Goal: Task Accomplishment & Management: Manage account settings

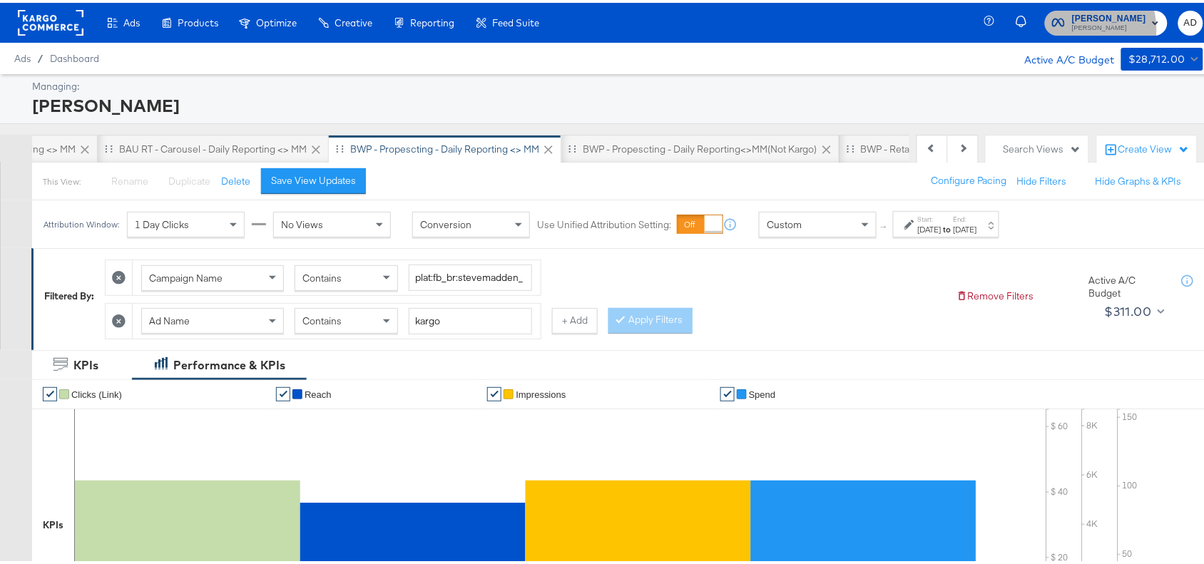
click at [1082, 26] on span "[PERSON_NAME]" at bounding box center [1109, 25] width 74 height 11
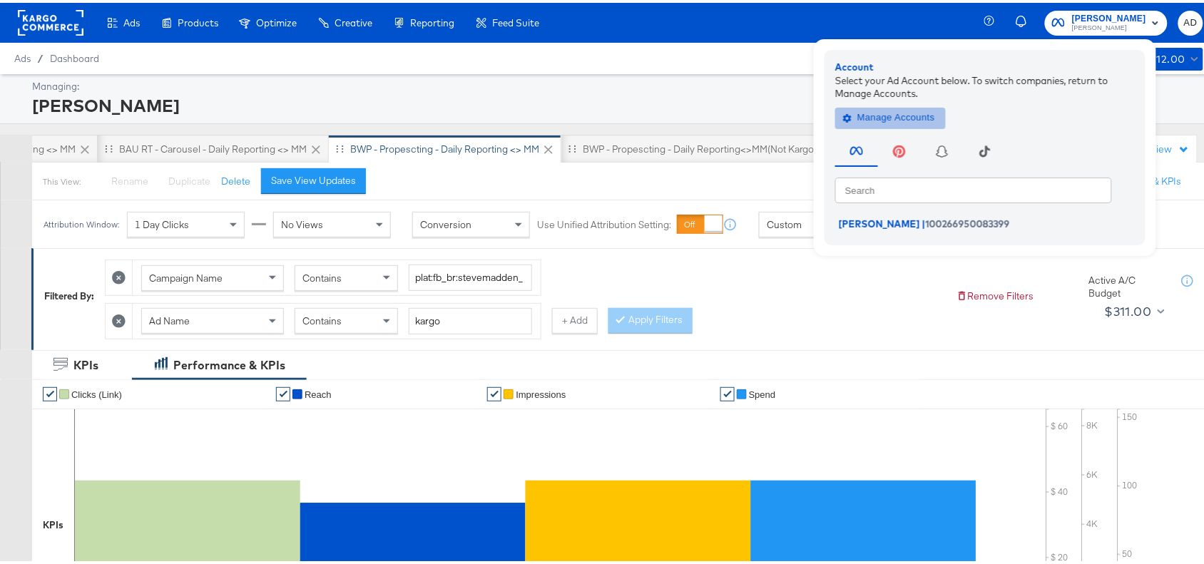
click at [884, 109] on span "Manage Accounts" at bounding box center [890, 115] width 89 height 16
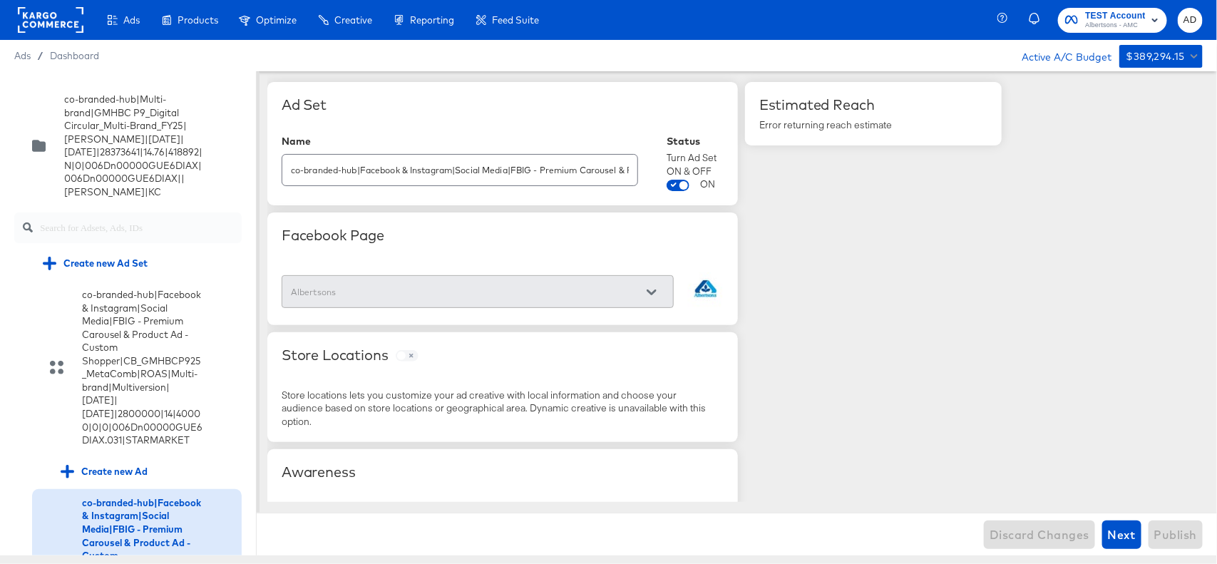
scroll to position [433, 0]
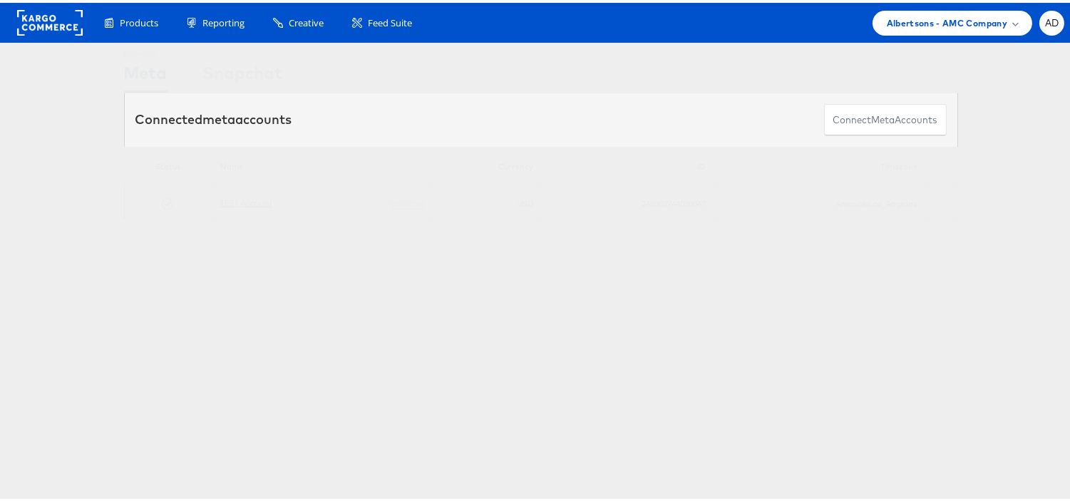
click at [230, 201] on link "TEST Account" at bounding box center [246, 200] width 52 height 11
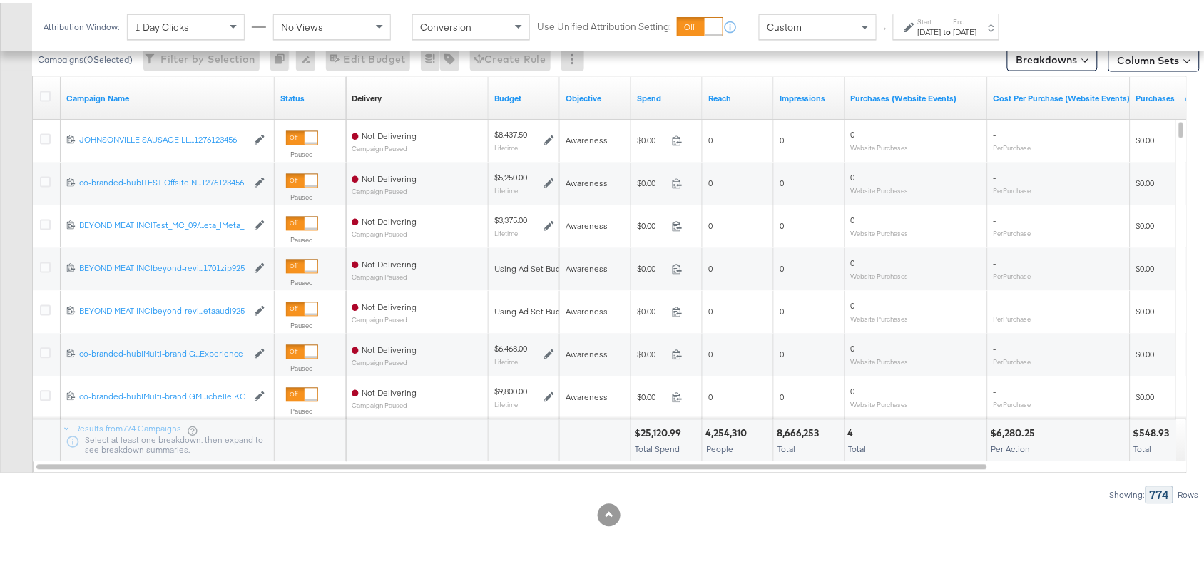
scroll to position [461, 0]
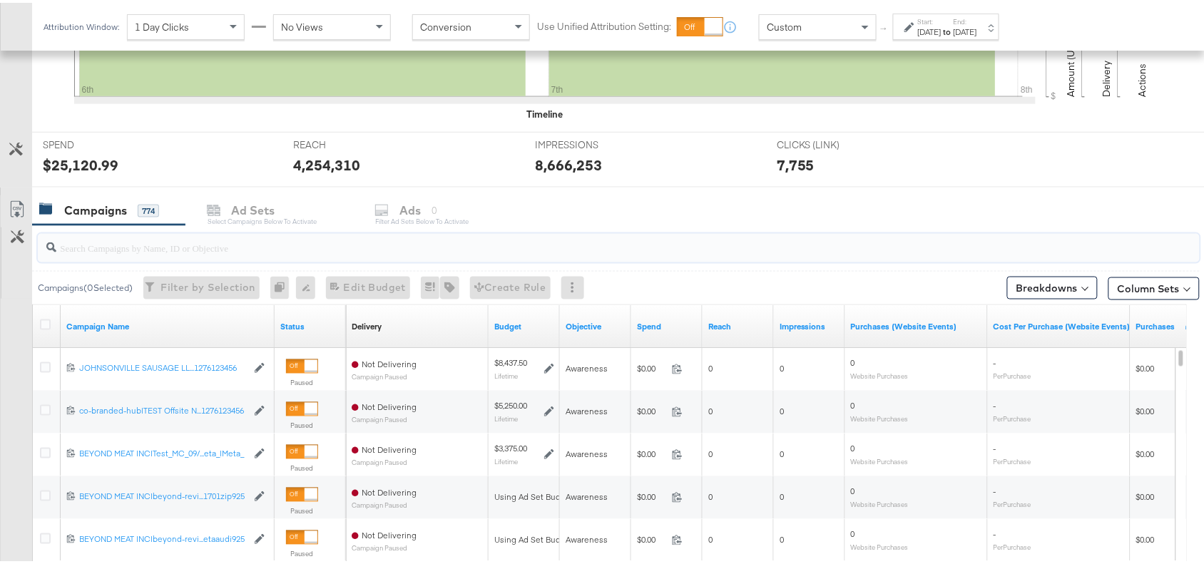
click at [129, 253] on input "search" at bounding box center [575, 239] width 1038 height 28
paste input "120232307194170307"
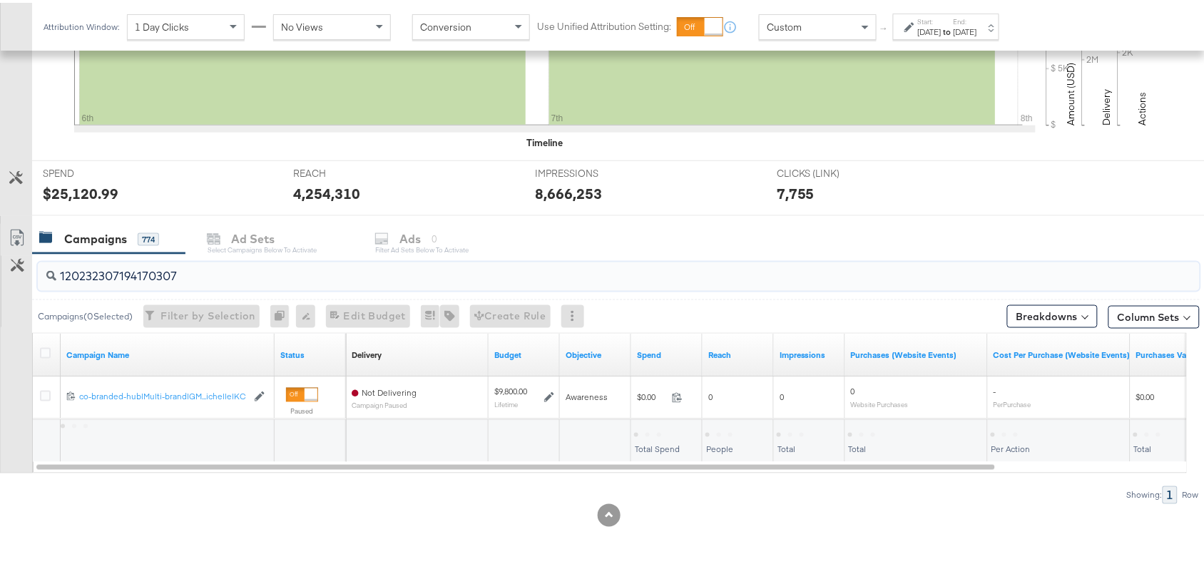
scroll to position [434, 0]
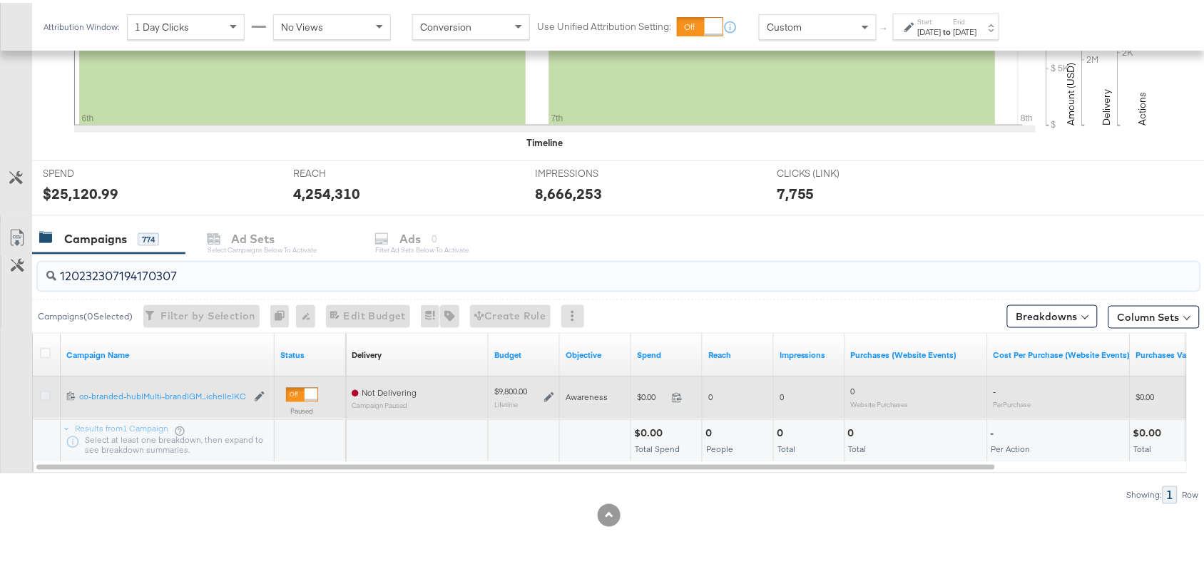
type input "120232307194170307"
click at [41, 394] on icon at bounding box center [45, 393] width 11 height 11
click at [0, 0] on input "checkbox" at bounding box center [0, 0] width 0 height 0
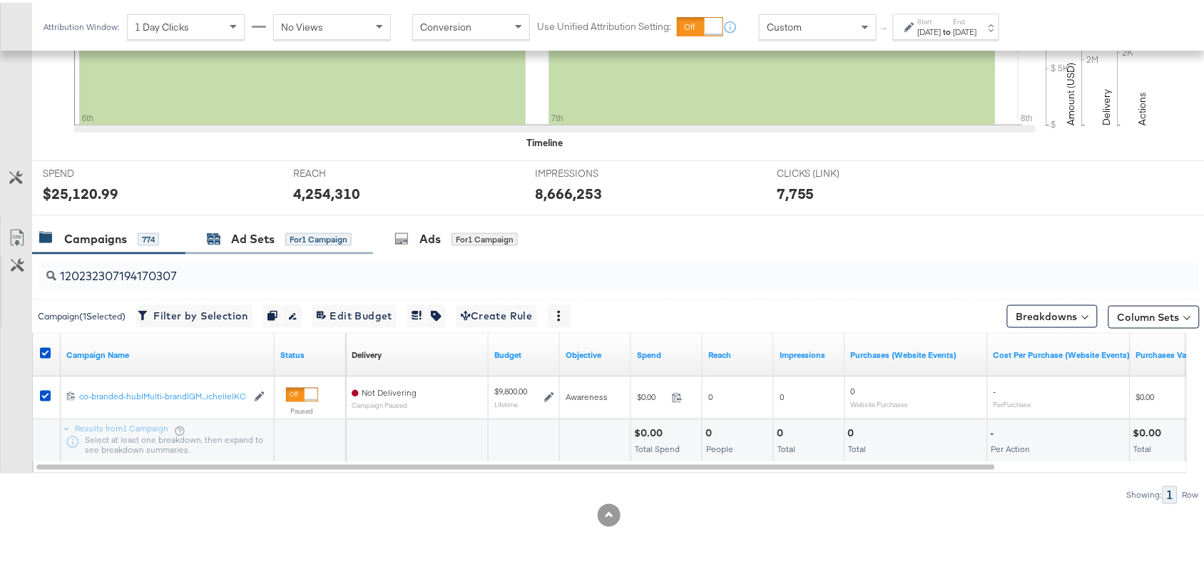
click at [239, 237] on div "Ad Sets" at bounding box center [252, 236] width 43 height 16
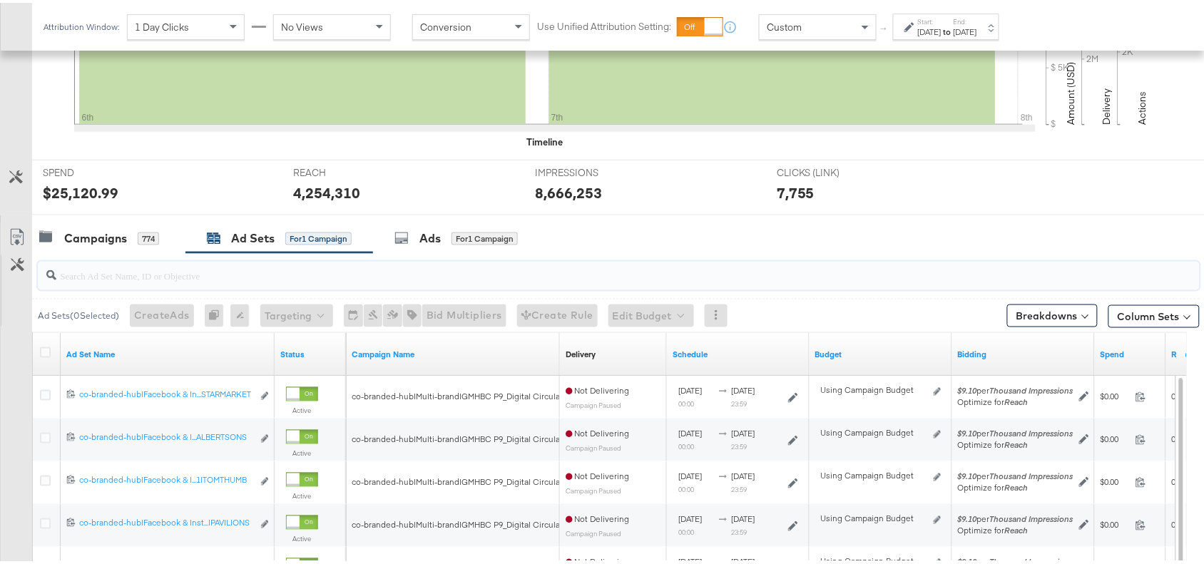
paste input "co-branded-hub|Facebook & Instagram|Social Media|FBIG - Premium Carousel & Prod…"
click at [200, 269] on input "search" at bounding box center [575, 267] width 1038 height 28
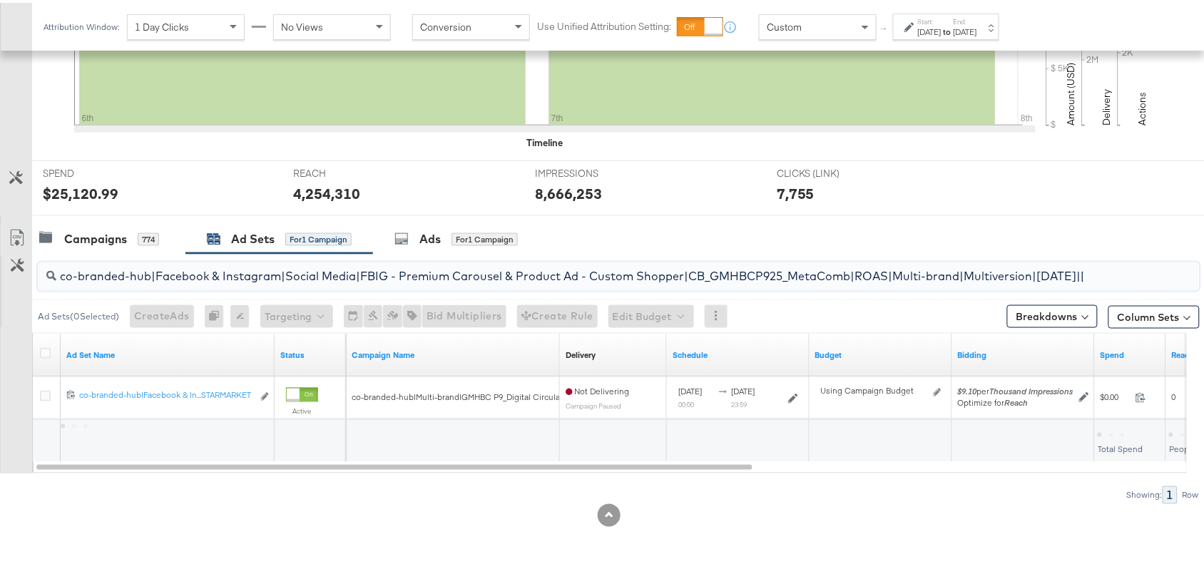
scroll to position [0, 479]
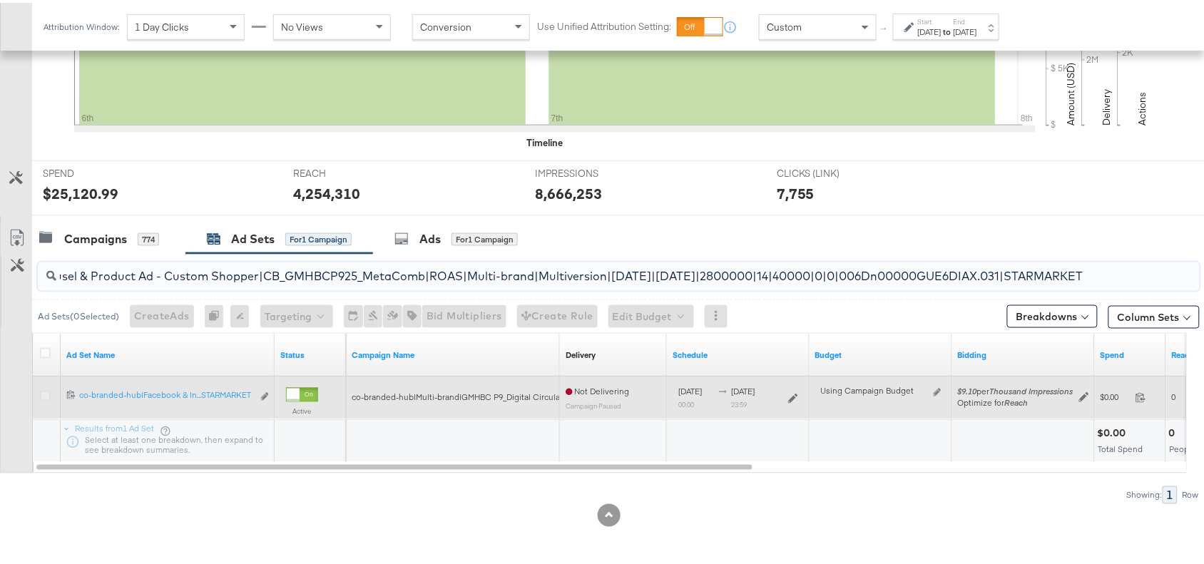
type input "co-branded-hub|Facebook & Instagram|Social Media|FBIG - Premium Carousel & Prod…"
click at [41, 391] on icon at bounding box center [45, 393] width 11 height 11
click at [0, 0] on input "checkbox" at bounding box center [0, 0] width 0 height 0
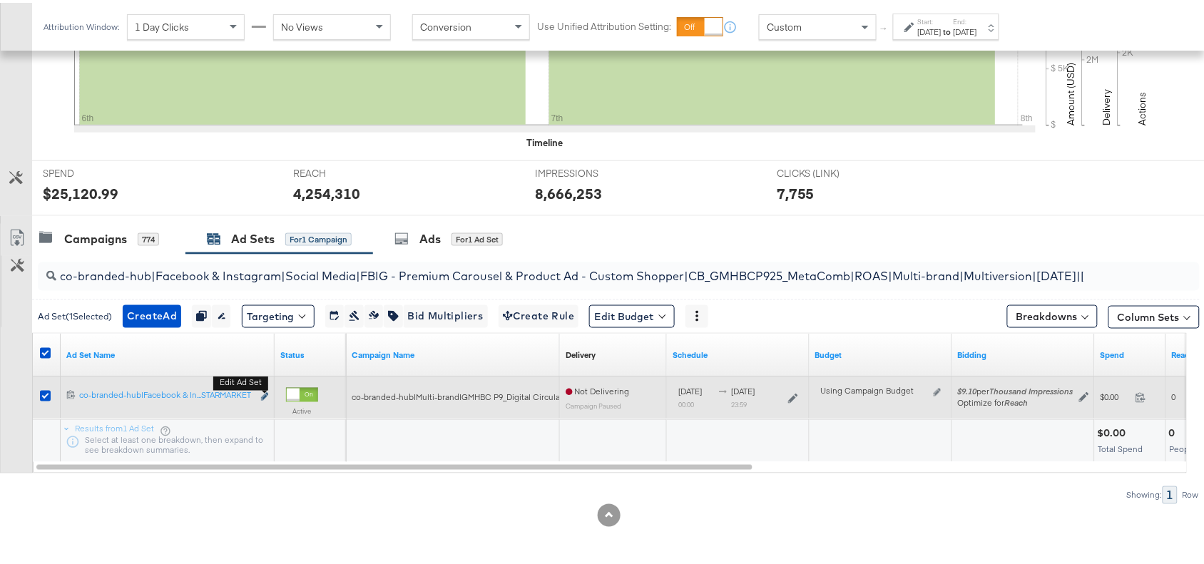
click at [265, 392] on icon "link" at bounding box center [264, 394] width 7 height 8
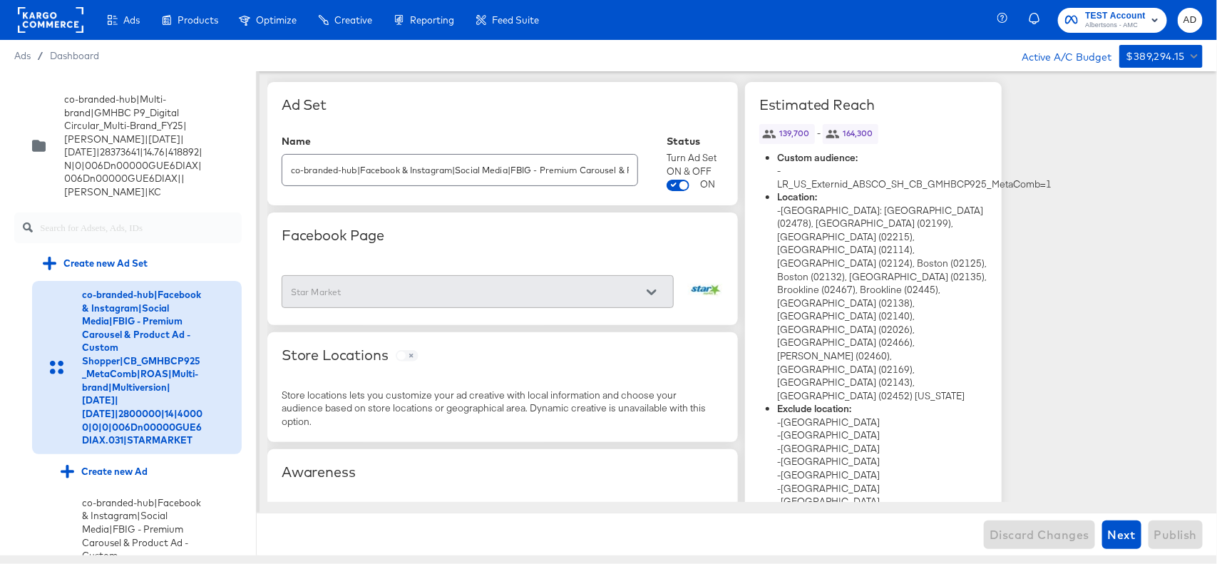
scroll to position [73, 0]
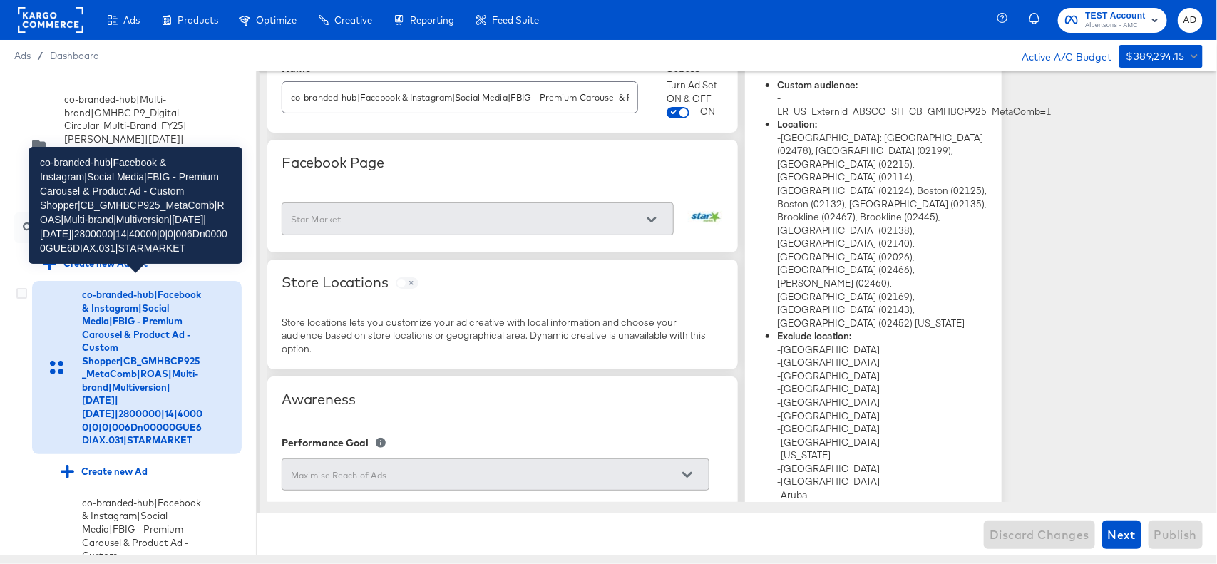
click at [108, 357] on div "co-branded-hub|Facebook & Instagram|Social Media|FBIG - Premium Carousel & Prod…" at bounding box center [142, 367] width 121 height 159
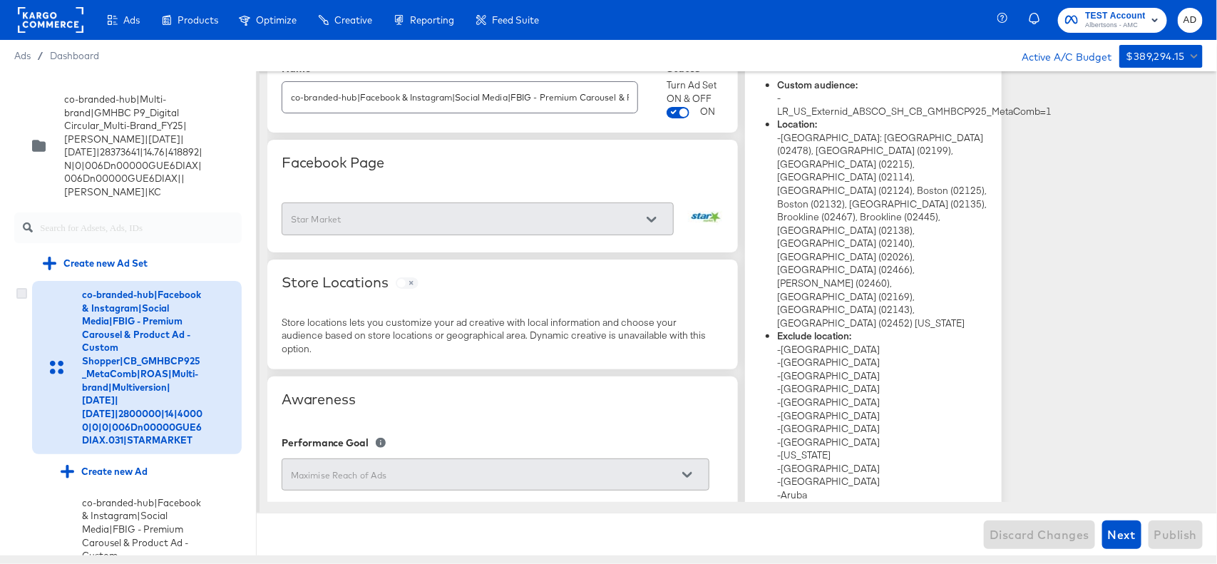
click at [22, 296] on icon at bounding box center [21, 293] width 11 height 11
click at [0, 0] on input "checkbox" at bounding box center [0, 0] width 0 height 0
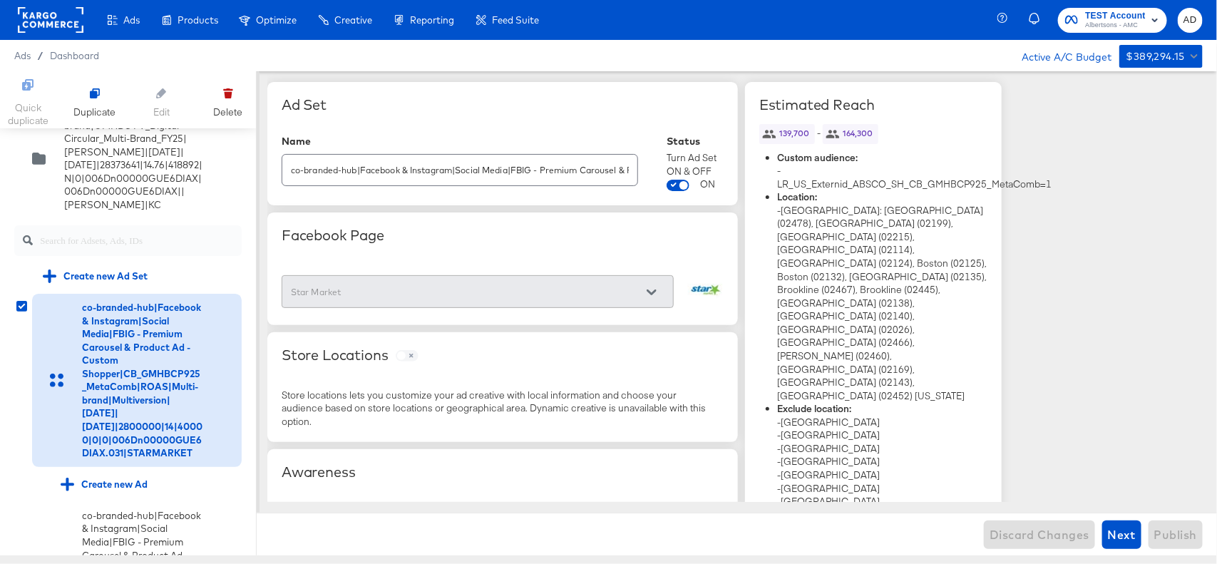
scroll to position [43, 0]
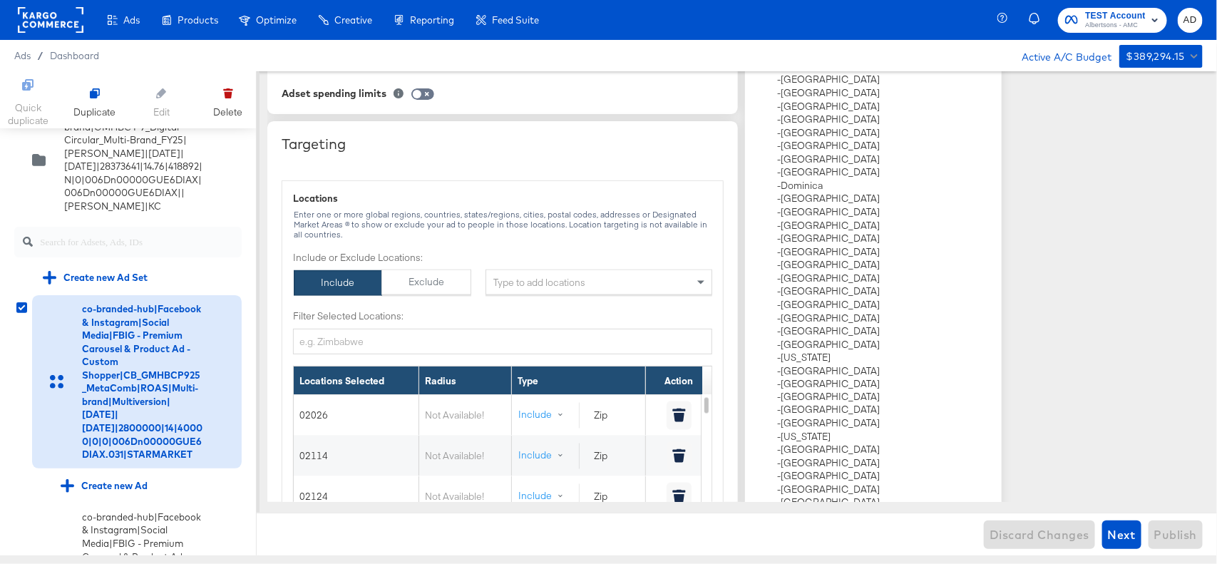
scroll to position [0, 0]
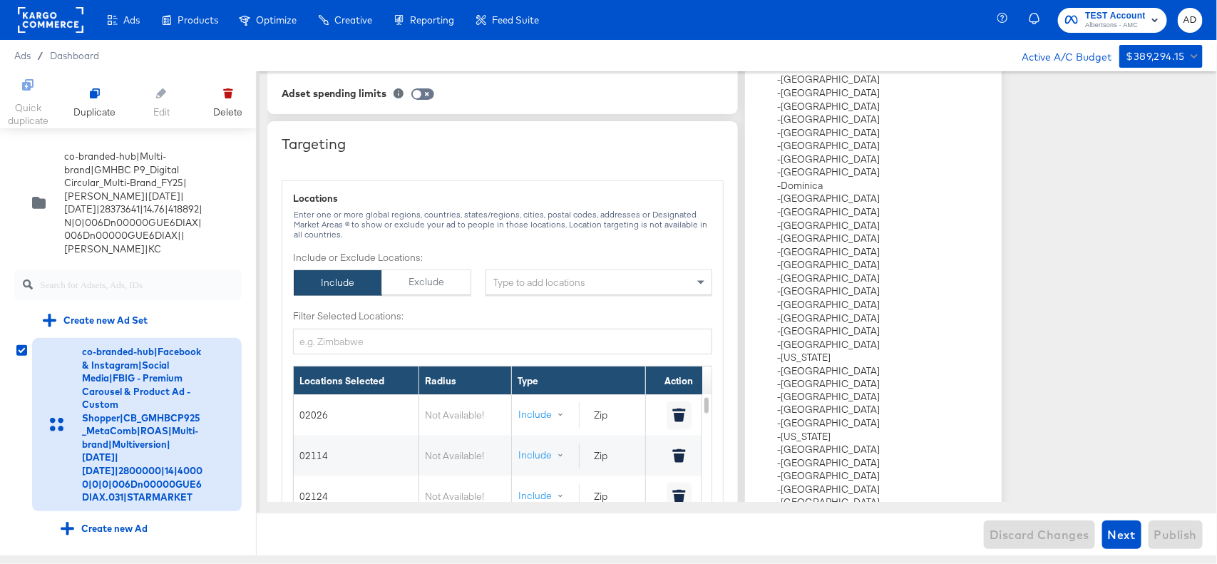
click at [61, 19] on rect at bounding box center [51, 20] width 66 height 26
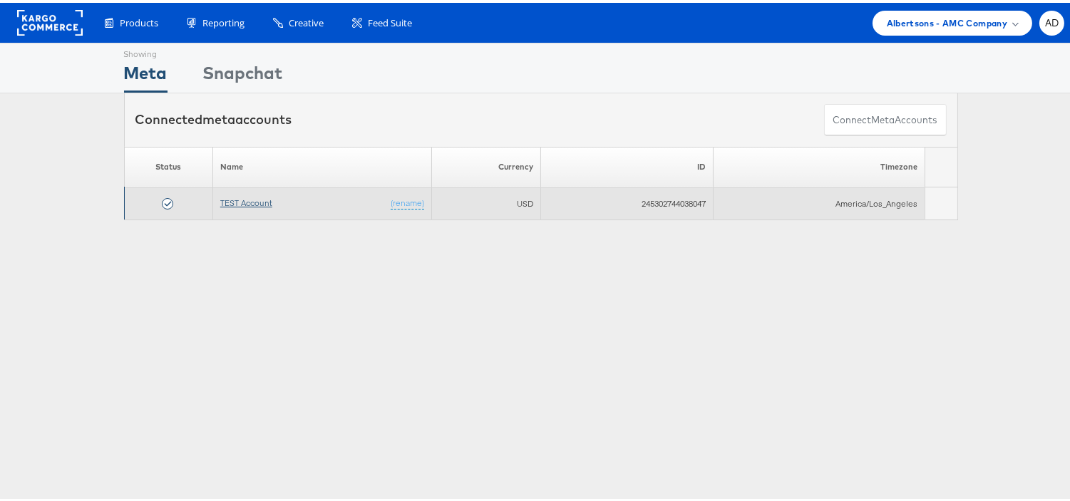
click at [247, 200] on link "TEST Account" at bounding box center [246, 200] width 52 height 11
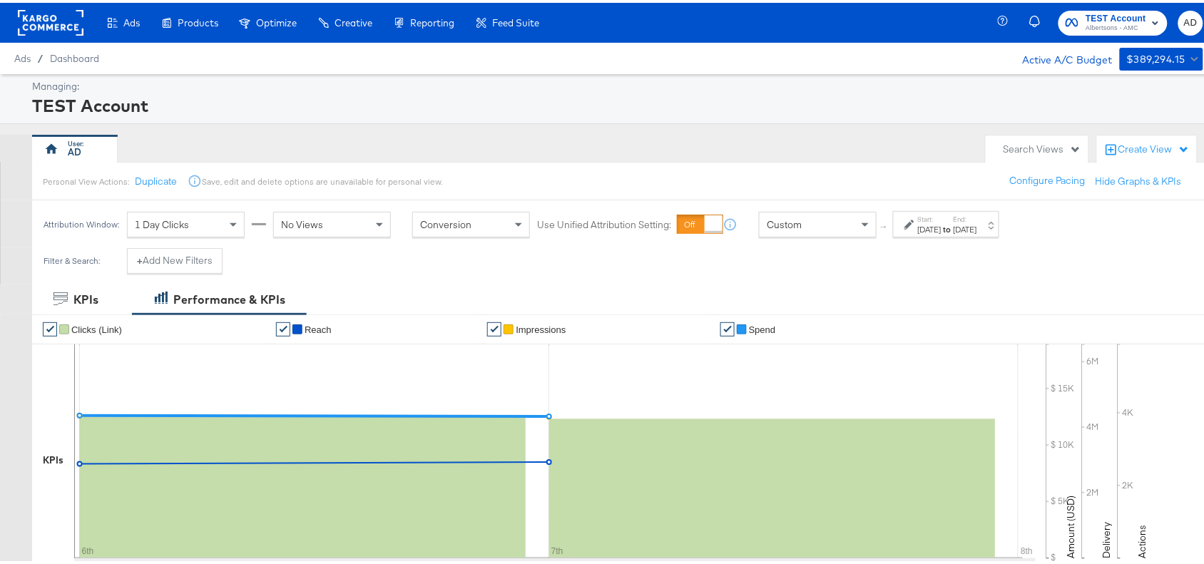
scroll to position [476, 0]
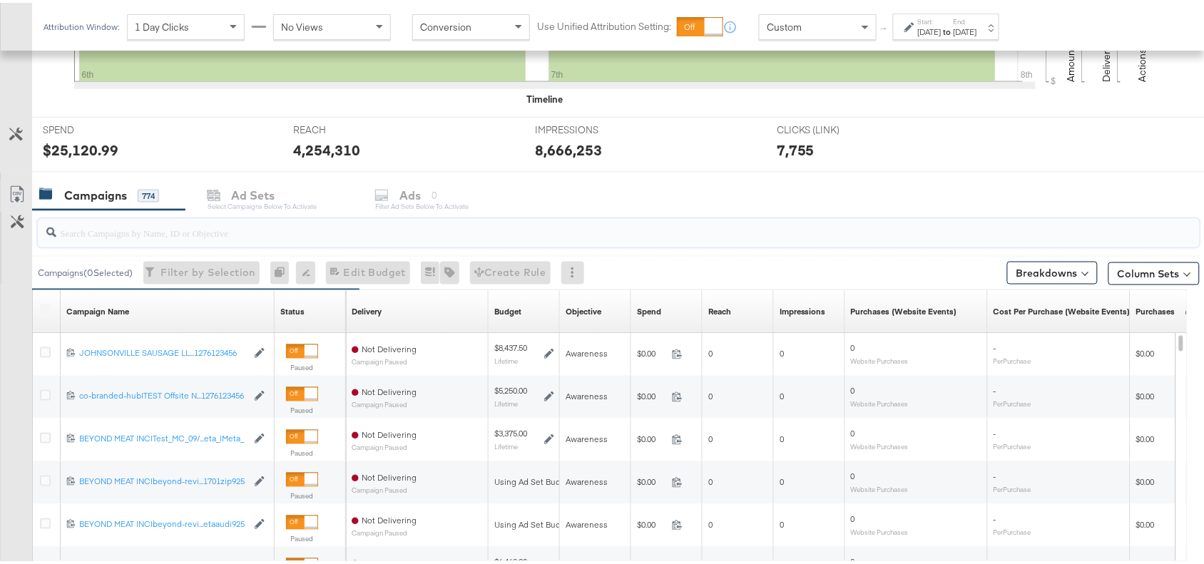
click at [108, 234] on input "search" at bounding box center [575, 224] width 1038 height 28
paste input "120232307194170307"
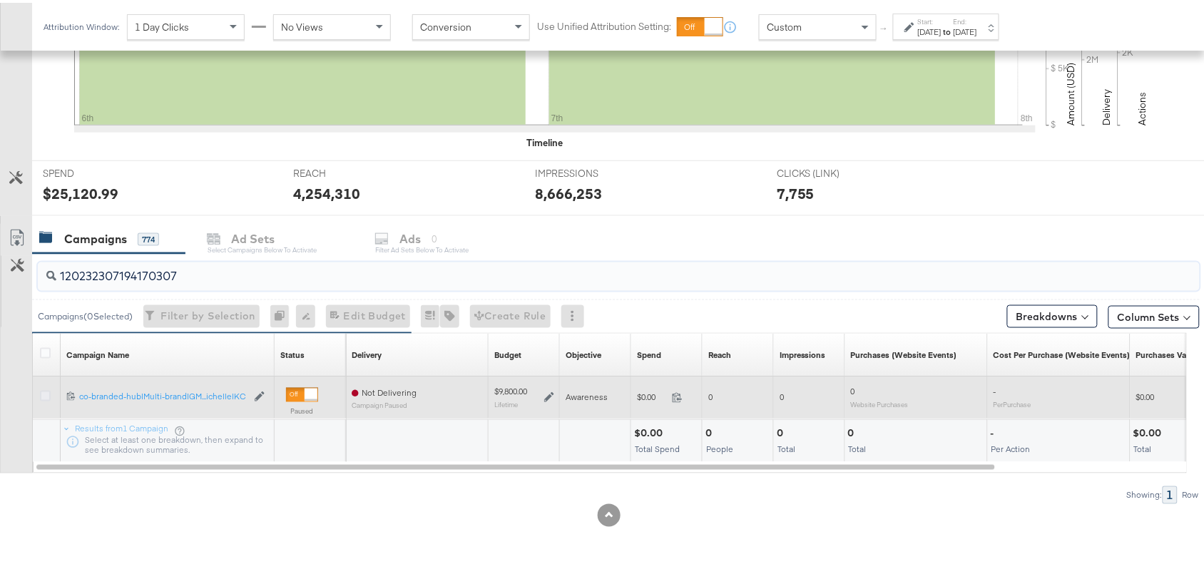
type input "120232307194170307"
click at [44, 396] on icon at bounding box center [45, 393] width 11 height 11
click at [0, 0] on input "checkbox" at bounding box center [0, 0] width 0 height 0
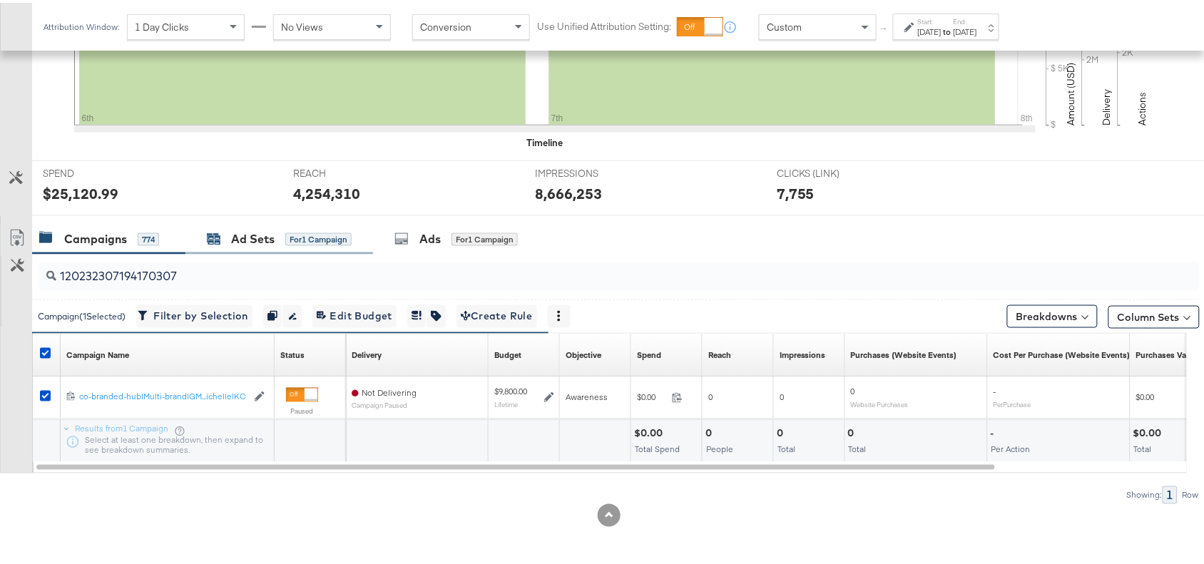
click at [243, 232] on div "Ad Sets" at bounding box center [252, 236] width 43 height 16
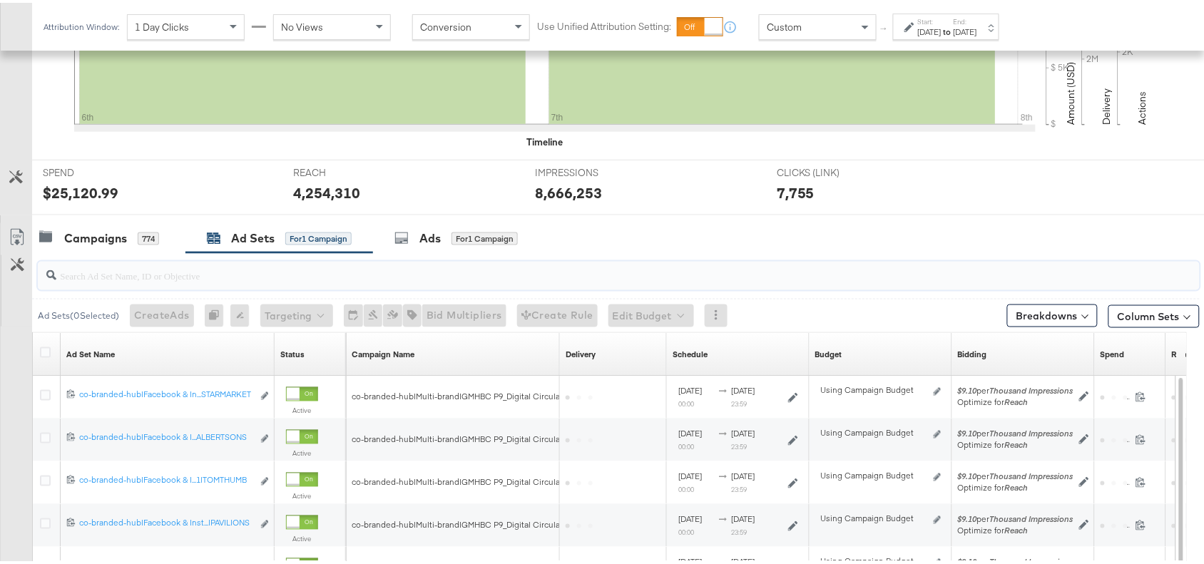
click at [91, 273] on input "search" at bounding box center [575, 267] width 1038 height 28
paste input "co-branded-hub|Facebook & Instagram|Social Media|FBIG - Premium Carousel & Prod…"
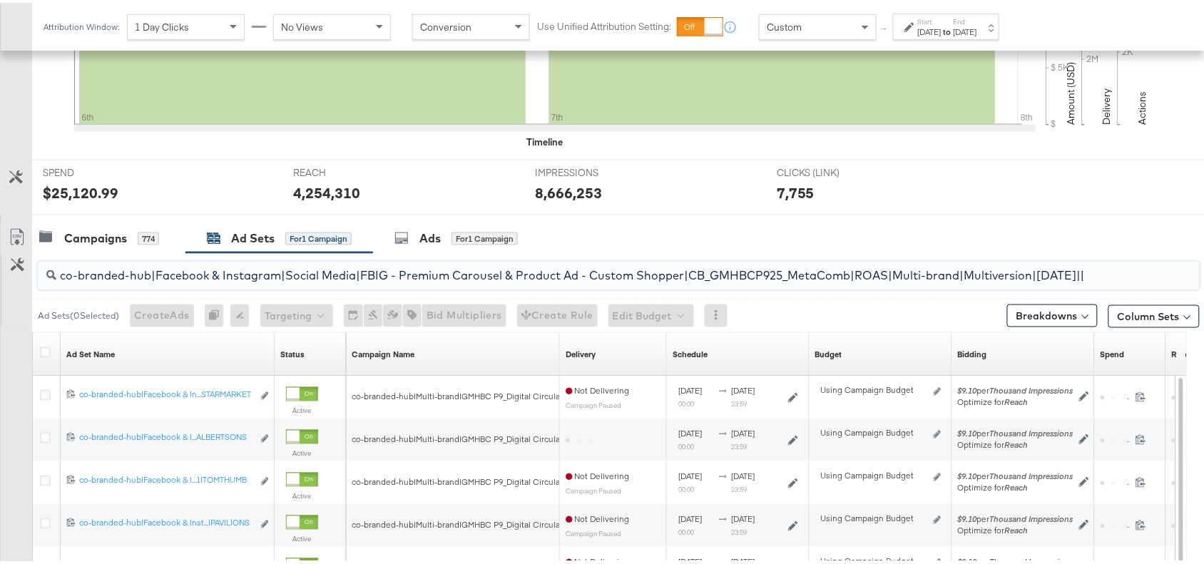
scroll to position [0, 479]
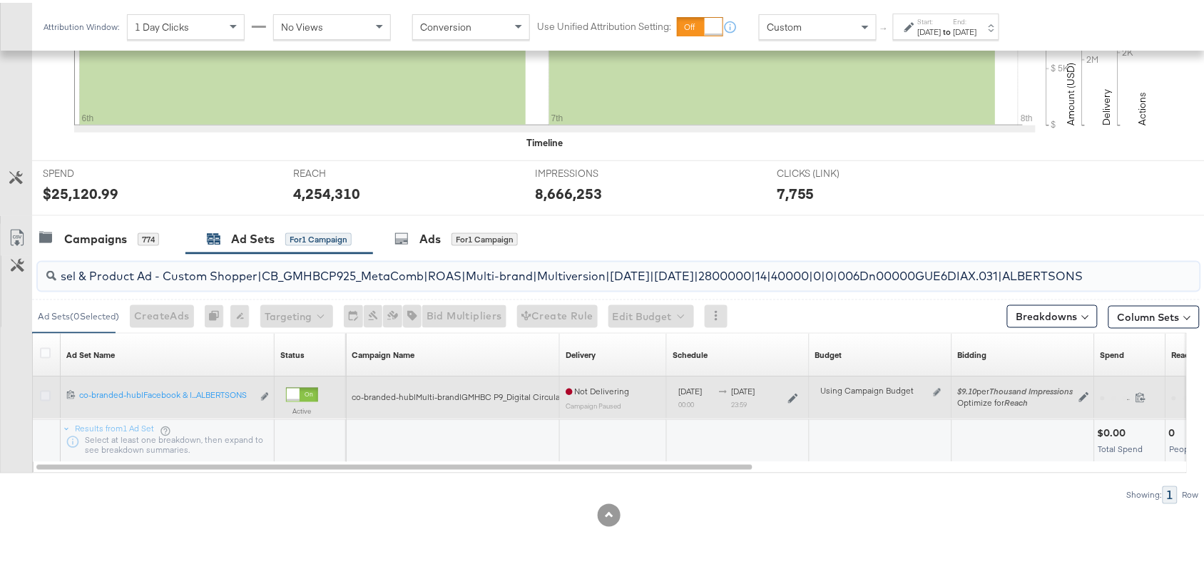
type input "co-branded-hub|Facebook & Instagram|Social Media|FBIG - Premium Carousel & Prod…"
click at [47, 393] on icon at bounding box center [45, 393] width 11 height 11
click at [0, 0] on input "checkbox" at bounding box center [0, 0] width 0 height 0
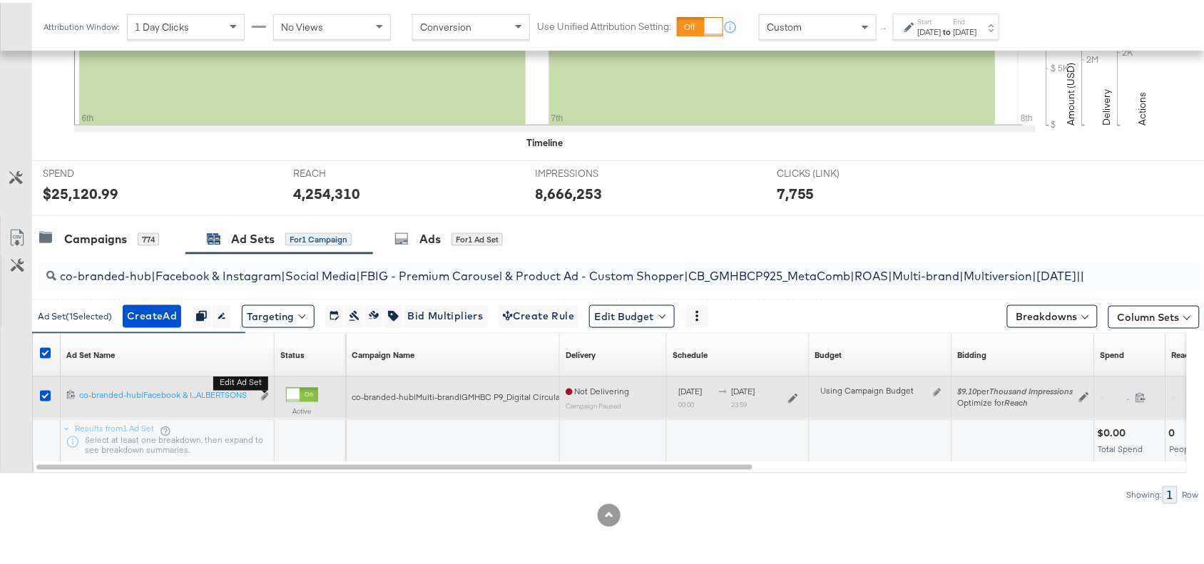
click at [262, 388] on b "Edit ad set" at bounding box center [240, 380] width 55 height 15
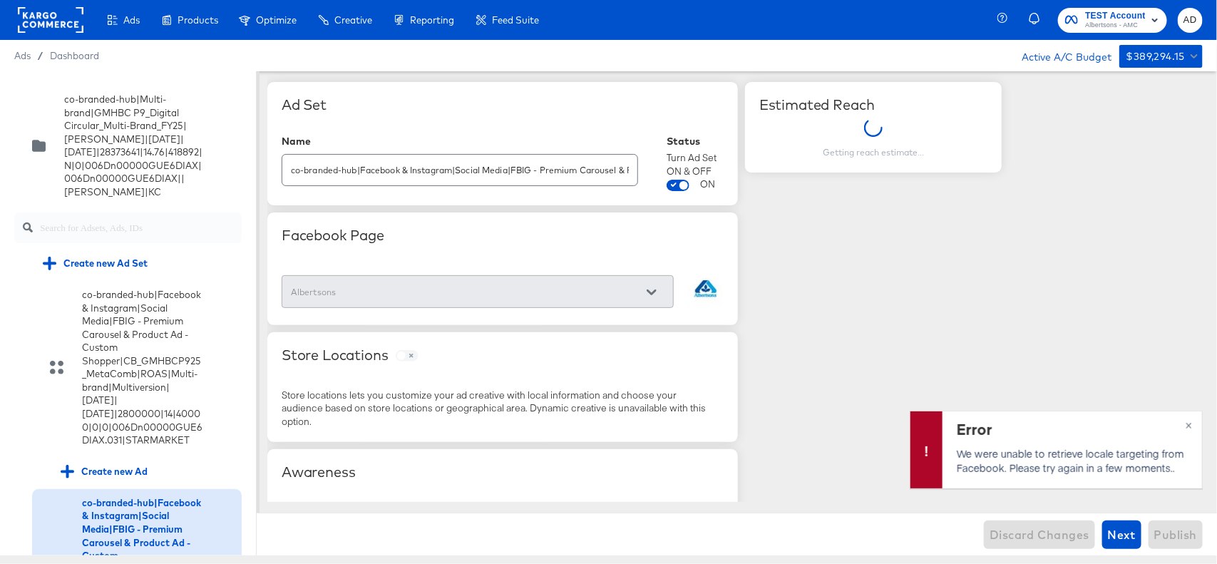
scroll to position [165, 0]
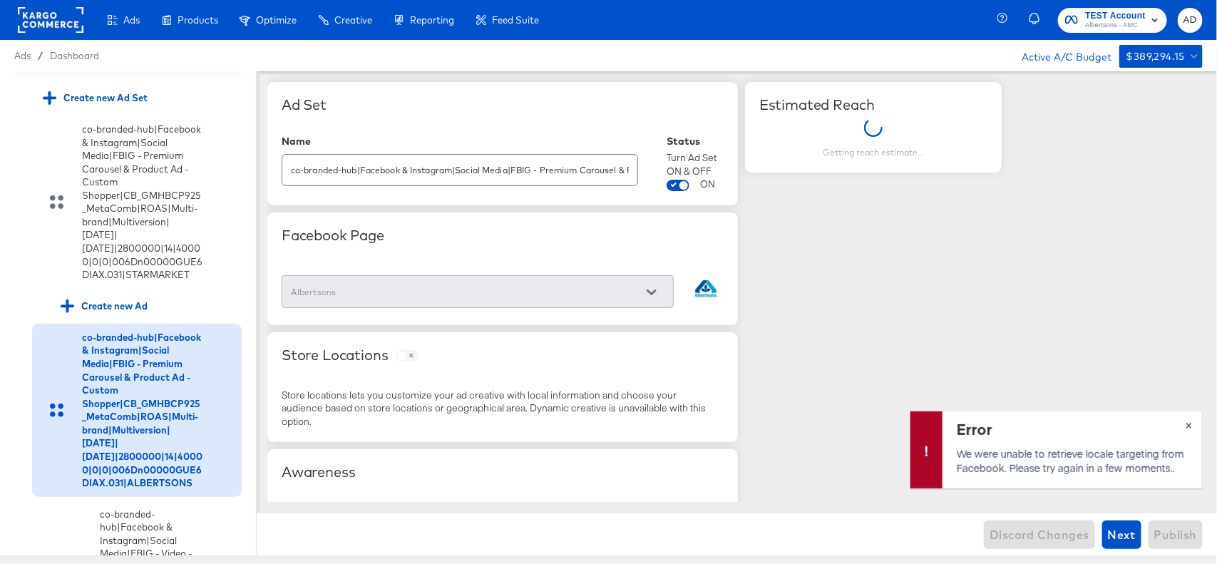
click at [1187, 426] on span "×" at bounding box center [1189, 424] width 6 height 16
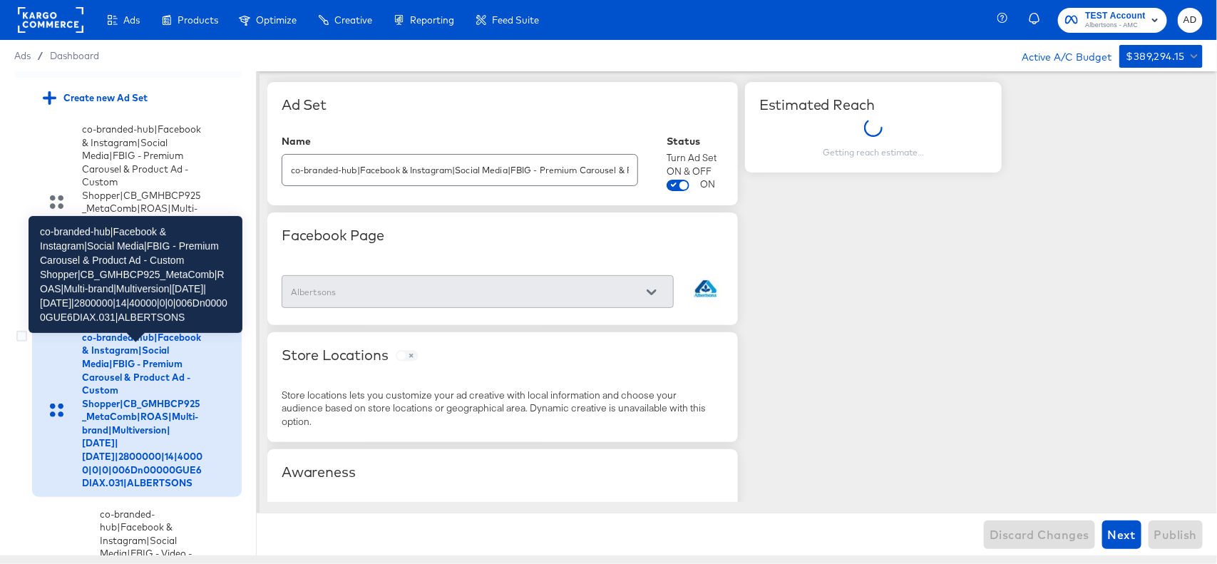
click at [108, 430] on div "co-branded-hub|Facebook & Instagram|Social Media|FBIG - Premium Carousel & Prod…" at bounding box center [142, 410] width 121 height 159
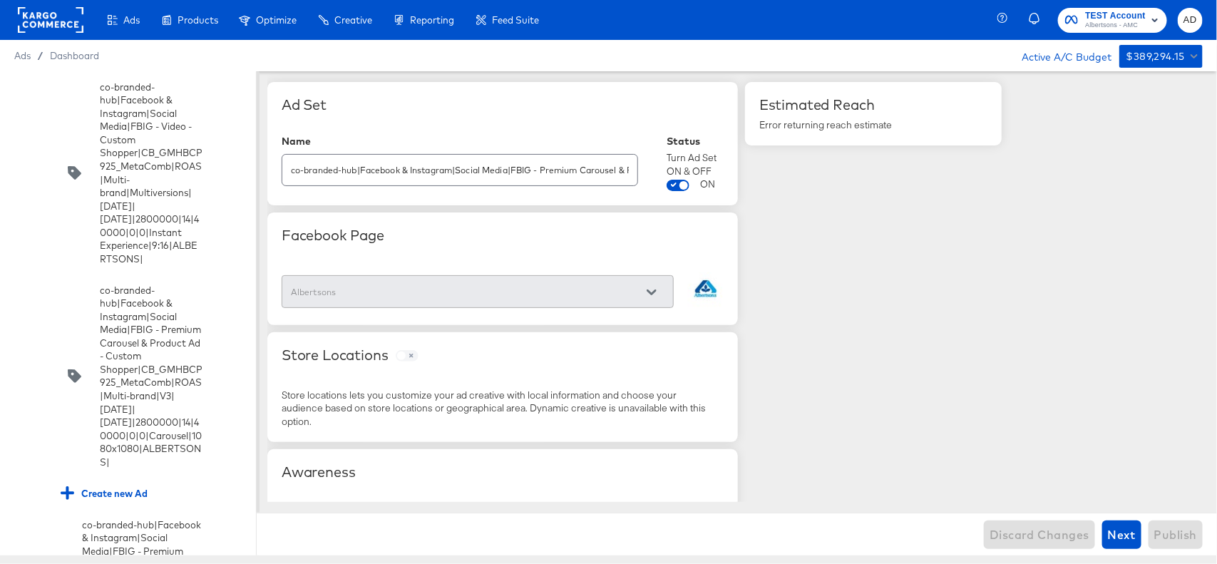
scroll to position [612, 0]
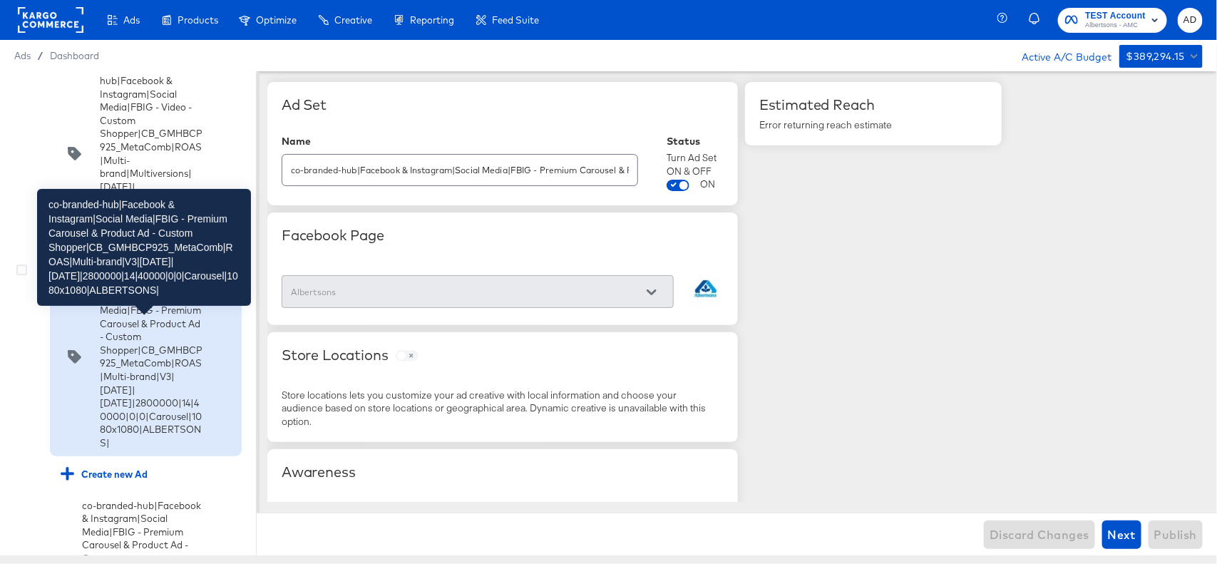
click at [182, 404] on div "co-branded-hub|Facebook & Instagram|Social Media|FBIG - Premium Carousel & Prod…" at bounding box center [151, 357] width 103 height 185
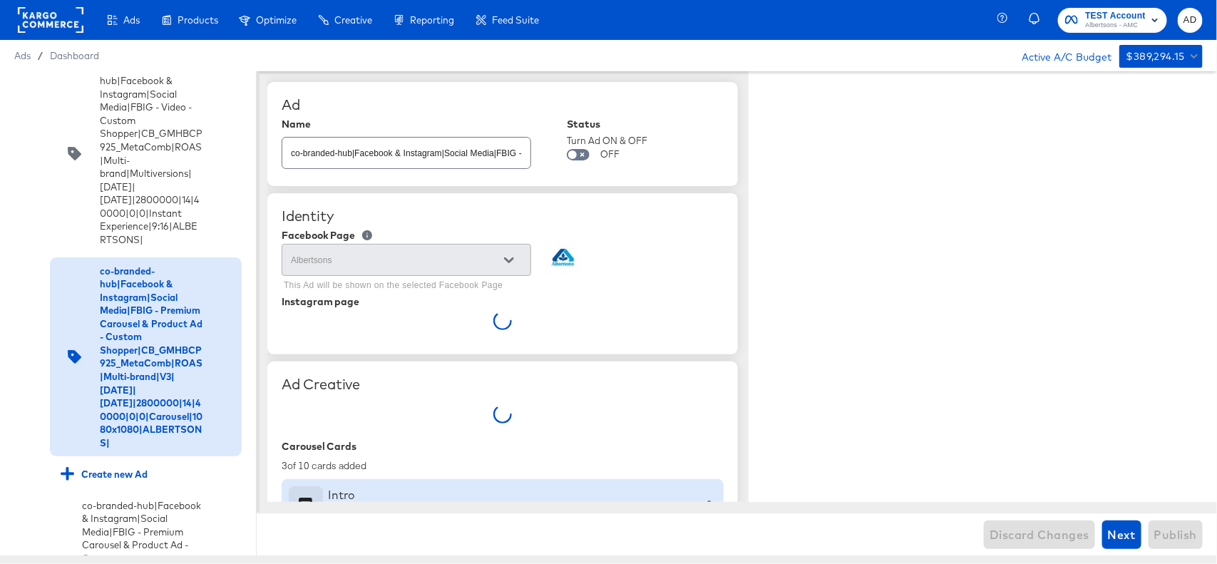
type textarea "x"
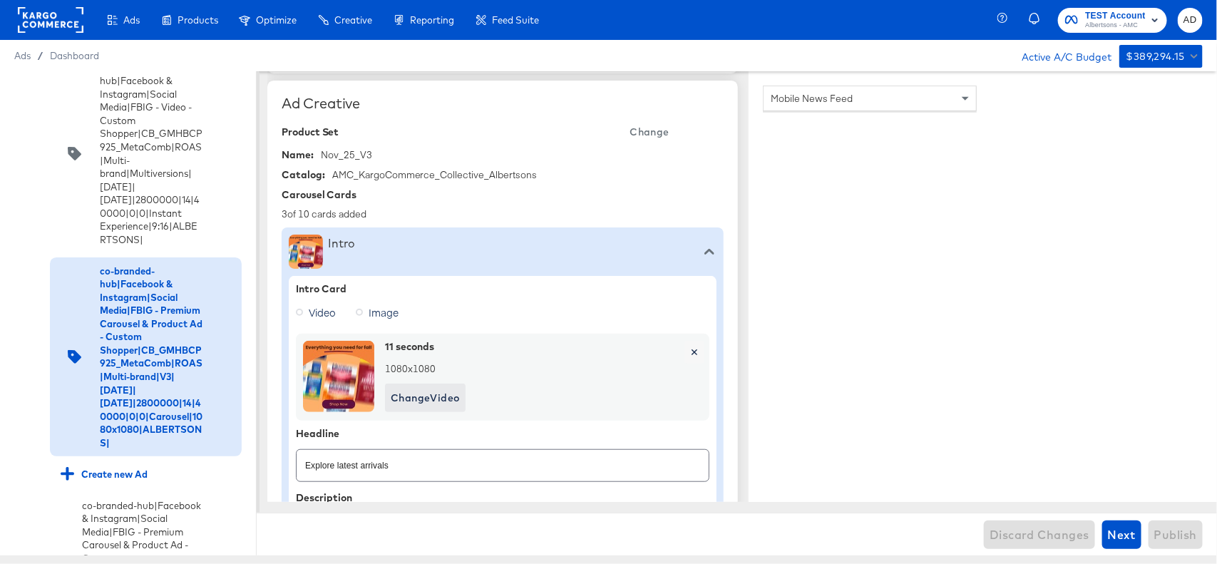
scroll to position [0, 0]
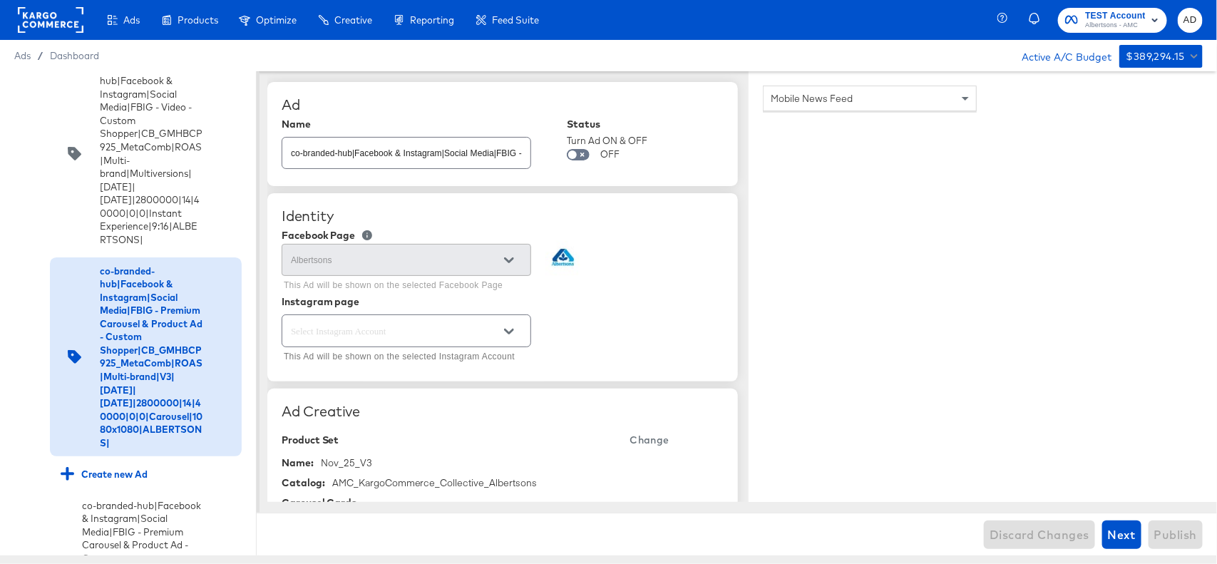
click at [494, 337] on div at bounding box center [509, 331] width 30 height 21
click at [504, 329] on icon "Open" at bounding box center [509, 332] width 10 height 10
click at [612, 307] on div "Instagram page" at bounding box center [503, 301] width 442 height 11
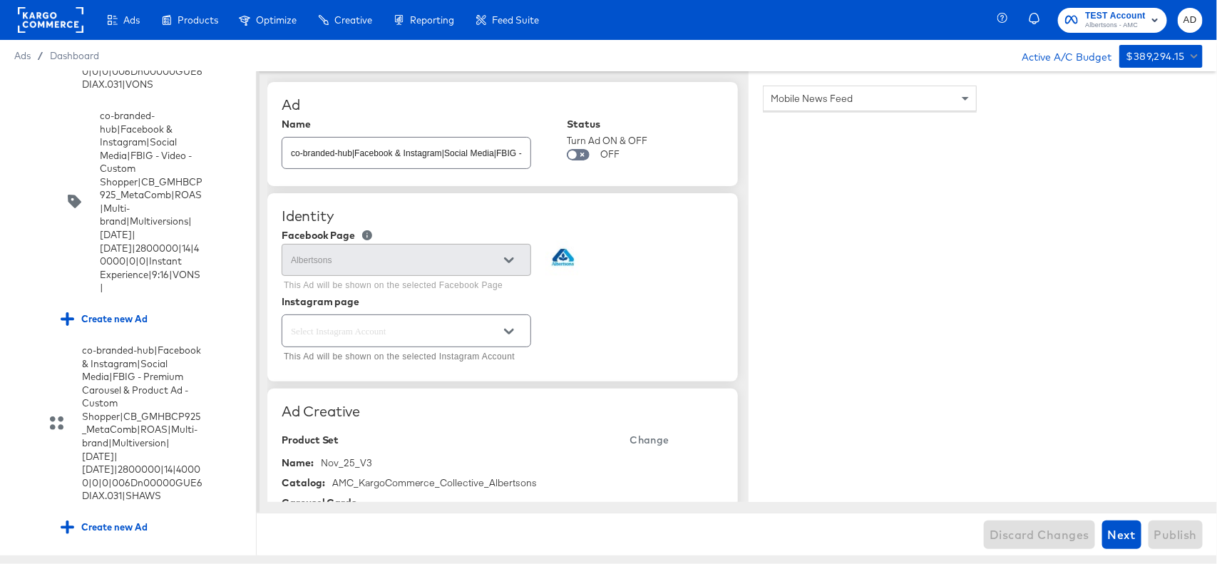
scroll to position [2617, 0]
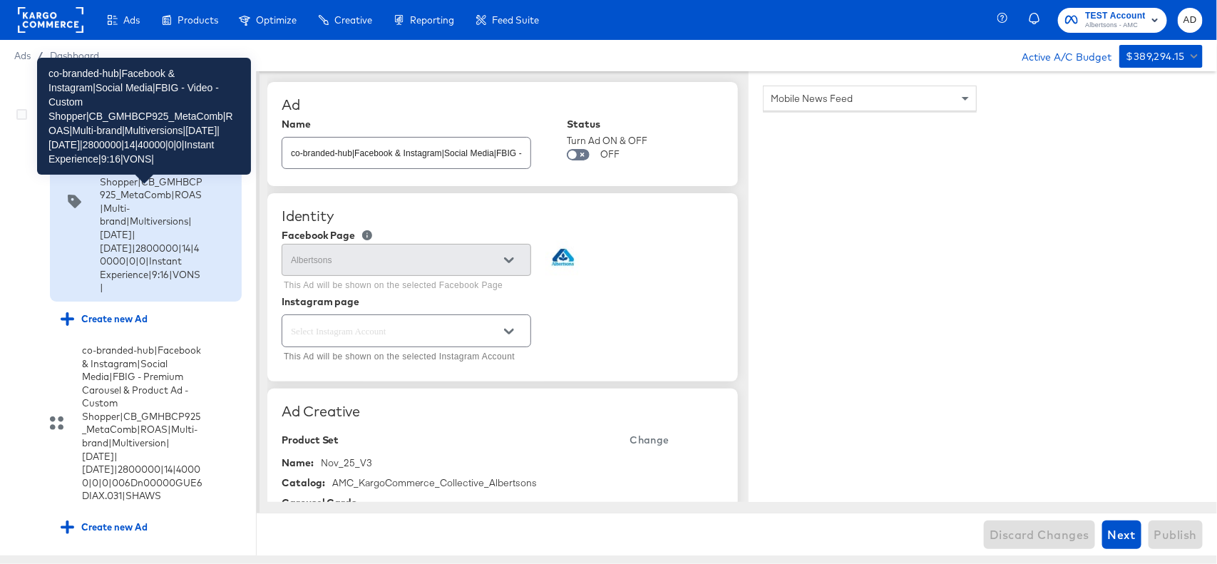
click at [140, 295] on div "co-branded-hub|Facebook & Instagram|Social Media|FBIG - Video - Custom Shopper|…" at bounding box center [151, 201] width 103 height 185
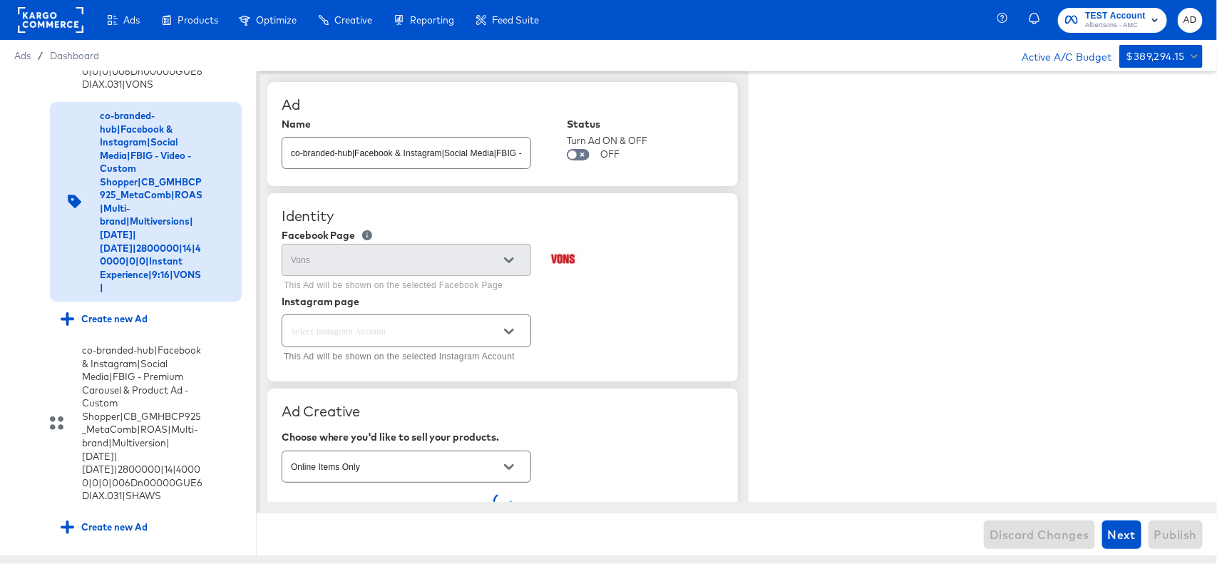
type textarea "x"
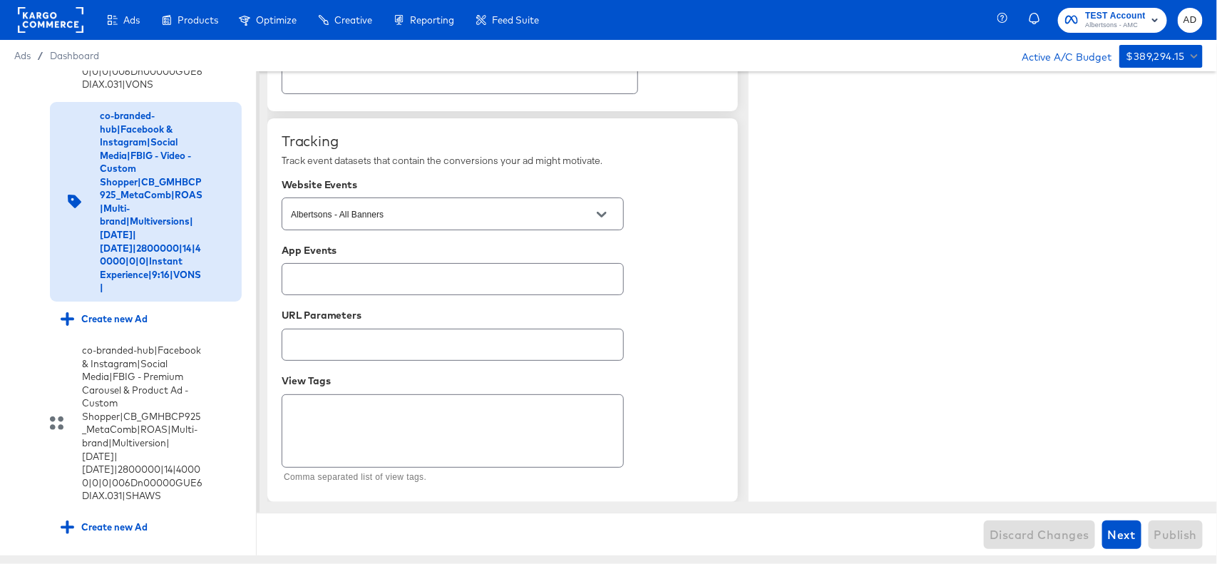
scroll to position [0, 0]
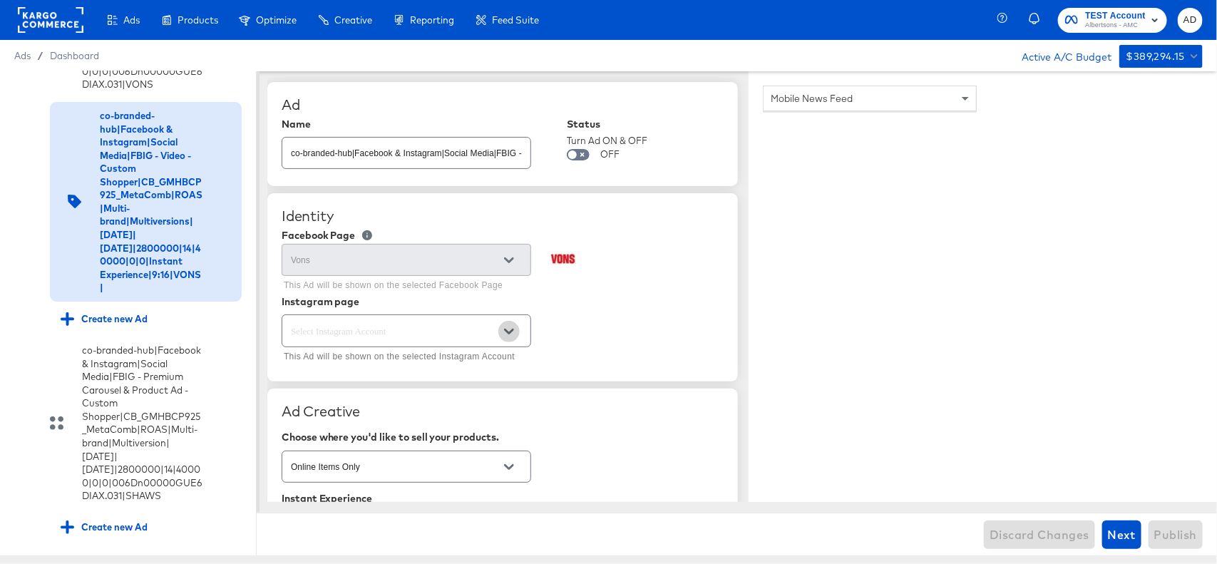
click at [504, 335] on icon "Open" at bounding box center [509, 332] width 10 height 10
click at [665, 287] on div "Vons This Ad will be shown on the selected Facebook Page" at bounding box center [503, 268] width 442 height 55
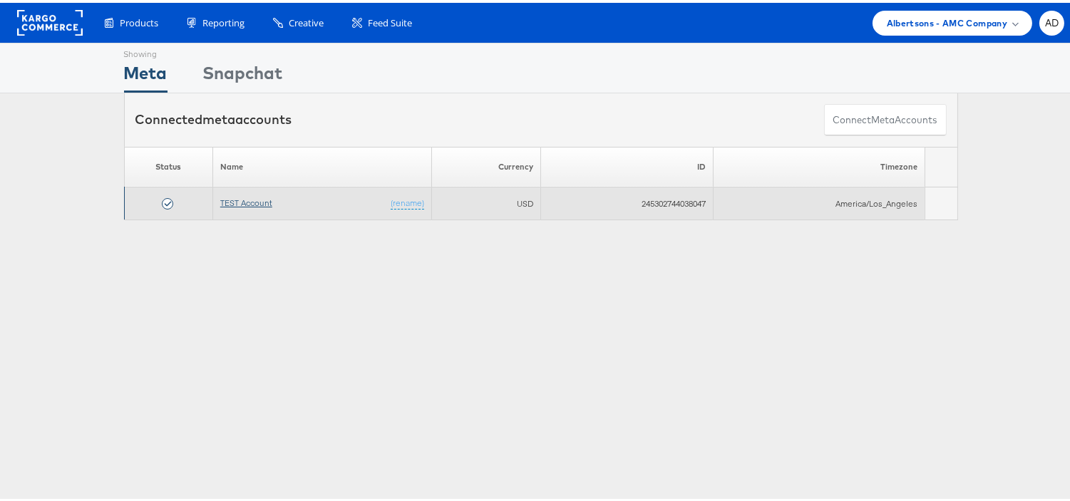
click at [232, 195] on link "TEST Account" at bounding box center [246, 200] width 52 height 11
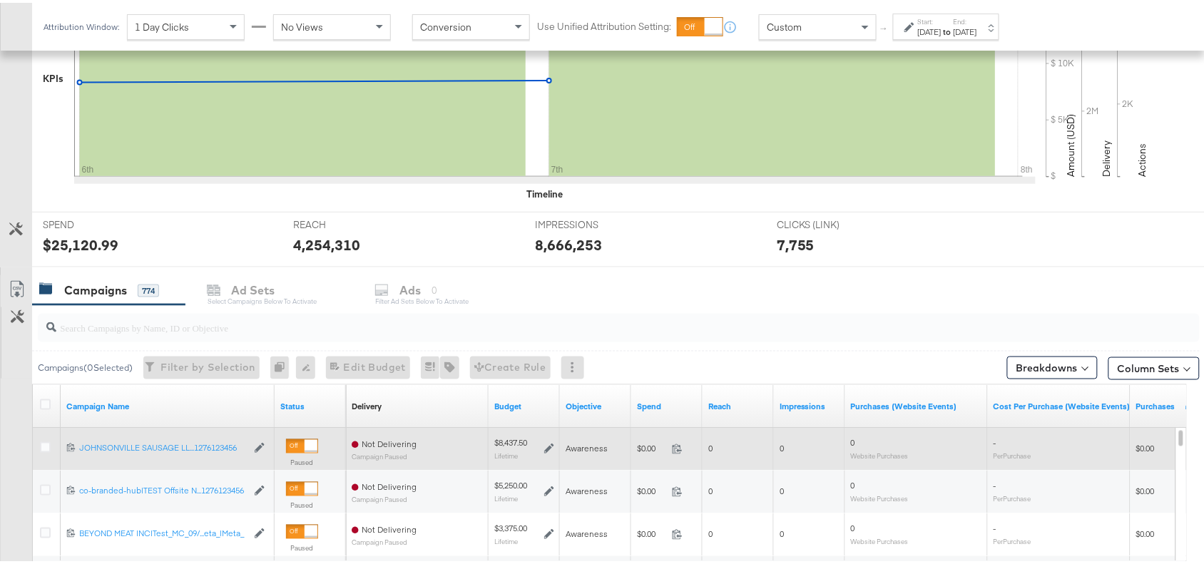
scroll to position [379, 0]
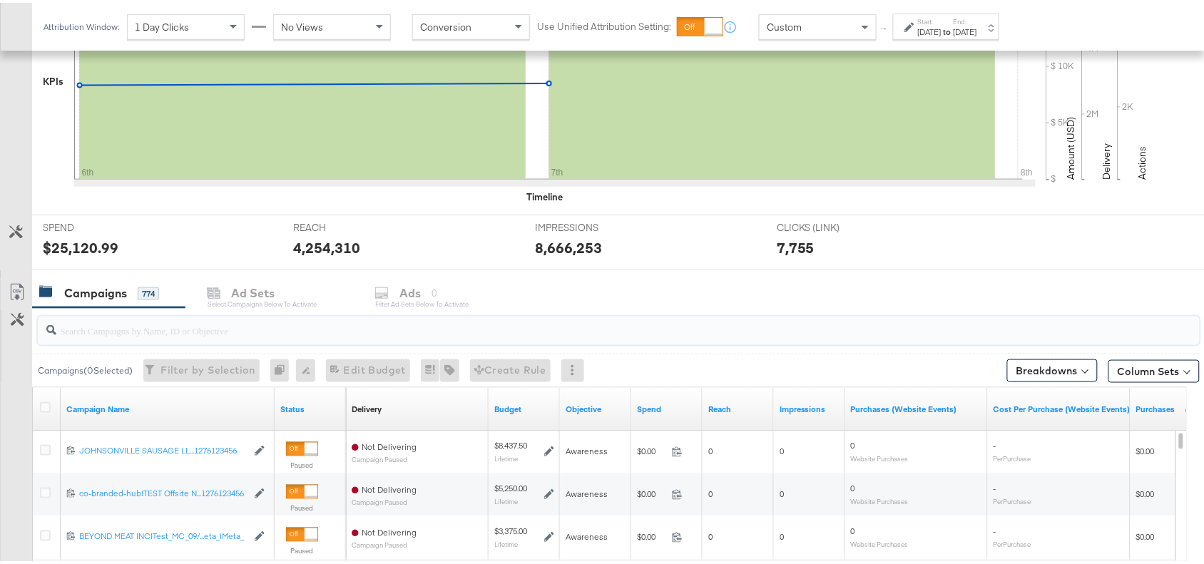
paste input "120232307194170307"
click at [137, 335] on input "search" at bounding box center [575, 322] width 1038 height 28
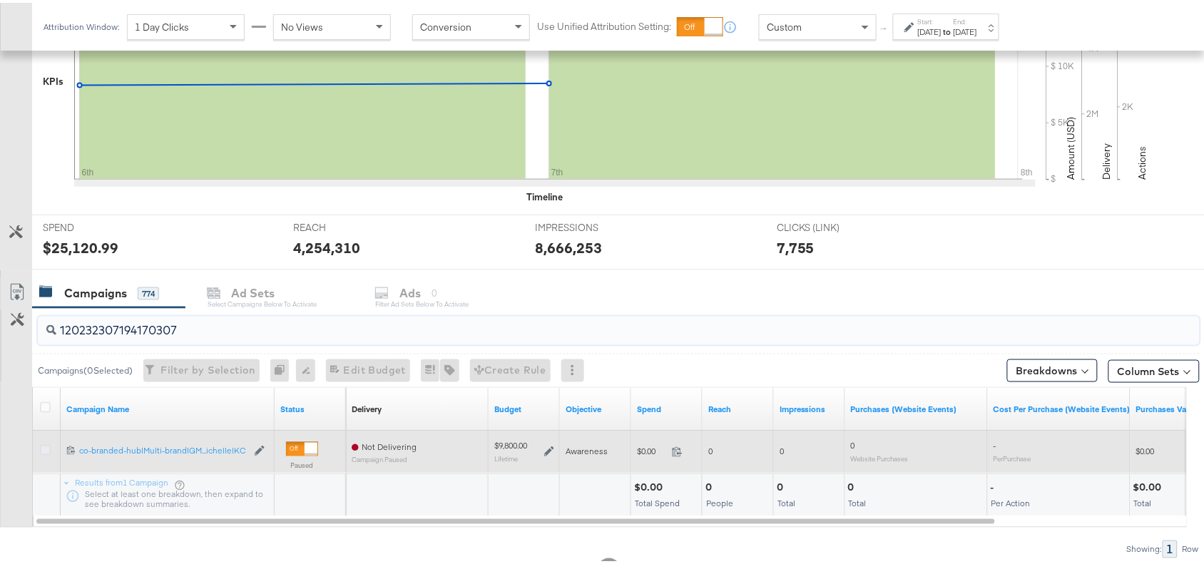
type input "120232307194170307"
click at [41, 450] on icon at bounding box center [45, 447] width 11 height 11
click at [0, 0] on input "checkbox" at bounding box center [0, 0] width 0 height 0
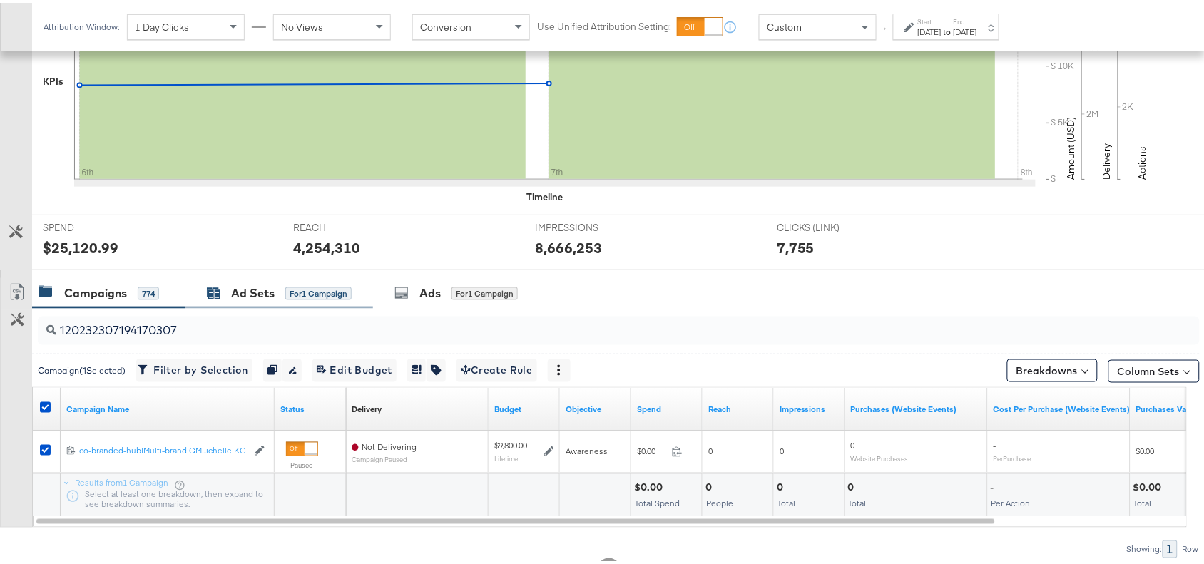
click at [248, 293] on div "Ad Sets" at bounding box center [252, 290] width 43 height 16
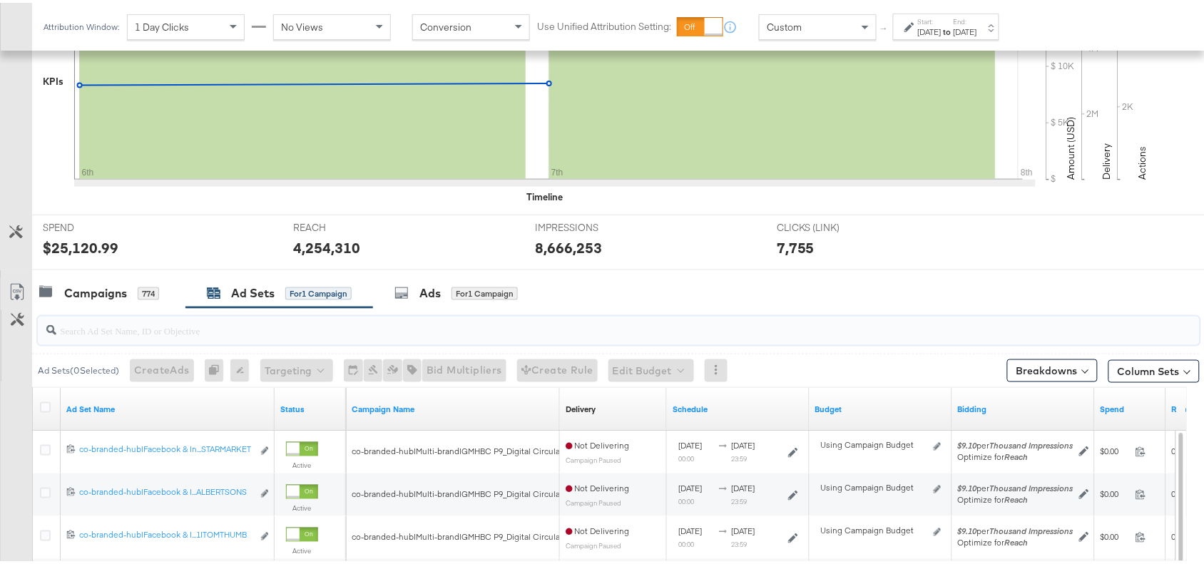
click at [217, 332] on input "search" at bounding box center [575, 322] width 1038 height 28
paste input "co-branded-hub|Facebook & Instagram|Social Media|FBIG - Premium Carousel & Prod…"
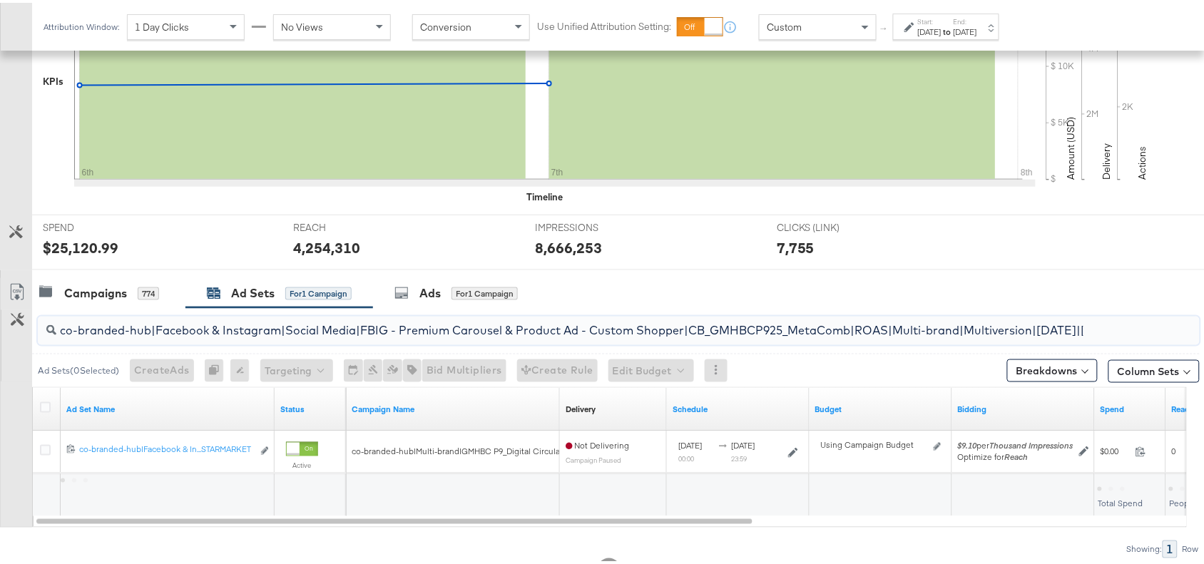
scroll to position [0, 479]
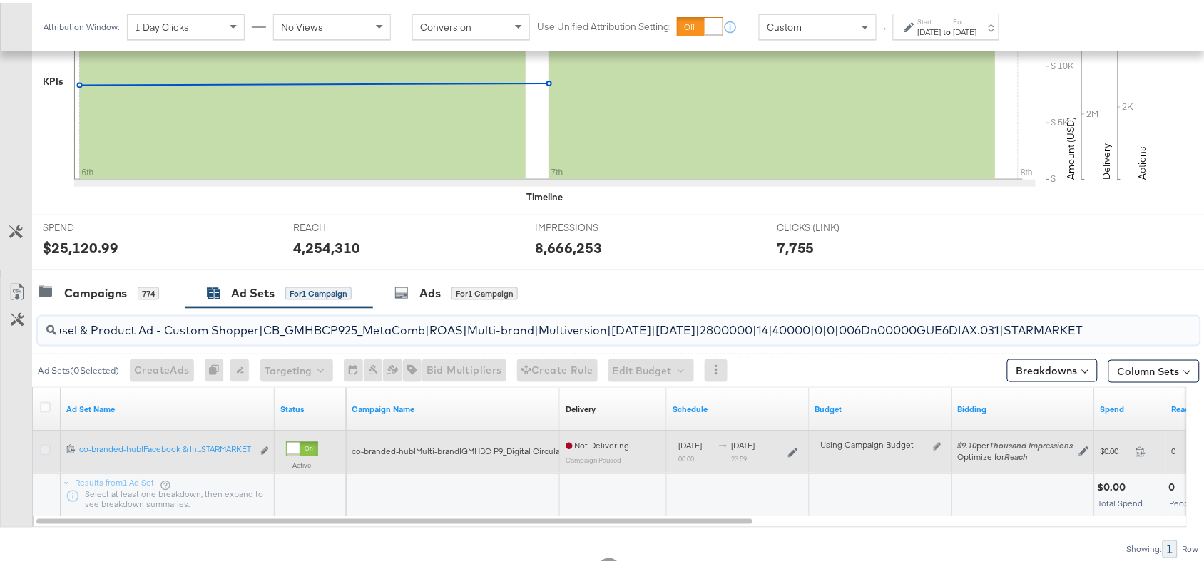
type input "co-branded-hub|Facebook & Instagram|Social Media|FBIG - Premium Carousel & Prod…"
click at [44, 446] on icon at bounding box center [45, 447] width 11 height 11
click at [0, 0] on input "checkbox" at bounding box center [0, 0] width 0 height 0
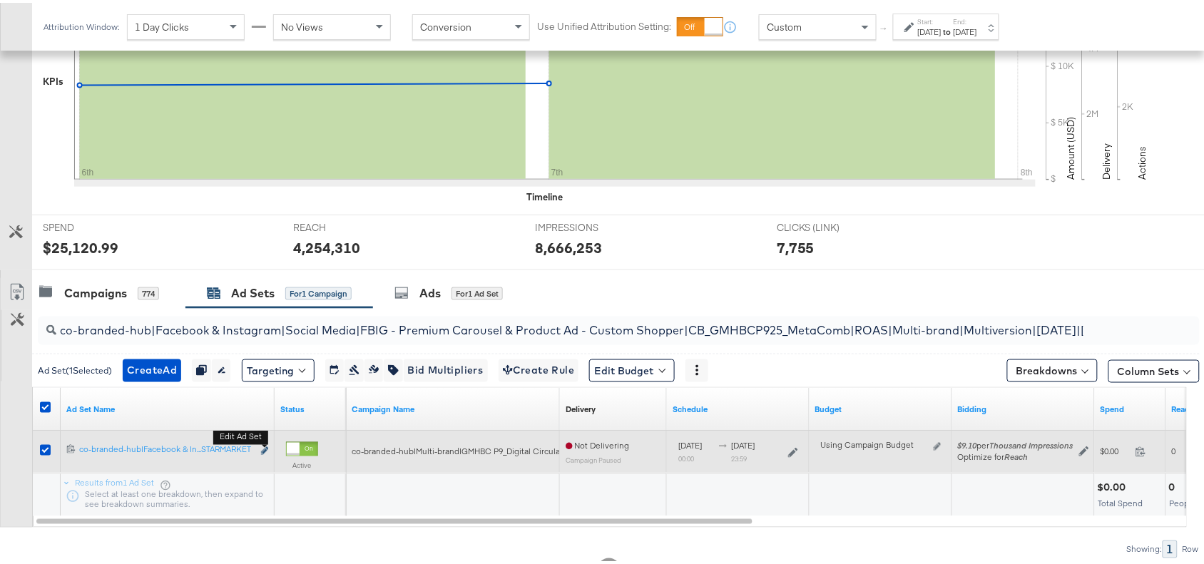
click at [260, 446] on button "Edit ad set" at bounding box center [264, 448] width 9 height 15
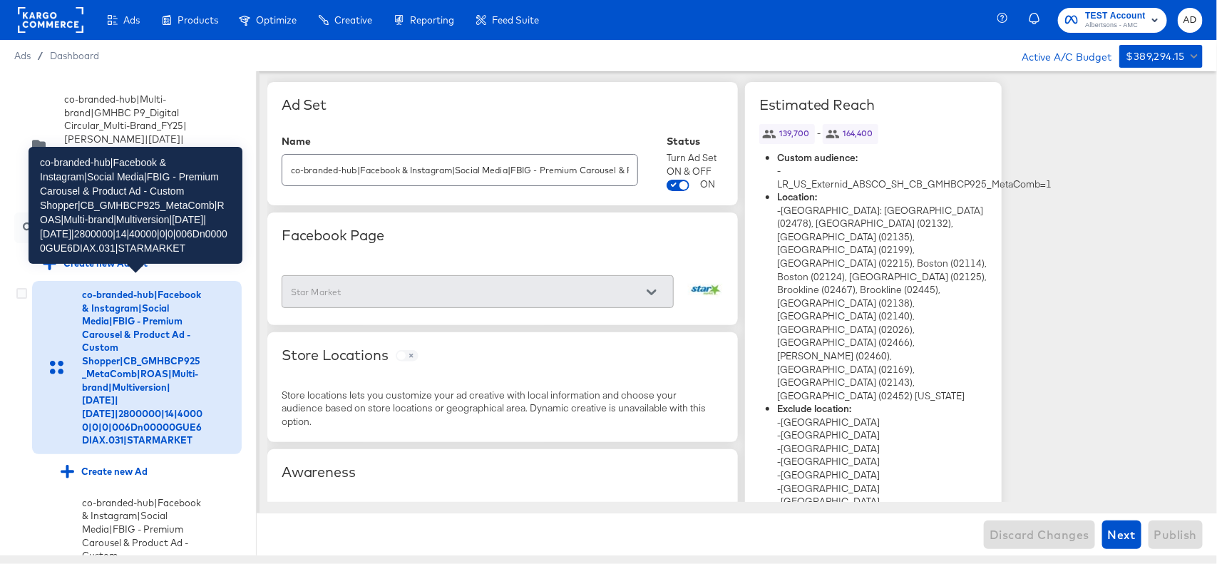
click at [114, 385] on div "co-branded-hub|Facebook & Instagram|Social Media|FBIG - Premium Carousel & Prod…" at bounding box center [142, 367] width 121 height 159
click at [96, 341] on div "co-branded-hub|Facebook & Instagram|Social Media|FBIG - Premium Carousel & Prod…" at bounding box center [142, 367] width 121 height 159
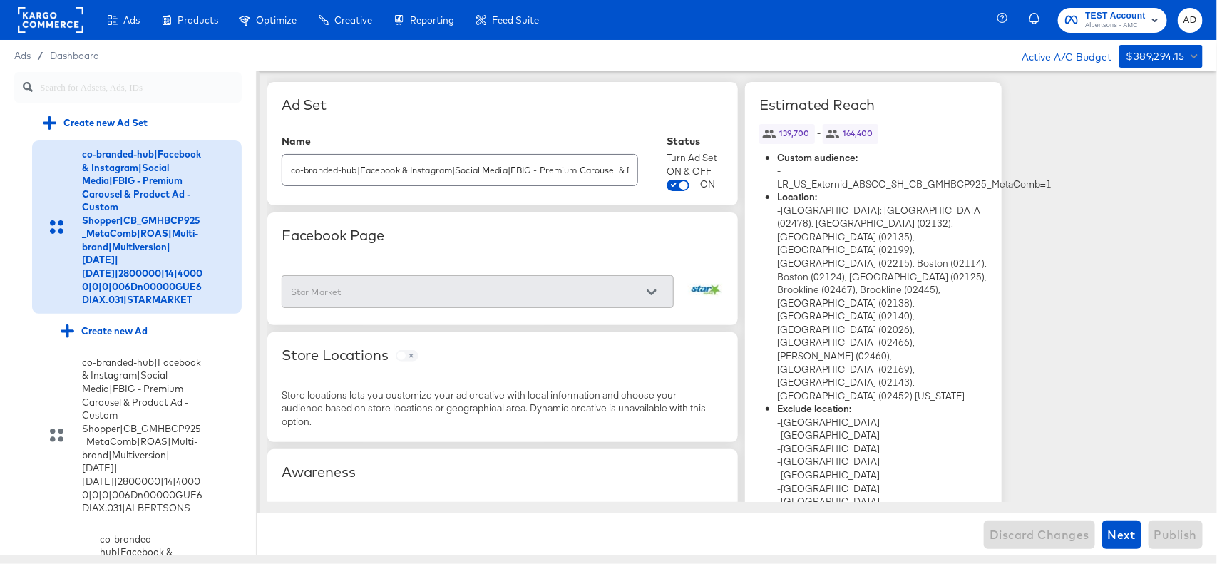
scroll to position [141, 0]
click at [20, 155] on icon at bounding box center [21, 152] width 11 height 11
click at [0, 0] on input "checkbox" at bounding box center [0, 0] width 0 height 0
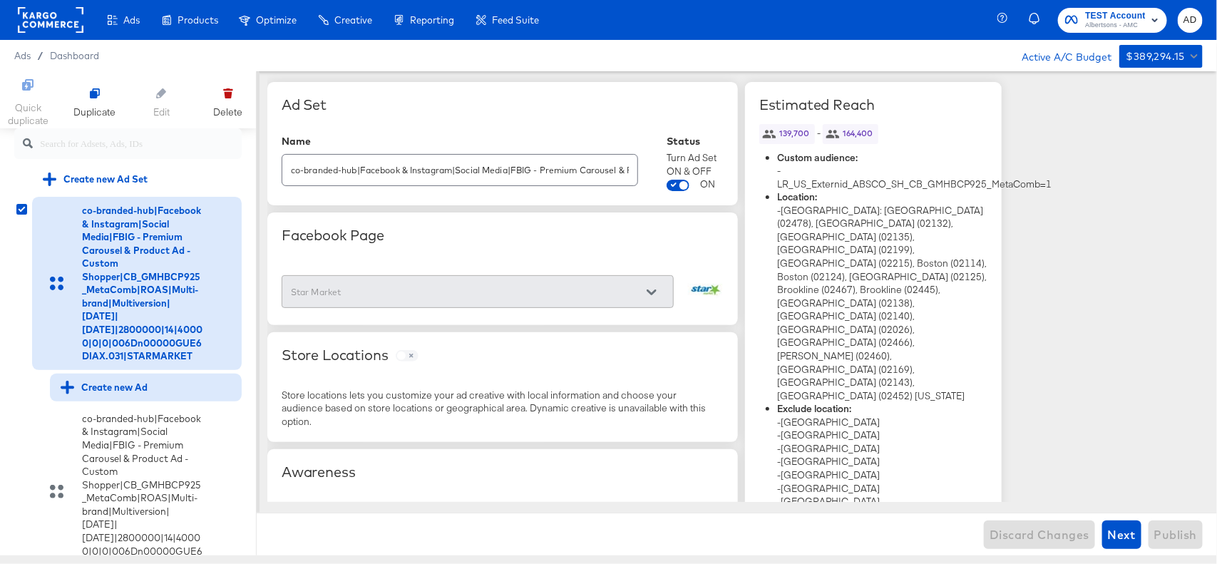
click at [116, 394] on div "Create new Ad" at bounding box center [104, 388] width 87 height 14
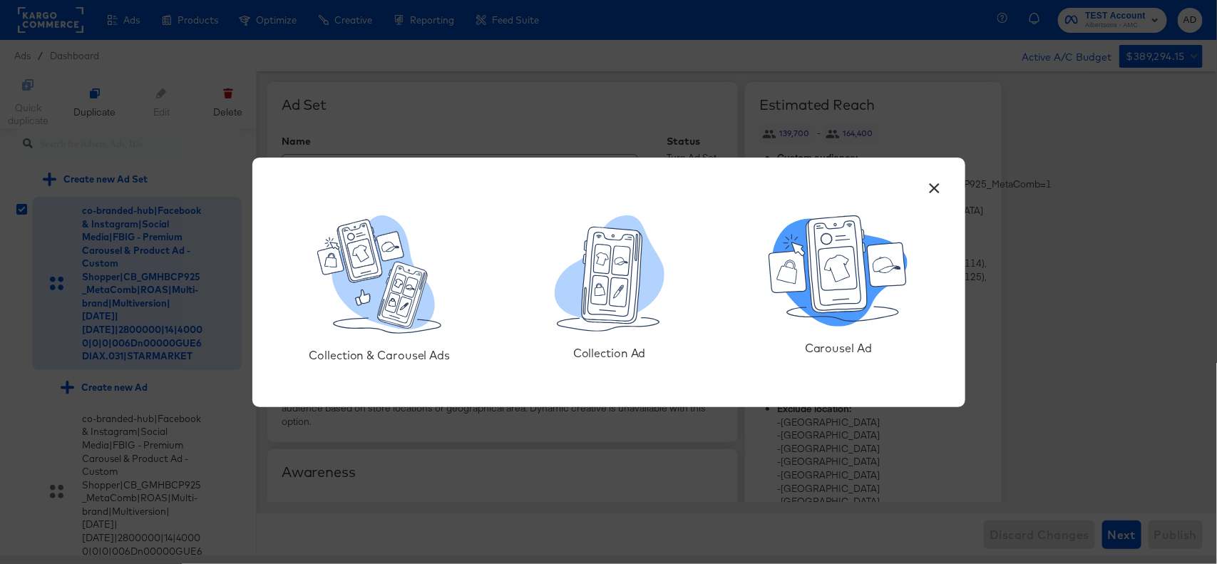
click at [881, 323] on icon at bounding box center [838, 270] width 139 height 111
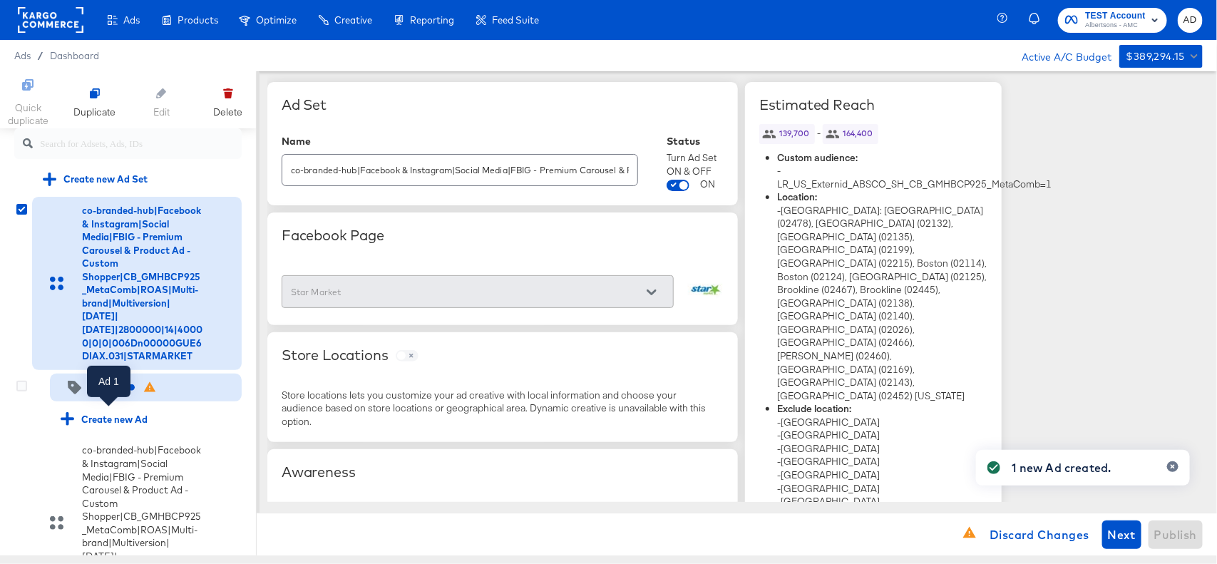
click at [116, 394] on div "Ad 1" at bounding box center [109, 388] width 18 height 14
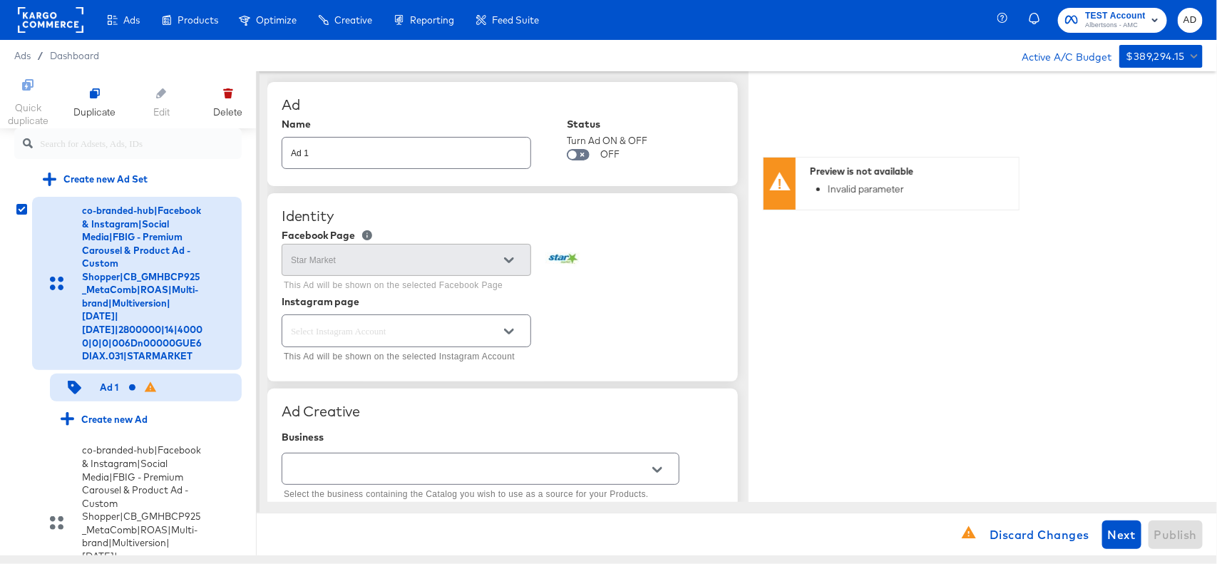
click at [469, 157] on input "Ad 1" at bounding box center [406, 147] width 248 height 31
type input "Untitled Ad"
type textarea "x"
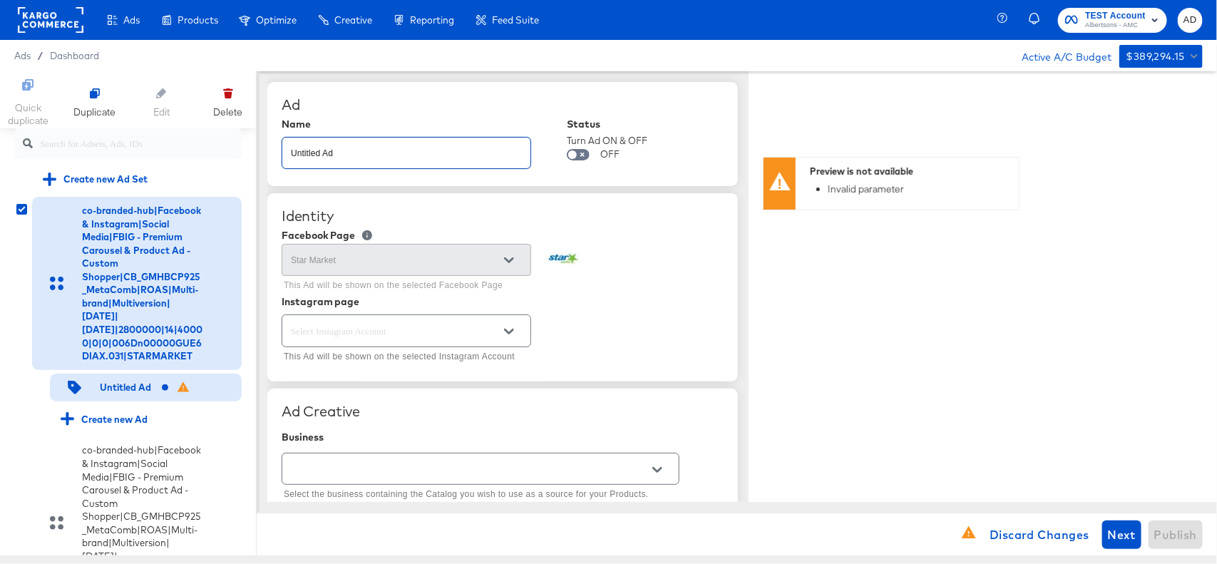
click at [380, 155] on input "Untitled Ad" at bounding box center [406, 147] width 248 height 31
paste input "co-branded-hub|Facebook & Instagram|Social Media|FBIG - Premium Carousel & Prod…"
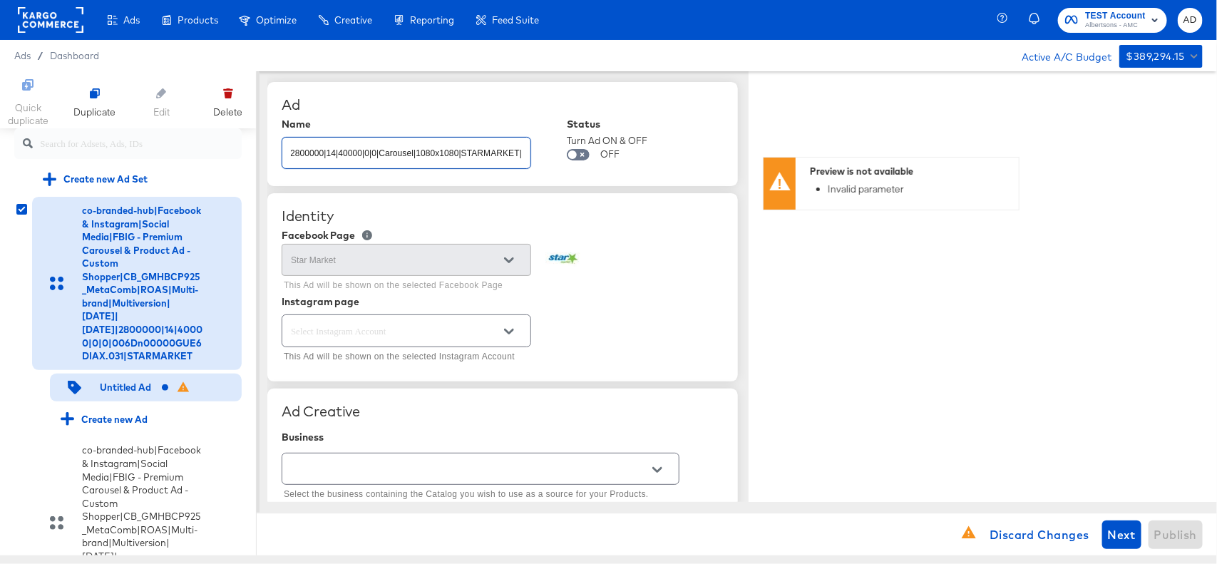
click at [411, 153] on input "co-branded-hub|Facebook & Instagram|Social Media|FBIG - Premium Carousel & Prod…" at bounding box center [406, 147] width 248 height 31
click at [512, 257] on div at bounding box center [509, 260] width 30 height 21
type input "co-branded-hub|Facebook & Instagram|Social Media|FBIG - Premium Carousel & Prod…"
type textarea "x"
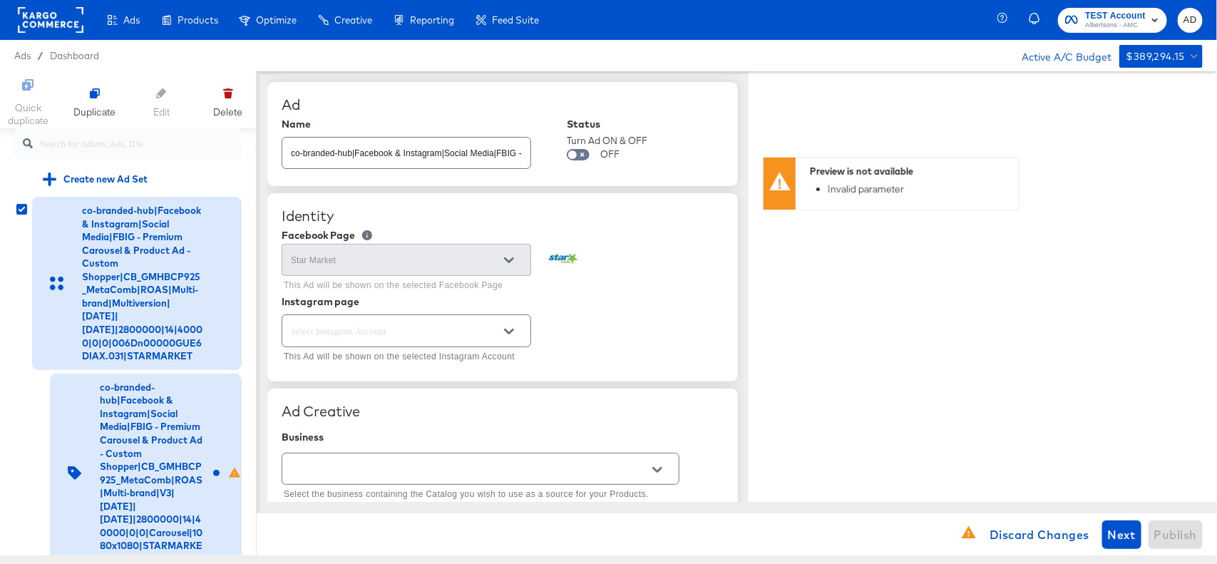
click at [630, 265] on div "Star Market This Ad will be shown on the selected Facebook Page" at bounding box center [503, 268] width 442 height 55
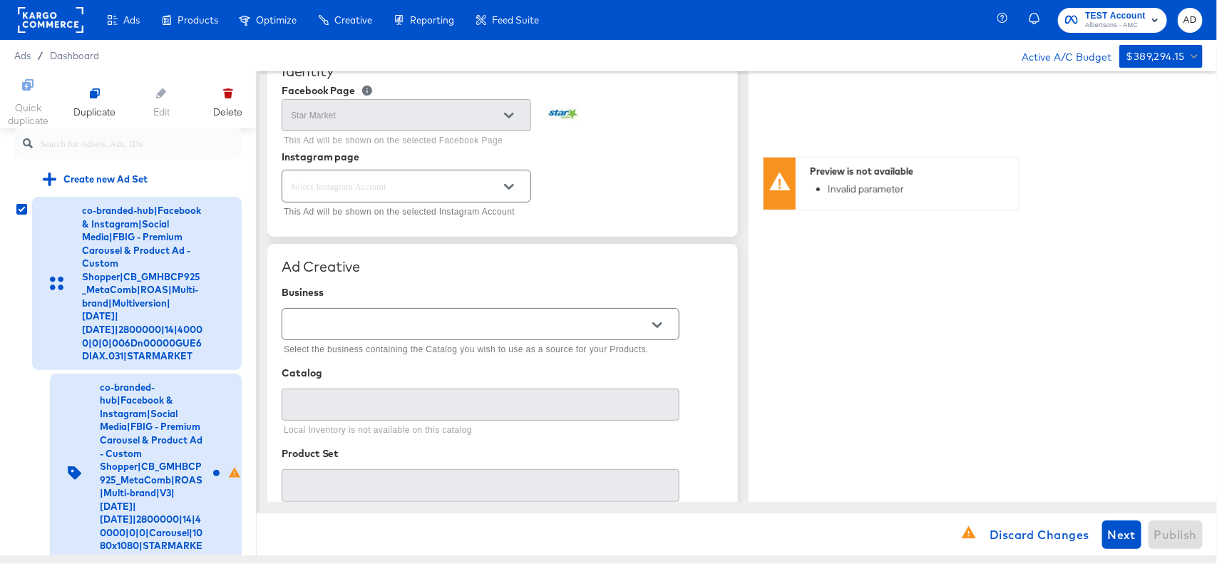
scroll to position [150, 0]
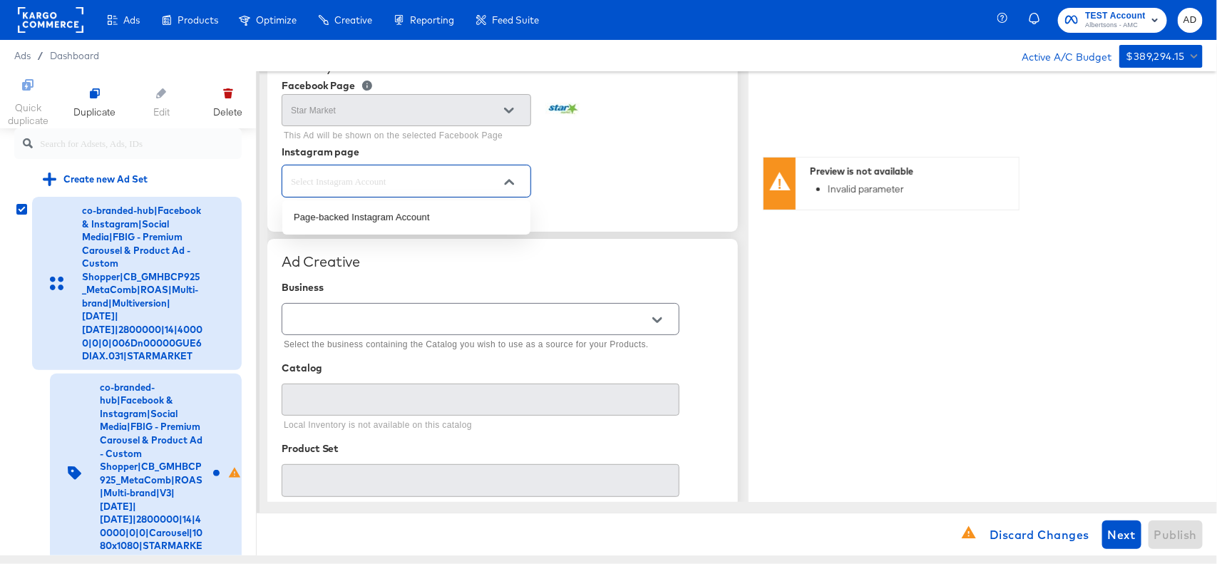
click at [294, 187] on input "text" at bounding box center [395, 181] width 215 height 16
click at [556, 200] on div "This Ad will be shown on the selected Instagram Account" at bounding box center [503, 189] width 442 height 55
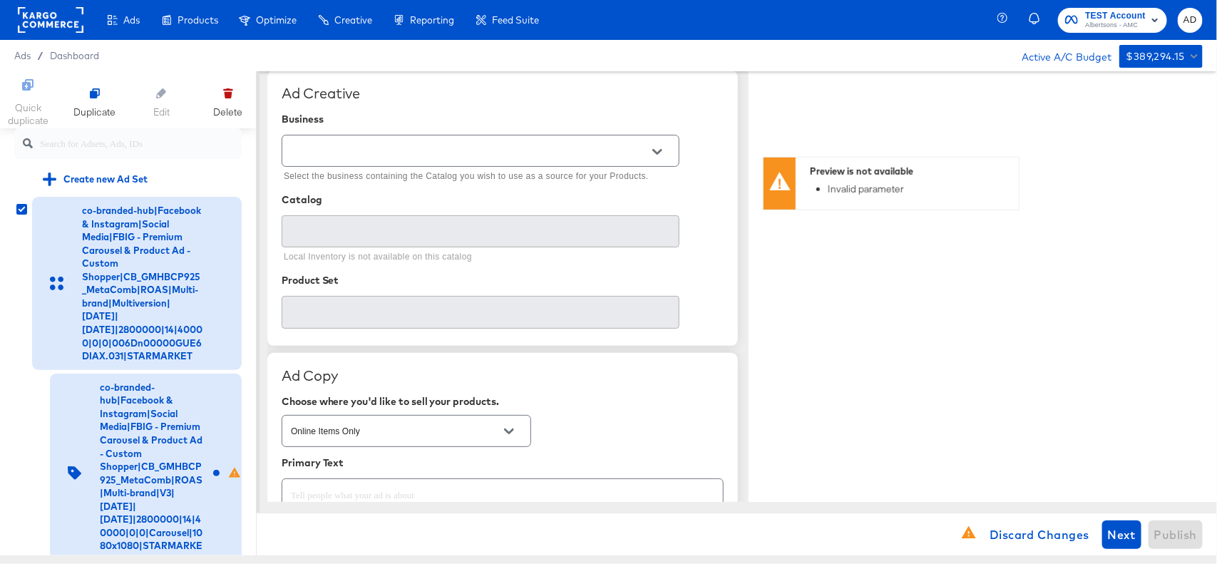
scroll to position [319, 0]
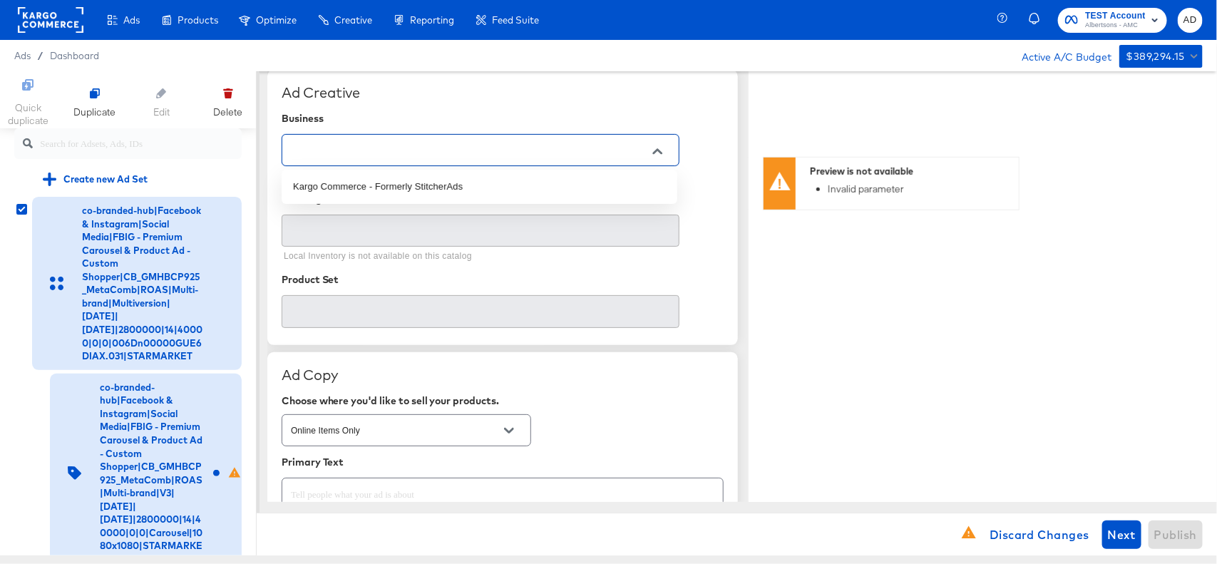
drag, startPoint x: 439, startPoint y: 148, endPoint x: 451, endPoint y: 152, distance: 13.5
click at [451, 152] on input "text" at bounding box center [469, 151] width 363 height 16
click at [409, 191] on li "Kargo Commerce - Formerly StitcherAds" at bounding box center [480, 186] width 396 height 23
type input "Kargo Commerce - Formerly StitcherAds"
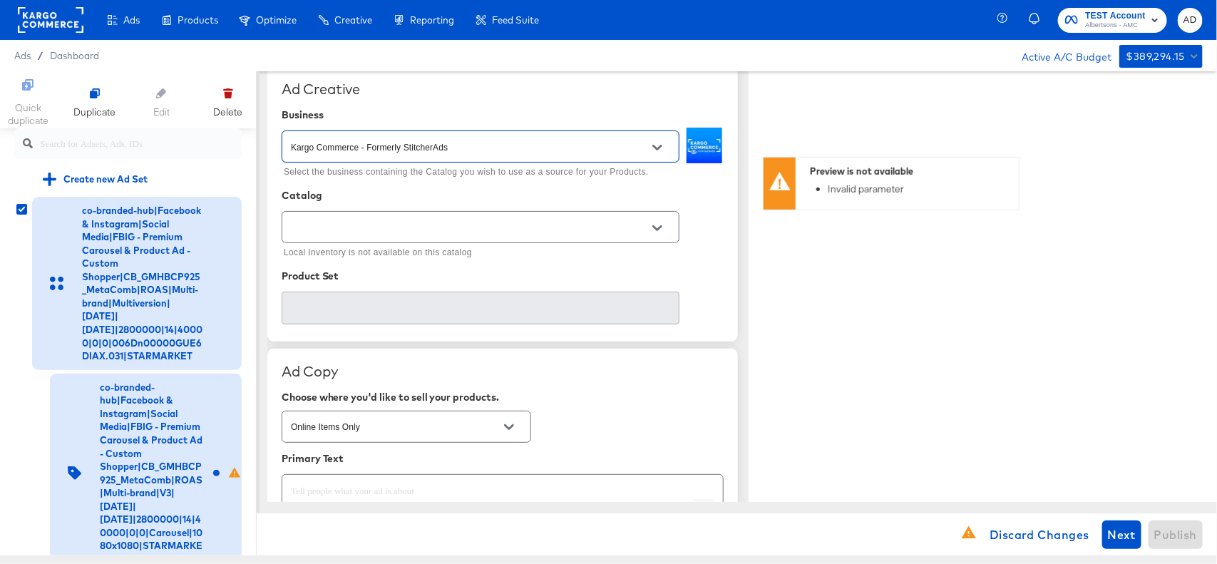
scroll to position [141, 0]
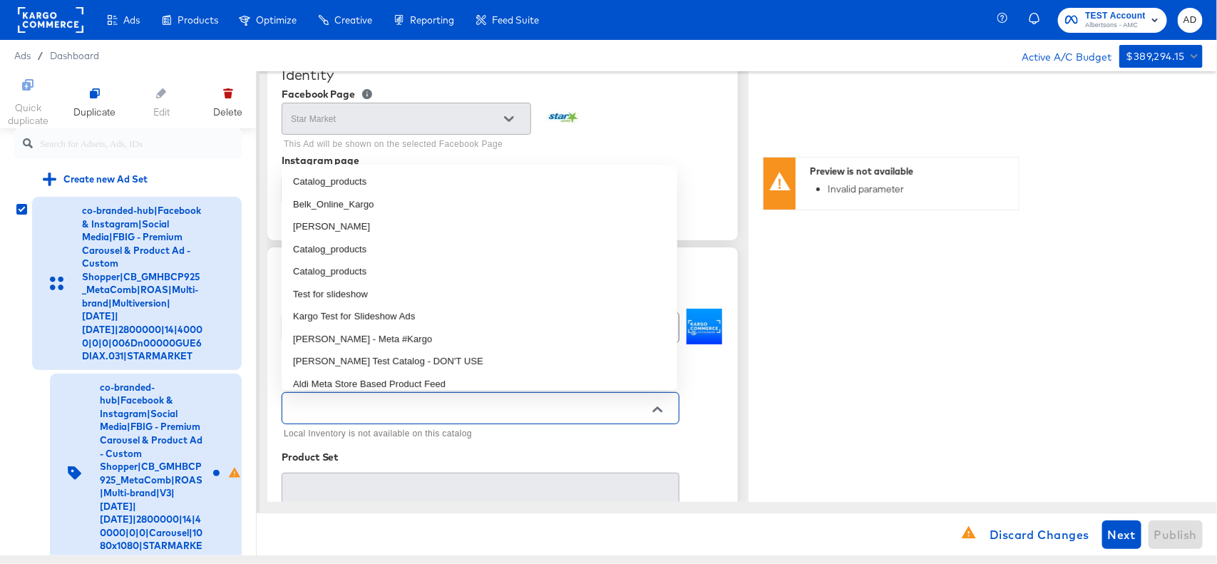
click at [624, 401] on input "text" at bounding box center [469, 409] width 363 height 16
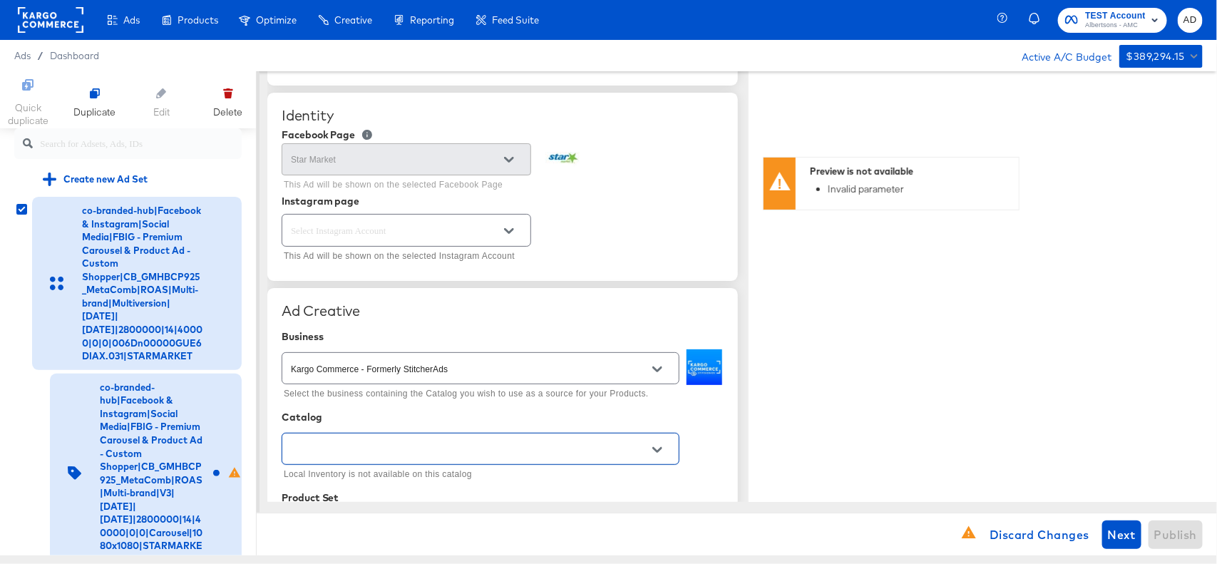
scroll to position [101, 0]
click at [701, 372] on img at bounding box center [705, 367] width 36 height 36
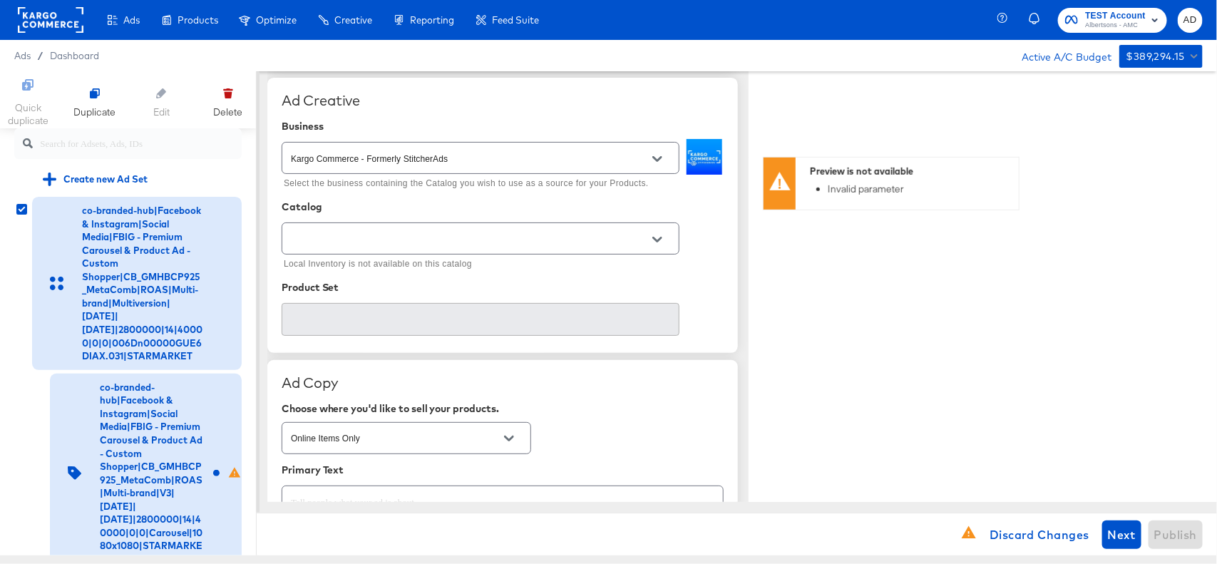
click at [491, 450] on div "Online Items Only" at bounding box center [407, 438] width 250 height 32
click at [504, 439] on icon "Open" at bounding box center [509, 439] width 10 height 10
click at [565, 440] on div "Online Items Only" at bounding box center [503, 438] width 442 height 38
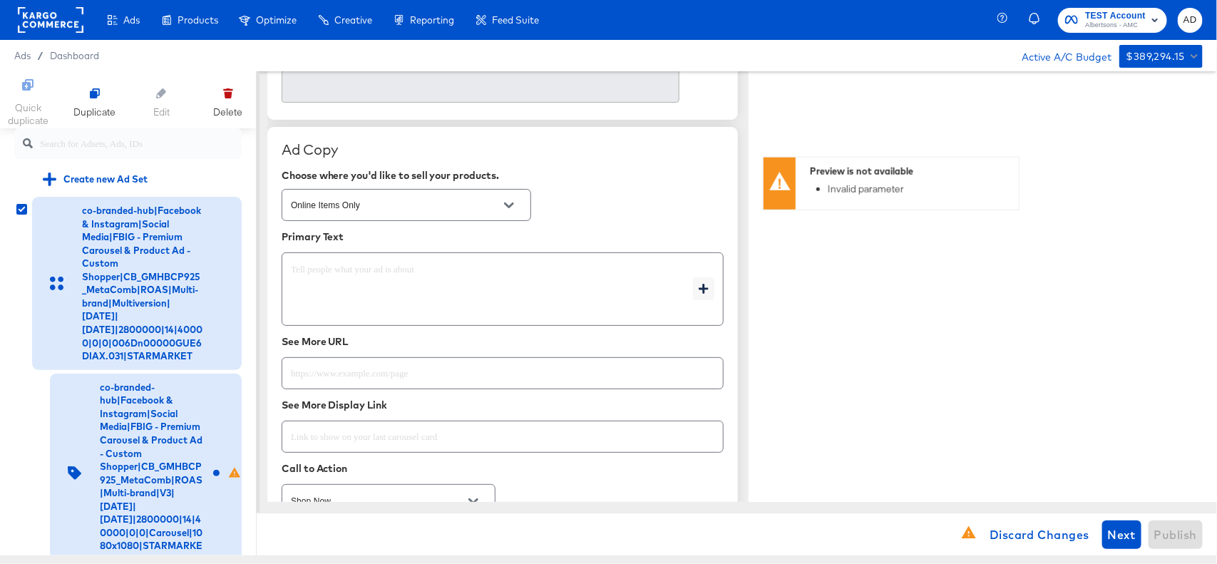
scroll to position [546, 0]
click at [611, 290] on textarea at bounding box center [492, 287] width 402 height 51
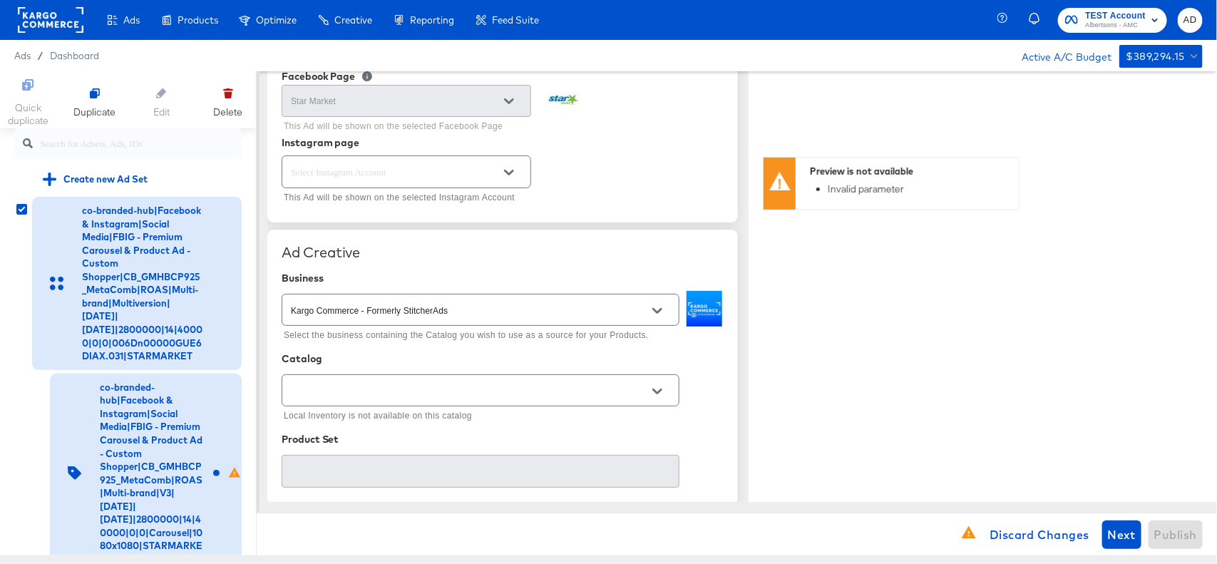
scroll to position [158, 0]
click at [648, 312] on button "Open" at bounding box center [657, 311] width 21 height 21
type textarea "x"
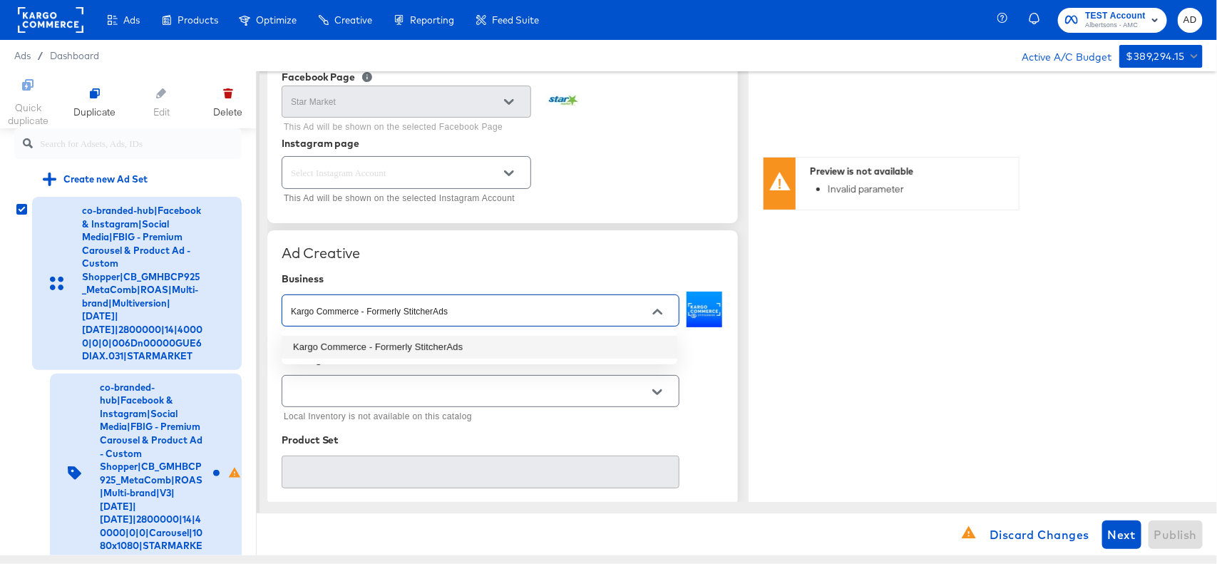
click at [422, 346] on li "Kargo Commerce - Formerly StitcherAds" at bounding box center [480, 347] width 396 height 23
click at [497, 404] on div at bounding box center [481, 391] width 398 height 32
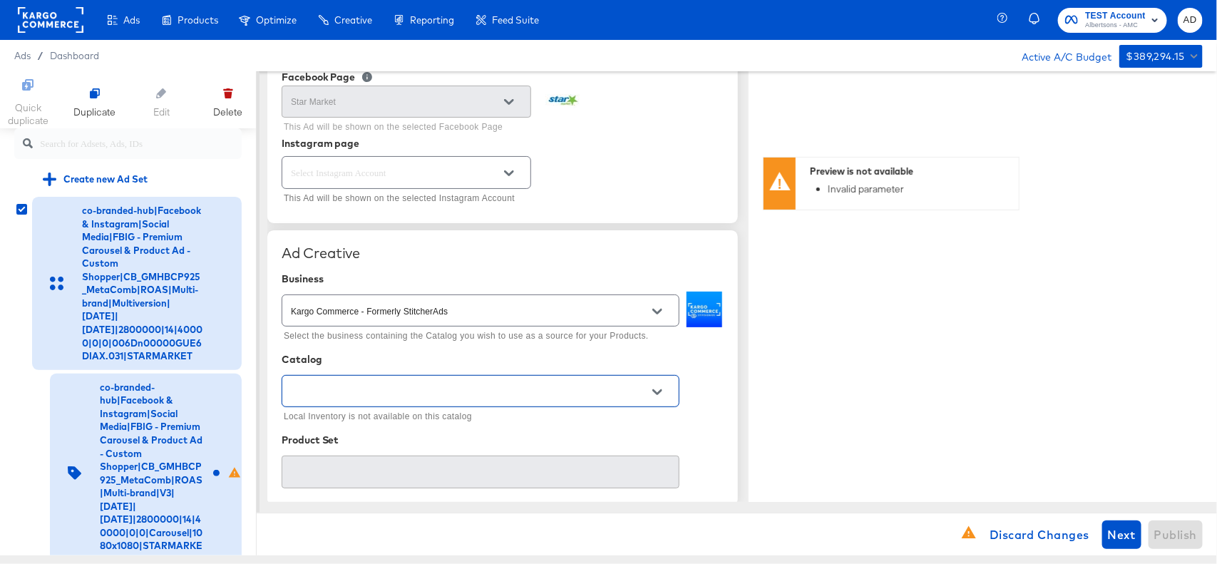
scroll to position [275, 0]
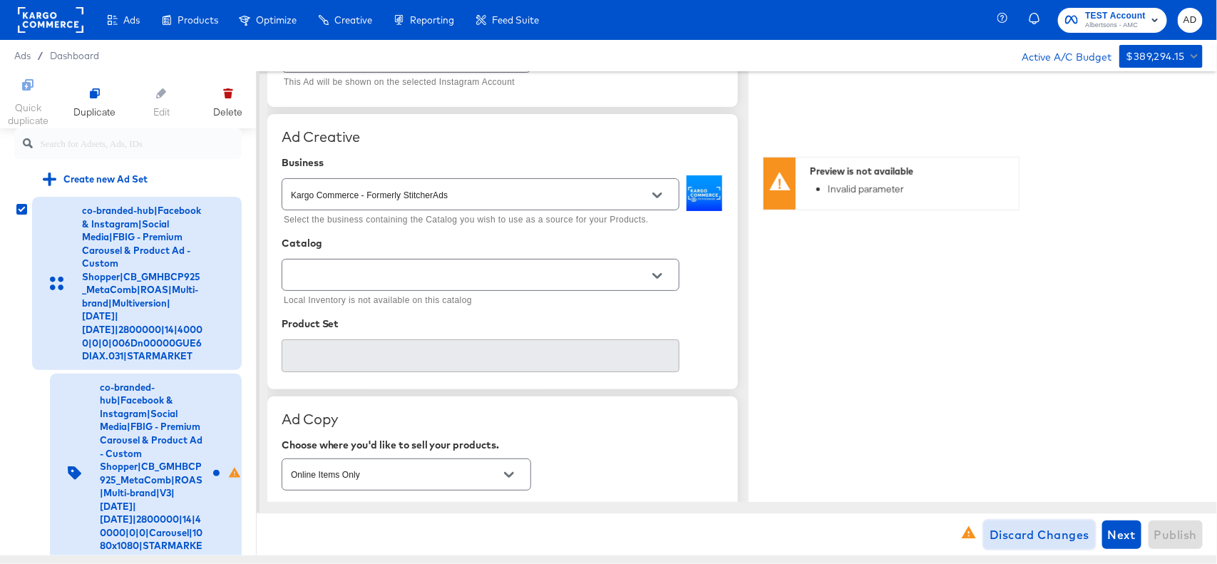
click at [1033, 501] on span "Discard Changes" at bounding box center [1040, 535] width 100 height 20
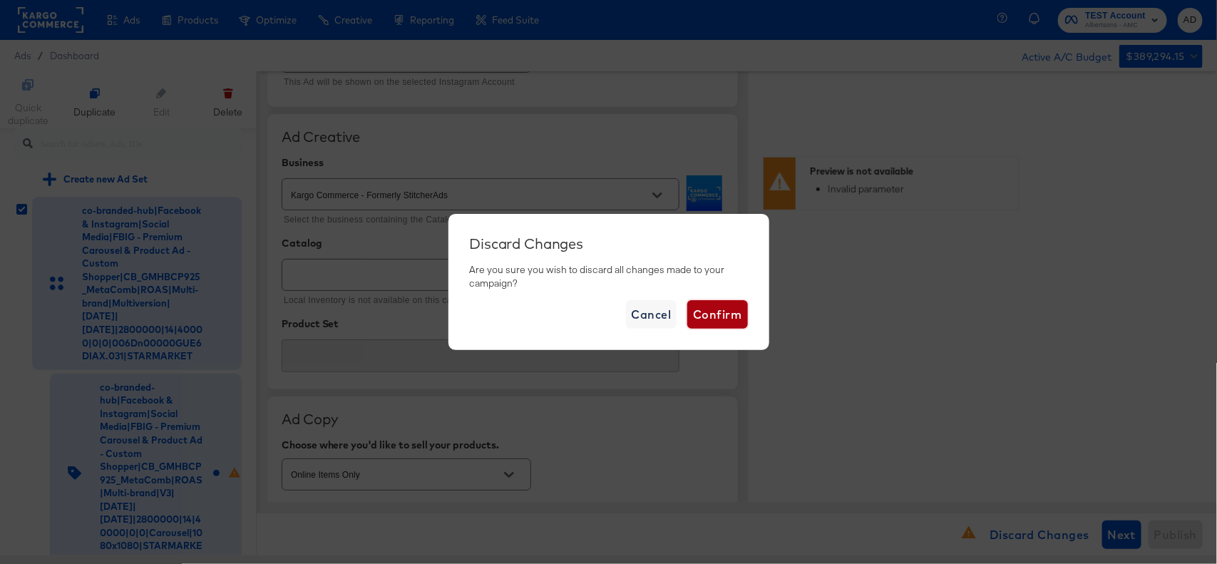
click at [720, 322] on span "Confirm" at bounding box center [717, 314] width 48 height 20
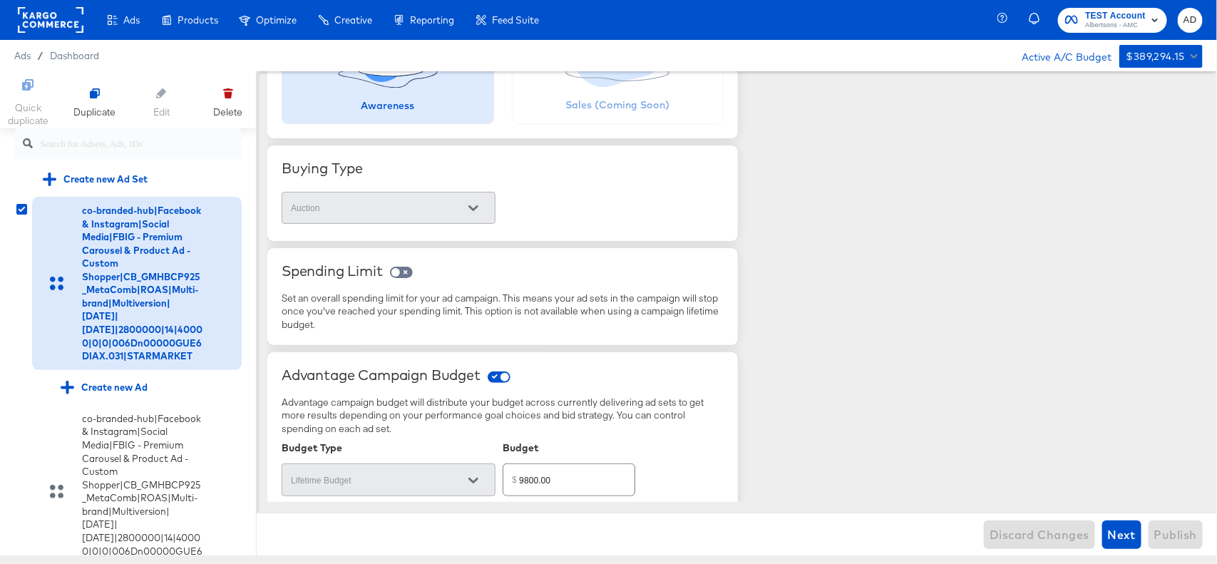
click at [926, 377] on div "Campaign Name co-branded-hub|Multi-brand|GMHBC P9_Digital Circular_Multi-Brand_…" at bounding box center [742, 286] width 950 height 431
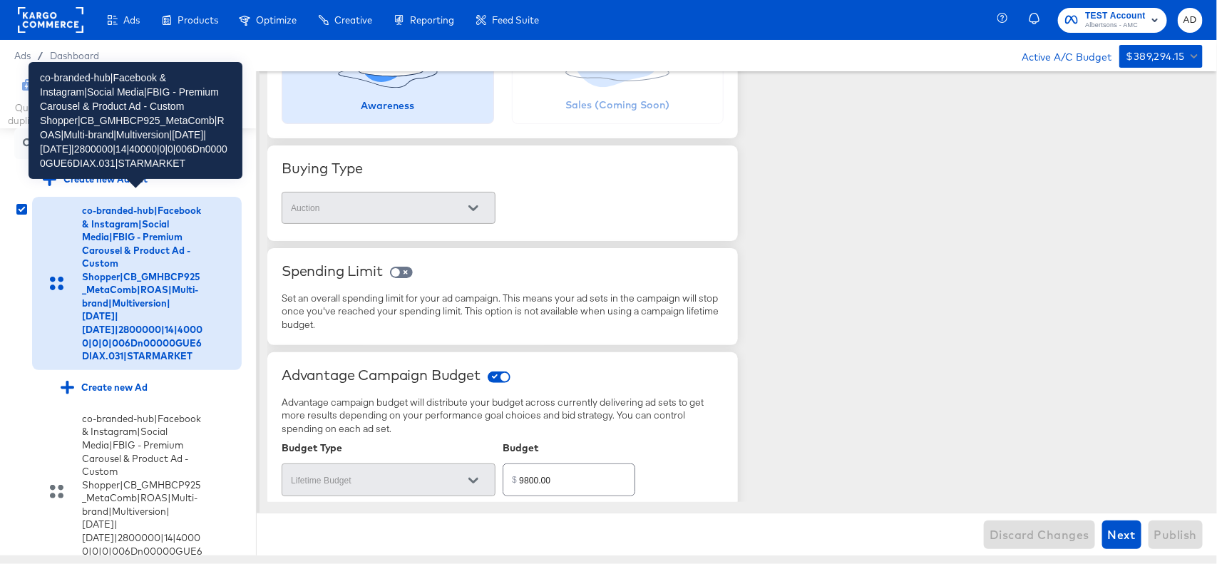
click at [133, 284] on div "co-branded-hub|Facebook & Instagram|Social Media|FBIG - Premium Carousel & Prod…" at bounding box center [142, 283] width 121 height 159
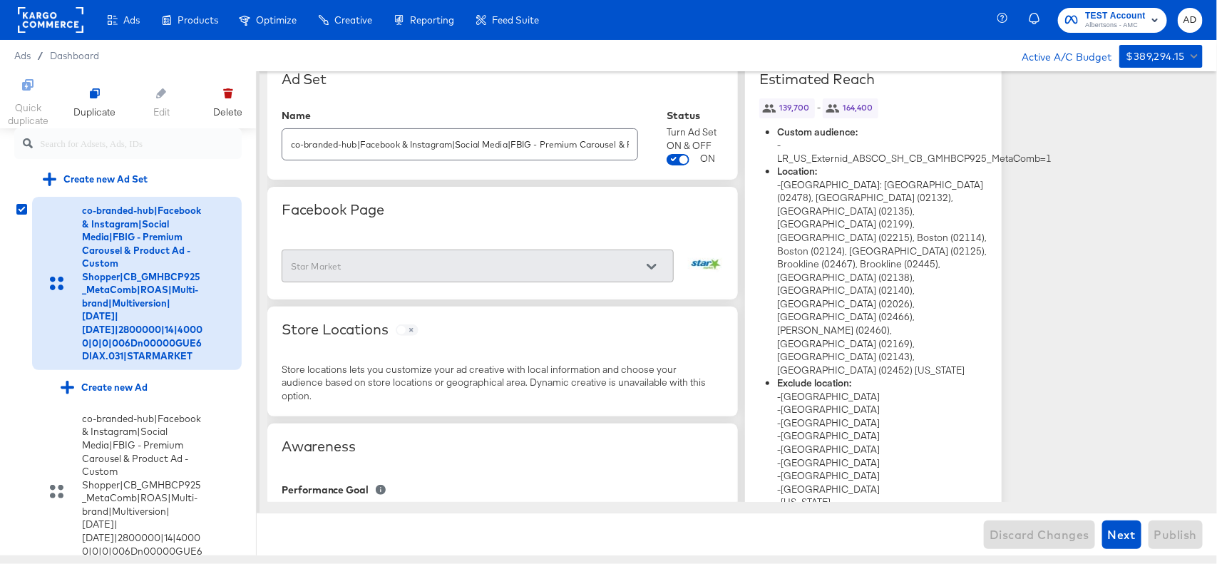
scroll to position [0, 0]
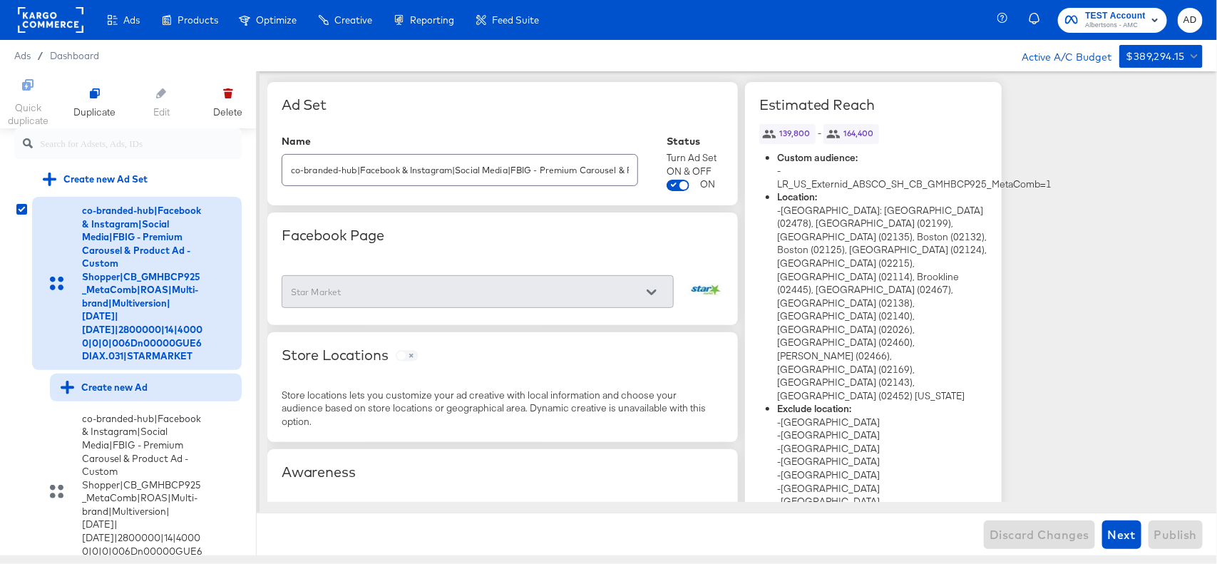
click at [114, 394] on div "Create new Ad" at bounding box center [104, 388] width 87 height 14
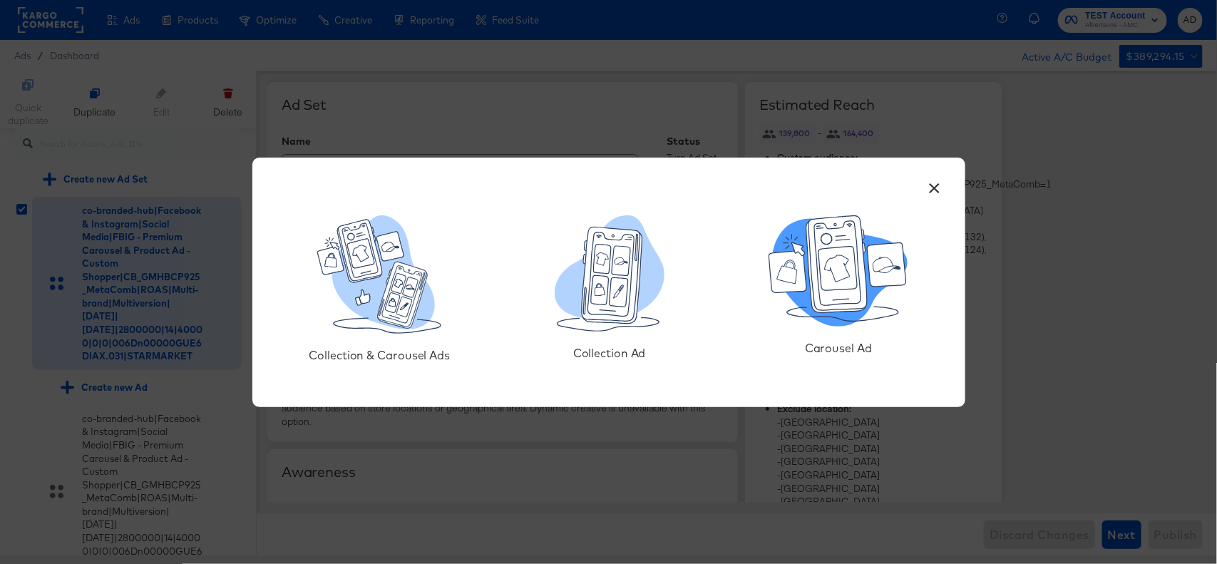
click at [863, 282] on icon at bounding box center [837, 264] width 61 height 97
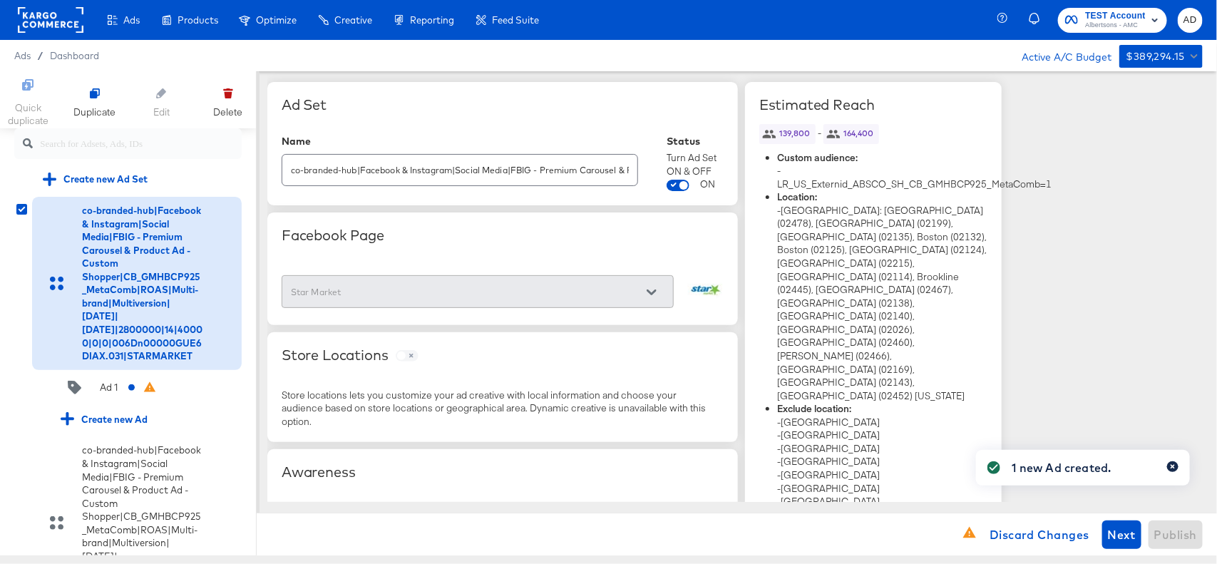
click at [1081, 466] on button "button" at bounding box center [1172, 466] width 11 height 11
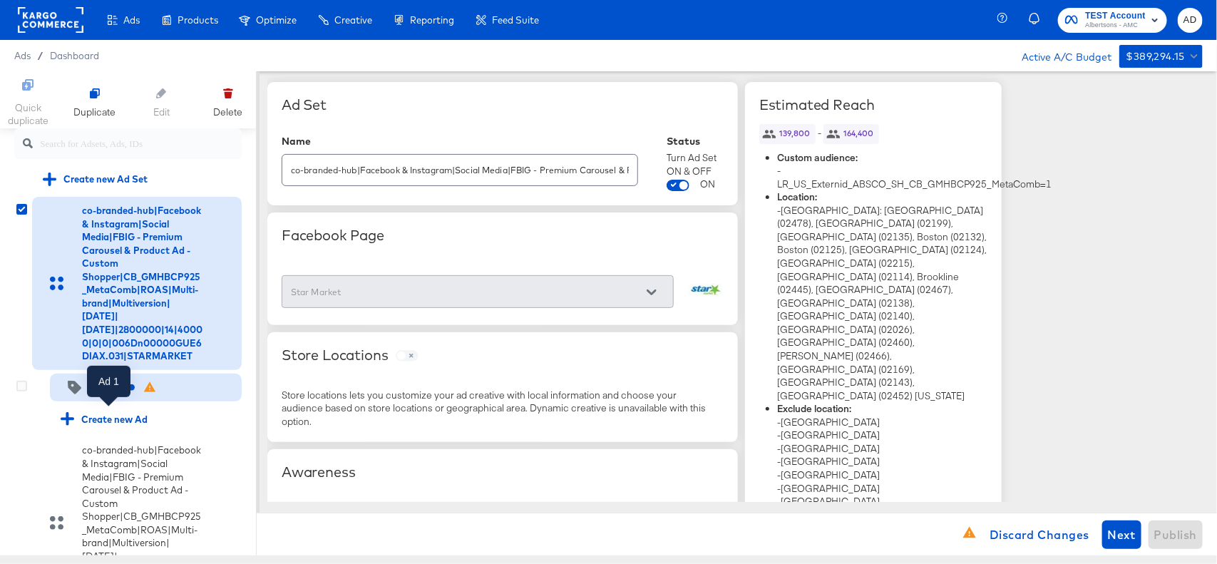
click at [116, 394] on div "Ad 1" at bounding box center [109, 388] width 18 height 14
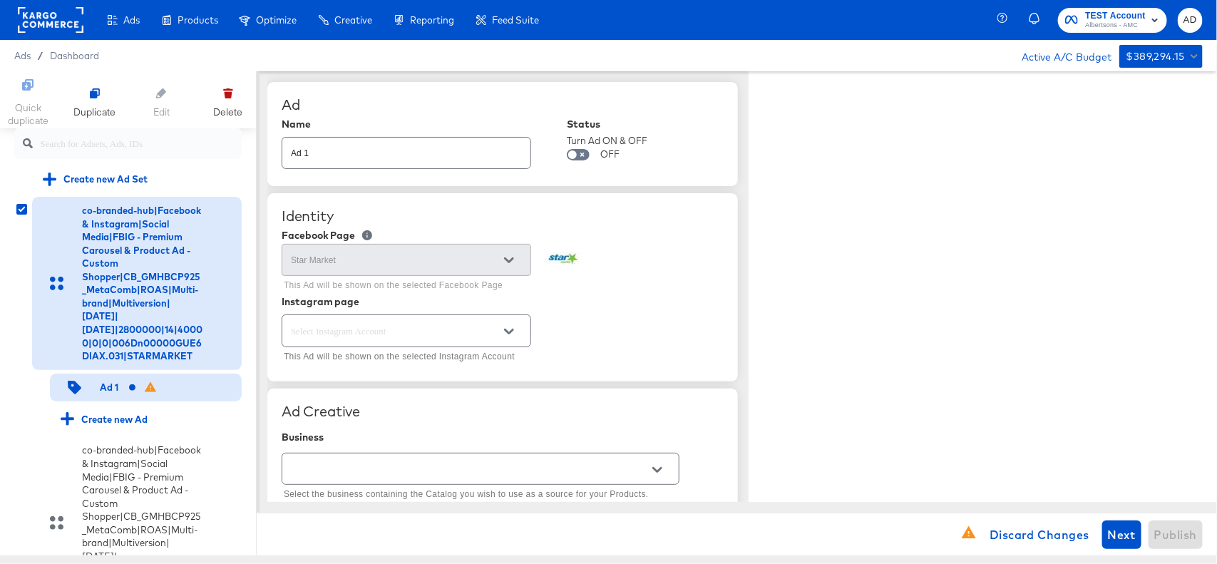
type textarea "x"
click at [96, 395] on div "Ad 1" at bounding box center [90, 388] width 58 height 14
click at [449, 152] on input "Ad 1" at bounding box center [406, 147] width 248 height 31
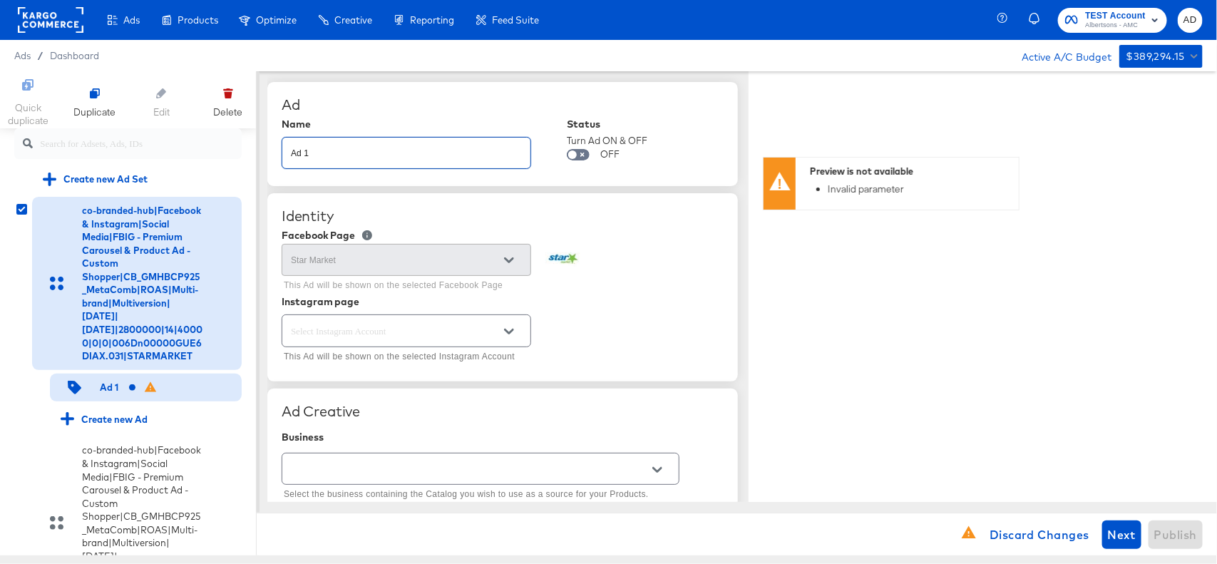
paste input "co-branded-hub|Facebook & Instagram|Social Media|FBIG - Premium Carousel & Prod…"
click at [449, 152] on input "co-branded-hub|Facebook & Instagram|Social Media|FBIG - Premium Carousel & Prod…" at bounding box center [406, 147] width 248 height 31
type input "co-branded-hub|Facebook & Instagram|Social Media|FBIG - Premium Carousel & Prod…"
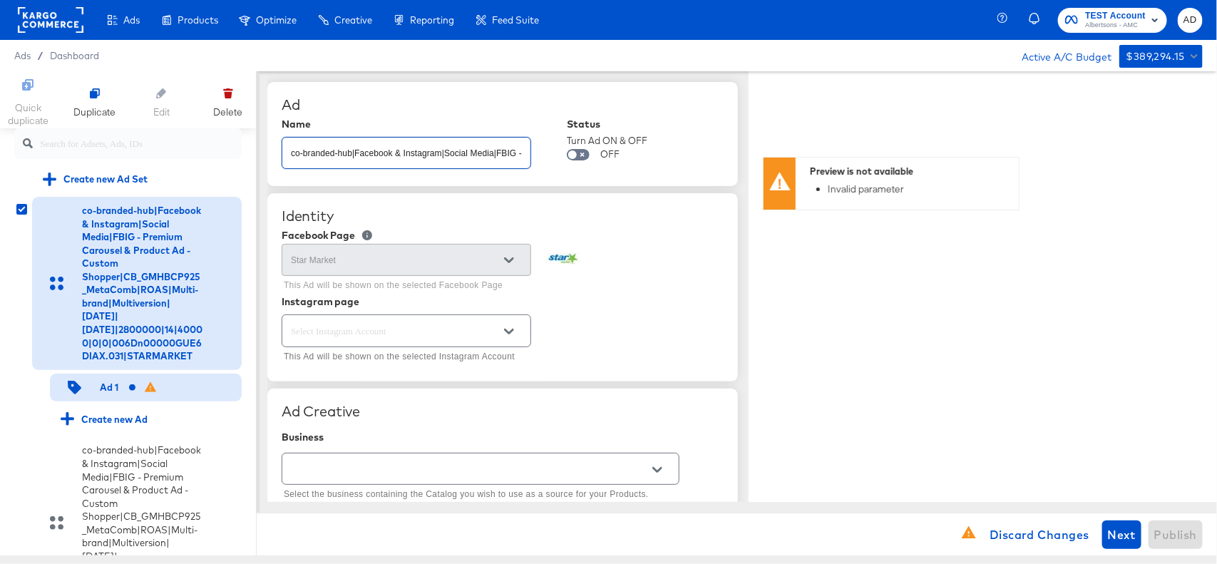
type textarea "x"
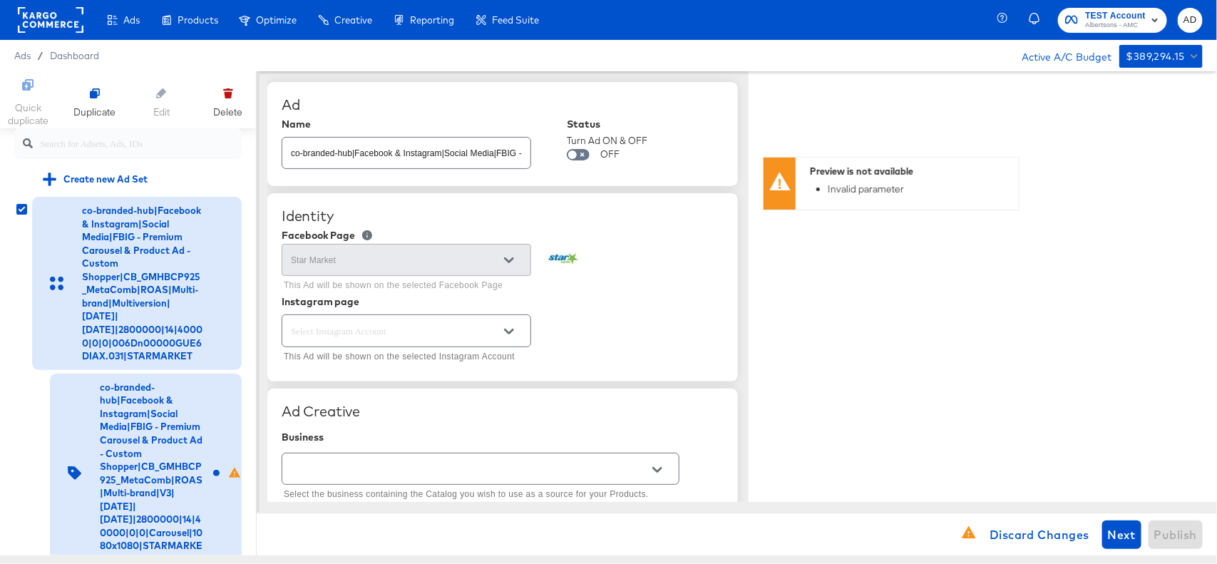
click at [648, 262] on div "Star Market This Ad will be shown on the selected Facebook Page" at bounding box center [503, 268] width 442 height 55
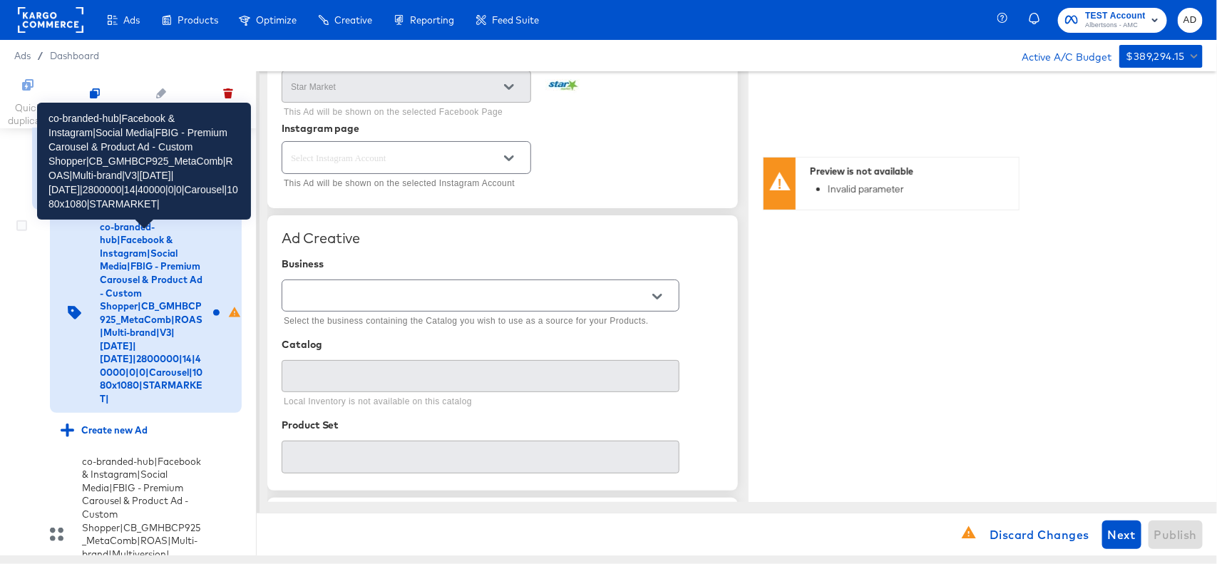
scroll to position [307, 0]
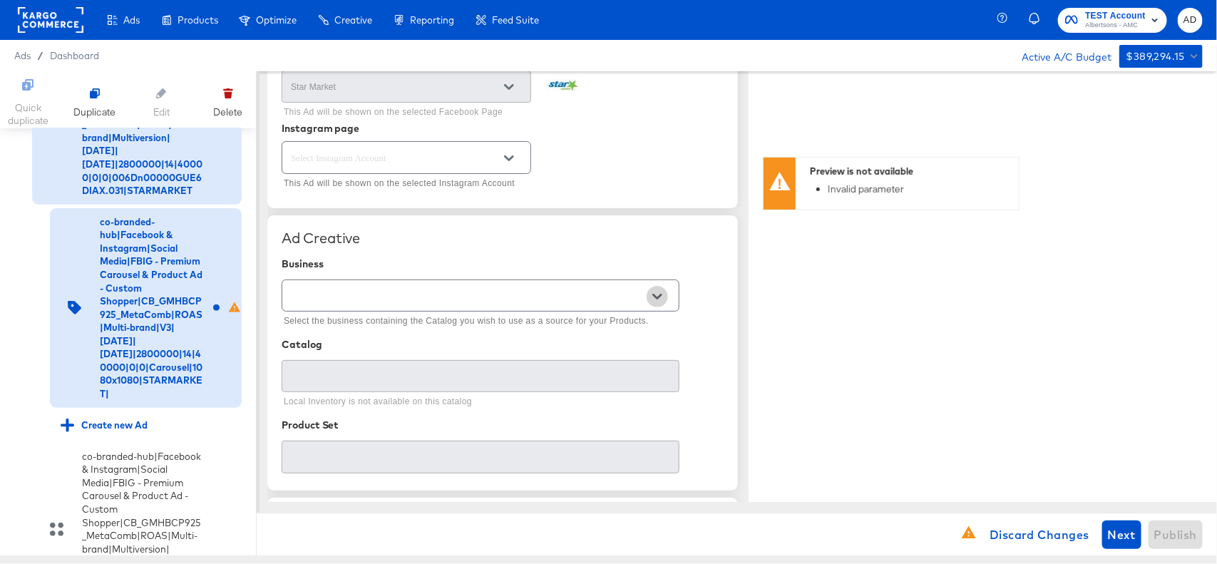
click at [657, 297] on icon "Open" at bounding box center [657, 297] width 10 height 6
click at [422, 329] on li "Kargo Commerce - Formerly StitcherAds" at bounding box center [480, 332] width 396 height 23
type input "Kargo Commerce - Formerly StitcherAds"
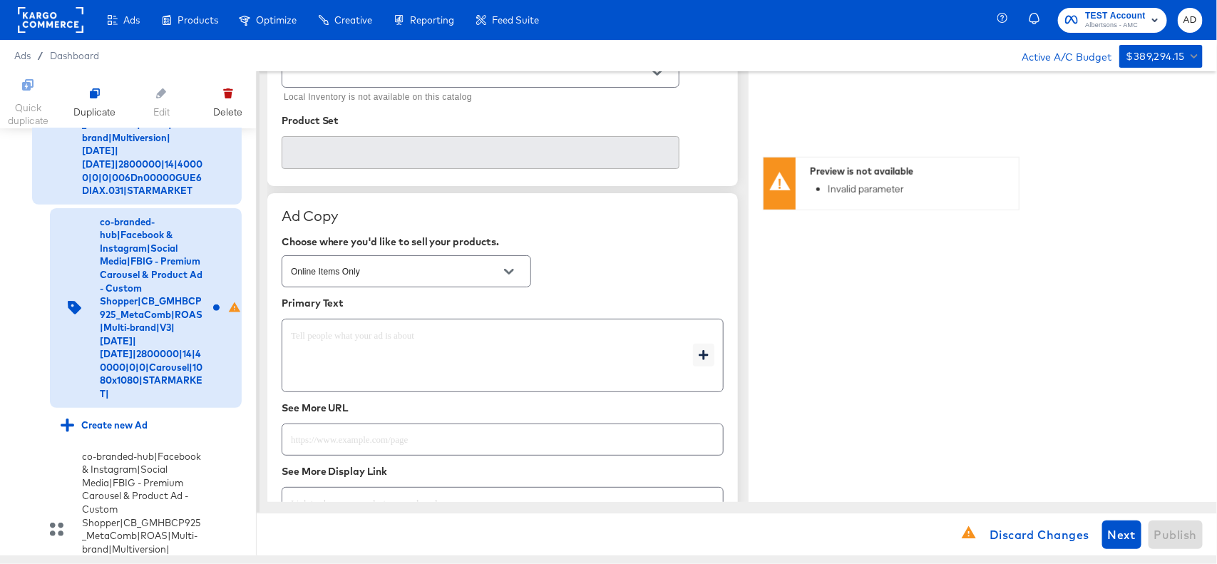
scroll to position [478, 0]
click at [553, 350] on textarea at bounding box center [492, 354] width 402 height 51
type textarea "x"
click at [372, 339] on textarea at bounding box center [492, 354] width 402 height 51
paste textarea "Shop your favorite brands for you and your home!"
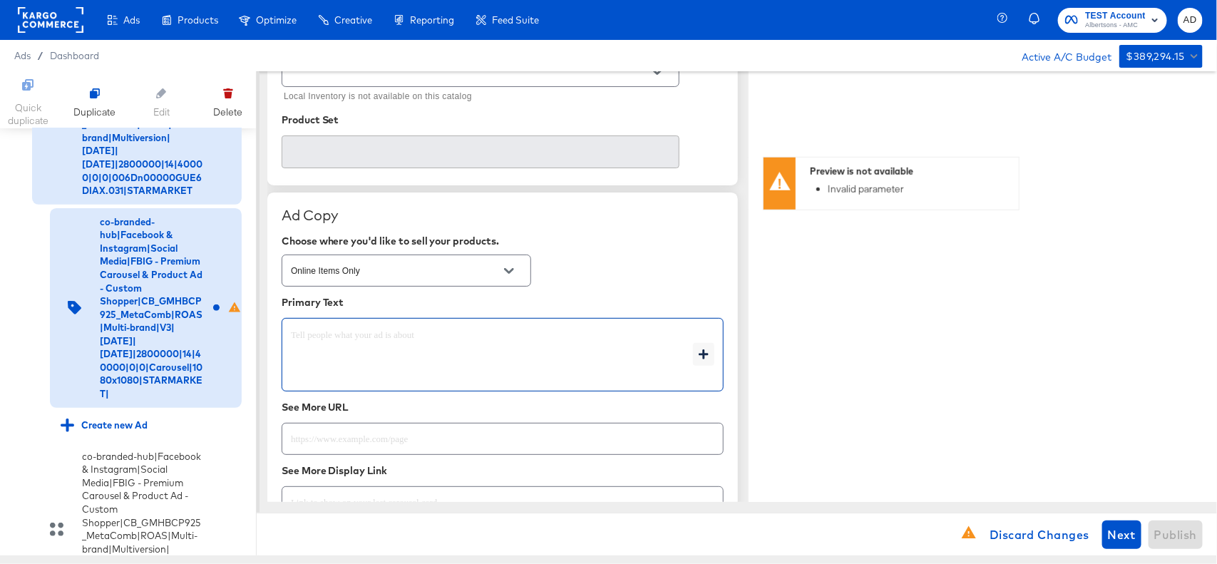
type textarea "Shop your favorite brands for you and your home!"
type textarea "x"
type textarea "Shop your favorite brands for you and your home!"
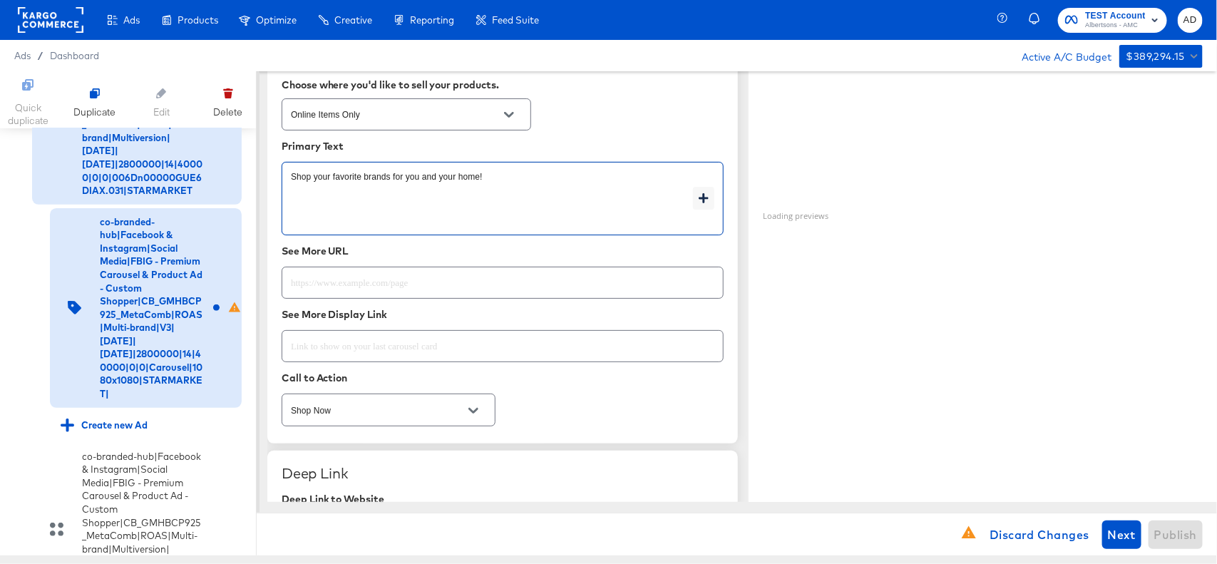
scroll to position [635, 0]
click at [460, 282] on input "text" at bounding box center [502, 276] width 441 height 31
type textarea "x"
click at [457, 275] on input "text" at bounding box center [502, 276] width 441 height 31
paste input "https://www.starmarket.com/shop/aisles/personal-care-health.html"
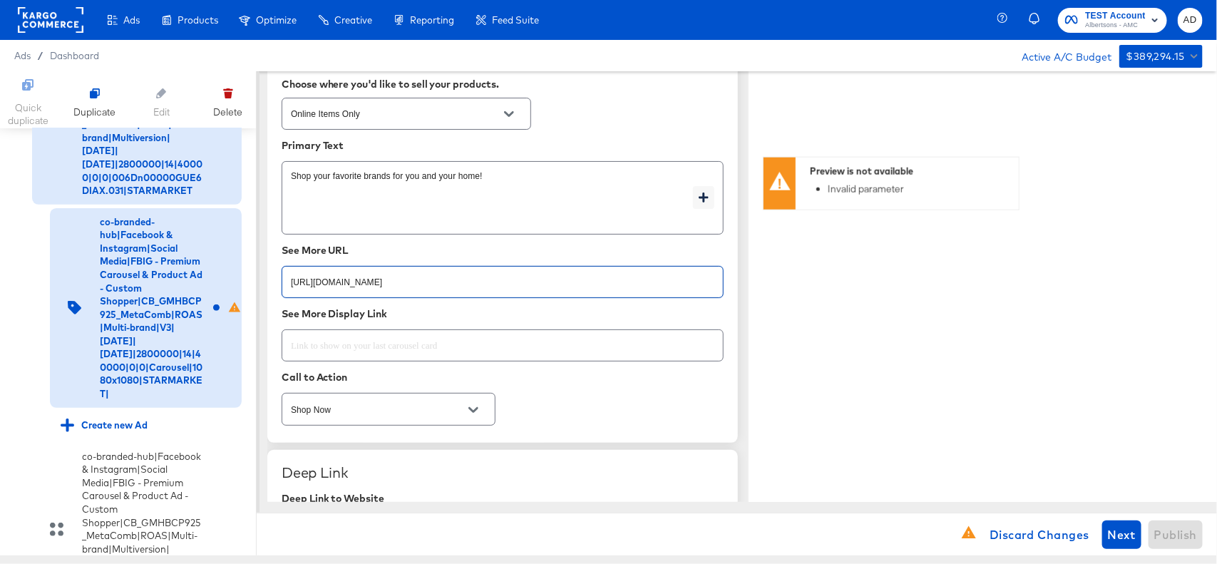
type input "https://www.starmarket.com/shop/aisles/personal-care-health.html"
click at [378, 348] on input "text" at bounding box center [502, 339] width 441 height 31
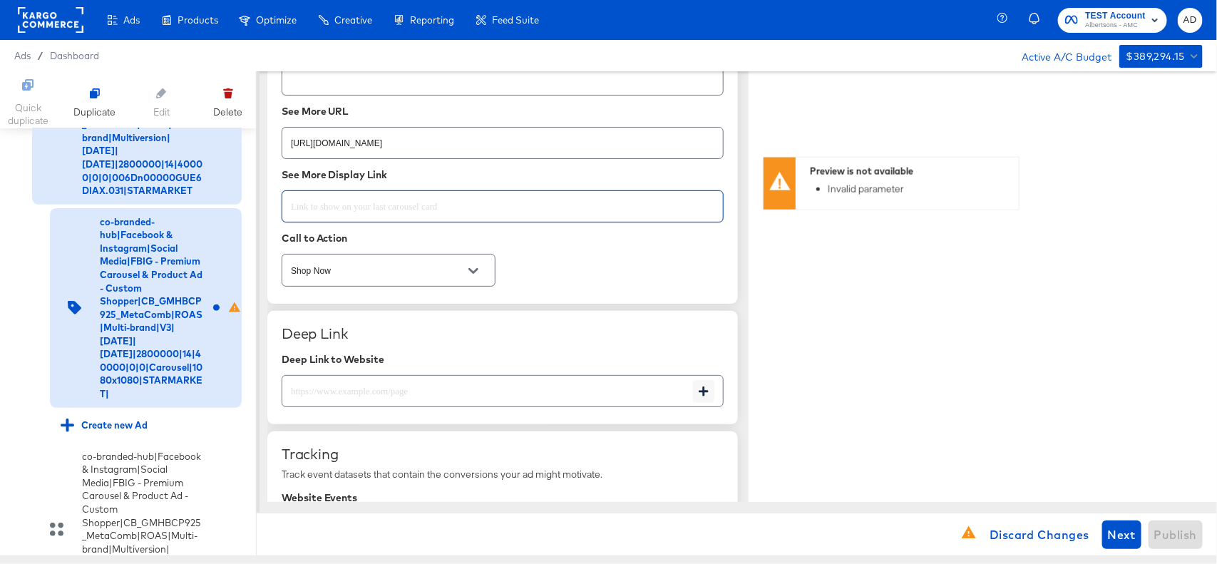
scroll to position [775, 0]
type textarea "x"
click at [417, 394] on input "text" at bounding box center [487, 384] width 411 height 31
paste input "https://www.starmarket.com/shop/aisles/personal-care-health.html"
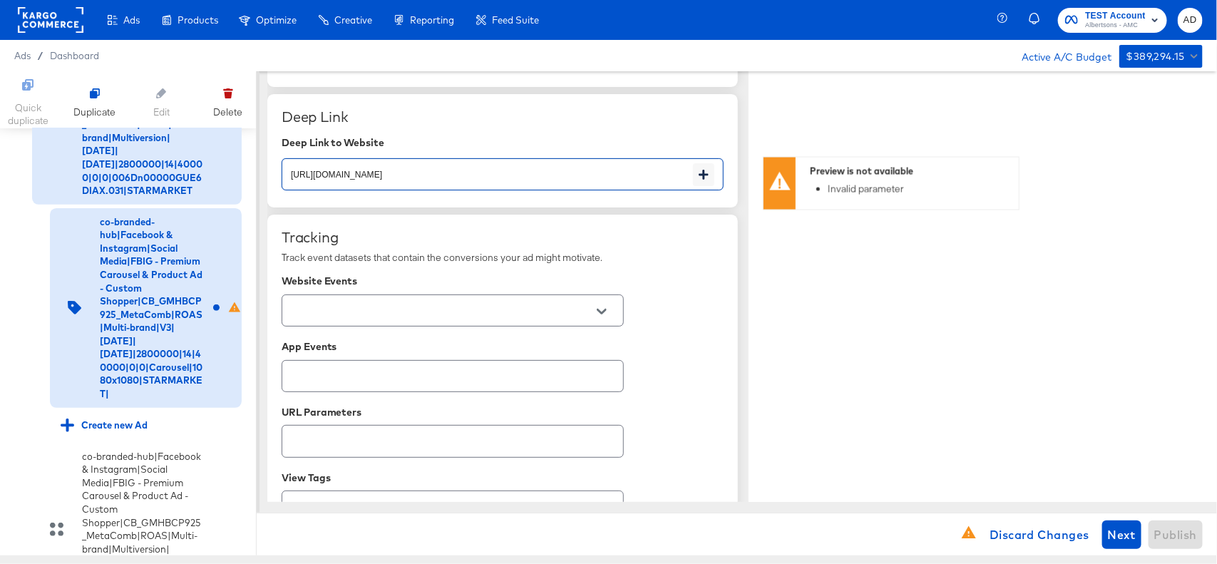
scroll to position [992, 0]
click at [521, 325] on div at bounding box center [453, 310] width 342 height 32
type input "https://www.starmarket.com/shop/aisles/personal-care-health.html"
click at [573, 322] on div at bounding box center [453, 310] width 342 height 32
click at [599, 312] on icon "Open" at bounding box center [602, 311] width 10 height 6
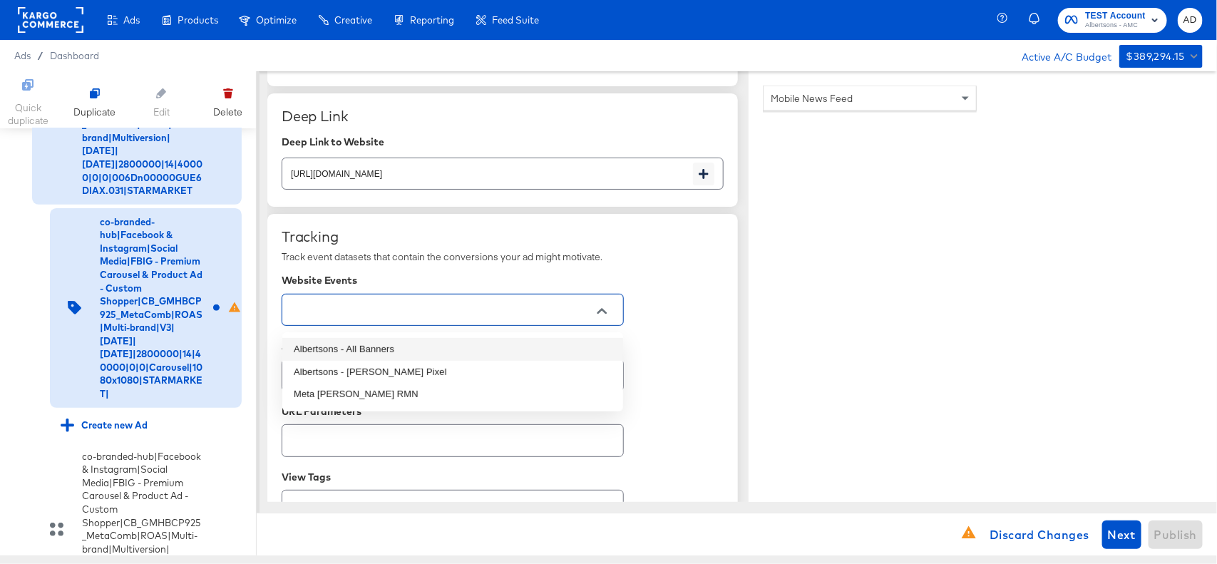
click at [361, 347] on li "Albertsons - All Banners" at bounding box center [452, 349] width 341 height 23
type textarea "x"
type input "Albertsons - All Banners"
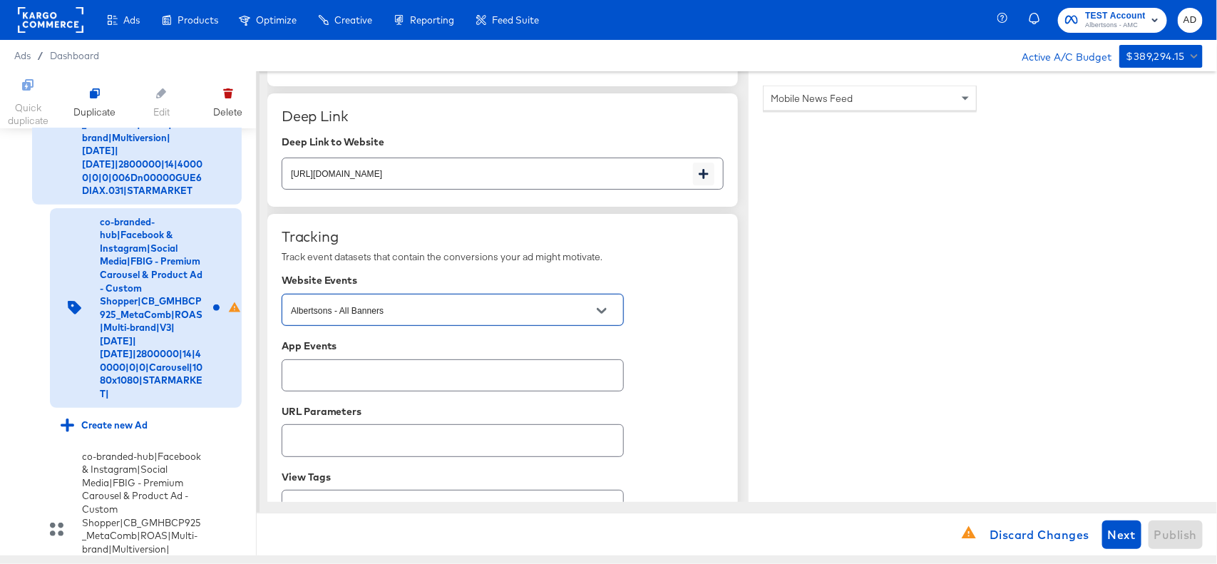
scroll to position [1092, 0]
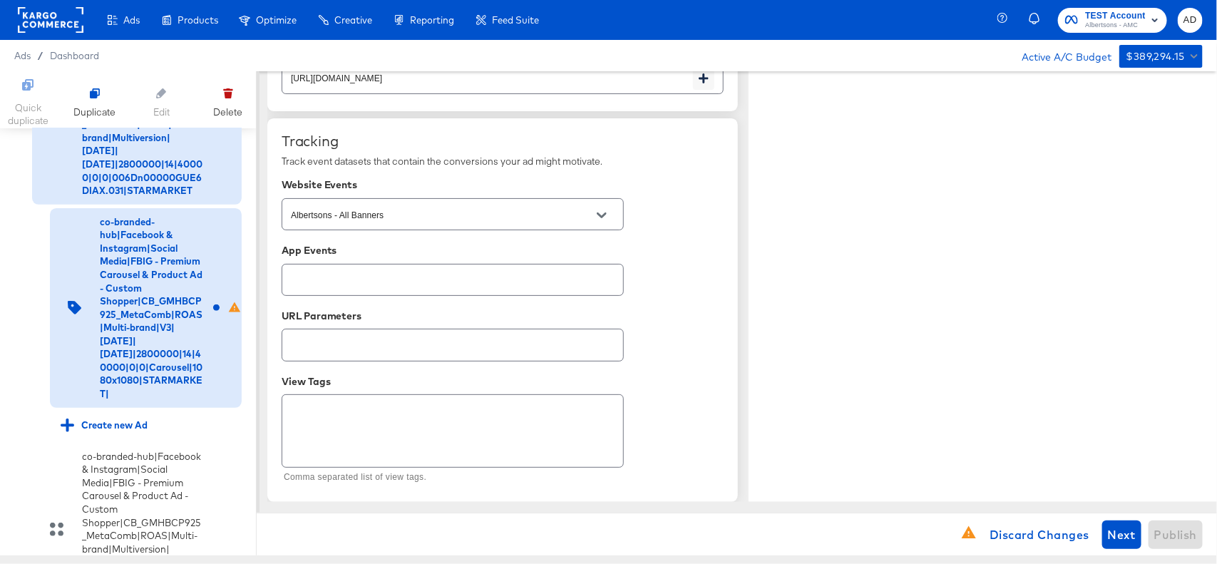
click at [722, 253] on div "App Events" at bounding box center [503, 250] width 442 height 11
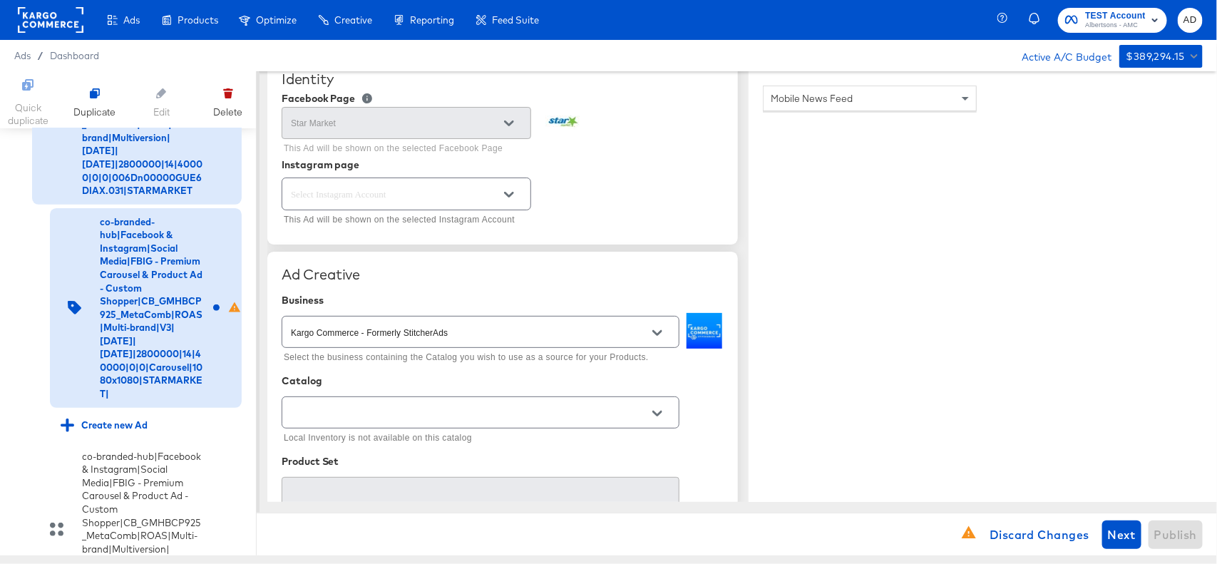
scroll to position [136, 0]
click at [717, 335] on img at bounding box center [705, 332] width 36 height 36
click at [649, 329] on button "Open" at bounding box center [657, 333] width 21 height 21
click at [550, 271] on div "Ad Creative" at bounding box center [503, 275] width 442 height 17
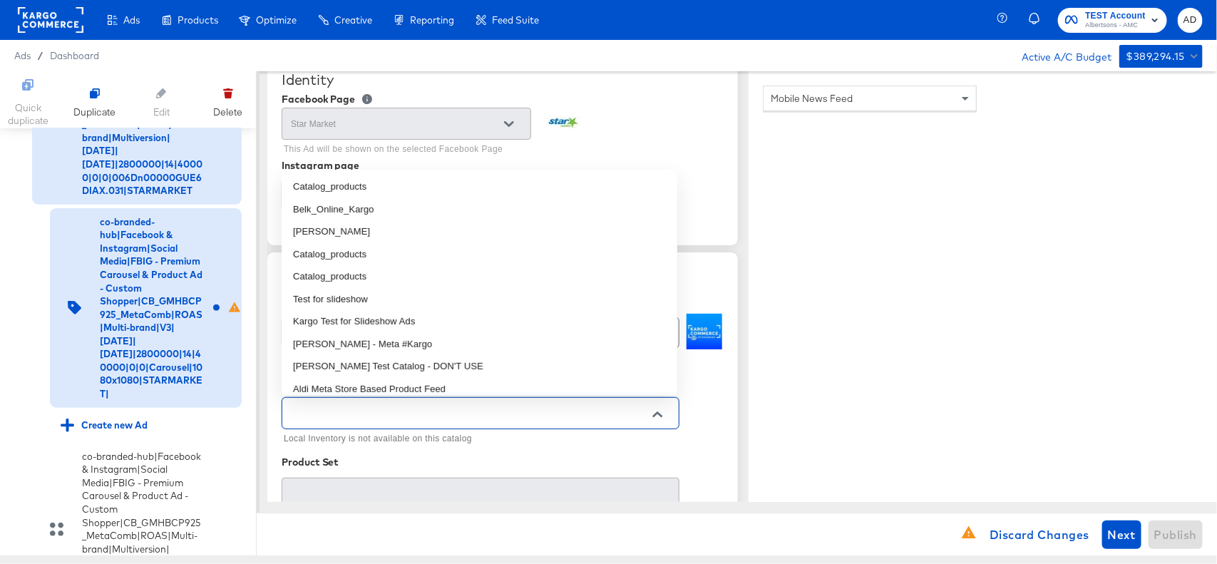
click at [448, 414] on input "text" at bounding box center [469, 414] width 363 height 16
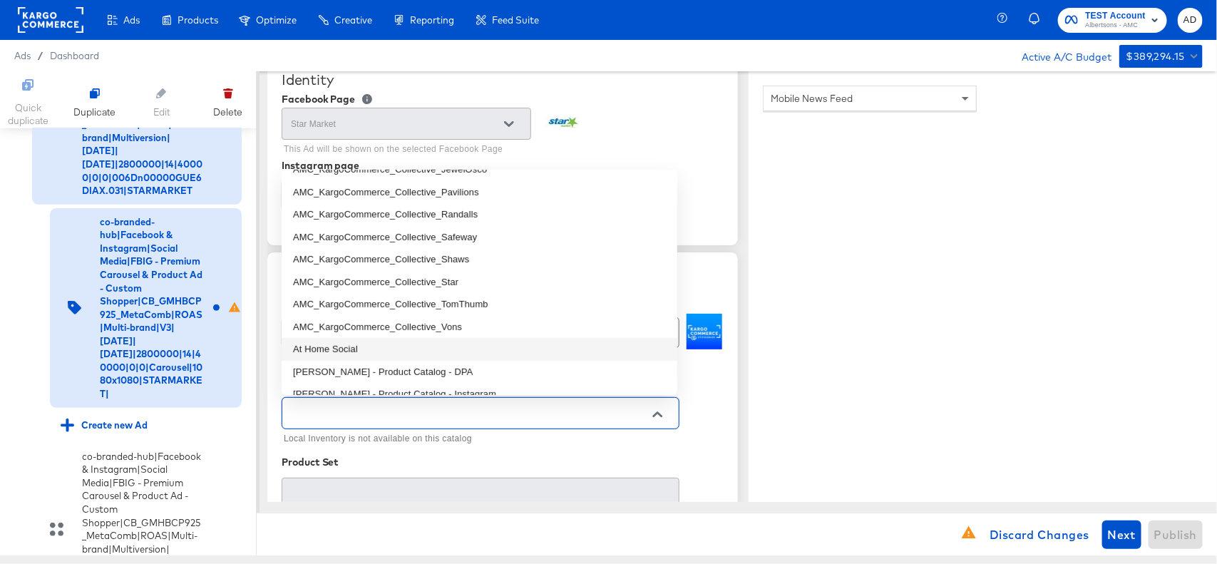
scroll to position [287, 0]
click at [473, 277] on li "AMC_KargoCommerce_Collective_Star" at bounding box center [480, 281] width 396 height 23
type input "AMC_KargoCommerce_Collective_Star"
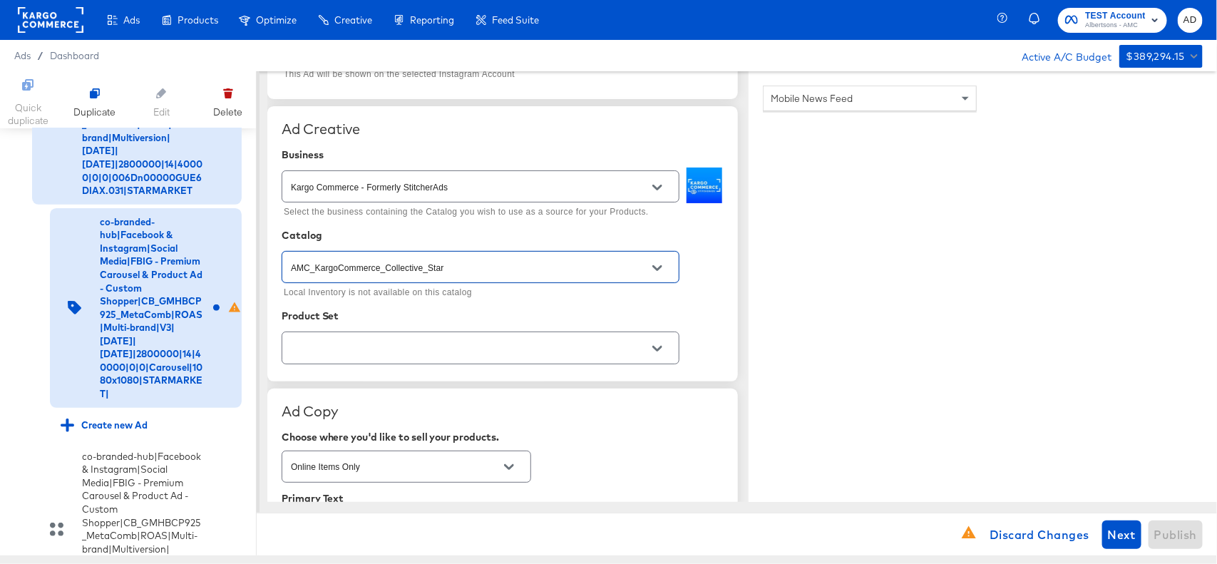
scroll to position [273, 0]
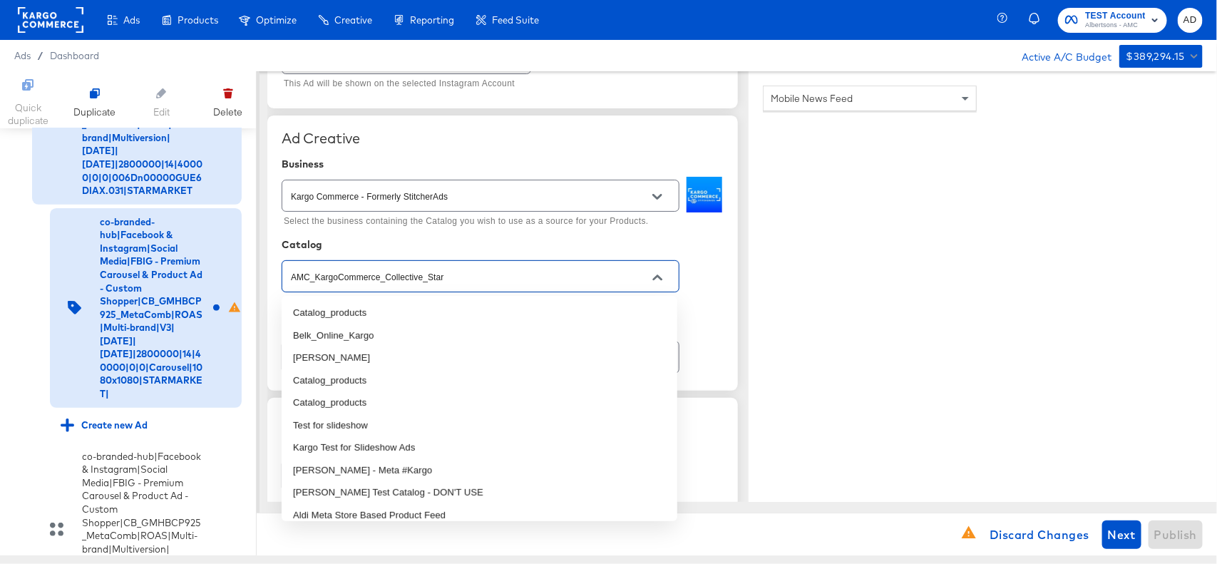
click at [583, 272] on input "AMC_KargoCommerce_Collective_Star" at bounding box center [469, 277] width 363 height 16
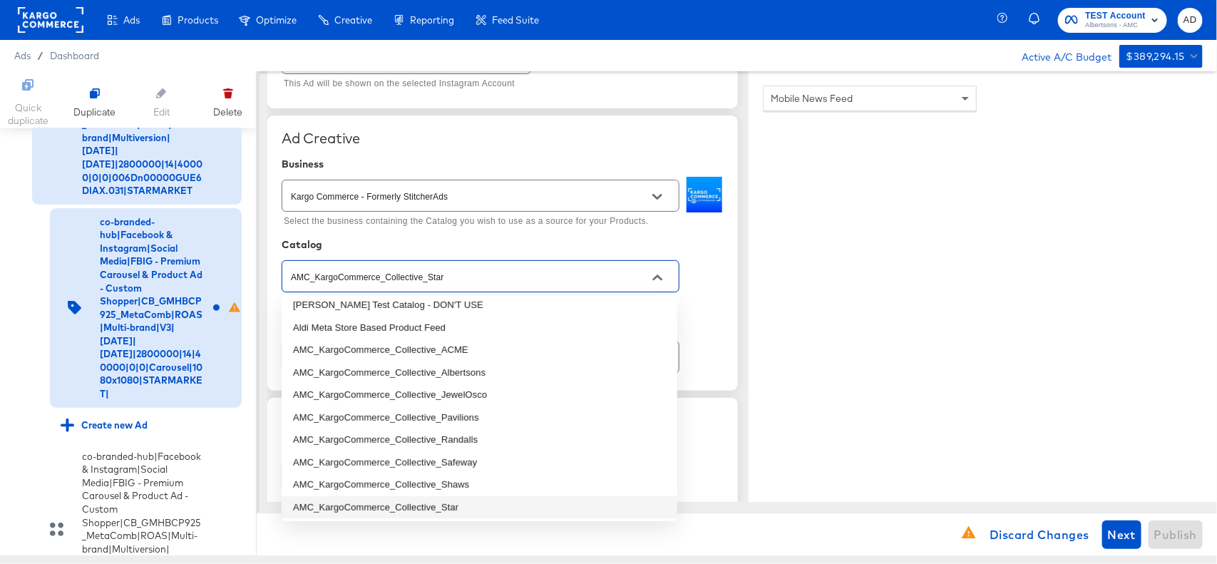
click at [583, 272] on input "AMC_KargoCommerce_Collective_Star" at bounding box center [469, 277] width 363 height 16
type input "AMC_KargoCommerce_Collective_Star"
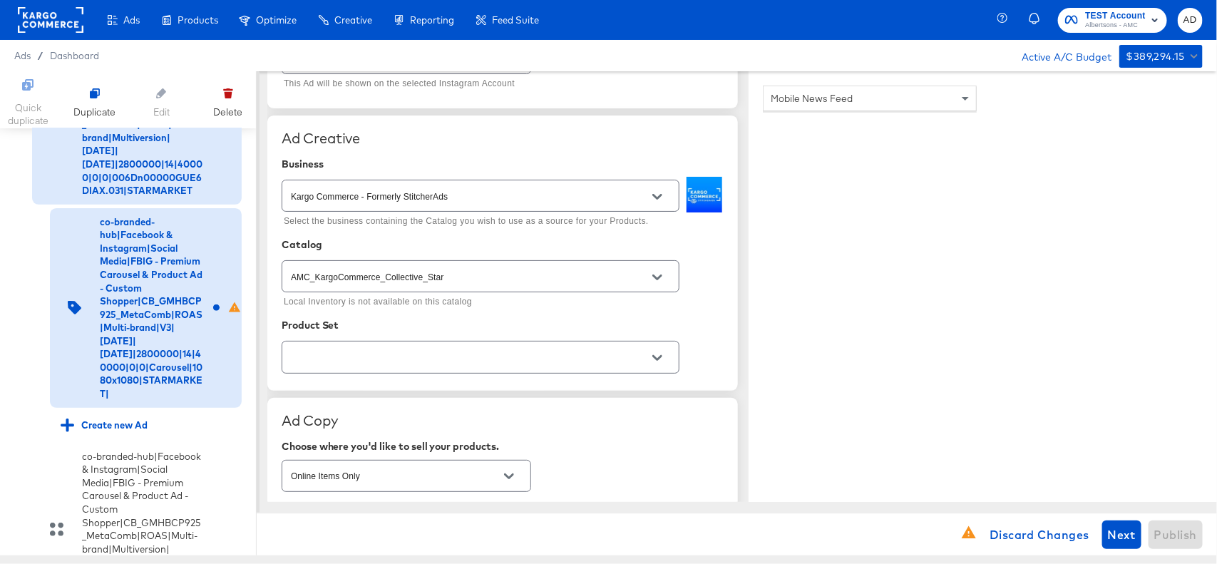
click at [701, 282] on div "AMC_KargoCommerce_Collective_Star Local Inventory is not available on this cata…" at bounding box center [503, 284] width 442 height 55
click at [655, 359] on icon "Open" at bounding box center [657, 358] width 10 height 6
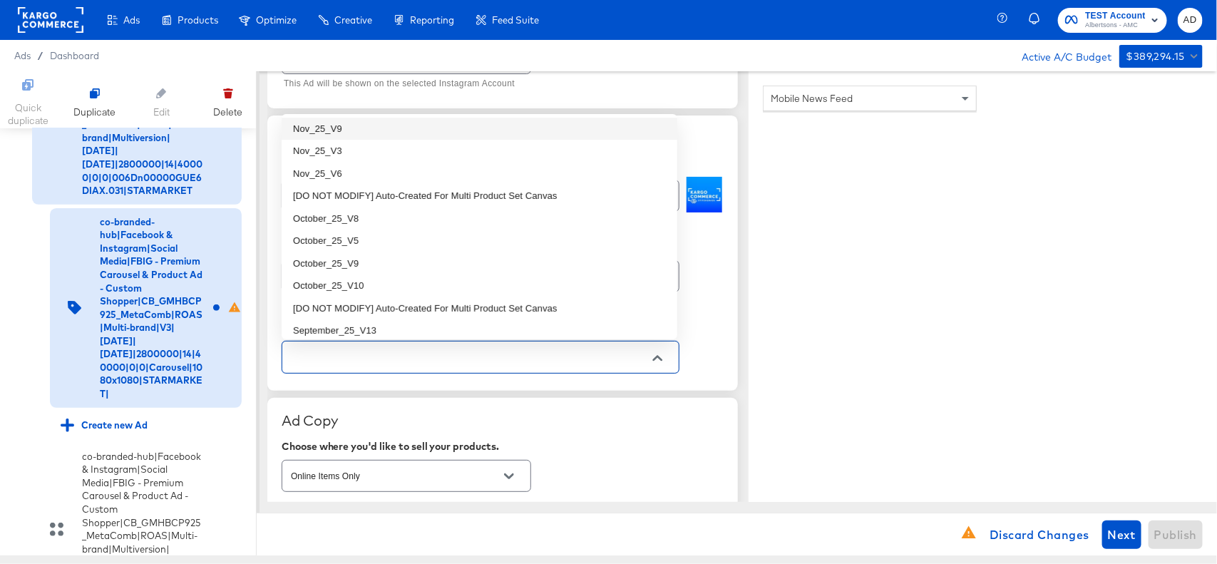
scroll to position [0, 0]
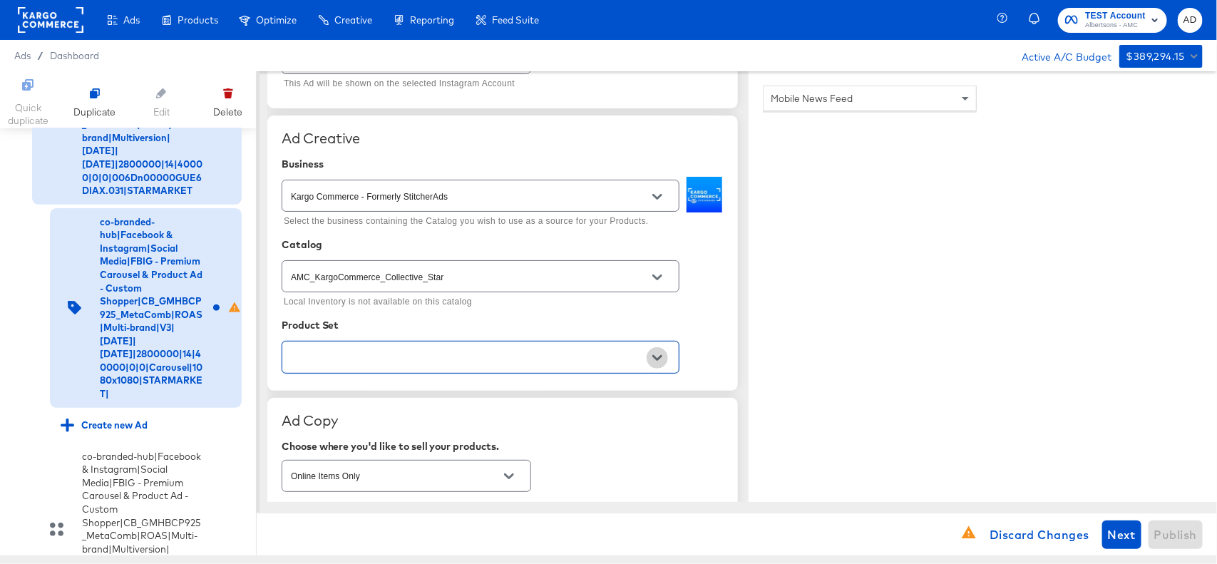
click at [660, 362] on icon "Open" at bounding box center [657, 358] width 10 height 10
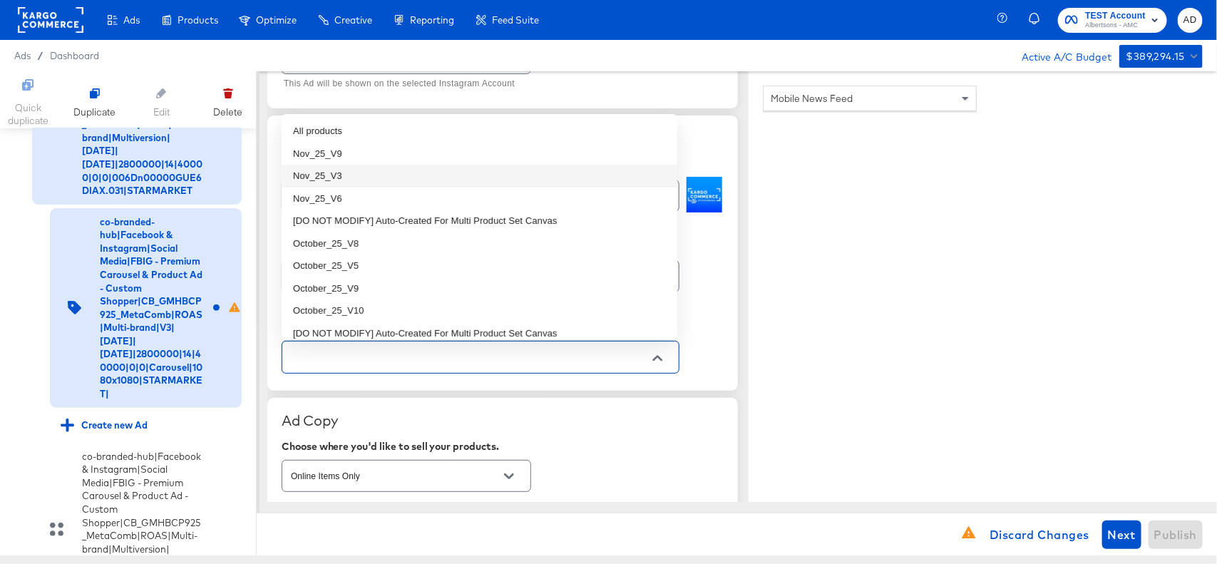
click at [316, 176] on li "Nov_25_V3" at bounding box center [480, 176] width 396 height 23
type textarea "x"
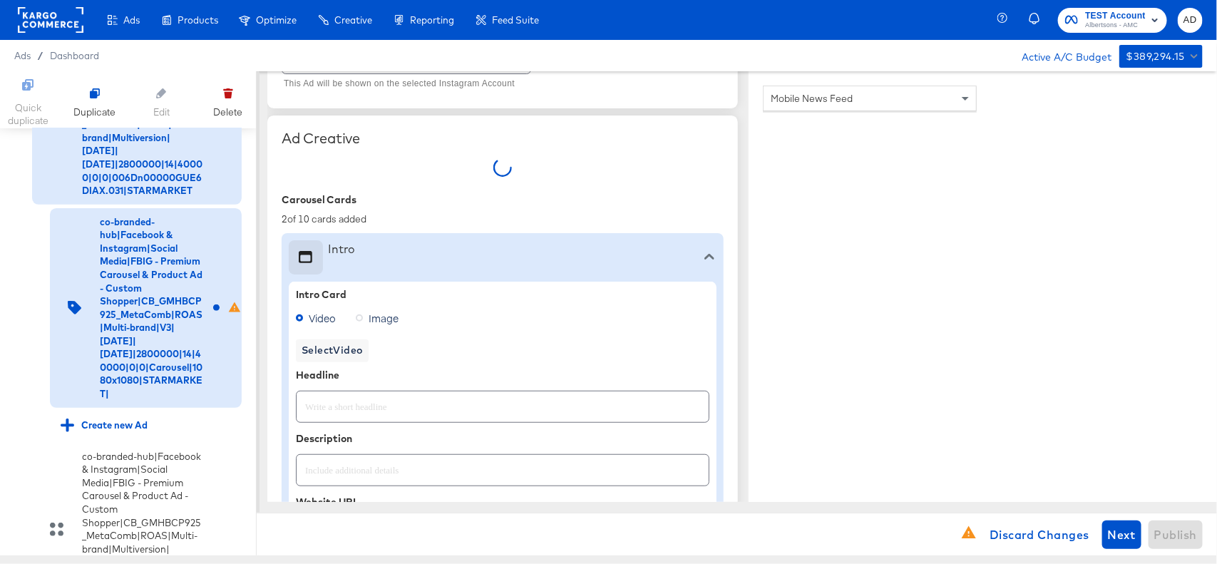
type textarea "x"
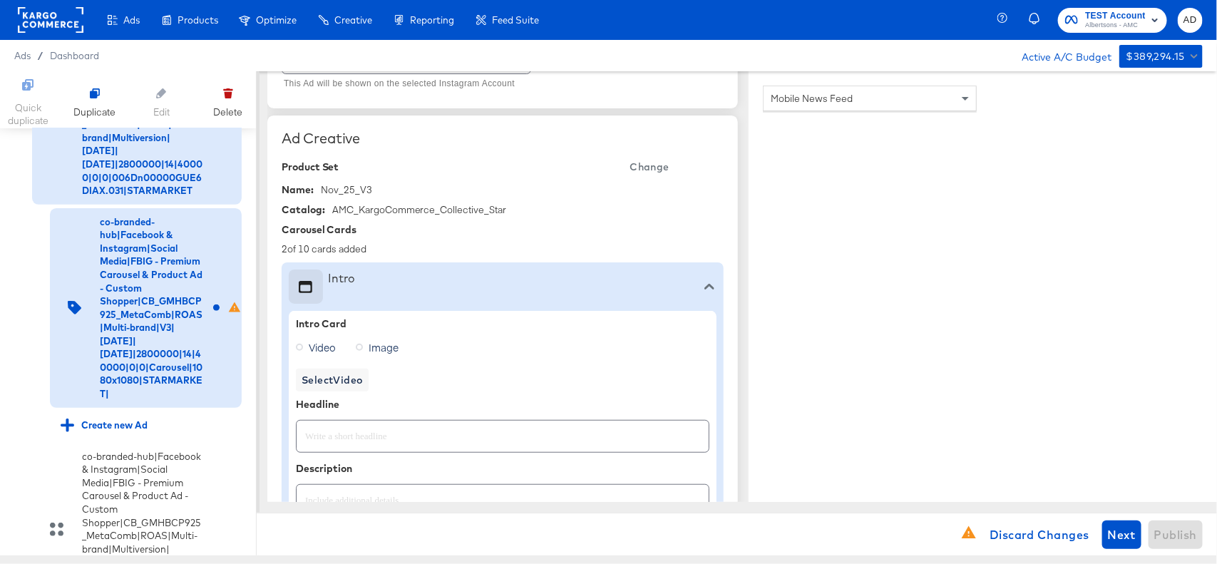
scroll to position [476, 0]
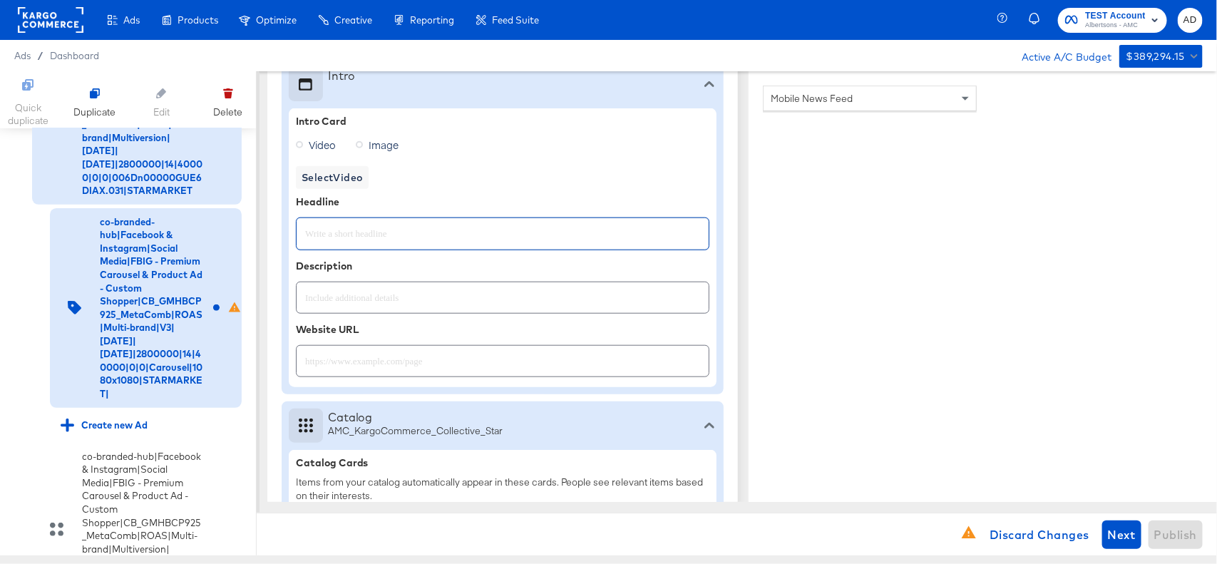
paste input "Explore latest arrivals"
click at [351, 236] on input "text" at bounding box center [503, 228] width 412 height 31
type input "Explore latest arrivals"
type textarea "x"
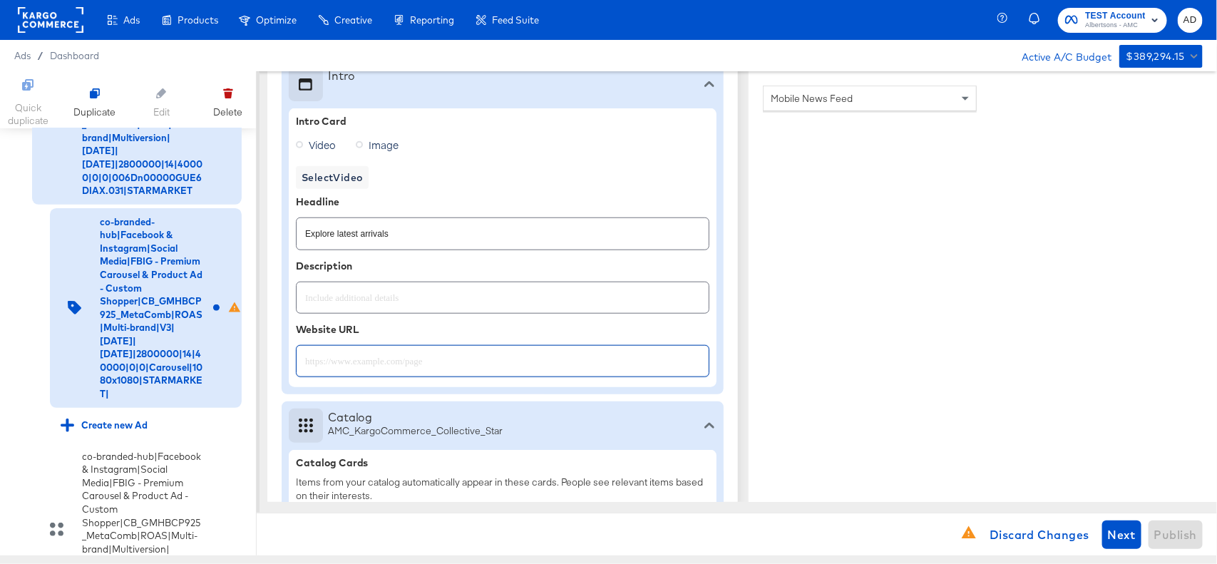
click at [364, 360] on input "text" at bounding box center [503, 355] width 412 height 31
type textarea "x"
paste input "https://www.starmarket.com/shop/aisles/personal-care-health.html"
click at [414, 358] on input "https://www.starmarket.com/shop/aisles/personal-care-health.html" at bounding box center [503, 355] width 412 height 31
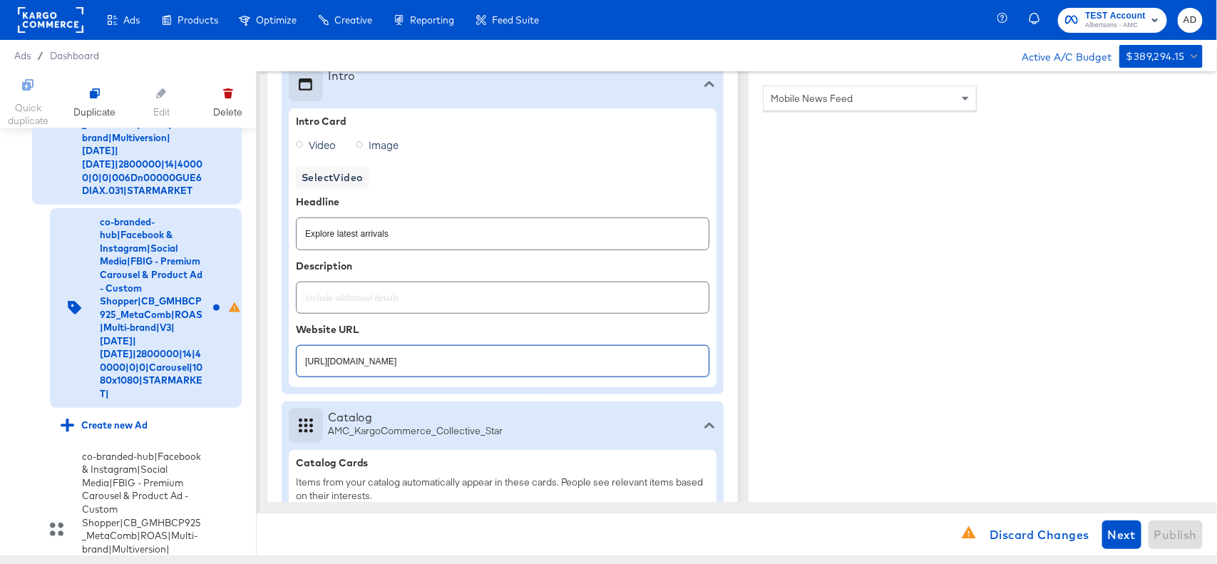
type input "https://www.starmarket.com/shop/aisles/personal-care-health.html"
type textarea "x"
click at [735, 333] on div "Ad Creative Product Set Change Name: Nov_25_V3 Catalog: AMC_KargoCommerce_Colle…" at bounding box center [502, 427] width 471 height 1029
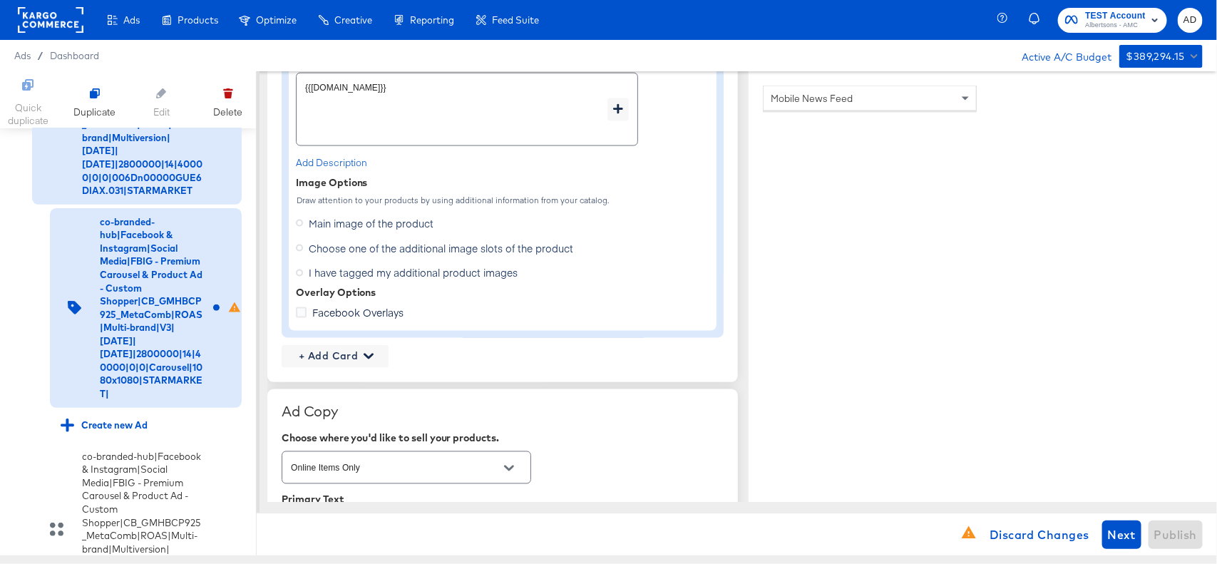
scroll to position [974, 0]
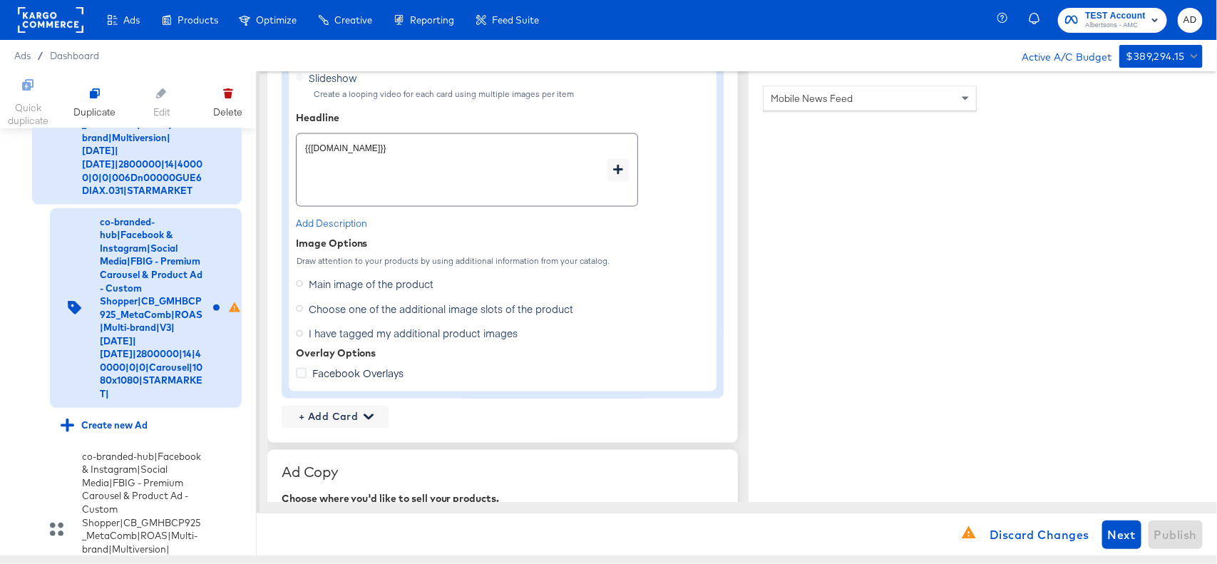
click at [297, 309] on icon at bounding box center [299, 308] width 7 height 7
click at [0, 0] on input "Choose one of the additional image slots of the product" at bounding box center [0, 0] width 0 height 0
type textarea "x"
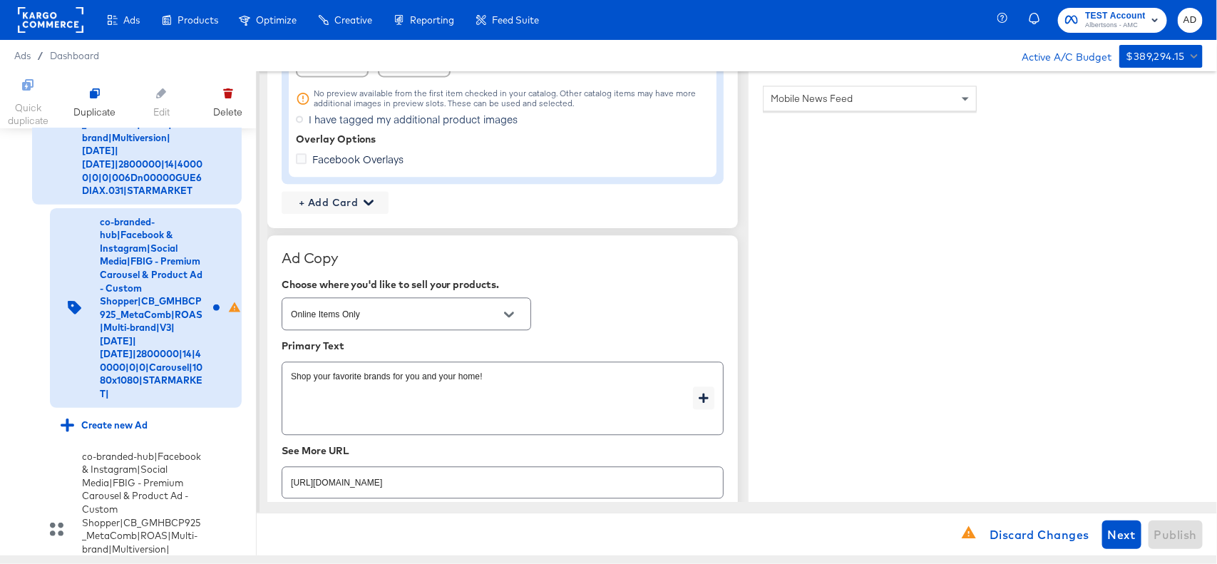
scroll to position [1463, 0]
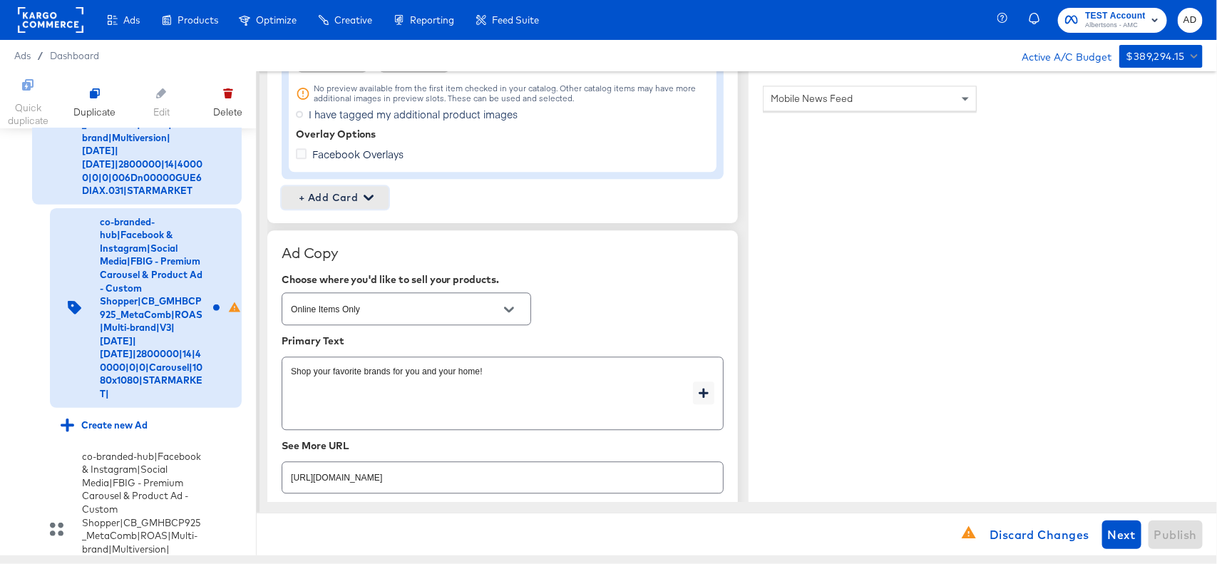
click at [337, 186] on button "+ Add Card" at bounding box center [335, 197] width 107 height 23
click at [332, 264] on div "Profile Card" at bounding box center [335, 266] width 93 height 29
type textarea "x"
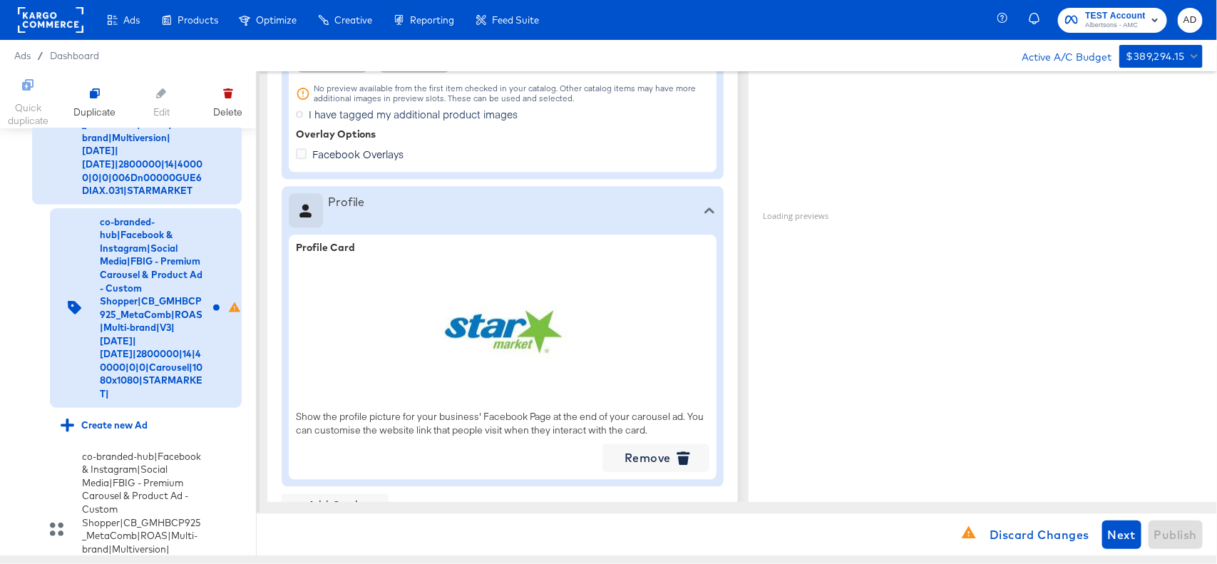
click at [745, 302] on div "Ad Name co-branded-hub|Facebook & Instagram|Social Media|FBIG - Premium Carouse…" at bounding box center [742, 32] width 950 height 2849
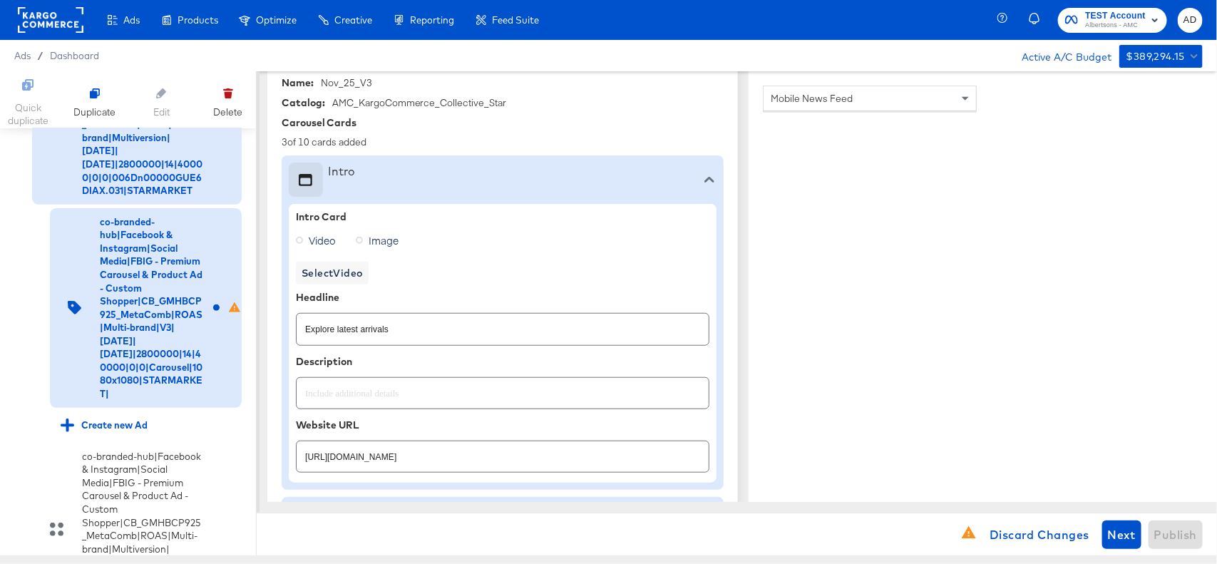
scroll to position [382, 0]
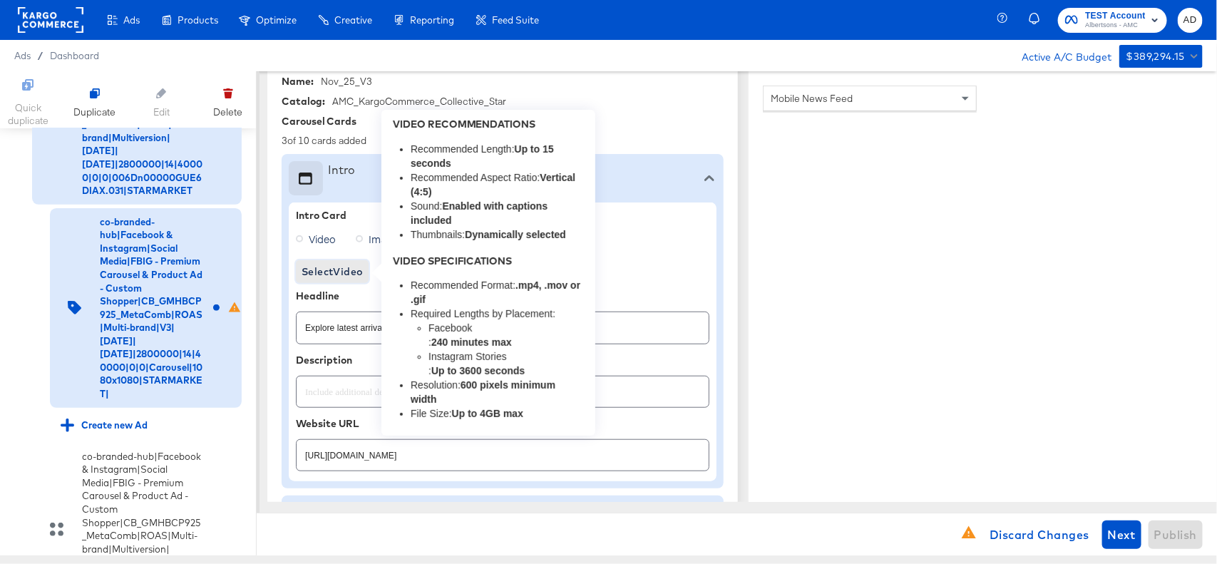
click at [339, 265] on span "Select Video" at bounding box center [332, 272] width 61 height 18
type textarea "x"
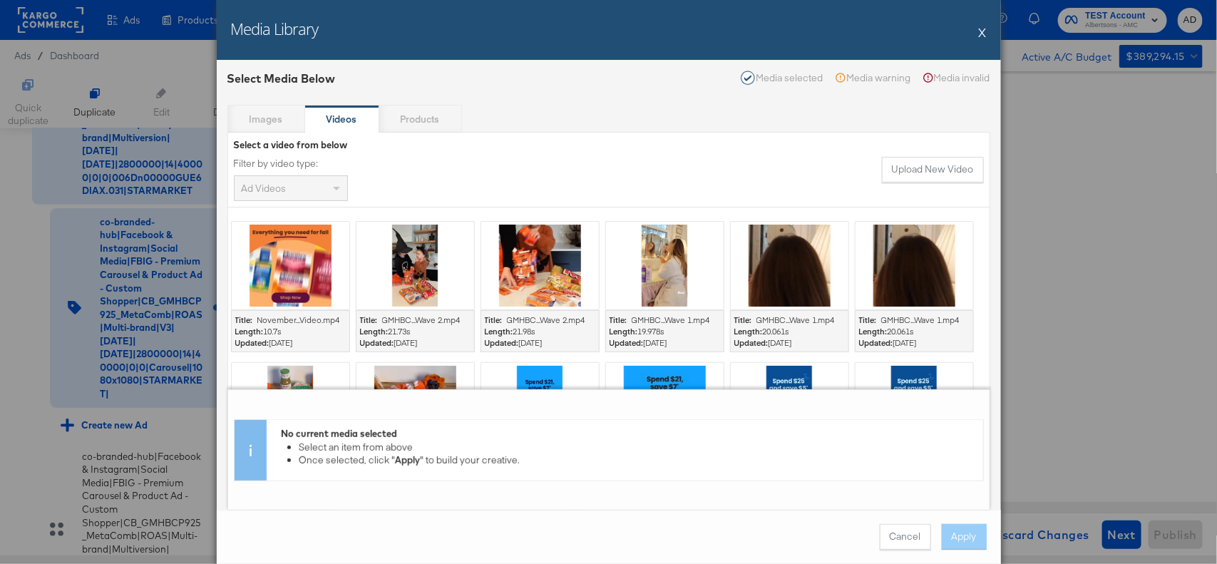
click at [290, 283] on div at bounding box center [291, 266] width 118 height 88
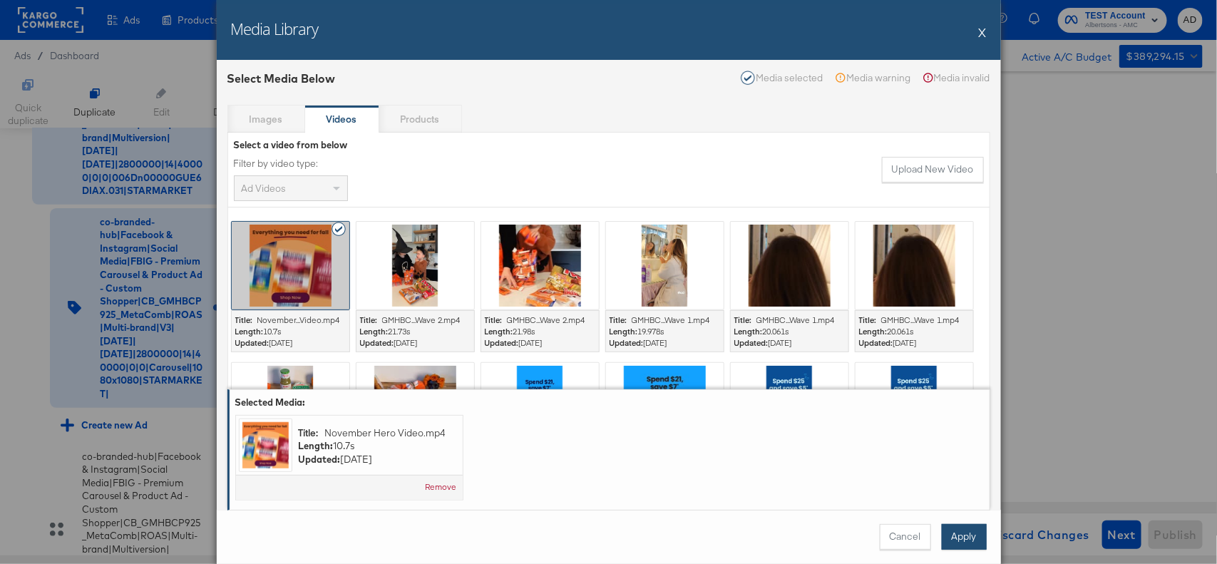
click at [957, 501] on button "Apply" at bounding box center [964, 537] width 45 height 26
type textarea "x"
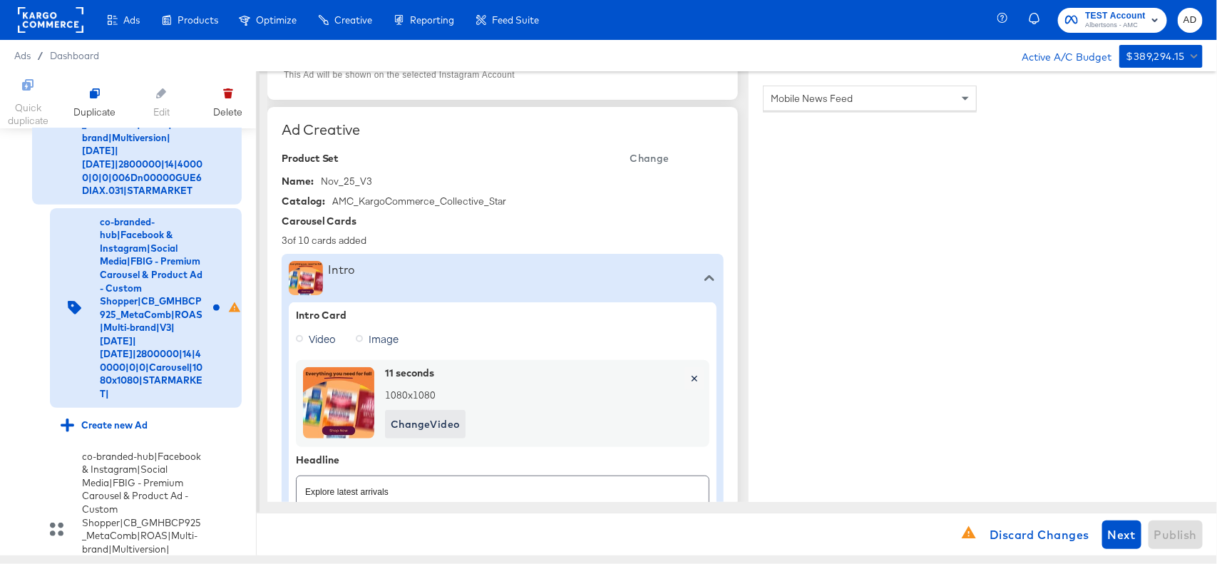
scroll to position [0, 0]
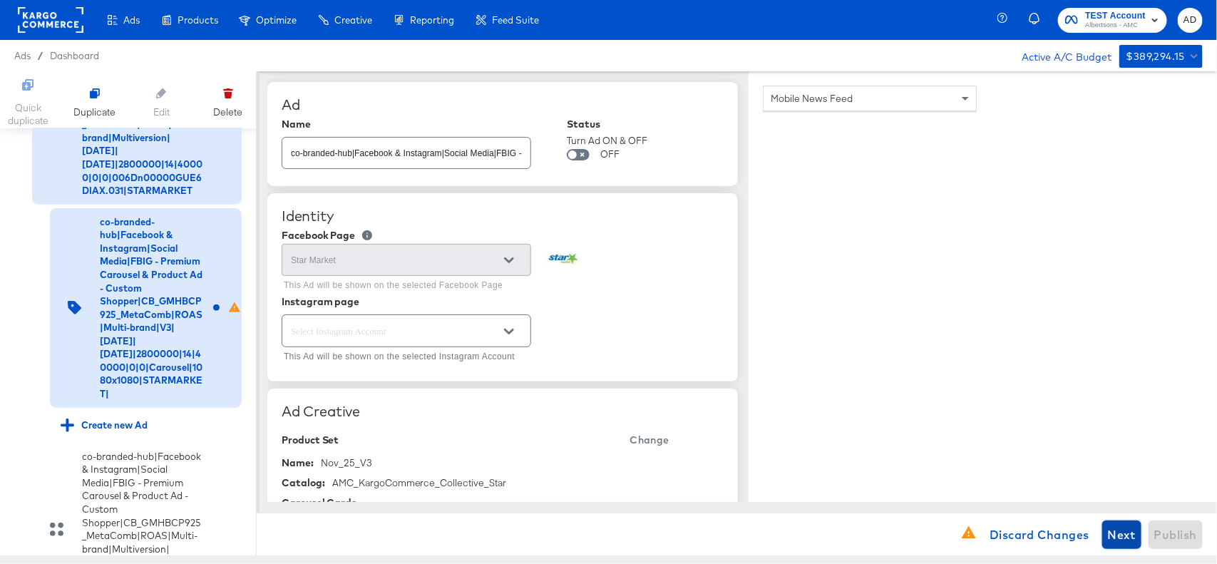
click at [1081, 501] on span "Next" at bounding box center [1122, 535] width 28 height 20
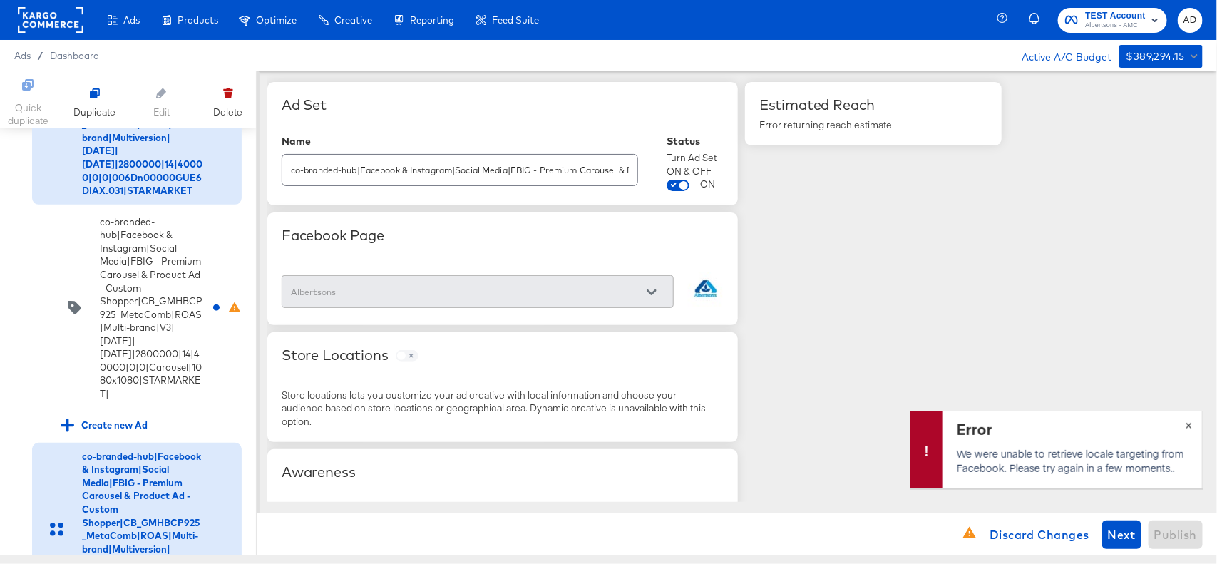
click at [1081, 426] on span "×" at bounding box center [1189, 424] width 6 height 16
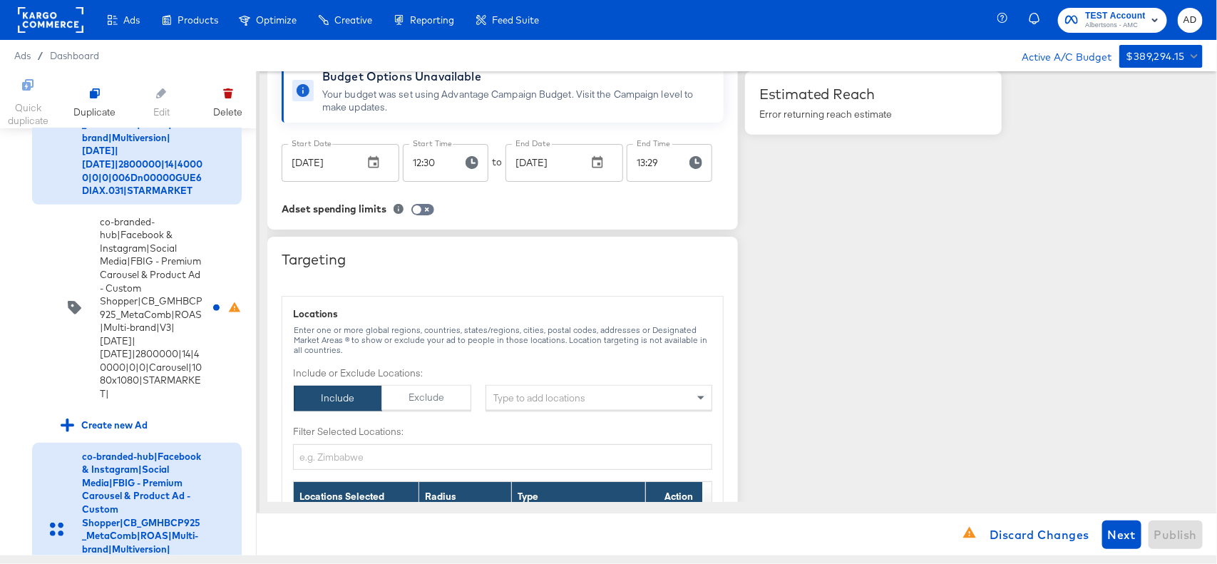
scroll to position [784, 0]
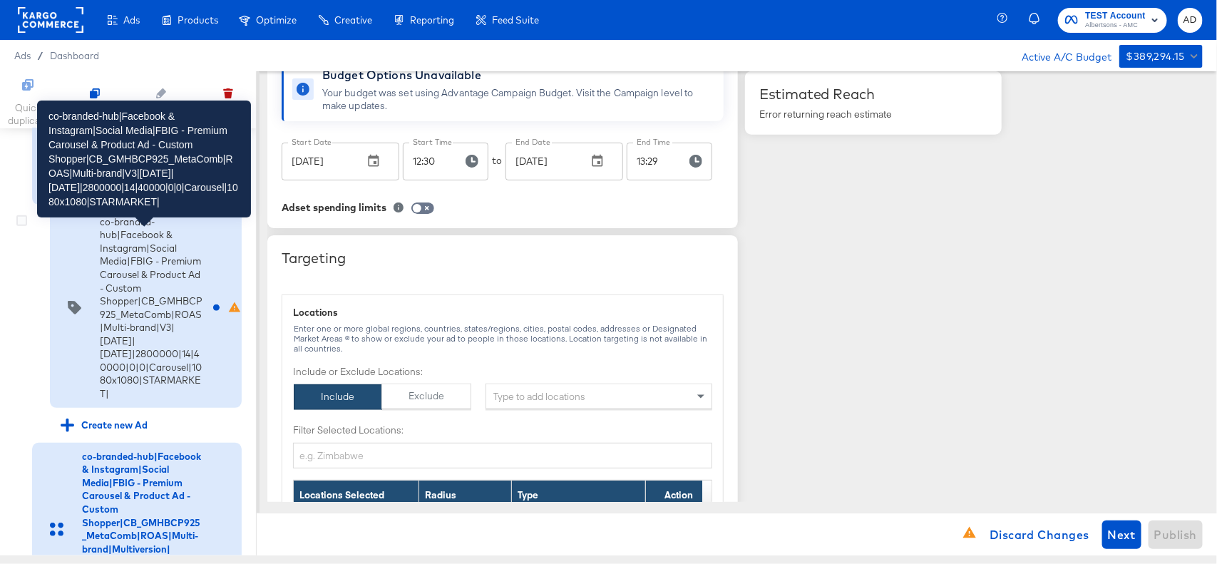
click at [130, 316] on div "co-branded-hub|Facebook & Instagram|Social Media|FBIG - Premium Carousel & Prod…" at bounding box center [151, 307] width 103 height 185
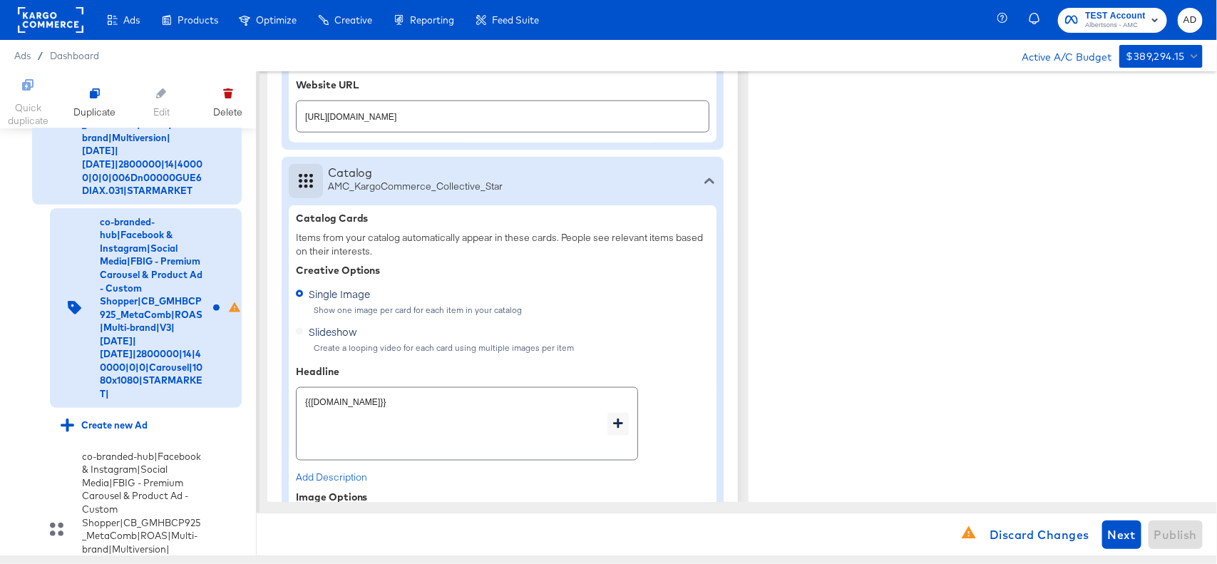
type textarea "x"
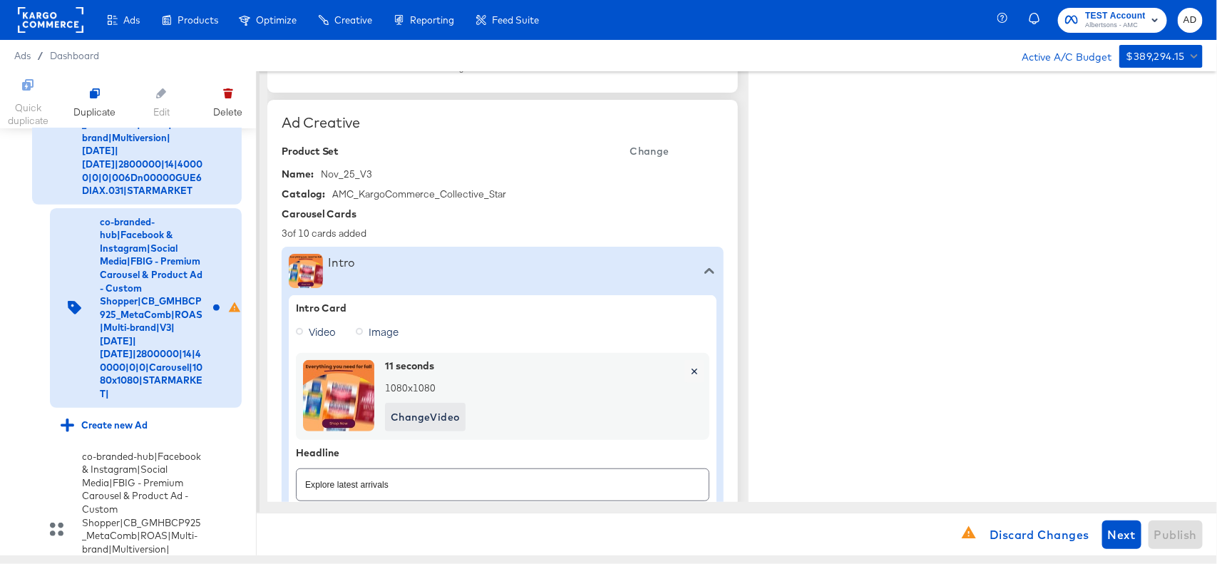
scroll to position [0, 0]
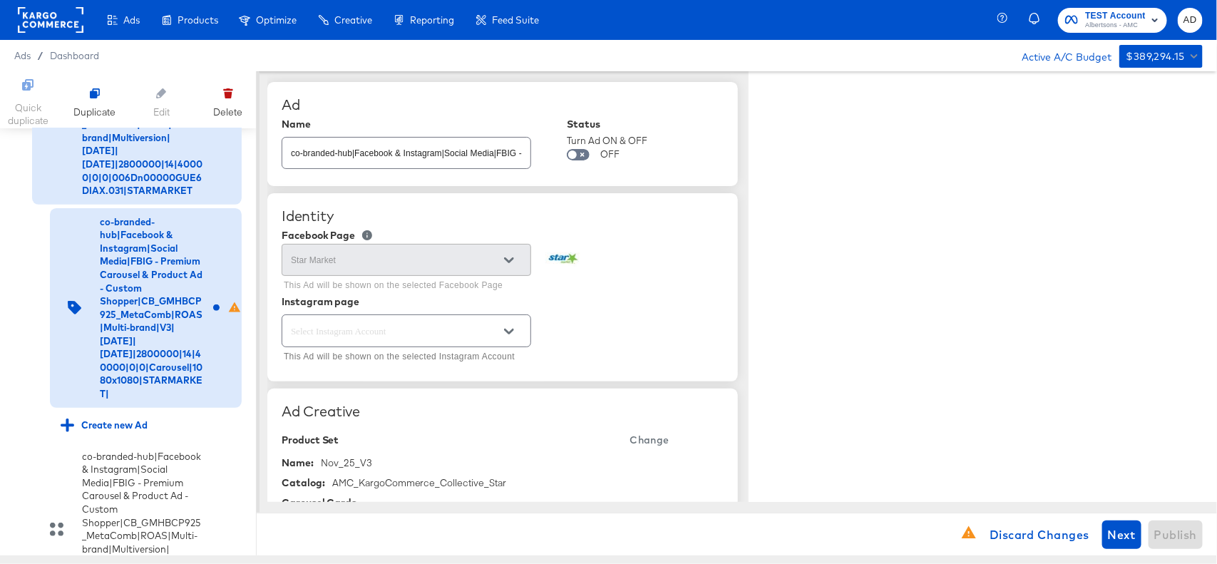
type textarea "x"
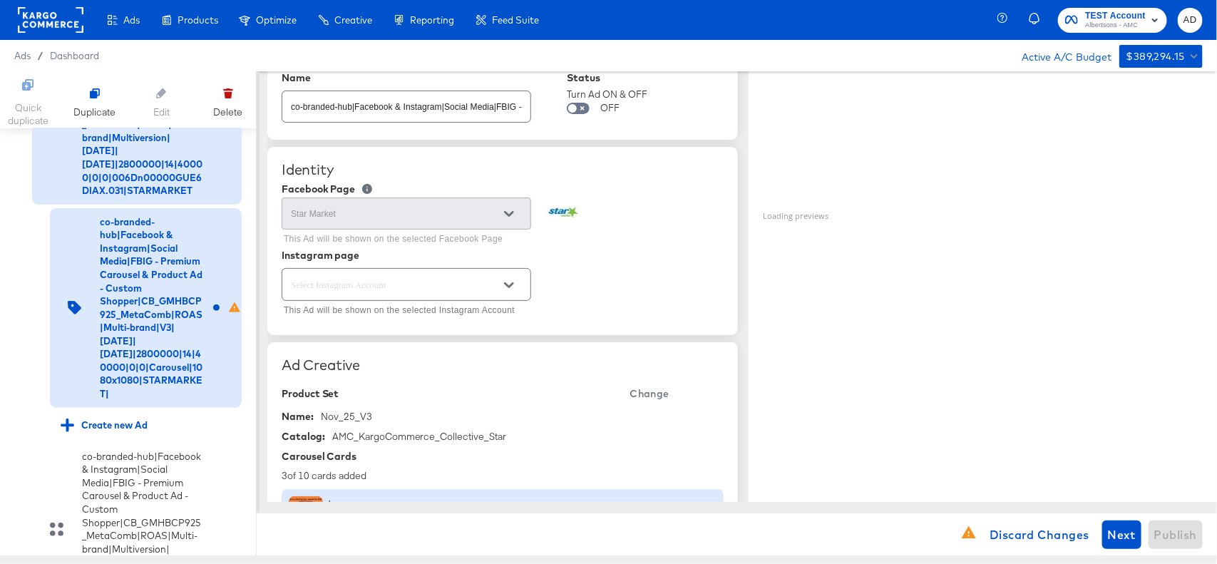
scroll to position [46, 0]
click at [428, 280] on input "text" at bounding box center [395, 285] width 215 height 16
click at [357, 323] on li "Page-backed Instagram Account" at bounding box center [406, 320] width 248 height 23
type input "Page-backed Instagram Account"
type textarea "x"
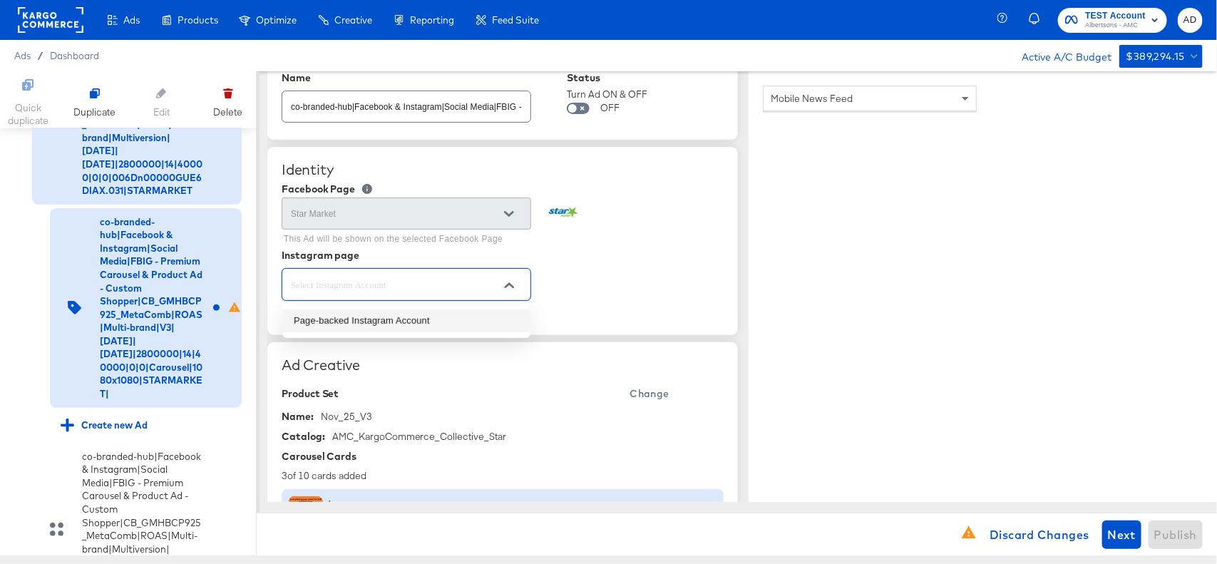
type textarea "x"
click at [444, 282] on input "Page-backed Instagram Account" at bounding box center [395, 285] width 215 height 16
type input "Page-backed Instagram Account"
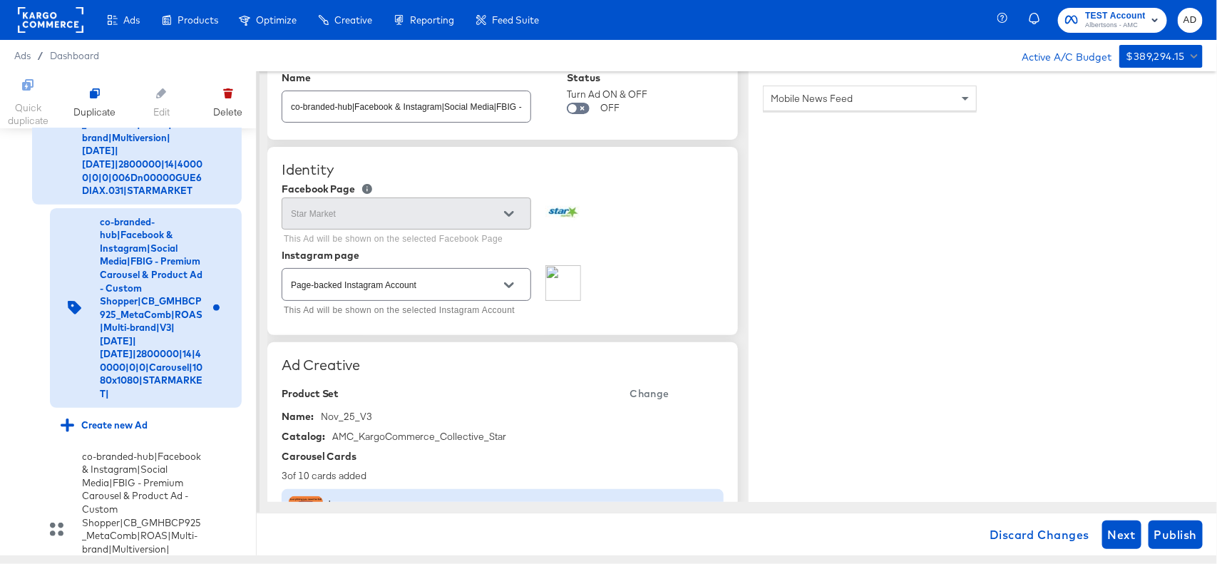
click at [683, 293] on div "Page-backed Instagram Account This Ad will be shown on the selected Instagram A…" at bounding box center [503, 292] width 442 height 55
click at [1081, 501] on span "Publish" at bounding box center [1176, 535] width 43 height 20
type textarea "x"
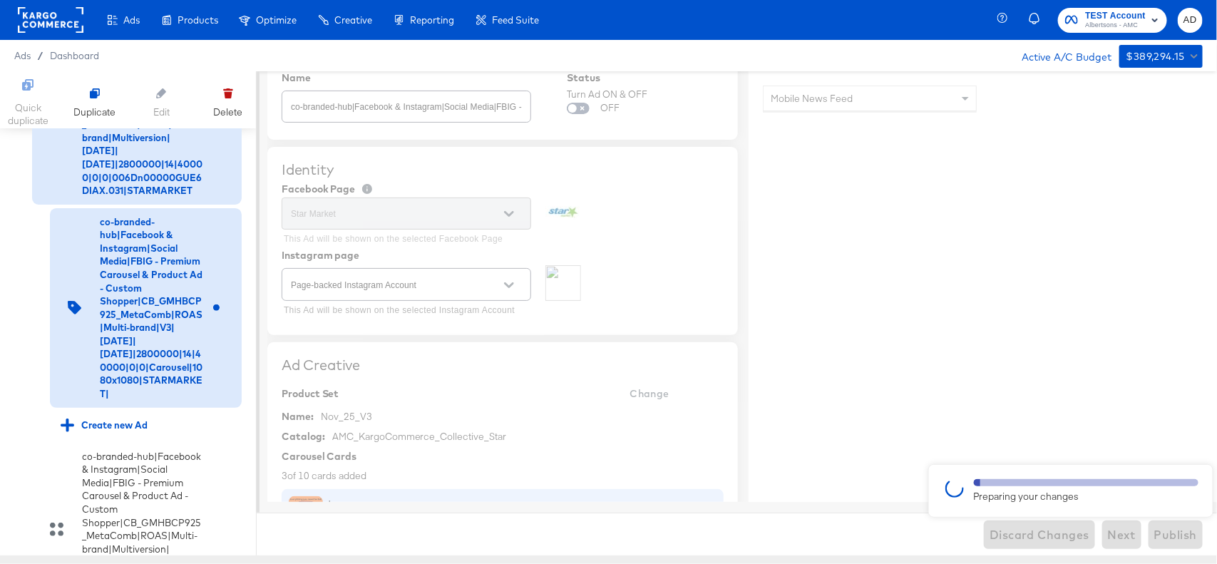
click at [469, 286] on div at bounding box center [608, 313] width 1217 height 484
type textarea "x"
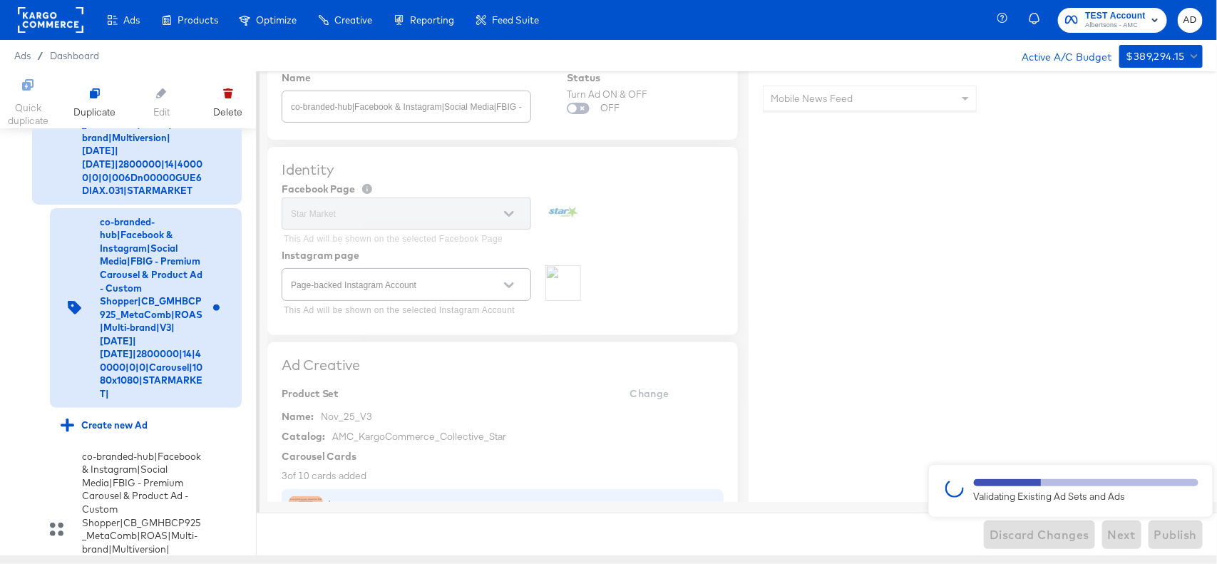
type textarea "x"
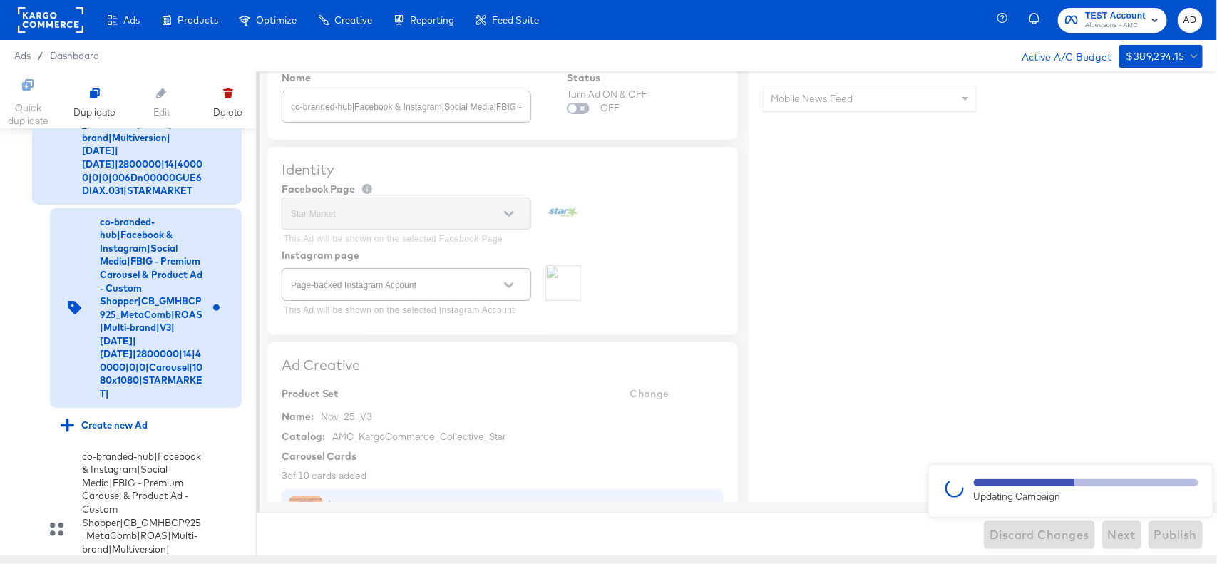
type textarea "x"
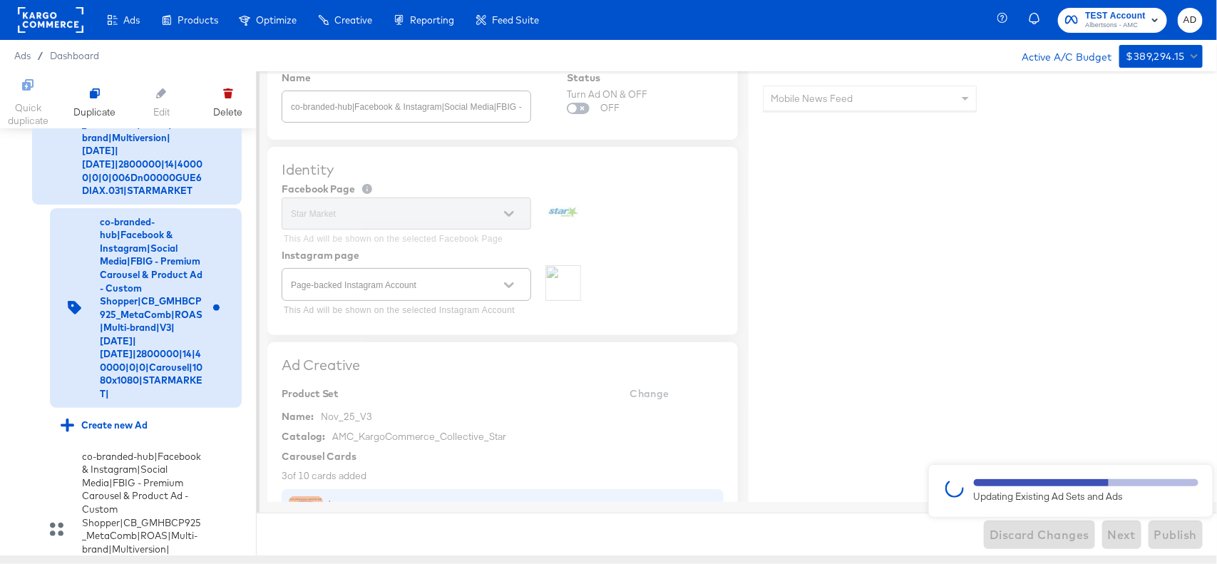
type textarea "x"
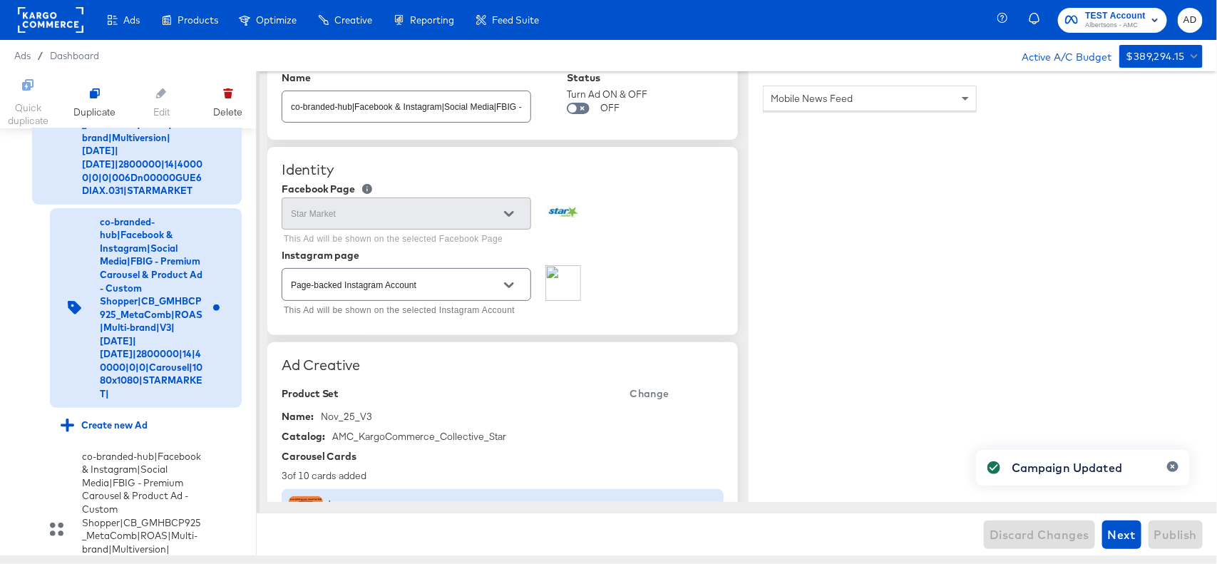
type textarea "x"
click at [504, 287] on icon "Open" at bounding box center [509, 285] width 10 height 10
click at [633, 292] on div "Page-backed Instagram Account This Ad will be shown on the selected Instagram A…" at bounding box center [503, 292] width 442 height 55
click at [467, 114] on input "co-branded-hub|Facebook & Instagram|Social Media|FBIG - Premium Carousel & Prod…" at bounding box center [406, 101] width 248 height 31
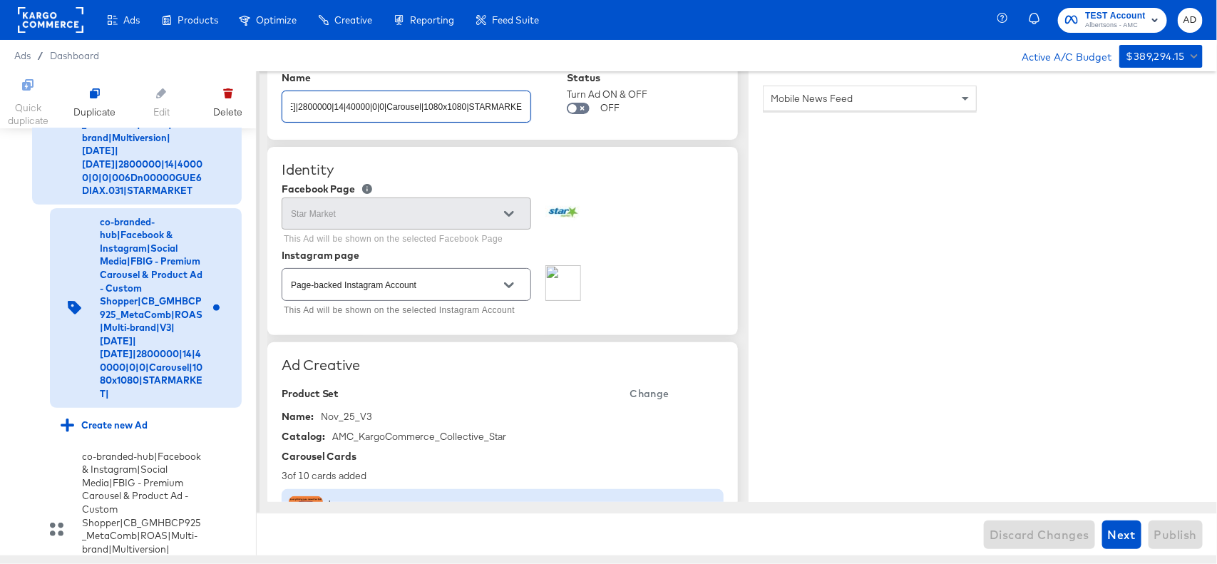
scroll to position [0, 722]
type input "co-branded-hub|Facebook & Instagram|Social Media|FBIG - Premium Carousel & Prod…"
type textarea "x"
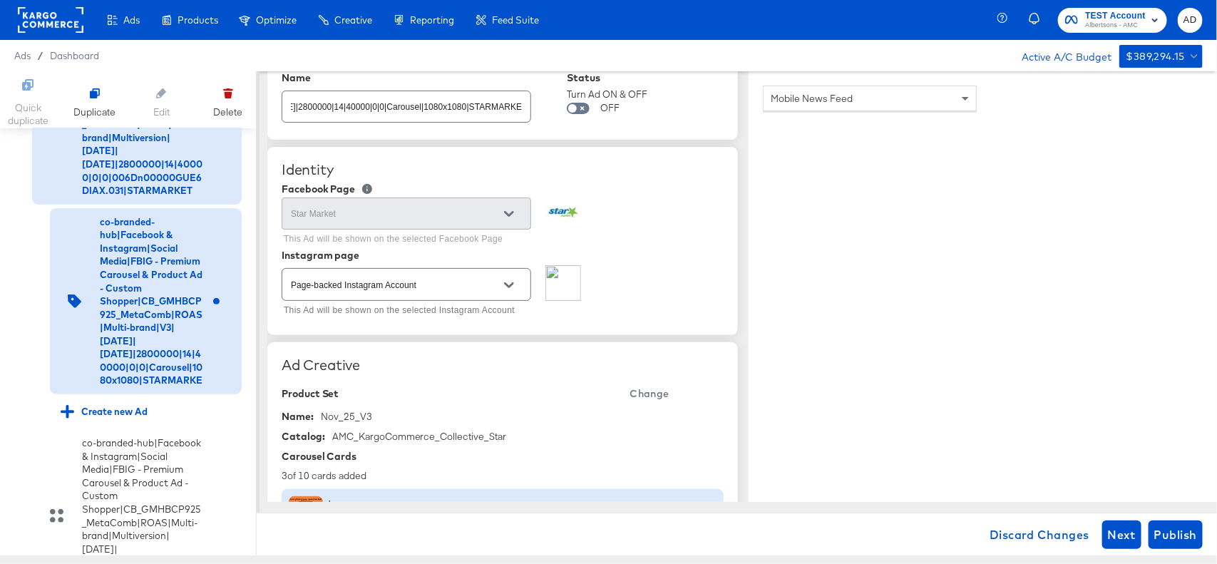
scroll to position [0, 0]
click at [1047, 501] on div "Discard Changes Next Publish" at bounding box center [737, 534] width 961 height 43
click at [1047, 501] on span "Discard Changes" at bounding box center [1040, 535] width 100 height 20
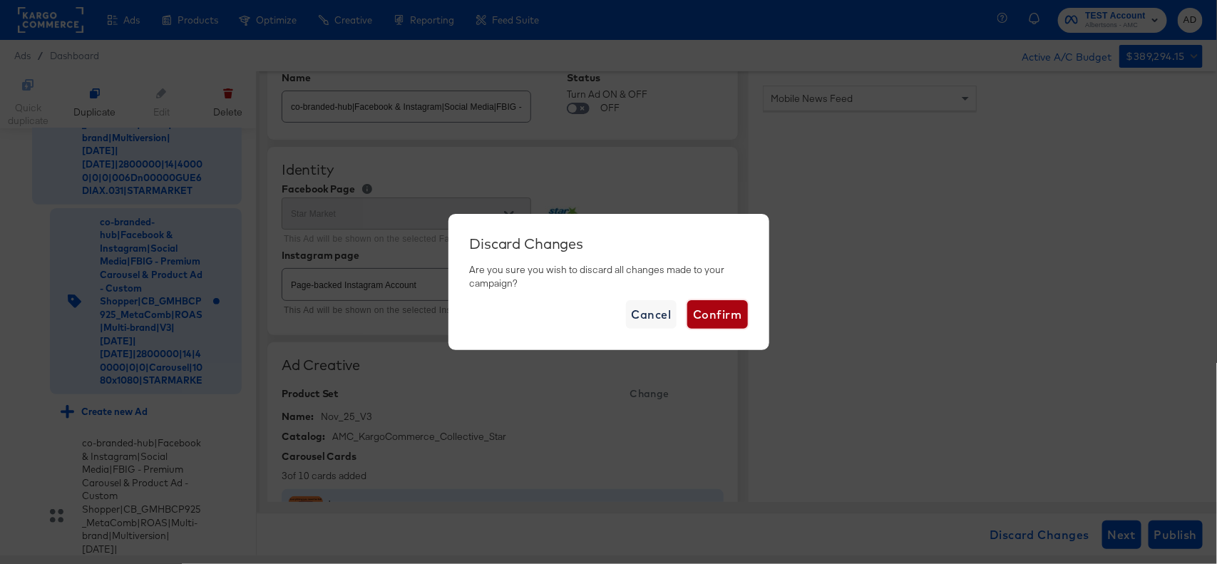
click at [710, 302] on button "Confirm" at bounding box center [717, 314] width 60 height 29
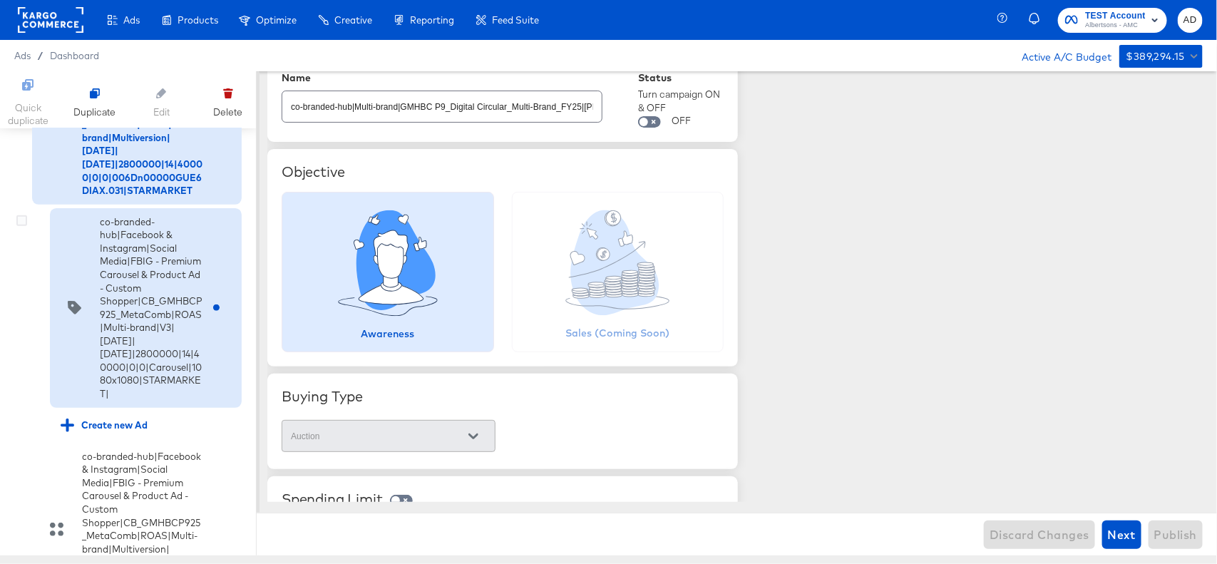
click at [86, 271] on div "co-branded-hub|Facebook & Instagram|Social Media|FBIG - Premium Carousel & Prod…" at bounding box center [132, 307] width 142 height 185
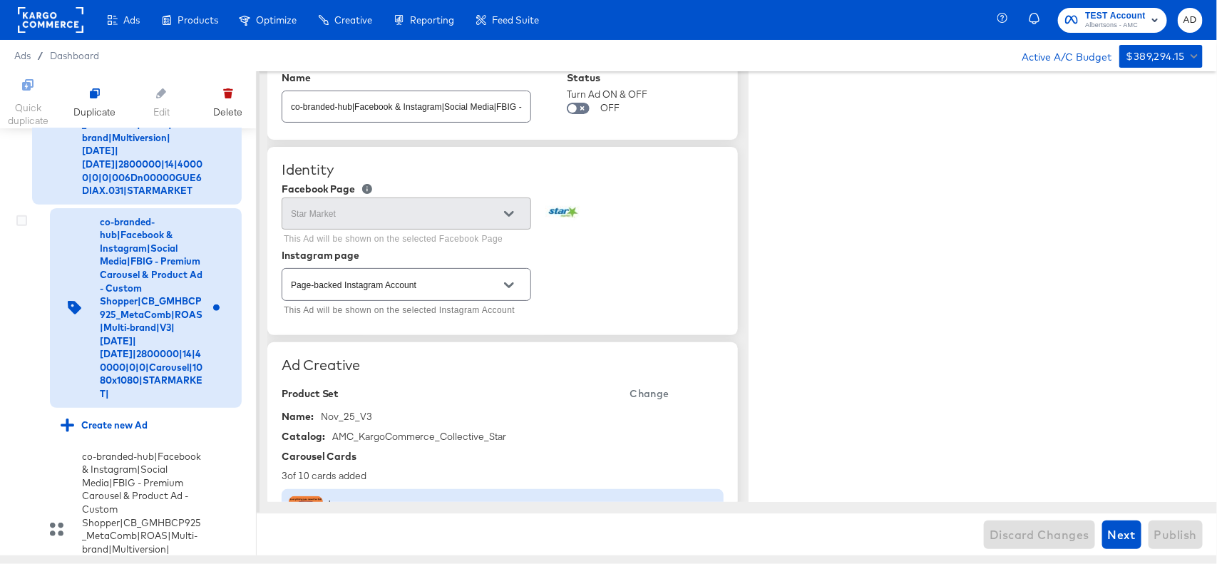
type textarea "x"
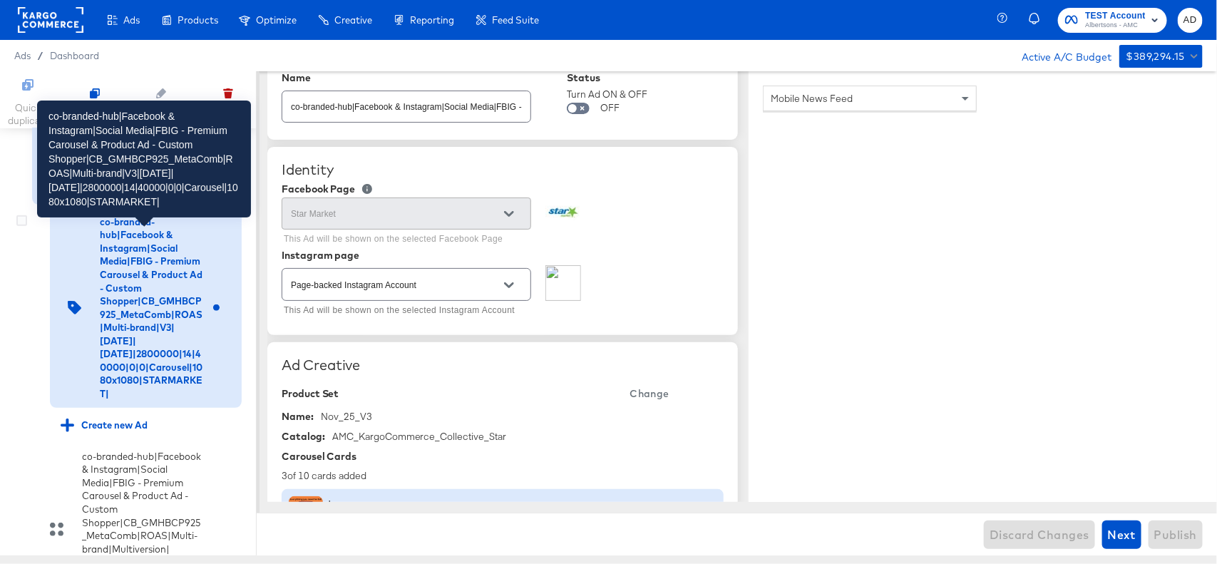
click at [173, 280] on div "co-branded-hub|Facebook & Instagram|Social Media|FBIG - Premium Carousel & Prod…" at bounding box center [151, 307] width 103 height 185
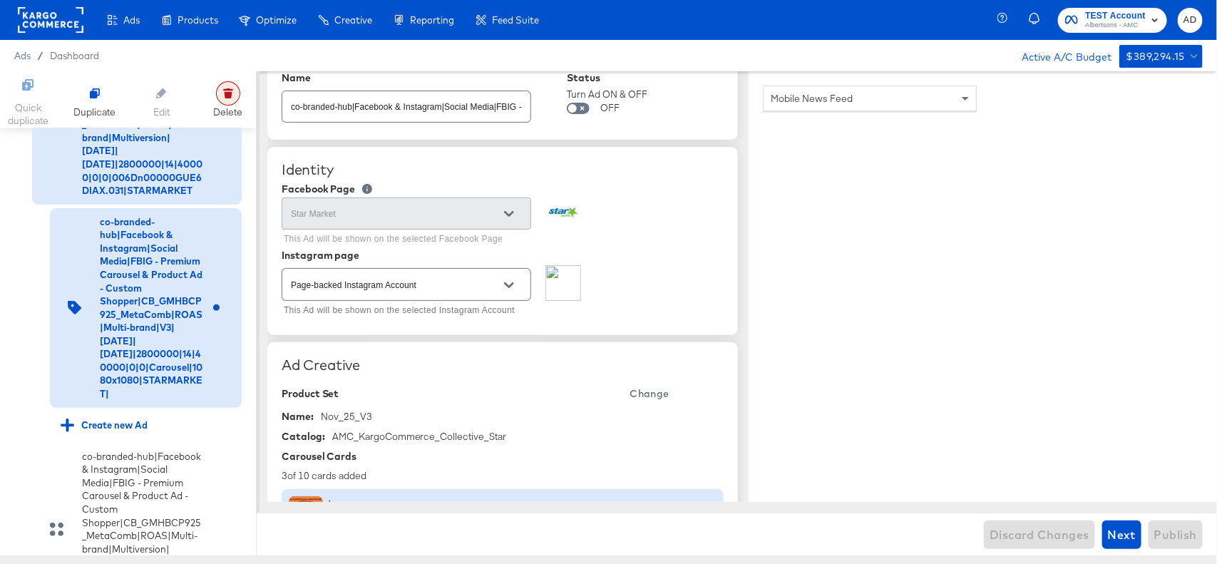
click at [226, 101] on div at bounding box center [228, 93] width 24 height 24
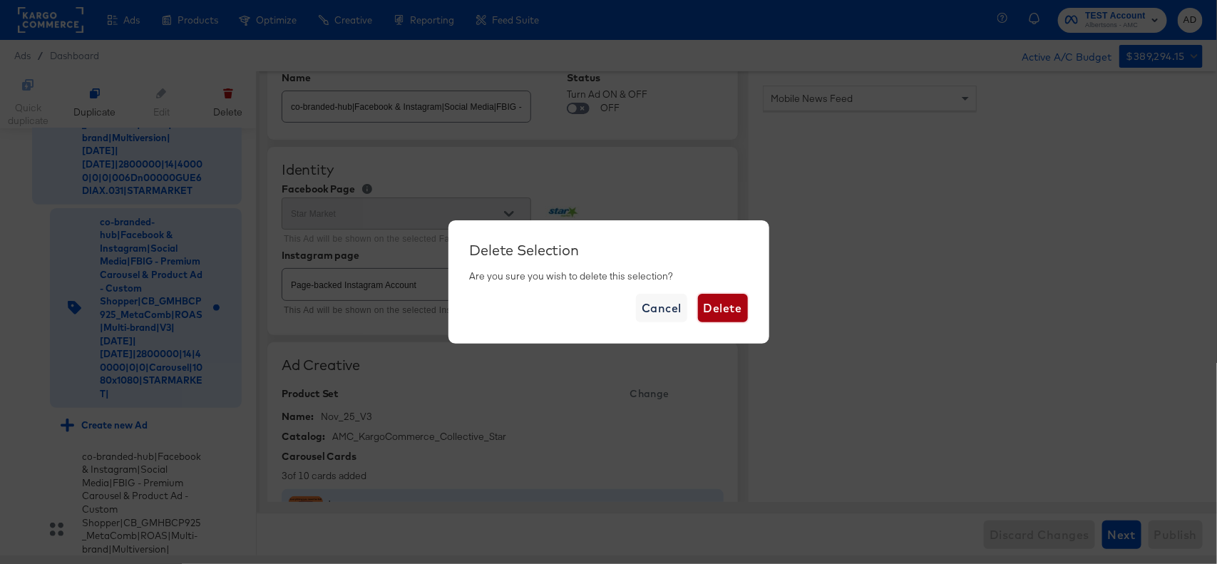
click at [715, 301] on span "Delete" at bounding box center [723, 308] width 39 height 20
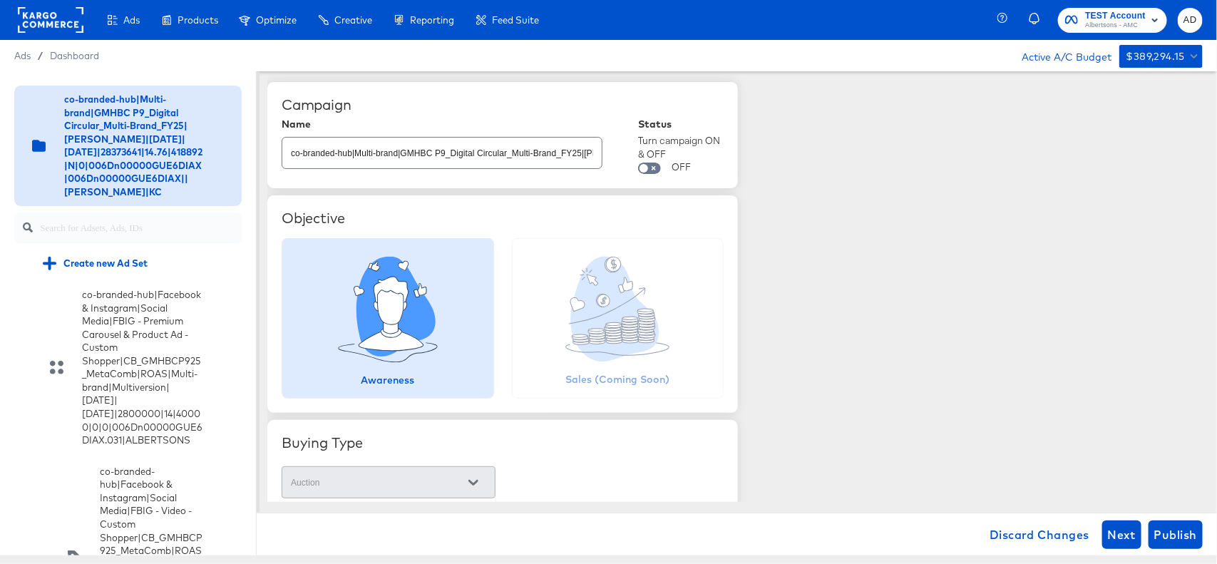
click at [54, 31] on rect at bounding box center [51, 20] width 66 height 26
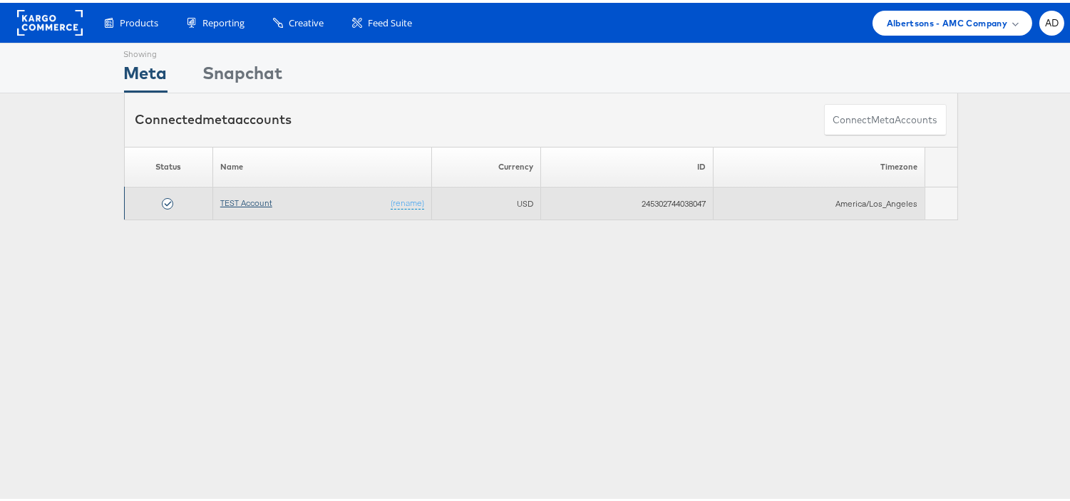
click at [227, 195] on link "TEST Account" at bounding box center [246, 200] width 52 height 11
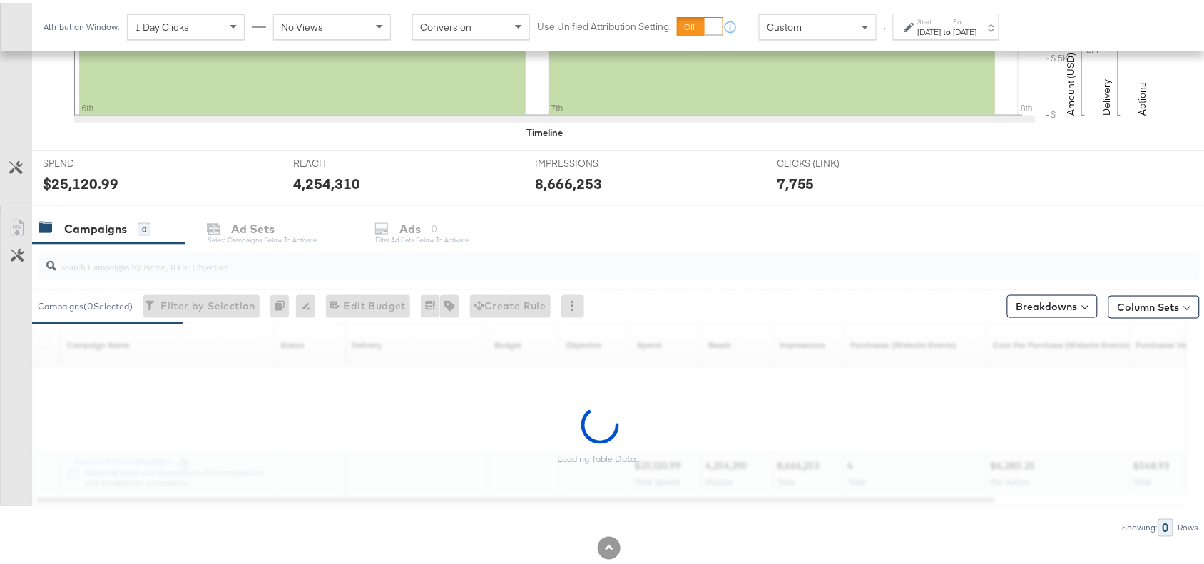
scroll to position [476, 0]
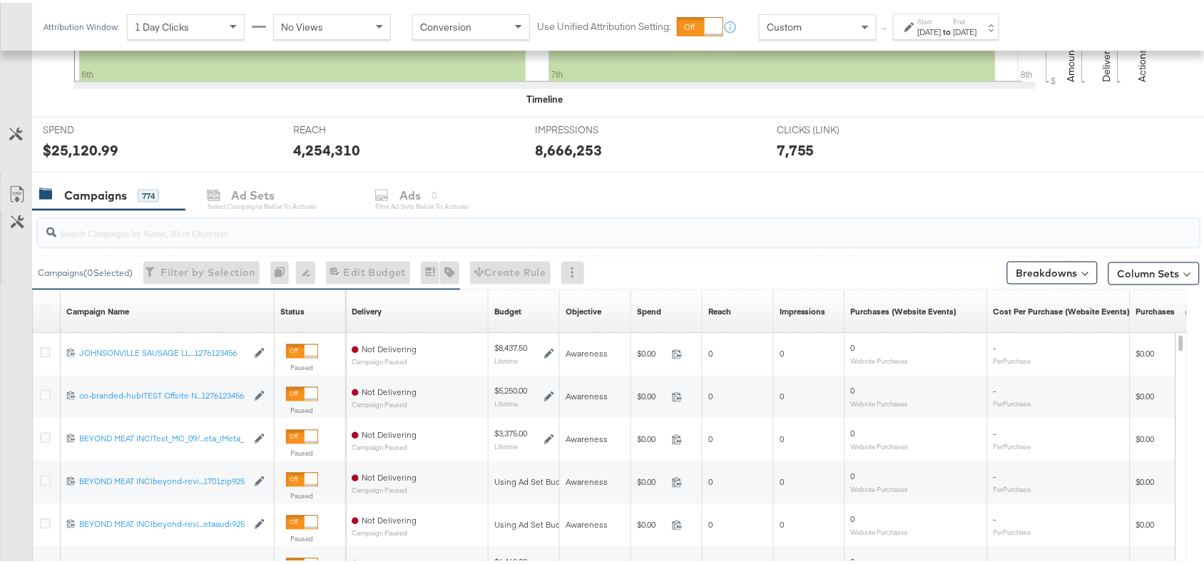
click at [89, 227] on input "search" at bounding box center [575, 224] width 1038 height 28
paste input "120232307194170307"
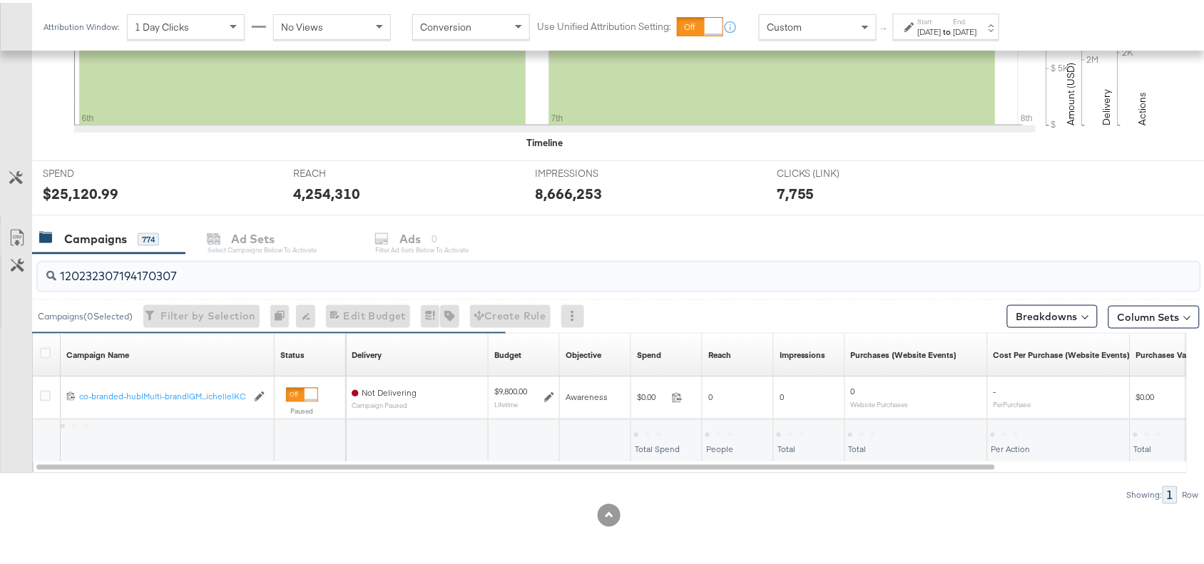
scroll to position [434, 0]
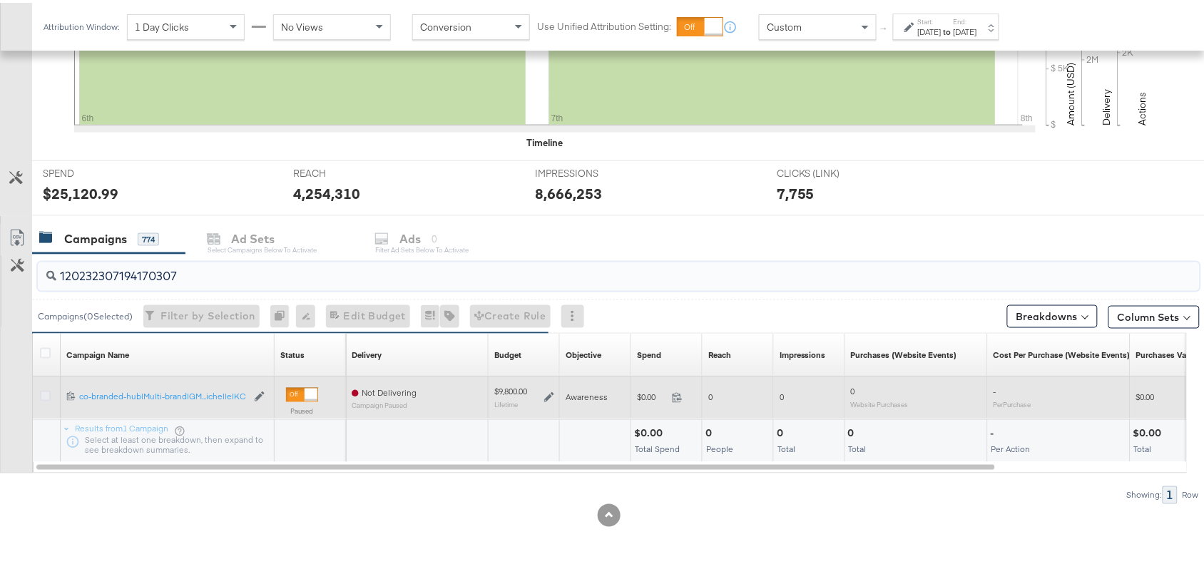
type input "120232307194170307"
click at [45, 394] on icon at bounding box center [45, 393] width 11 height 11
click at [0, 0] on input "checkbox" at bounding box center [0, 0] width 0 height 0
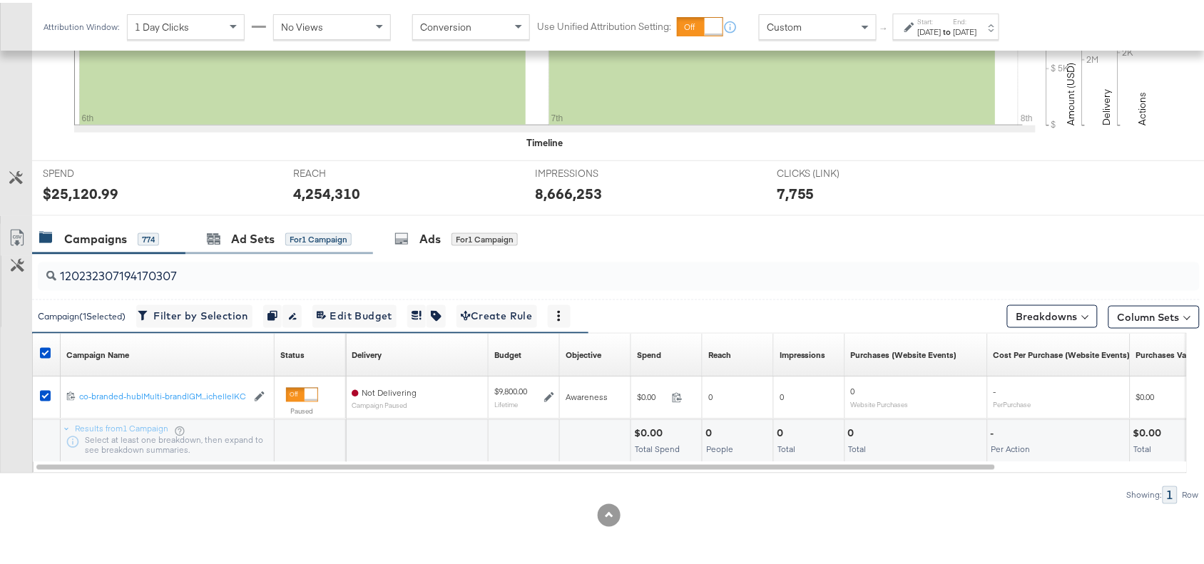
click at [248, 246] on div "Ad Sets for 1 Campaign" at bounding box center [279, 236] width 188 height 31
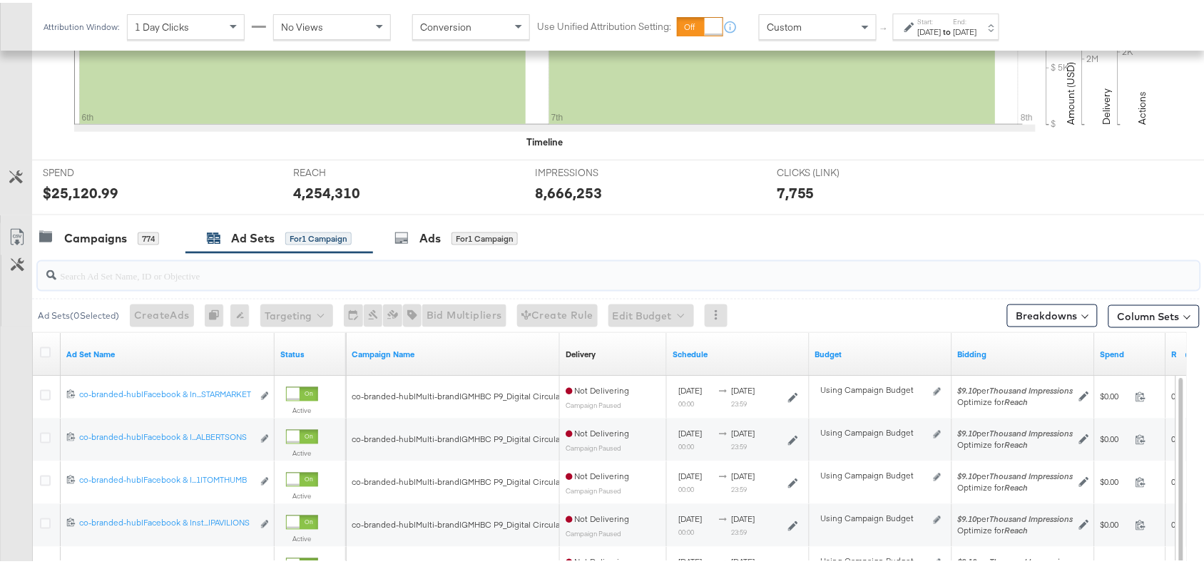
click at [218, 280] on input "search" at bounding box center [575, 267] width 1038 height 28
paste input "co-branded-hub|Facebook & Instagram|Social Media|FBIG - Premium Carousel & Prod…"
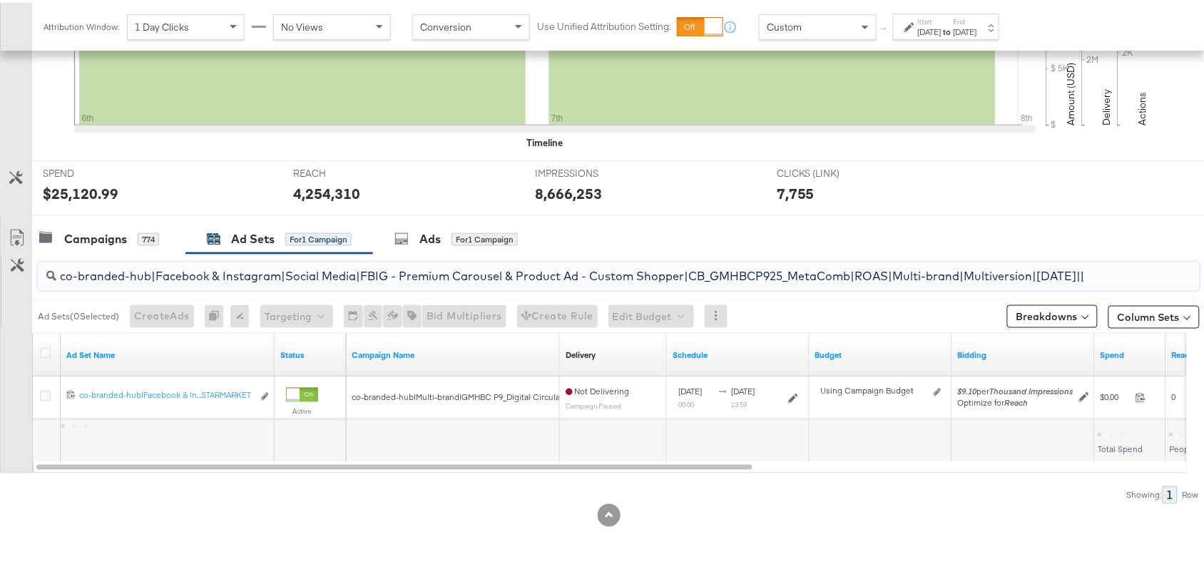
scroll to position [0, 479]
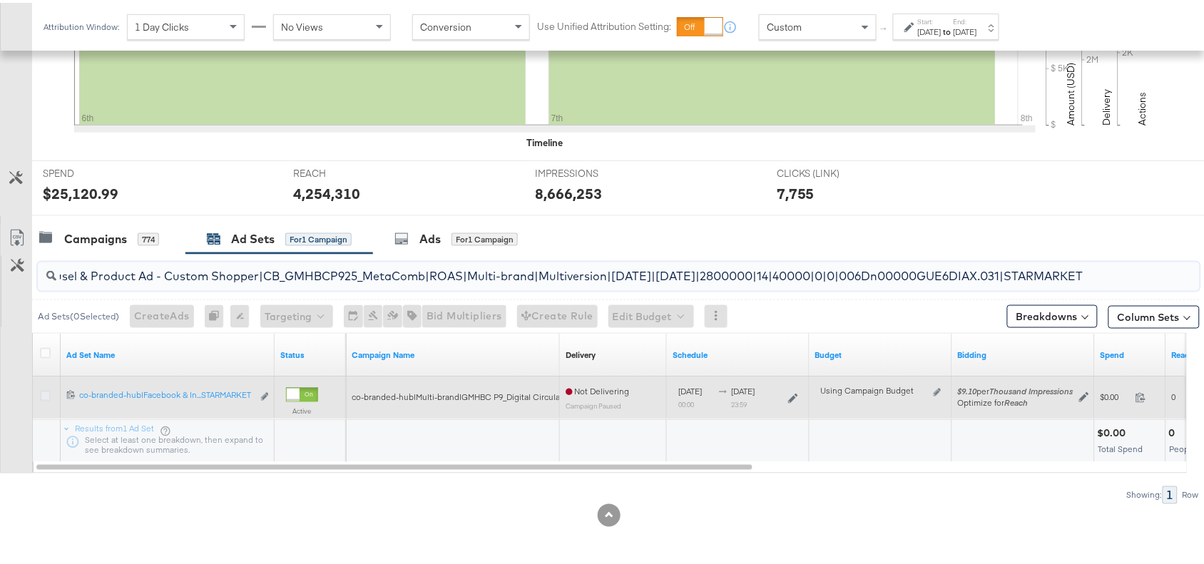
type input "co-branded-hub|Facebook & Instagram|Social Media|FBIG - Premium Carousel & Prod…"
click at [41, 396] on icon at bounding box center [45, 393] width 11 height 11
click at [0, 0] on input "checkbox" at bounding box center [0, 0] width 0 height 0
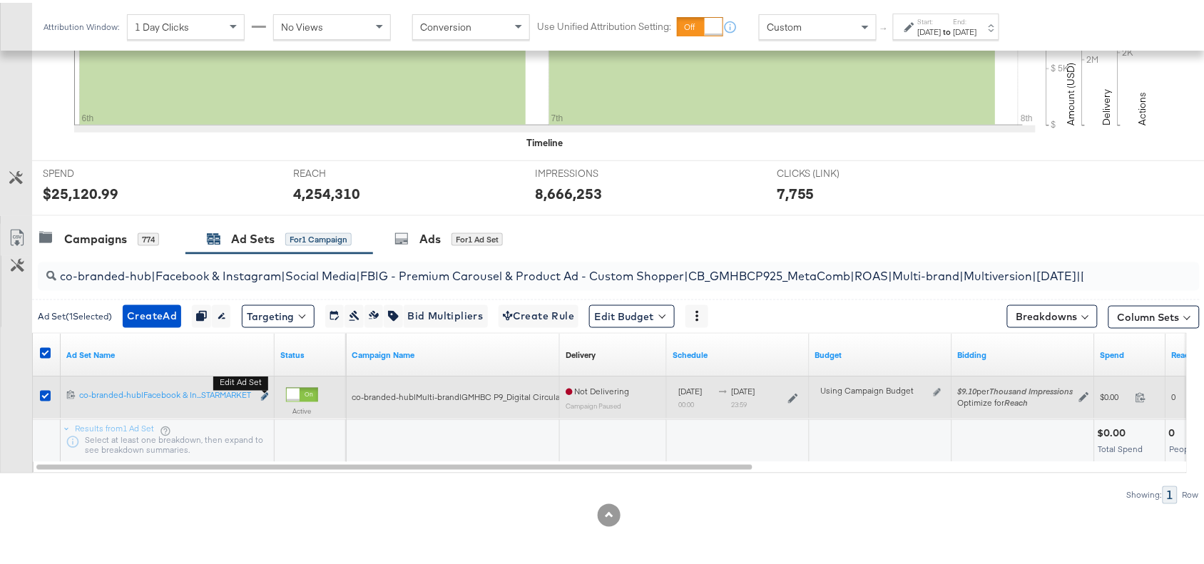
click at [265, 391] on button "Edit ad set" at bounding box center [264, 394] width 9 height 15
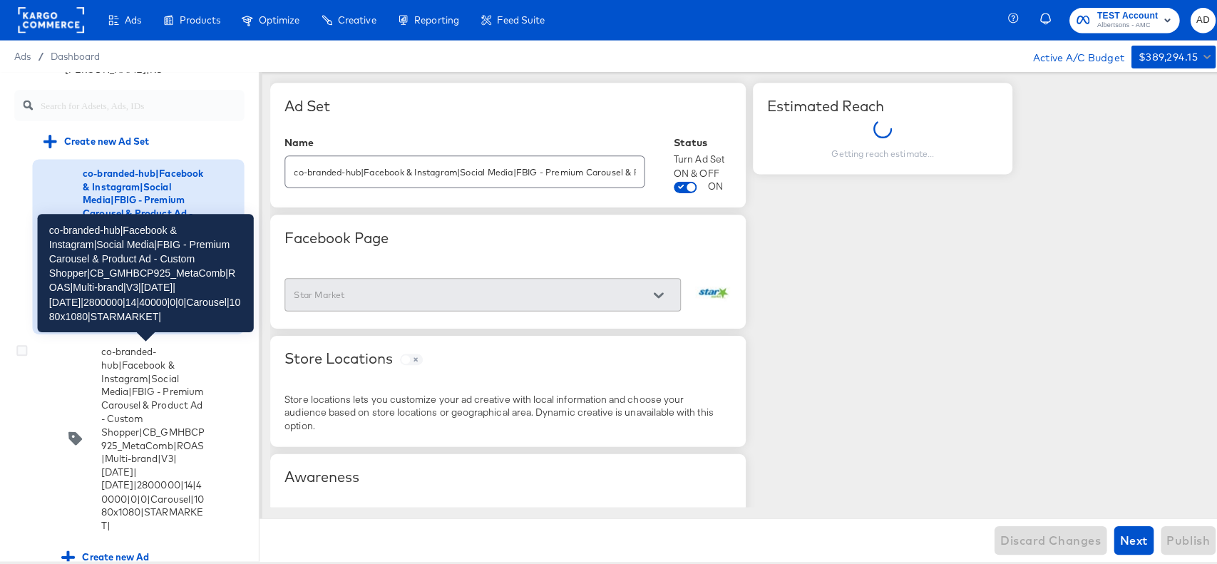
scroll to position [122, 0]
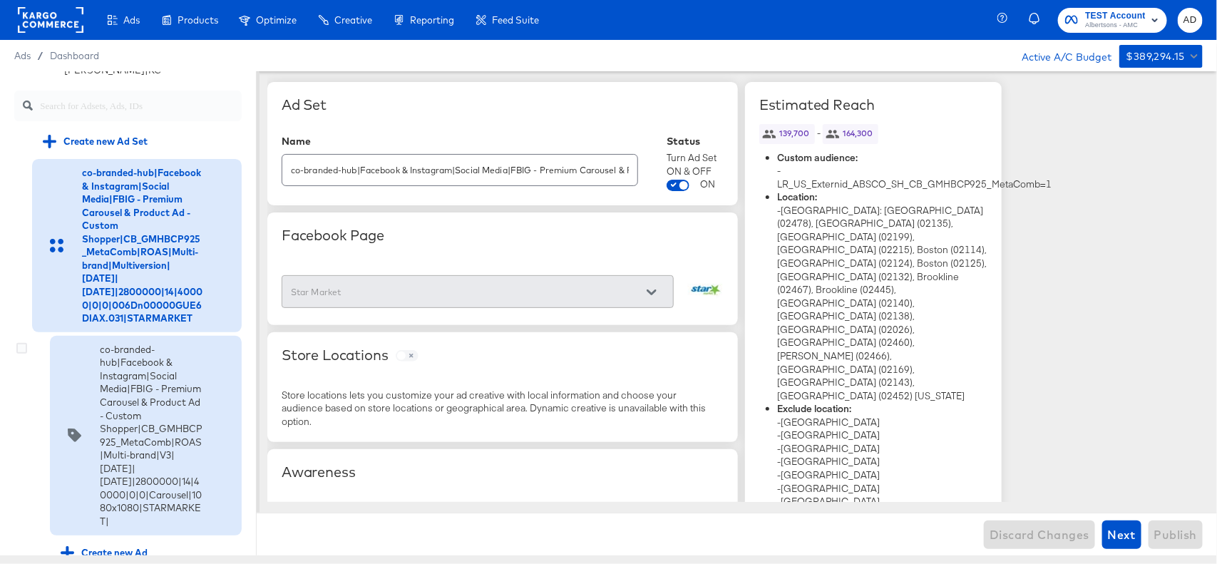
click at [98, 426] on div "co-branded-hub|Facebook & Instagram|Social Media|FBIG - Premium Carousel & Prod…" at bounding box center [132, 435] width 142 height 185
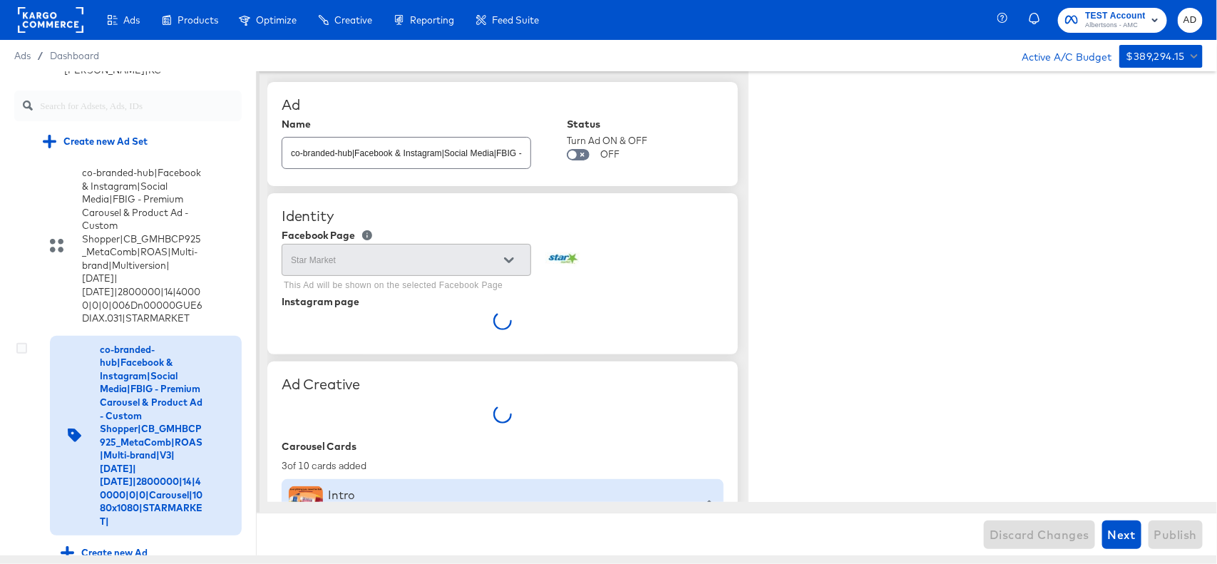
type textarea "x"
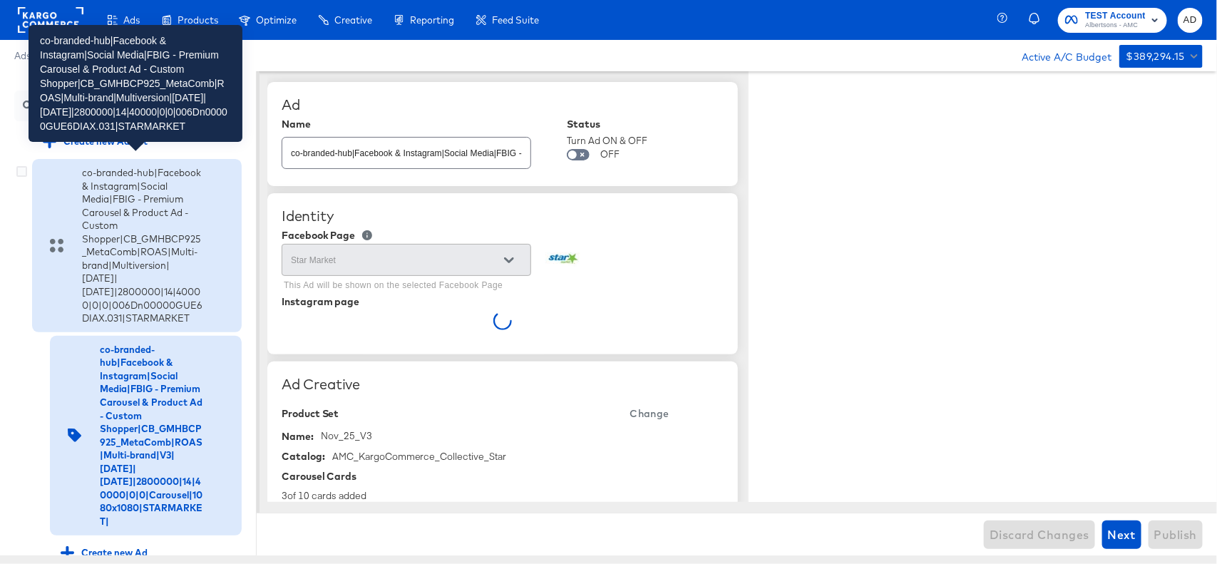
click at [96, 307] on div "co-branded-hub|Facebook & Instagram|Social Media|FBIG - Premium Carousel & Prod…" at bounding box center [142, 245] width 121 height 159
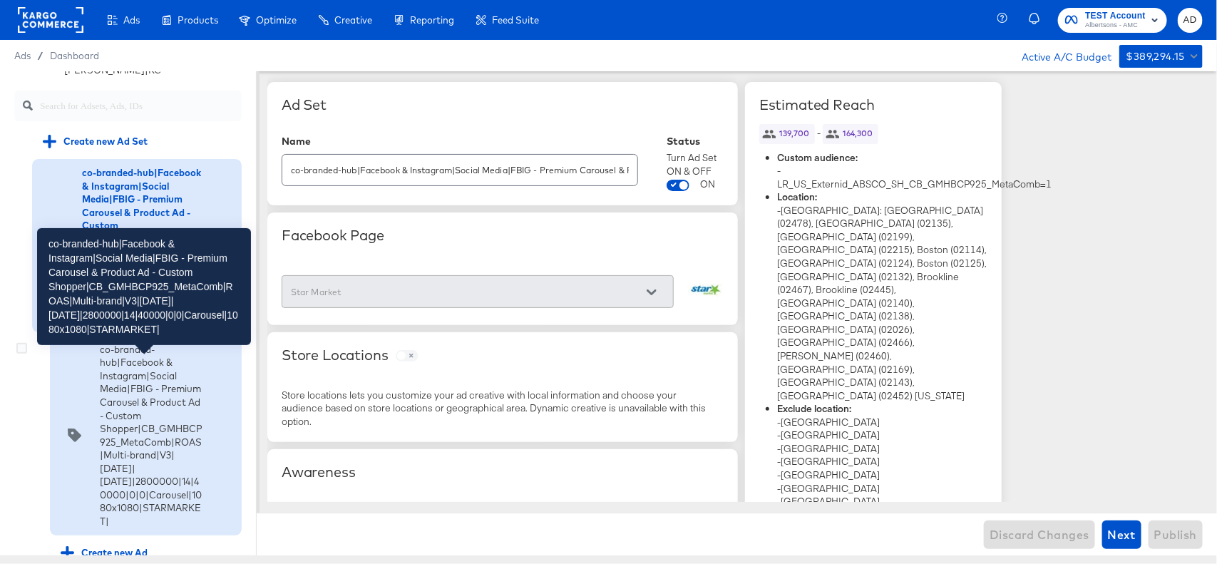
click at [107, 423] on div "co-branded-hub|Facebook & Instagram|Social Media|FBIG - Premium Carousel & Prod…" at bounding box center [151, 435] width 103 height 185
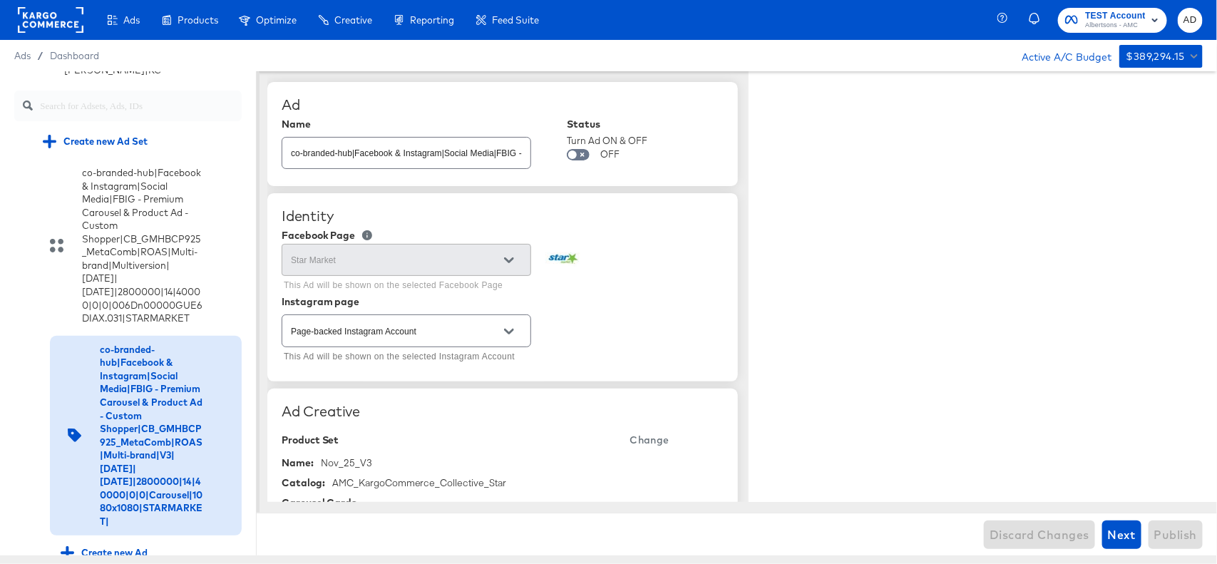
type textarea "x"
click at [504, 326] on button "Open" at bounding box center [508, 331] width 21 height 21
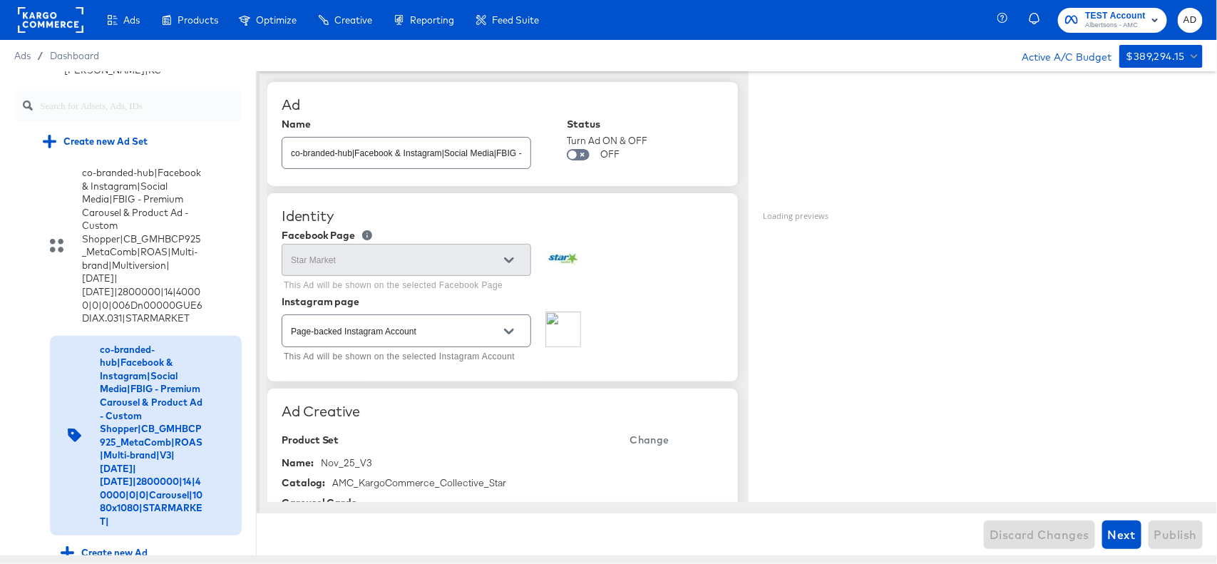
click at [613, 322] on div "Page-backed Instagram Account This Ad will be shown on the selected Instagram A…" at bounding box center [503, 339] width 442 height 55
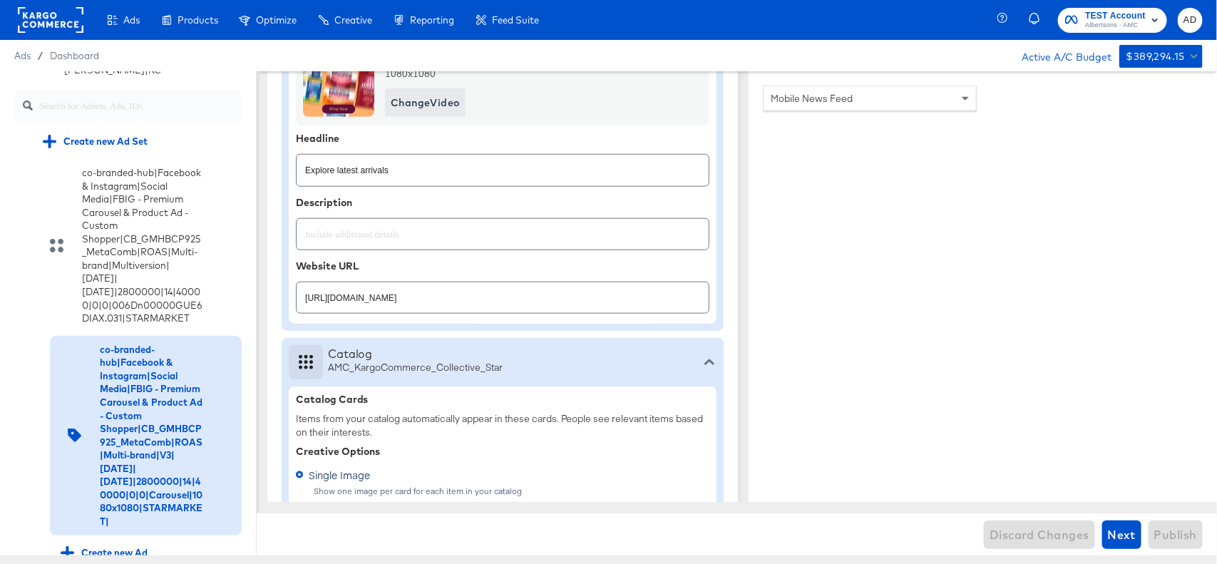
scroll to position [0, 0]
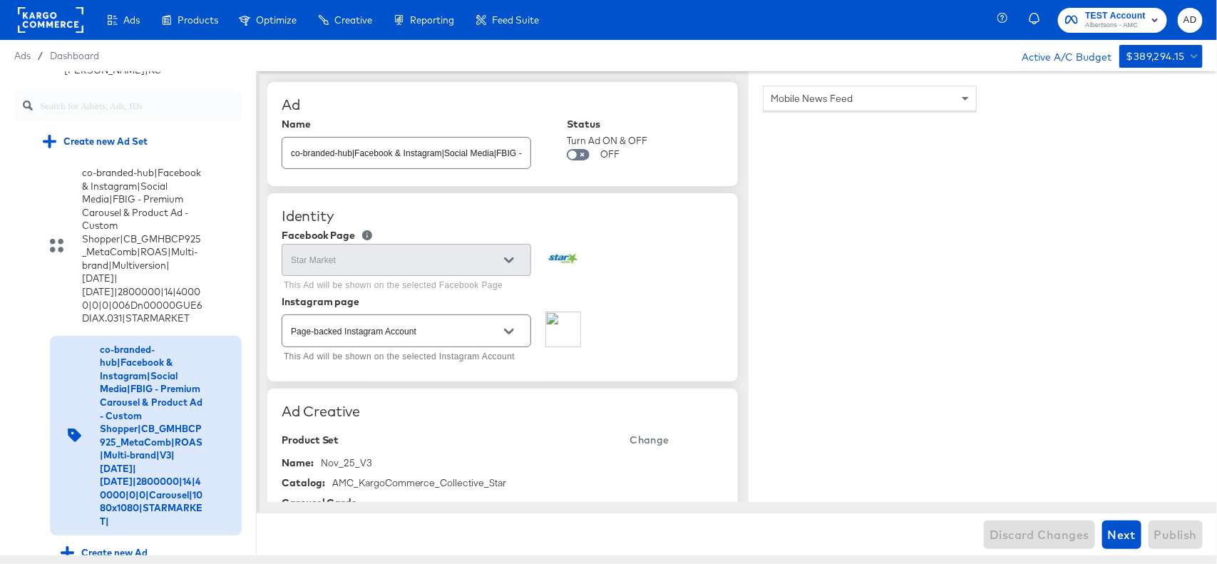
click at [1039, 528] on div "Discard Changes Next Publish" at bounding box center [737, 534] width 961 height 43
click at [24, 354] on icon at bounding box center [21, 348] width 11 height 11
click at [0, 0] on input "checkbox" at bounding box center [0, 0] width 0 height 0
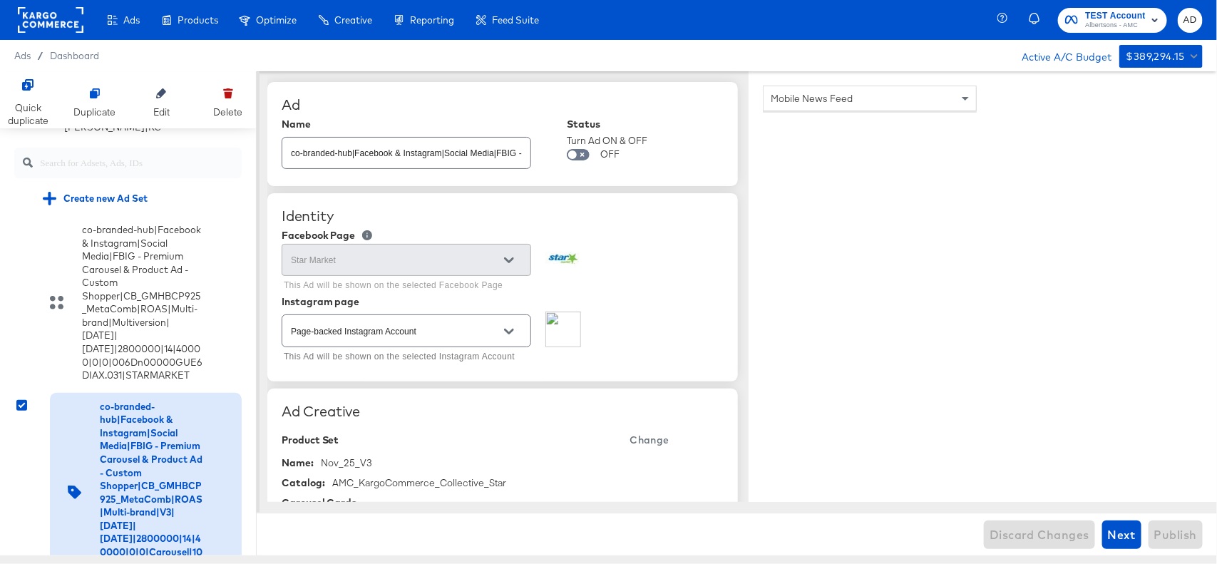
drag, startPoint x: 1055, startPoint y: 519, endPoint x: 1038, endPoint y: 556, distance: 41.1
click at [1038, 556] on div "Ads Products Optimize Creative Reporting Feed Suite TEST Account Albertsons - A…" at bounding box center [608, 282] width 1217 height 564
click at [1061, 528] on div "Discard Changes Next Publish" at bounding box center [737, 534] width 961 height 43
click at [1132, 529] on span "Next" at bounding box center [1122, 535] width 28 height 20
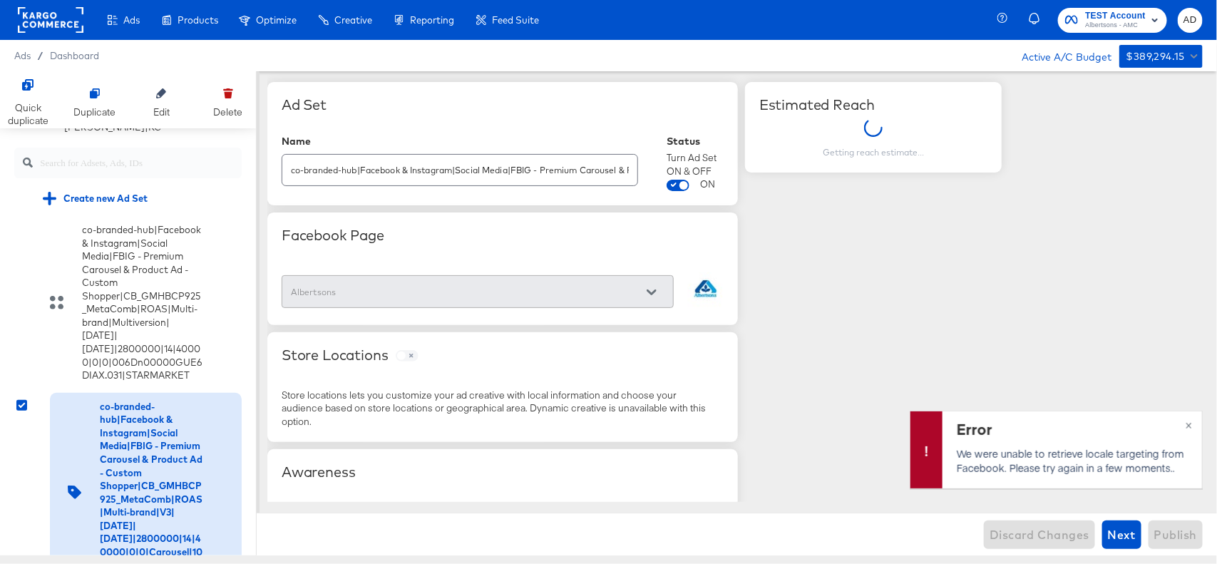
click at [1067, 528] on div "Discard Changes Next Publish" at bounding box center [737, 534] width 961 height 43
click at [1188, 426] on span "×" at bounding box center [1189, 424] width 6 height 16
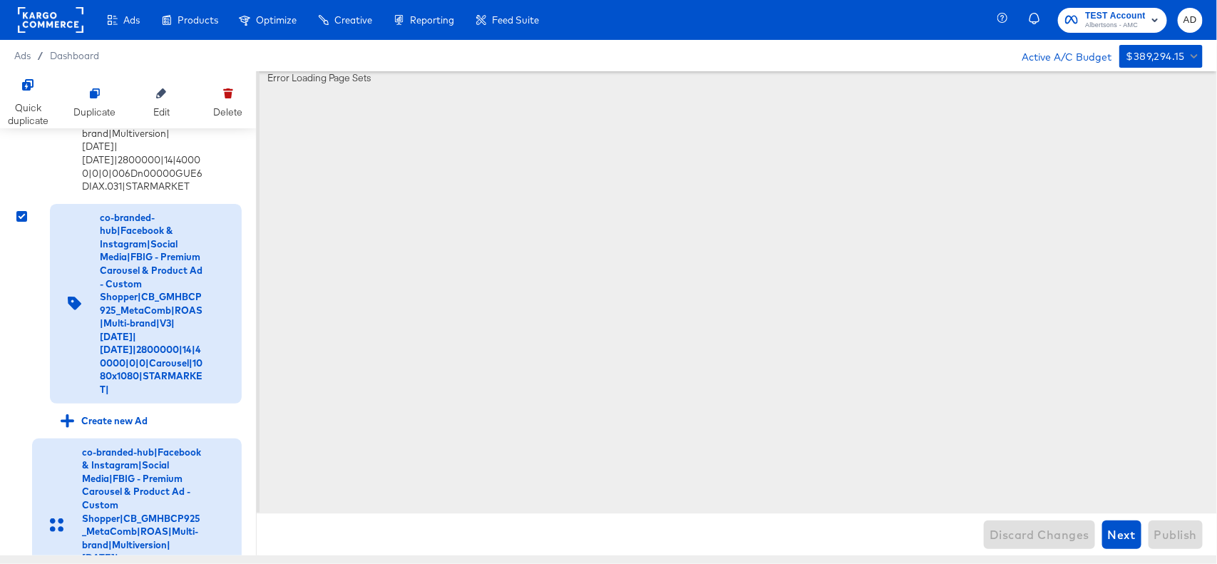
scroll to position [312, 0]
click at [1052, 529] on div "Discard Changes Next Publish" at bounding box center [737, 534] width 961 height 43
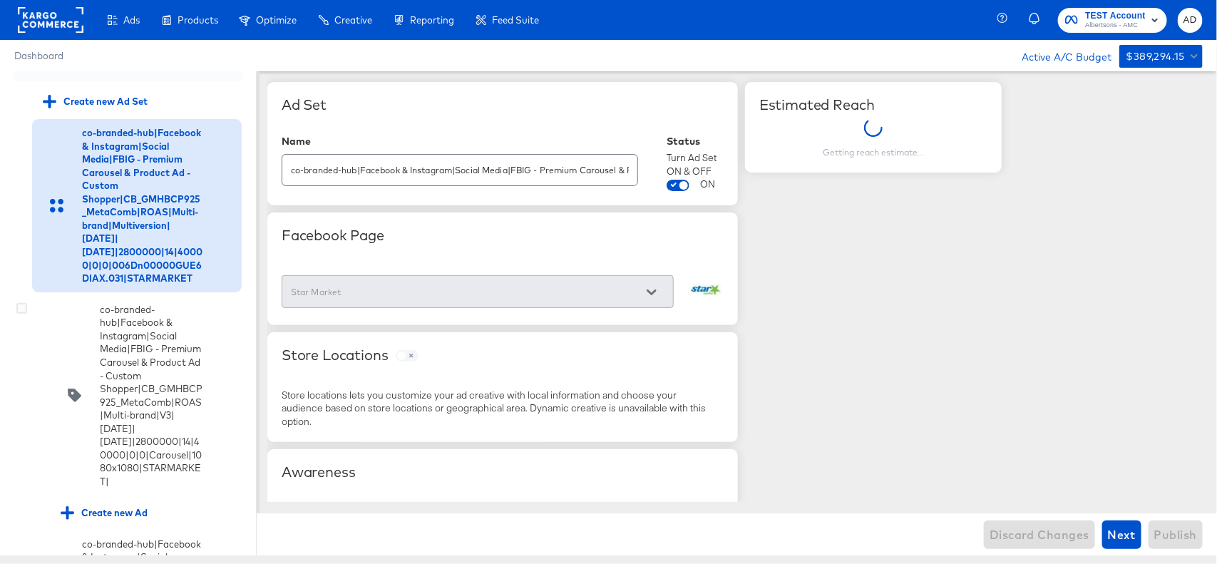
scroll to position [163, 0]
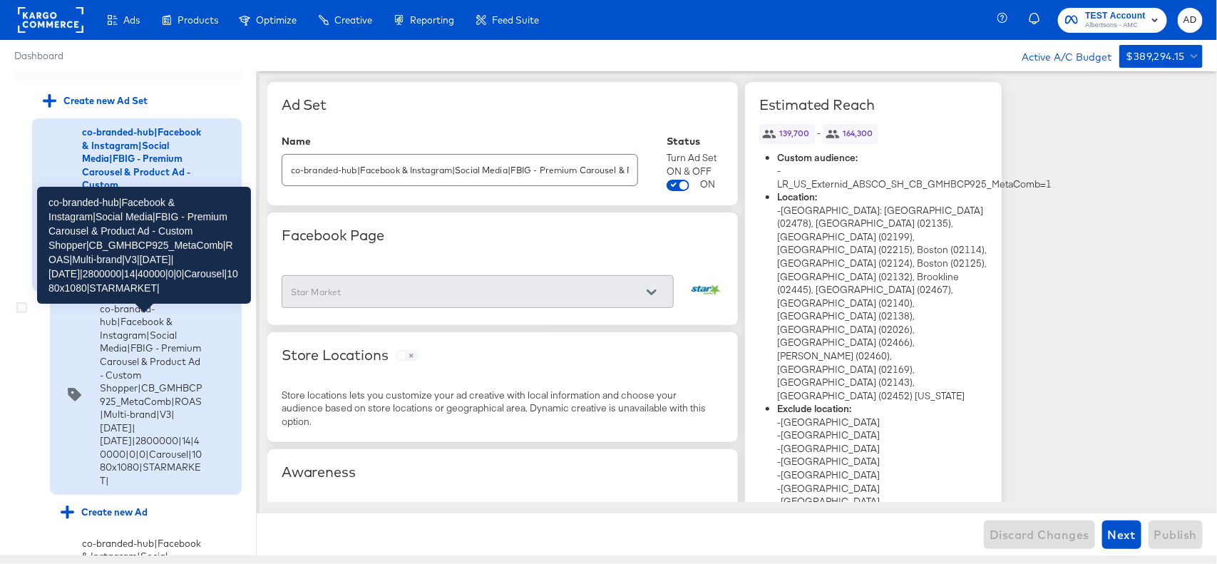
click at [112, 424] on div "co-branded-hub|Facebook & Instagram|Social Media|FBIG - Premium Carousel & Prod…" at bounding box center [151, 394] width 103 height 185
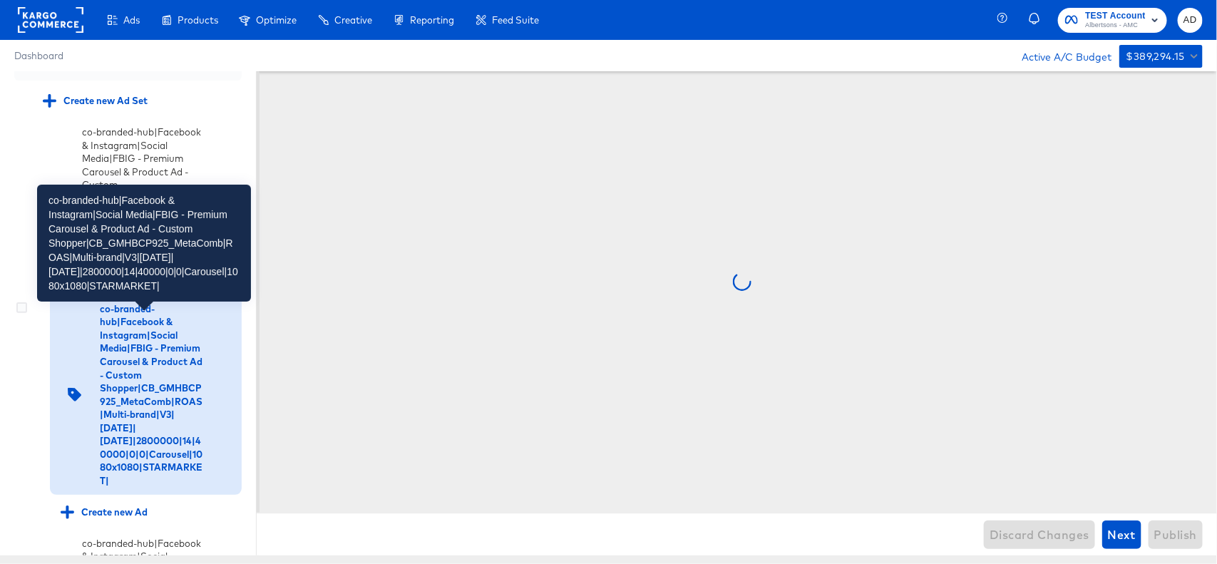
scroll to position [165, 0]
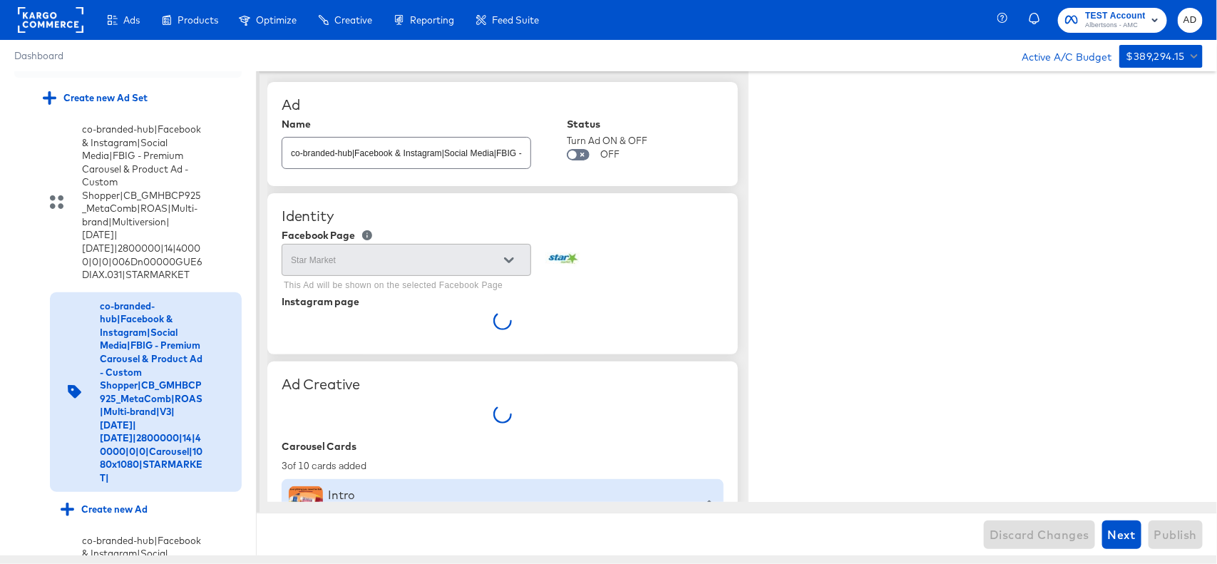
type textarea "x"
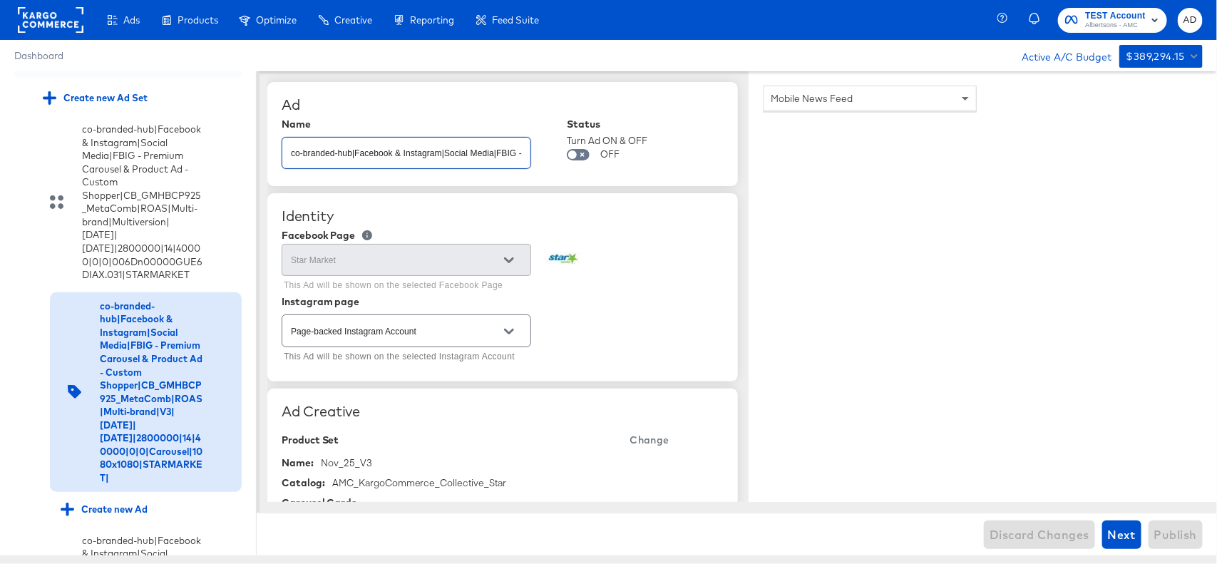
click at [508, 151] on input "co-branded-hub|Facebook & Instagram|Social Media|FBIG - Premium Carousel & Prod…" at bounding box center [406, 147] width 248 height 31
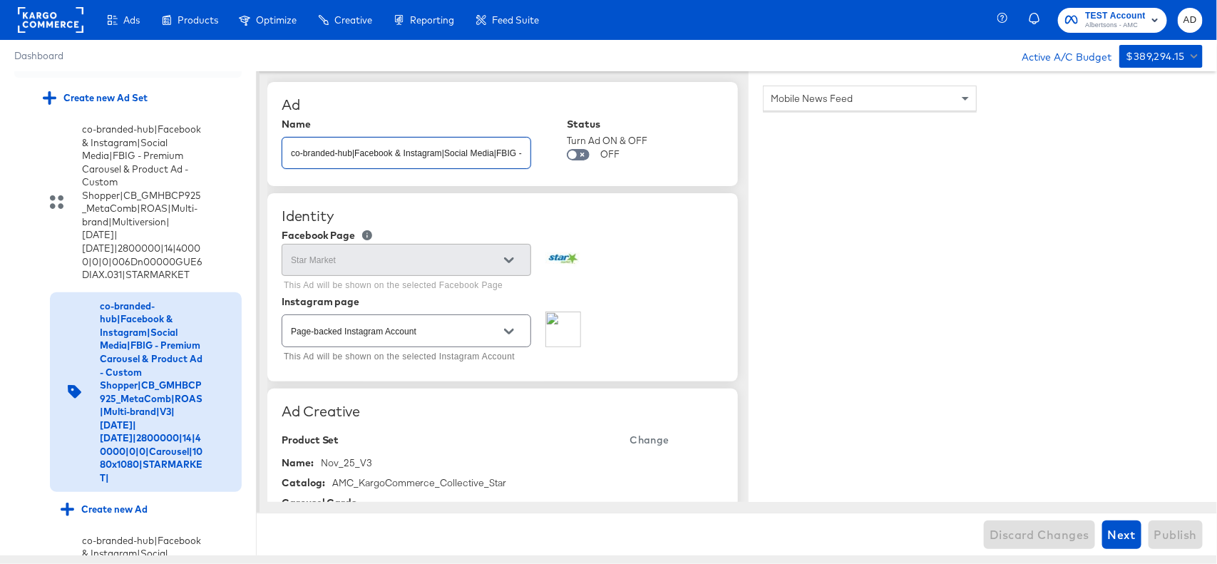
click at [508, 151] on input "co-branded-hub|Facebook & Instagram|Social Media|FBIG - Premium Carousel & Prod…" at bounding box center [406, 147] width 248 height 31
click at [525, 150] on input "co-branded-hub|Facebook & Instagram|Social Media|FBIG - Premium Carousel & Prod…" at bounding box center [406, 147] width 248 height 31
click at [514, 152] on input "co-branded-hub|Facebook & Instagram|Social Media|FBIG - Premium Carousel & Prod…" at bounding box center [406, 147] width 248 height 31
click at [497, 334] on div at bounding box center [509, 331] width 30 height 21
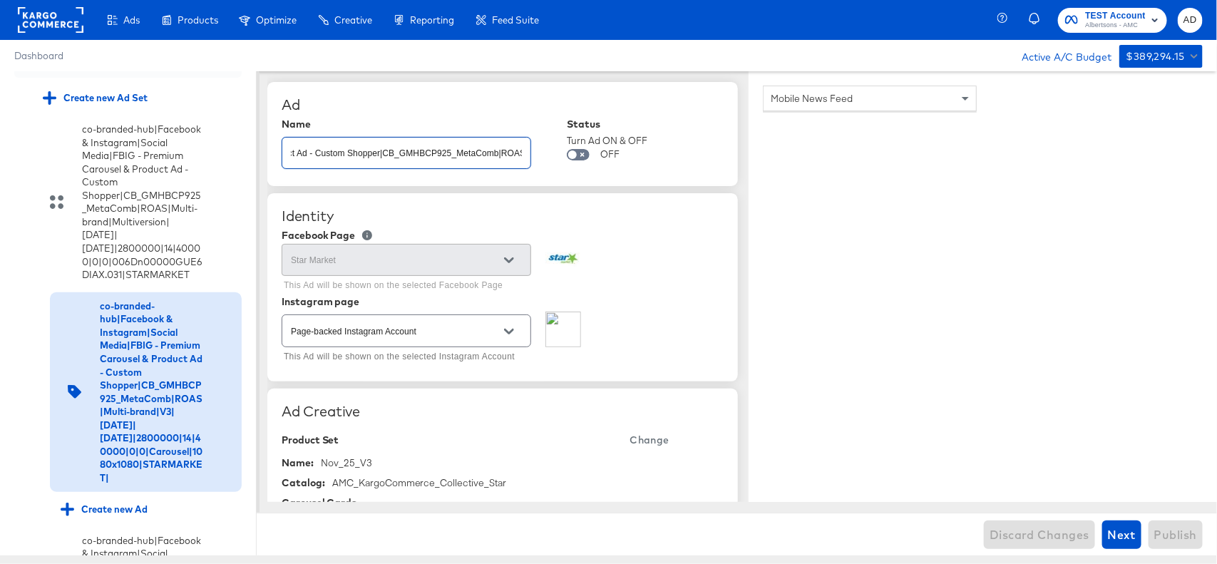
scroll to position [0, 0]
click at [511, 332] on icon "Open" at bounding box center [509, 332] width 10 height 6
click at [1045, 541] on div "Discard Changes Next Publish" at bounding box center [737, 534] width 961 height 43
click at [19, 314] on div at bounding box center [21, 307] width 11 height 14
click at [22, 310] on icon at bounding box center [21, 305] width 11 height 11
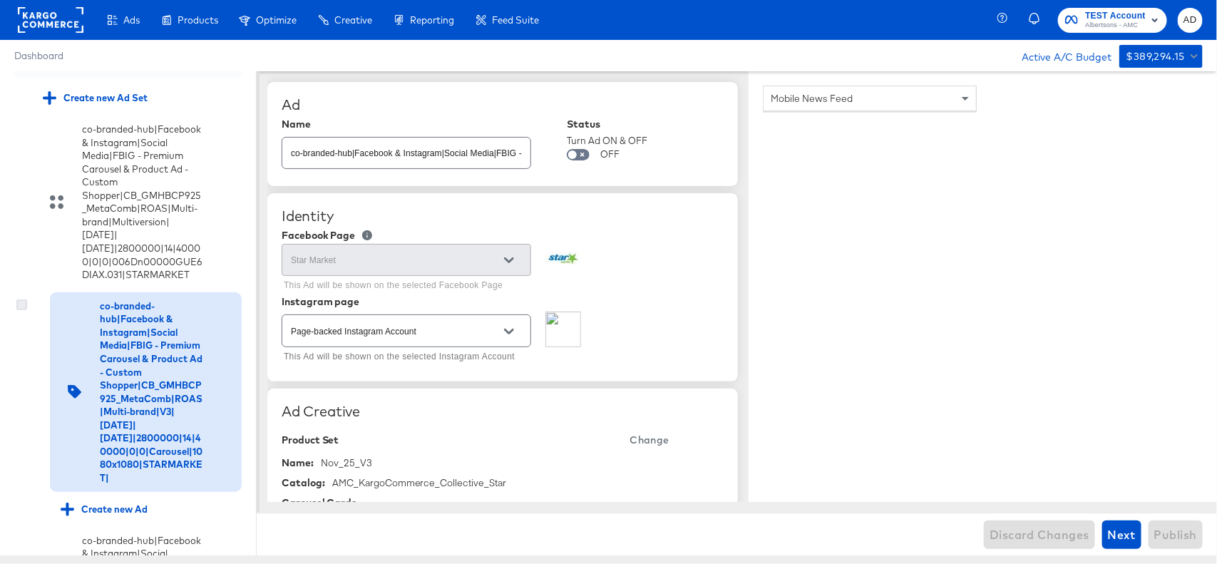
click at [0, 0] on input "checkbox" at bounding box center [0, 0] width 0 height 0
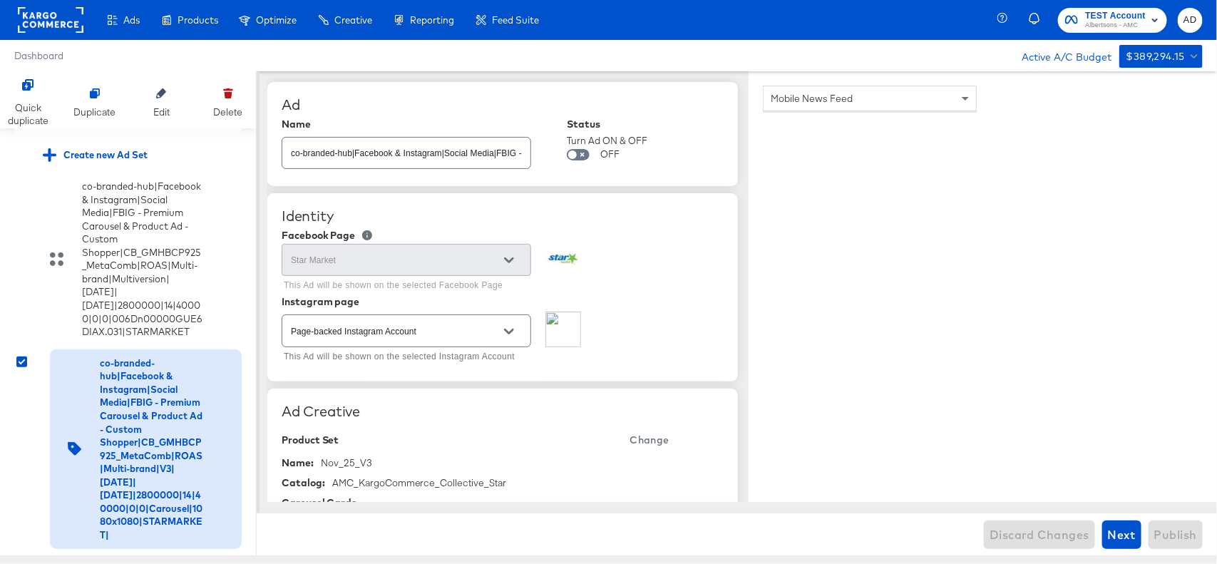
click at [147, 84] on div "Quick duplicate Duplicate Edit Delete" at bounding box center [128, 99] width 256 height 57
click at [160, 103] on div at bounding box center [161, 93] width 24 height 24
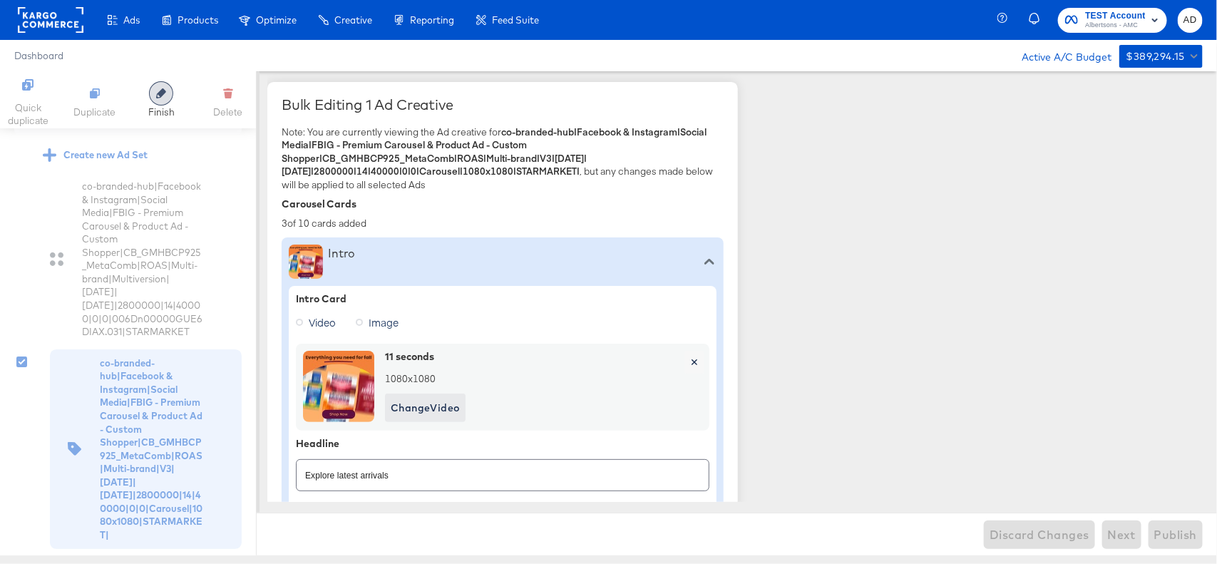
click at [166, 98] on div at bounding box center [161, 93] width 24 height 24
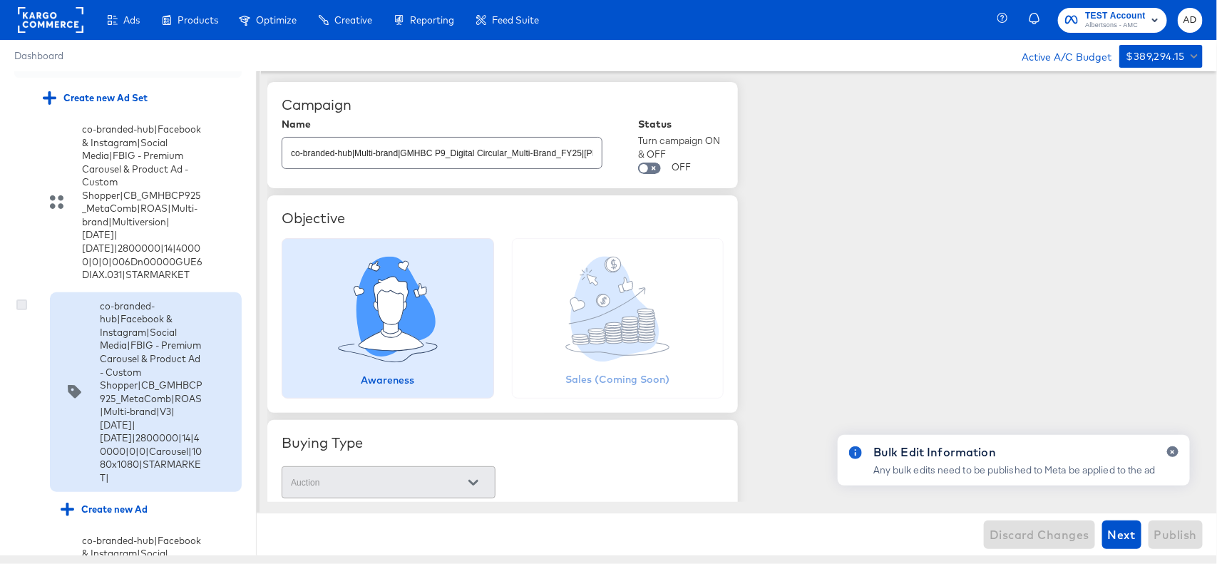
click at [20, 310] on icon at bounding box center [21, 305] width 11 height 11
click at [0, 0] on input "checkbox" at bounding box center [0, 0] width 0 height 0
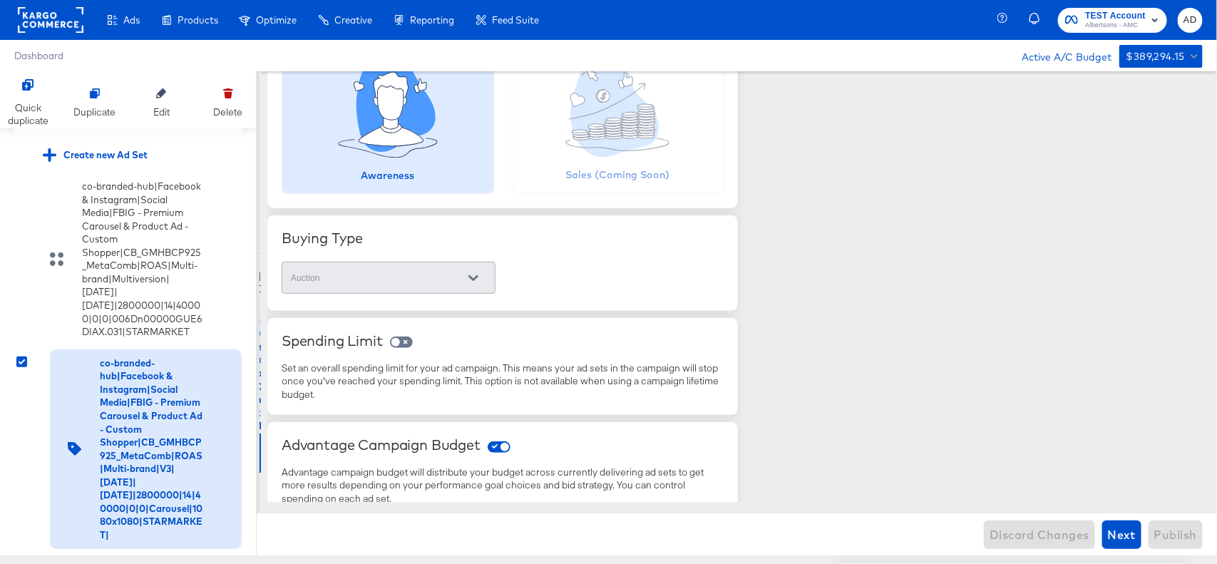
scroll to position [377, 0]
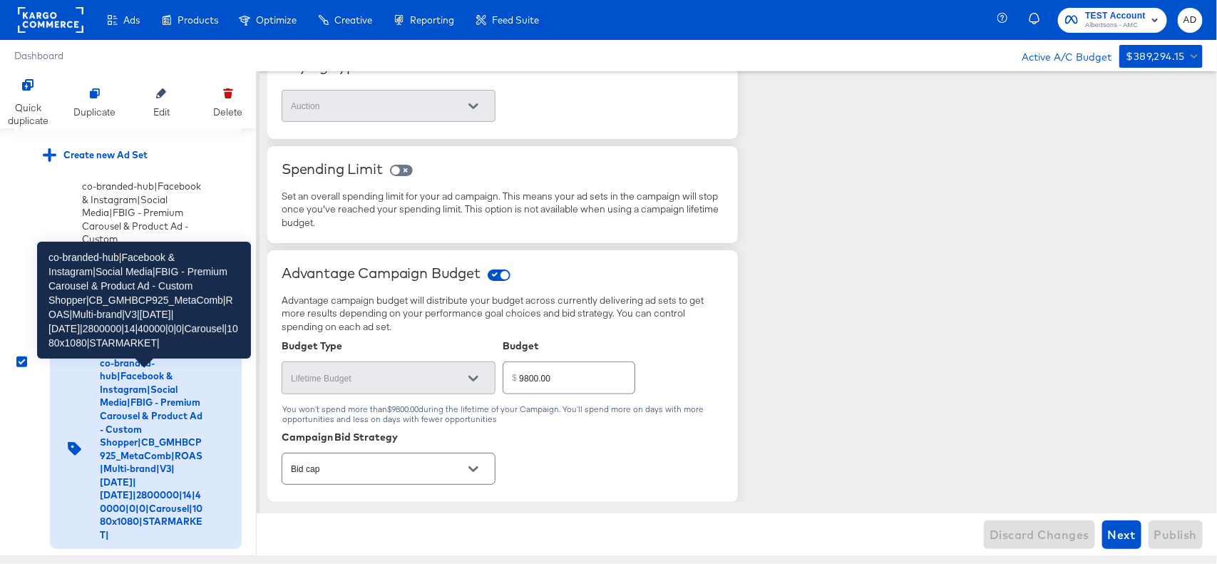
click at [163, 444] on div "co-branded-hub|Facebook & Instagram|Social Media|FBIG - Premium Carousel & Prod…" at bounding box center [151, 449] width 103 height 185
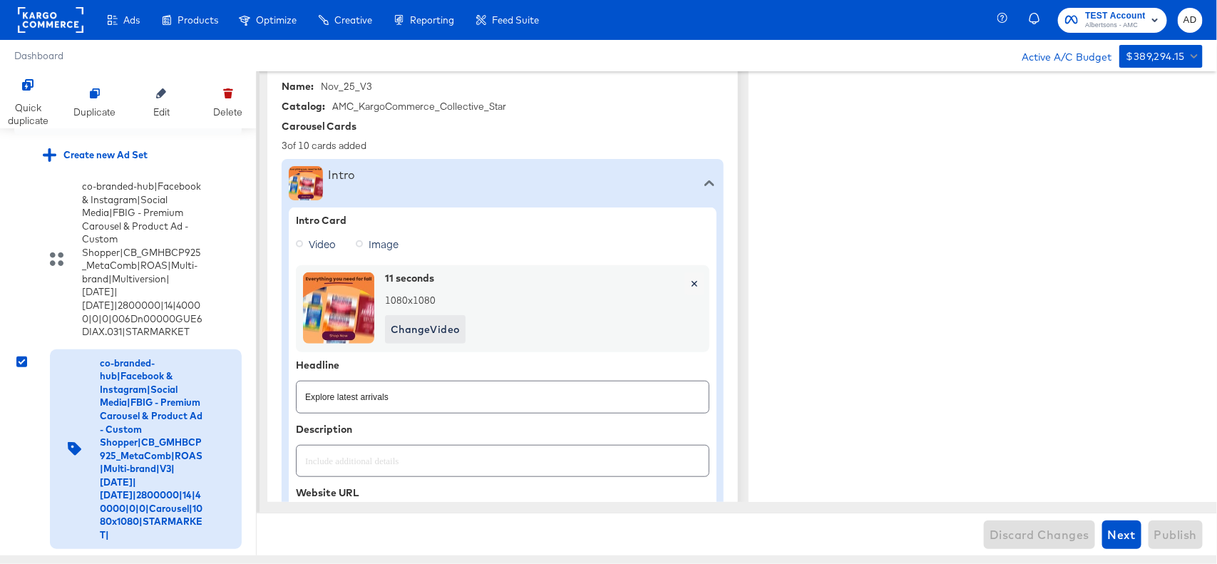
type textarea "x"
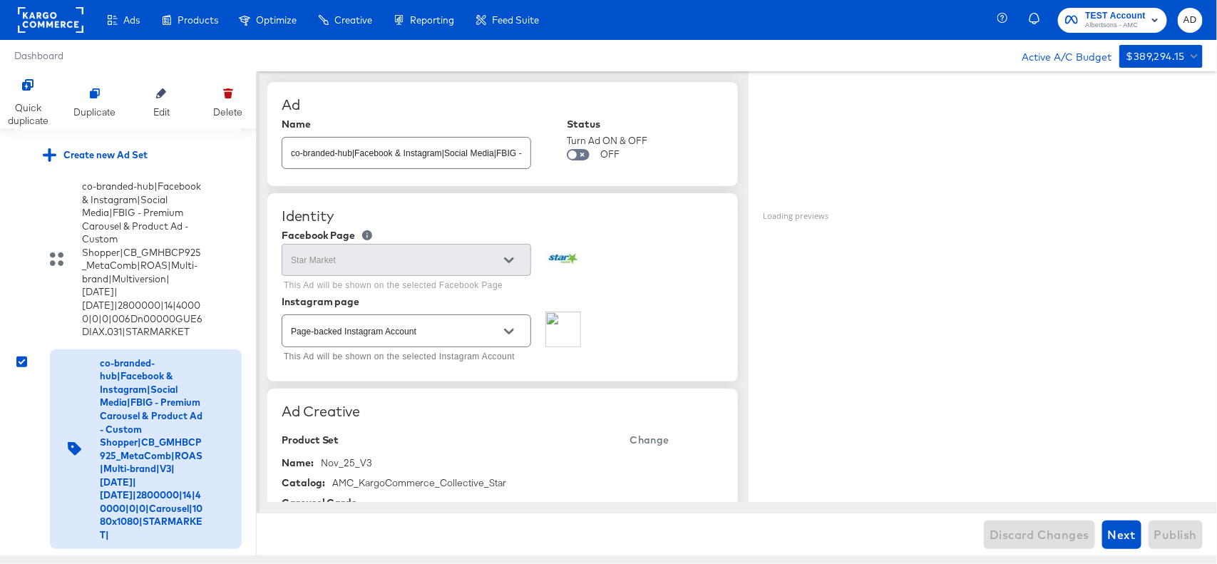
click at [497, 337] on div at bounding box center [509, 331] width 30 height 21
click at [510, 335] on icon "Open" at bounding box center [509, 332] width 10 height 10
click at [1003, 354] on div "Mobile News Feed" at bounding box center [983, 325] width 469 height 508
click at [473, 155] on input "co-branded-hub|Facebook & Instagram|Social Media|FBIG - Premium Carousel & Prod…" at bounding box center [406, 147] width 248 height 31
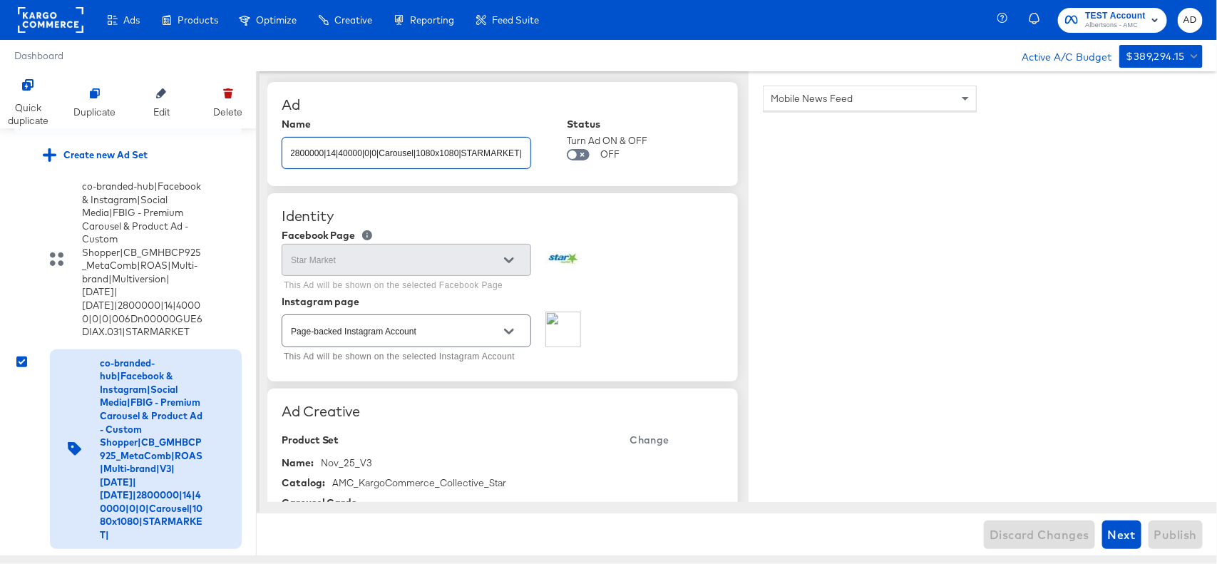
type input "co-branded-hub|Facebook & Instagram|Social Media|FBIG - Premium Carousel & Prod…"
click at [497, 250] on div at bounding box center [509, 260] width 30 height 21
click at [506, 333] on icon "Open" at bounding box center [509, 332] width 10 height 10
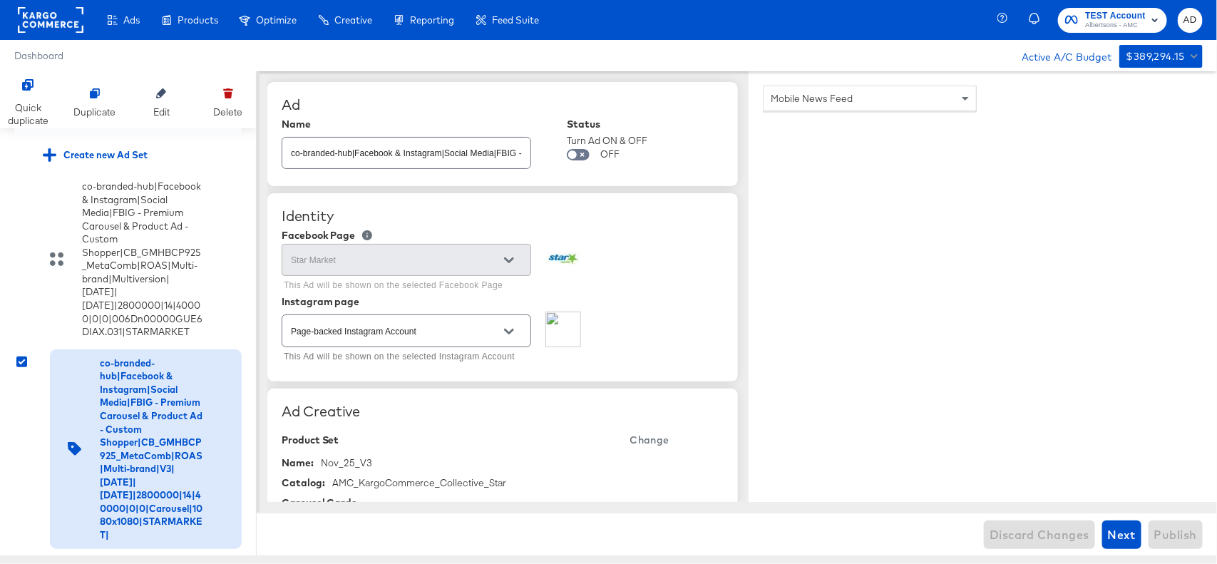
click at [680, 324] on div "Page-backed Instagram Account This Ad will be shown on the selected Instagram A…" at bounding box center [503, 339] width 442 height 55
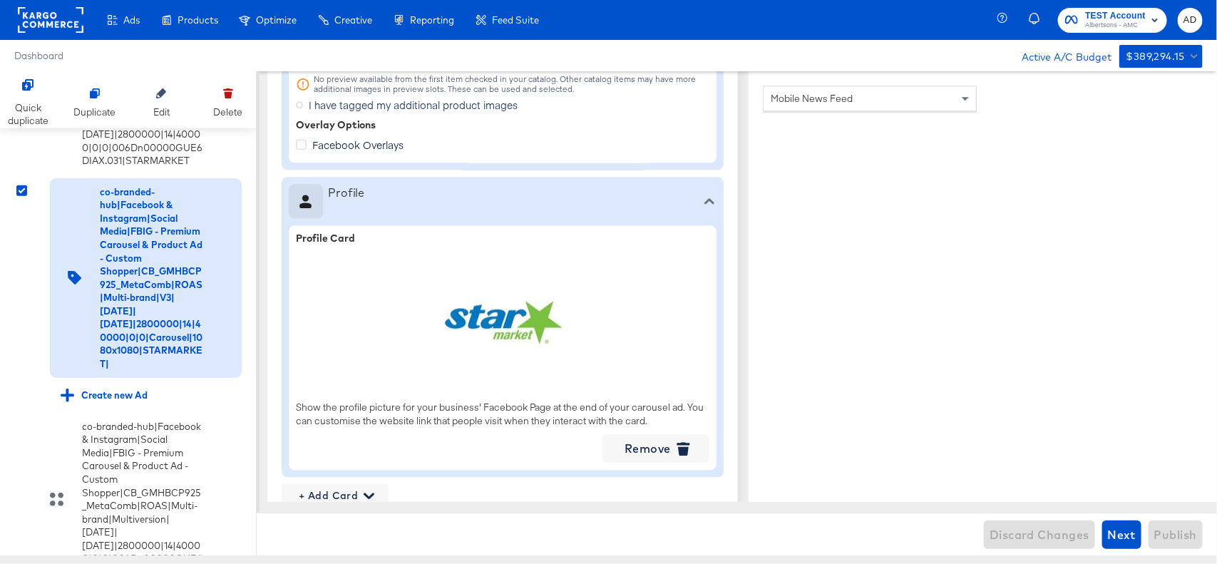
scroll to position [340, 0]
click at [230, 91] on icon at bounding box center [228, 94] width 8 height 6
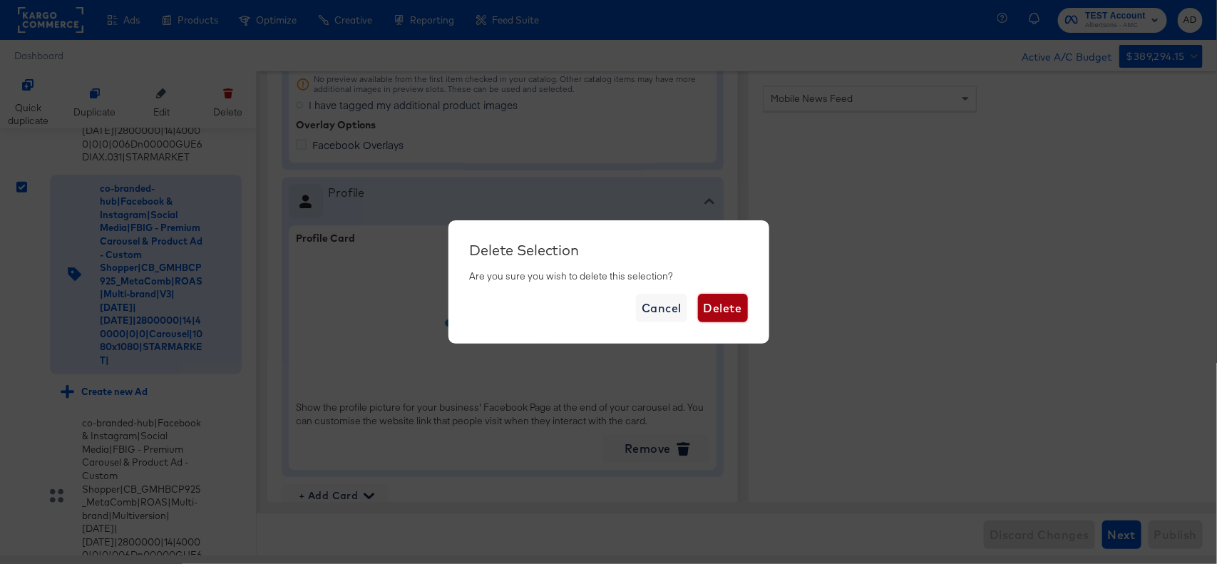
click at [732, 312] on span "Delete" at bounding box center [723, 308] width 39 height 20
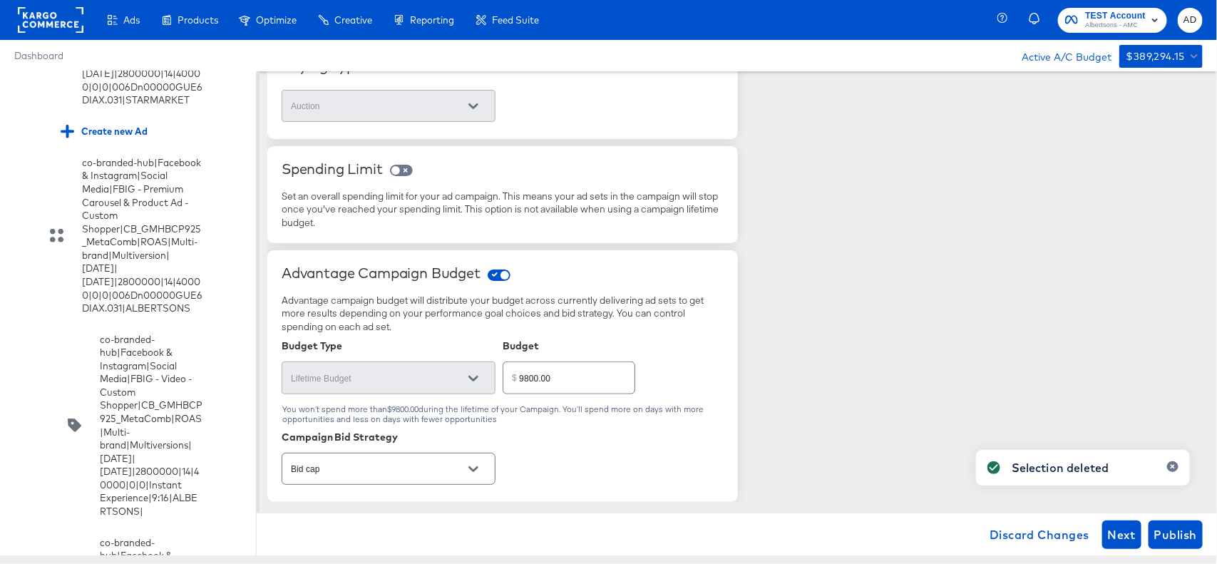
scroll to position [378, 0]
click at [1170, 471] on button "button" at bounding box center [1172, 466] width 11 height 11
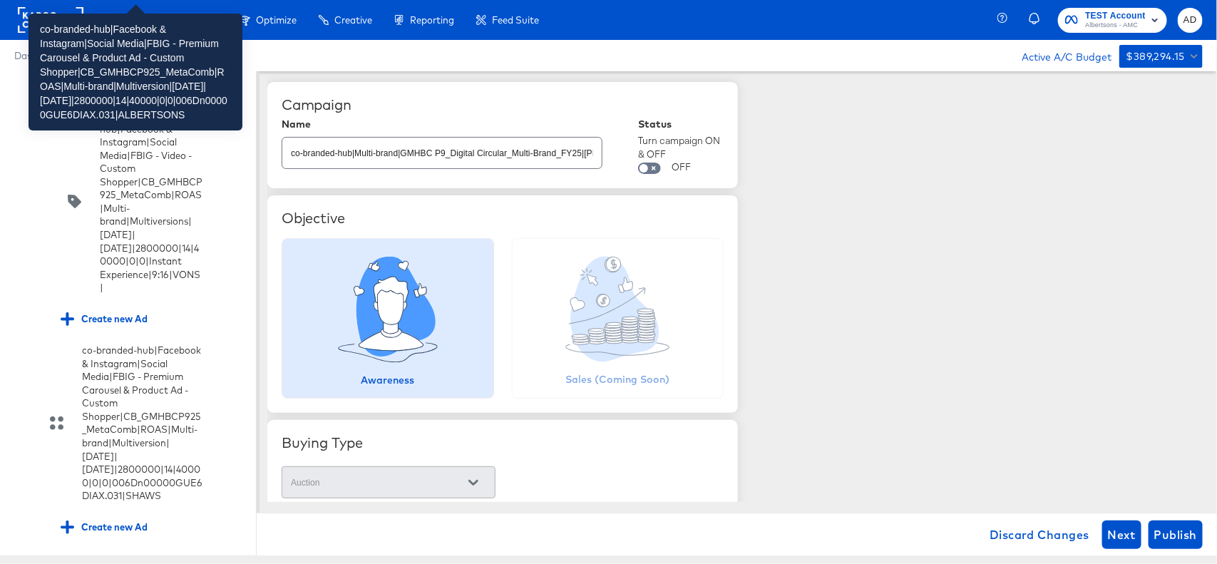
scroll to position [2539, 0]
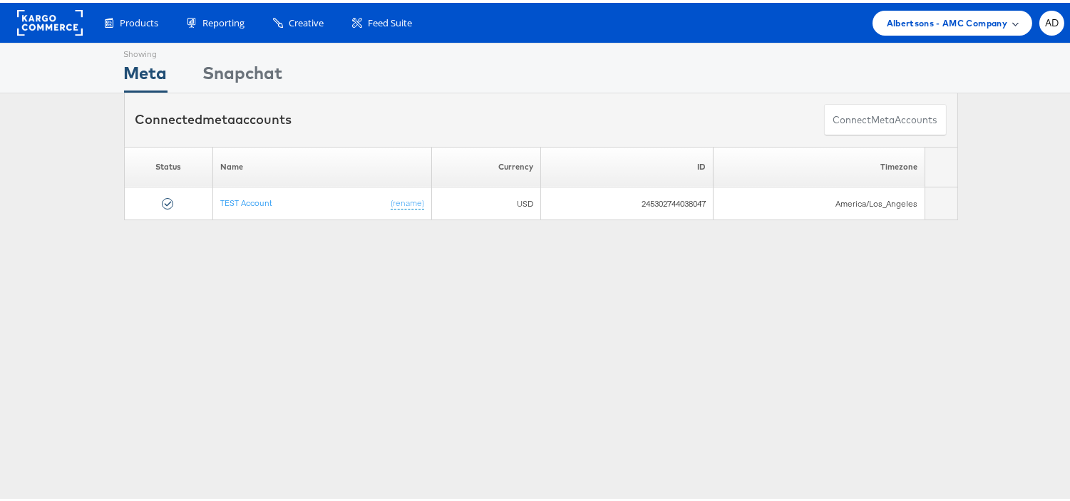
click at [921, 23] on span "Albertsons - AMC Company" at bounding box center [947, 20] width 121 height 15
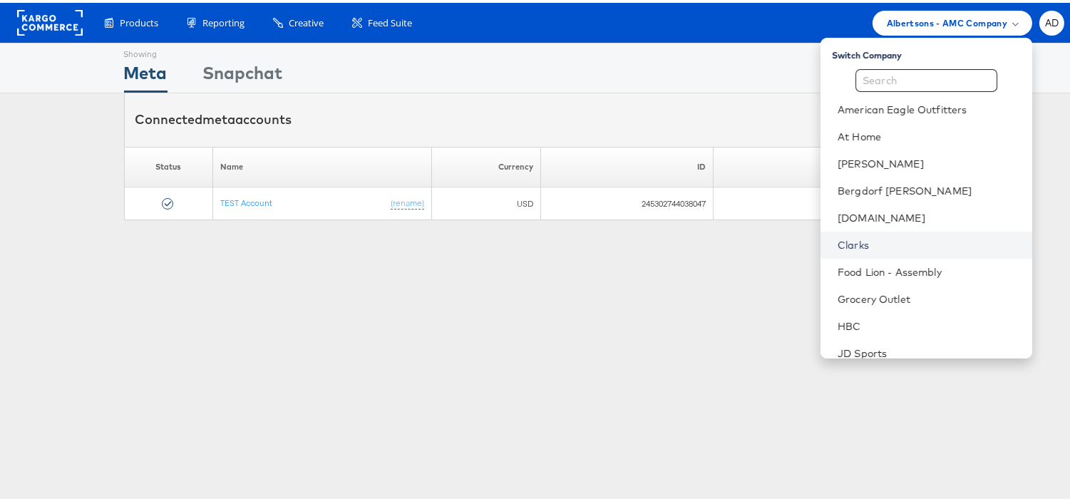
click at [838, 240] on link "Clarks" at bounding box center [929, 242] width 183 height 14
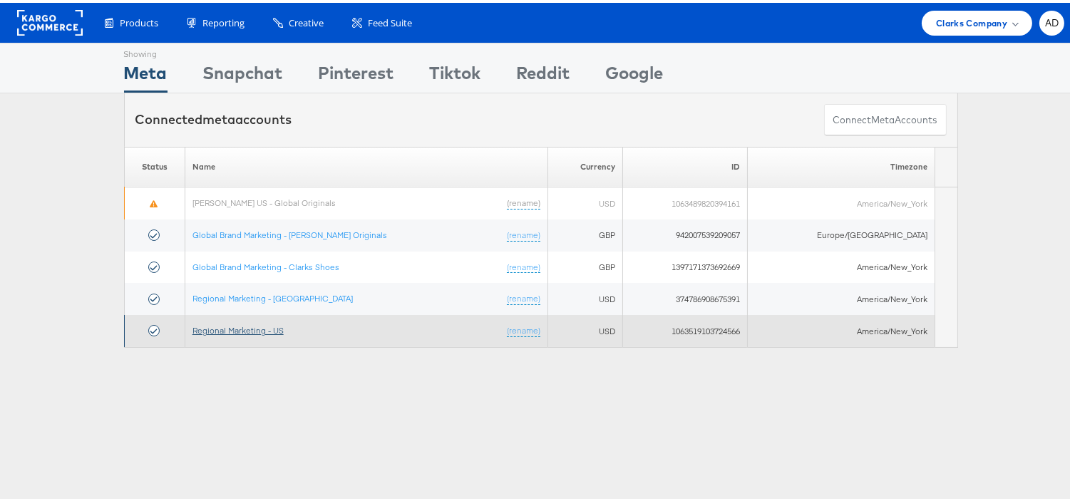
click at [250, 329] on link "Regional Marketing - US" at bounding box center [238, 327] width 91 height 11
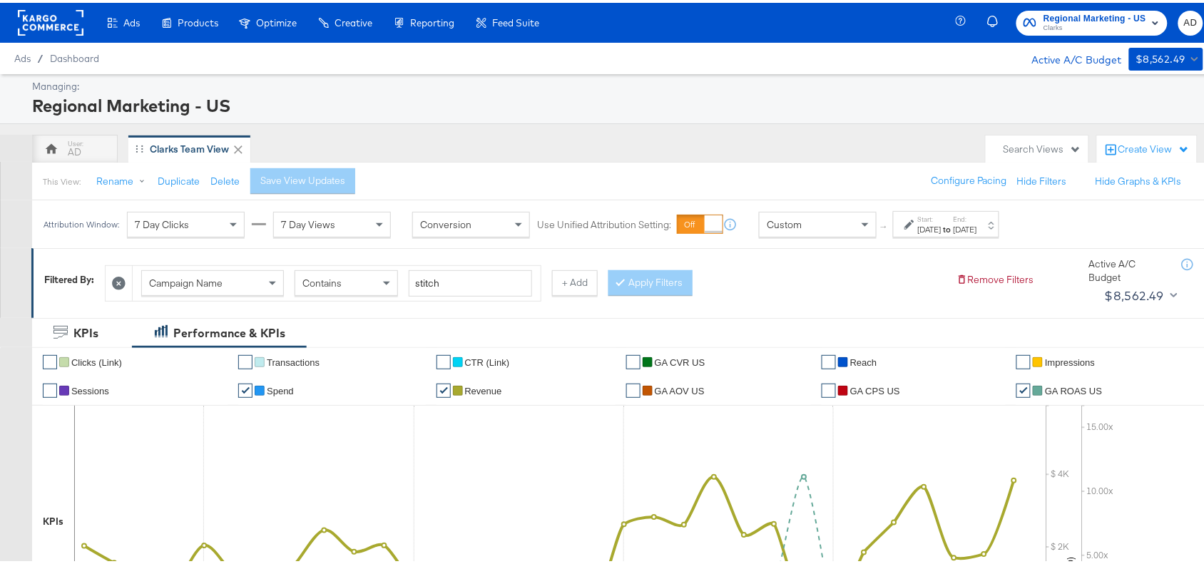
click at [977, 225] on div "[DATE]" at bounding box center [965, 226] width 24 height 11
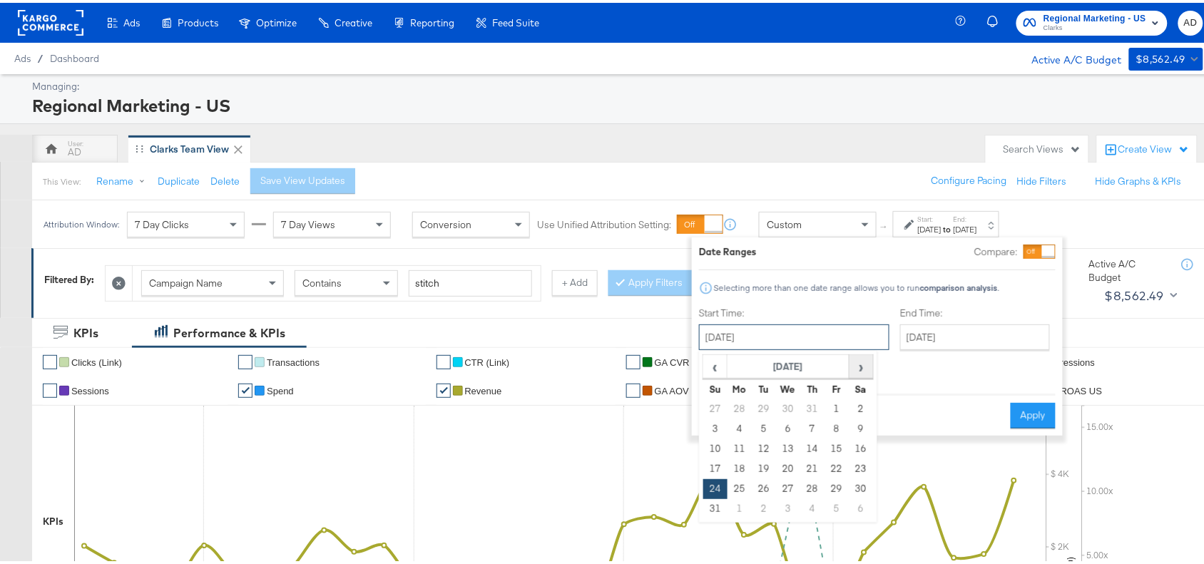
drag, startPoint x: 784, startPoint y: 332, endPoint x: 867, endPoint y: 372, distance: 91.5
click at [867, 347] on div "[DATE] ‹ [DATE] › Su Mo Tu We Th Fr Sa 27 28 29 30 31 1 2 3 4 5 6 7 8 9 10 11 1…" at bounding box center [794, 335] width 190 height 26
click at [867, 372] on span "›" at bounding box center [861, 363] width 22 height 21
click at [795, 466] on td "24" at bounding box center [788, 466] width 24 height 20
type input "[DATE]"
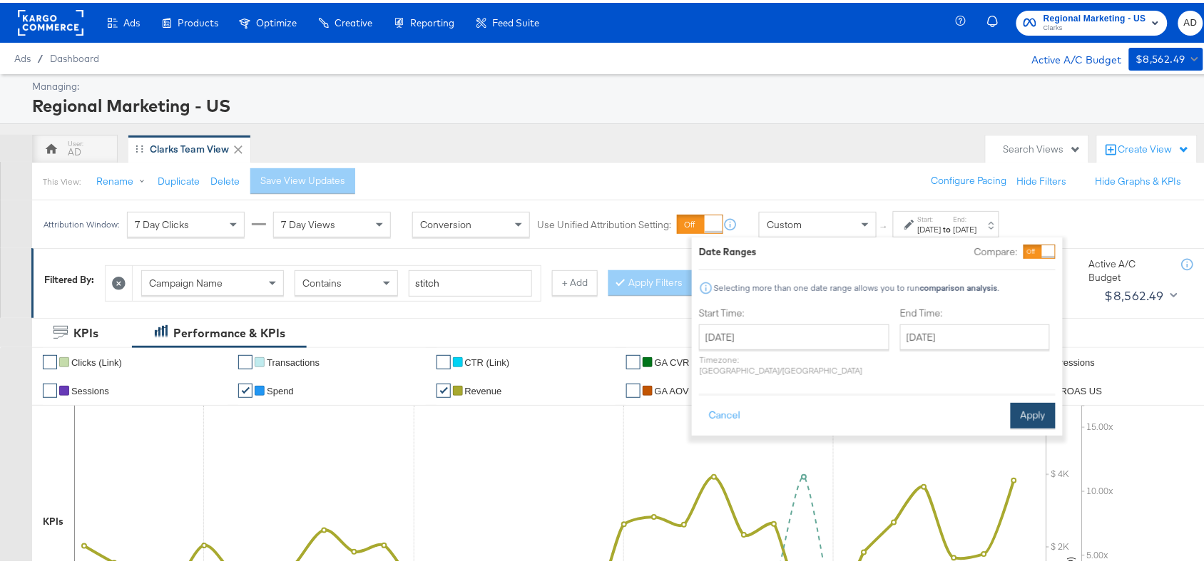
click at [1024, 400] on button "Apply" at bounding box center [1032, 413] width 45 height 26
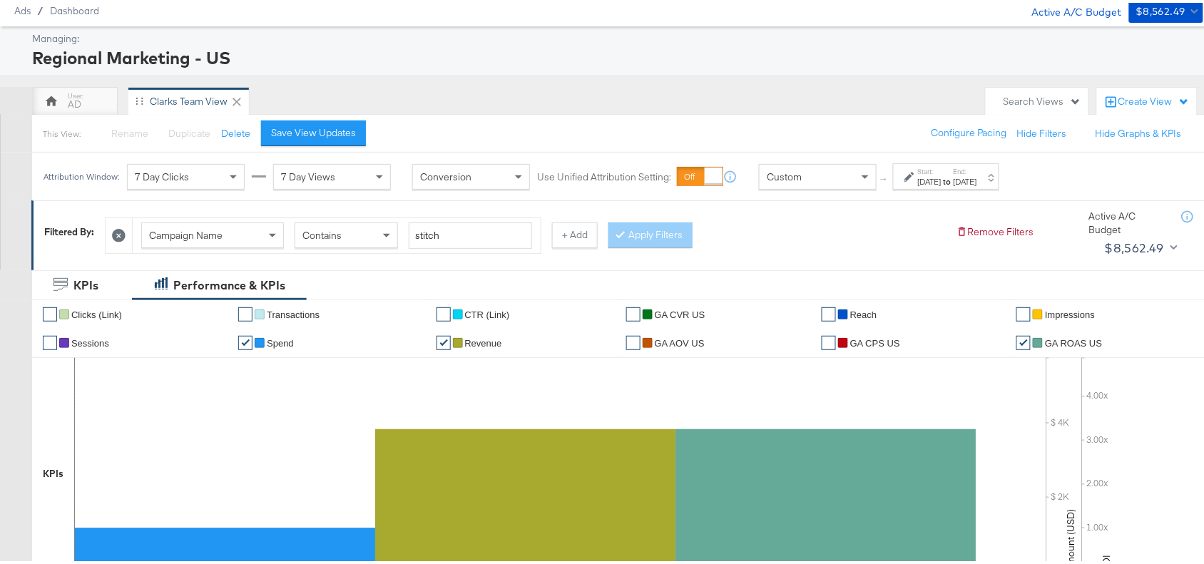
scroll to position [43, 0]
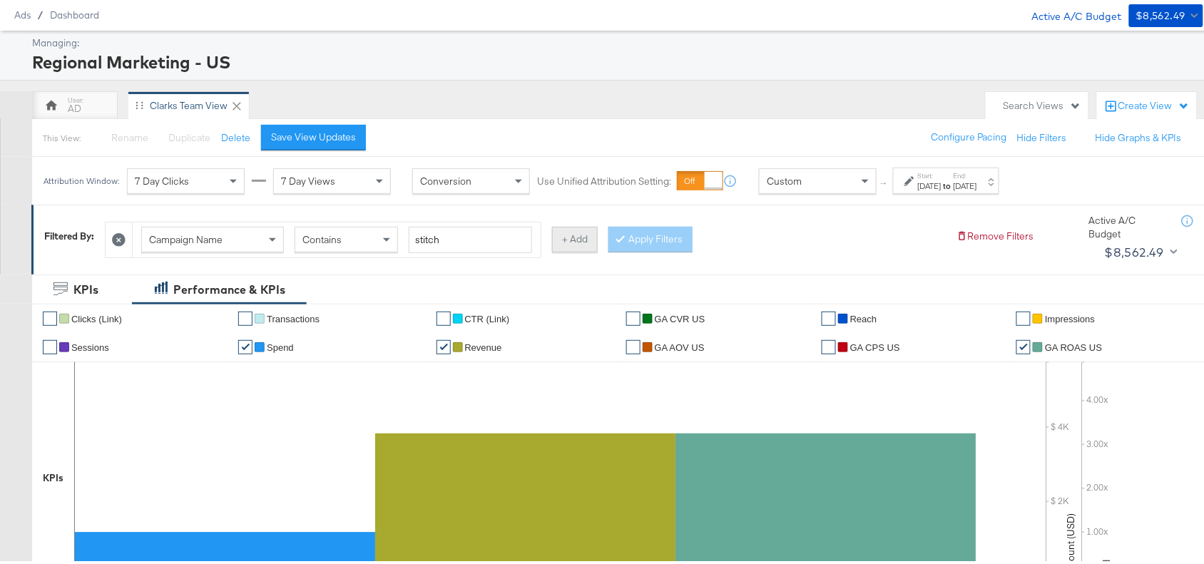
click at [563, 230] on button "+ Add" at bounding box center [575, 237] width 46 height 26
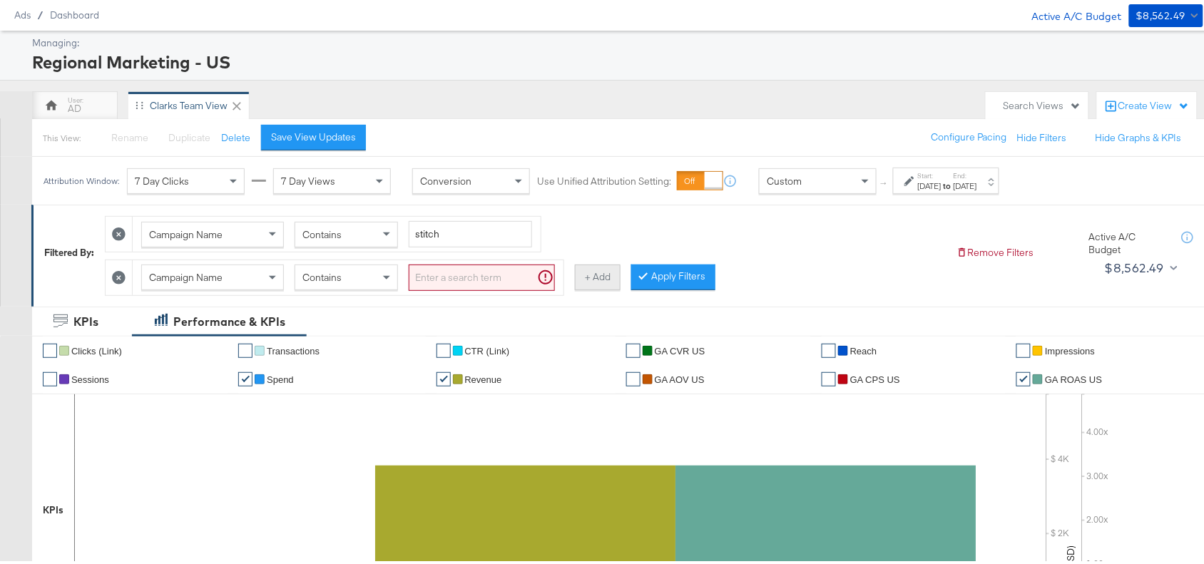
click at [605, 275] on button "+ Add" at bounding box center [598, 275] width 46 height 26
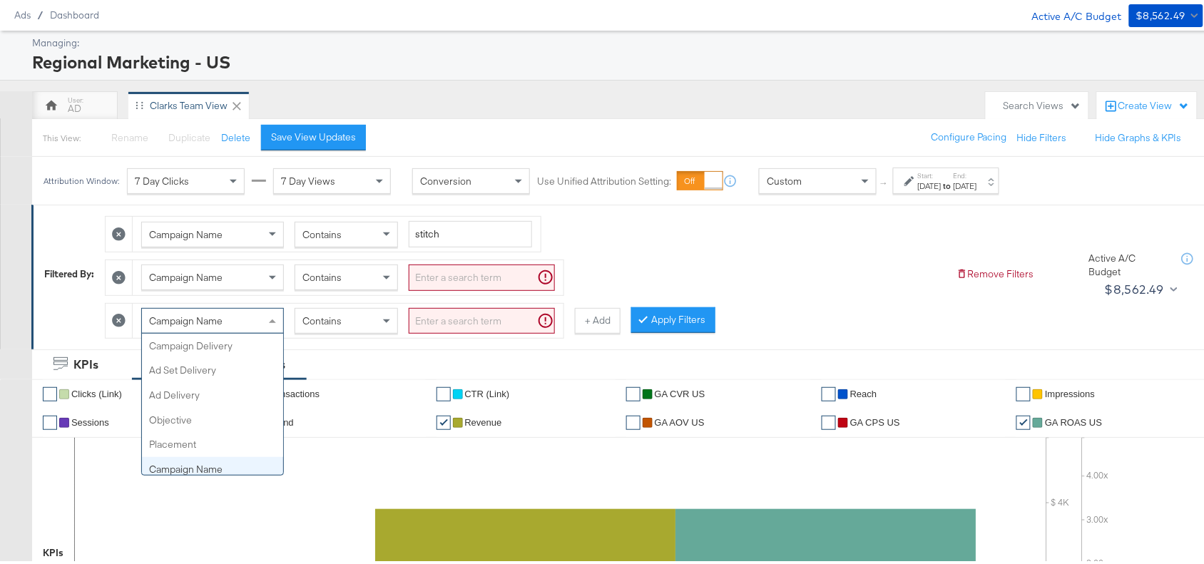
click at [233, 318] on div "Campaign Name" at bounding box center [212, 318] width 141 height 24
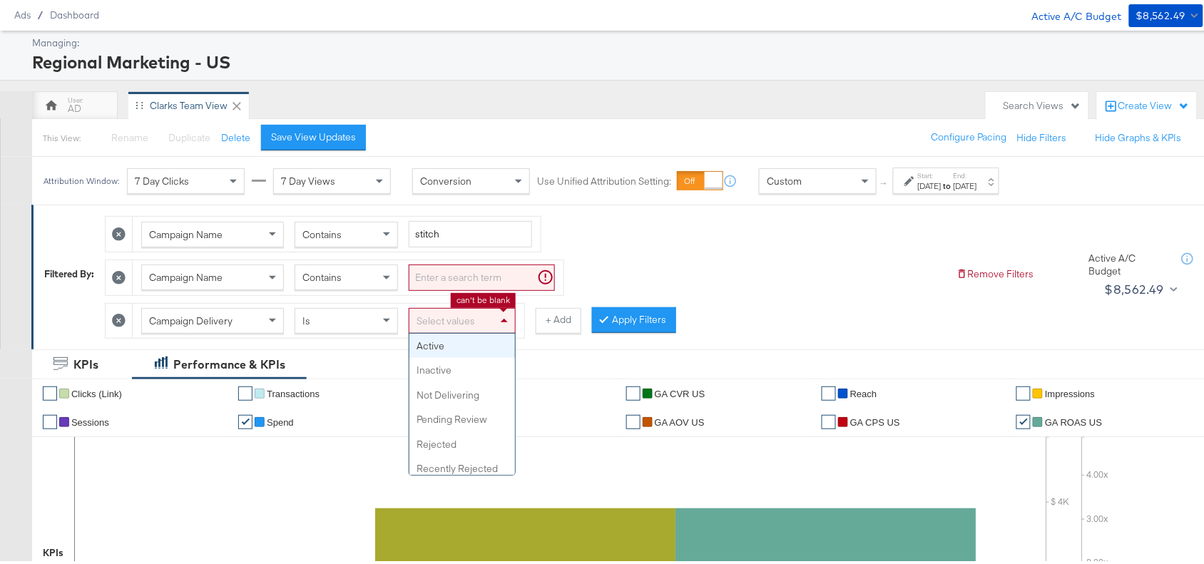
click at [446, 318] on div "Select values" at bounding box center [462, 318] width 106 height 24
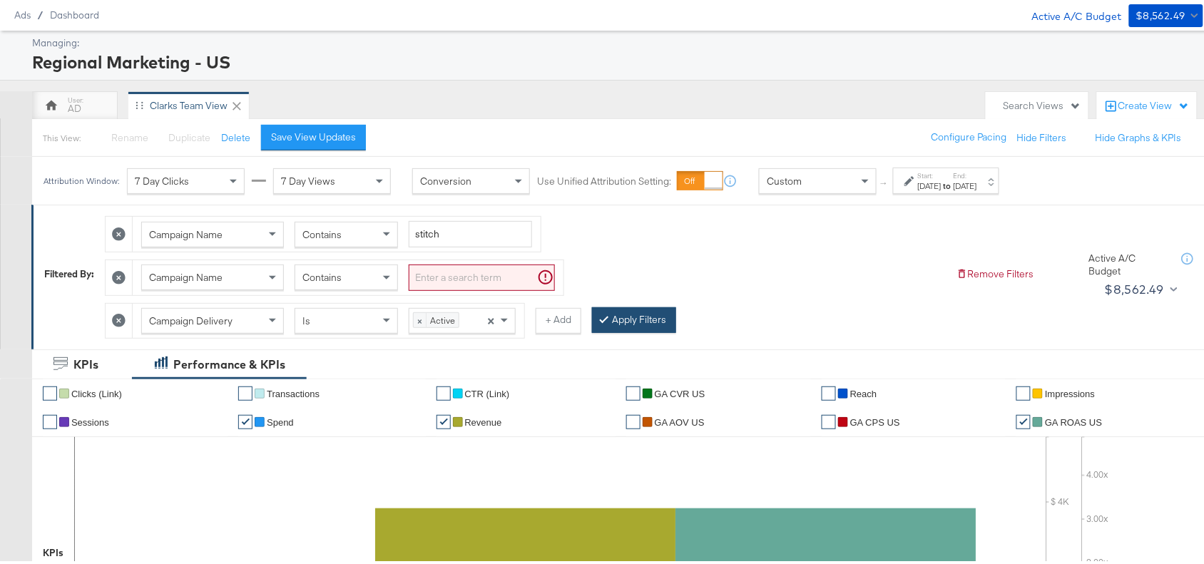
click at [625, 325] on button "Apply Filters" at bounding box center [634, 317] width 84 height 26
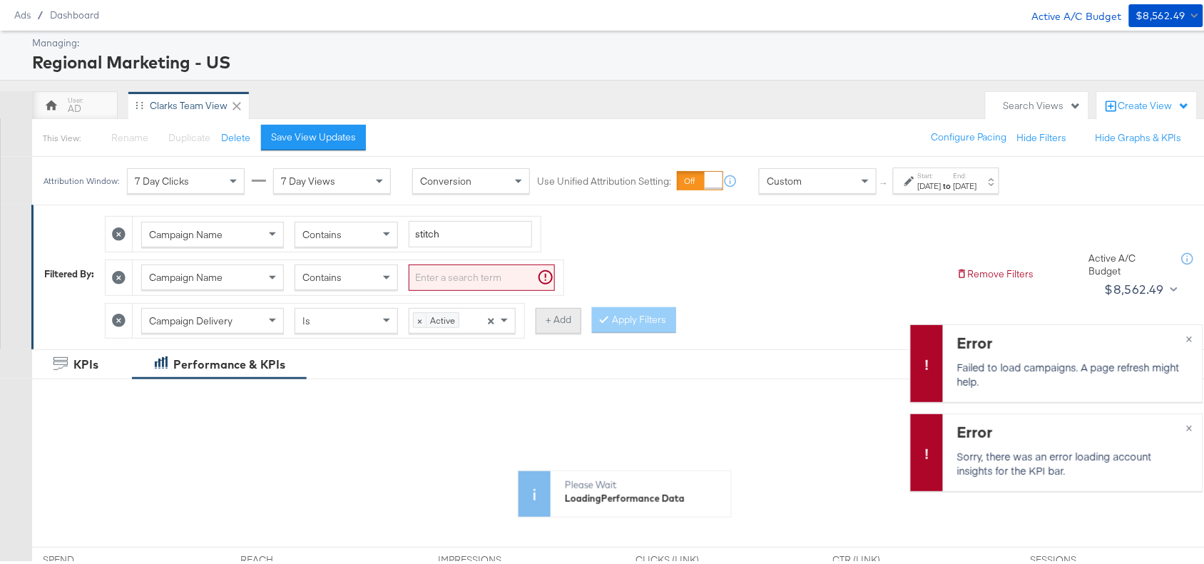
click at [554, 316] on button "+ Add" at bounding box center [559, 318] width 46 height 26
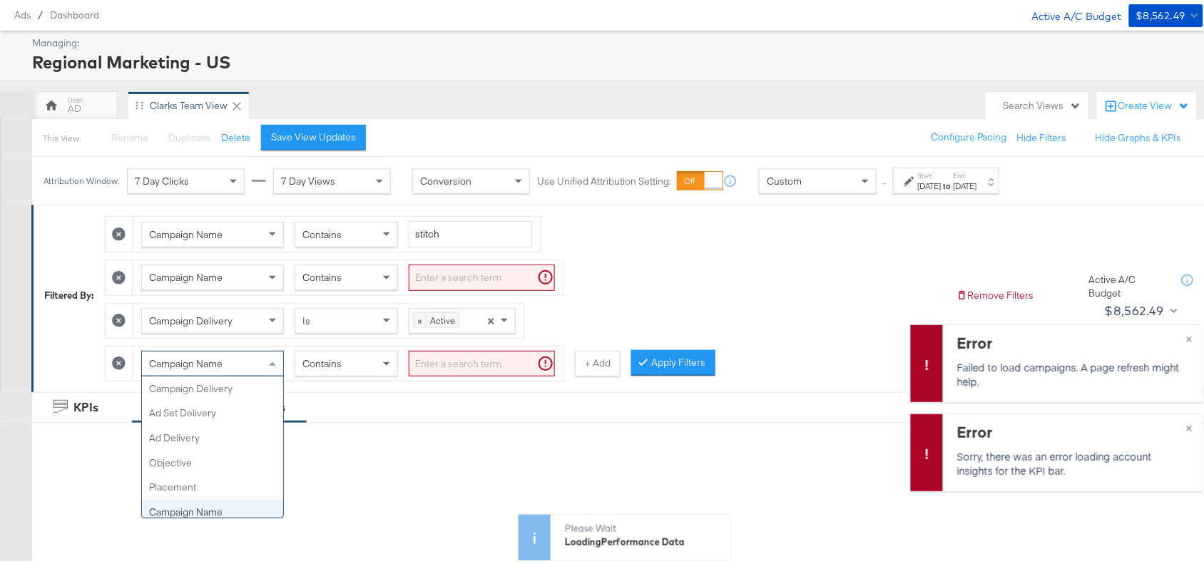
scroll to position [123, 0]
click at [237, 364] on div "Campaign Name" at bounding box center [212, 361] width 141 height 24
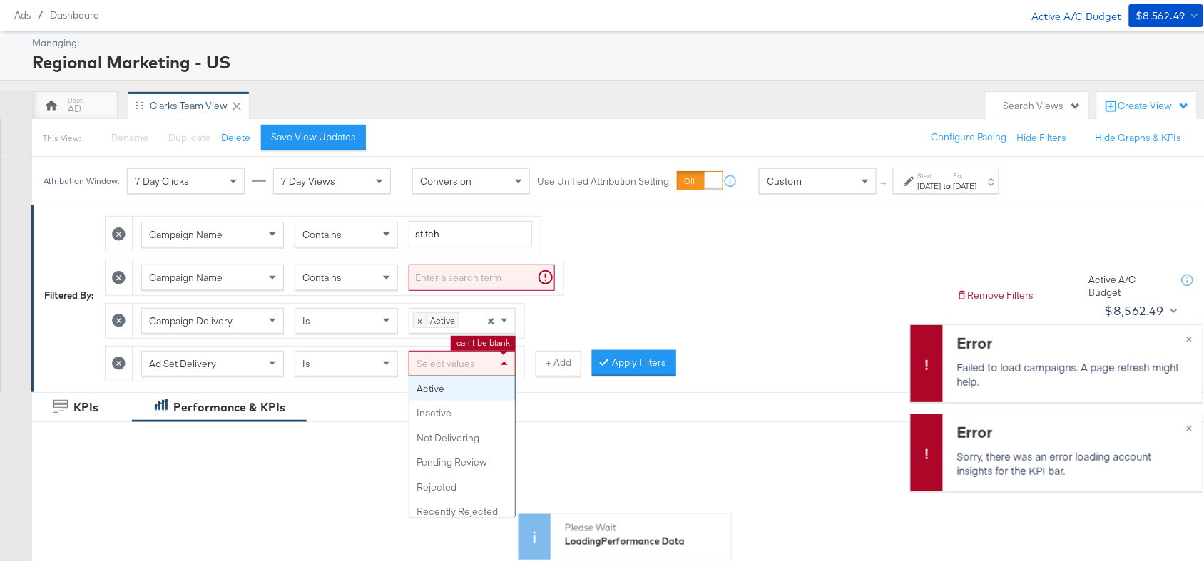
click at [449, 371] on div "Select values" at bounding box center [462, 361] width 106 height 24
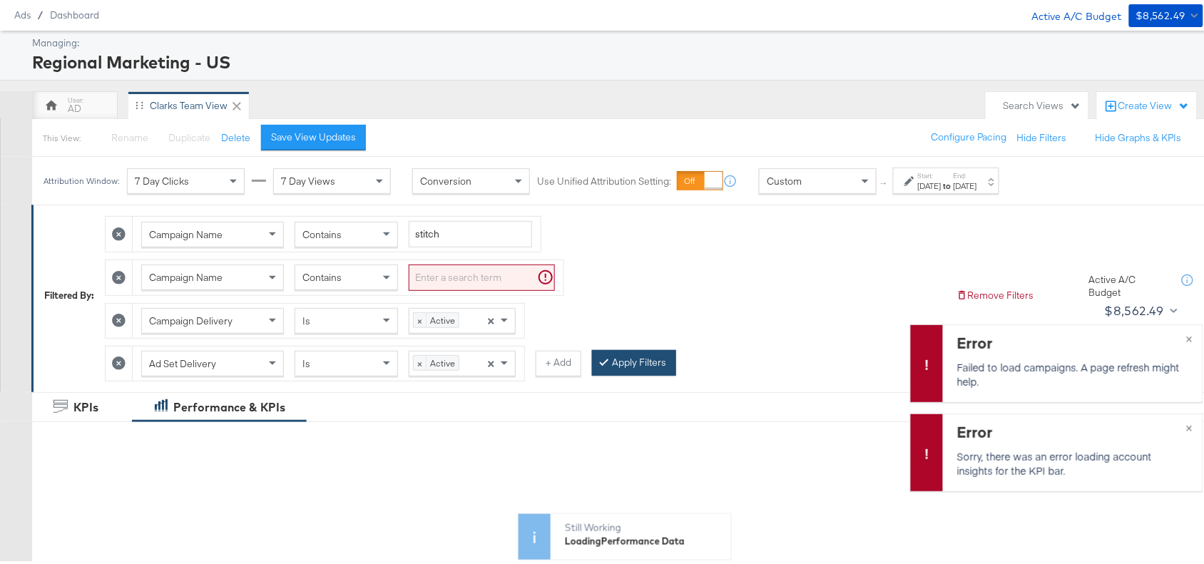
click at [622, 350] on button "Apply Filters" at bounding box center [634, 360] width 84 height 26
click at [1186, 426] on span "×" at bounding box center [1189, 424] width 6 height 16
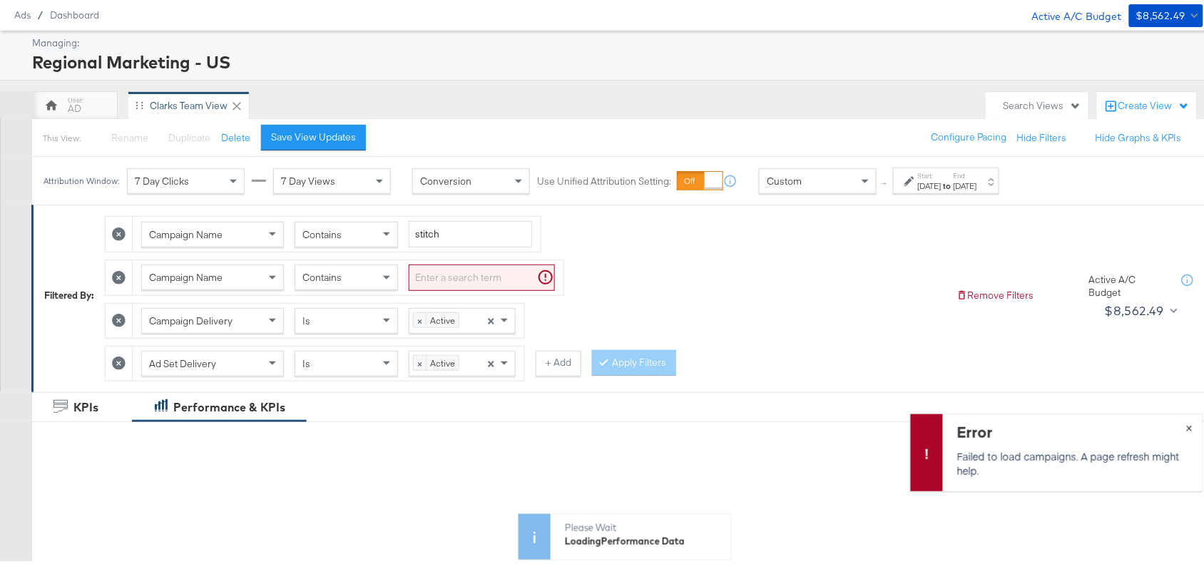
click at [1182, 425] on button "×" at bounding box center [1189, 424] width 26 height 26
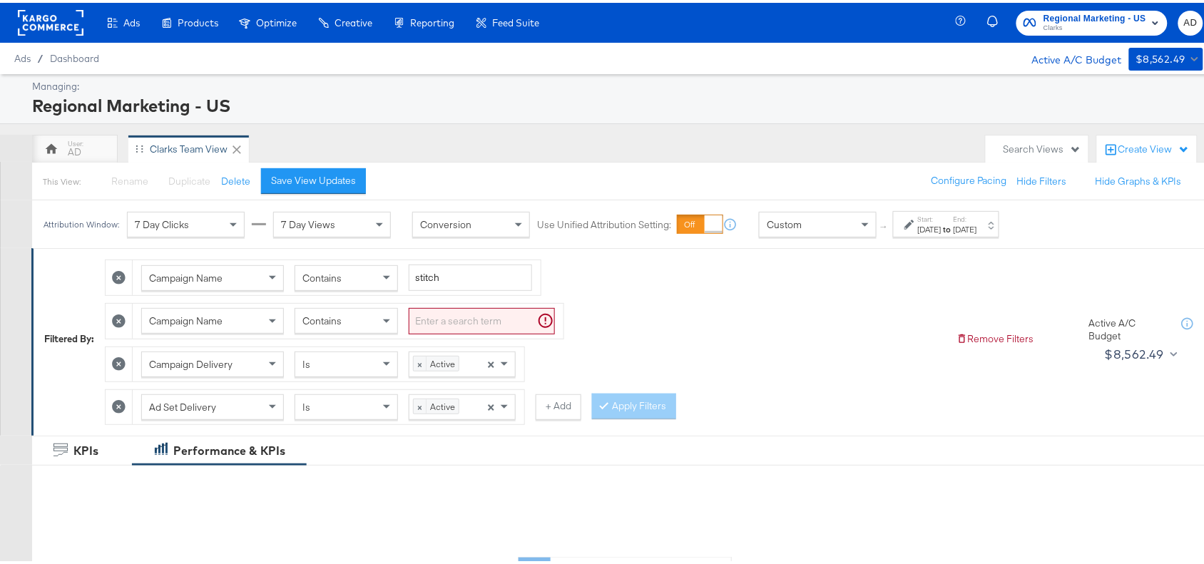
click at [941, 216] on label "Start:" at bounding box center [930, 216] width 24 height 9
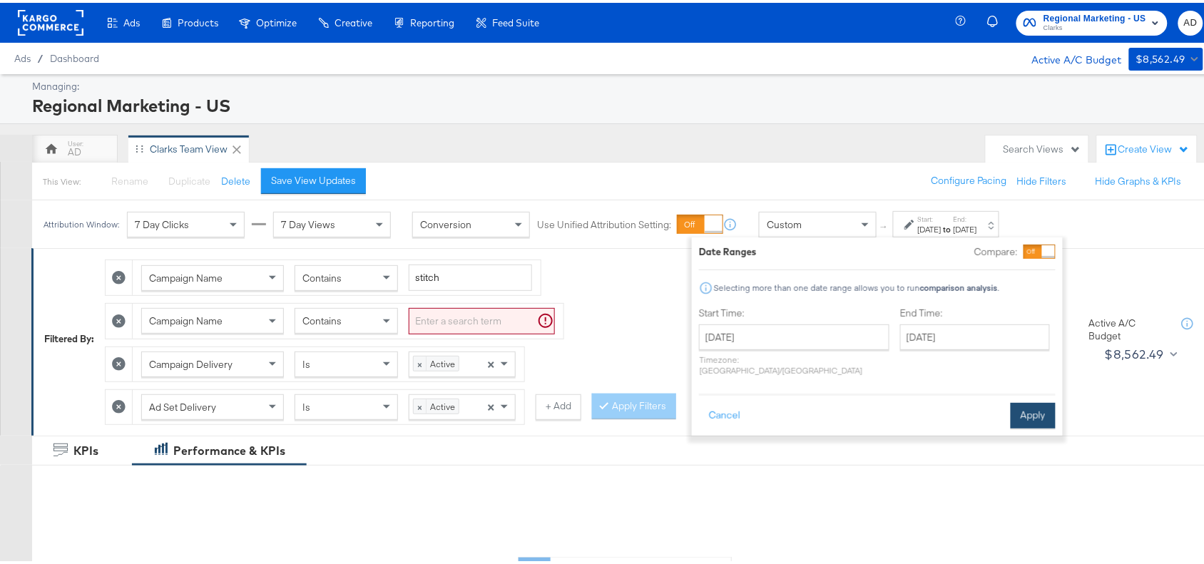
click at [1032, 407] on button "Apply" at bounding box center [1032, 413] width 45 height 26
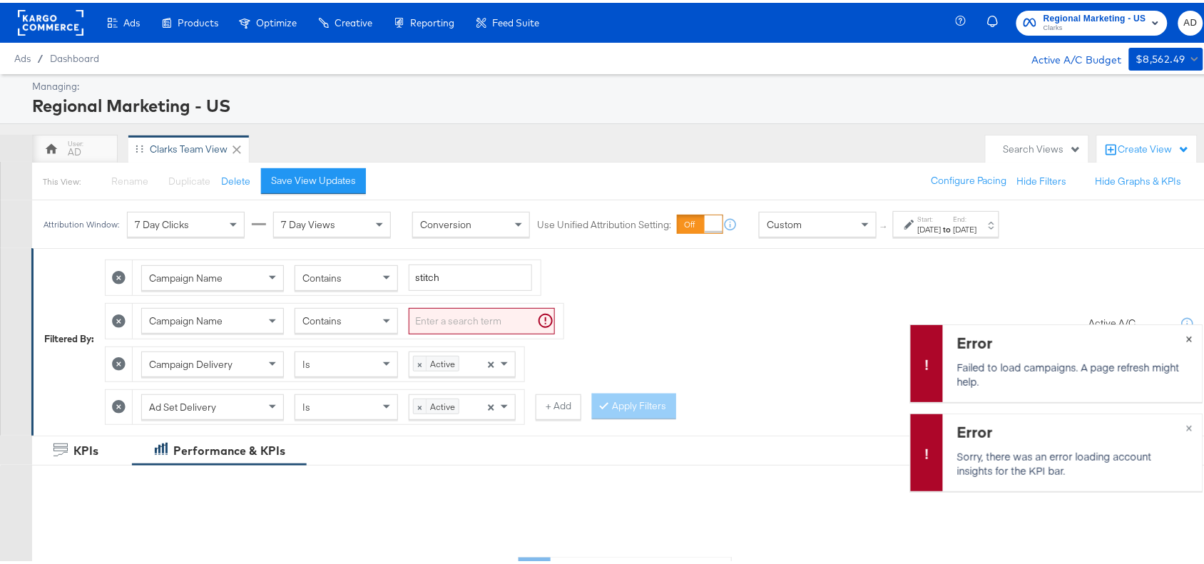
click at [1186, 336] on span "×" at bounding box center [1189, 335] width 6 height 16
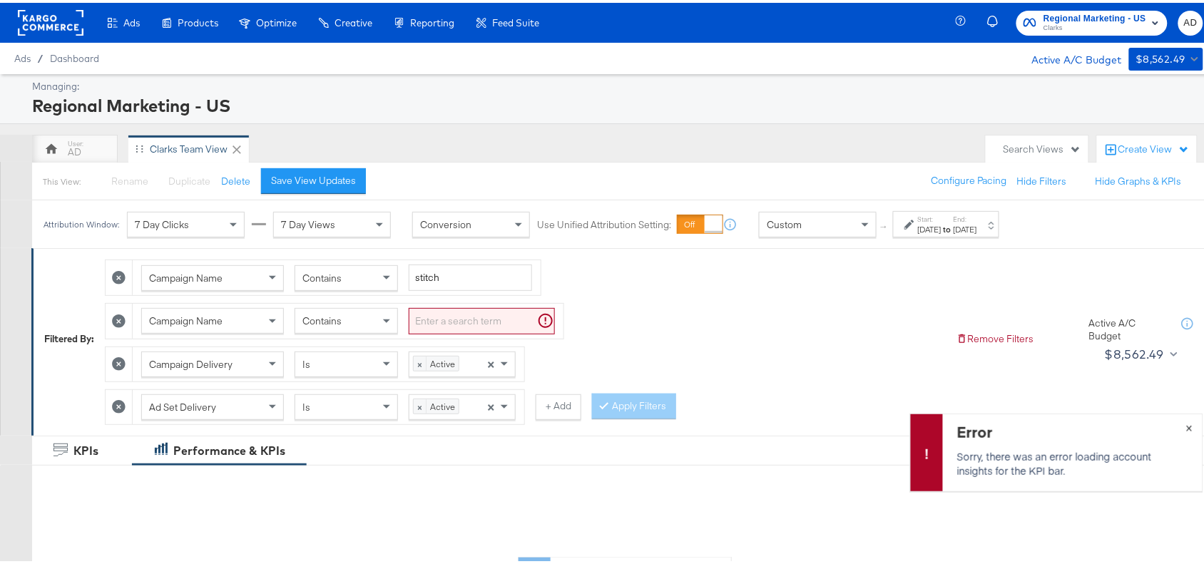
click at [1186, 421] on span "×" at bounding box center [1189, 424] width 6 height 16
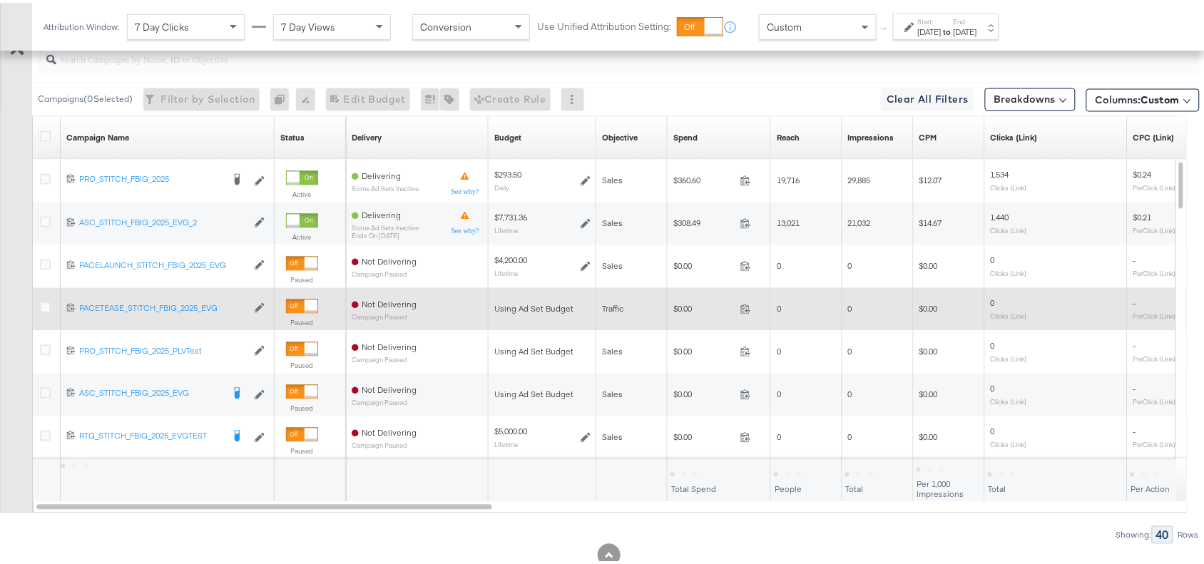
scroll to position [749, 0]
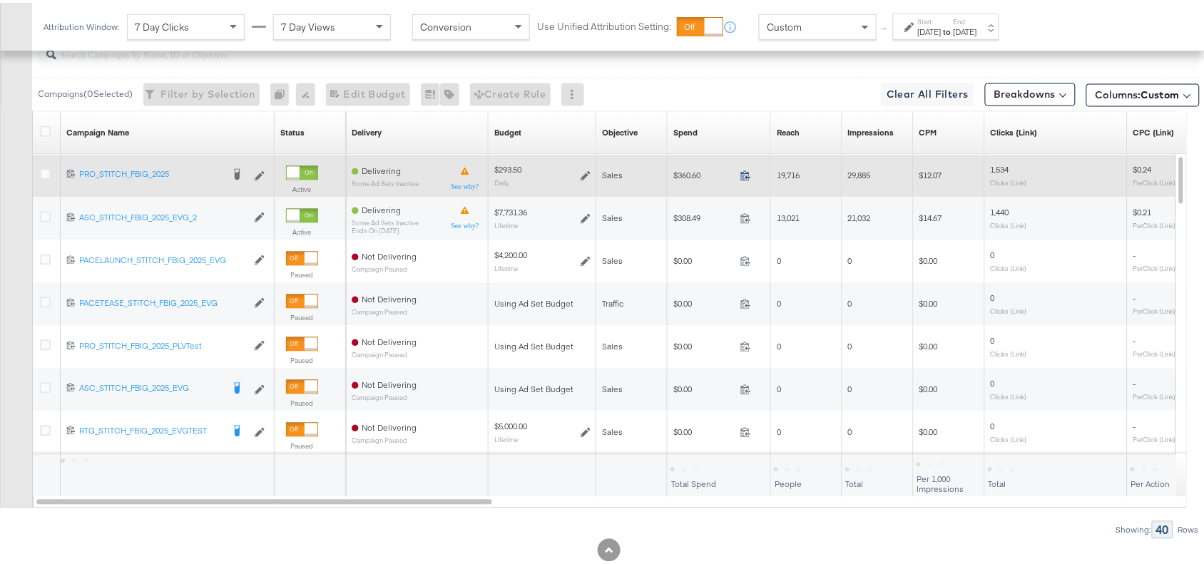
click at [745, 177] on icon at bounding box center [745, 173] width 11 height 11
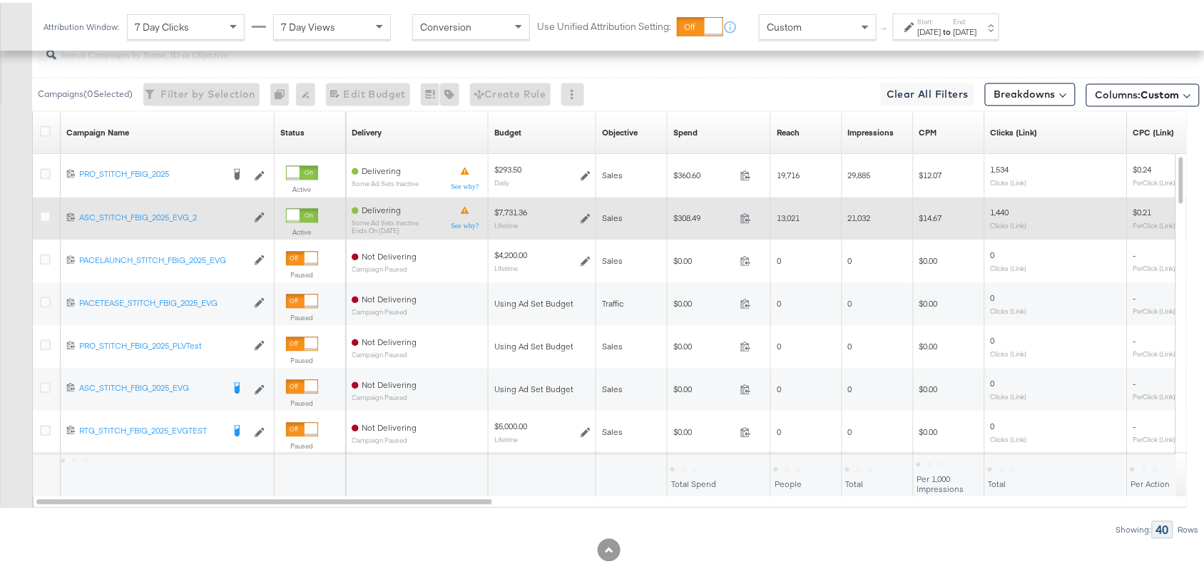
click at [757, 213] on div "$308.49 308.49" at bounding box center [718, 216] width 103 height 22
click at [747, 220] on icon at bounding box center [745, 215] width 11 height 11
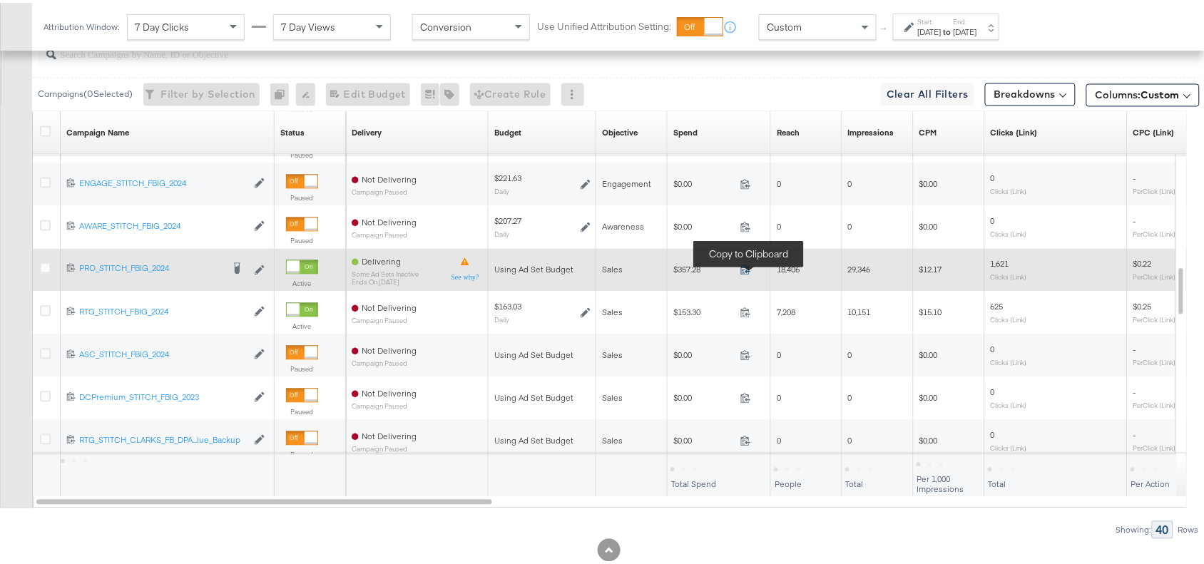
click at [743, 272] on icon at bounding box center [745, 267] width 11 height 11
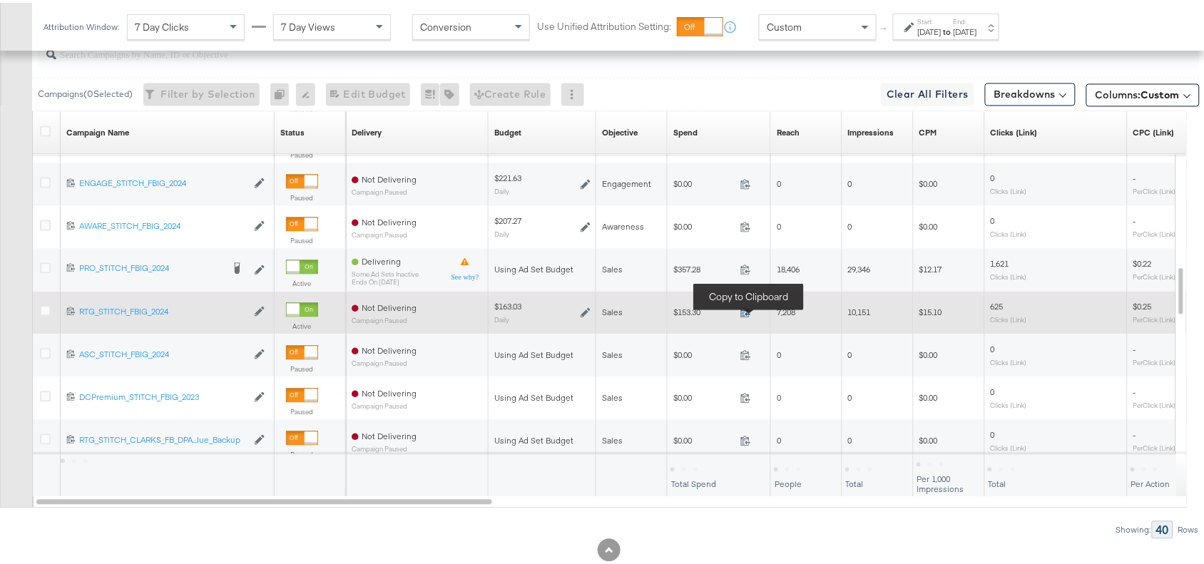
click at [743, 311] on icon at bounding box center [745, 309] width 11 height 11
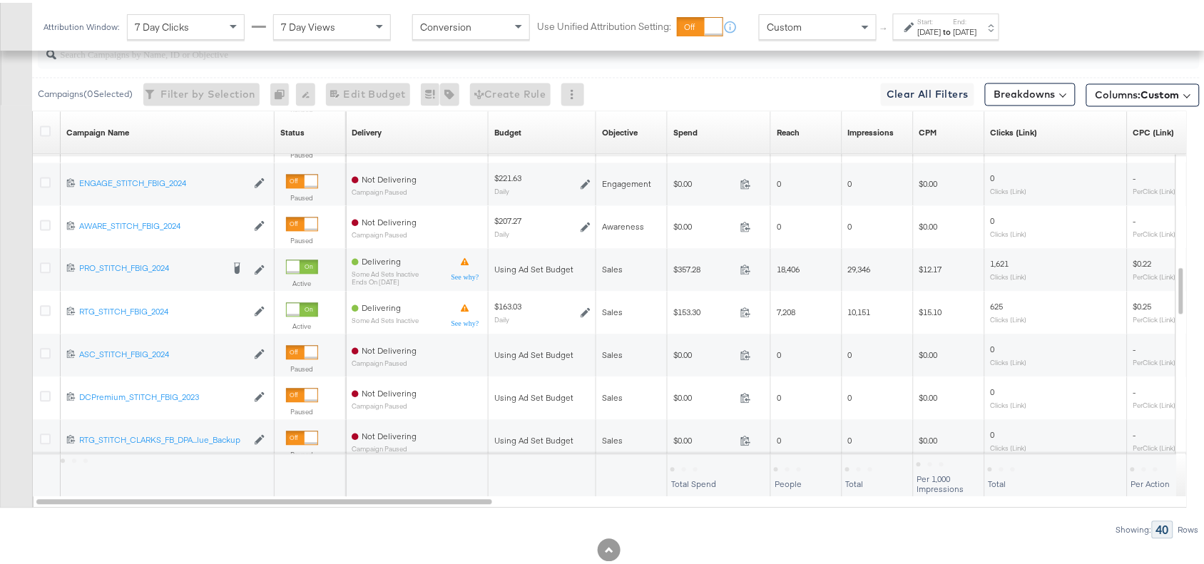
click at [977, 29] on div "[DATE]" at bounding box center [965, 29] width 24 height 11
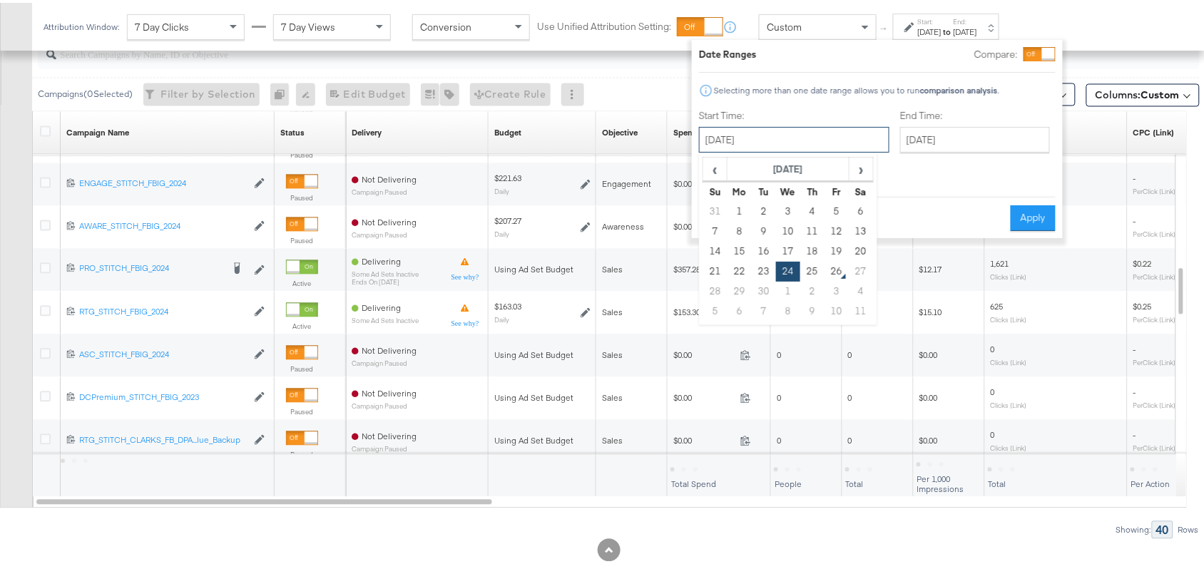
click at [818, 137] on input "[DATE]" at bounding box center [794, 137] width 190 height 26
click at [814, 265] on td "25" at bounding box center [812, 269] width 24 height 20
type input "[DATE]"
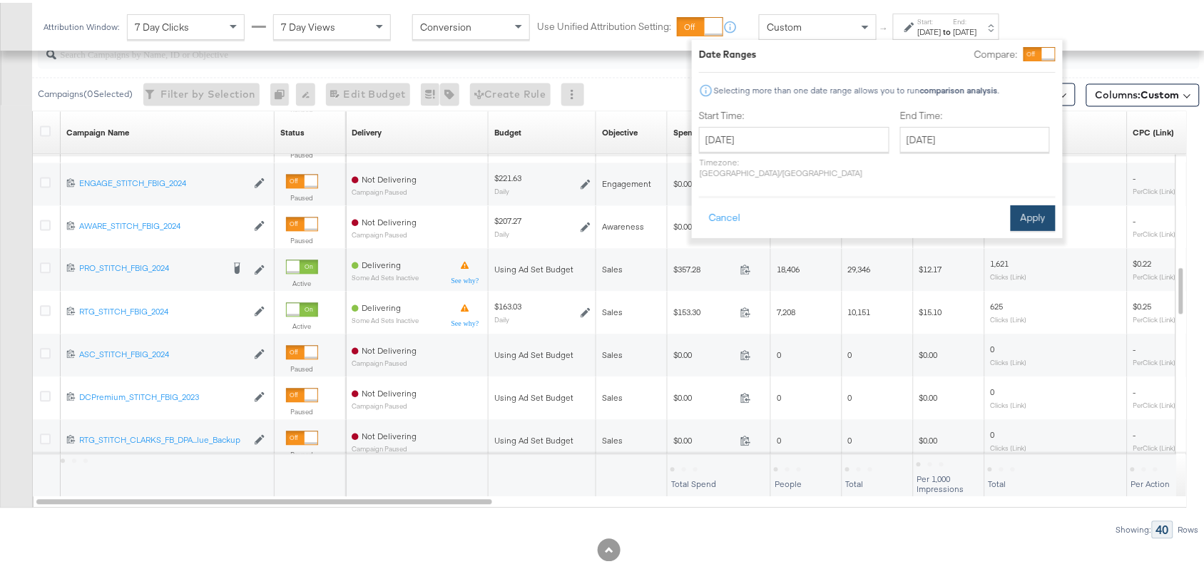
click at [1028, 203] on button "Apply" at bounding box center [1032, 216] width 45 height 26
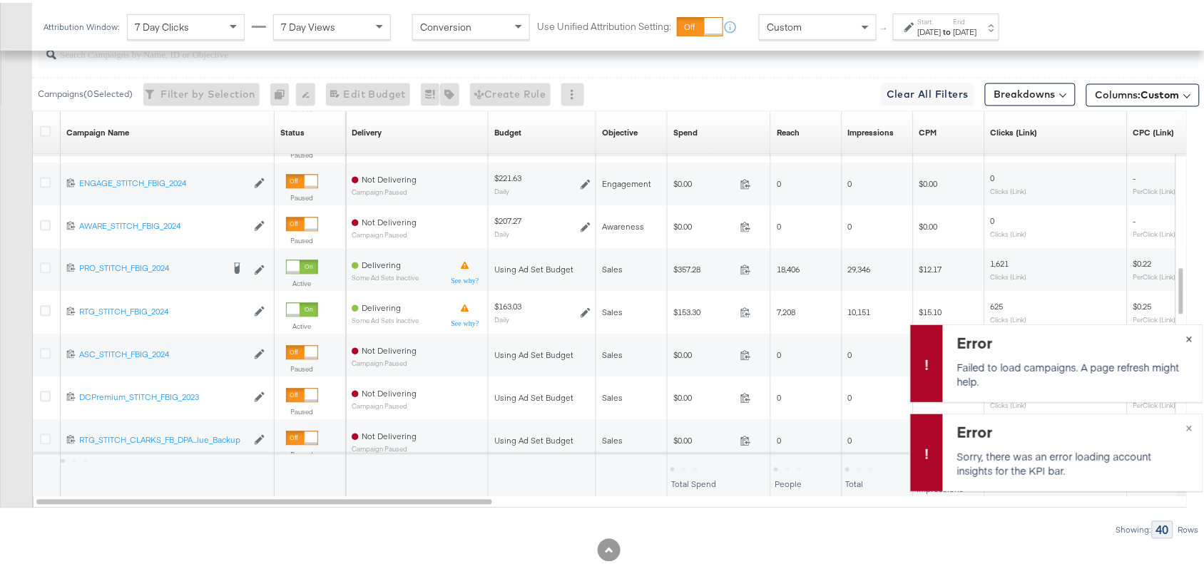
click at [1186, 339] on span "×" at bounding box center [1189, 335] width 6 height 16
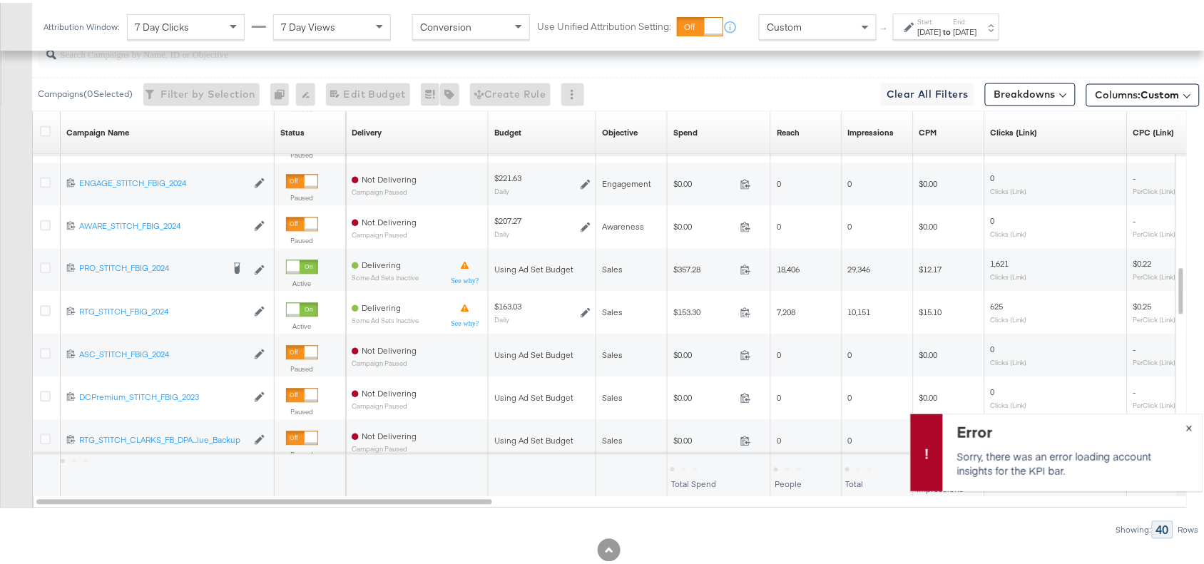
click at [1186, 426] on span "×" at bounding box center [1189, 424] width 6 height 16
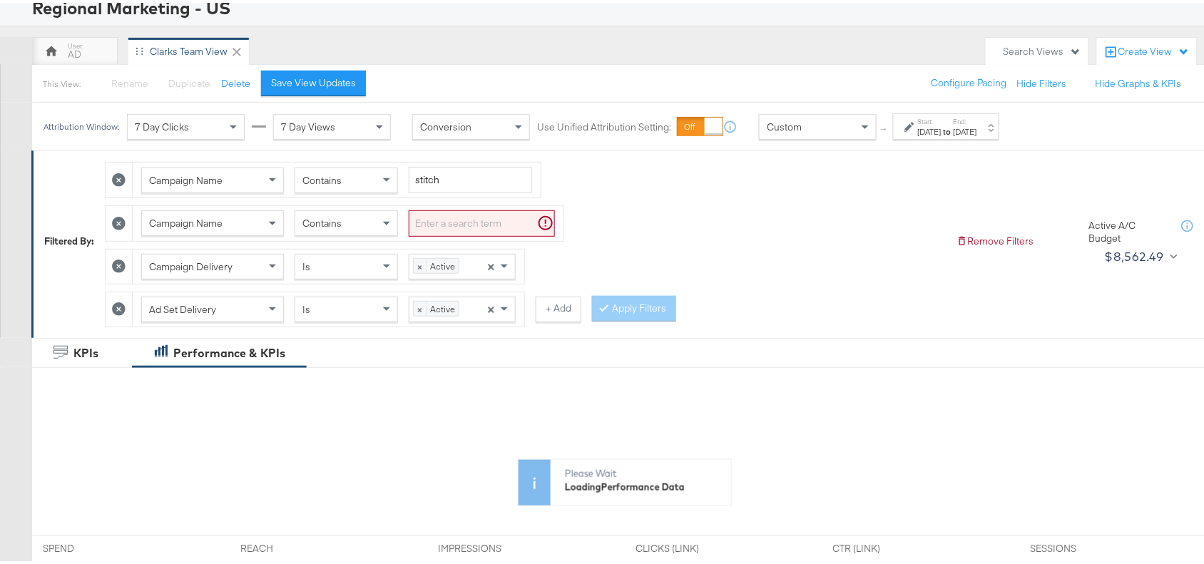
scroll to position [97, 0]
click at [113, 308] on button at bounding box center [118, 307] width 15 height 15
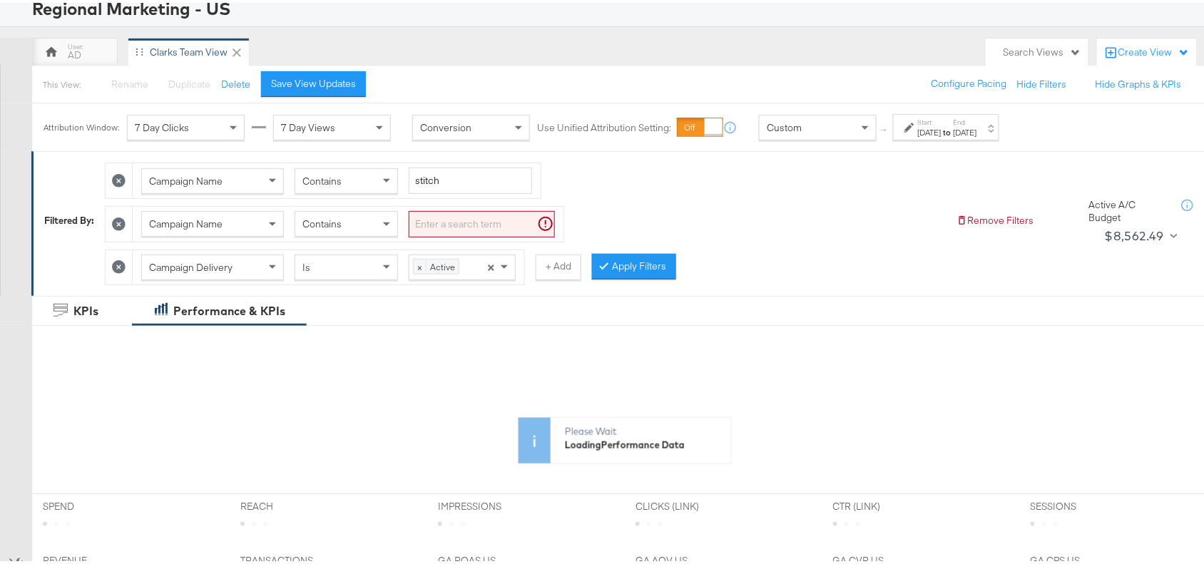
click at [118, 265] on icon at bounding box center [119, 264] width 14 height 14
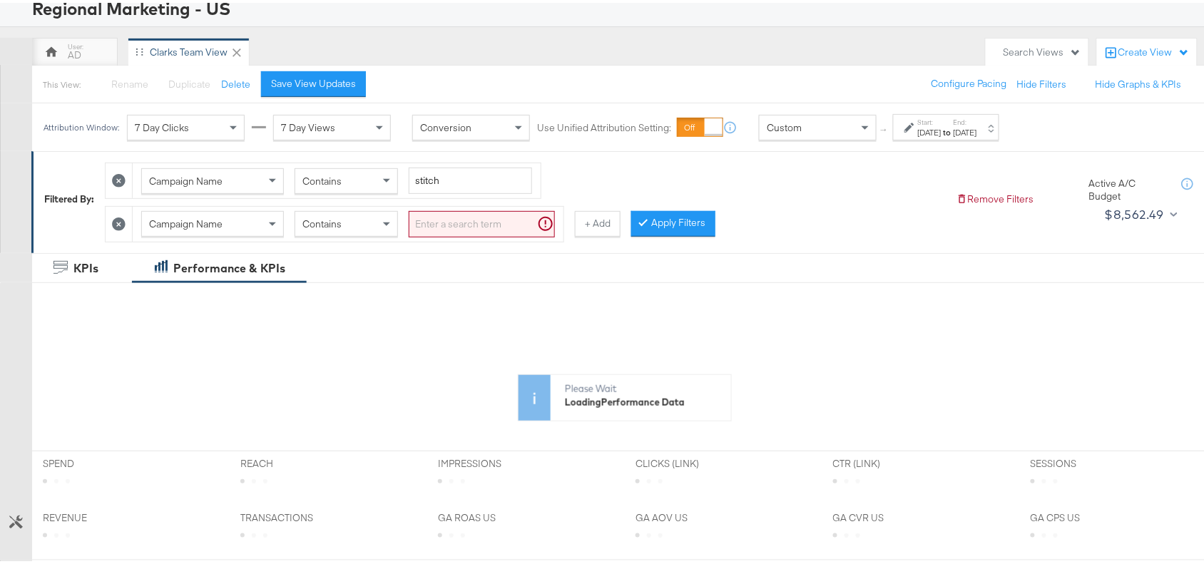
click at [126, 228] on icon at bounding box center [119, 222] width 14 height 14
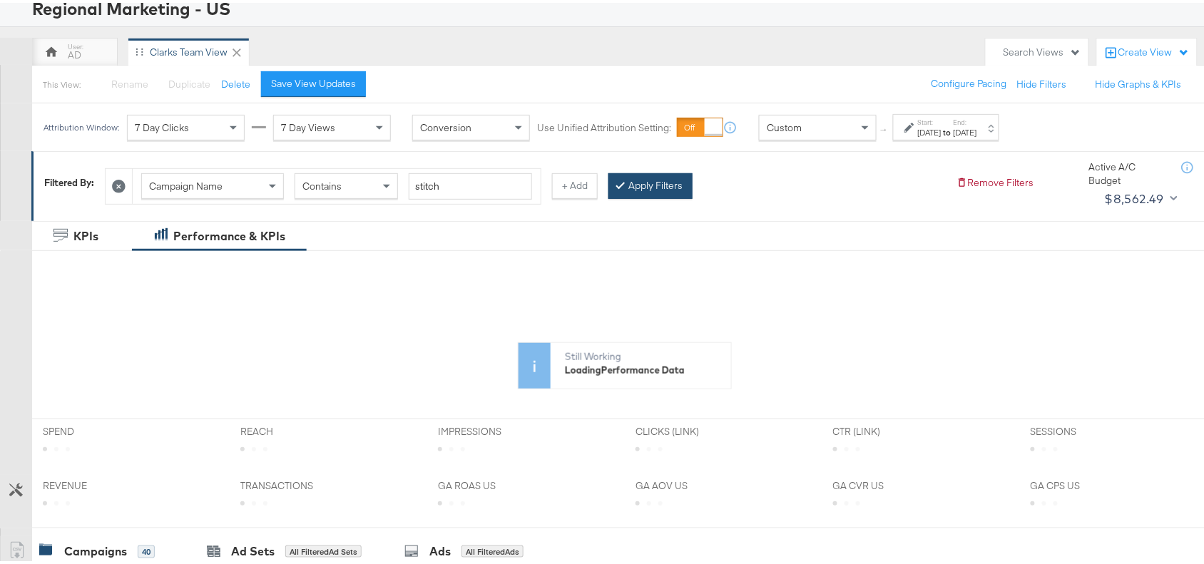
click at [630, 194] on button "Apply Filters" at bounding box center [650, 183] width 84 height 26
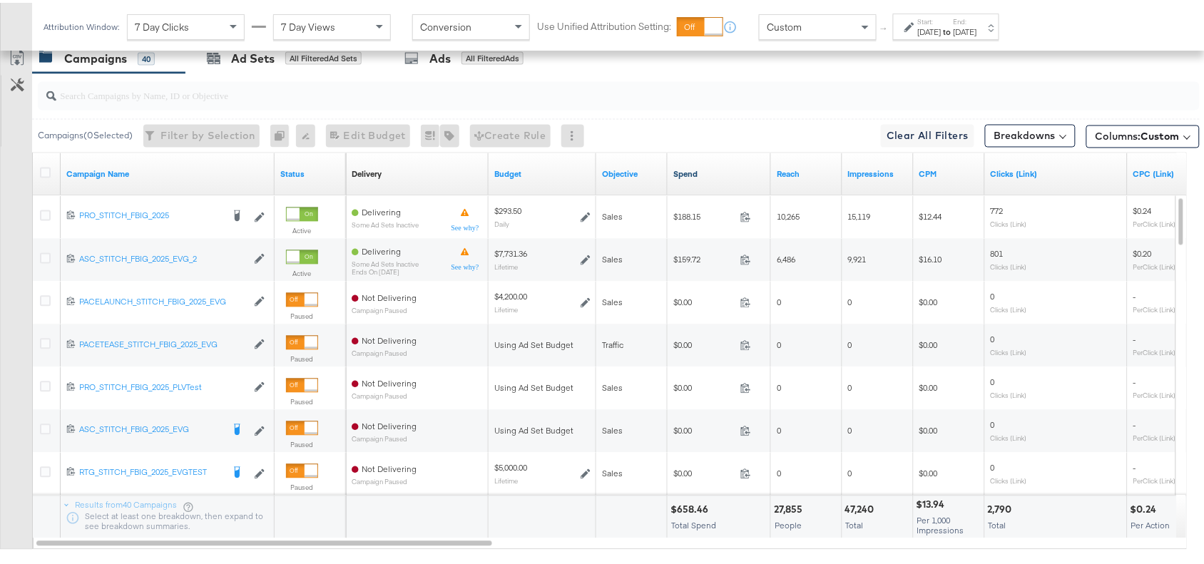
scroll to position [730, 0]
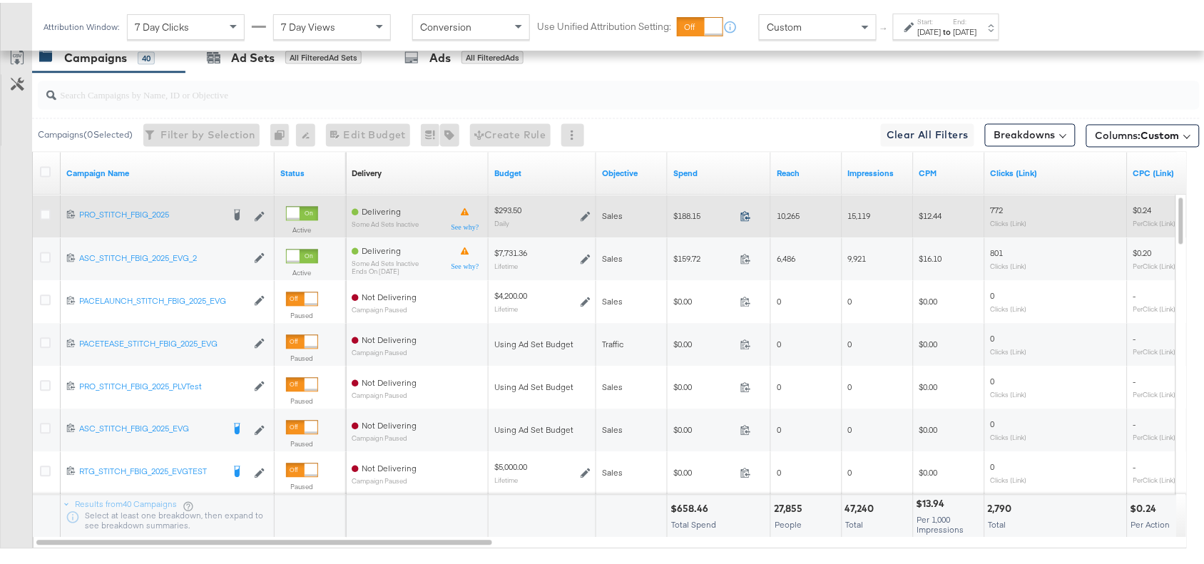
click at [740, 219] on icon at bounding box center [745, 213] width 11 height 11
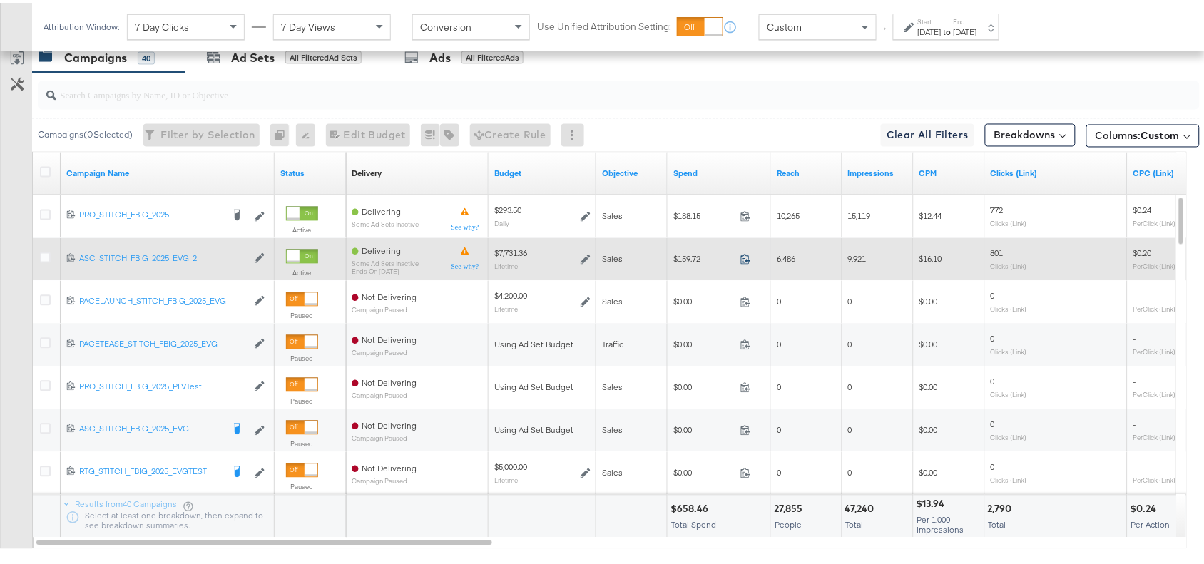
click at [747, 255] on icon at bounding box center [745, 256] width 11 height 11
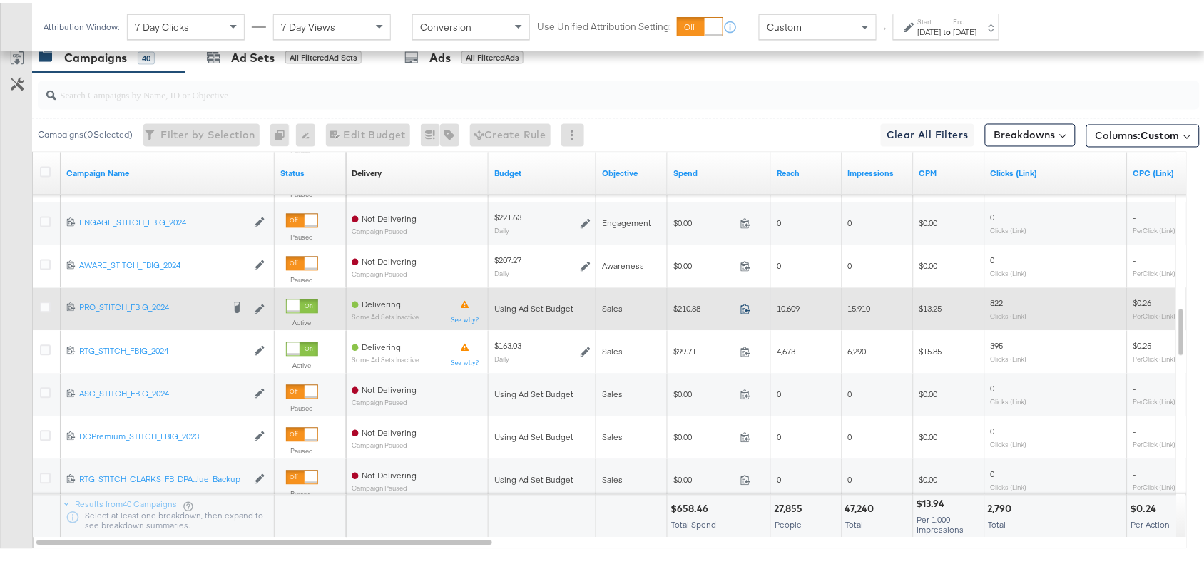
click at [744, 310] on icon at bounding box center [745, 306] width 11 height 11
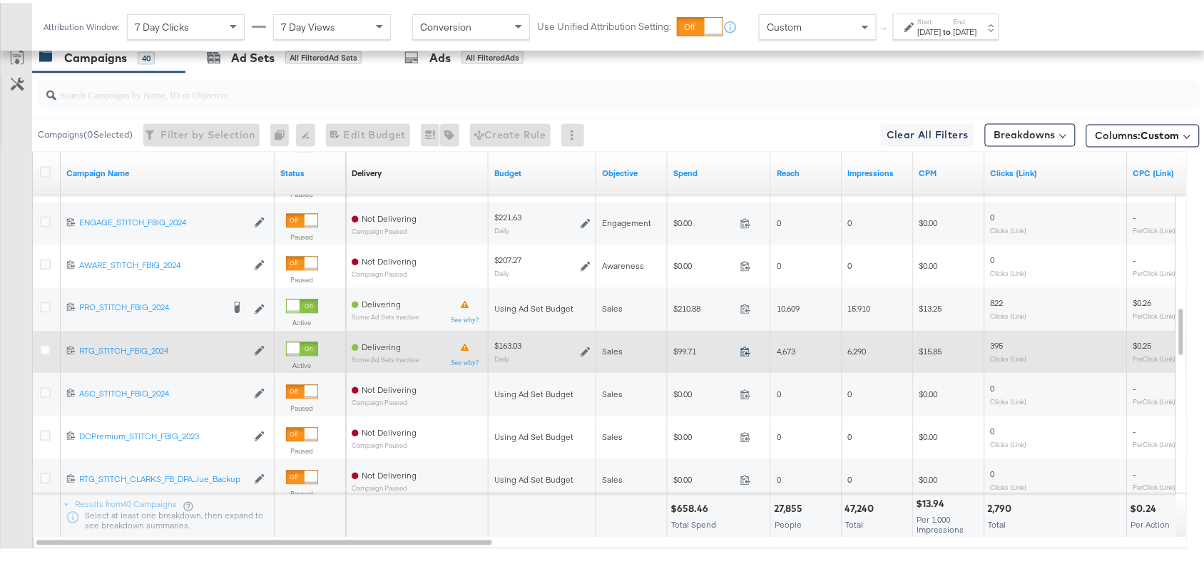
click at [746, 354] on icon at bounding box center [745, 349] width 11 height 11
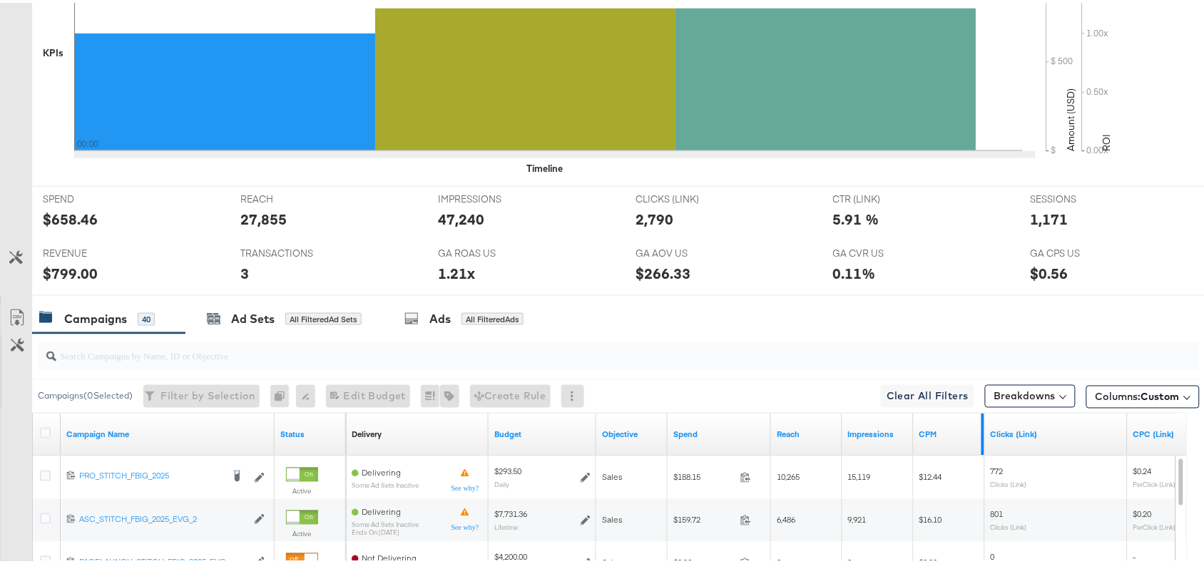
scroll to position [0, 0]
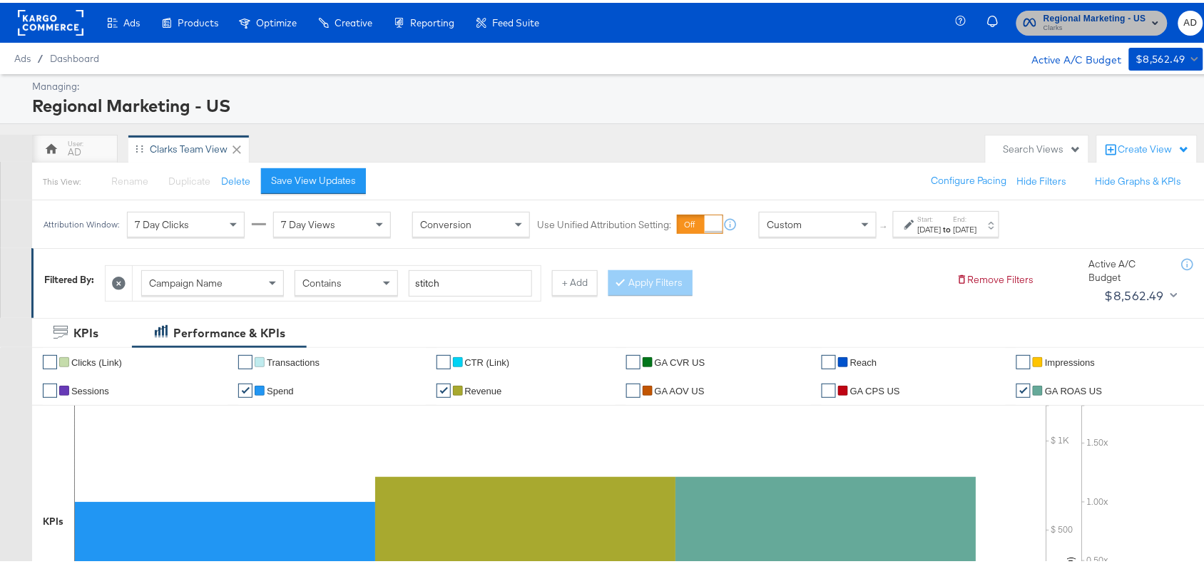
click at [1110, 29] on span "Clarks" at bounding box center [1094, 25] width 103 height 11
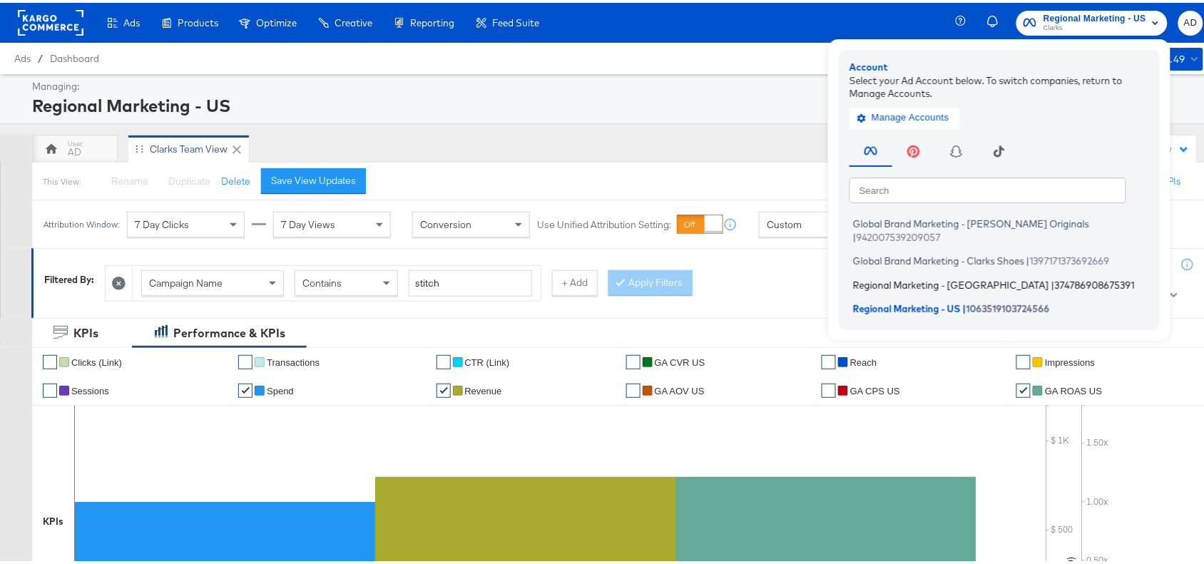
click at [911, 276] on span "Regional Marketing - CA" at bounding box center [951, 281] width 196 height 11
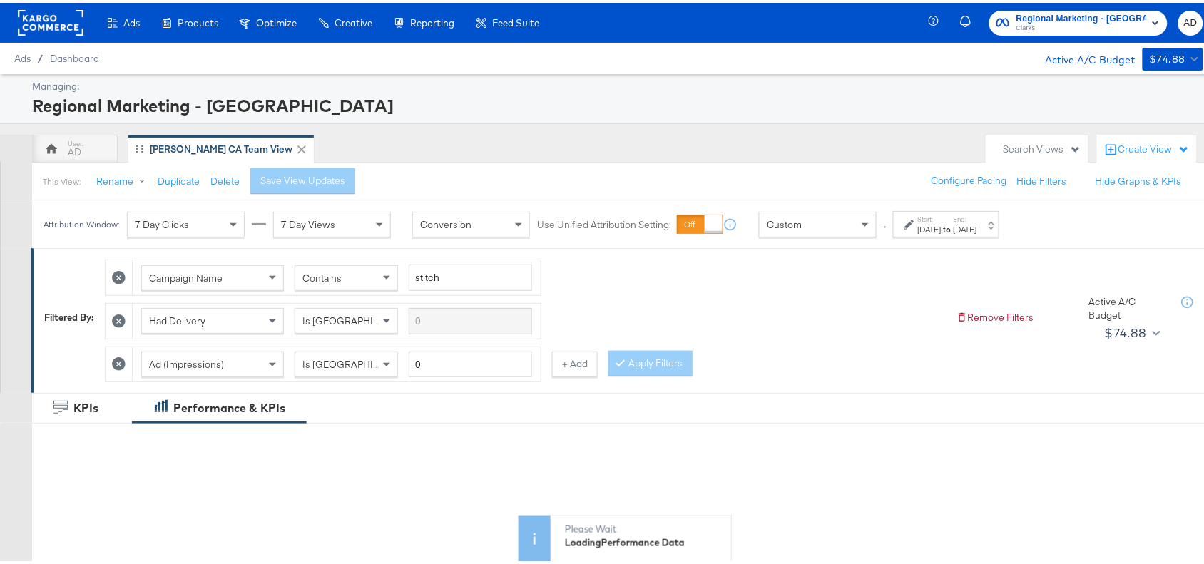
click at [941, 220] on label "Start:" at bounding box center [930, 216] width 24 height 9
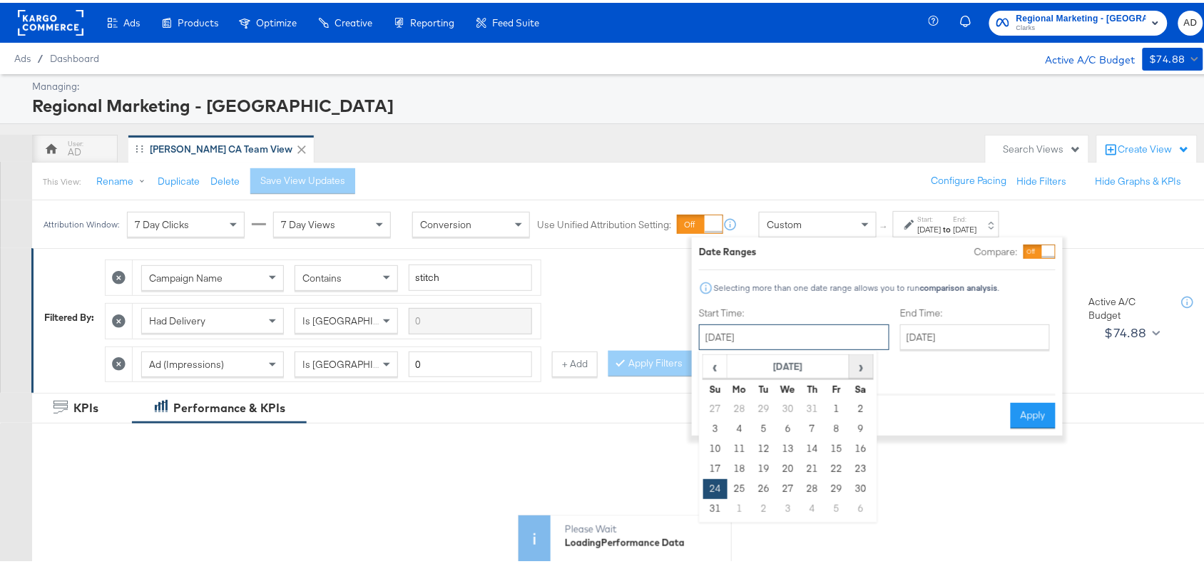
drag, startPoint x: 806, startPoint y: 322, endPoint x: 865, endPoint y: 362, distance: 71.0
click at [865, 347] on div "[DATE] ‹ [DATE] › Su Mo Tu We Th Fr Sa 27 28 29 30 31 1 2 3 4 5 6 7 8 9 10 11 1…" at bounding box center [794, 335] width 190 height 26
click at [865, 362] on span "›" at bounding box center [861, 363] width 22 height 21
click at [787, 461] on td "24" at bounding box center [788, 466] width 24 height 20
type input "[DATE]"
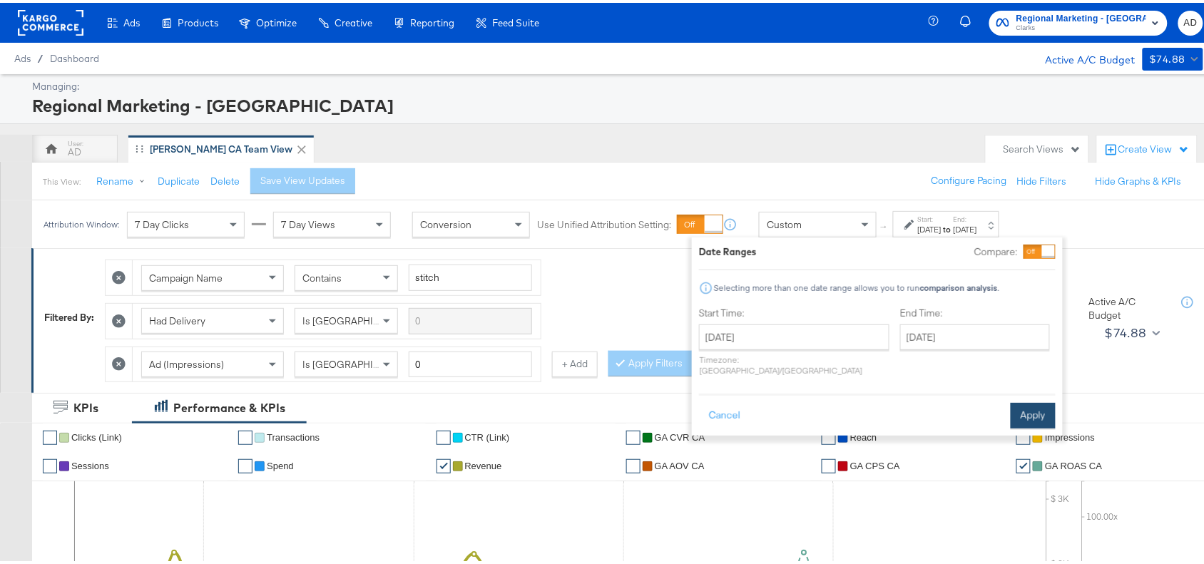
click at [1040, 400] on button "Apply" at bounding box center [1032, 413] width 45 height 26
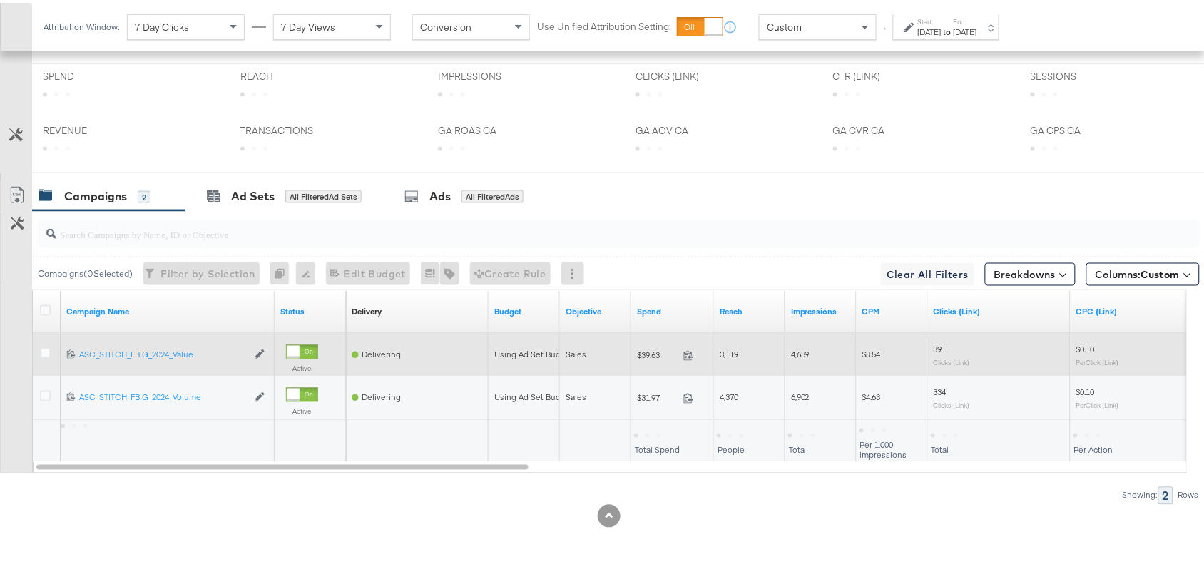
scroll to position [670, 0]
click at [688, 344] on div "$39.63 39.63" at bounding box center [672, 353] width 83 height 22
click at [688, 351] on icon at bounding box center [688, 352] width 11 height 11
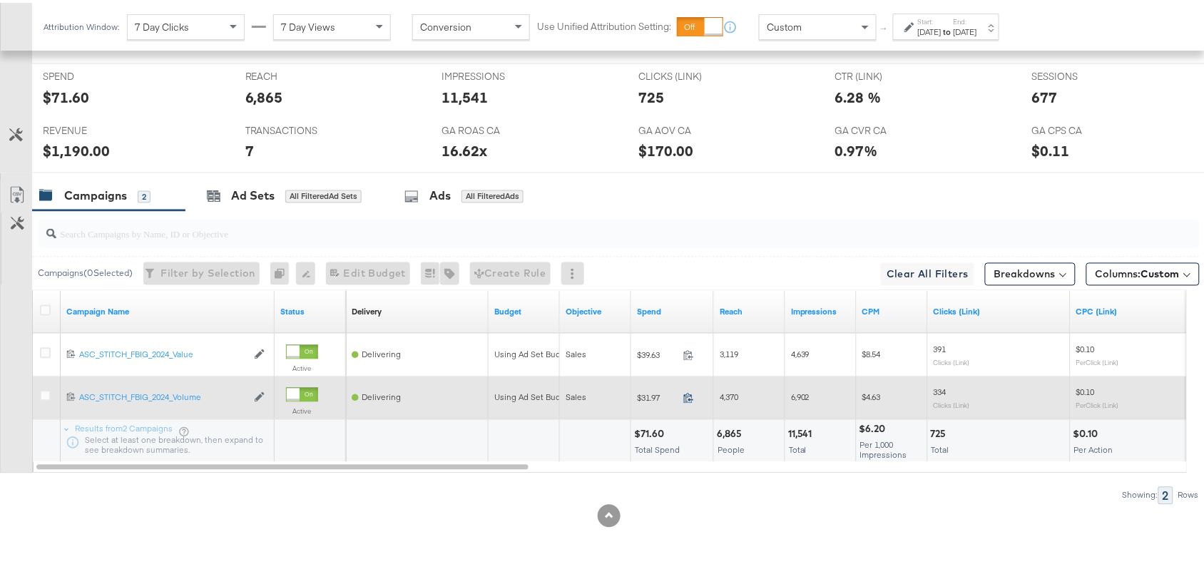
click at [686, 392] on icon at bounding box center [688, 395] width 11 height 11
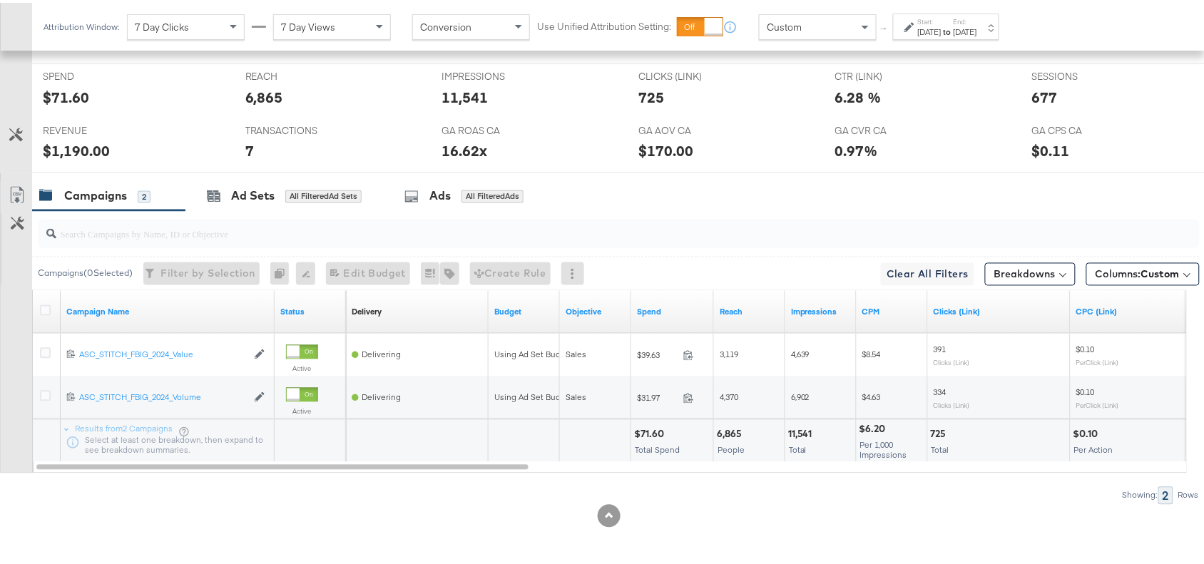
click at [977, 30] on div "[DATE]" at bounding box center [965, 29] width 24 height 11
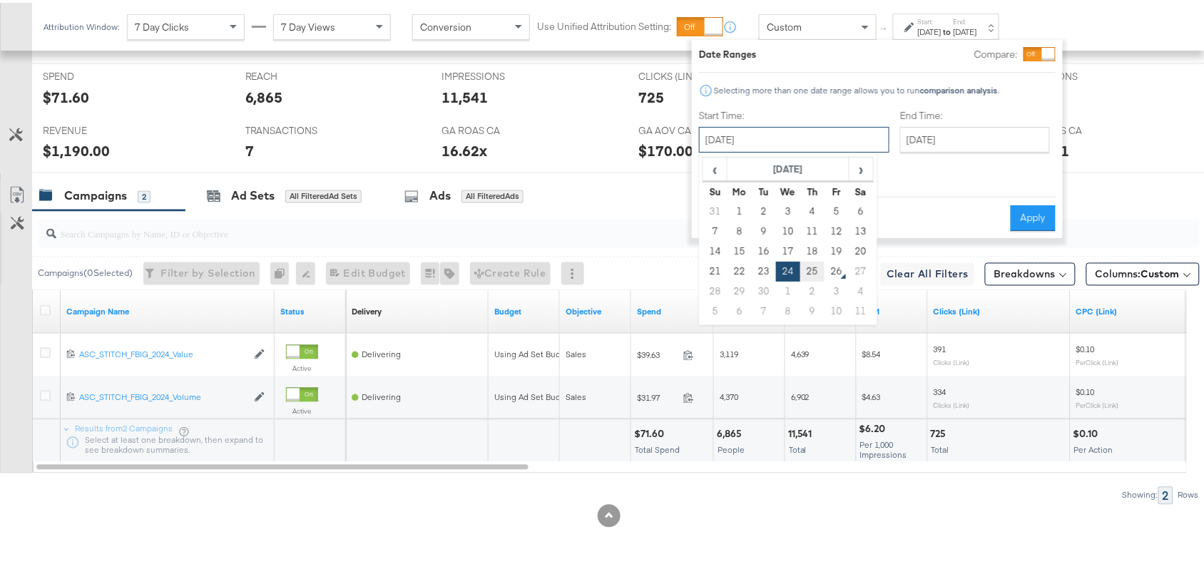
drag, startPoint x: 831, startPoint y: 139, endPoint x: 814, endPoint y: 272, distance: 133.6
click at [814, 150] on div "September 24th 2025 ‹ September 2025 › Su Mo Tu We Th Fr Sa 31 1 2 3 4 5 6 7 8 …" at bounding box center [794, 137] width 190 height 26
click at [814, 272] on td "25" at bounding box center [812, 269] width 24 height 20
type input "[DATE]"
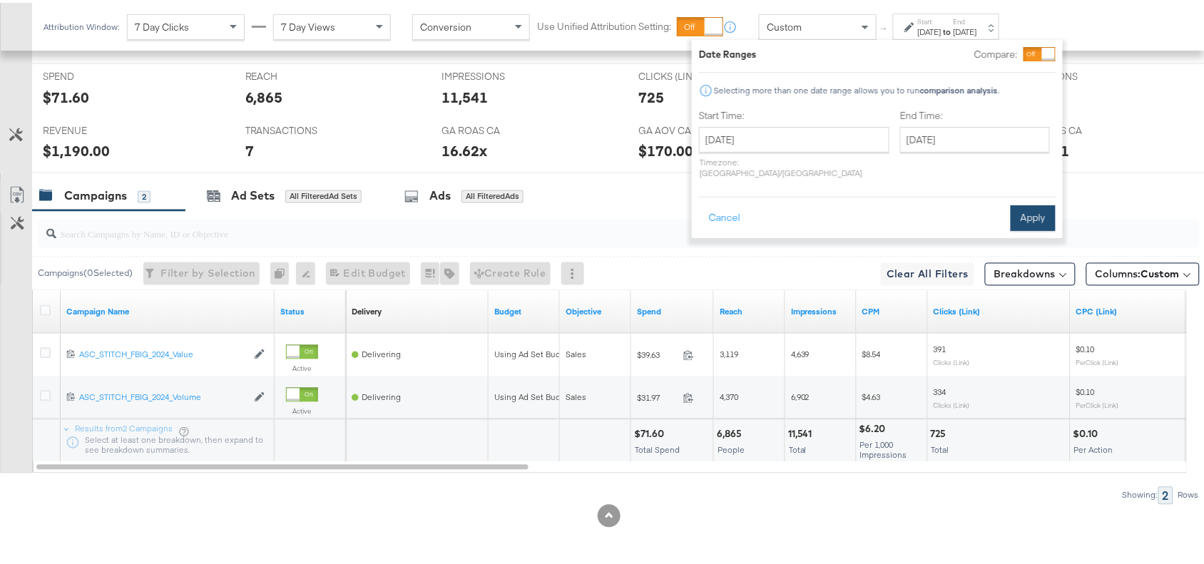
click at [1025, 203] on button "Apply" at bounding box center [1032, 216] width 45 height 26
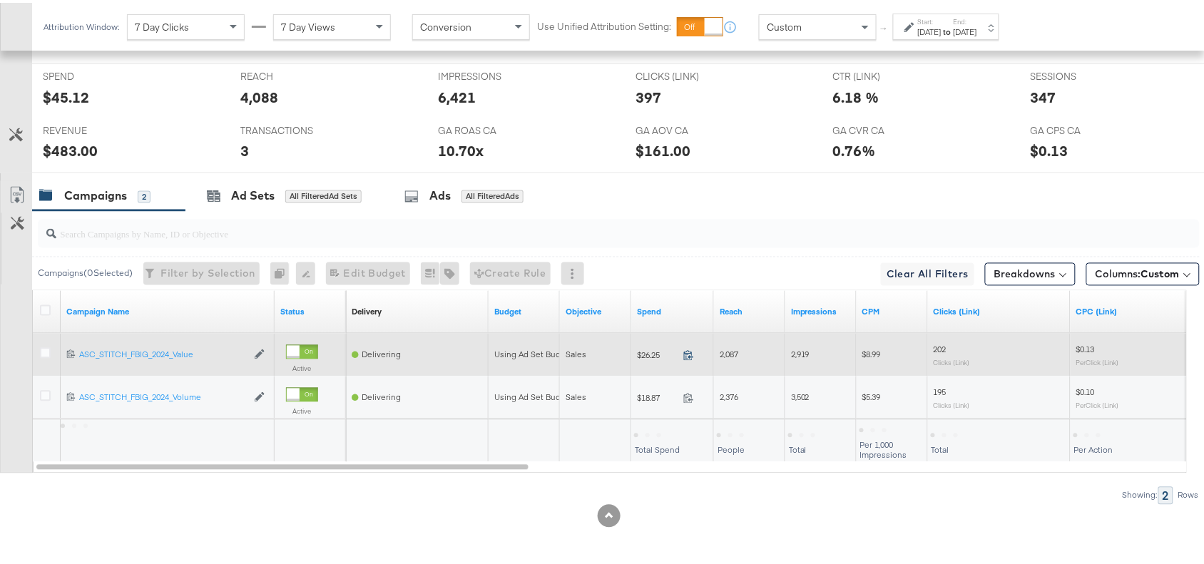
click at [685, 354] on icon at bounding box center [688, 352] width 11 height 11
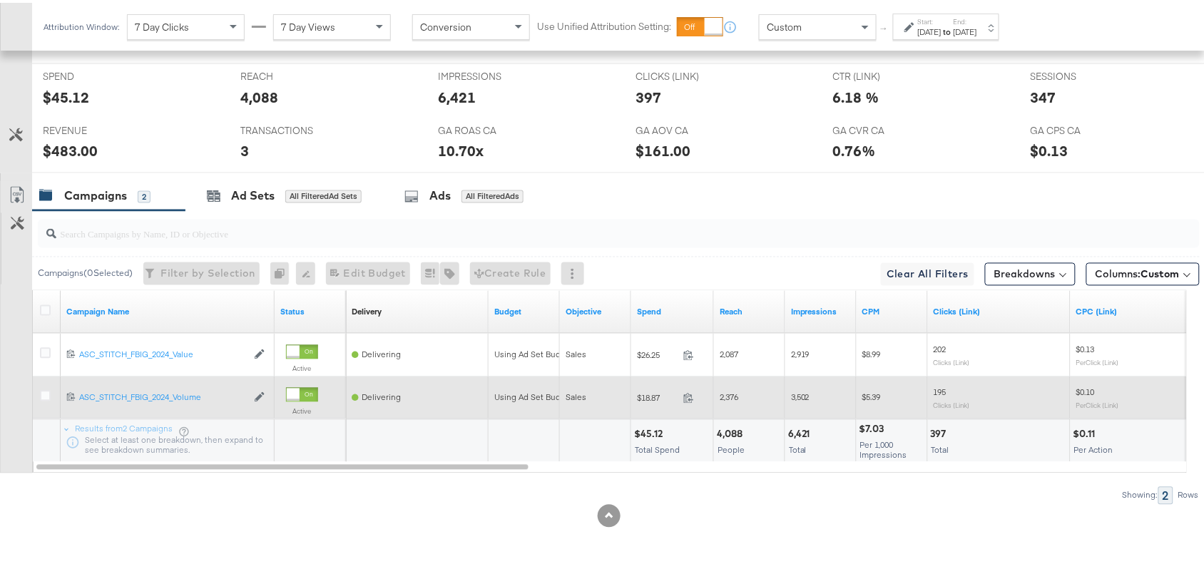
click at [690, 401] on span at bounding box center [692, 397] width 31 height 11
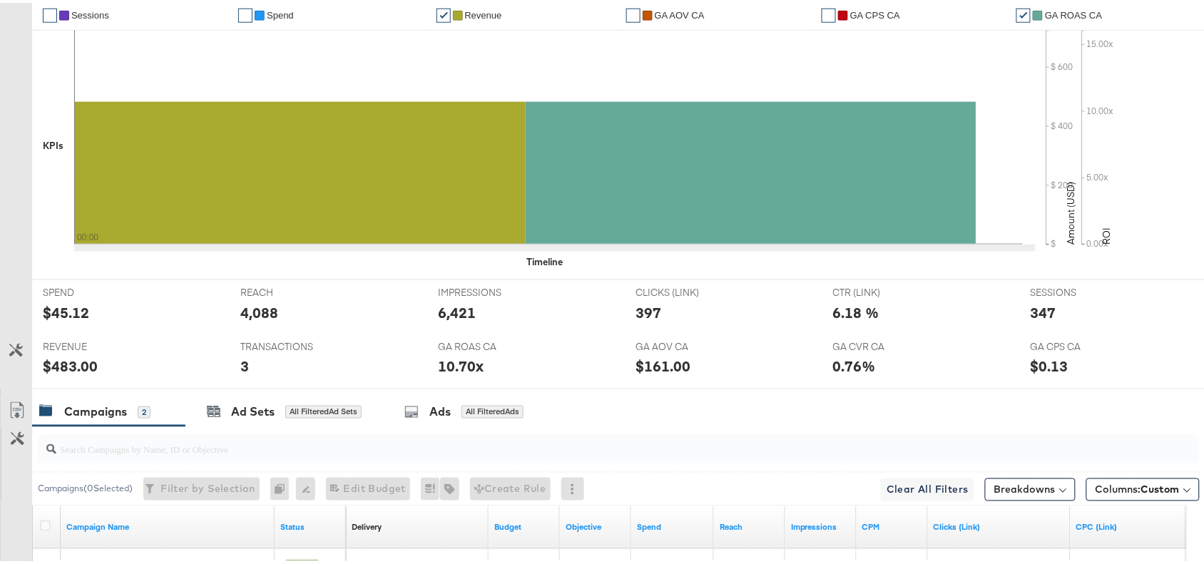
scroll to position [0, 0]
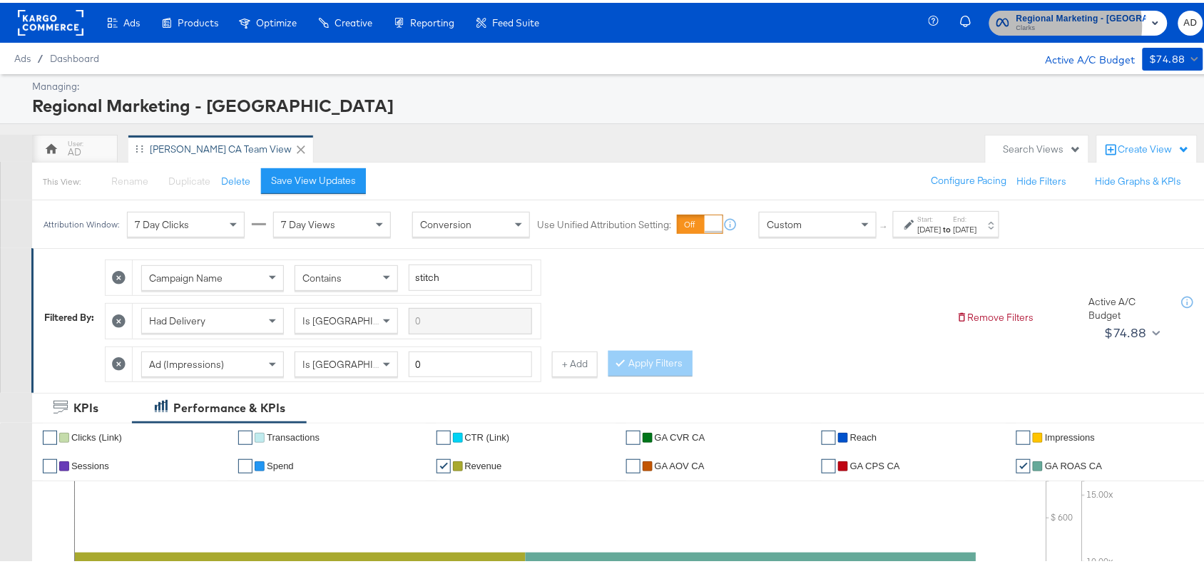
click at [1068, 22] on span "Clarks" at bounding box center [1081, 25] width 130 height 11
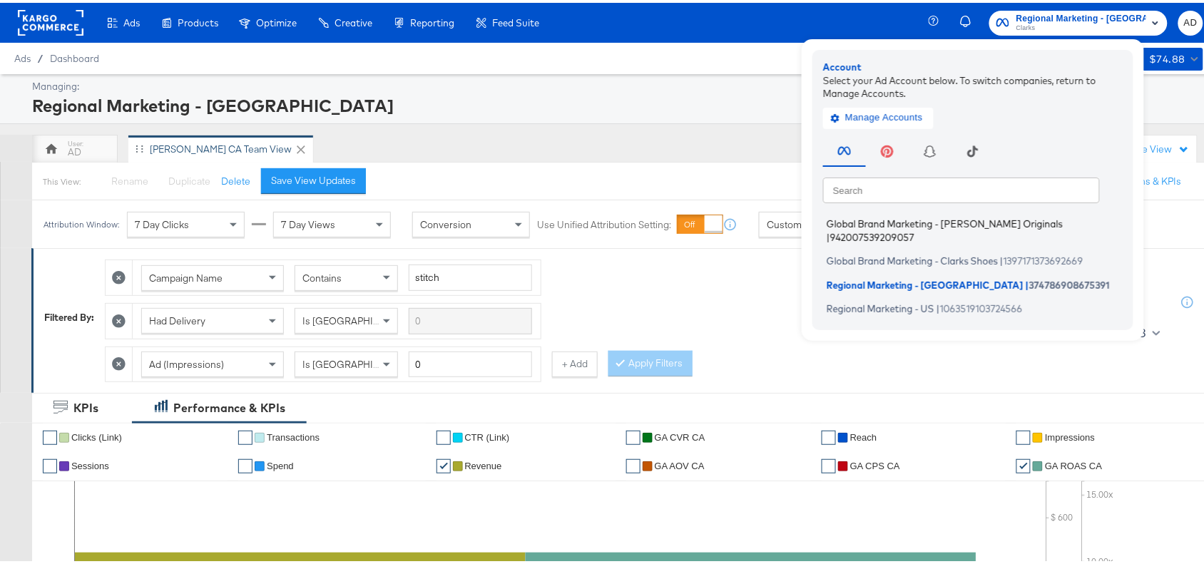
click at [946, 219] on span "Global Brand Marketing - [PERSON_NAME] Originals" at bounding box center [944, 220] width 236 height 11
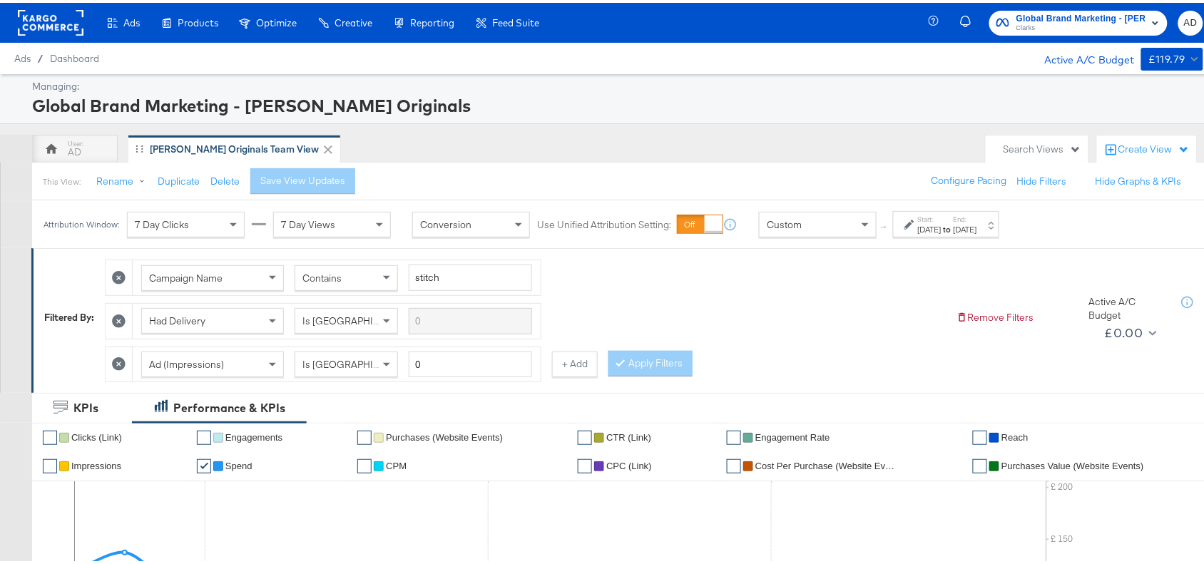
click at [953, 232] on strong "to" at bounding box center [947, 226] width 12 height 11
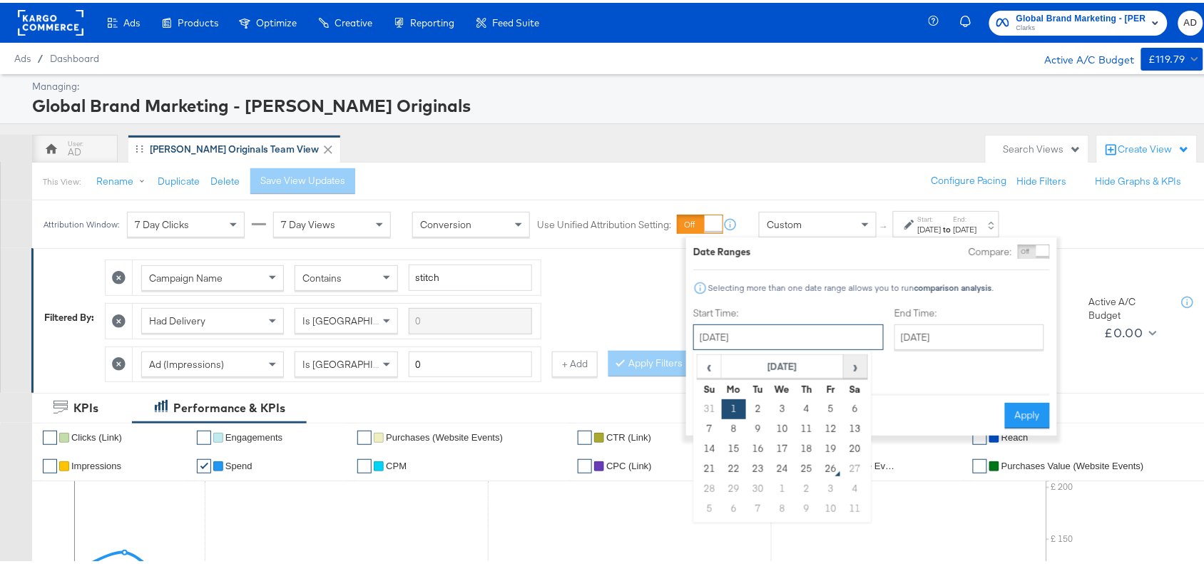
drag, startPoint x: 813, startPoint y: 328, endPoint x: 860, endPoint y: 360, distance: 57.0
click at [860, 347] on div "[DATE] ‹ [DATE] › Su Mo Tu We Th Fr Sa 31 1 2 3 4 5 6 7 8 9 10 11 12 13 14 15 1…" at bounding box center [788, 335] width 190 height 26
click at [860, 360] on span "›" at bounding box center [855, 363] width 22 height 21
click at [710, 372] on span "‹" at bounding box center [709, 363] width 22 height 21
click at [779, 466] on td "24" at bounding box center [782, 466] width 24 height 20
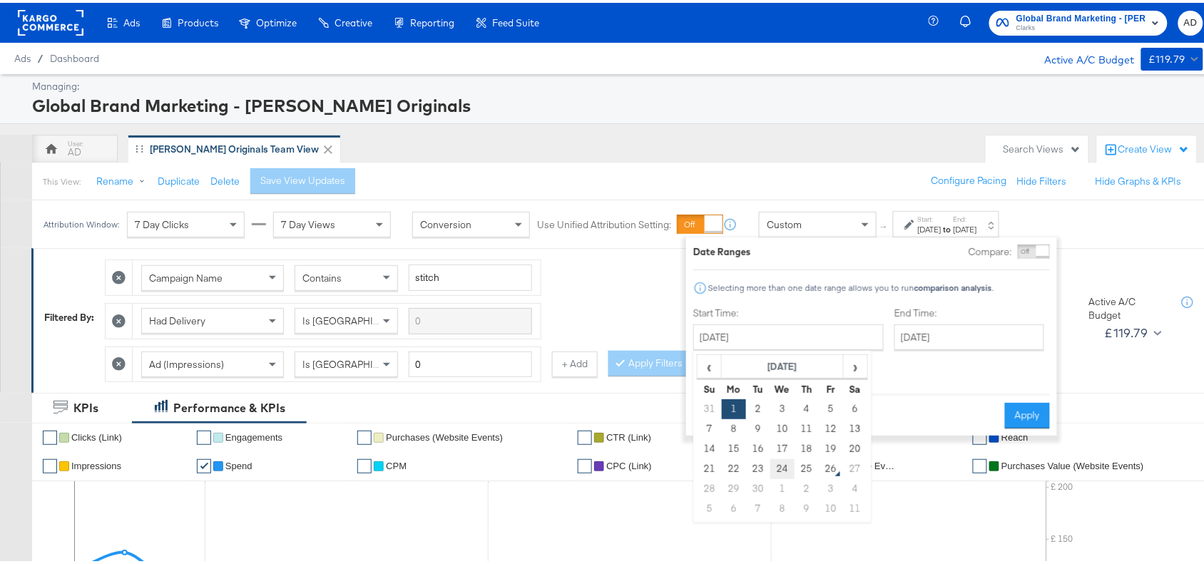
type input "[DATE]"
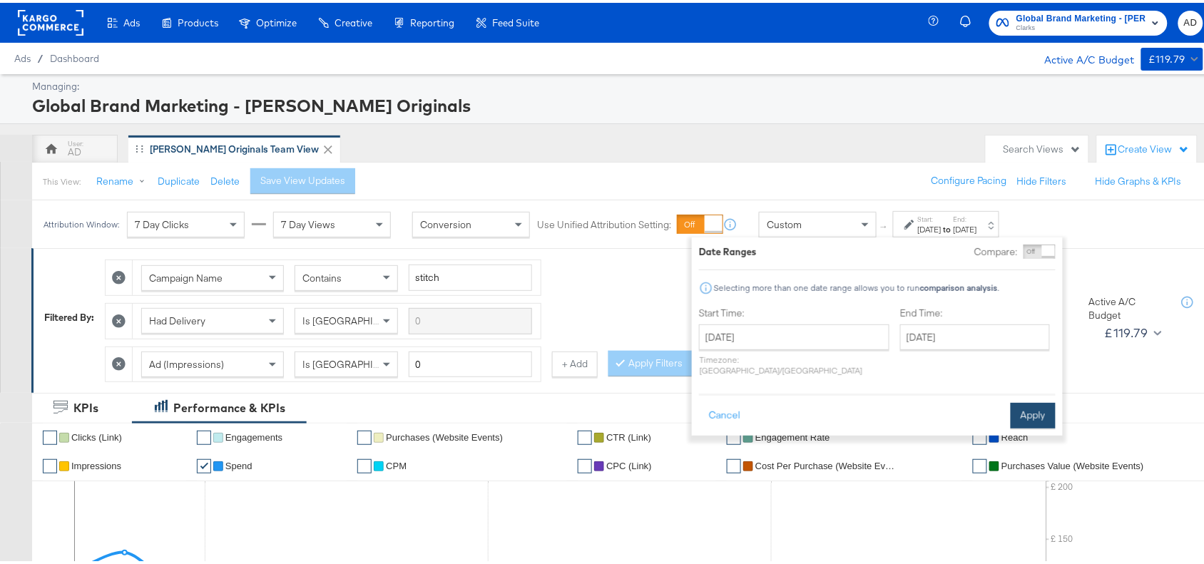
click at [1034, 400] on button "Apply" at bounding box center [1032, 413] width 45 height 26
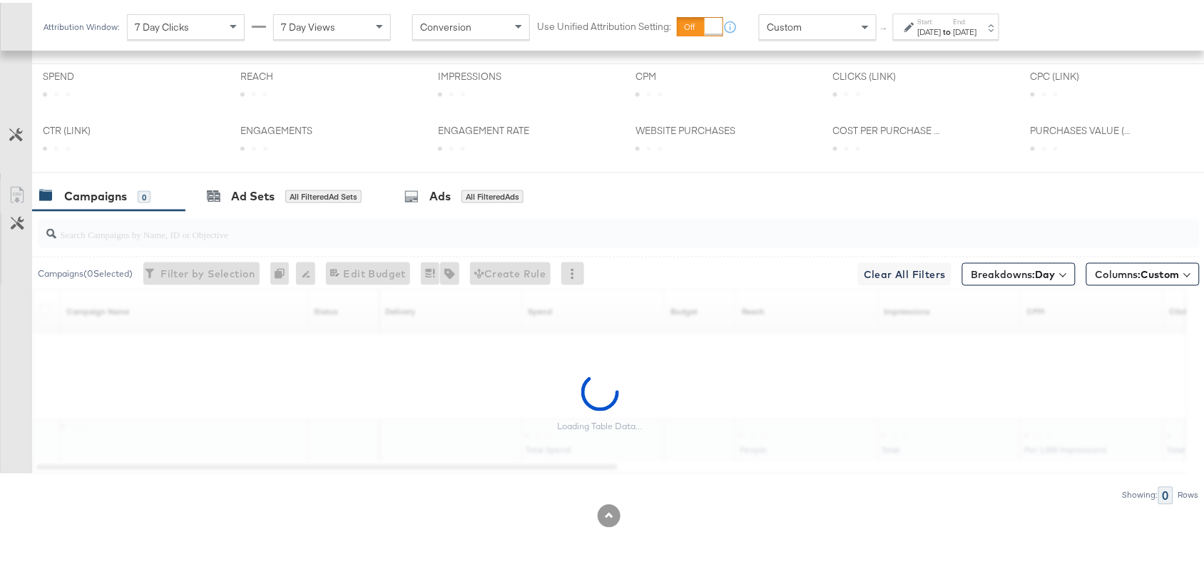
scroll to position [670, 0]
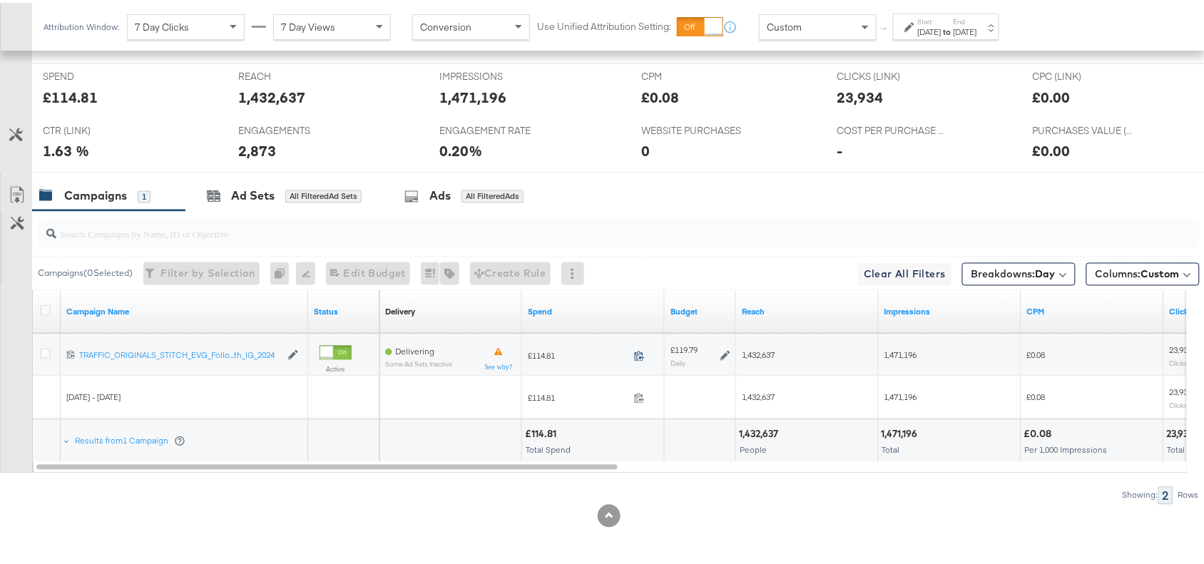
click at [638, 353] on icon at bounding box center [639, 353] width 11 height 11
click at [941, 25] on div "[DATE]" at bounding box center [930, 29] width 24 height 11
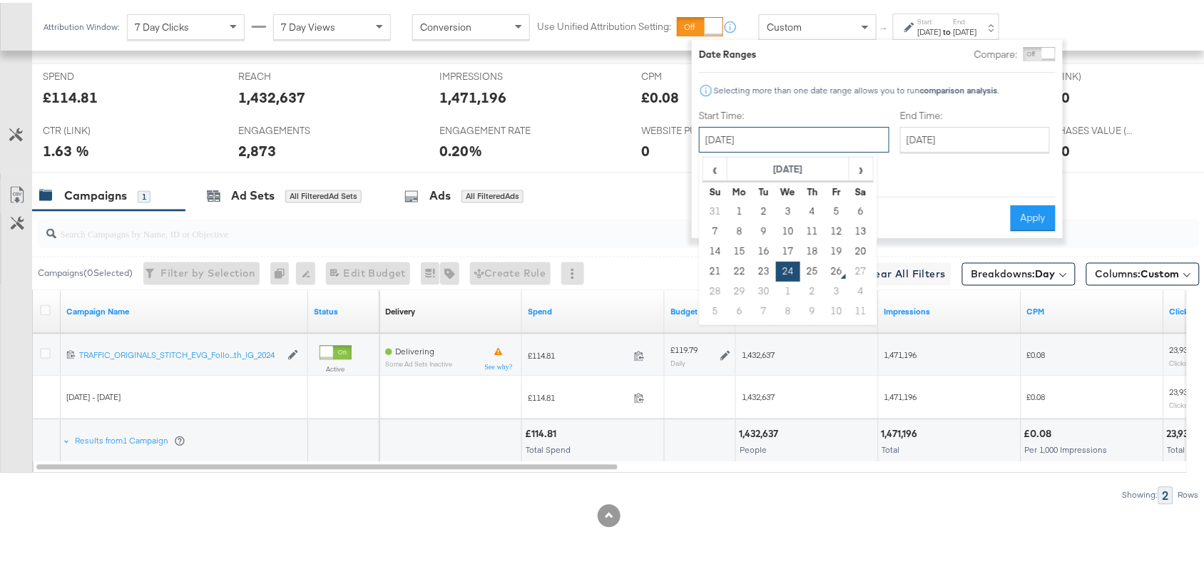
click at [786, 133] on input "[DATE]" at bounding box center [794, 137] width 190 height 26
click at [815, 273] on td "25" at bounding box center [812, 269] width 24 height 20
type input "[DATE]"
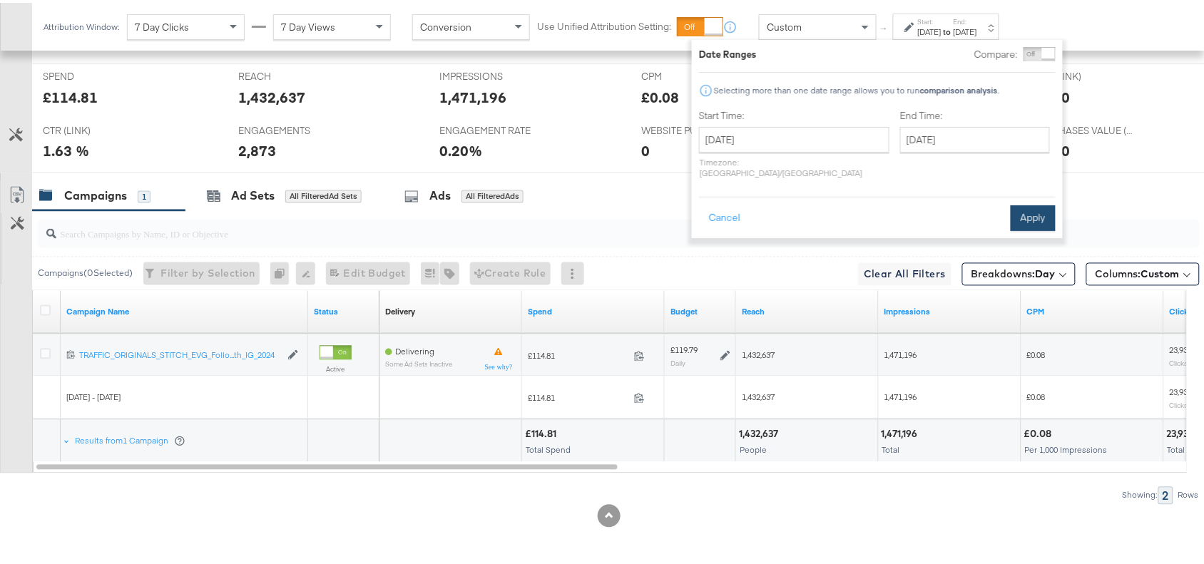
click at [1028, 203] on button "Apply" at bounding box center [1032, 216] width 45 height 26
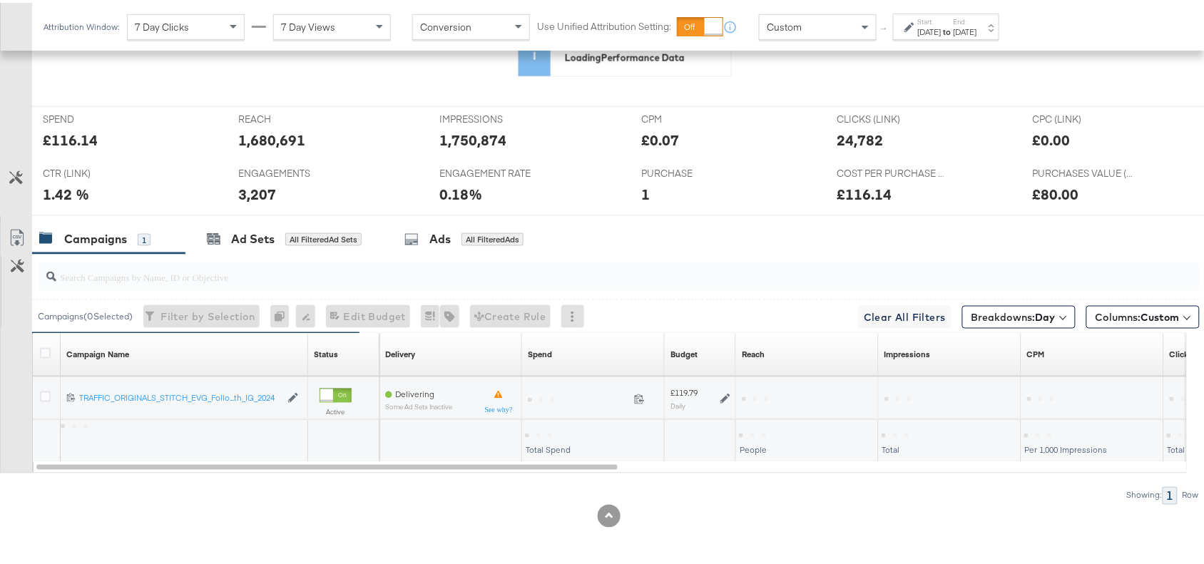
scroll to position [531, 0]
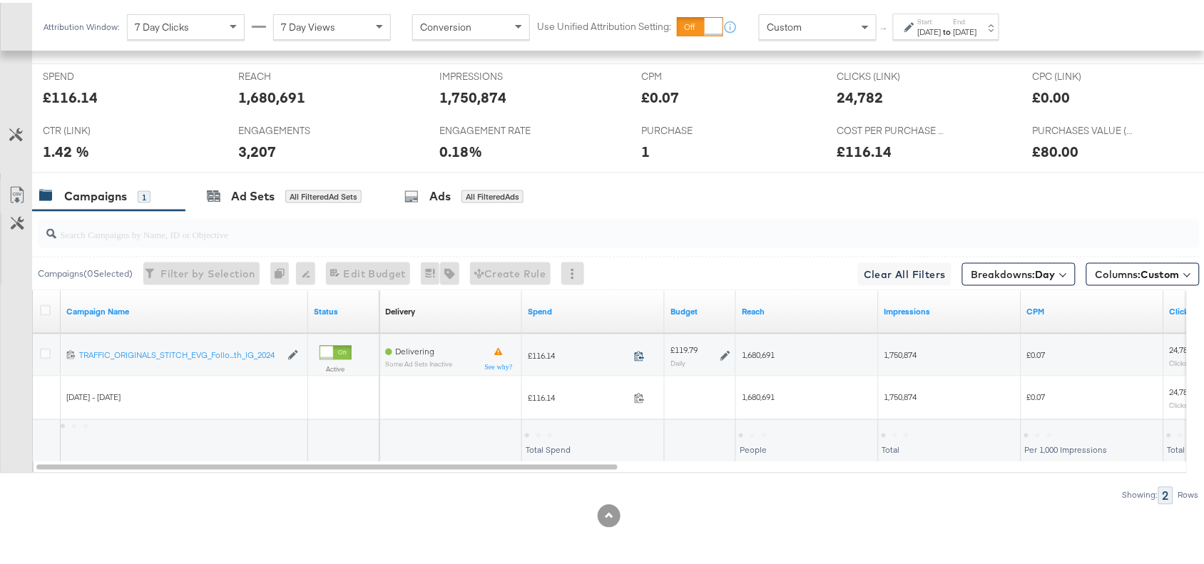
click at [640, 351] on icon at bounding box center [639, 353] width 11 height 11
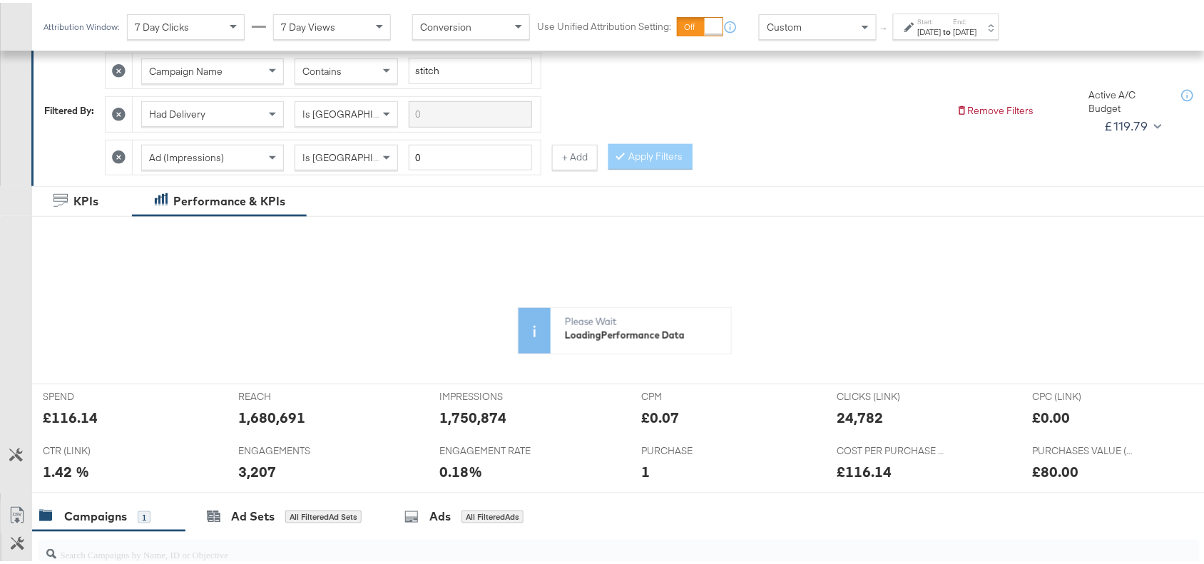
scroll to position [0, 0]
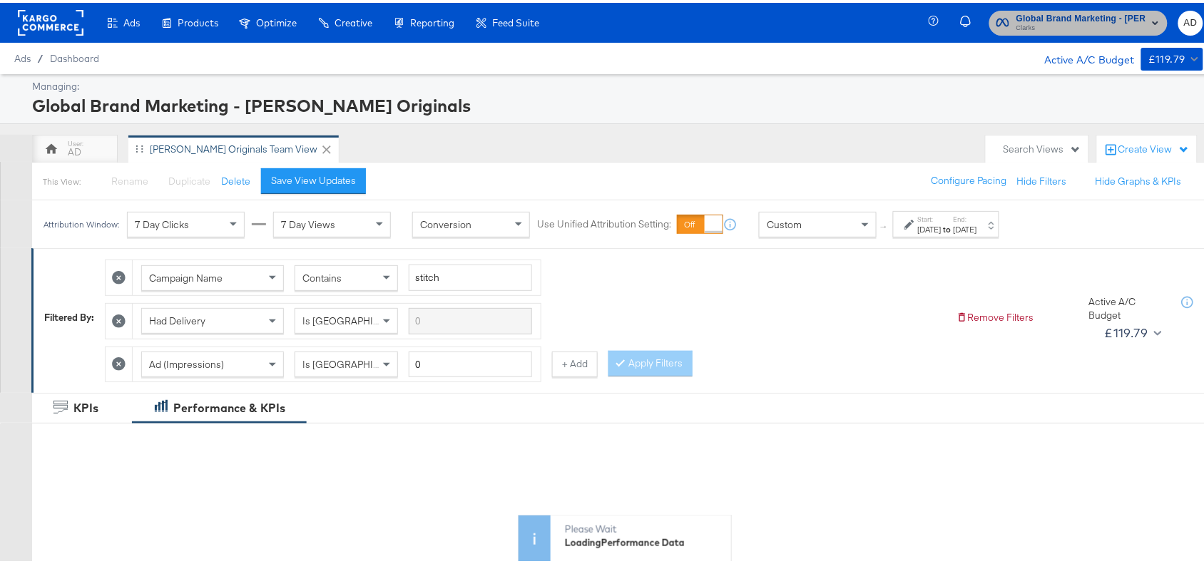
click at [1079, 8] on button "Global Brand Marketing - [PERSON_NAME] Originals Clarks" at bounding box center [1078, 20] width 178 height 25
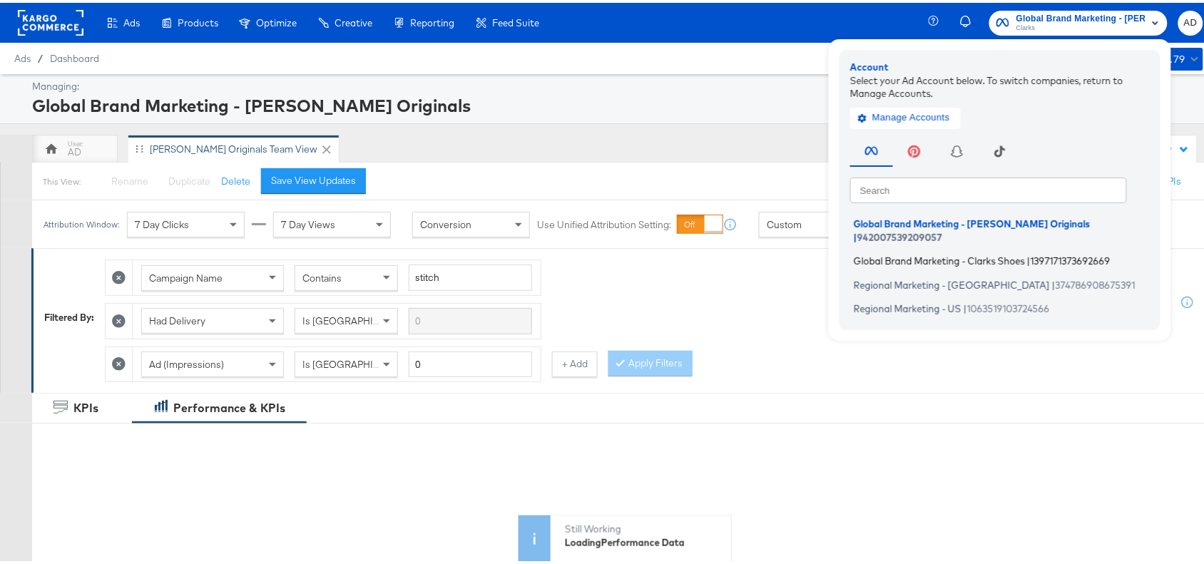
click at [931, 252] on span "Global Brand Marketing - Clarks Shoes" at bounding box center [939, 257] width 171 height 11
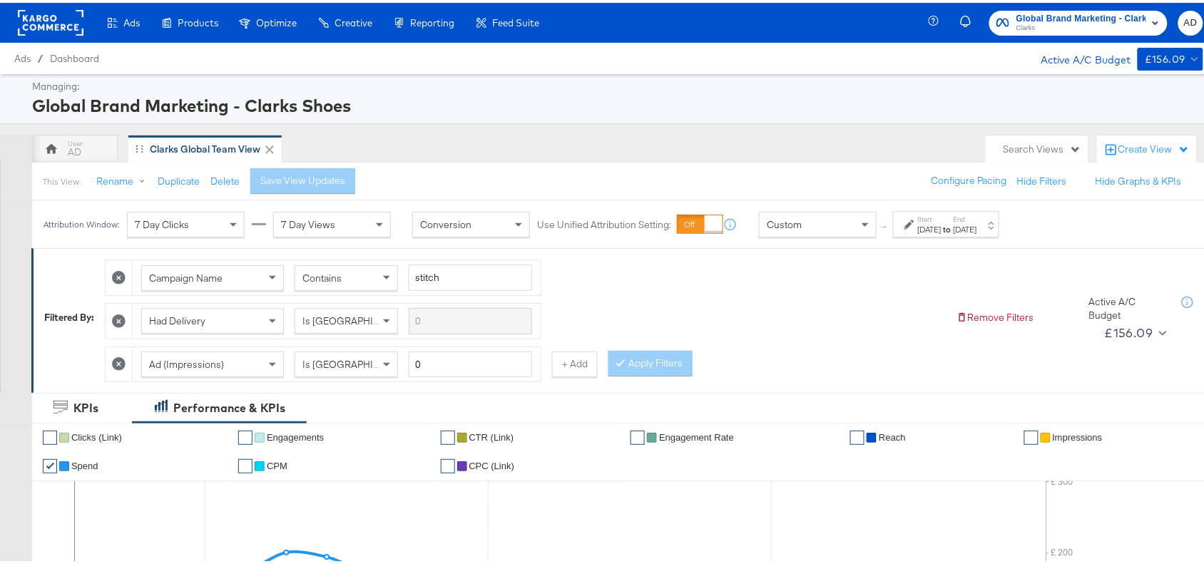
click at [953, 228] on strong "to" at bounding box center [947, 226] width 12 height 11
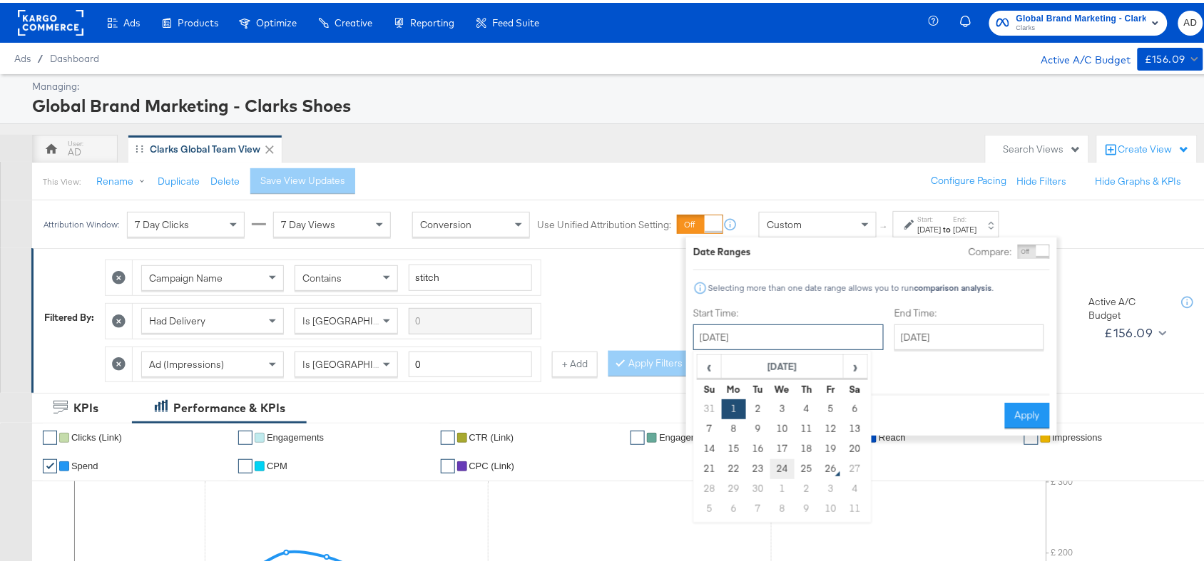
drag, startPoint x: 788, startPoint y: 333, endPoint x: 788, endPoint y: 472, distance: 139.1
click at [788, 347] on div "[DATE] ‹ [DATE] › Su Mo Tu We Th Fr Sa 31 1 2 3 4 5 6 7 8 9 10 11 12 13 14 15 1…" at bounding box center [788, 335] width 190 height 26
click at [788, 472] on td "24" at bounding box center [782, 466] width 24 height 20
type input "[DATE]"
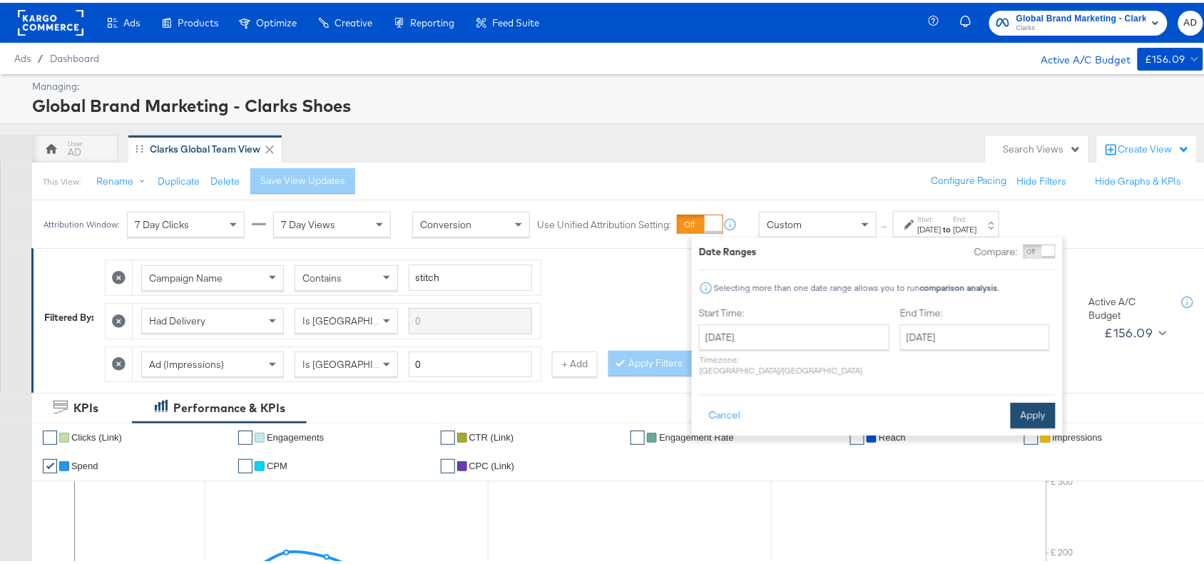
click at [1016, 400] on button "Apply" at bounding box center [1032, 413] width 45 height 26
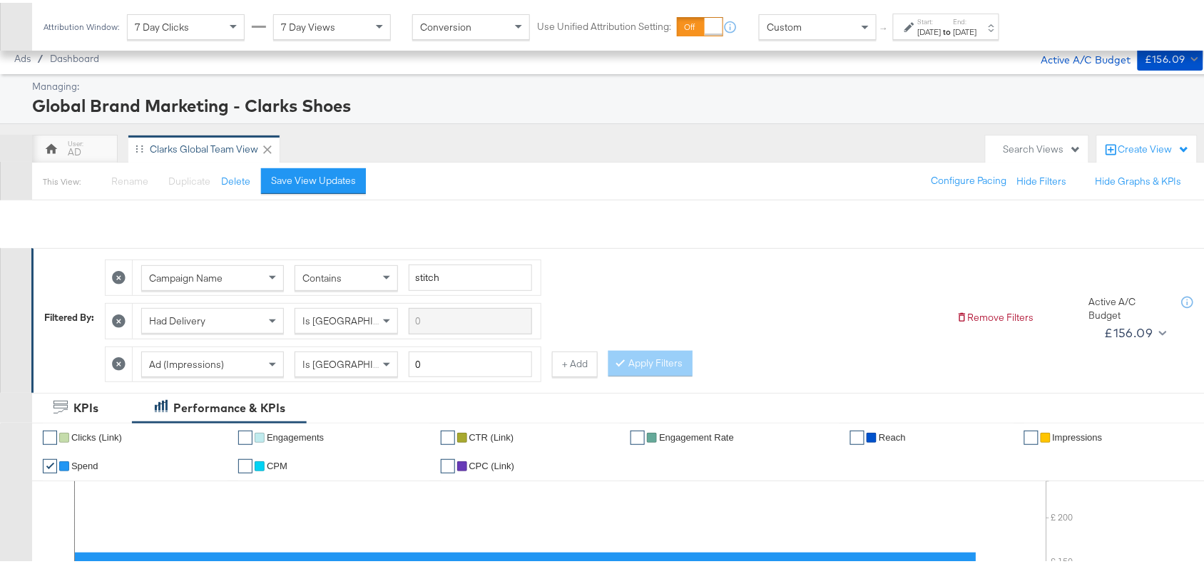
scroll to position [670, 0]
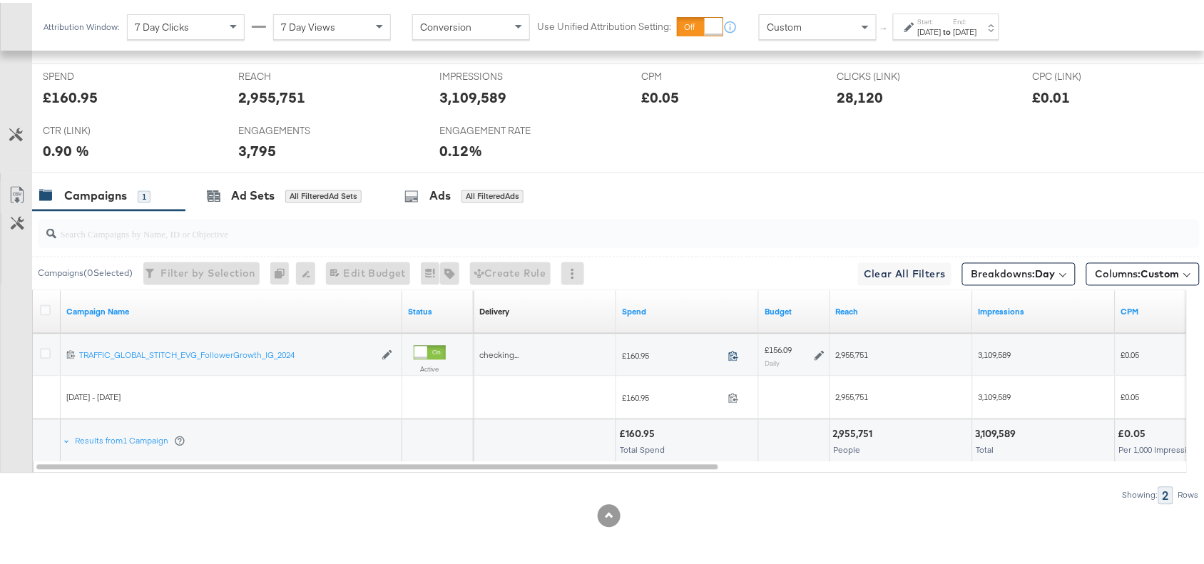
click at [732, 348] on icon at bounding box center [733, 353] width 11 height 11
click at [977, 16] on label "End:" at bounding box center [965, 18] width 24 height 9
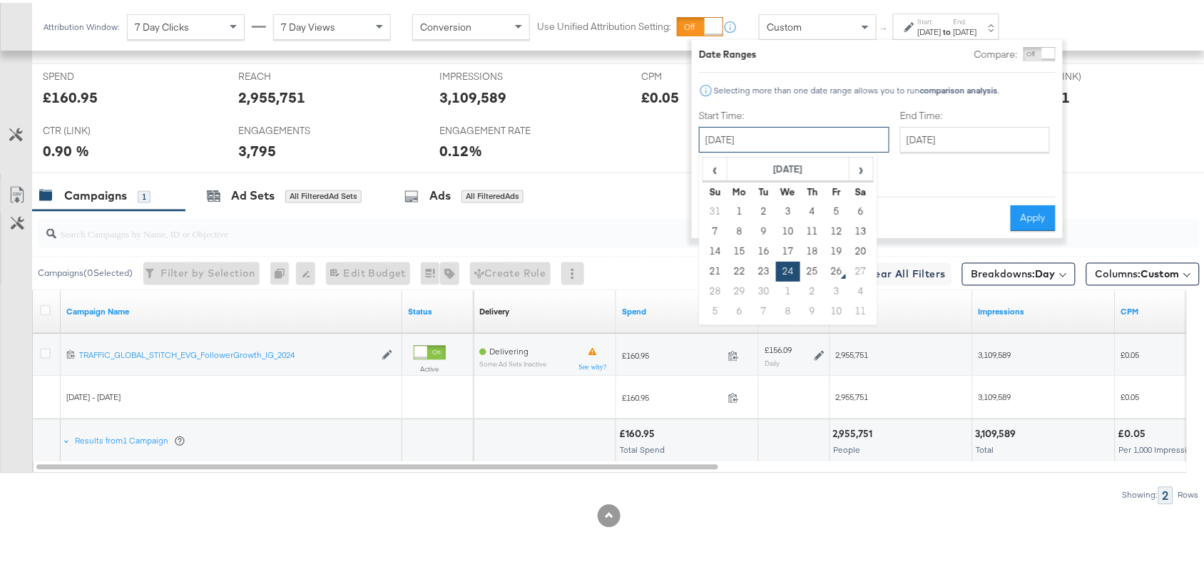
click at [817, 132] on input "[DATE]" at bounding box center [794, 137] width 190 height 26
click at [807, 270] on td "25" at bounding box center [812, 269] width 24 height 20
type input "September 25th 2025"
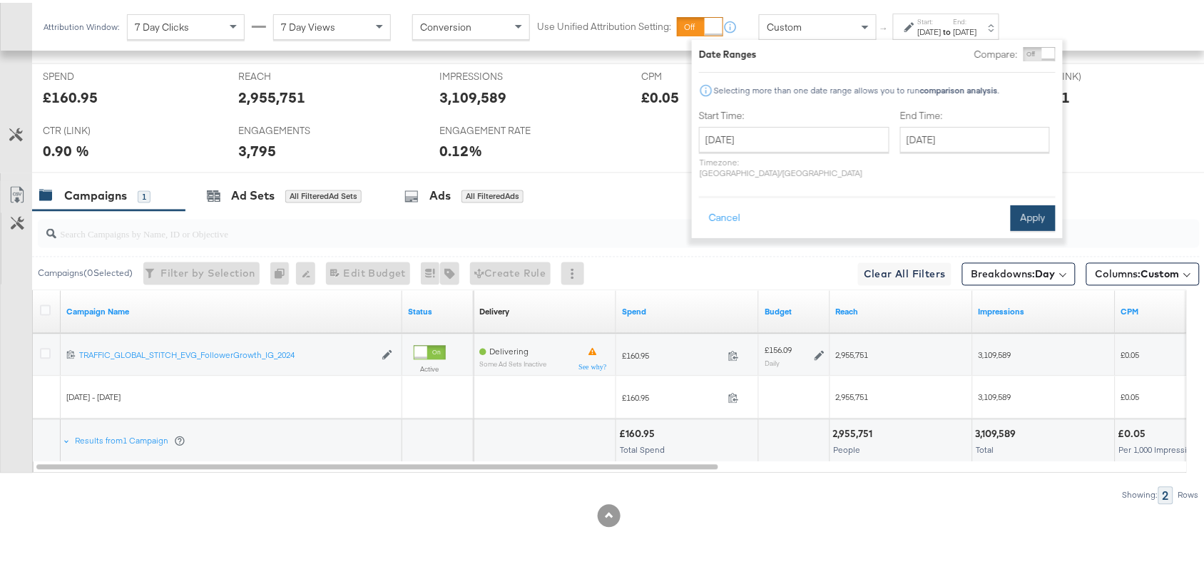
click at [1031, 212] on button "Apply" at bounding box center [1032, 216] width 45 height 26
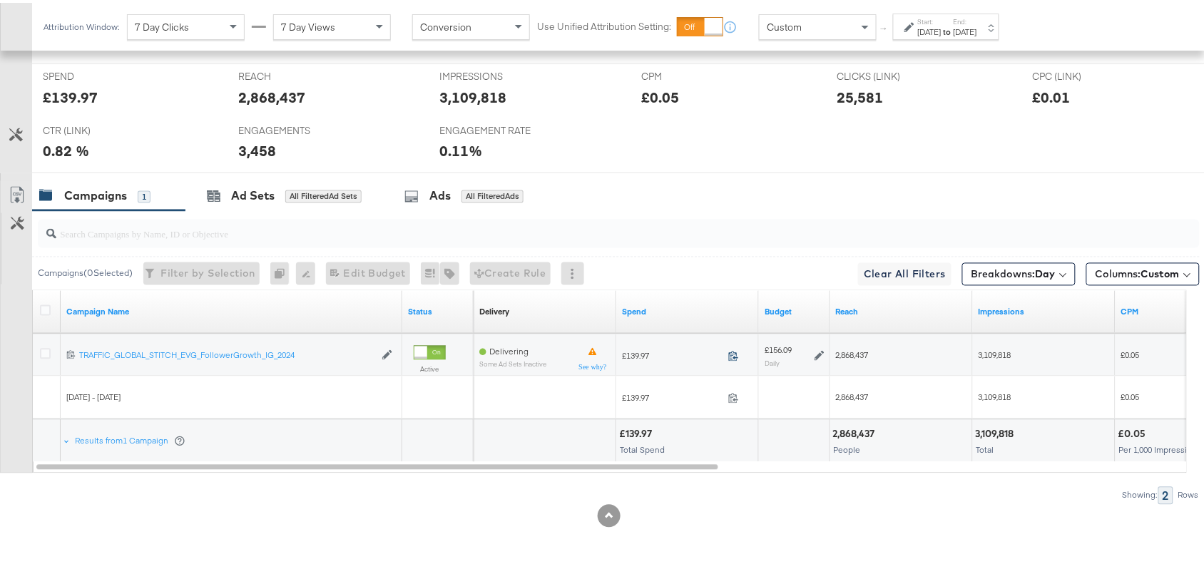
click at [736, 350] on icon at bounding box center [733, 353] width 11 height 11
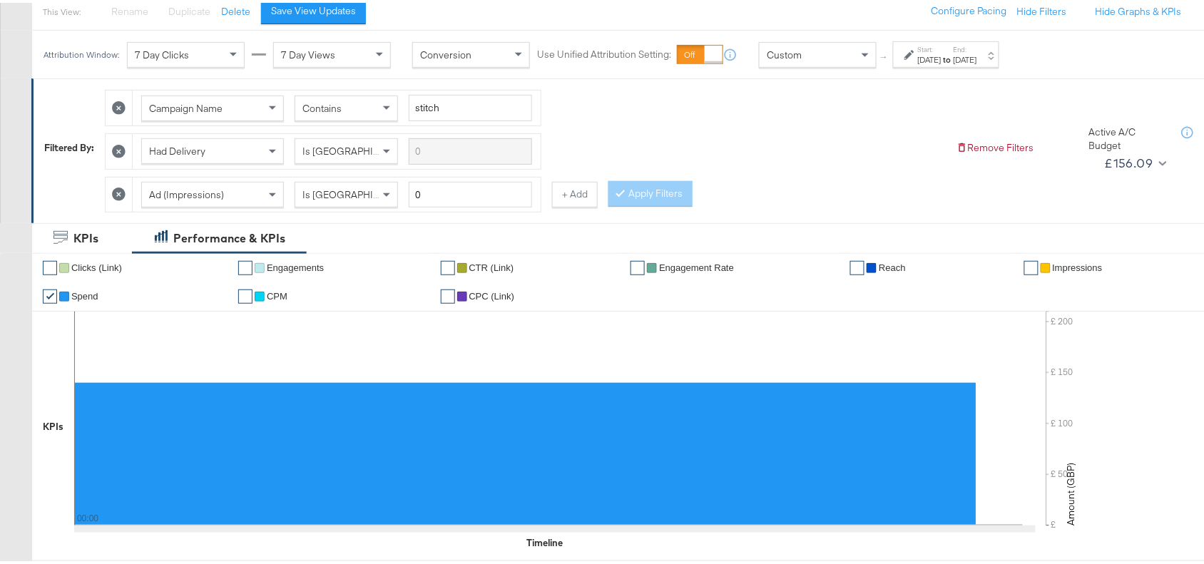
scroll to position [0, 0]
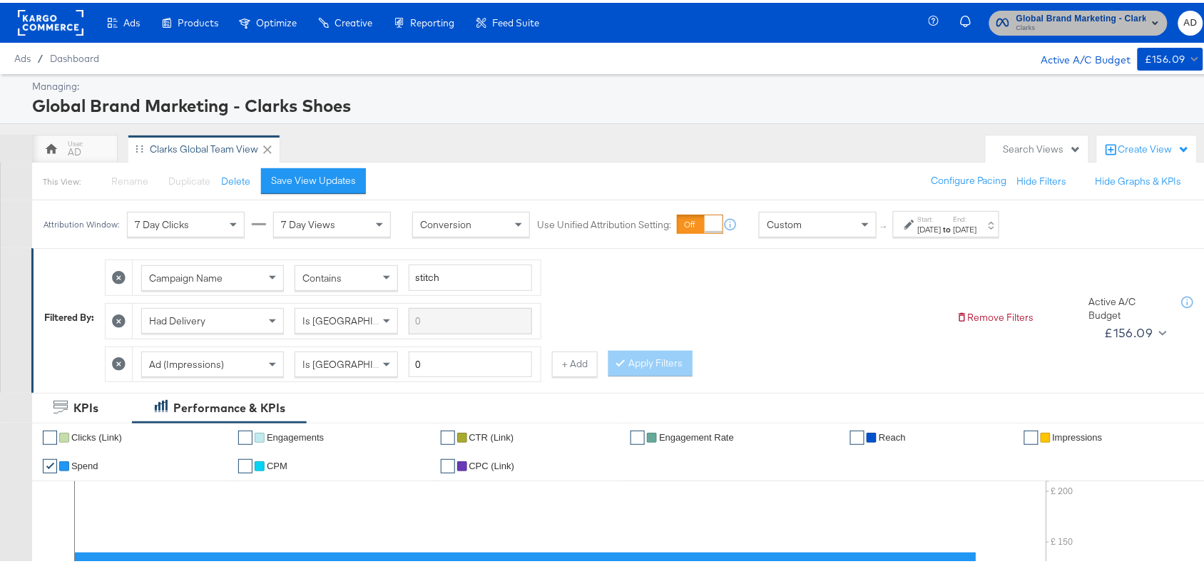
click at [1095, 18] on span "Global Brand Marketing - Clarks Shoes" at bounding box center [1081, 16] width 130 height 15
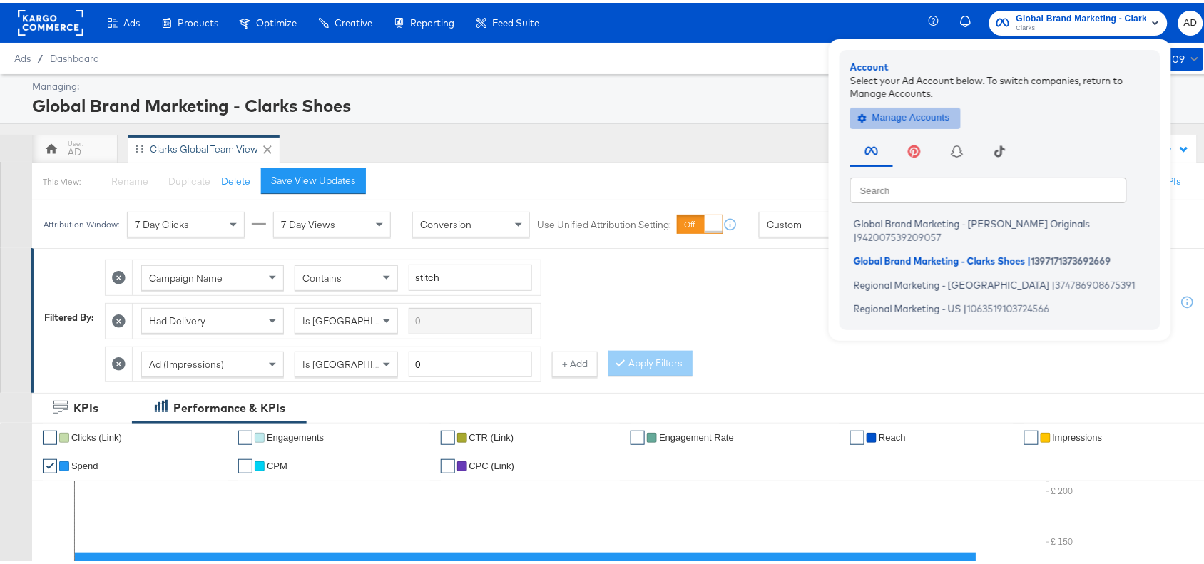
click at [889, 113] on span "Manage Accounts" at bounding box center [905, 115] width 89 height 16
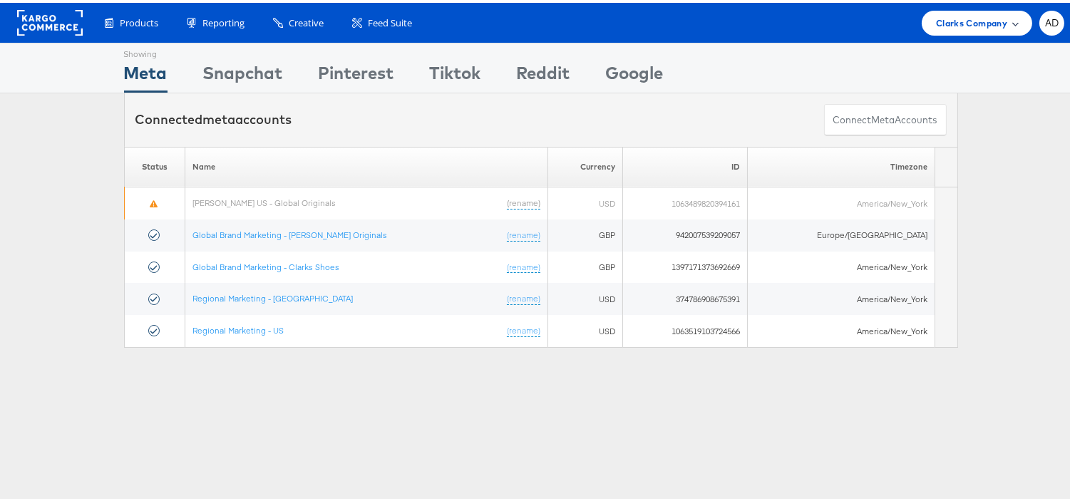
click at [963, 13] on span "Clarks Company" at bounding box center [971, 20] width 71 height 15
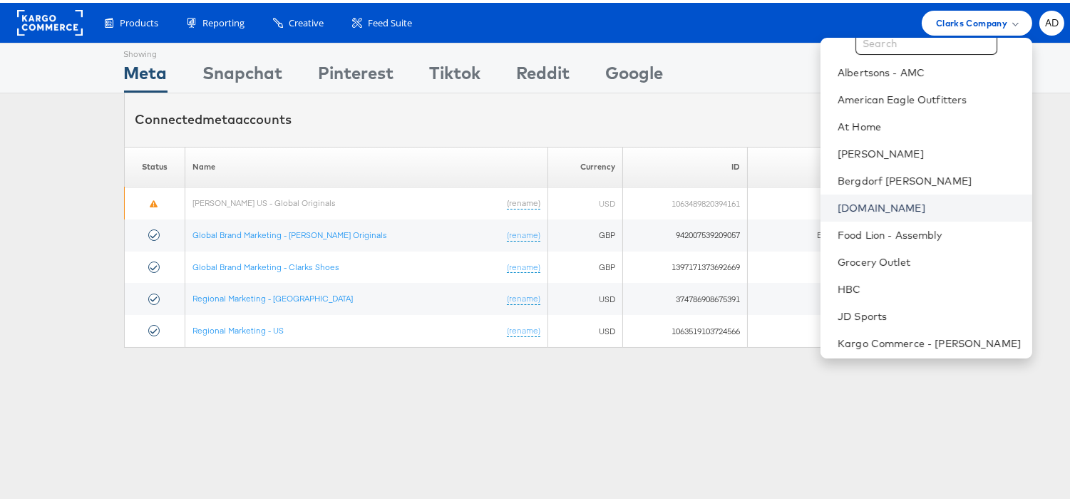
scroll to position [38, 0]
click at [852, 252] on link "Grocery Outlet" at bounding box center [929, 259] width 183 height 14
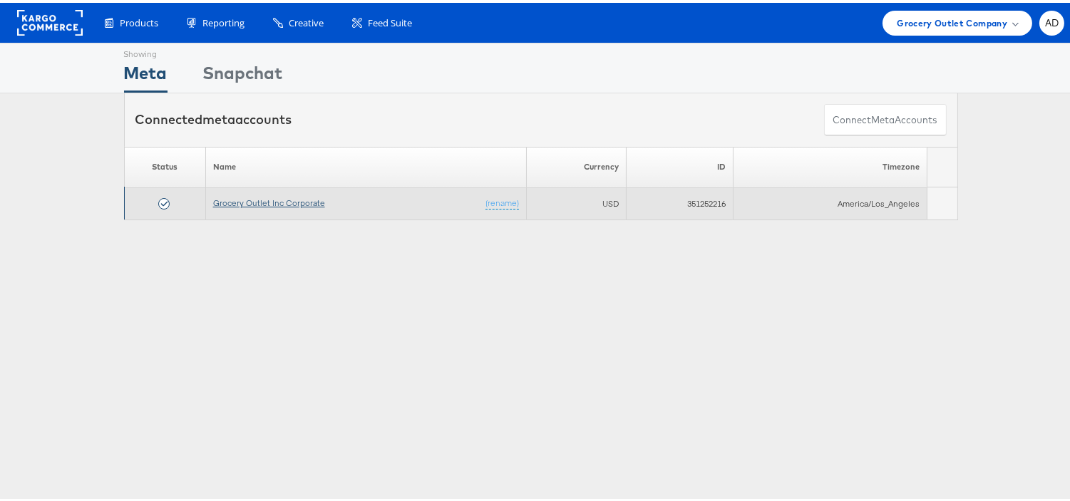
click at [286, 200] on link "Grocery Outlet Inc Corporate" at bounding box center [269, 200] width 112 height 11
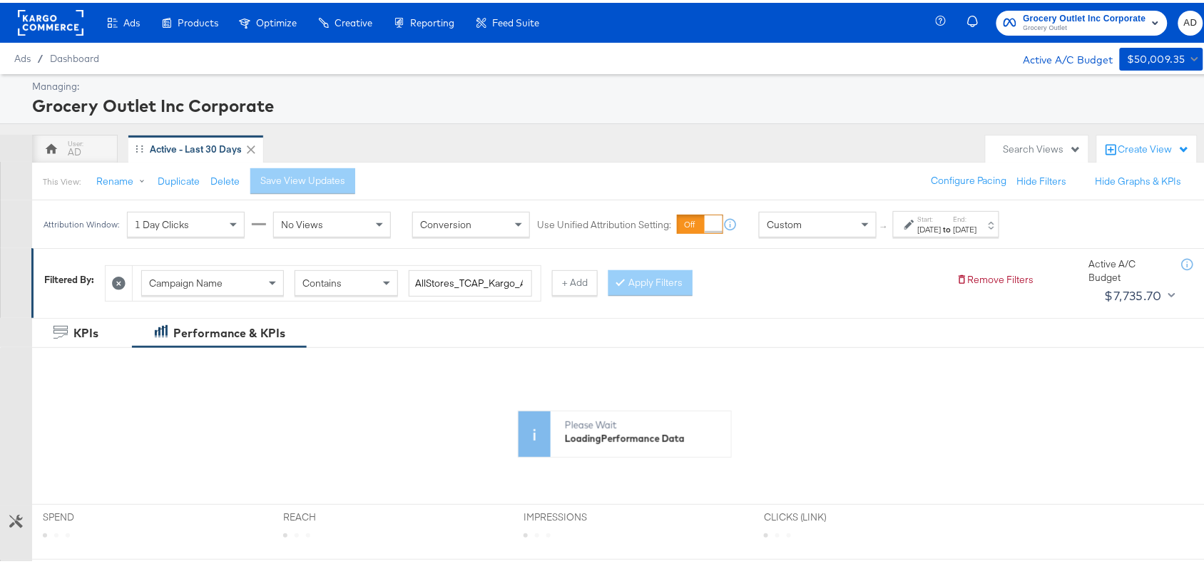
click at [953, 225] on strong "to" at bounding box center [947, 226] width 12 height 11
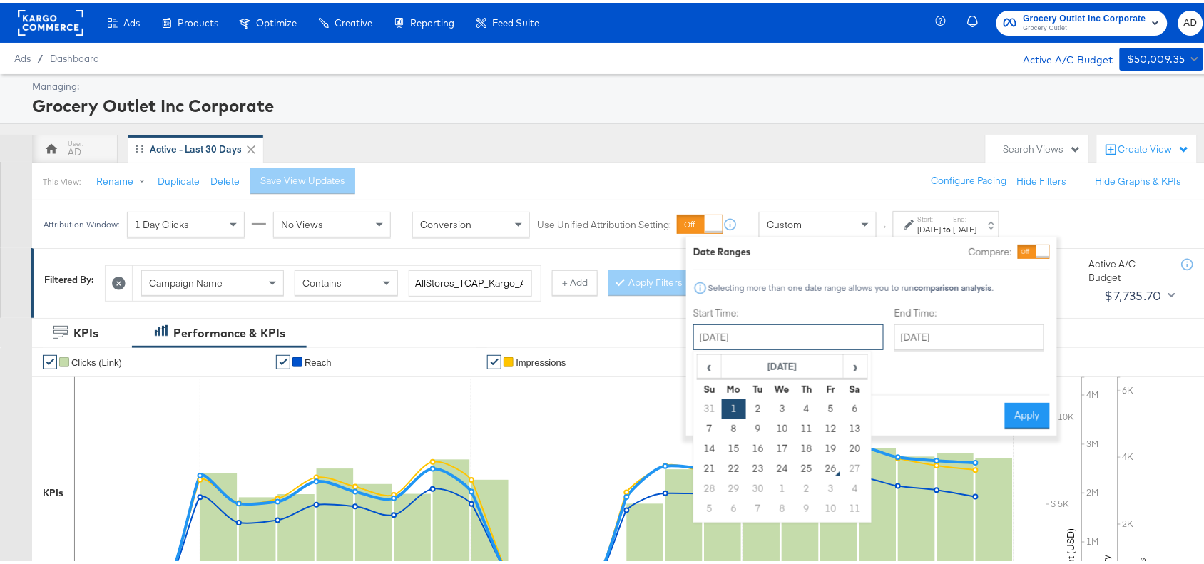
click at [807, 335] on input "[DATE]" at bounding box center [788, 335] width 190 height 26
click at [779, 464] on td "24" at bounding box center [782, 466] width 24 height 20
type input "[DATE]"
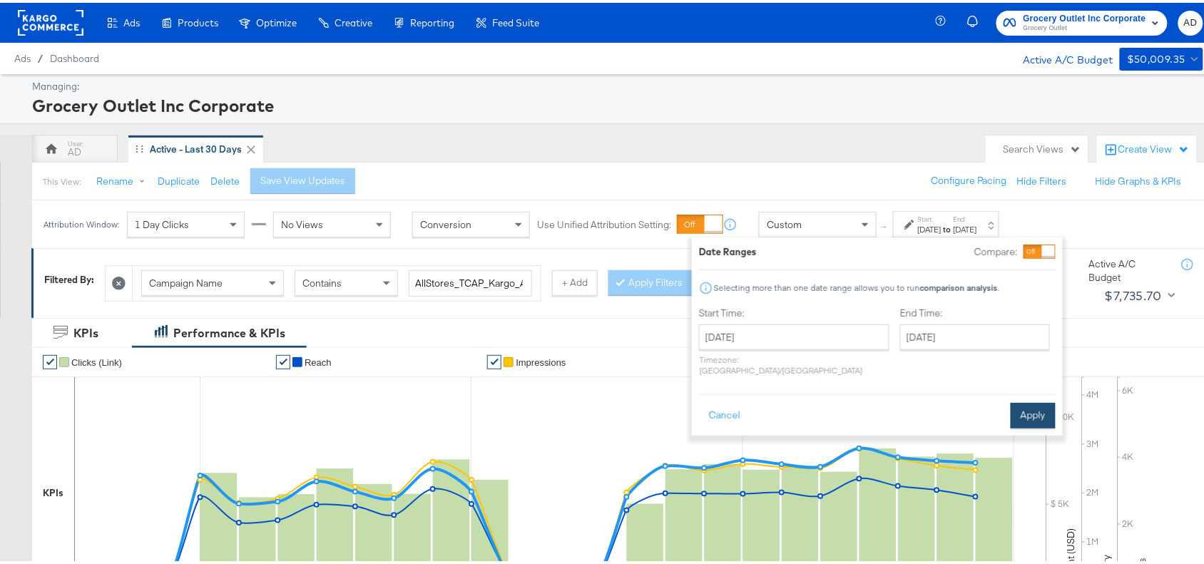
click at [1027, 400] on button "Apply" at bounding box center [1032, 413] width 45 height 26
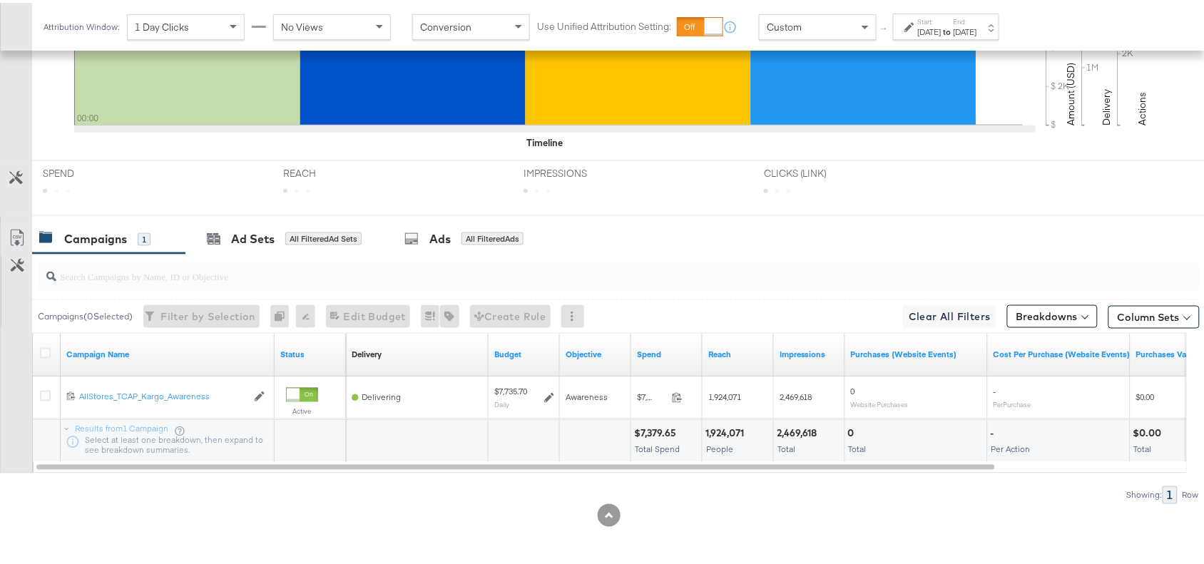
scroll to position [467, 0]
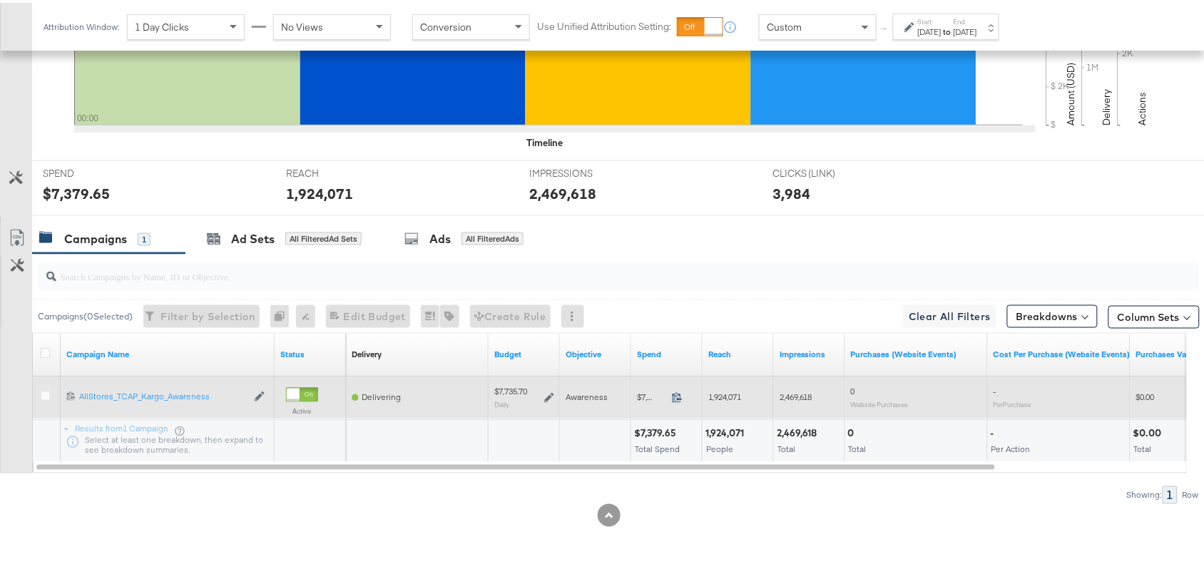
click at [679, 394] on icon at bounding box center [677, 394] width 11 height 11
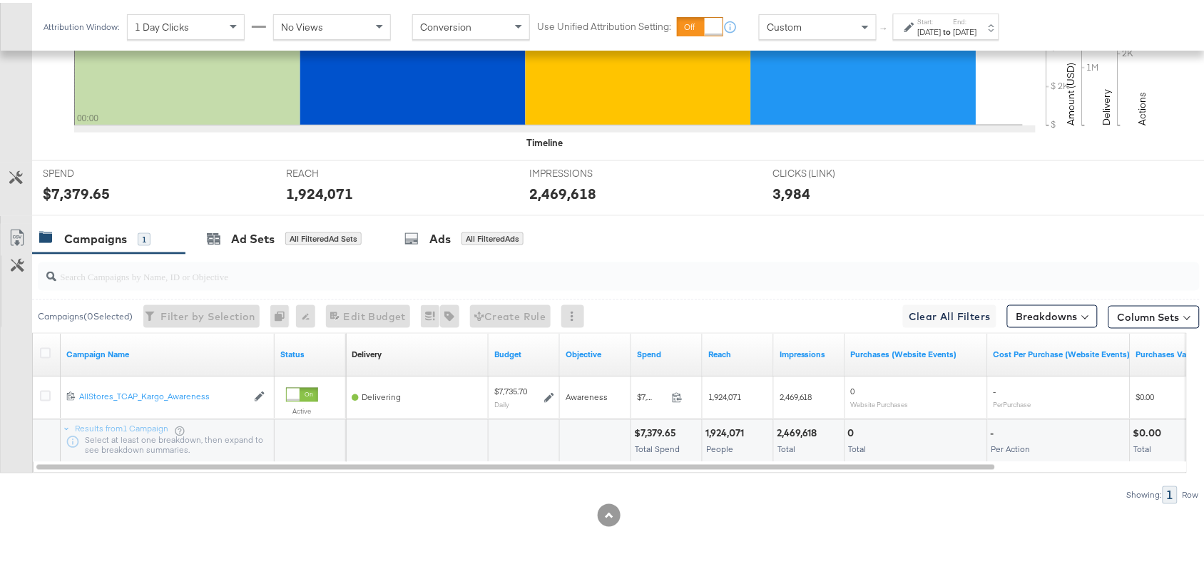
drag, startPoint x: 968, startPoint y: 23, endPoint x: 993, endPoint y: 19, distance: 25.9
click at [977, 19] on div "Start: Sep 24th 2025 to End: Sep 24th 2025" at bounding box center [947, 24] width 59 height 21
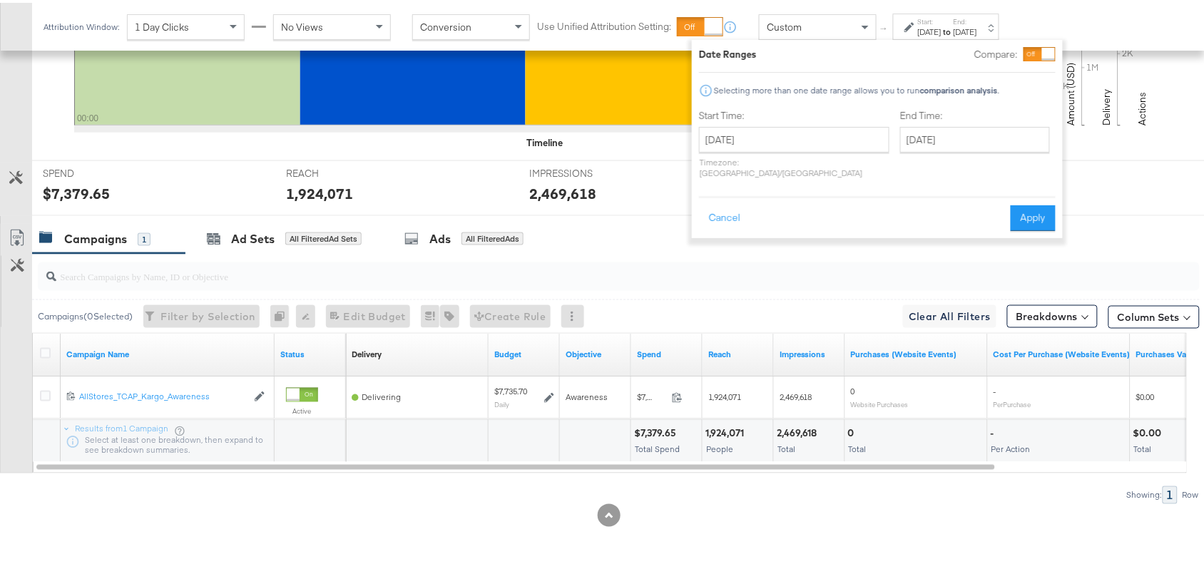
click at [977, 19] on label "End:" at bounding box center [965, 18] width 24 height 9
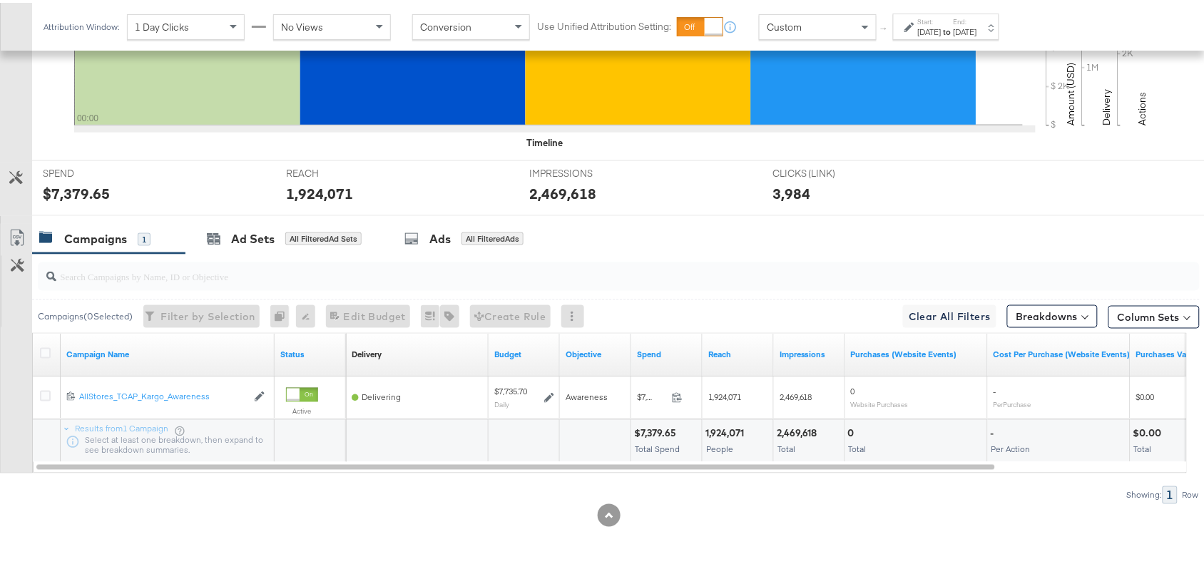
click at [941, 26] on div "Sep 24th 2025" at bounding box center [930, 29] width 24 height 11
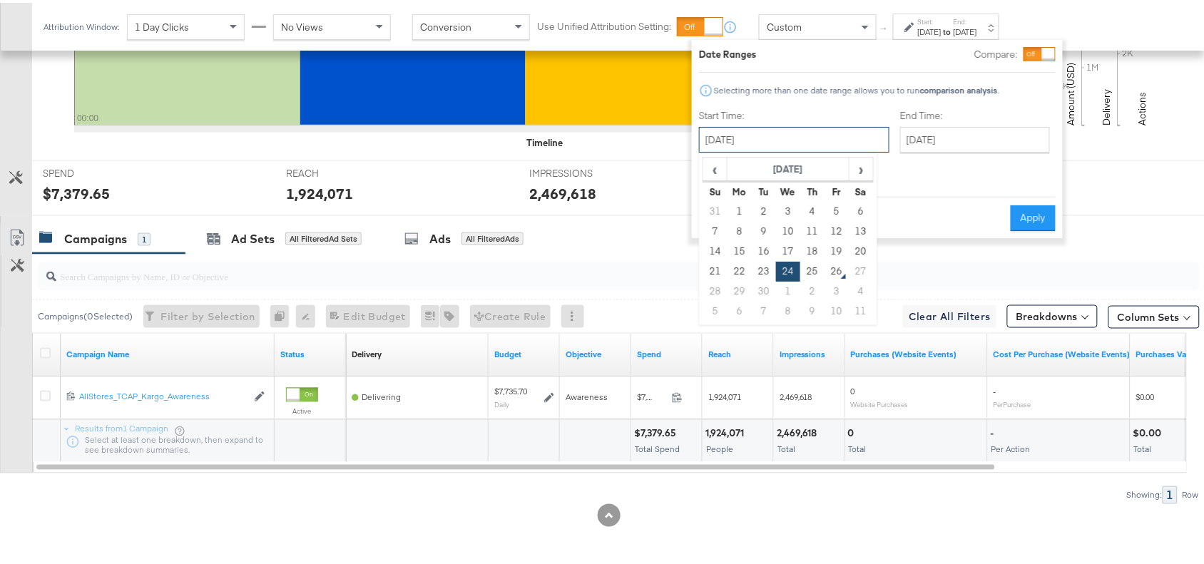
click at [796, 139] on input "September 24th 2025" at bounding box center [794, 137] width 190 height 26
click at [814, 267] on td "25" at bounding box center [812, 269] width 24 height 20
type input "September 25th 2025"
click at [1022, 204] on button "Apply" at bounding box center [1032, 216] width 45 height 26
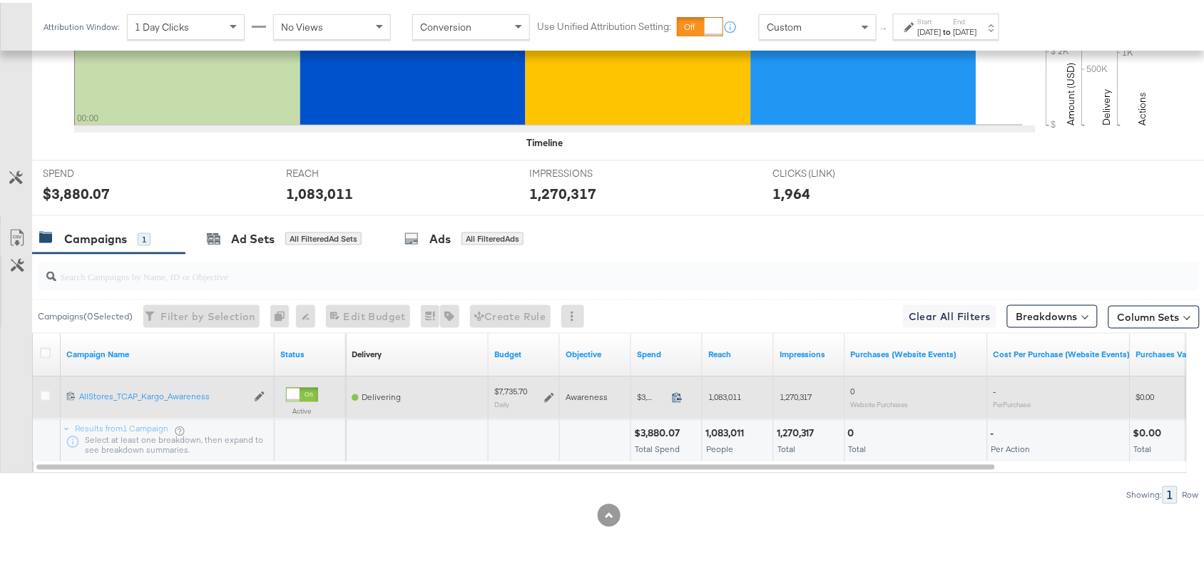
click at [675, 394] on icon at bounding box center [677, 394] width 11 height 11
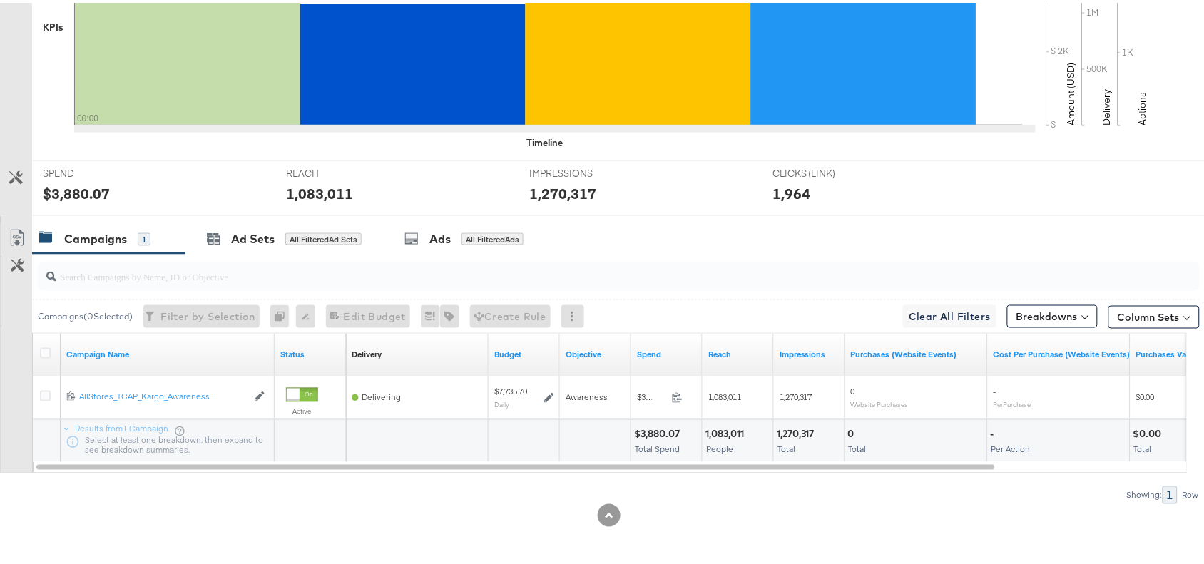
scroll to position [0, 0]
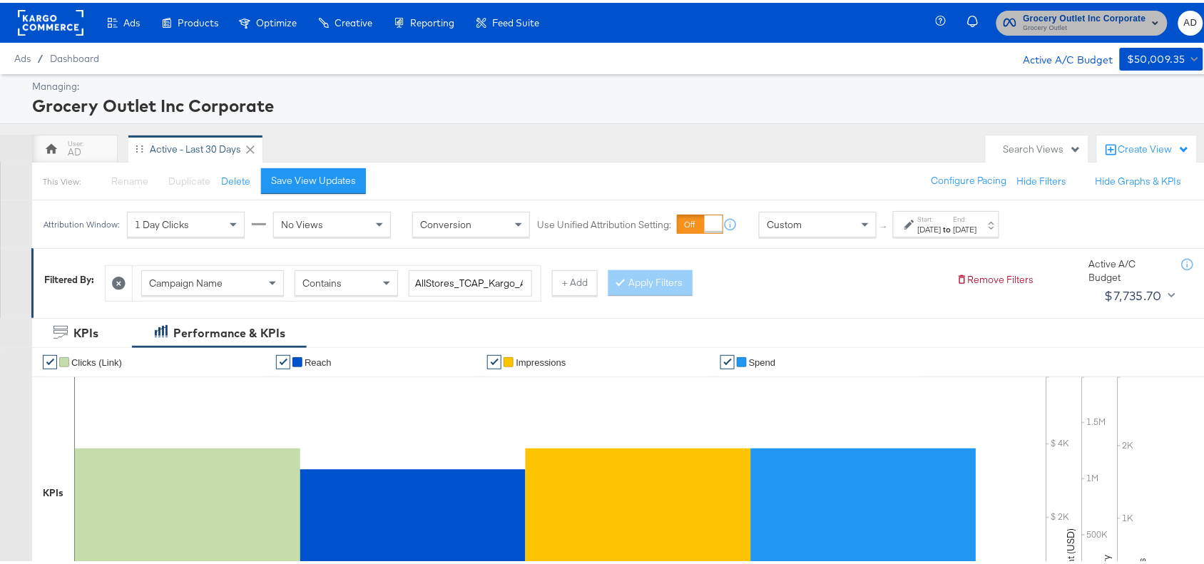
click at [1067, 18] on span "Grocery Outlet Inc Corporate" at bounding box center [1084, 16] width 123 height 15
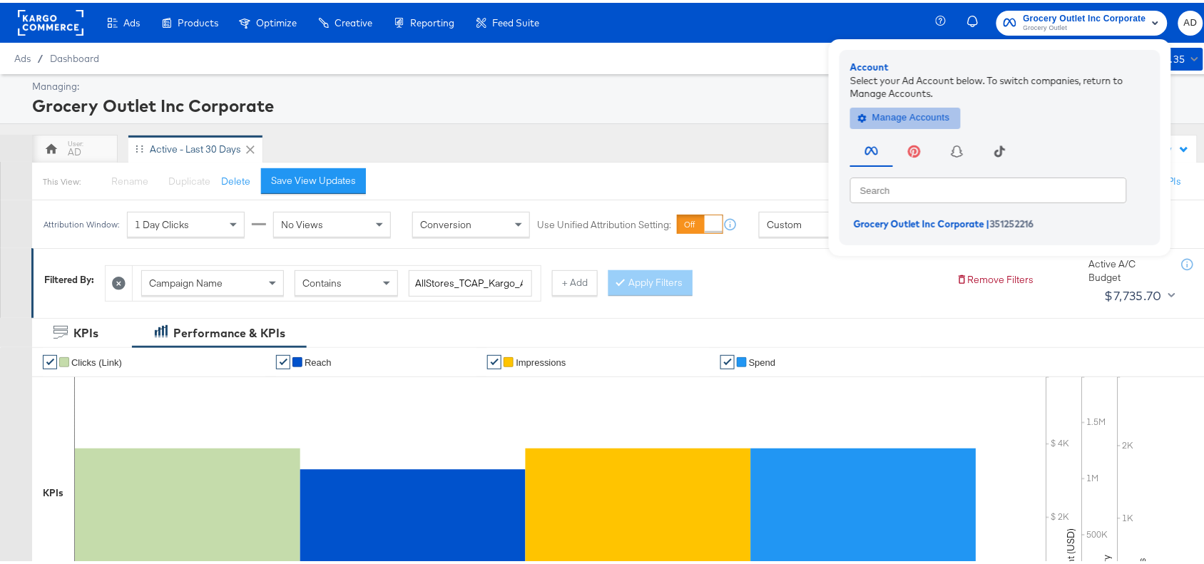
click at [891, 116] on span "Manage Accounts" at bounding box center [905, 115] width 89 height 16
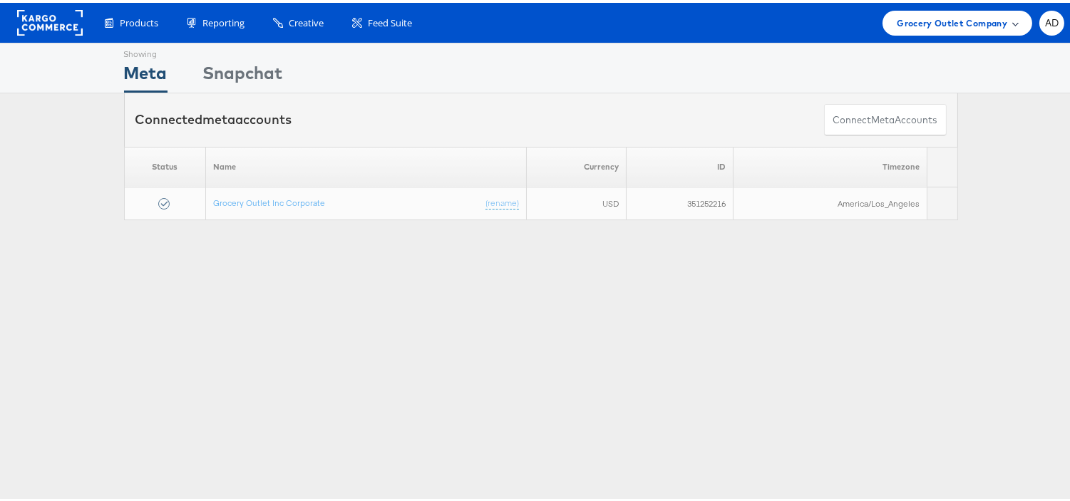
click at [936, 26] on span "Grocery Outlet Company" at bounding box center [952, 20] width 111 height 15
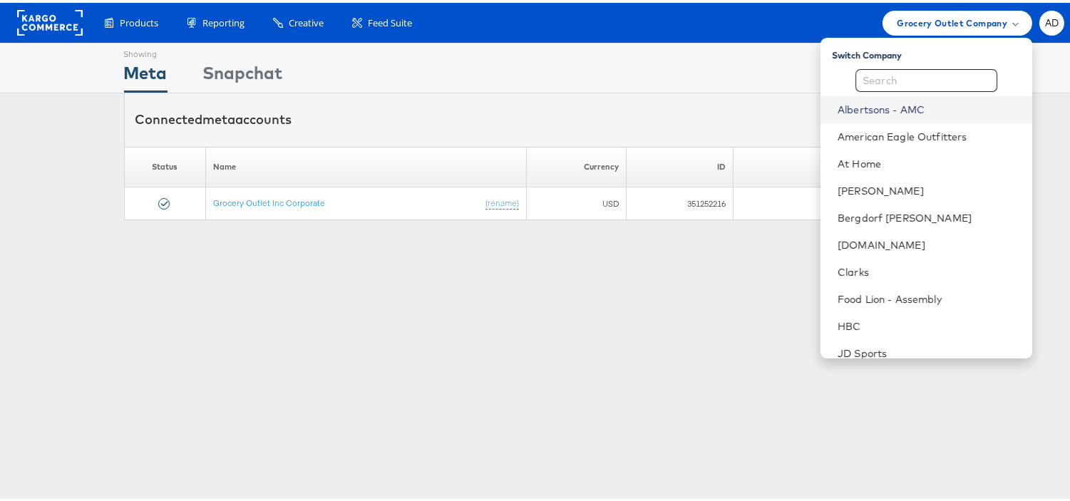
click at [884, 104] on link "Albertsons - AMC" at bounding box center [929, 107] width 183 height 14
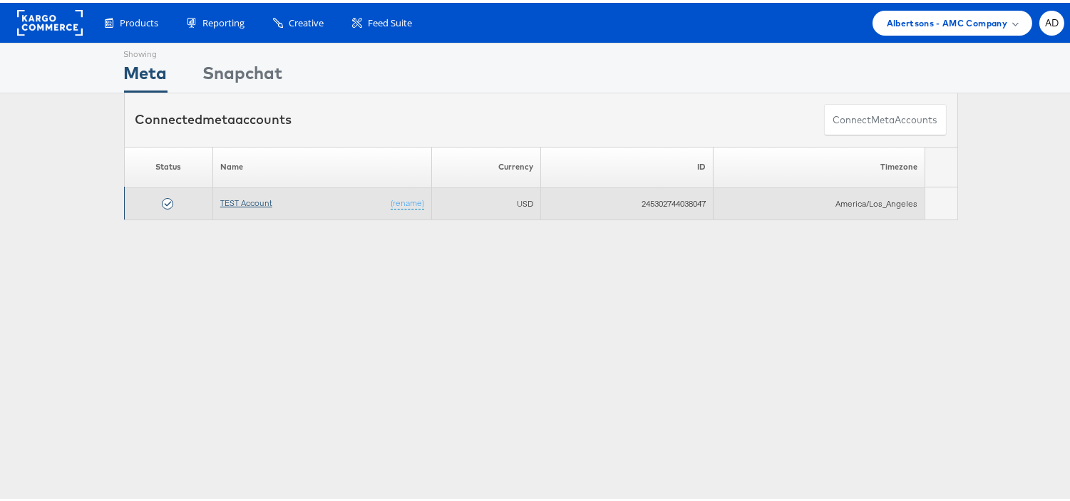
click at [223, 203] on link "TEST Account" at bounding box center [246, 200] width 52 height 11
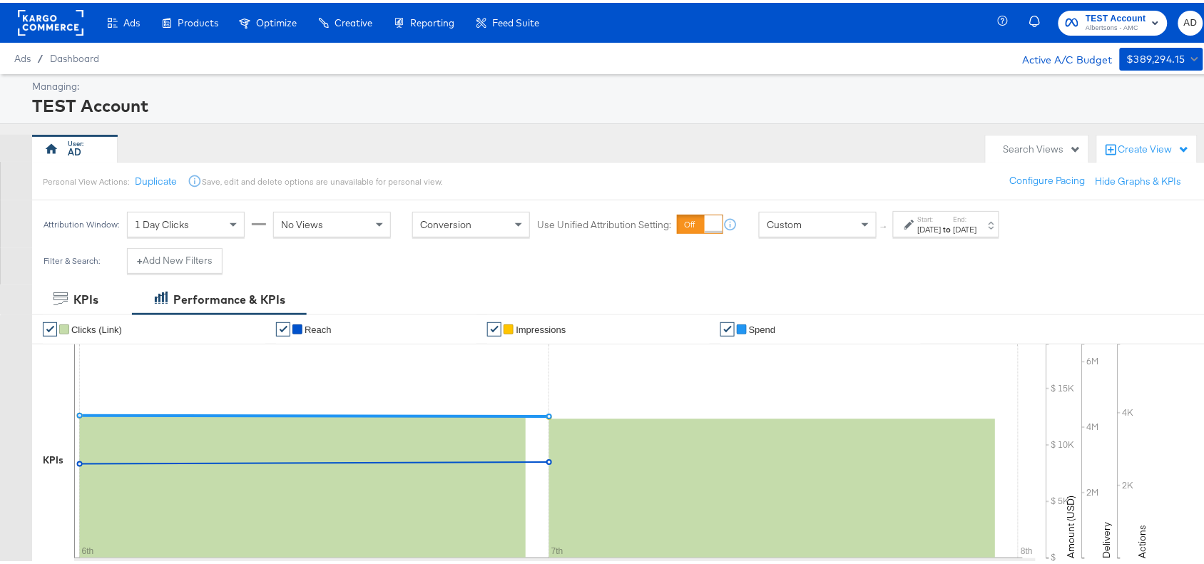
scroll to position [476, 0]
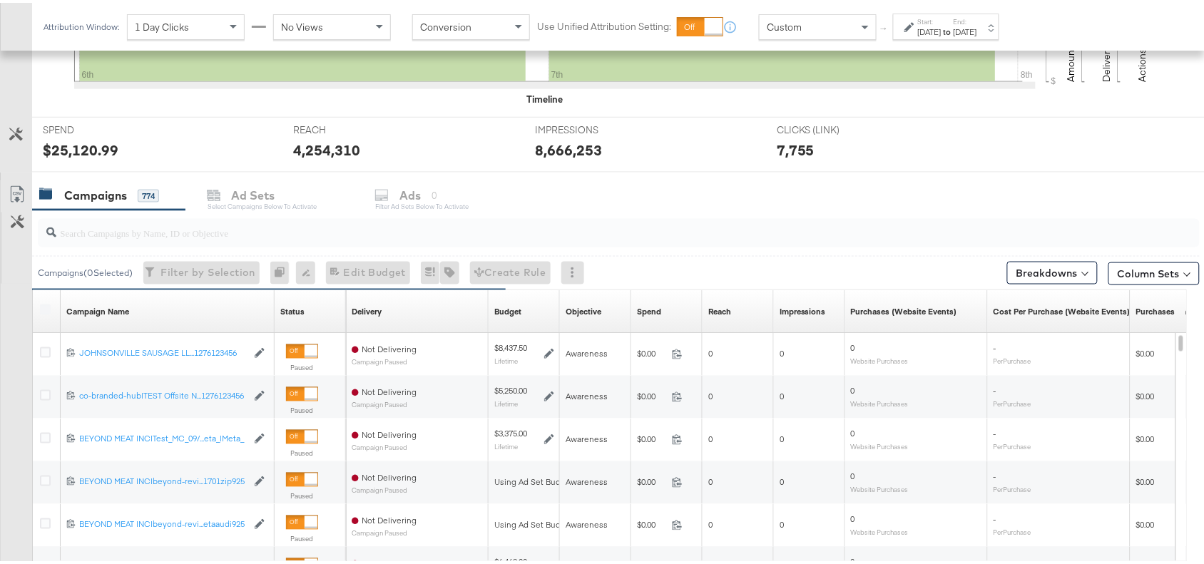
paste input "120232307194170307"
click at [119, 230] on input "search" at bounding box center [575, 224] width 1038 height 28
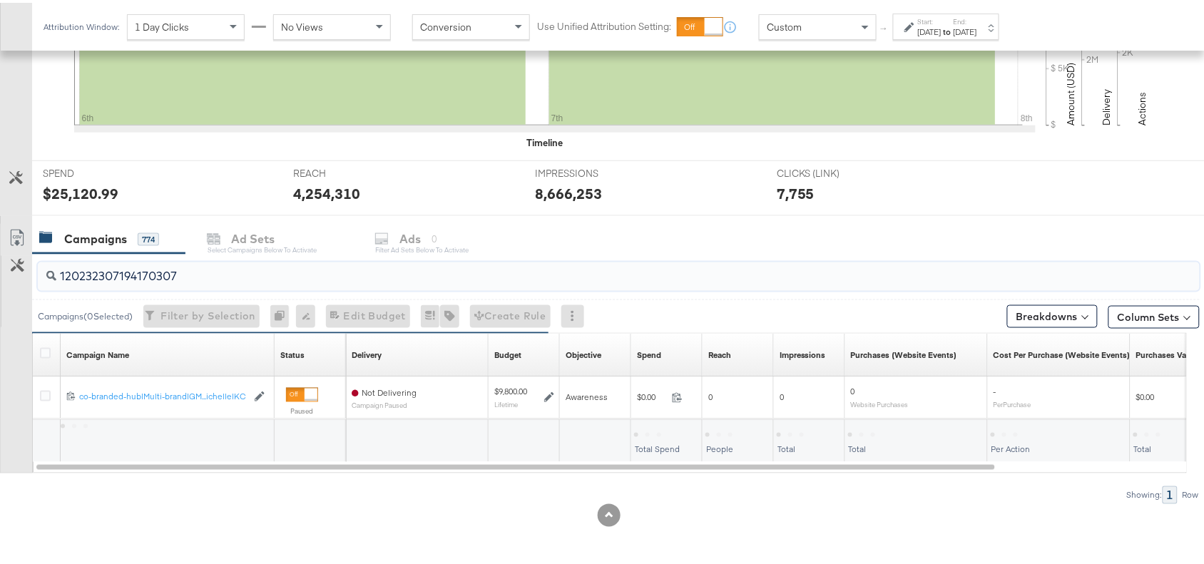
scroll to position [434, 0]
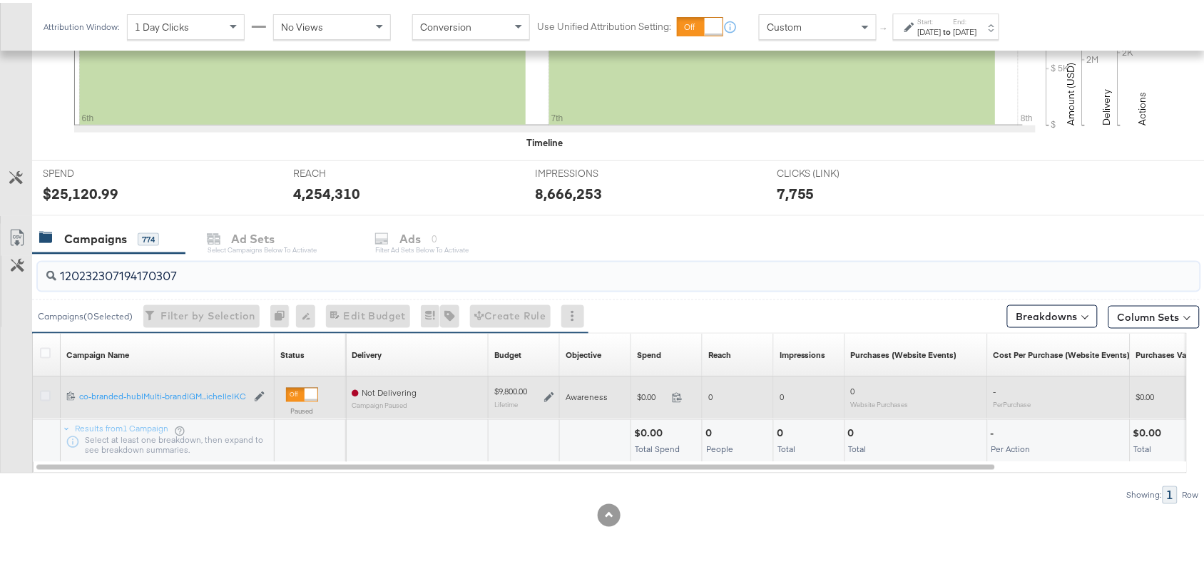
type input "120232307194170307"
click at [43, 397] on icon at bounding box center [45, 393] width 11 height 11
click at [0, 0] on input "checkbox" at bounding box center [0, 0] width 0 height 0
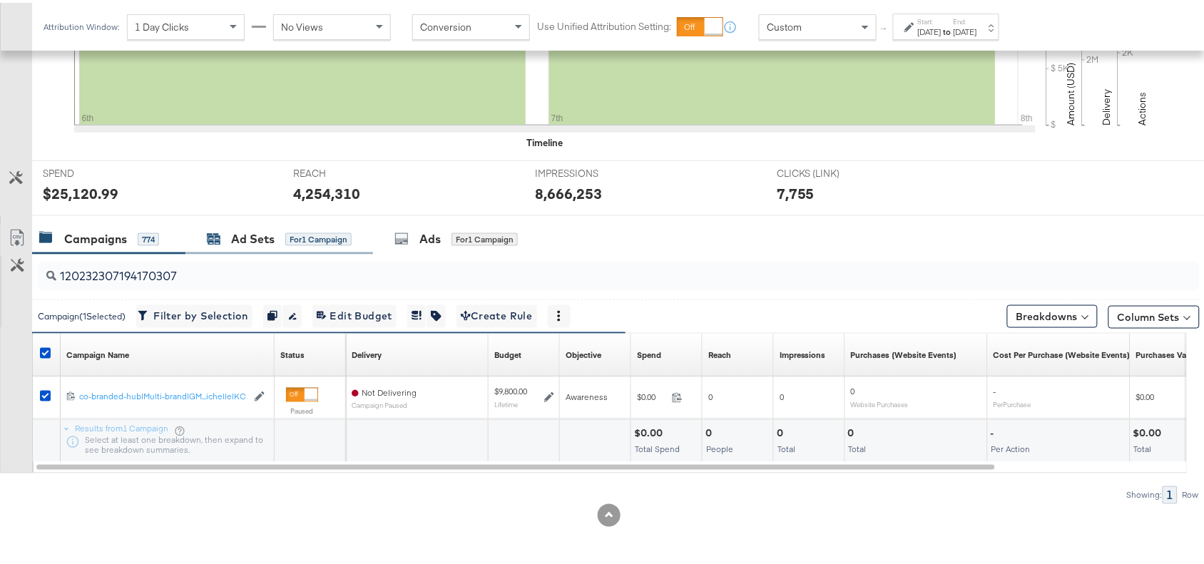
click at [250, 243] on div "Ad Sets" at bounding box center [252, 236] width 43 height 16
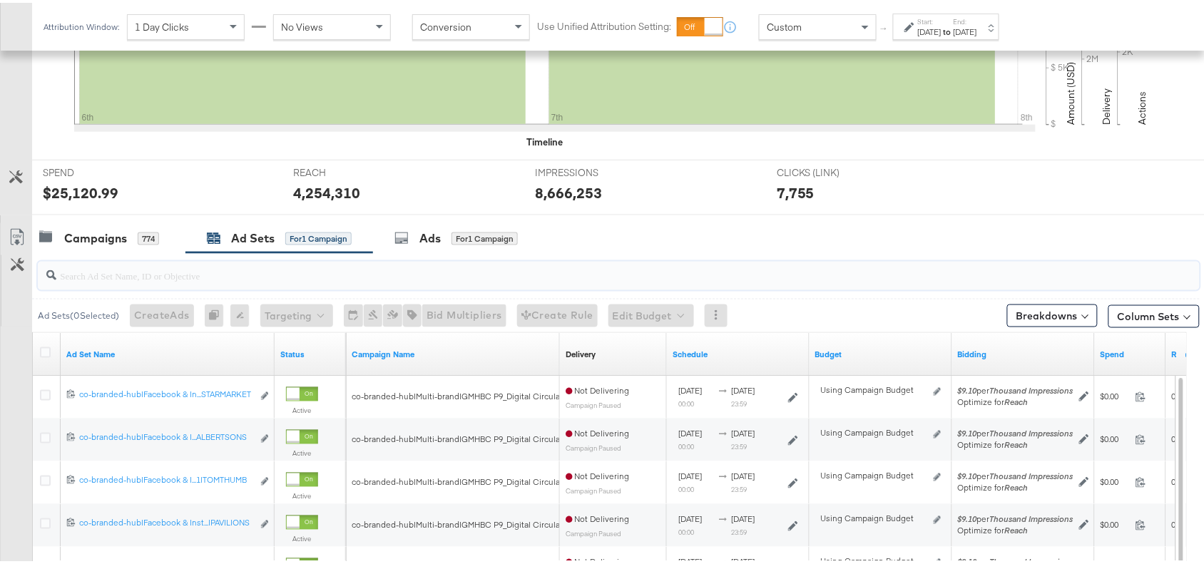
paste input "co-branded-hub|Facebook & Instagram|Social Media|FBIG - Premium Carousel & Prod…"
click at [100, 275] on input "search" at bounding box center [575, 267] width 1038 height 28
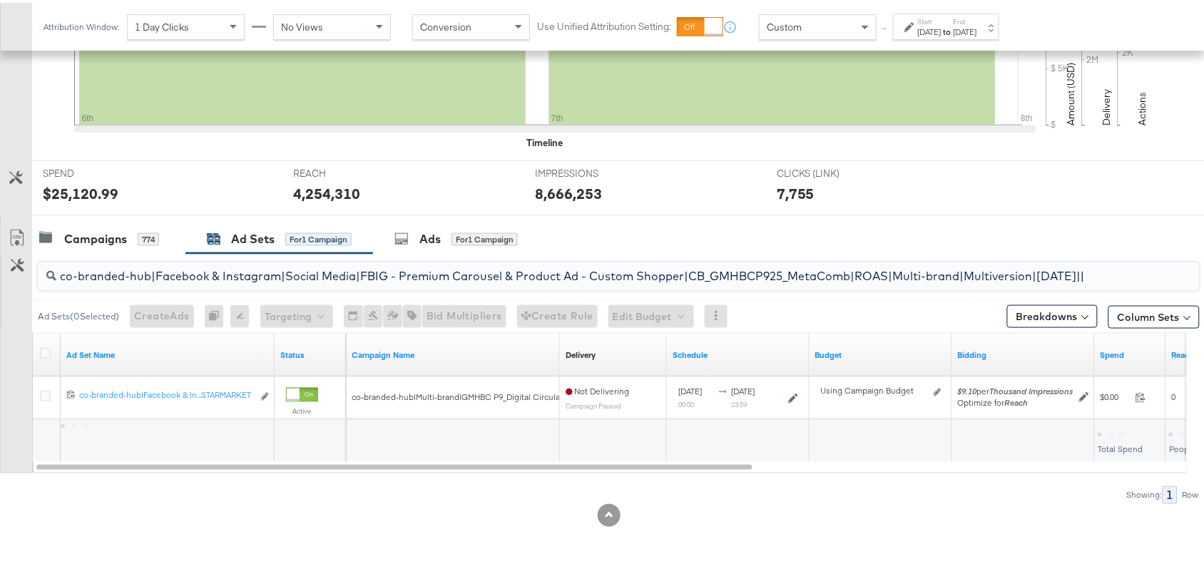
scroll to position [0, 479]
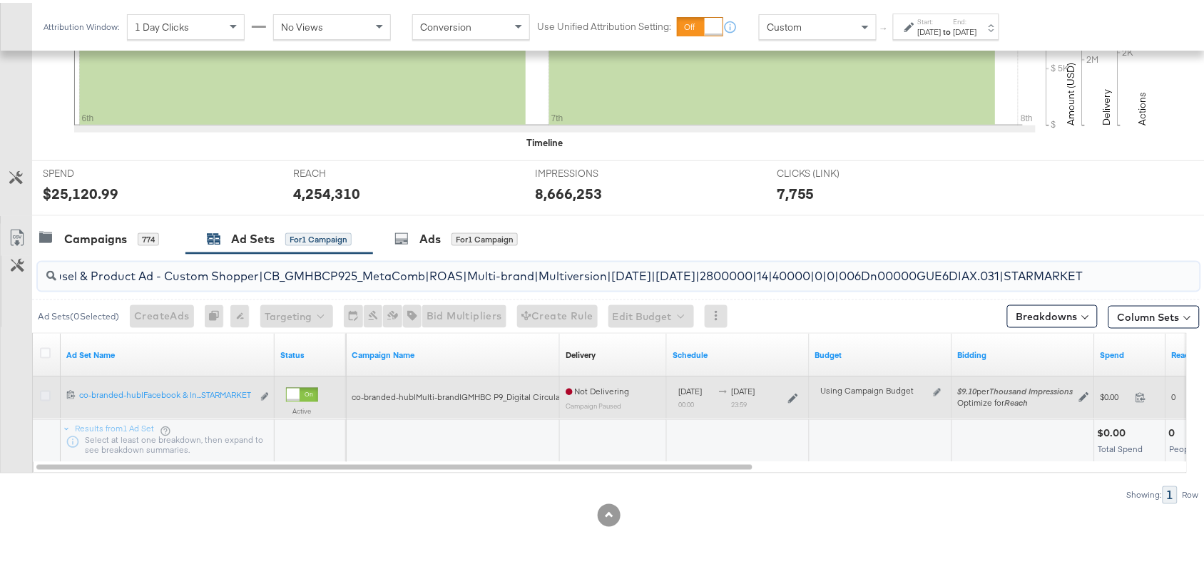
type input "co-branded-hub|Facebook & Instagram|Social Media|FBIG - Premium Carousel & Prod…"
click at [45, 396] on icon at bounding box center [45, 393] width 11 height 11
click at [0, 0] on input "checkbox" at bounding box center [0, 0] width 0 height 0
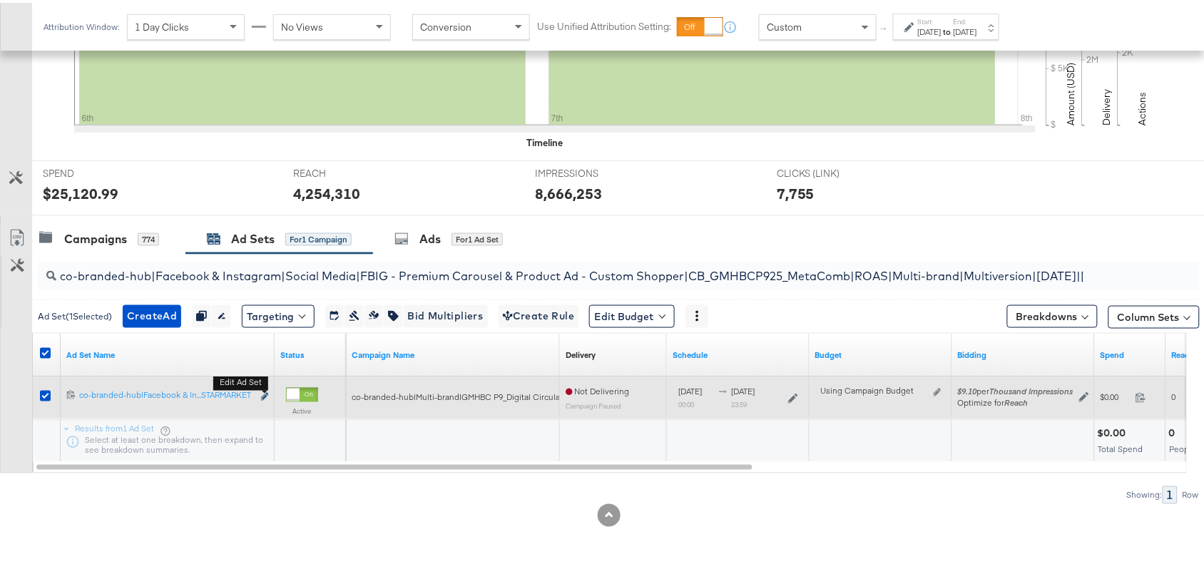
click at [261, 393] on icon "link" at bounding box center [264, 394] width 7 height 8
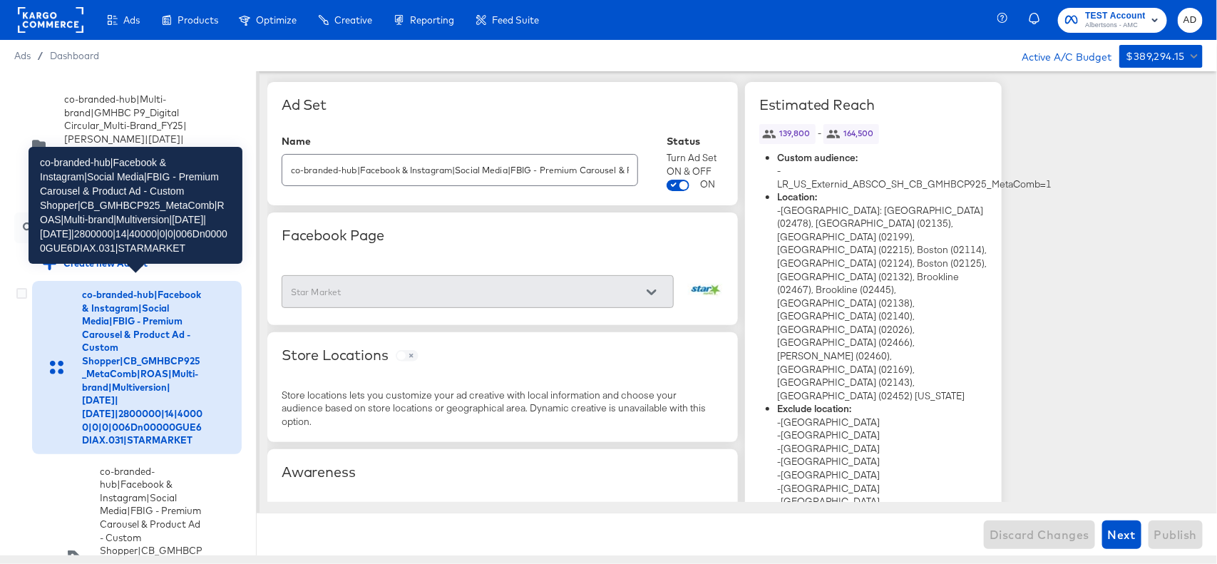
click at [109, 323] on div "co-branded-hub|Facebook & Instagram|Social Media|FBIG - Premium Carousel & Prod…" at bounding box center [142, 367] width 121 height 159
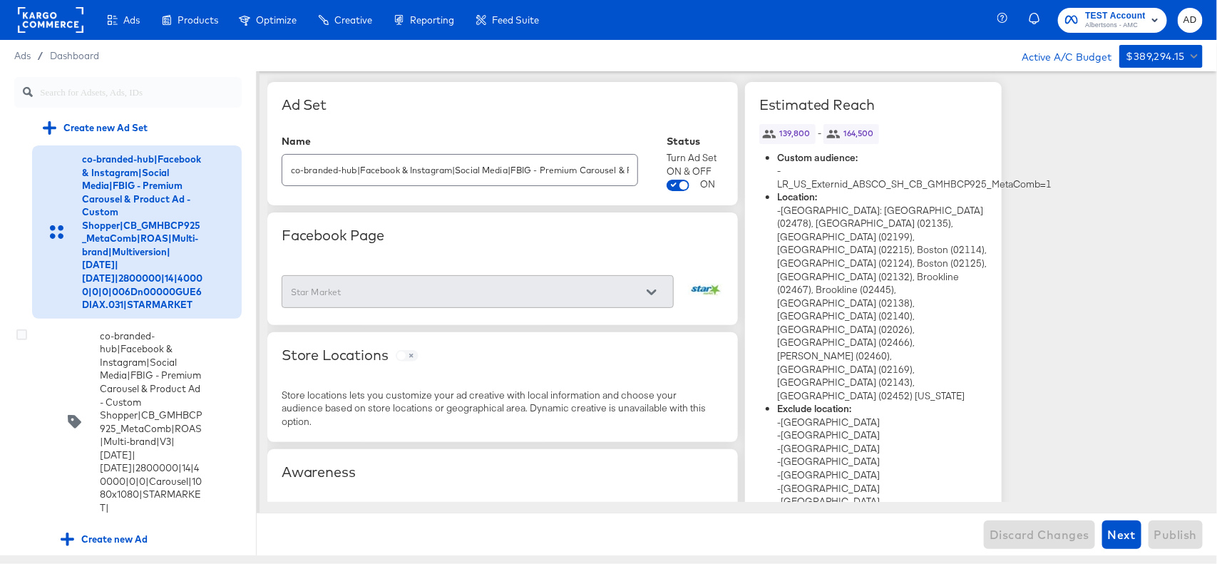
scroll to position [169, 0]
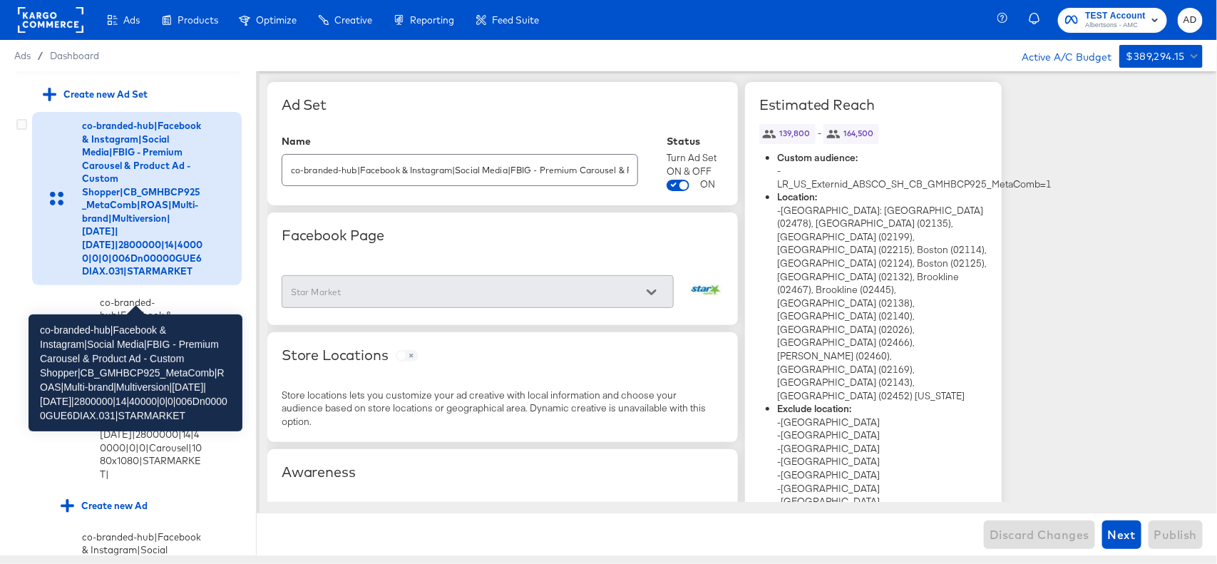
click at [145, 240] on div "co-branded-hub|Facebook & Instagram|Social Media|FBIG - Premium Carousel & Prod…" at bounding box center [142, 198] width 121 height 159
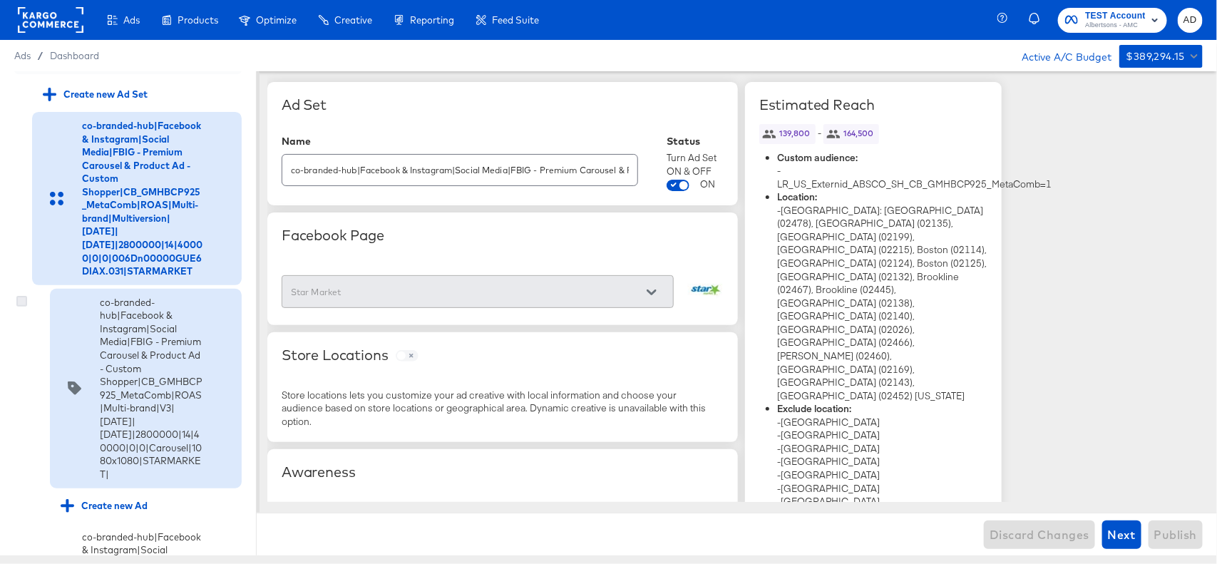
click at [18, 307] on icon at bounding box center [21, 301] width 11 height 11
click at [0, 0] on input "checkbox" at bounding box center [0, 0] width 0 height 0
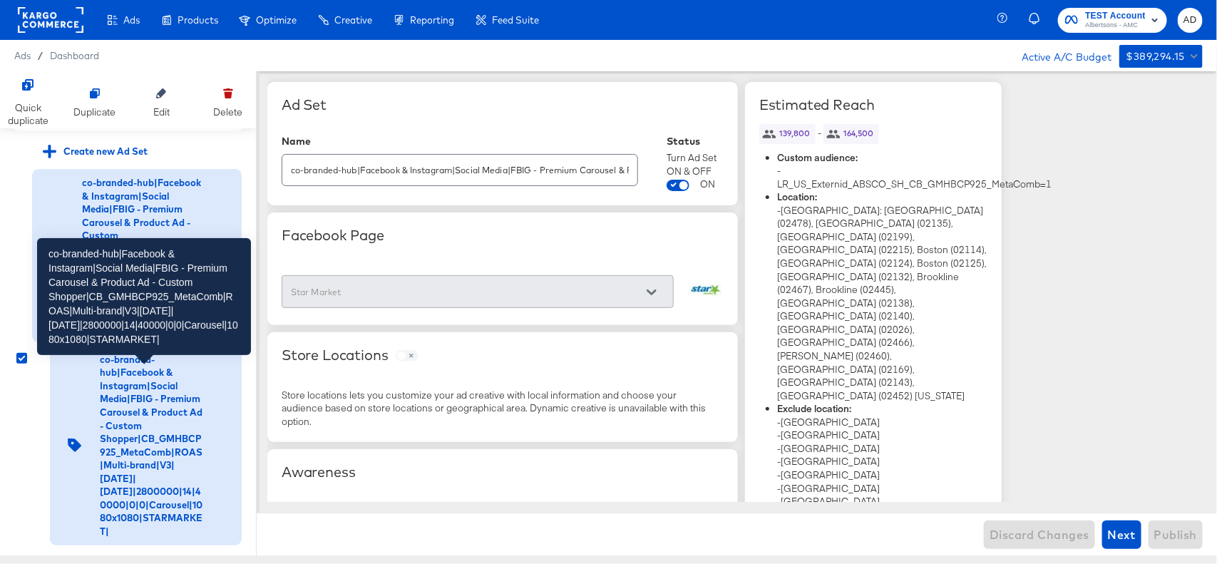
click at [158, 432] on div "co-branded-hub|Facebook & Instagram|Social Media|FBIG - Premium Carousel & Prod…" at bounding box center [151, 445] width 103 height 185
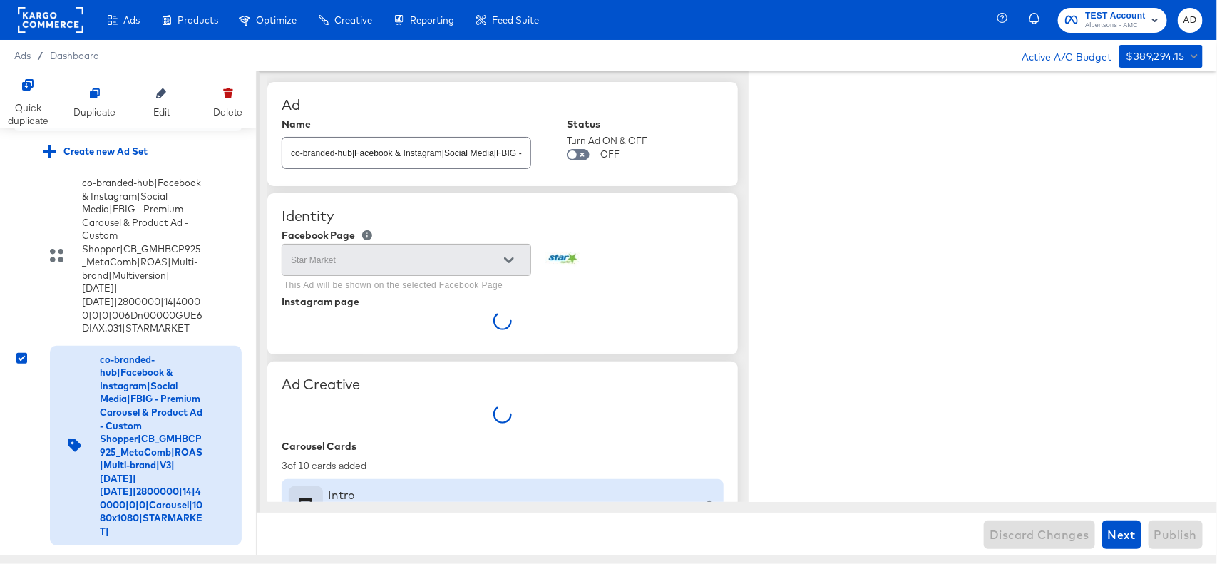
type textarea "x"
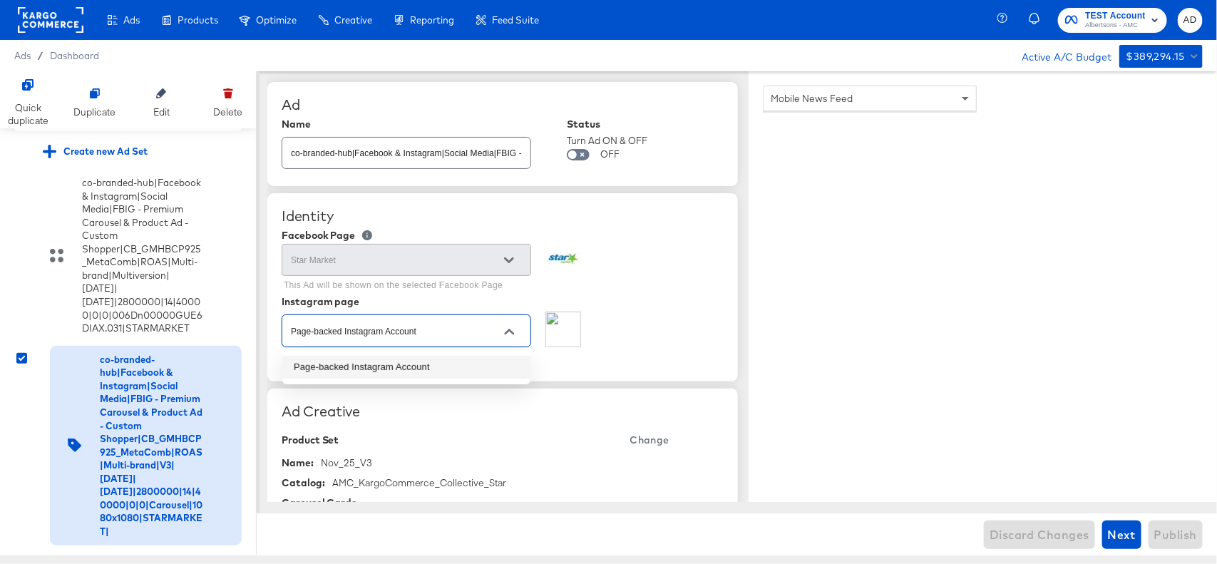
click at [473, 332] on input "Page-backed Instagram Account" at bounding box center [395, 331] width 215 height 16
click at [486, 332] on input "Page-backed Instagram Account" at bounding box center [395, 331] width 215 height 16
click at [435, 337] on input "Page-backed Instagram Account" at bounding box center [395, 331] width 215 height 16
click at [724, 332] on div "Identity Facebook Page Star Market This Ad will be shown on the selected Facebo…" at bounding box center [502, 287] width 471 height 188
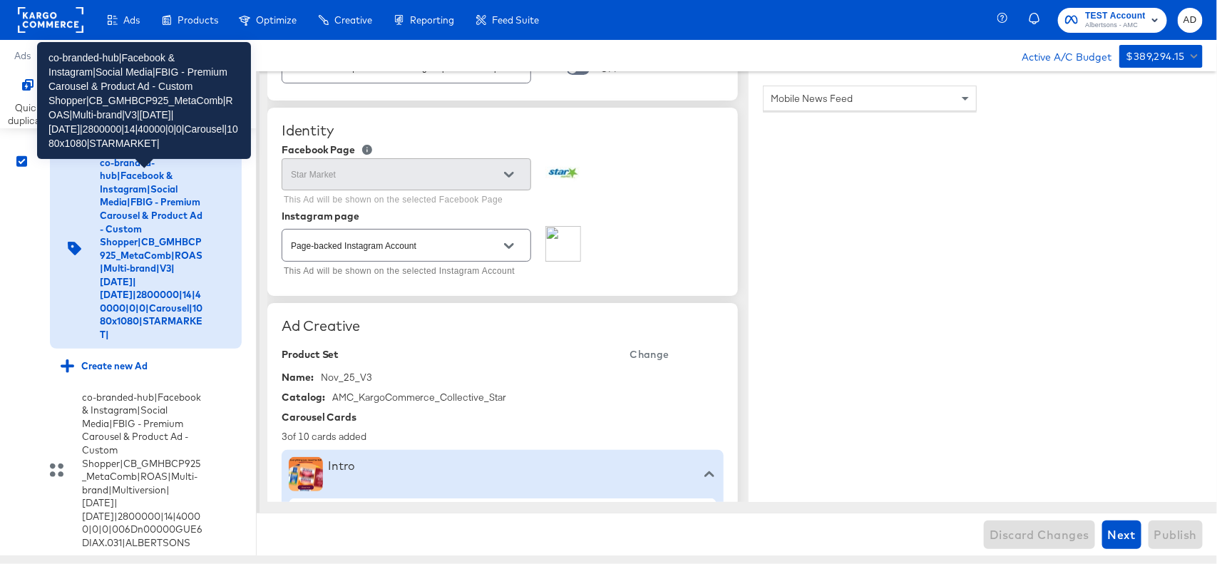
scroll to position [365, 0]
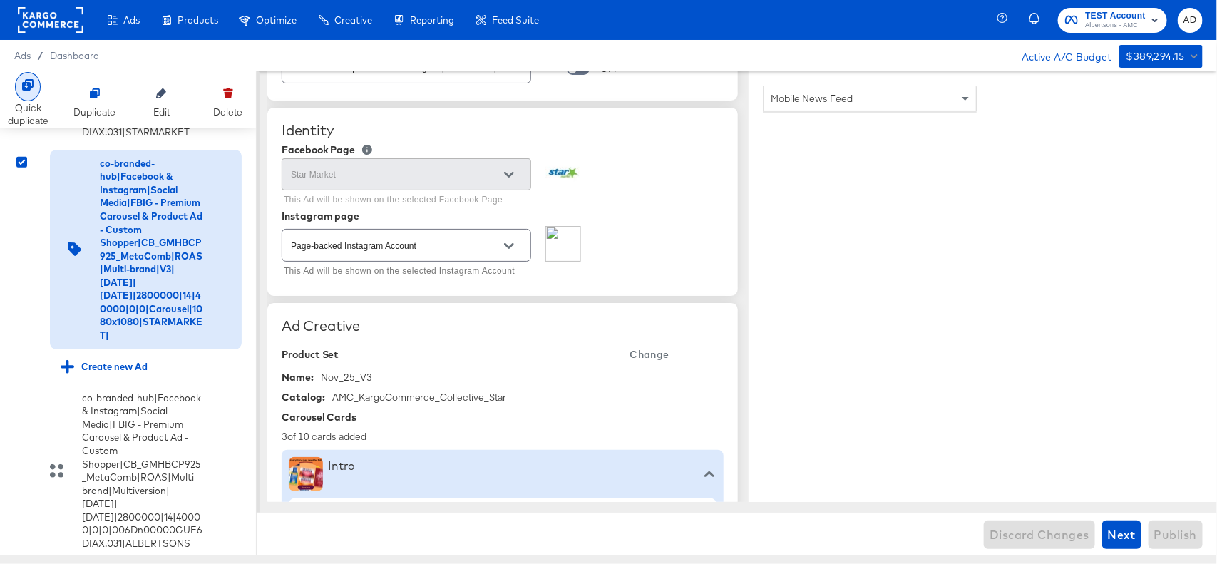
click at [30, 93] on div at bounding box center [28, 86] width 26 height 29
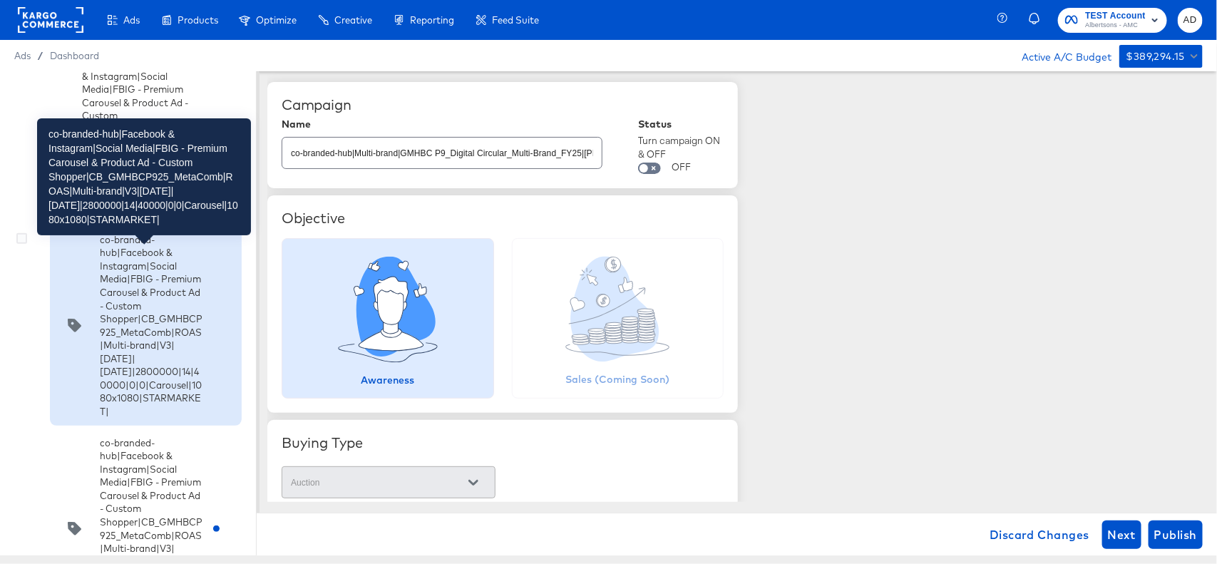
scroll to position [383, 0]
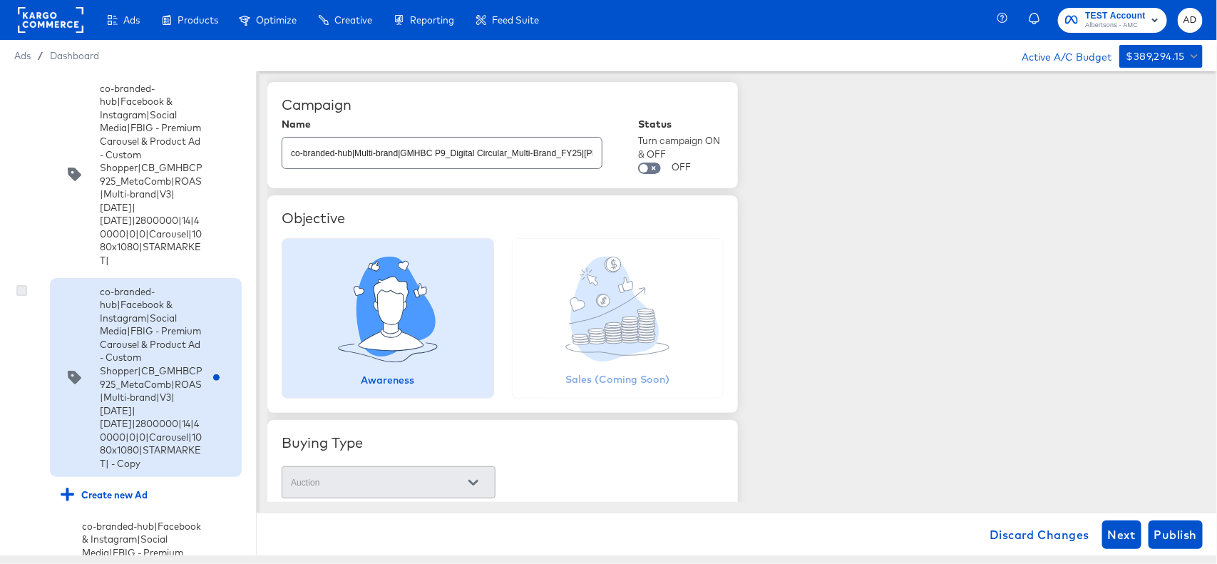
click at [21, 296] on icon at bounding box center [21, 290] width 11 height 11
click at [0, 0] on input "checkbox" at bounding box center [0, 0] width 0 height 0
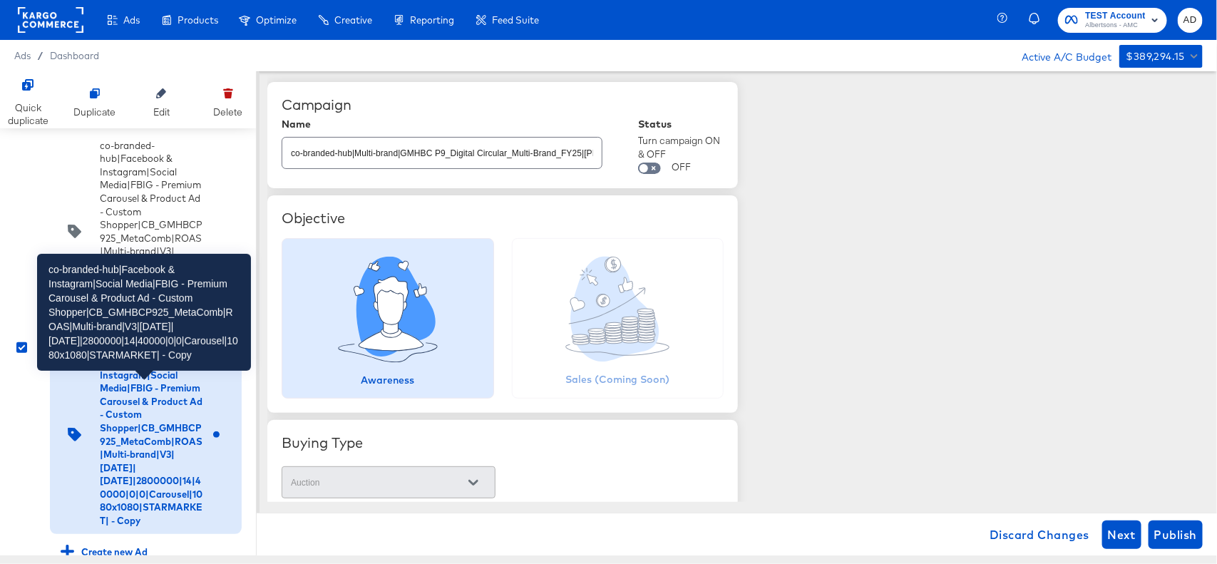
click at [144, 461] on div "co-branded-hub|Facebook & Instagram|Social Media|FBIG - Premium Carousel & Prod…" at bounding box center [151, 434] width 103 height 185
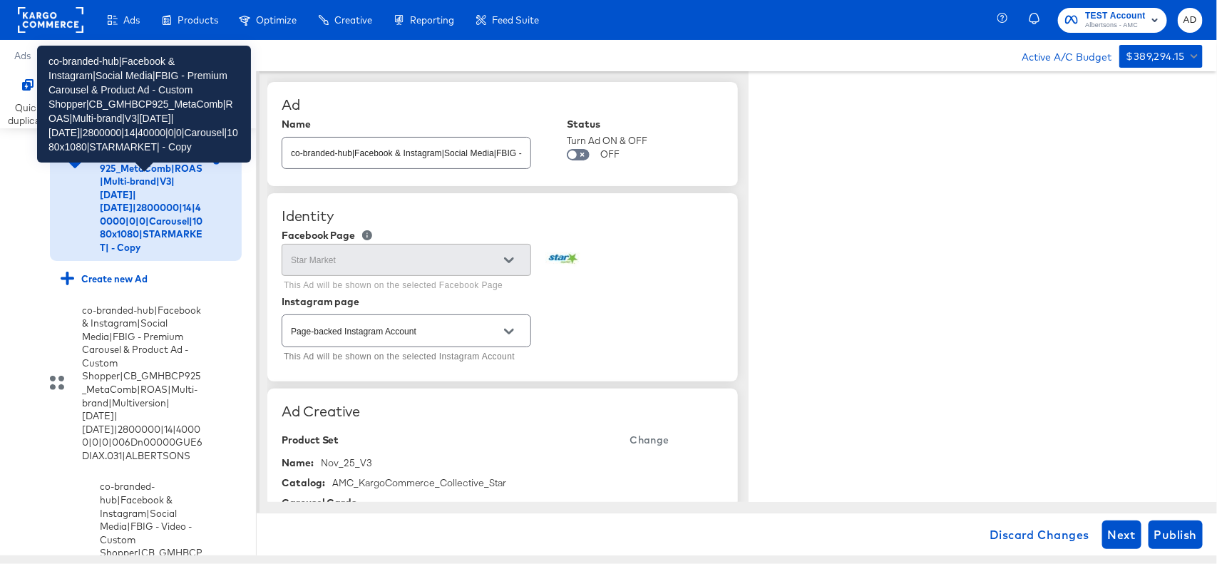
type textarea "x"
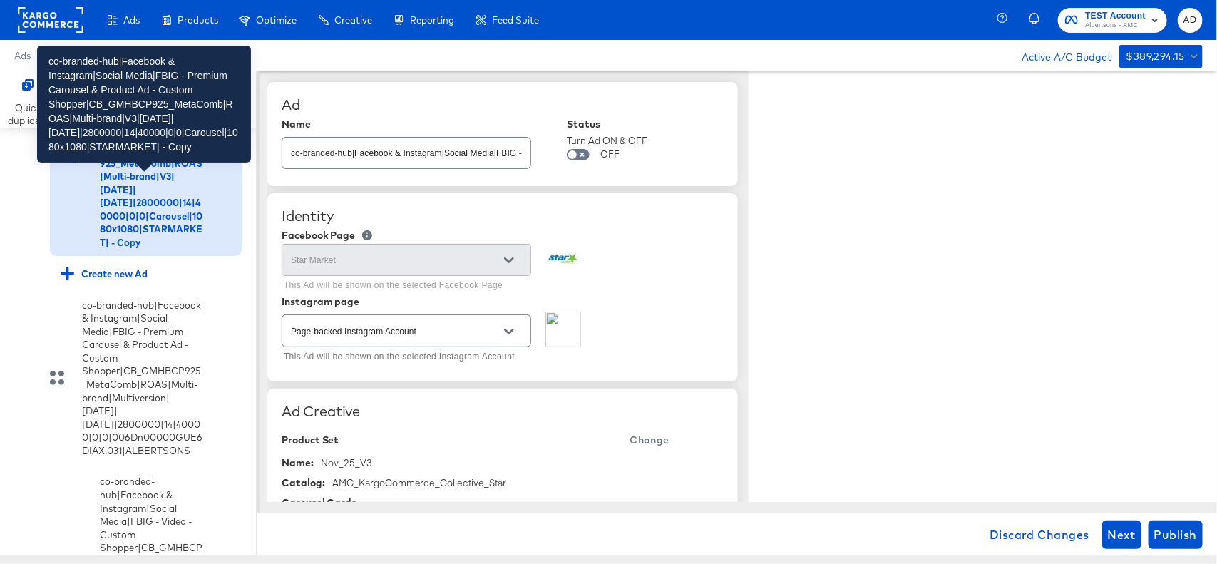
scroll to position [665, 0]
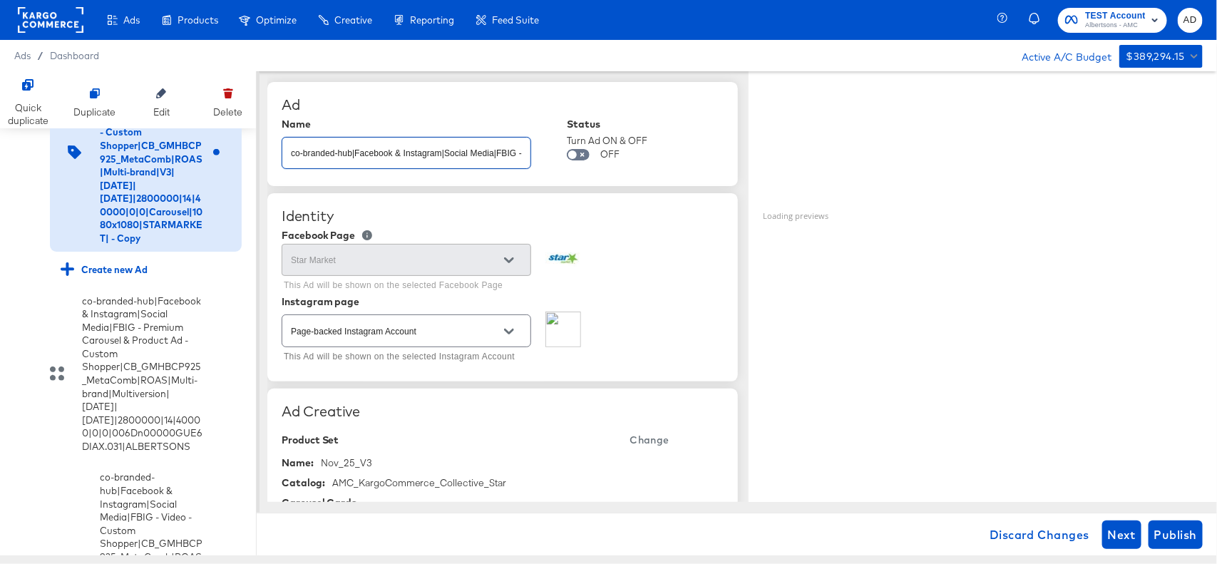
click at [468, 155] on input "co-branded-hub|Facebook & Instagram|Social Media|FBIG - Premium Carousel & Prod…" at bounding box center [406, 147] width 248 height 31
type input "c"
click at [421, 151] on input "text" at bounding box center [406, 147] width 248 height 31
paste input "co-branded-hub|Facebook & Instagram|Social Media|FBIG - Premium Carousel & Prod…"
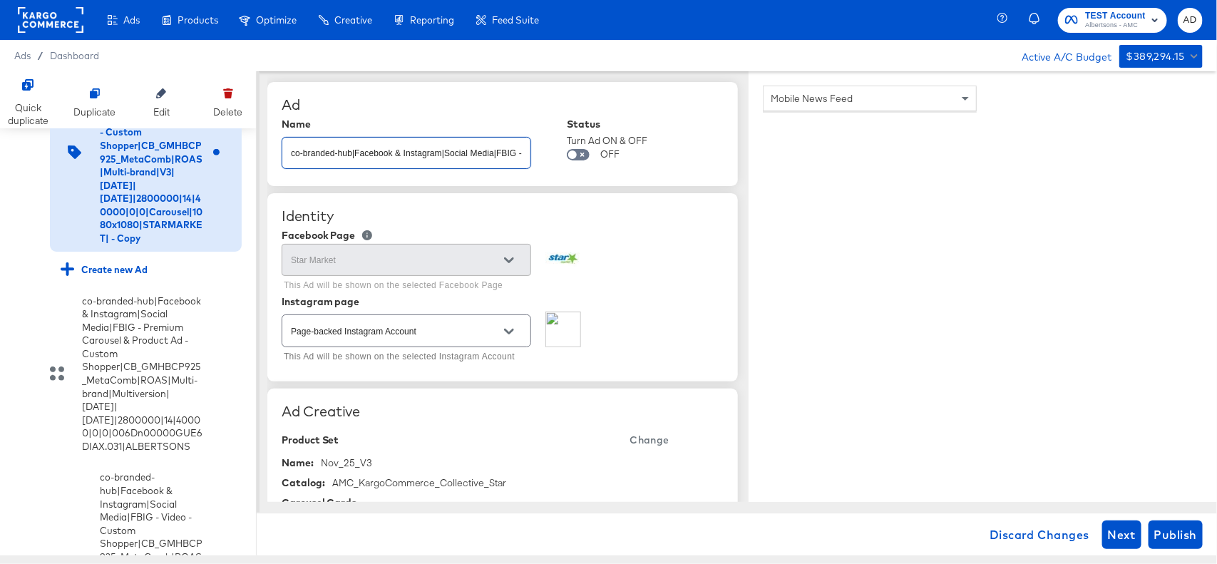
scroll to position [0, 730]
click at [448, 152] on input "co-branded-hub|Facebook & Instagram|Social Media|FBIG - Premium Carousel & Prod…" at bounding box center [406, 147] width 248 height 31
type input "co-branded-hub|Facebook & Instagram|Social Media|FBIG - Premium Carousel & Prod…"
type textarea "x"
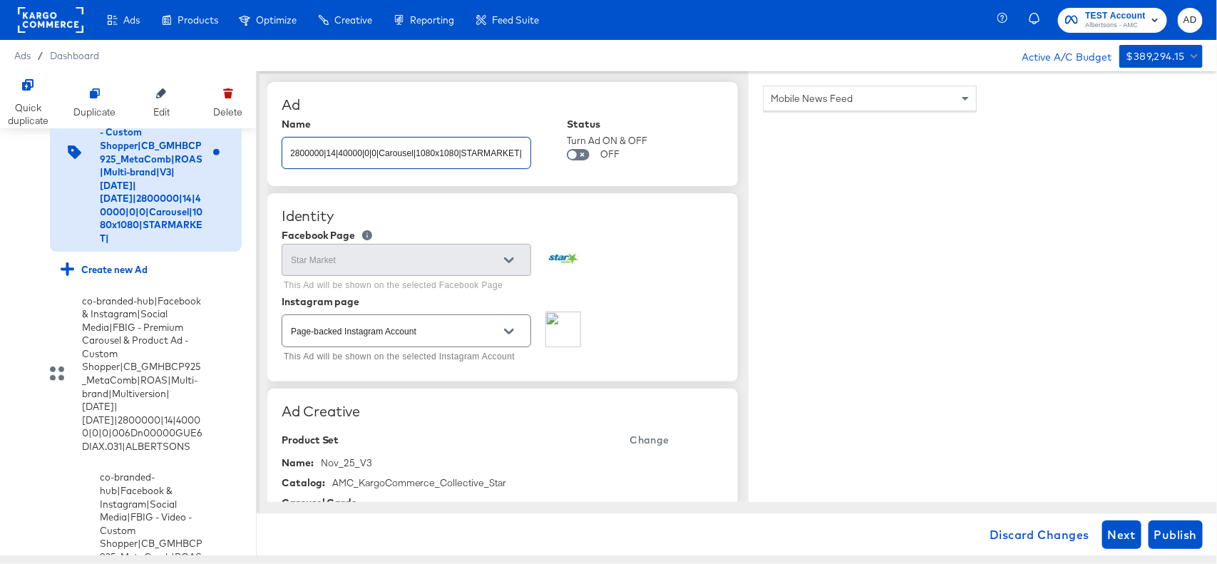
scroll to position [0, 0]
click at [382, 153] on input "co-branded-hub|Facebook & Instagram|Social Media|FBIG - Premium Carousel & Prod…" at bounding box center [406, 147] width 248 height 31
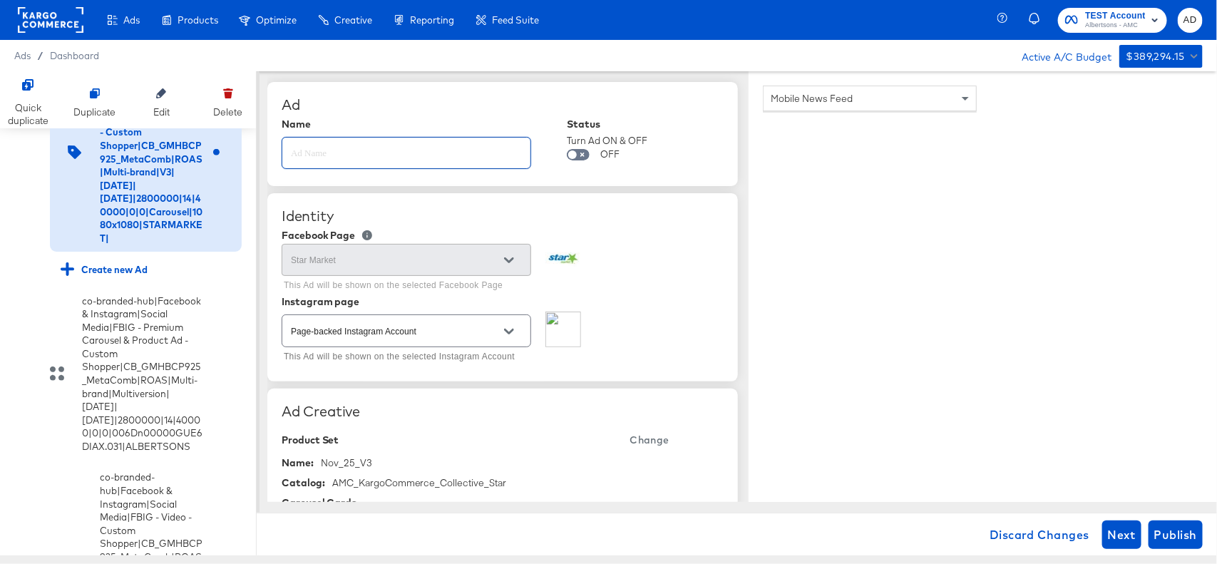
paste input "co-branded-hub|Facebook & Instagram|Social Media|FBIG - Premium Carousel & Prod…"
type input "co-branded-hub|Facebook & Instagram|Social Media|FBIG - Premium Carousel & Prod…"
type textarea "x"
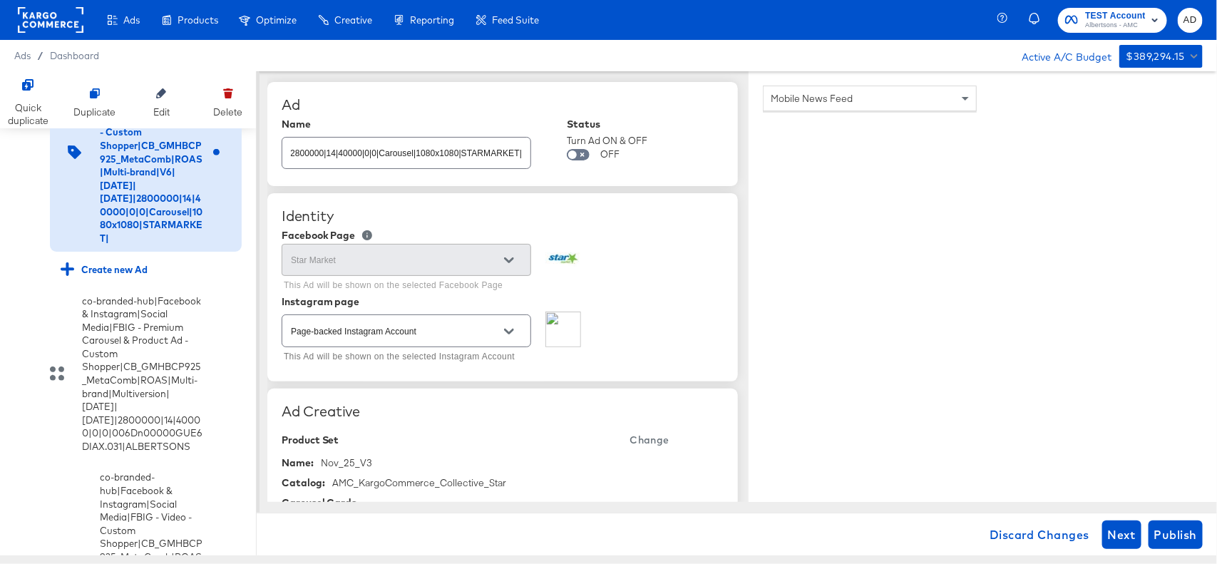
scroll to position [0, 0]
click at [617, 177] on div "Ad Name co-branded-hub|Facebook & Instagram|Social Media|FBIG - Premium Carouse…" at bounding box center [502, 134] width 471 height 104
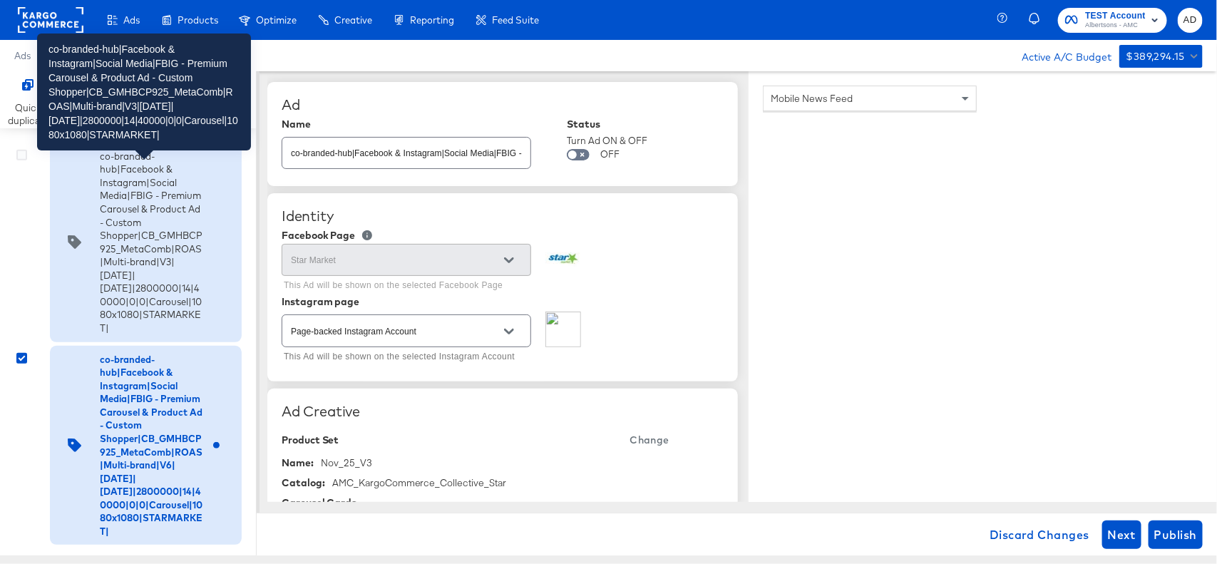
scroll to position [373, 0]
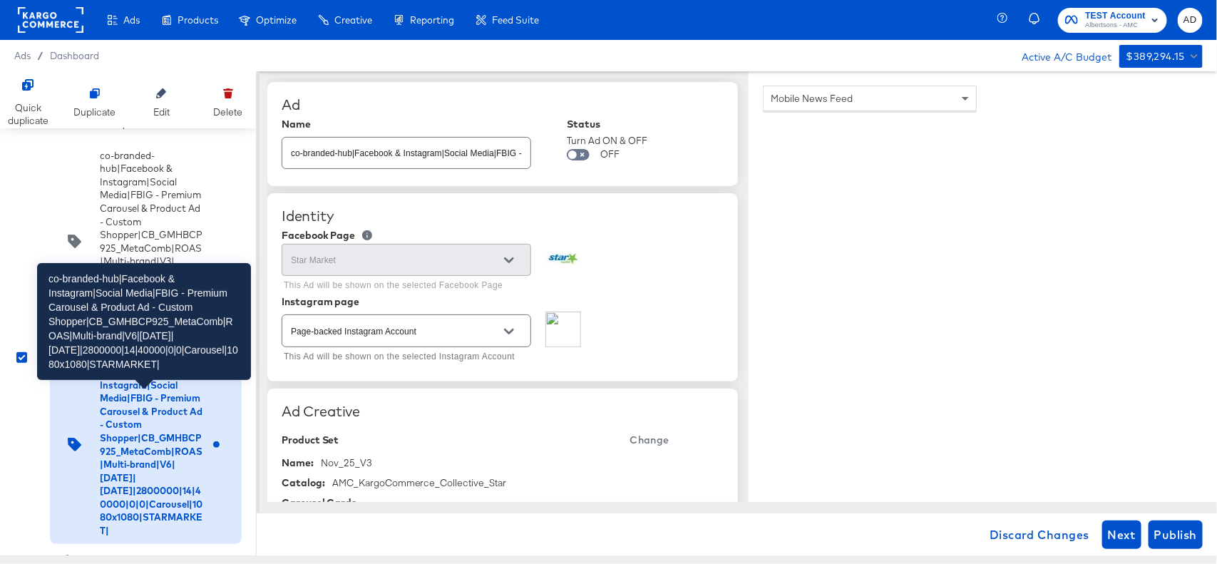
click at [104, 447] on div "co-branded-hub|Facebook & Instagram|Social Media|FBIG - Premium Carousel & Prod…" at bounding box center [151, 444] width 103 height 185
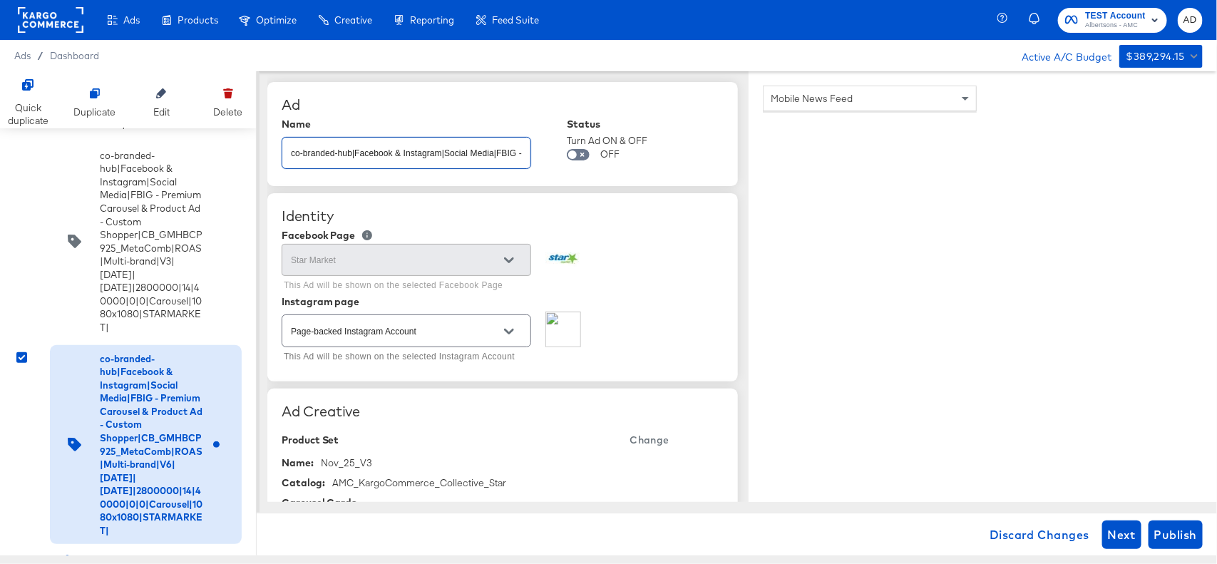
click at [434, 154] on input "co-branded-hub|Facebook & Instagram|Social Media|FBIG - Premium Carousel & Prod…" at bounding box center [406, 147] width 248 height 31
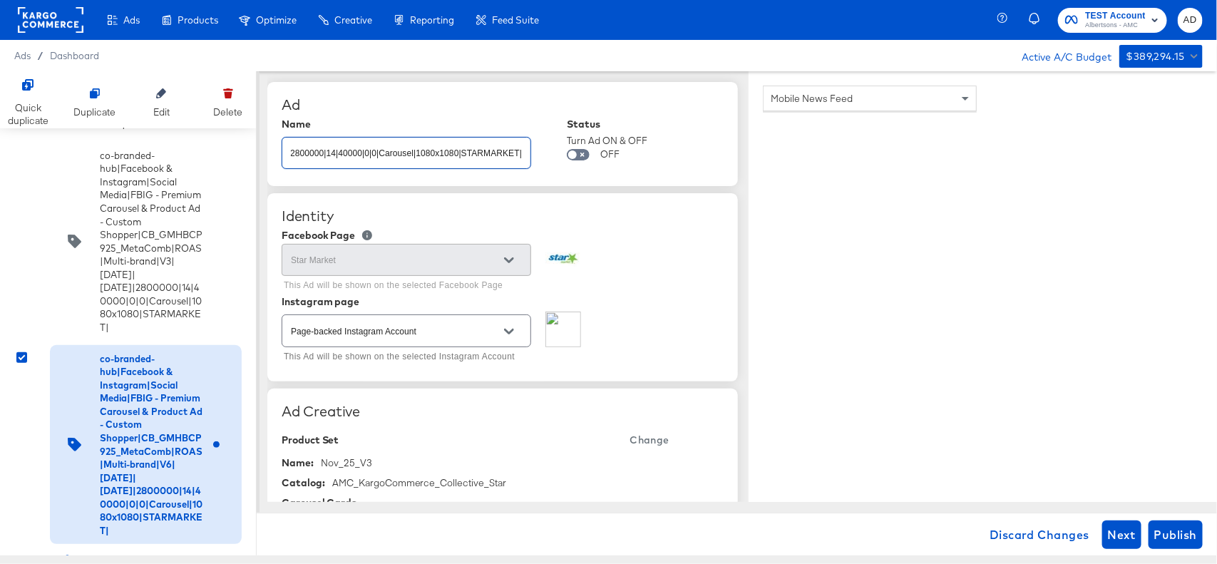
click at [434, 154] on input "co-branded-hub|Facebook & Instagram|Social Media|FBIG - Premium Carousel & Prod…" at bounding box center [406, 147] width 248 height 31
type input "Untitled Ad"
type textarea "x"
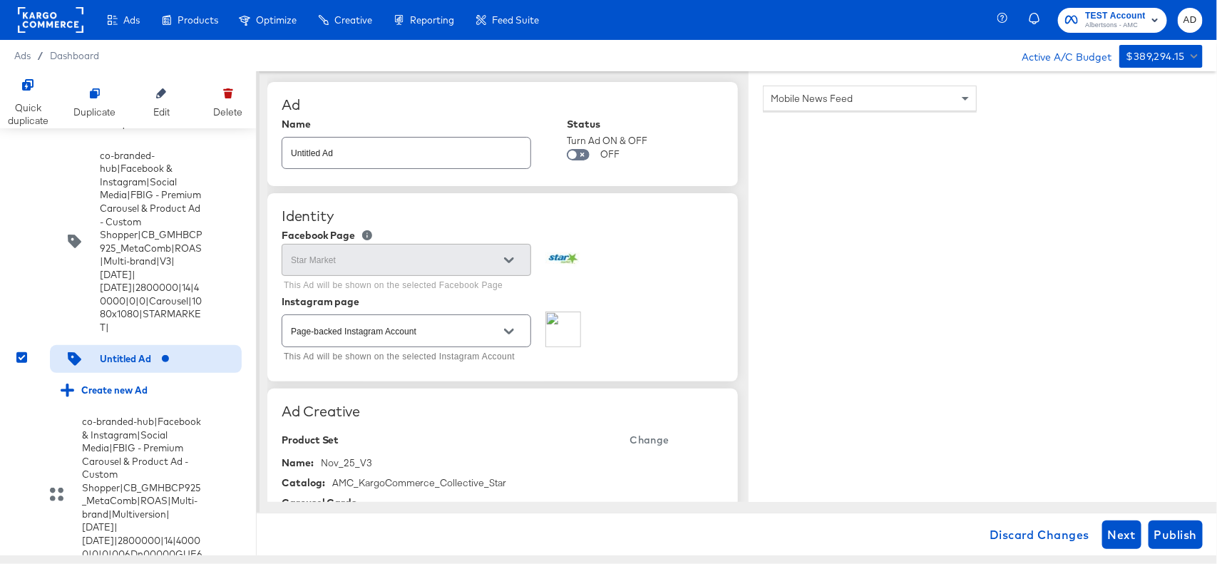
click at [671, 196] on div "Identity Facebook Page Star Market This Ad will be shown on the selected Facebo…" at bounding box center [502, 287] width 471 height 188
click at [387, 160] on input "Untitled Ad" at bounding box center [406, 147] width 248 height 31
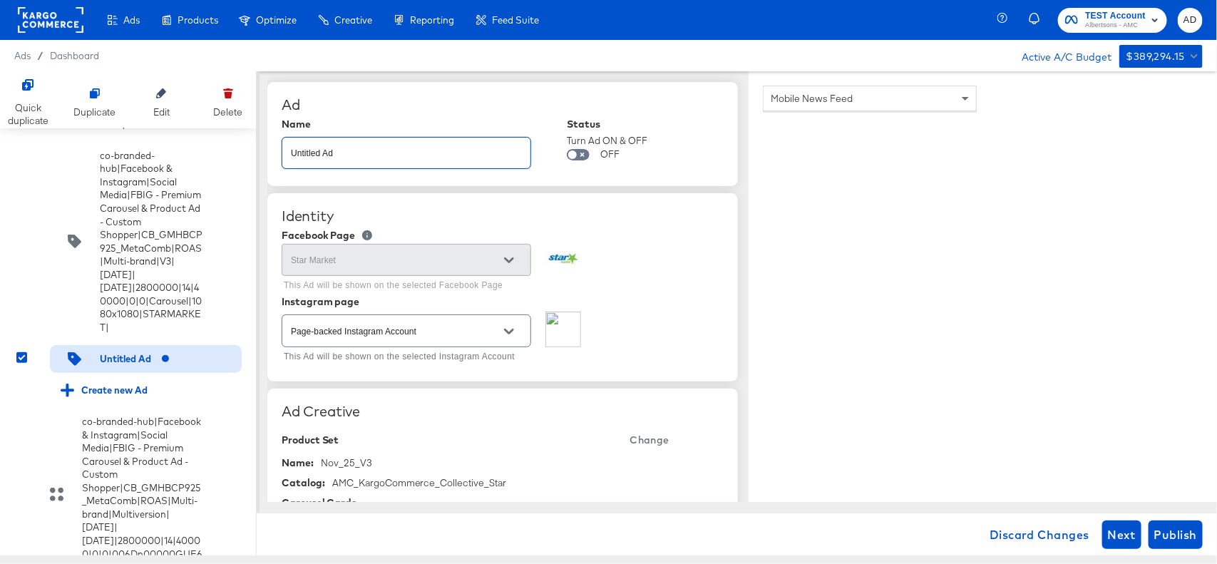
paste input "co-branded-hub|Facebook & Instagram|Social Media|FBIG - Premium Carousel & Prod…"
type input "co-branded-hub|Facebook & Instagram|Social Media|FBIG - Premium Carousel & Prod…"
type textarea "x"
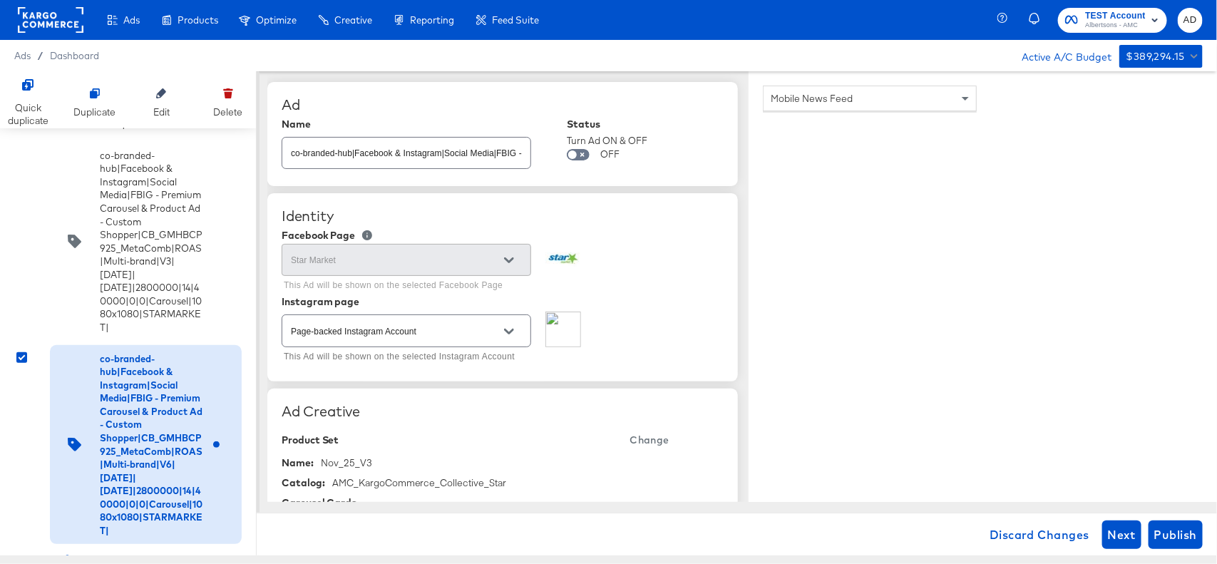
click at [619, 198] on div "Identity Facebook Page Star Market This Ad will be shown on the selected Facebo…" at bounding box center [502, 287] width 471 height 188
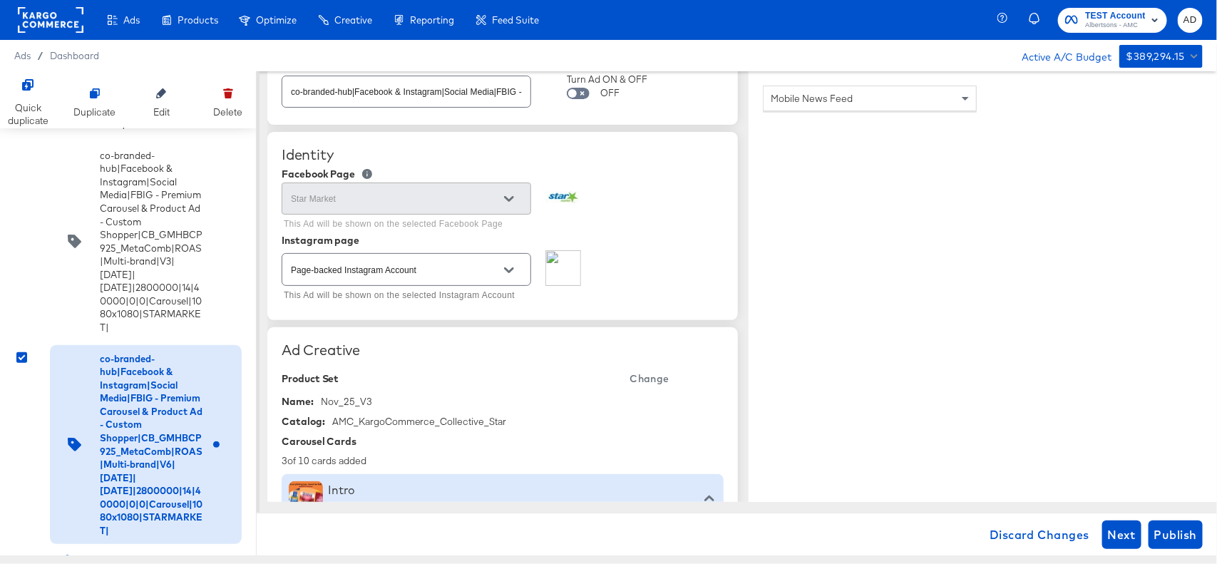
scroll to position [447, 0]
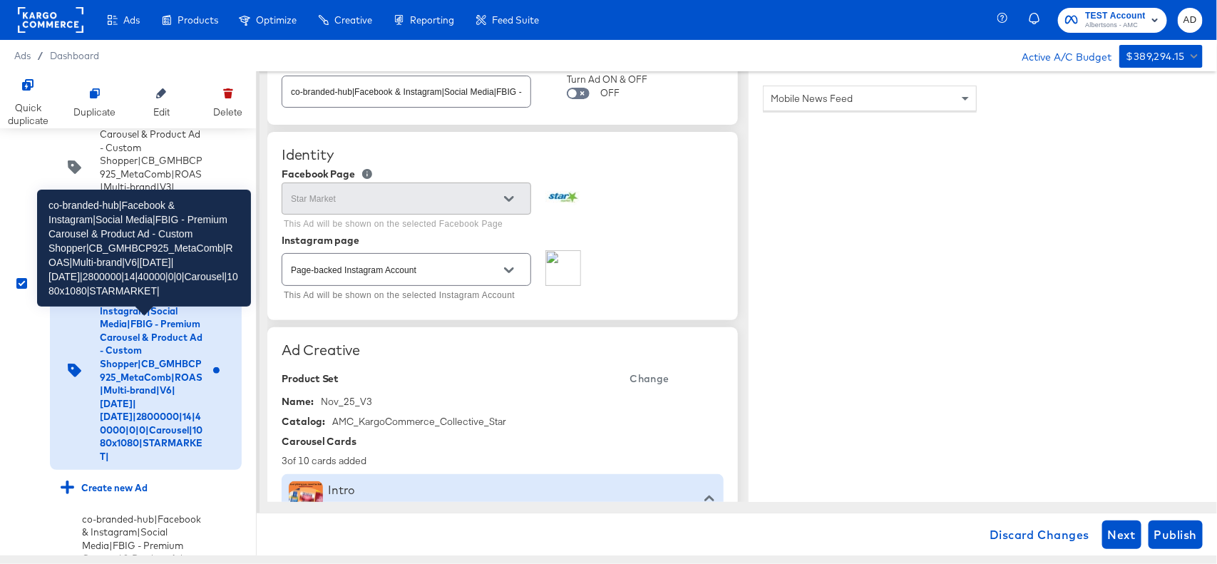
click at [143, 385] on div "co-branded-hub|Facebook & Instagram|Social Media|FBIG - Premium Carousel & Prod…" at bounding box center [151, 370] width 103 height 185
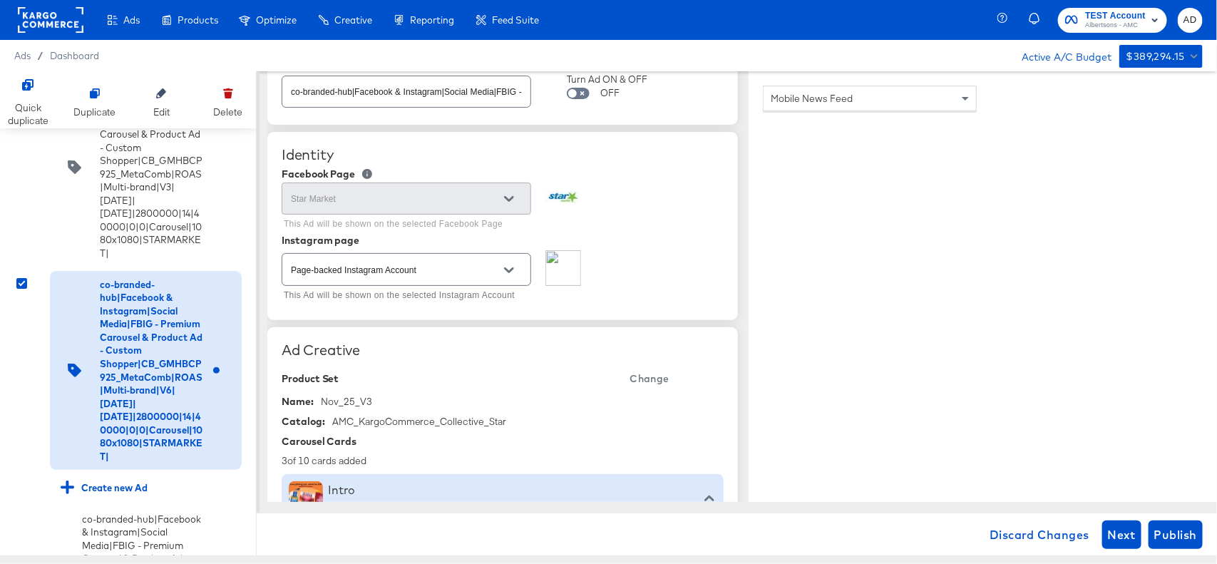
click at [625, 186] on div "Star Market This Ad will be shown on the selected Facebook Page" at bounding box center [503, 207] width 442 height 55
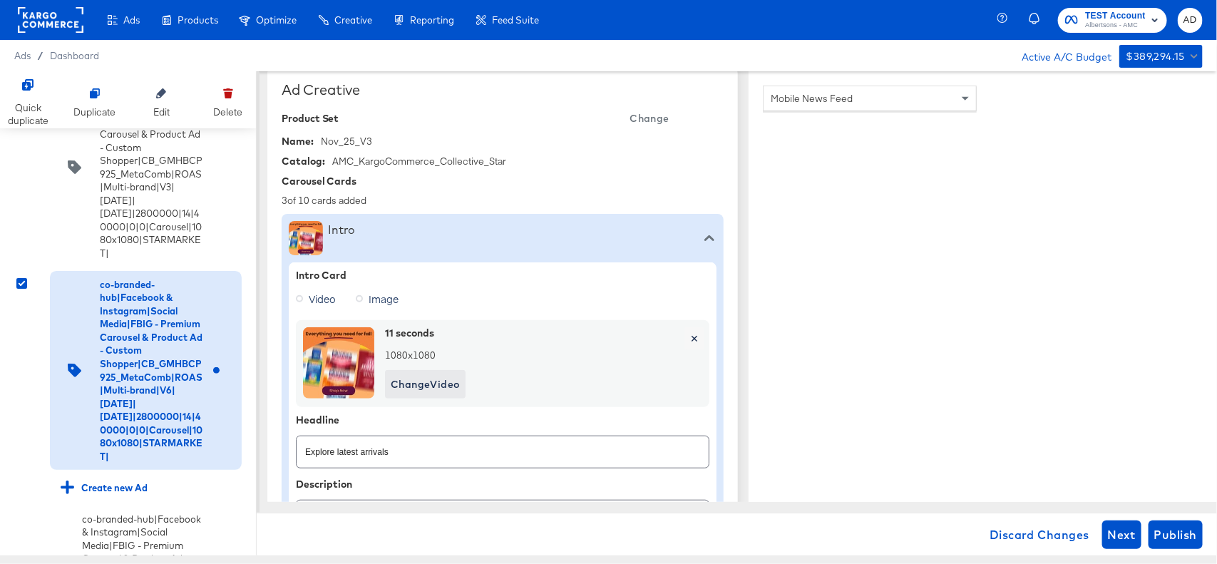
scroll to position [298, 0]
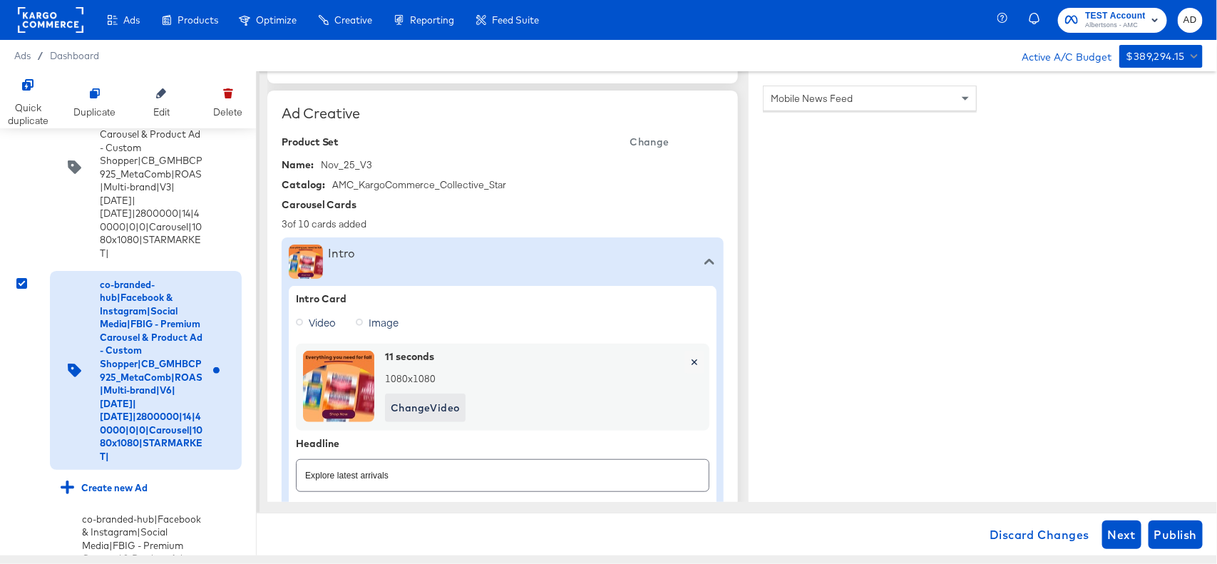
click at [656, 143] on span "Change" at bounding box center [649, 142] width 39 height 18
type textarea "x"
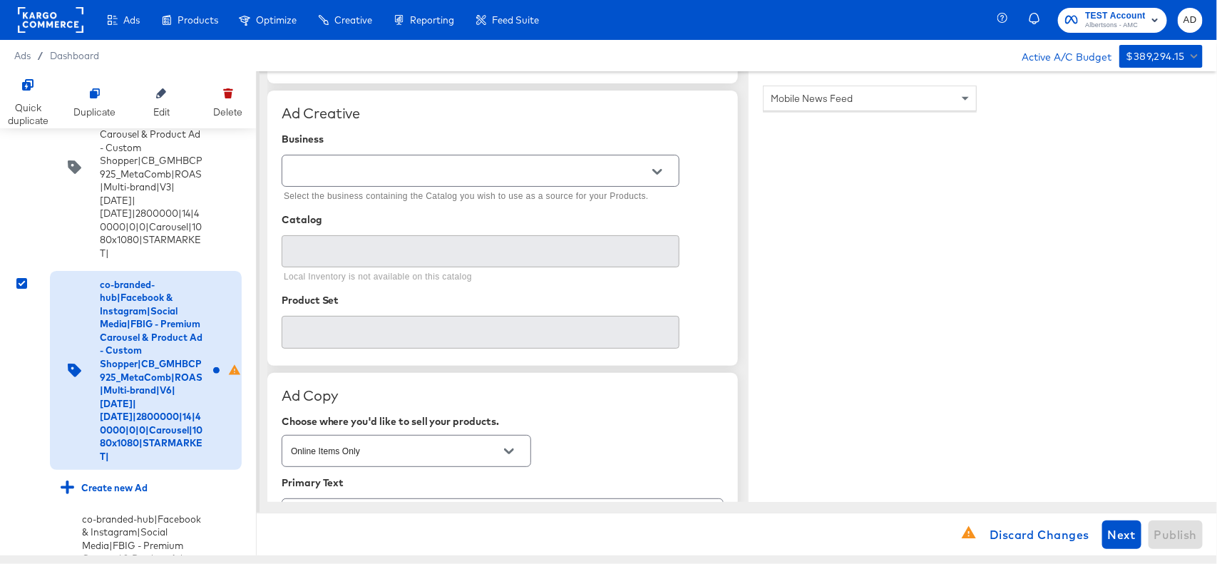
scroll to position [190, 0]
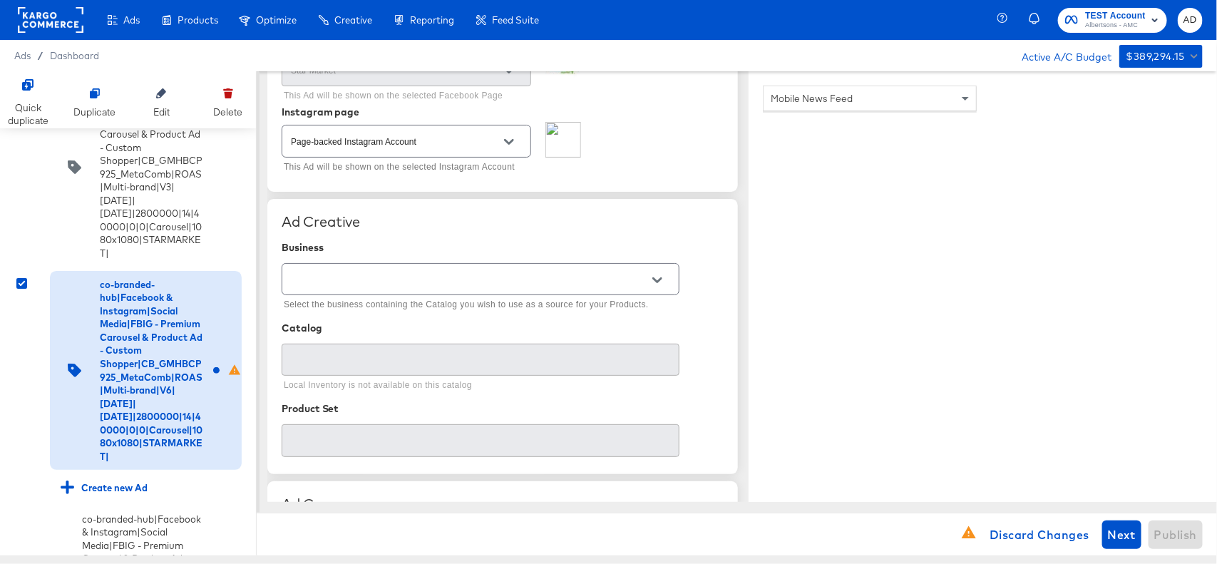
click at [645, 283] on div at bounding box center [658, 280] width 30 height 21
click at [662, 280] on icon "Open" at bounding box center [657, 280] width 10 height 10
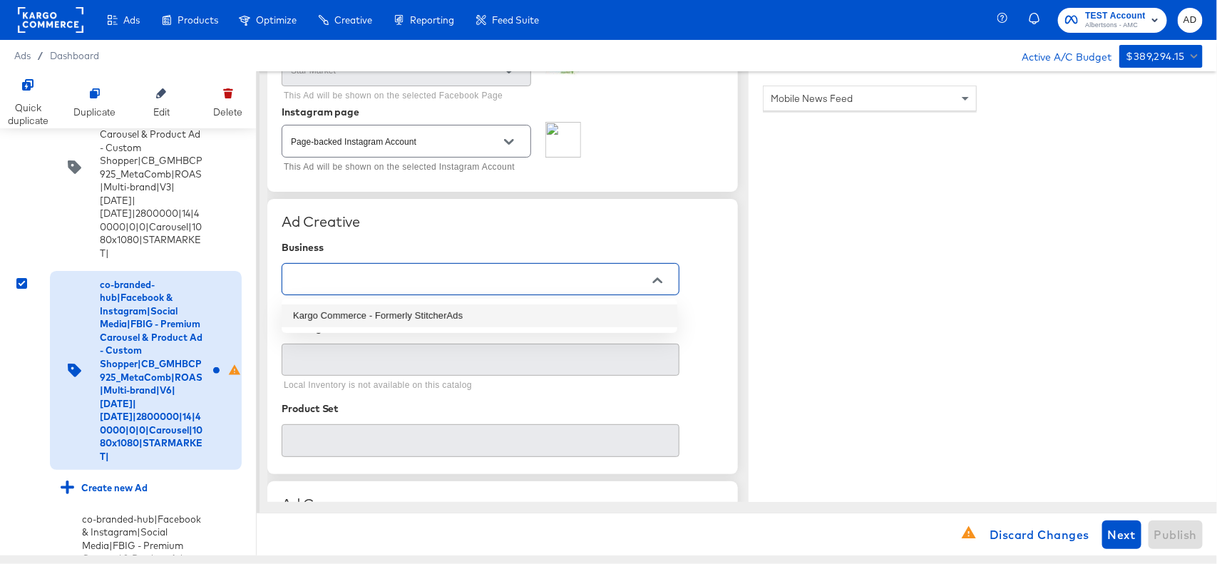
click at [468, 312] on li "Kargo Commerce - Formerly StitcherAds" at bounding box center [480, 315] width 396 height 23
type input "Kargo Commerce - Formerly StitcherAds"
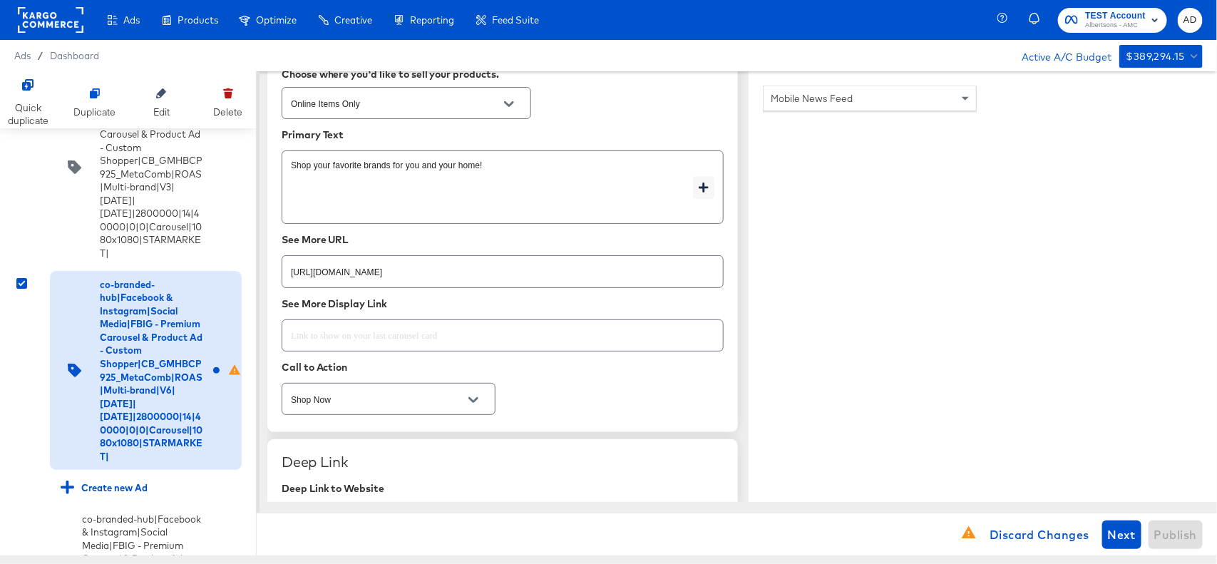
scroll to position [538, 0]
click at [611, 272] on input "https://www.starmarket.com/shop/aisles/personal-care-health.html" at bounding box center [502, 264] width 441 height 31
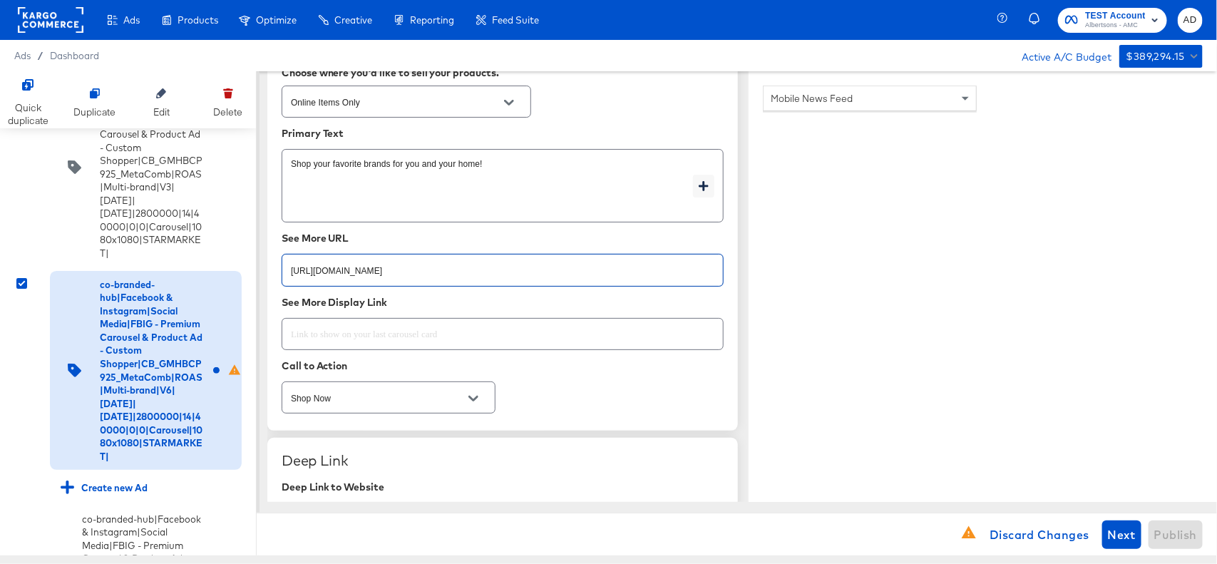
paste input "lp/baby-products-supplies"
type input "https://www.starmarket.com/lp/baby-products-supplies.html"
type textarea "x"
click at [661, 394] on div "Ad Copy Choose where you'd like to sell your products. Online Items Only Primar…" at bounding box center [502, 227] width 471 height 407
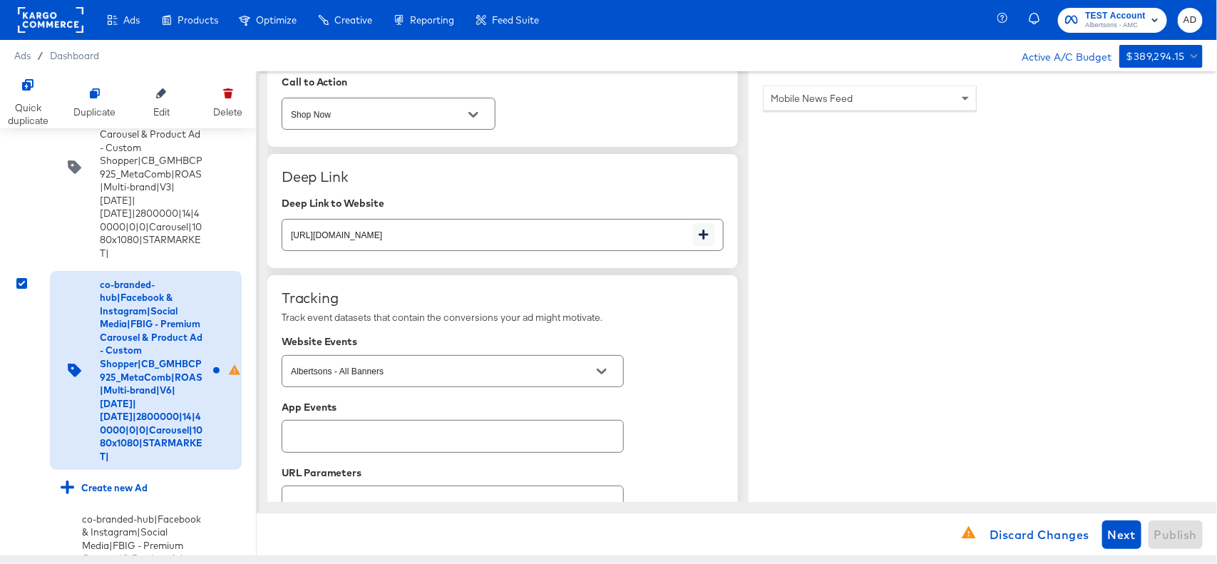
scroll to position [829, 0]
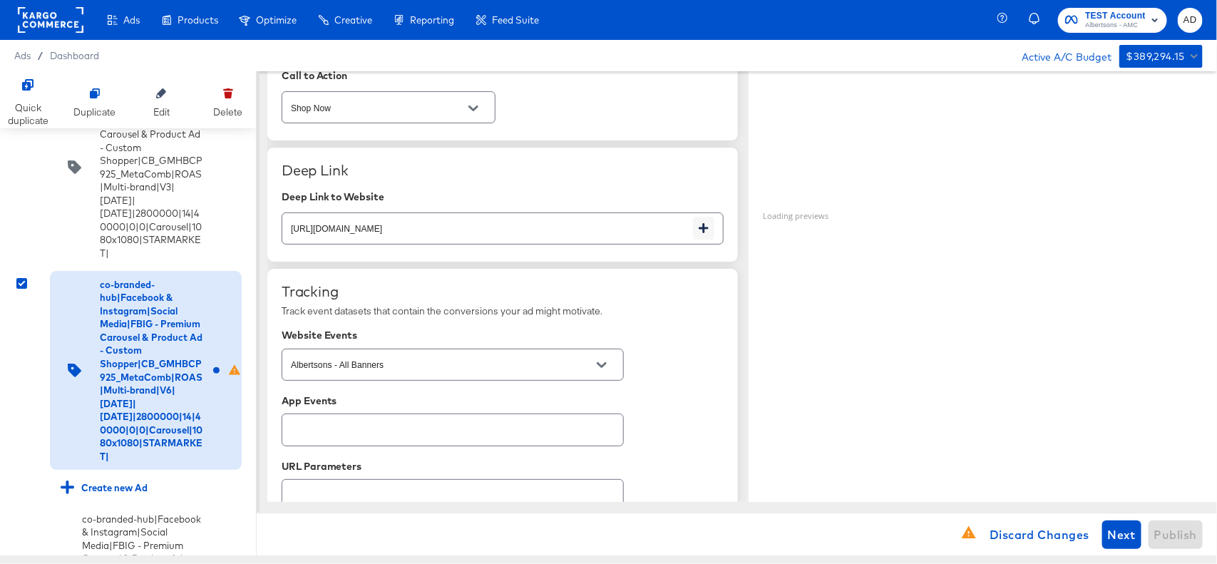
click at [585, 234] on input "https://www.starmarket.com/shop/aisles/personal-care-health.html" at bounding box center [487, 223] width 411 height 31
paste input "lp/baby-products-supplies"
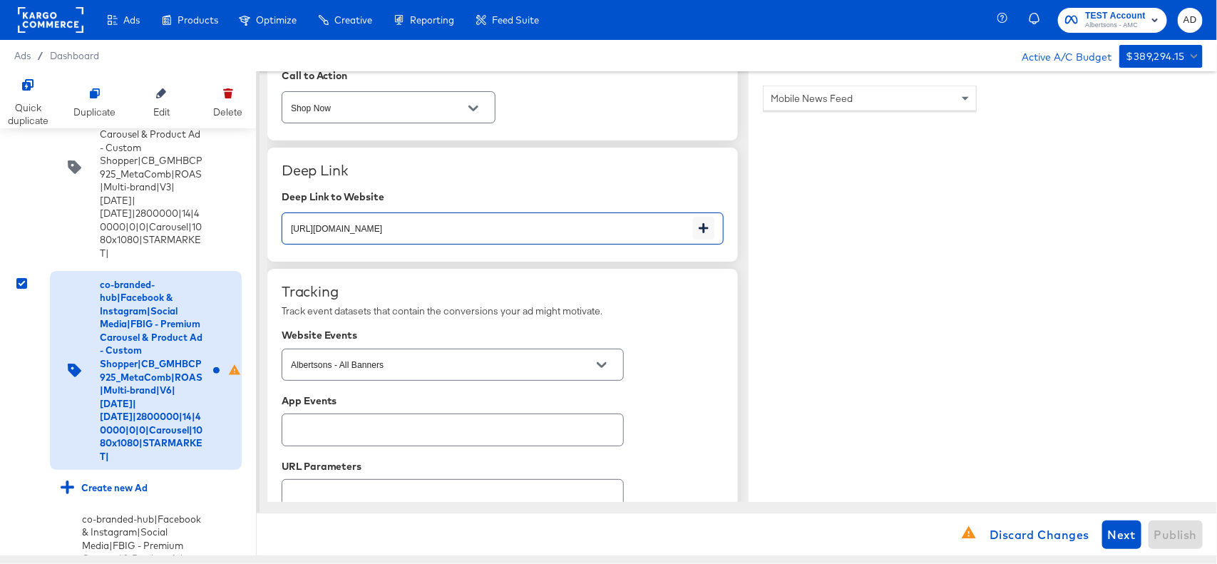
type input "https://www.starmarket.com/lp/baby-products-supplies.html"
type textarea "x"
click at [658, 296] on div "Tracking" at bounding box center [503, 291] width 442 height 17
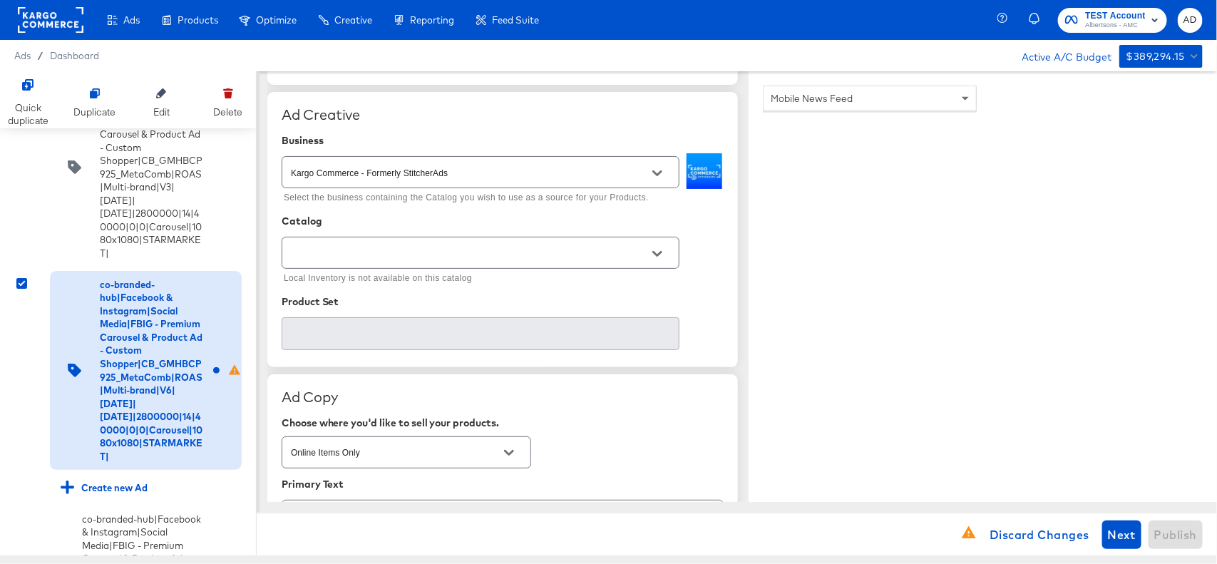
scroll to position [301, 0]
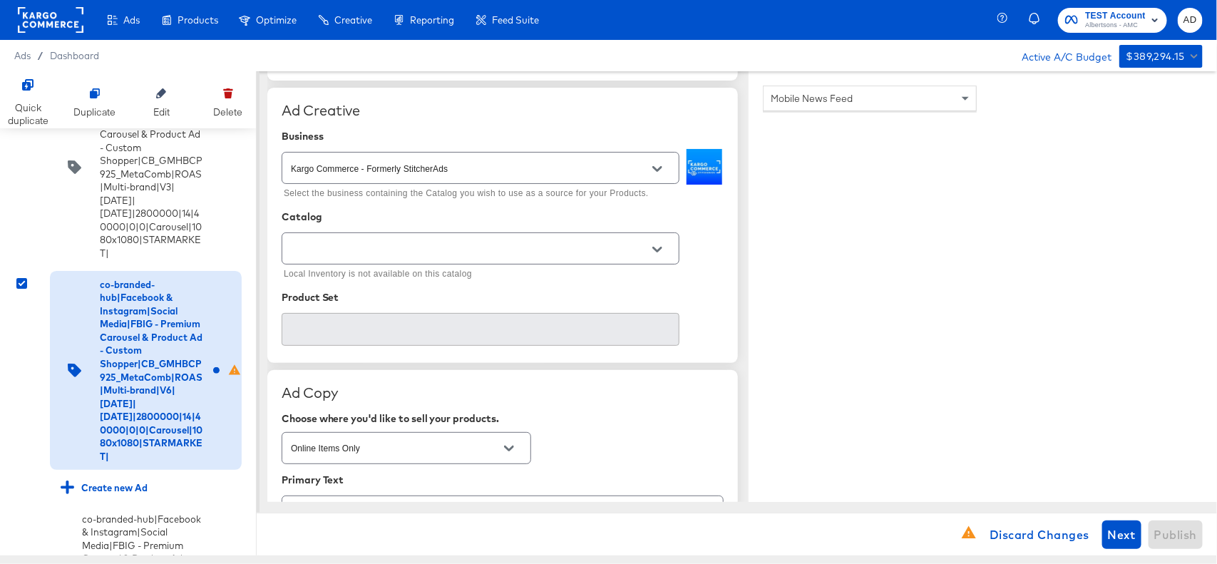
click at [643, 247] on div at bounding box center [658, 249] width 30 height 21
click at [656, 247] on icon "Open" at bounding box center [657, 250] width 10 height 10
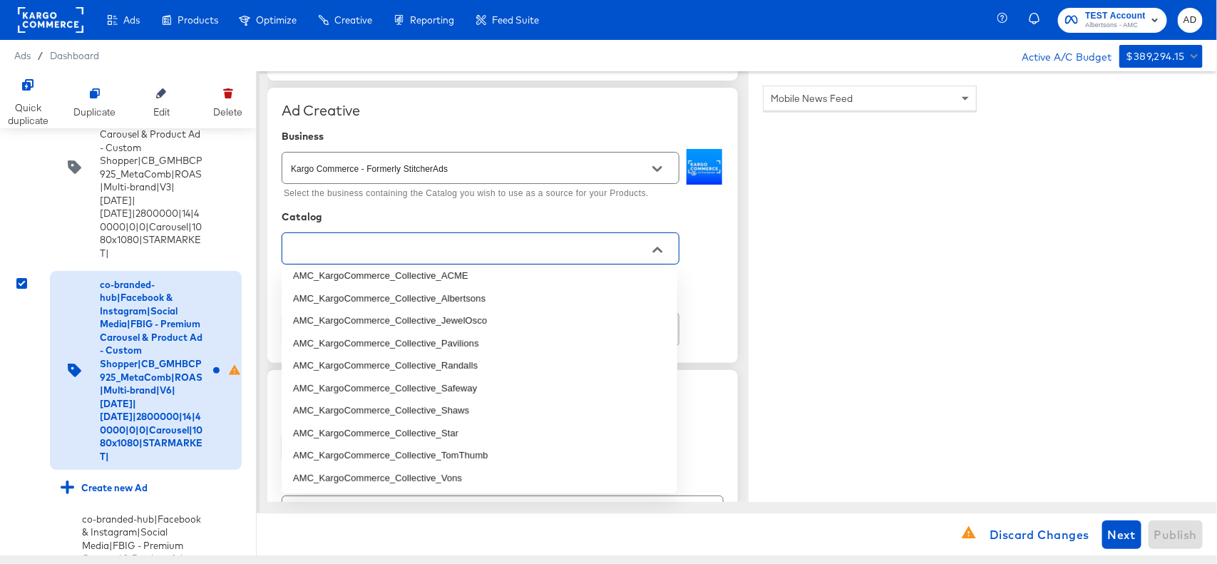
scroll to position [237, 0]
click at [419, 431] on li "AMC_KargoCommerce_Collective_Star" at bounding box center [480, 430] width 396 height 23
type input "AMC_KargoCommerce_Collective_Star"
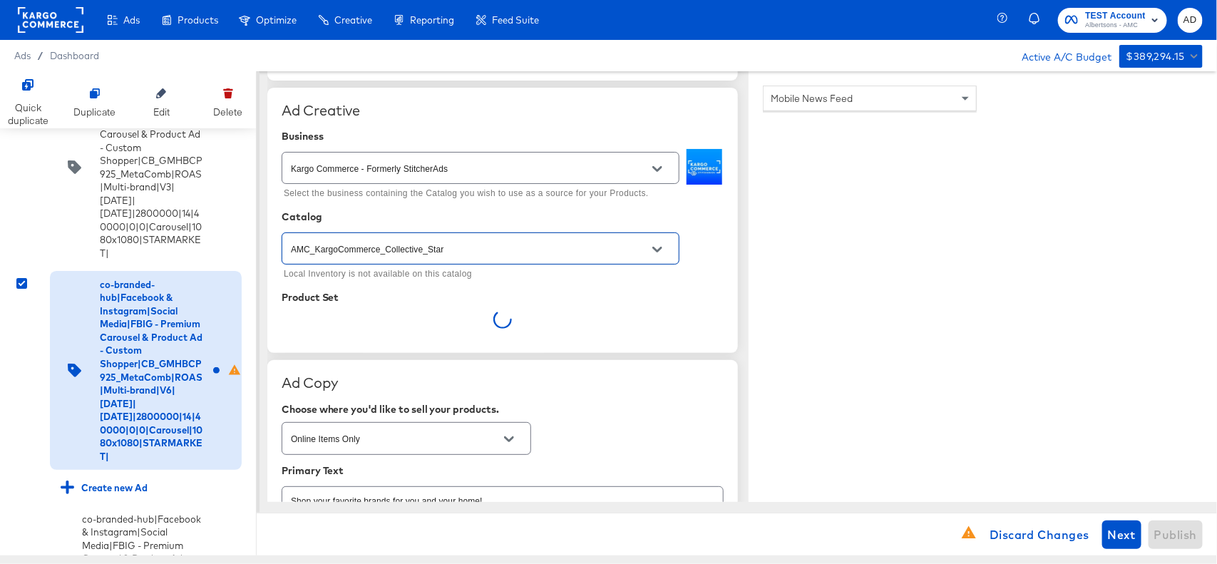
scroll to position [0, 0]
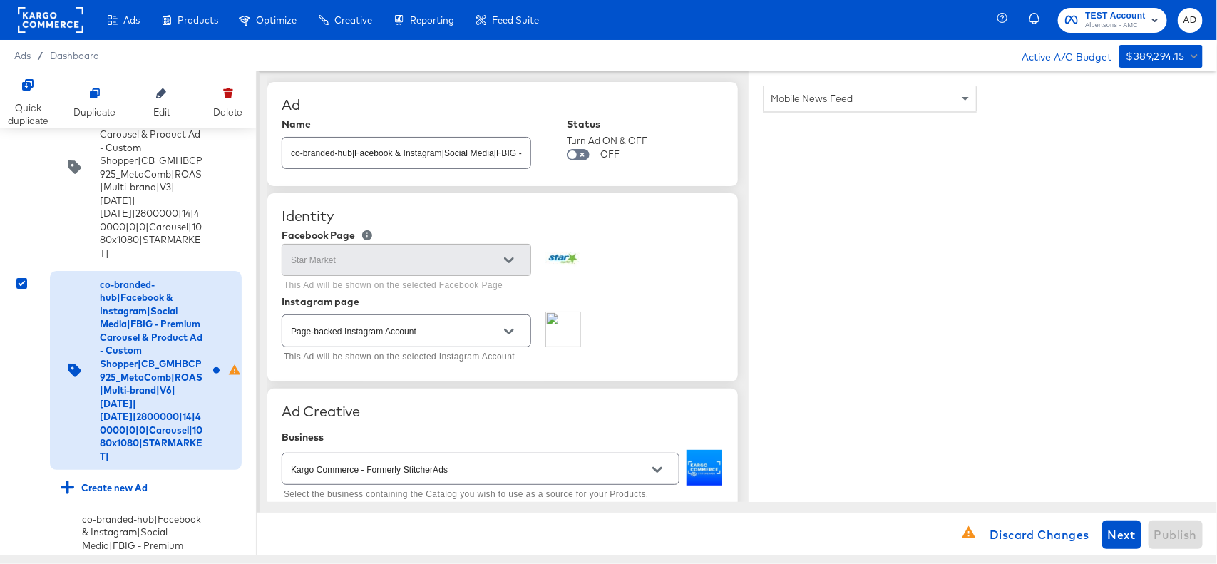
click at [655, 283] on div "Star Market This Ad will be shown on the selected Facebook Page" at bounding box center [503, 268] width 442 height 55
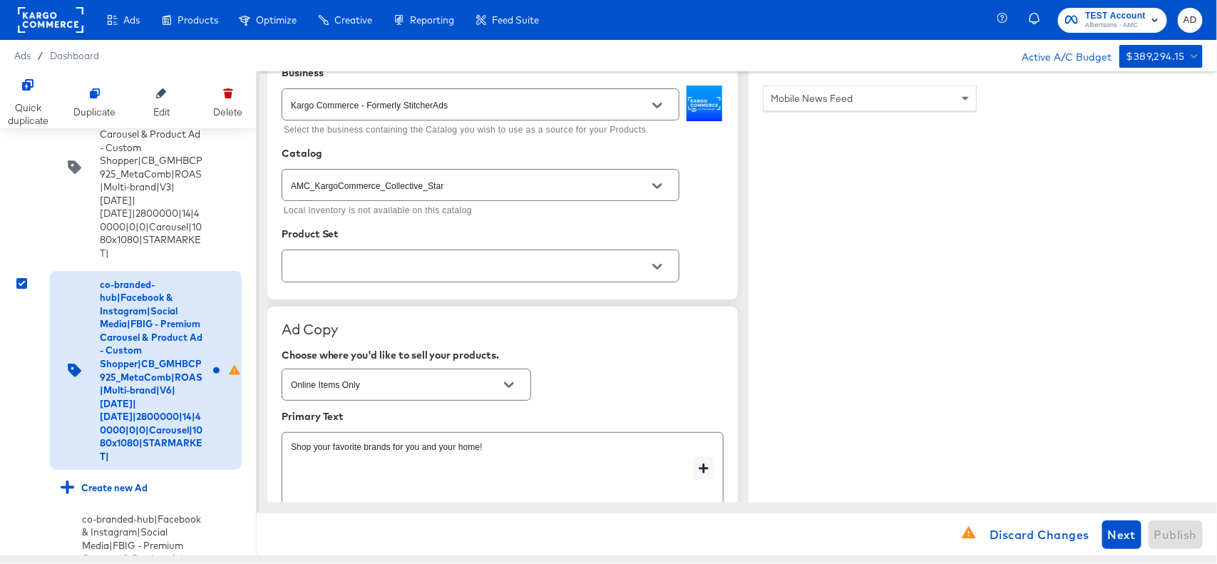
scroll to position [365, 0]
click at [643, 265] on div at bounding box center [658, 265] width 30 height 21
click at [657, 265] on icon "Open" at bounding box center [657, 266] width 10 height 10
click at [653, 270] on icon "Open" at bounding box center [657, 266] width 10 height 10
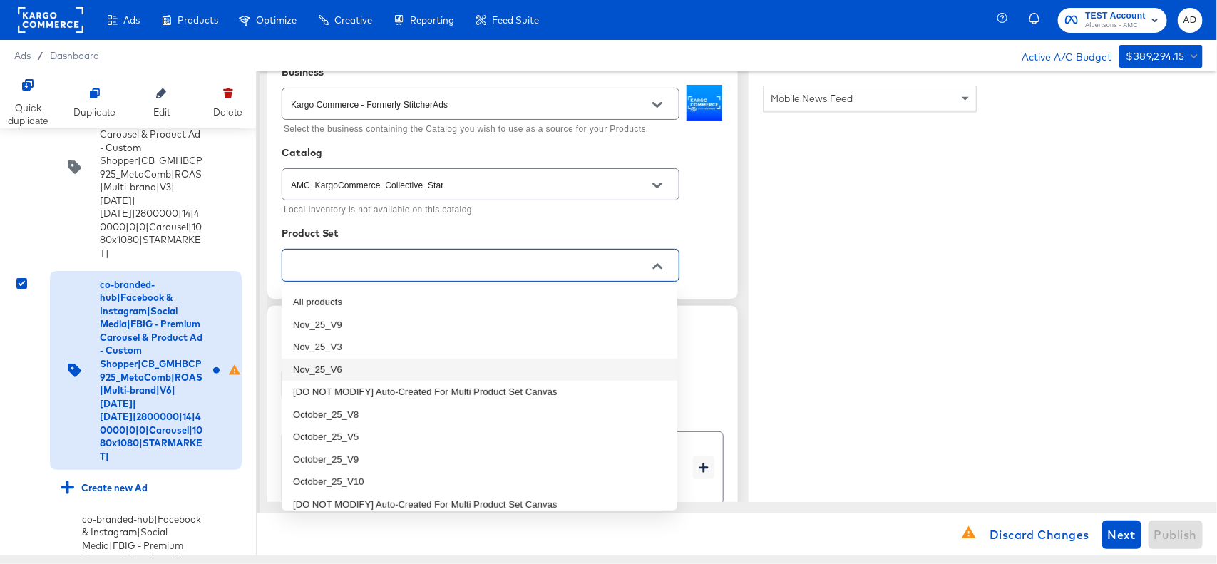
click at [330, 369] on li "Nov_25_V6" at bounding box center [480, 370] width 396 height 23
type textarea "x"
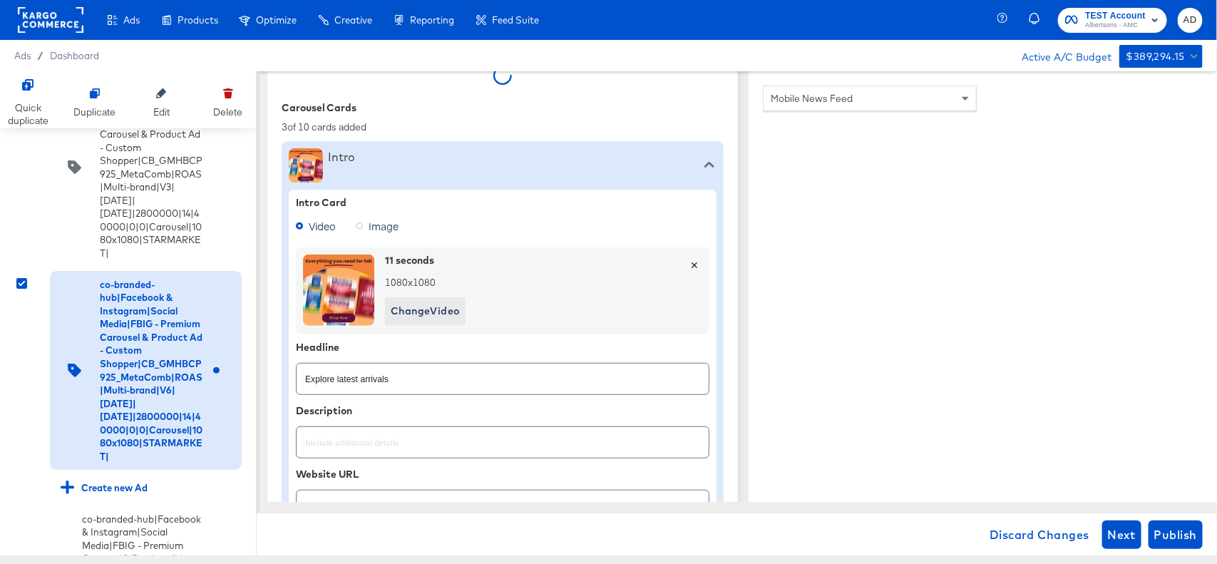
type textarea "x"
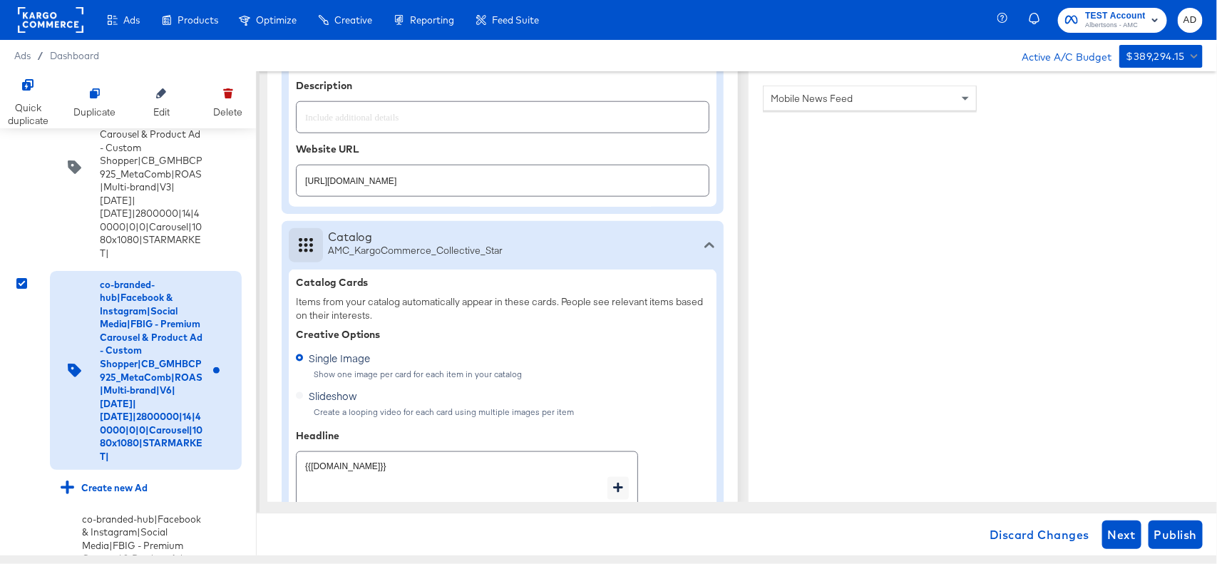
scroll to position [727, 0]
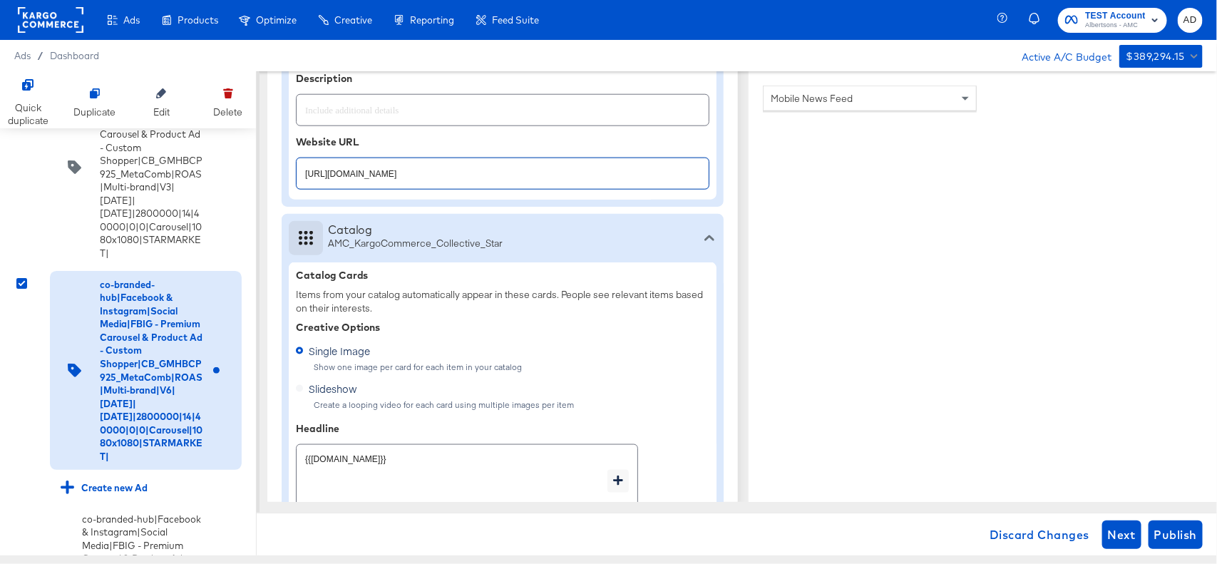
click at [624, 175] on input "https://www.starmarket.com/shop/aisles/personal-care-health.html" at bounding box center [503, 168] width 412 height 31
paste input "lp/baby-products-supplies"
type input "https://www.starmarket.com/lp/baby-products-supplies.html"
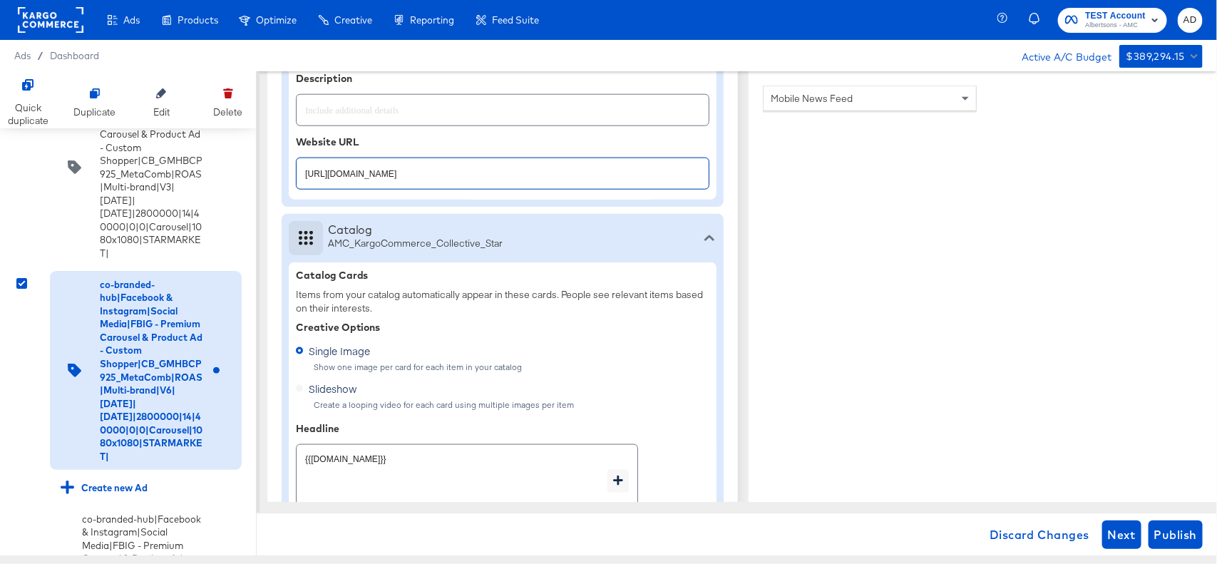
type textarea "x"
click at [731, 203] on div "Ad Creative Product Set Change Name: Nov_25_V6 Catalog: AMC_KargoCommerce_Colle…" at bounding box center [502, 496] width 471 height 1670
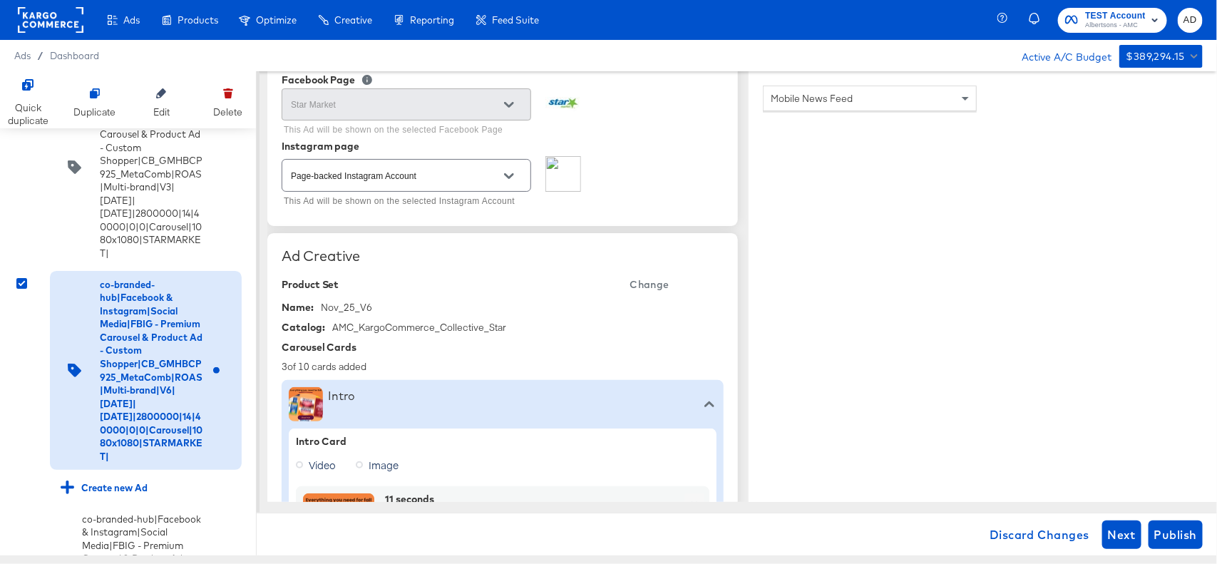
scroll to position [0, 0]
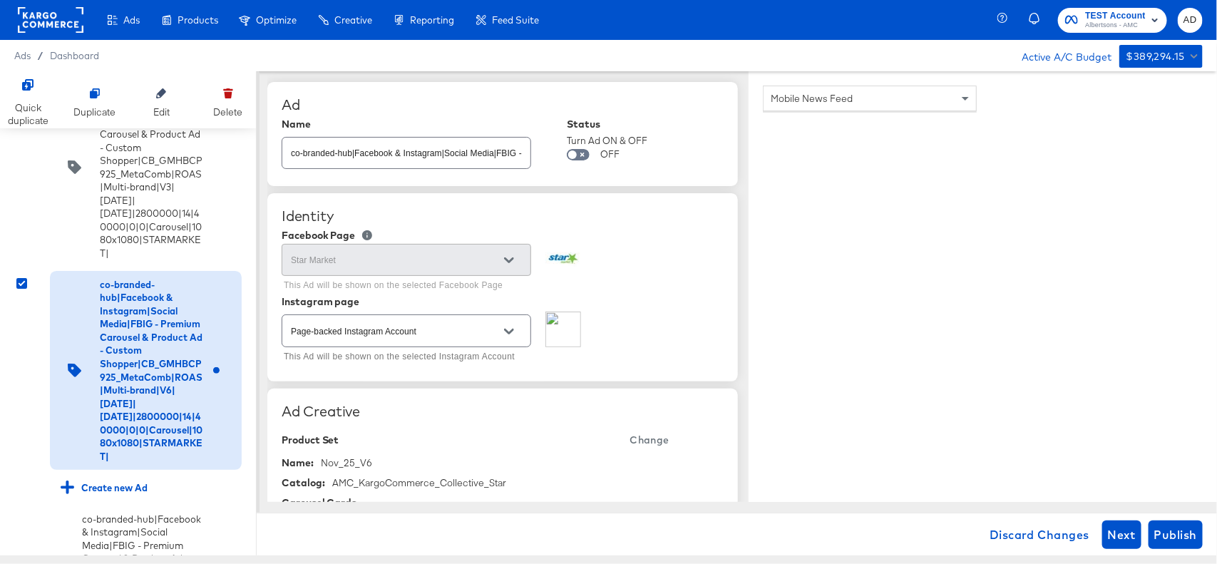
click at [662, 262] on div "Star Market This Ad will be shown on the selected Facebook Page" at bounding box center [503, 268] width 442 height 55
type textarea "x"
click at [1173, 536] on span "Publish" at bounding box center [1176, 535] width 43 height 20
type textarea "x"
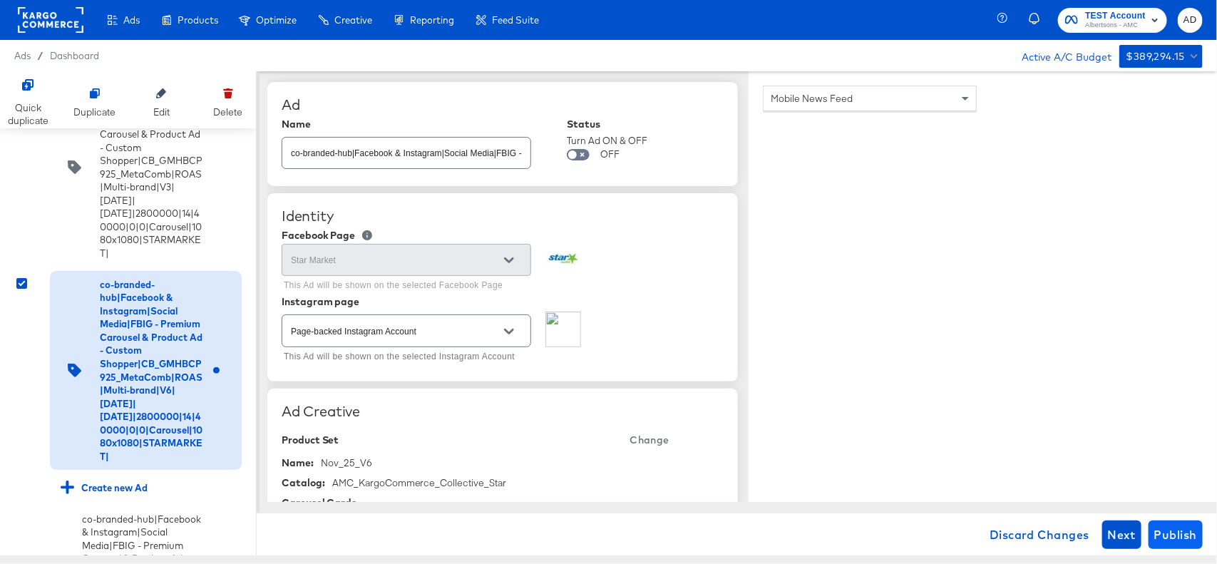
type textarea "x"
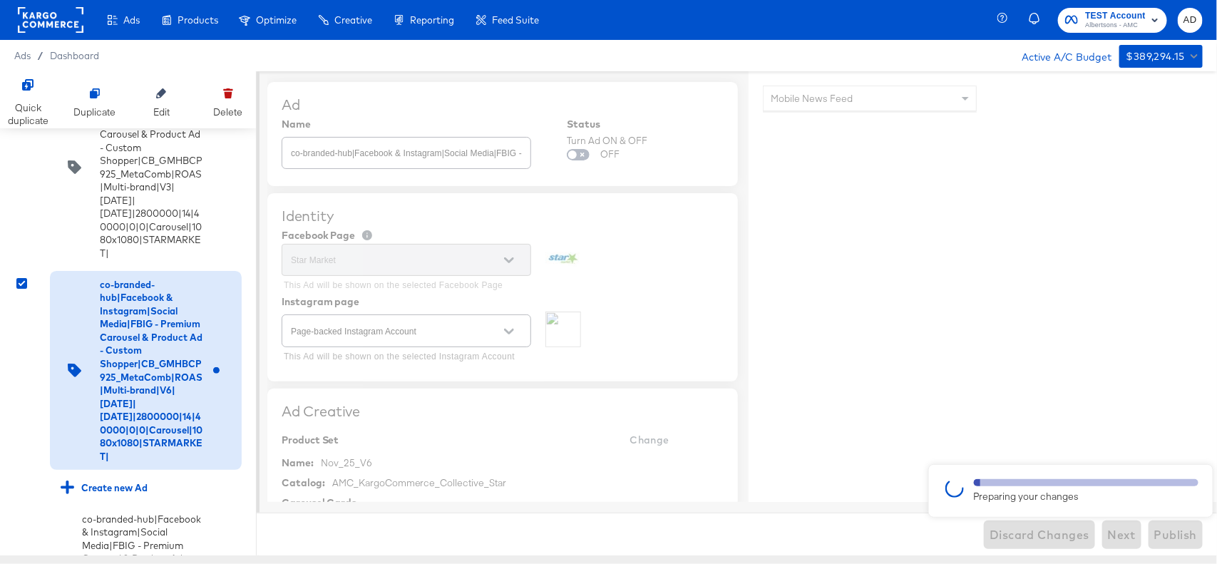
type textarea "x"
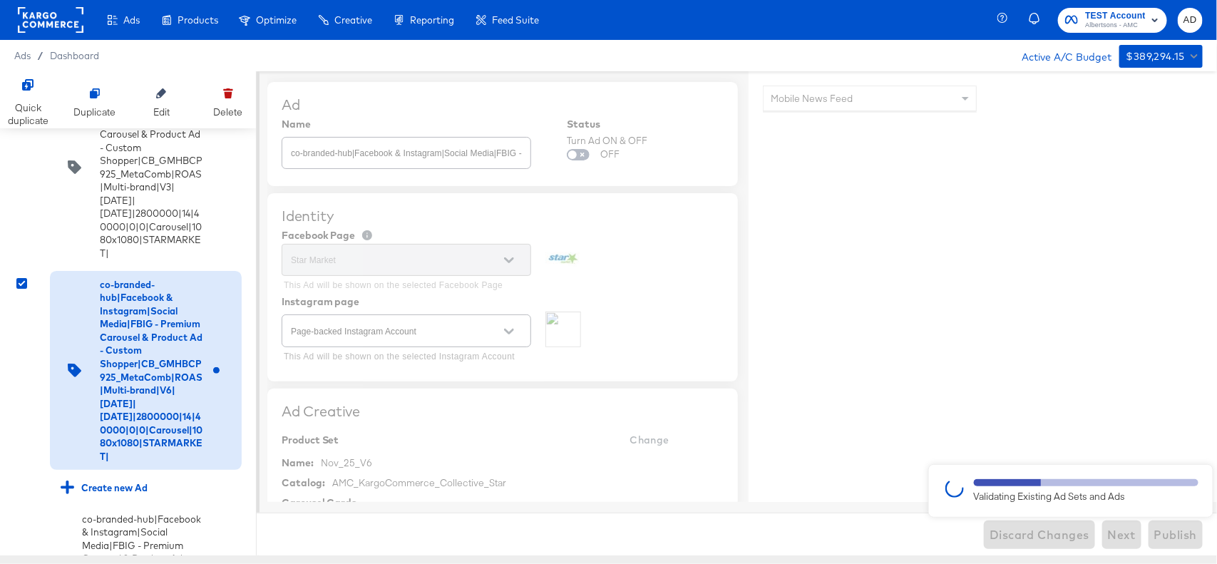
type textarea "x"
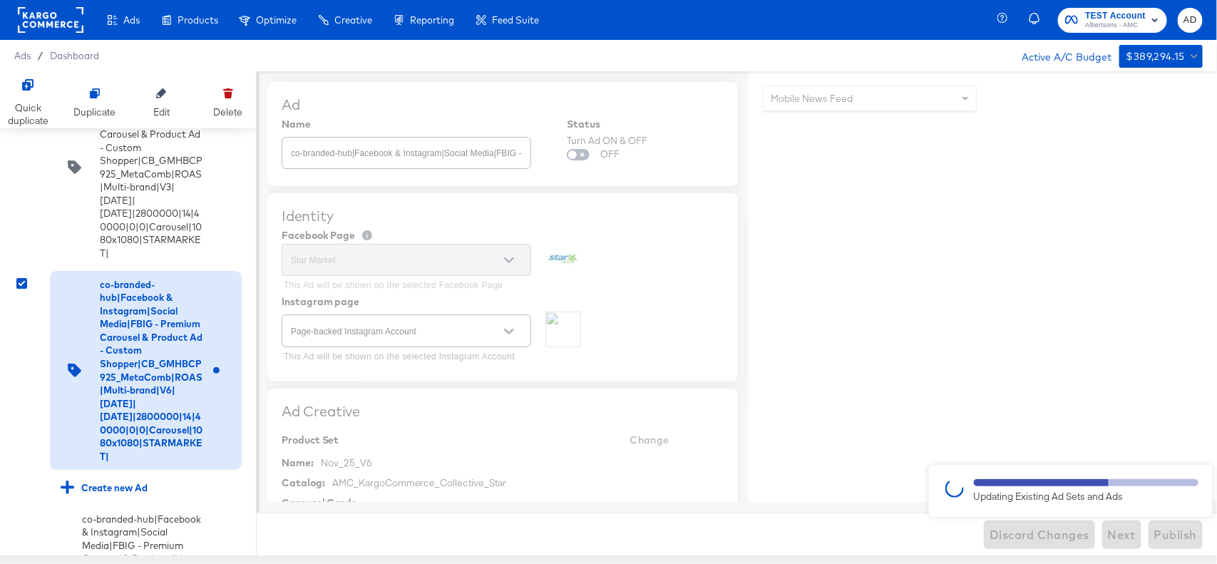
type textarea "x"
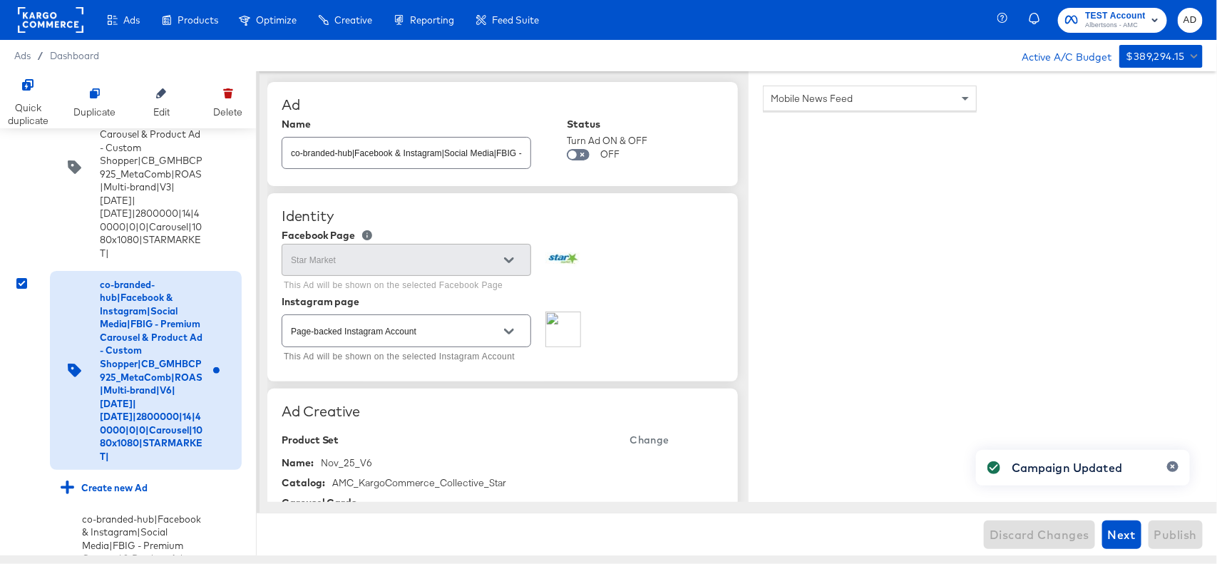
type textarea "x"
click at [37, 265] on div "co-branded-hub|Facebook & Instagram|Social Media|FBIG - Premium Carousel & Prod…" at bounding box center [127, 168] width 227 height 200
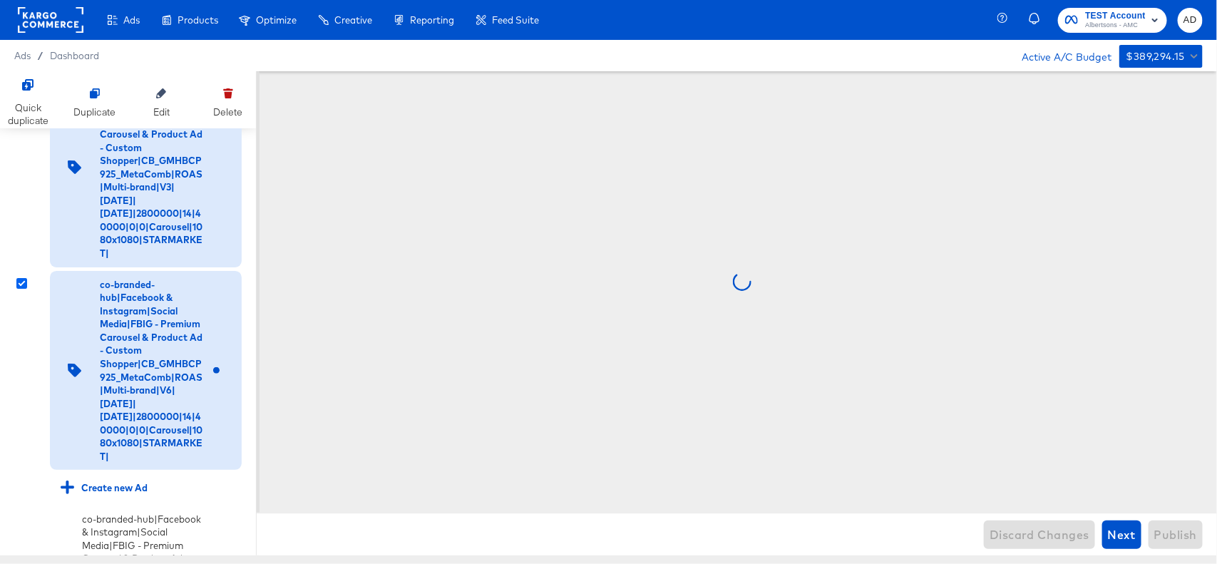
click at [20, 289] on icon at bounding box center [21, 283] width 11 height 11
click at [0, 0] on input "checkbox" at bounding box center [0, 0] width 0 height 0
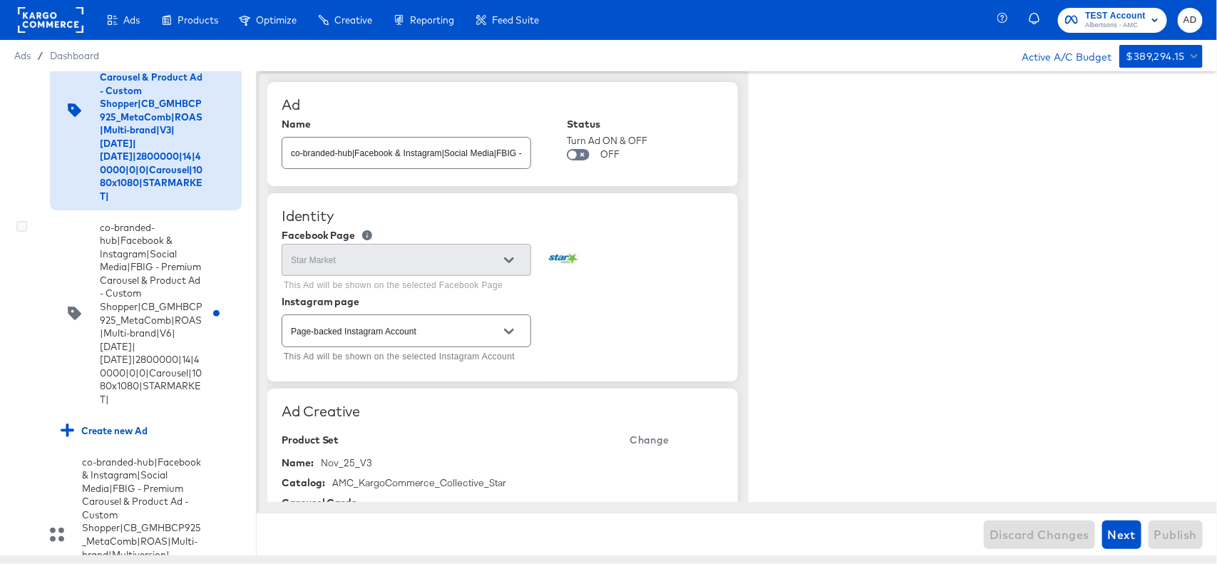
type textarea "x"
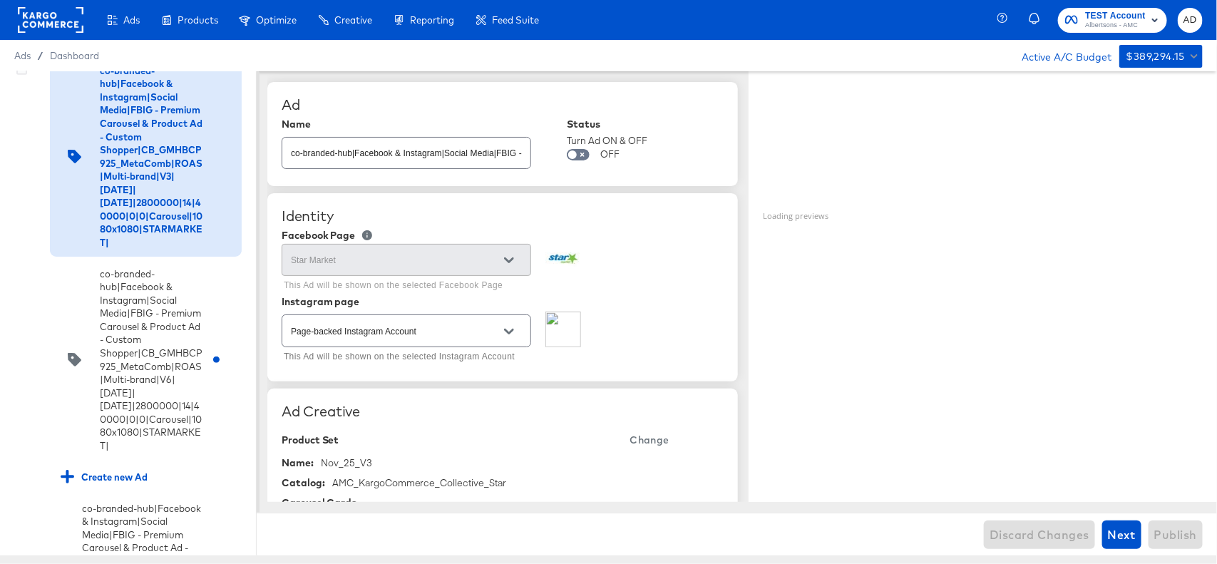
scroll to position [401, 0]
click at [14, 322] on div "co-branded-hub|Facebook & Instagram|Social Media|FBIG - Premium Carousel & Prod…" at bounding box center [127, 360] width 227 height 200
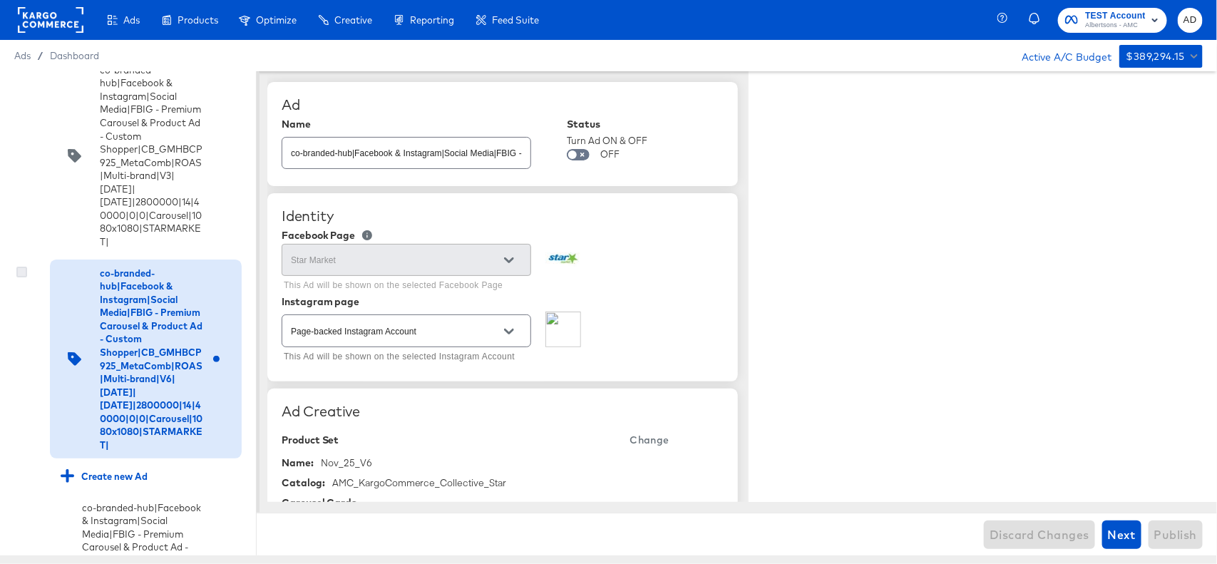
click at [18, 277] on icon at bounding box center [21, 272] width 11 height 11
click at [0, 0] on input "checkbox" at bounding box center [0, 0] width 0 height 0
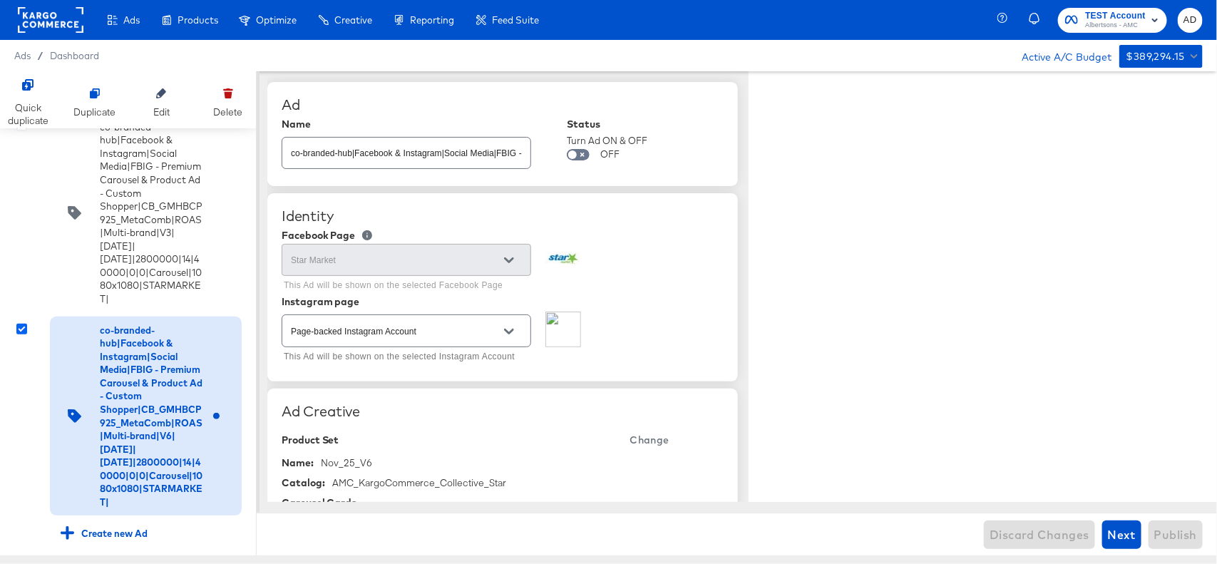
type textarea "x"
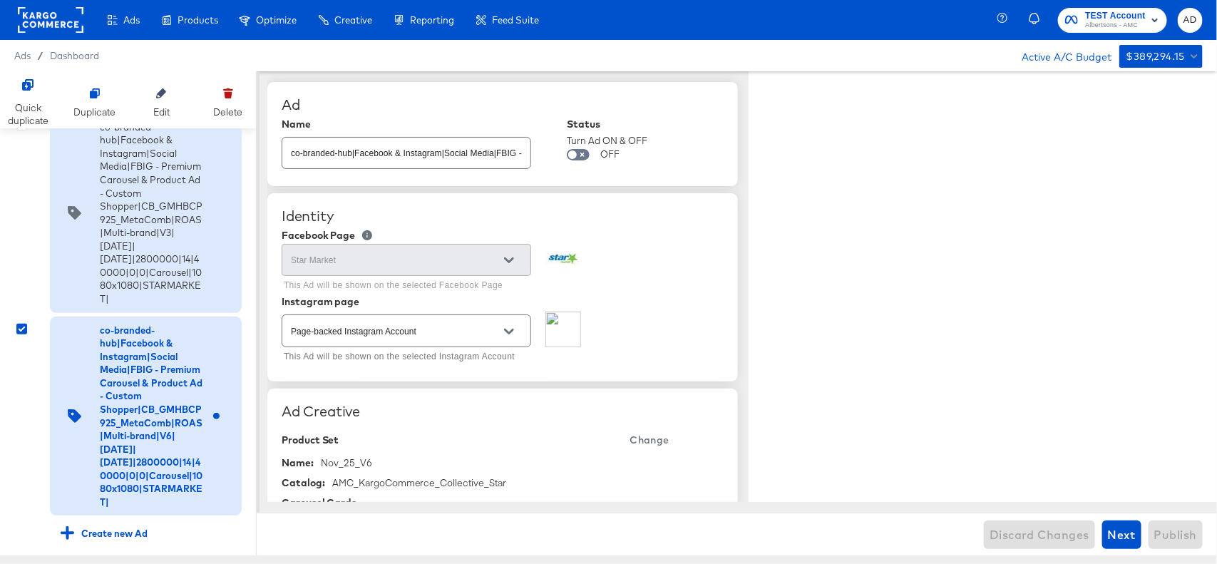
type textarea "x"
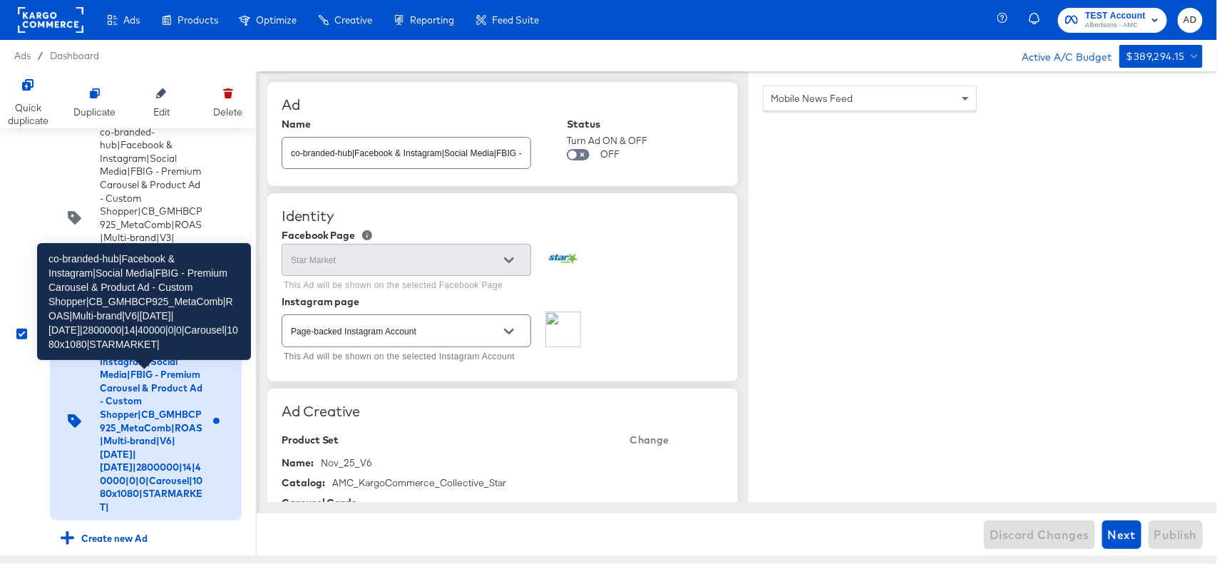
scroll to position [393, 0]
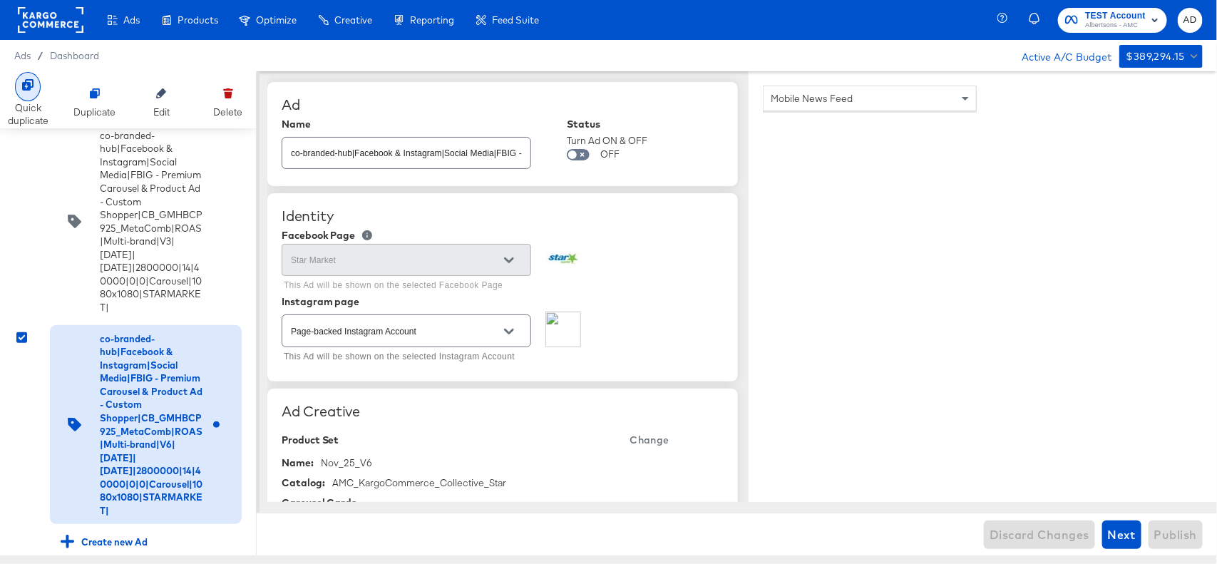
click at [26, 96] on div at bounding box center [28, 86] width 26 height 29
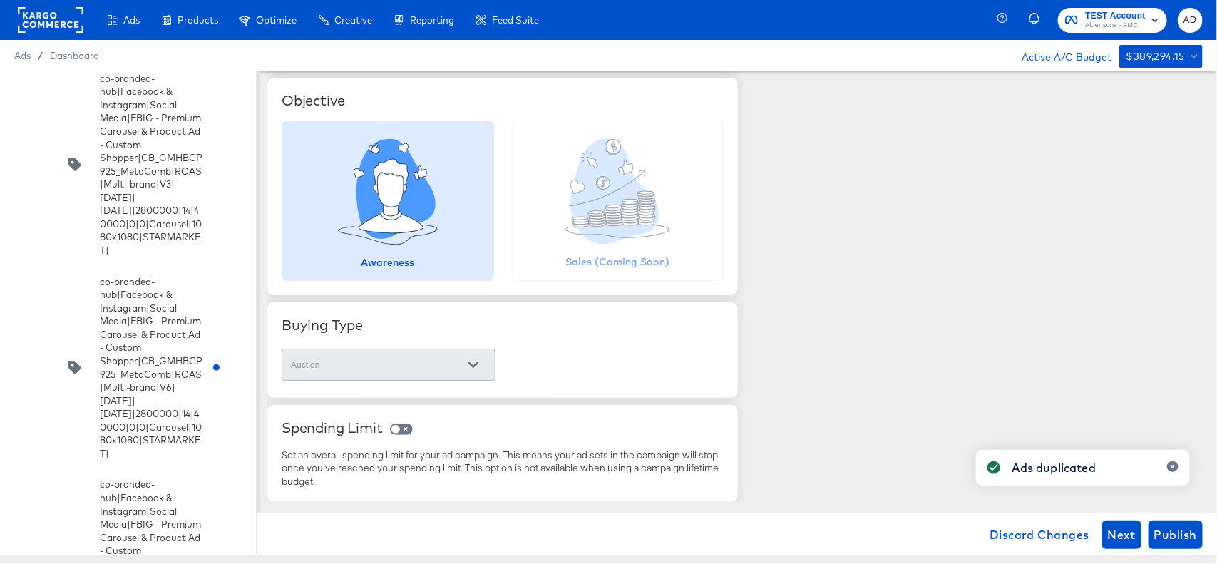
scroll to position [0, 0]
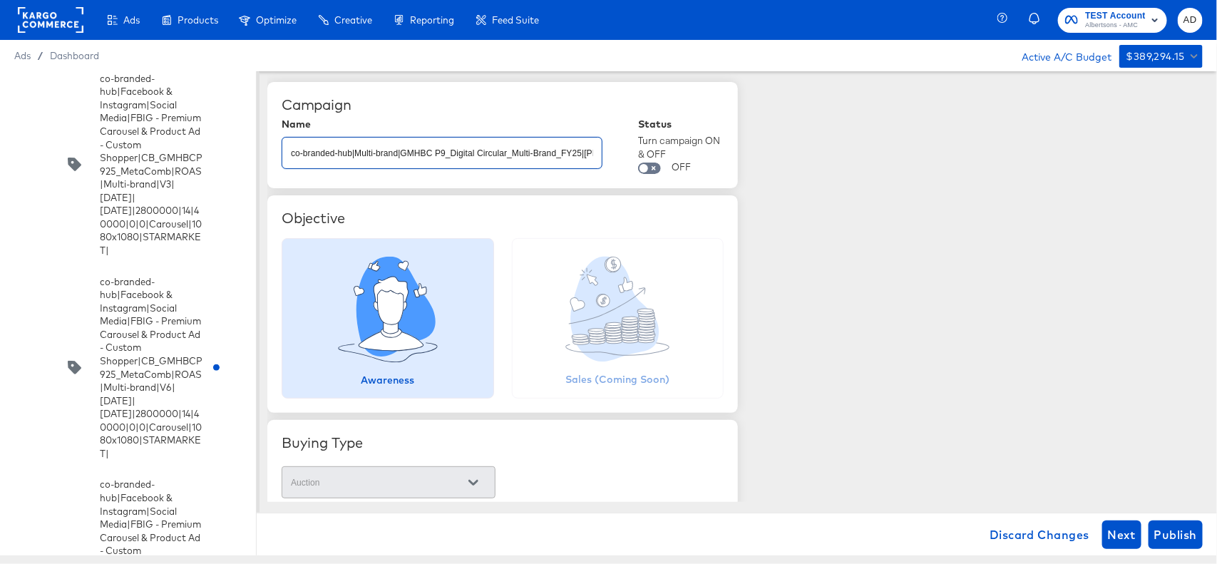
click at [546, 150] on input "co-branded-hub|Multi-brand|GMHBC P9_Digital Circular_Multi-Brand_FY25|[PERSON_N…" at bounding box center [441, 147] width 319 height 31
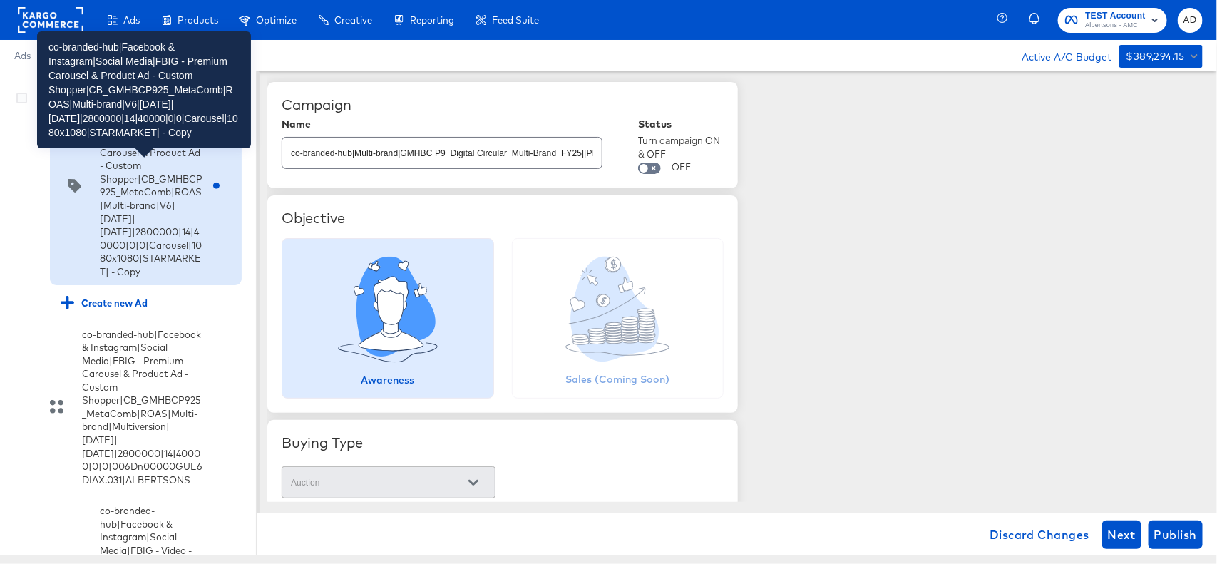
click at [140, 278] on div "co-branded-hub|Facebook & Instagram|Social Media|FBIG - Premium Carousel & Prod…" at bounding box center [151, 185] width 103 height 185
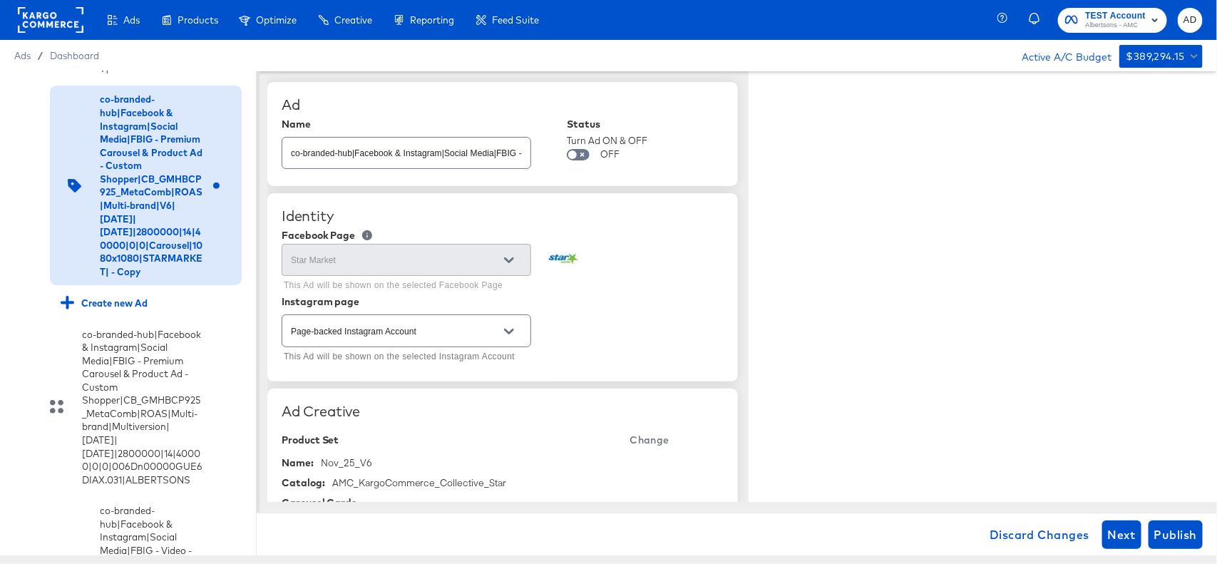
type textarea "x"
click at [441, 157] on input "co-branded-hub|Facebook & Instagram|Social Media|FBIG - Premium Carousel & Prod…" at bounding box center [406, 147] width 248 height 31
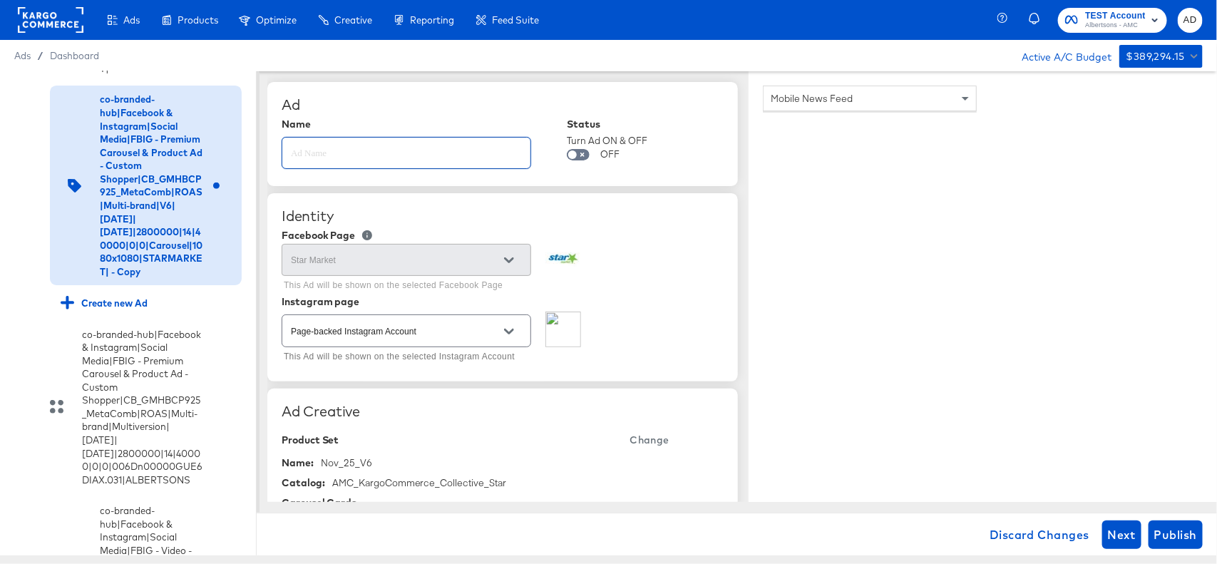
click at [411, 154] on input "text" at bounding box center [406, 147] width 248 height 31
click at [428, 154] on input "text" at bounding box center [406, 147] width 248 height 31
type input "Untitled Ad"
type textarea "x"
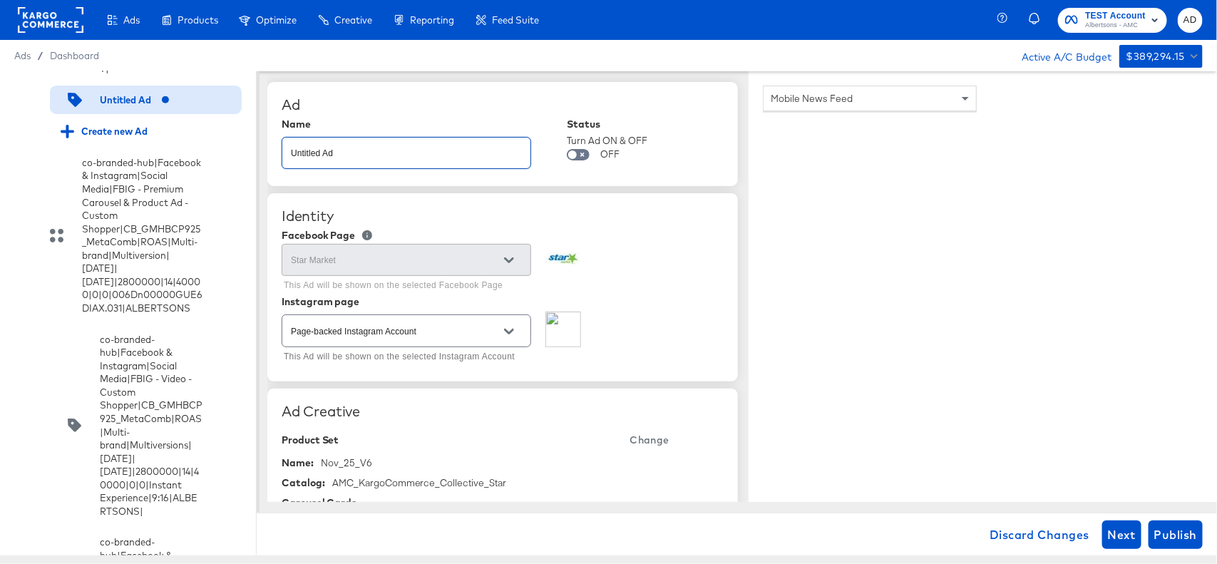
click at [383, 153] on input "Untitled Ad" at bounding box center [406, 147] width 248 height 31
paste input "co-branded-hub|Facebook & Instagram|Social Media|FBIG - Premium Carousel & Prod…"
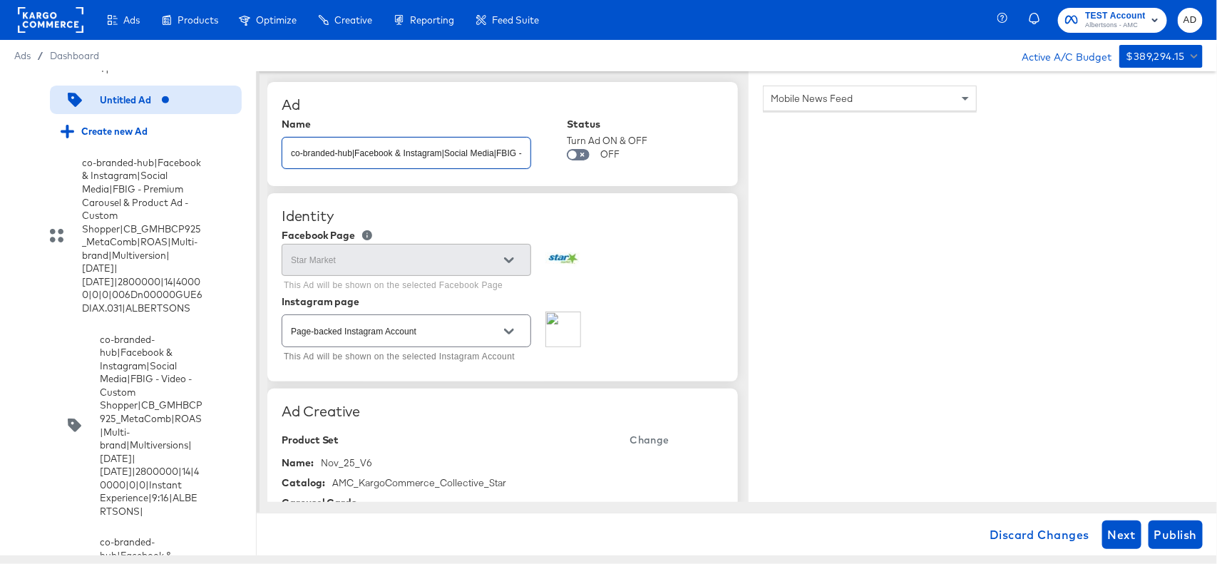
scroll to position [0, 730]
click at [430, 153] on input "co-branded-hub|Facebook & Instagram|Social Media|FBIG - Premium Carousel & Prod…" at bounding box center [406, 147] width 248 height 31
click at [430, 153] on input "0x1080|STARMARKET|" at bounding box center [406, 147] width 248 height 31
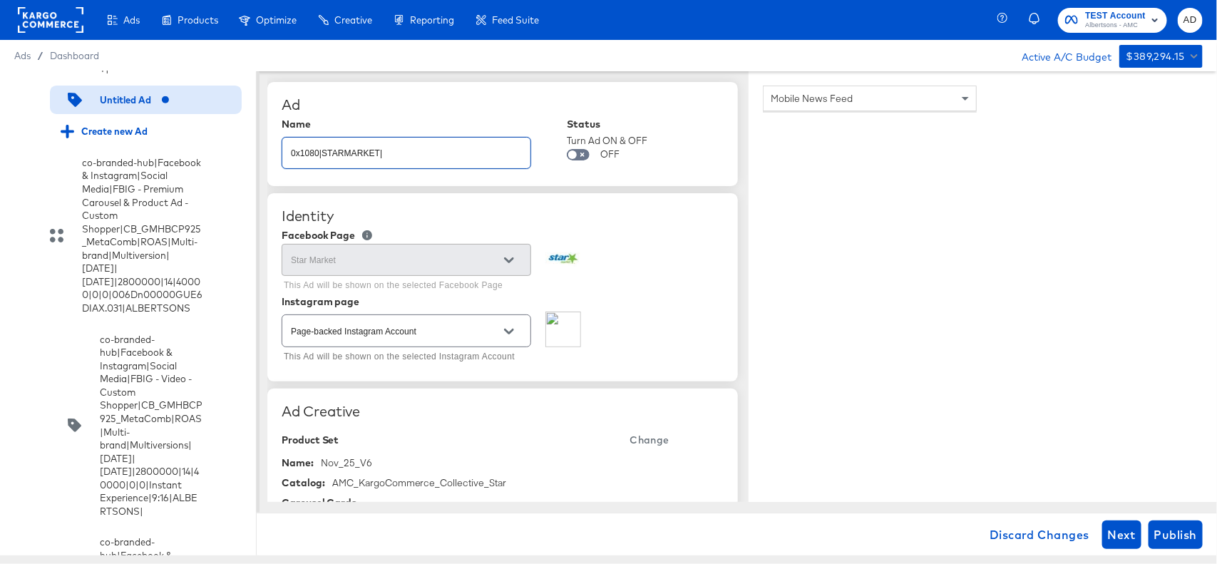
click at [430, 153] on input "0x1080|STARMARKET|" at bounding box center [406, 147] width 248 height 31
paste input "co-branded-hub|Facebook & Instagram|Social Media|FBIG - Premium Carousel & Prod…"
type input "co-branded-hub|Facebook & Instagram|Social Media|FBIG - Premium Carousel & Prod…"
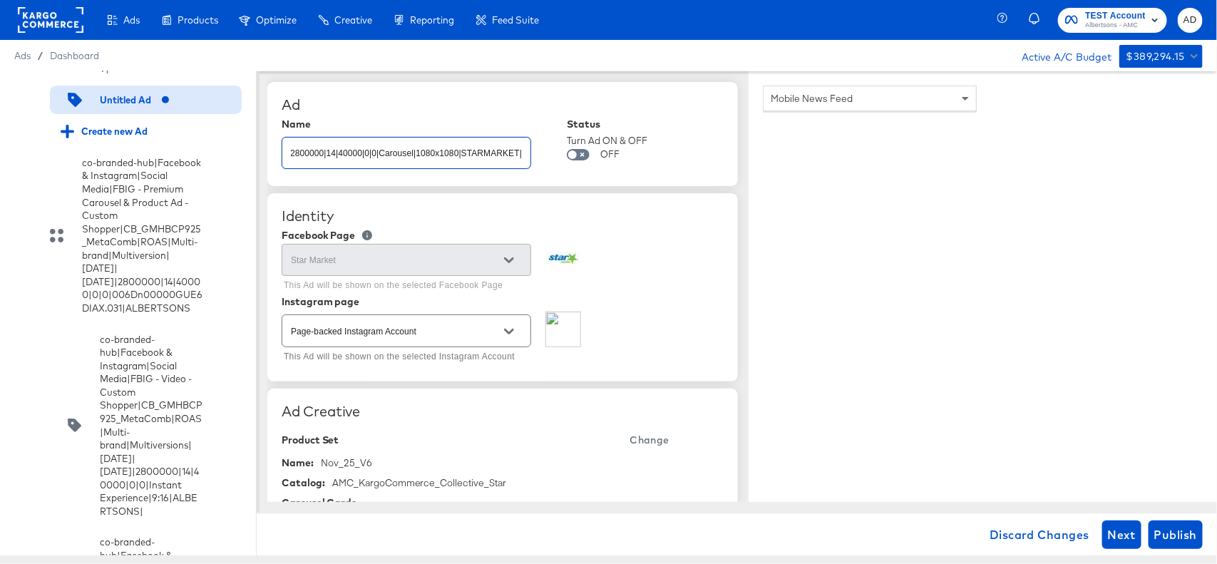
type textarea "x"
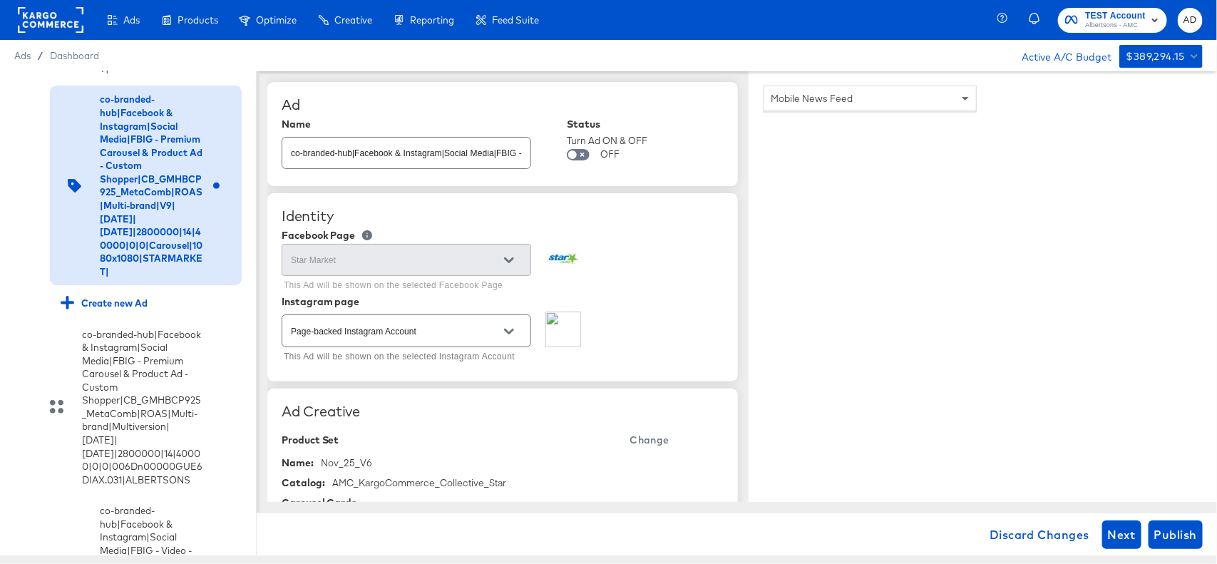
click at [655, 215] on div "Identity" at bounding box center [503, 216] width 442 height 17
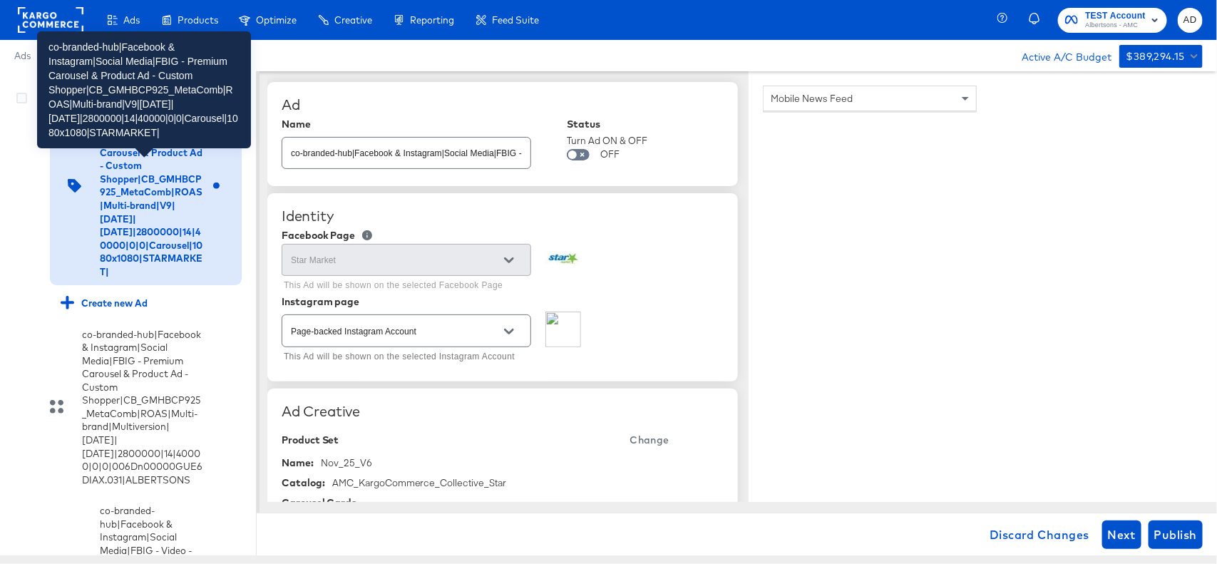
click at [116, 266] on div "co-branded-hub|Facebook & Instagram|Social Media|FBIG - Premium Carousel & Prod…" at bounding box center [151, 185] width 103 height 185
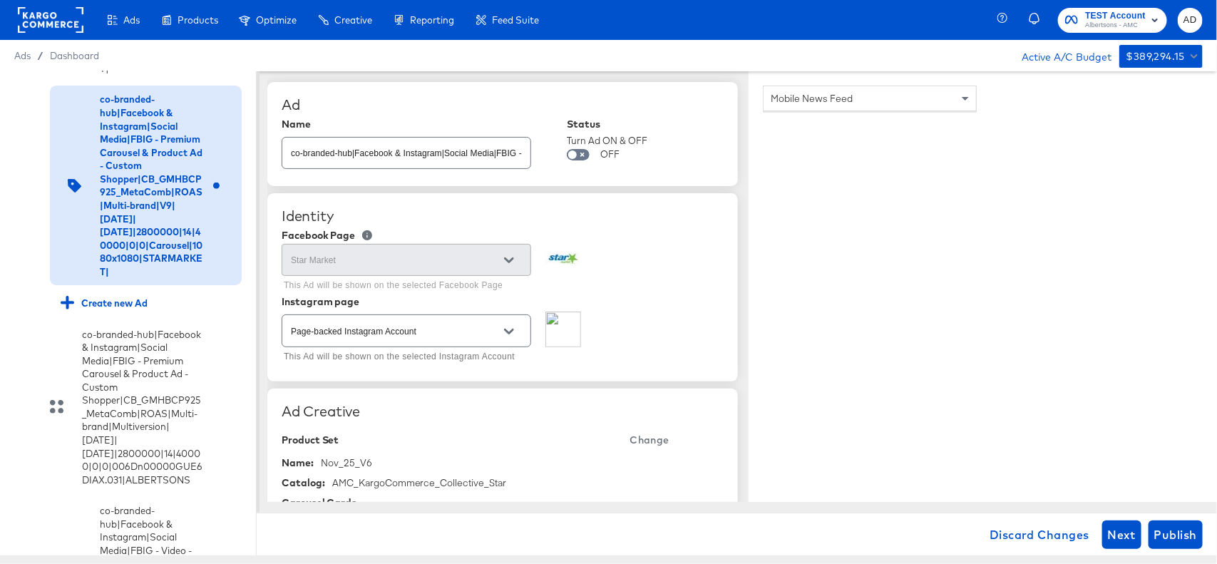
click at [675, 245] on div "Star Market This Ad will be shown on the selected Facebook Page" at bounding box center [503, 268] width 442 height 55
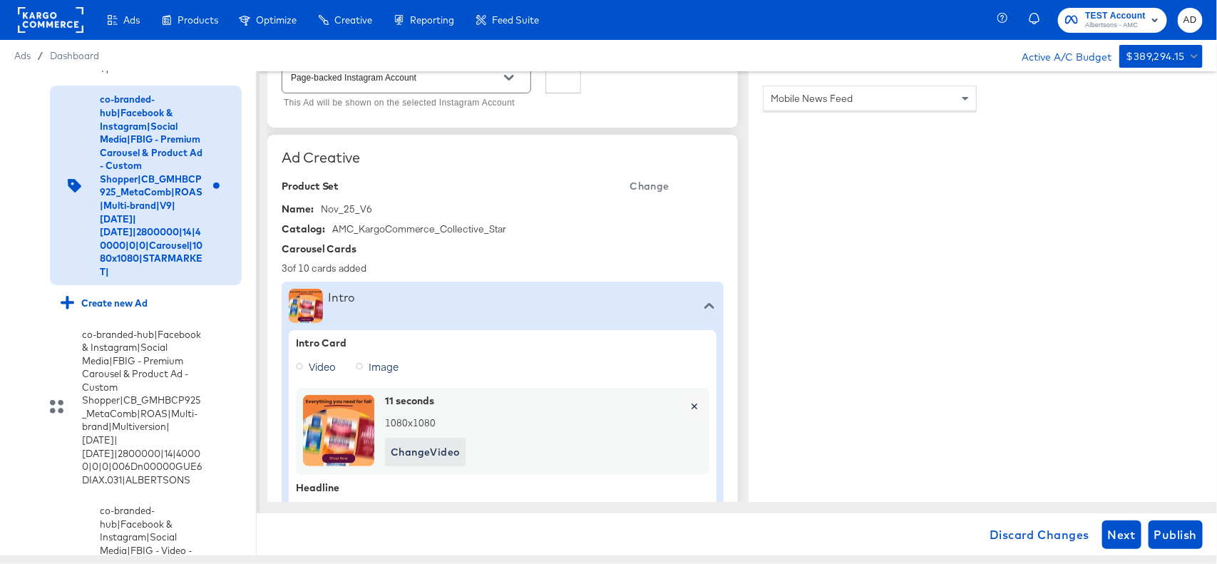
scroll to position [258, 0]
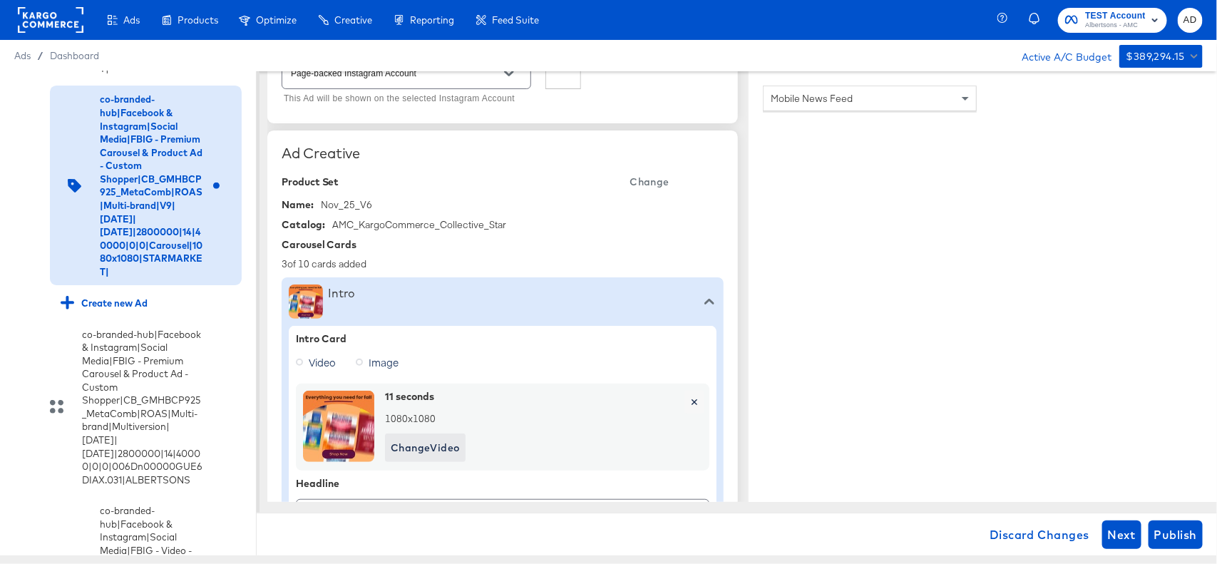
click at [655, 177] on span "Change" at bounding box center [649, 182] width 39 height 18
type textarea "x"
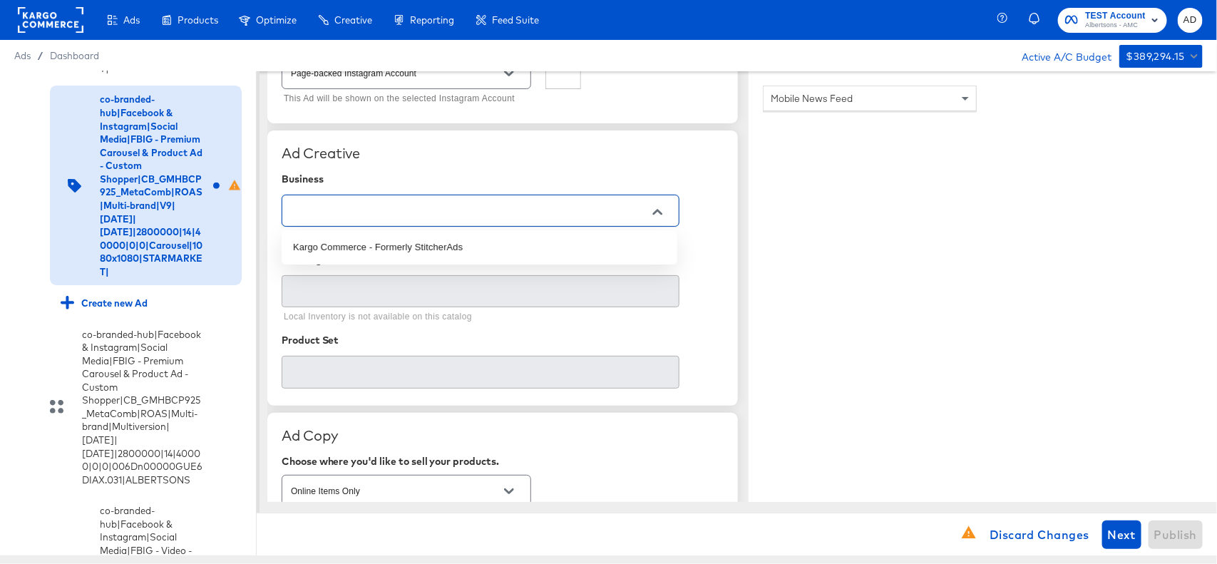
click at [633, 213] on input "text" at bounding box center [469, 211] width 363 height 16
click at [424, 241] on li "Kargo Commerce - Formerly StitcherAds" at bounding box center [480, 247] width 396 height 23
type input "Kargo Commerce - Formerly StitcherAds"
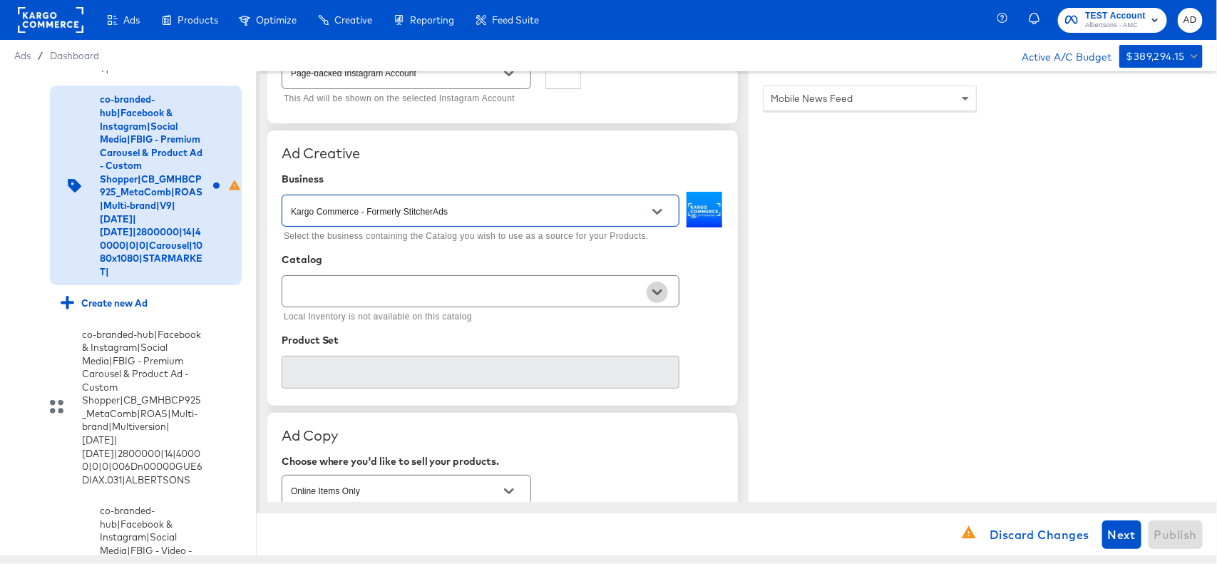
click at [654, 293] on icon "Open" at bounding box center [657, 293] width 10 height 6
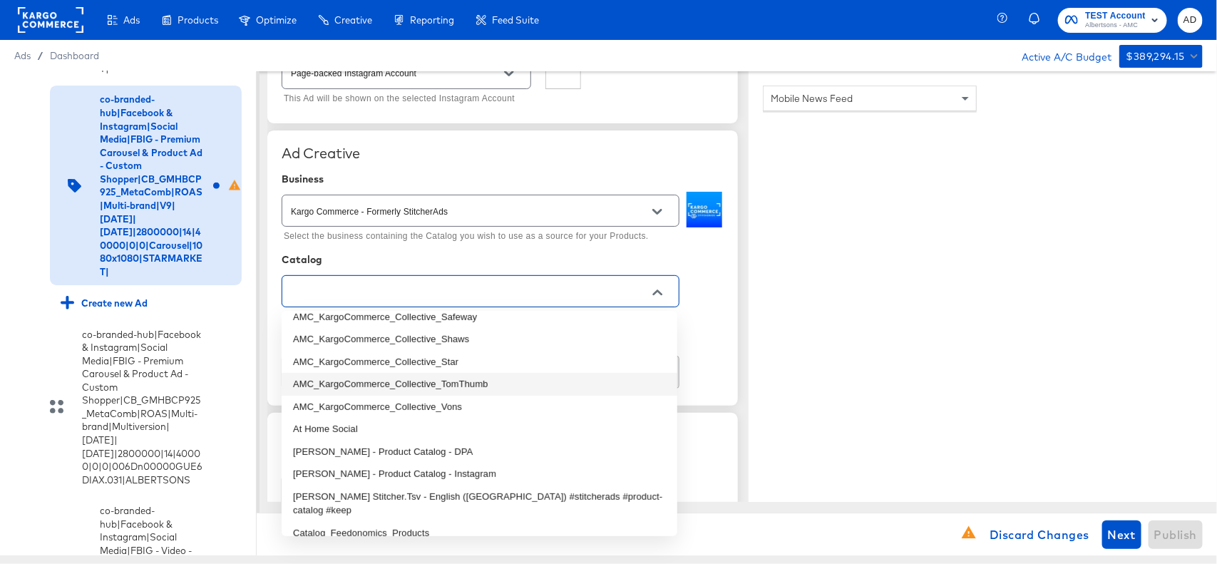
scroll to position [346, 0]
click at [444, 359] on li "AMC_KargoCommerce_Collective_Star" at bounding box center [480, 364] width 396 height 23
type input "AMC_KargoCommerce_Collective_Star"
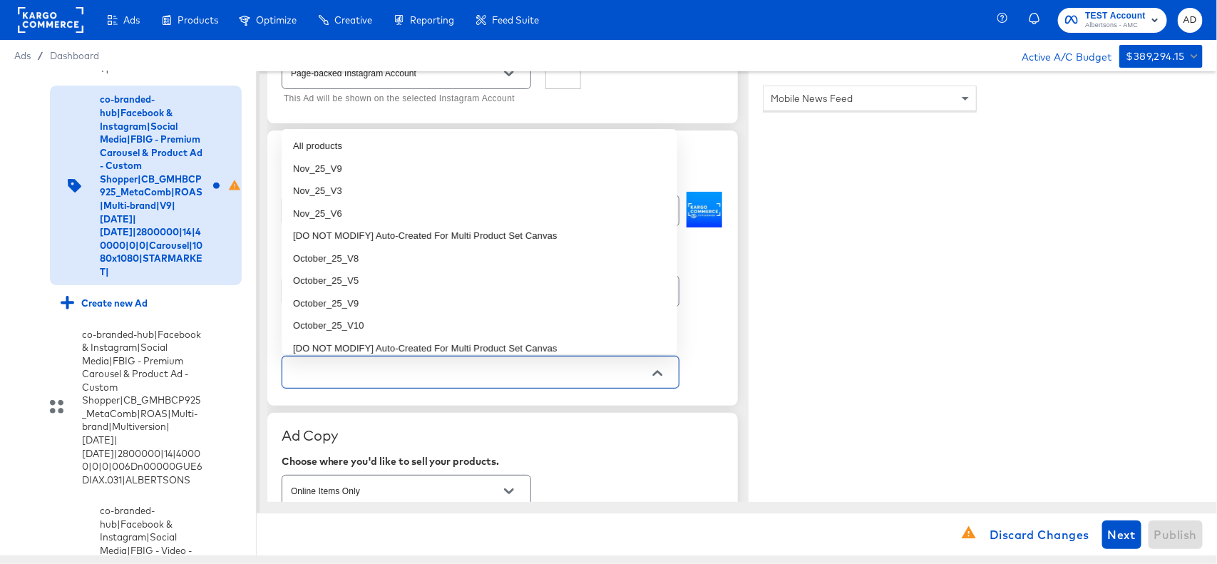
click at [578, 374] on input "text" at bounding box center [469, 372] width 363 height 16
click at [332, 165] on li "Nov_25_V9" at bounding box center [480, 169] width 396 height 23
type textarea "x"
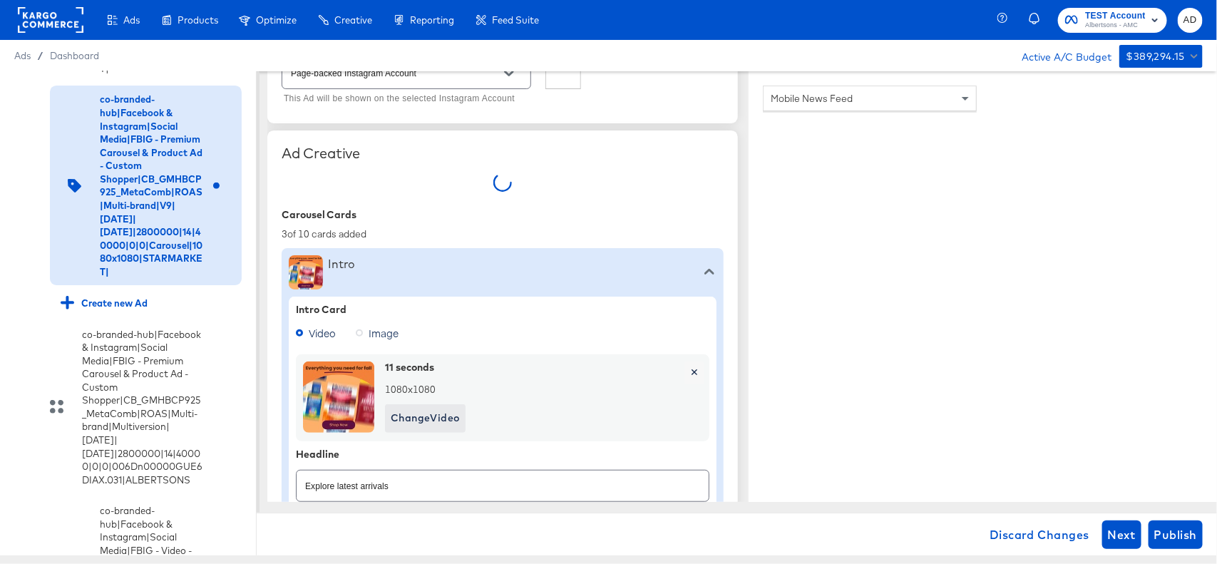
type textarea "x"
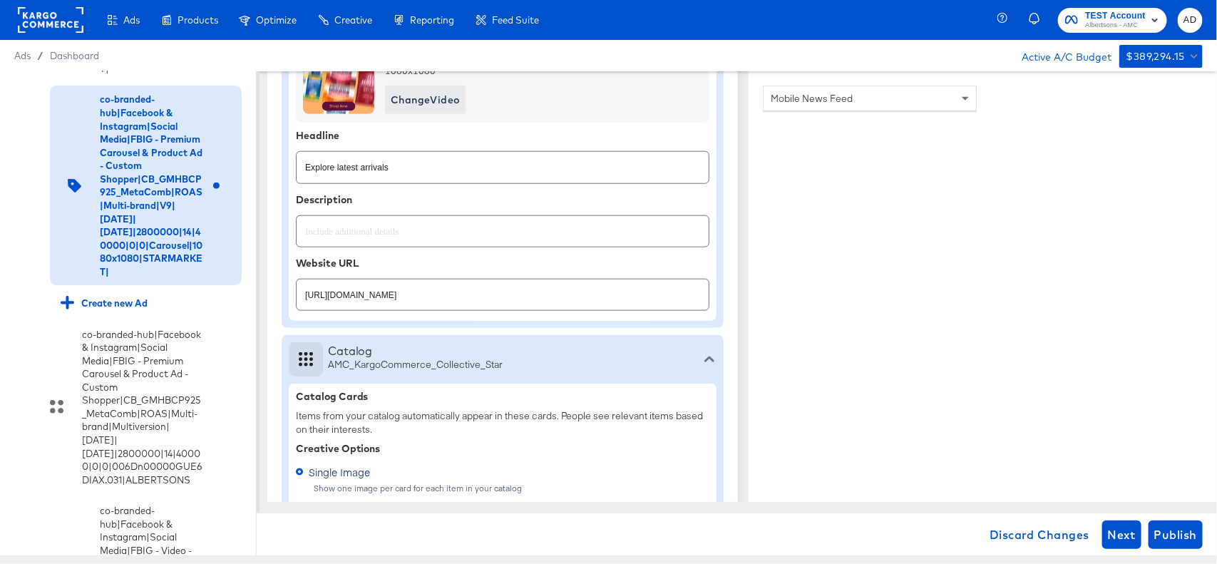
scroll to position [608, 0]
click at [571, 287] on input "https://www.starmarket.com/lp/baby-products-supplies.html" at bounding box center [503, 287] width 412 height 31
paste input "shop/aisles/personal-care-health"
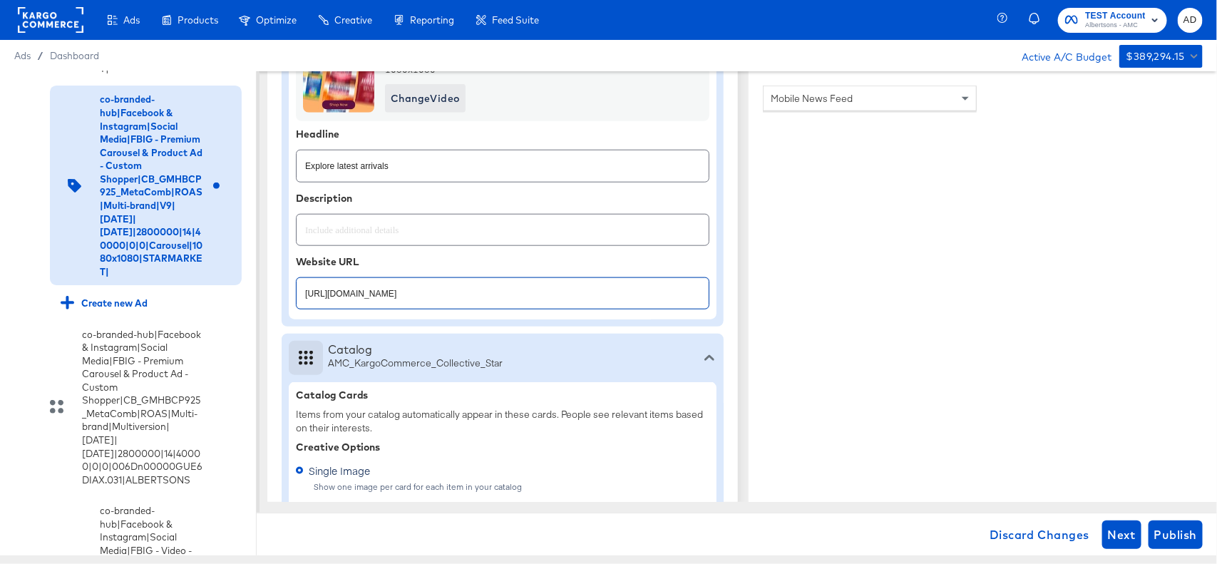
click at [587, 292] on input "https://www.starmarket.com/shop/aisles/personal-care-health.html" at bounding box center [503, 287] width 412 height 31
paste input "text"
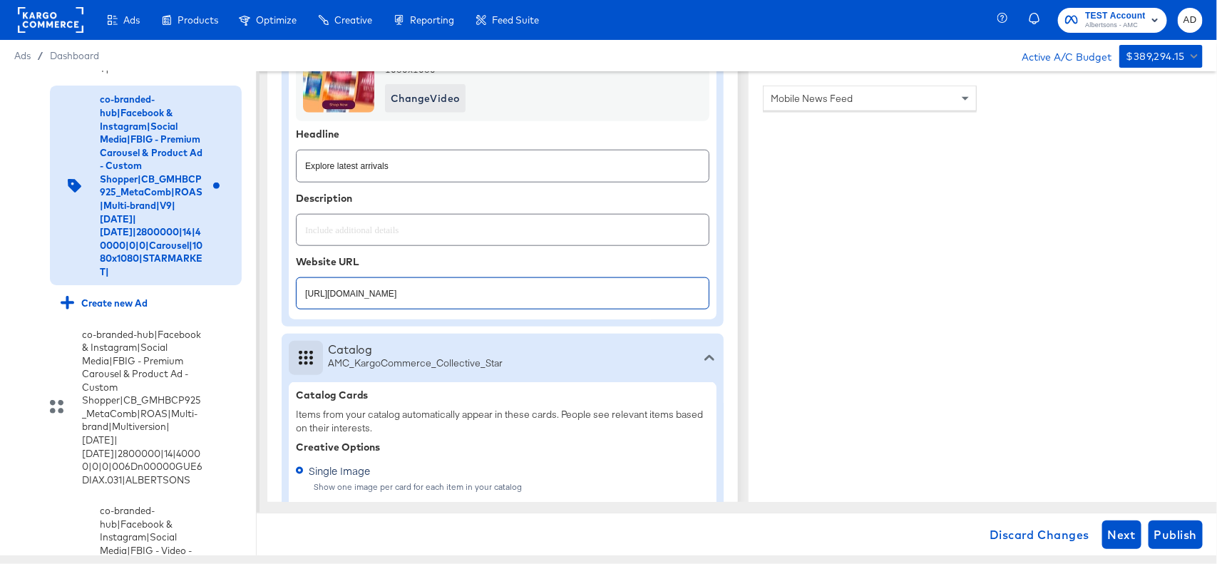
type input "https://www.starmarket.com/shop/aisles/personal-care-health.html"
type textarea "x"
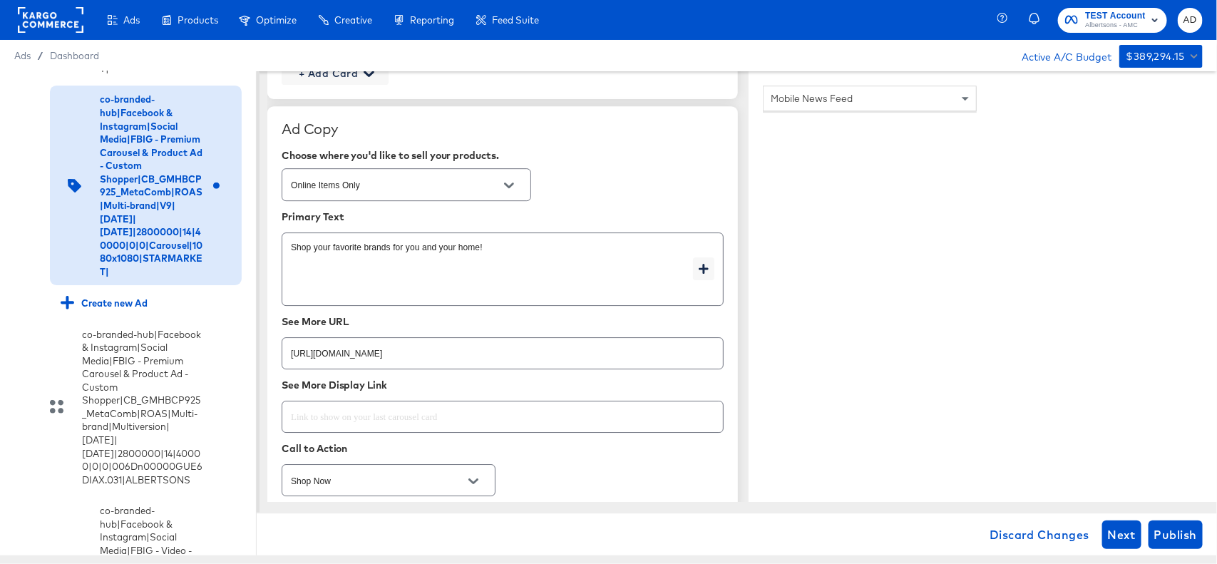
scroll to position [1967, 0]
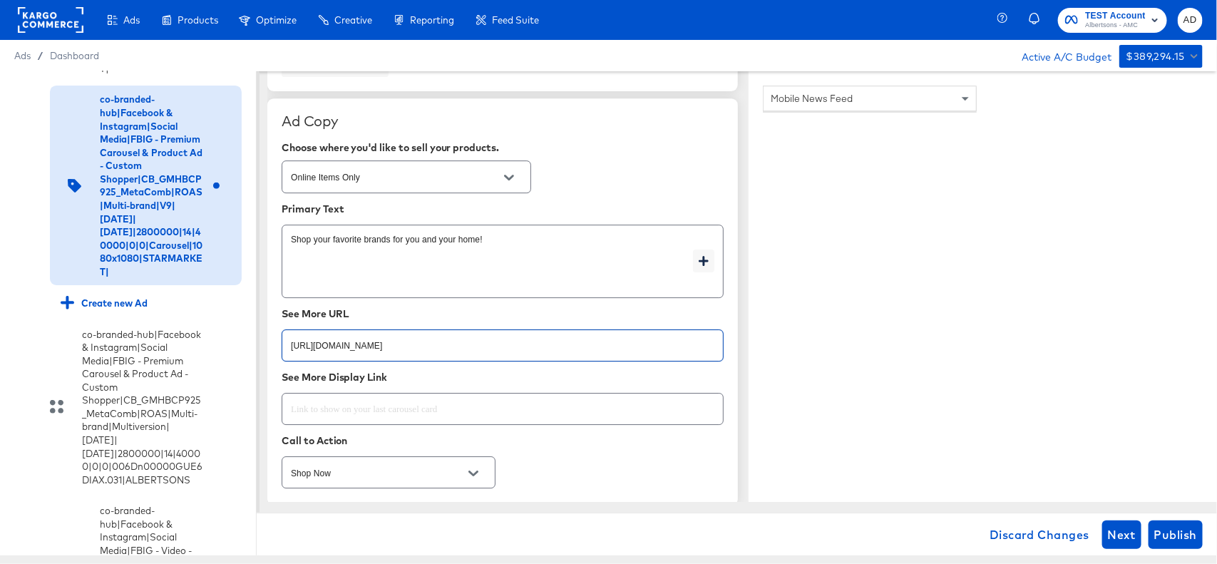
click at [546, 347] on input "https://www.starmarket.com/lp/baby-products-supplies.html" at bounding box center [502, 339] width 441 height 31
paste input "shop/aisles/personal-care-health"
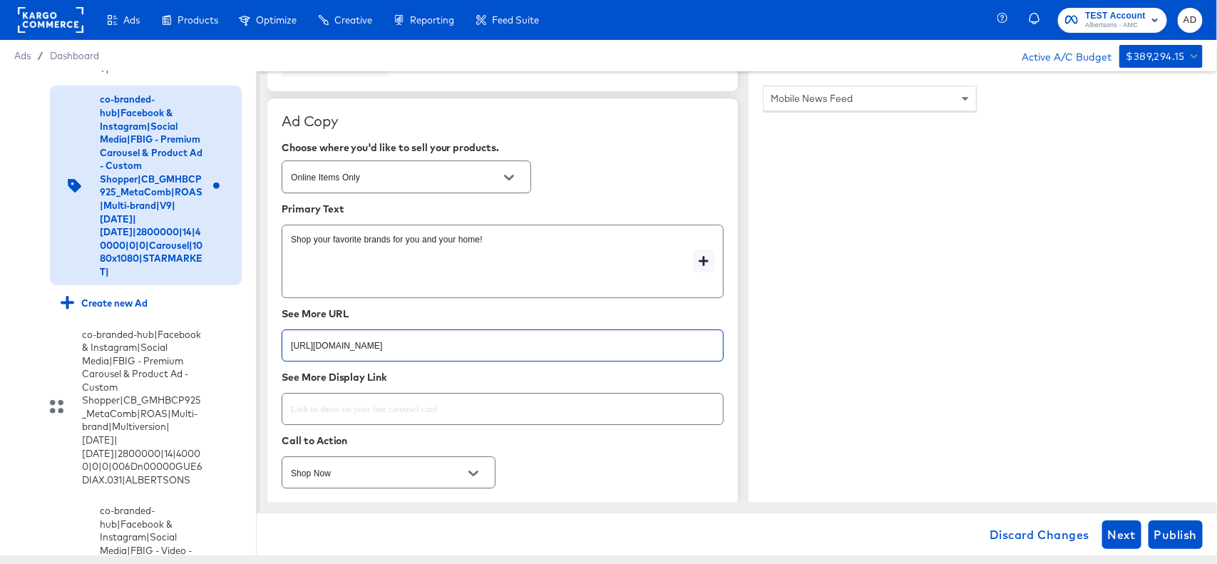
type input "https://www.starmarket.com/shop/aisles/personal-care-health.html"
type textarea "x"
click at [648, 451] on div "Ad Copy Choose where you'd like to sell your products. Online Items Only Primar…" at bounding box center [502, 301] width 471 height 407
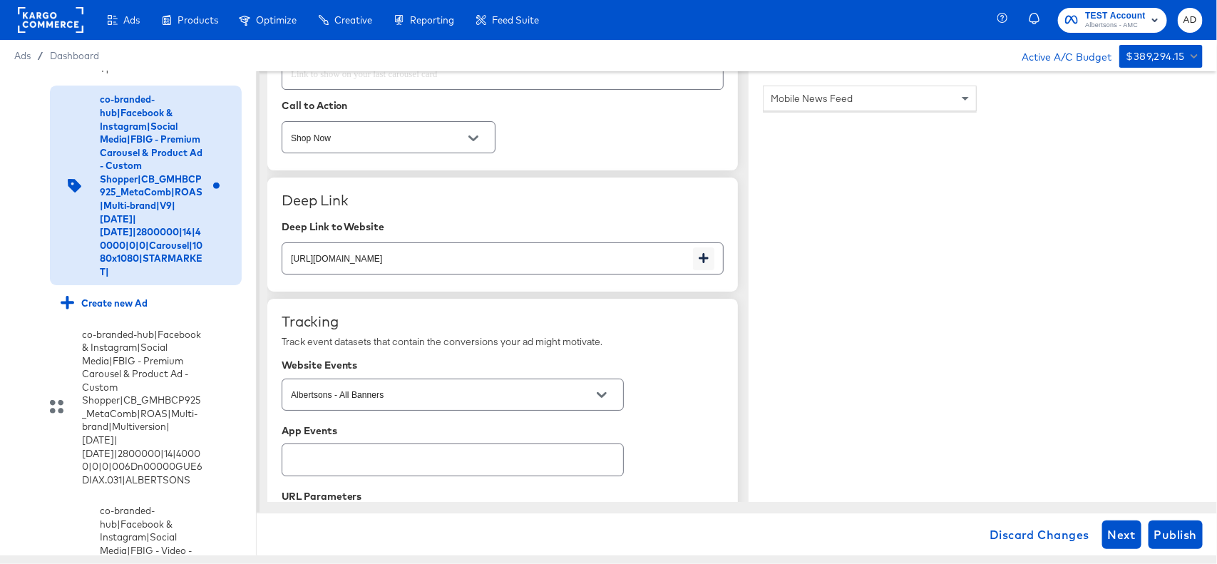
scroll to position [2303, 0]
click at [568, 265] on input "https://www.starmarket.com/lp/baby-products-supplies.html" at bounding box center [487, 251] width 411 height 31
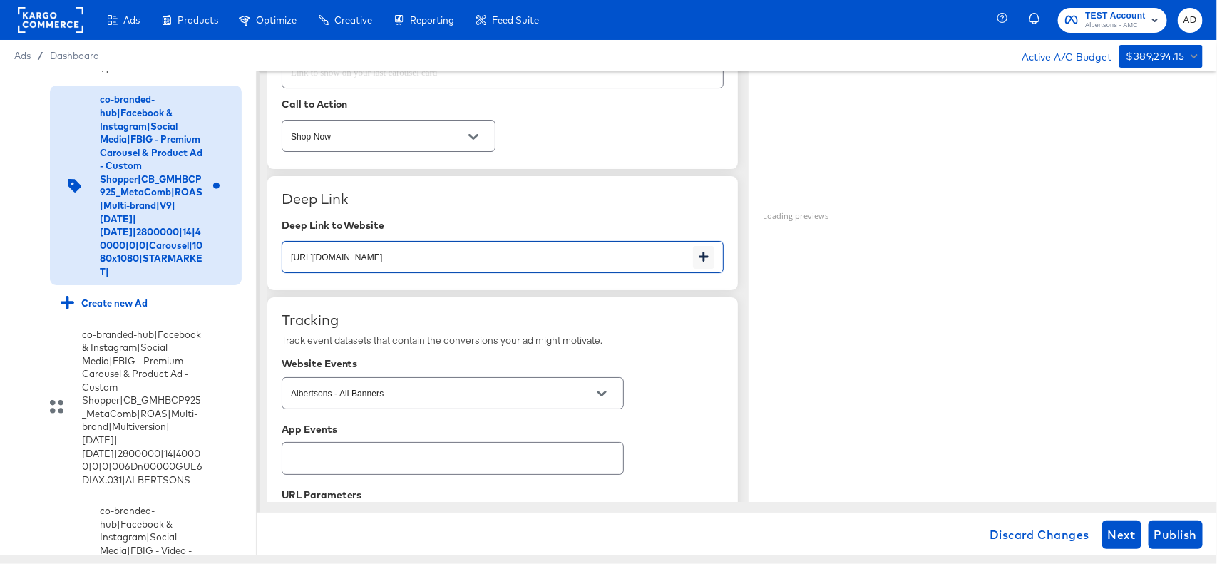
paste input "shop/aisles/personal-care-health"
type input "https://www.starmarket.com/shop/aisles/personal-care-health.html"
type textarea "x"
click at [732, 330] on div "Tracking Track event datasets that contain the conversions your ad might motiva…" at bounding box center [502, 489] width 471 height 384
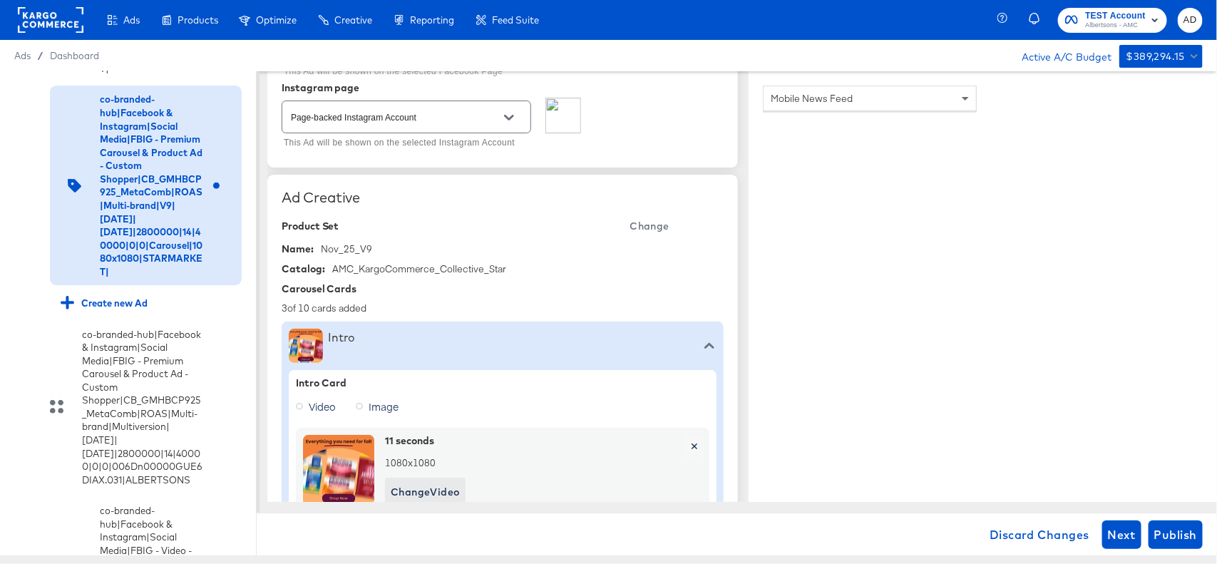
scroll to position [0, 0]
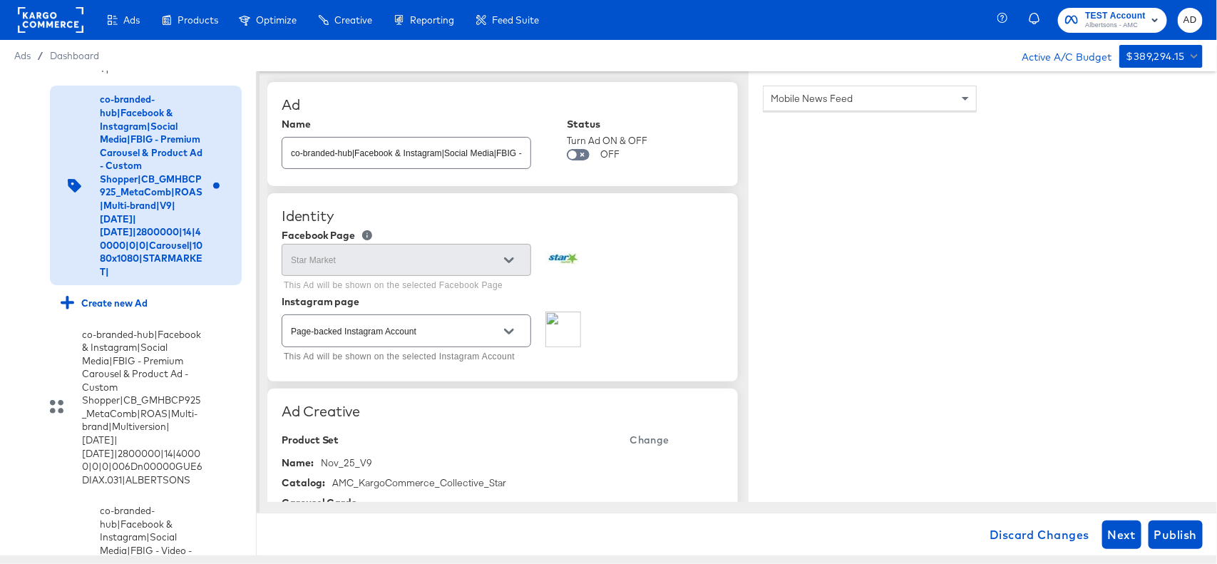
click at [695, 248] on div "Star Market This Ad will be shown on the selected Facebook Page" at bounding box center [503, 268] width 442 height 55
click at [665, 239] on div "Facebook Page" at bounding box center [503, 235] width 442 height 11
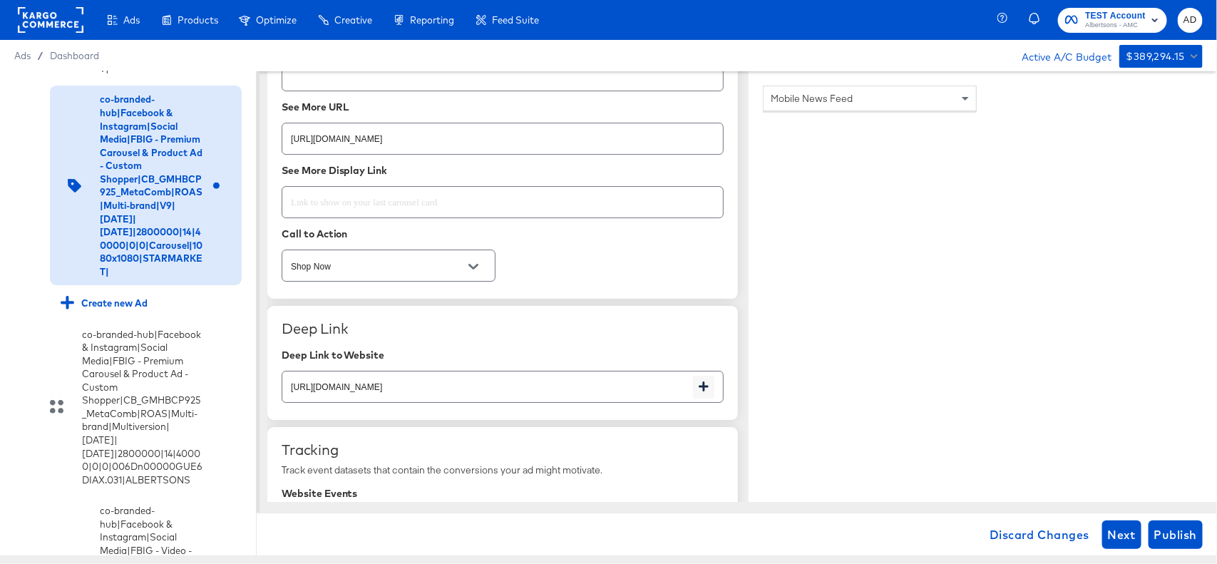
scroll to position [615, 0]
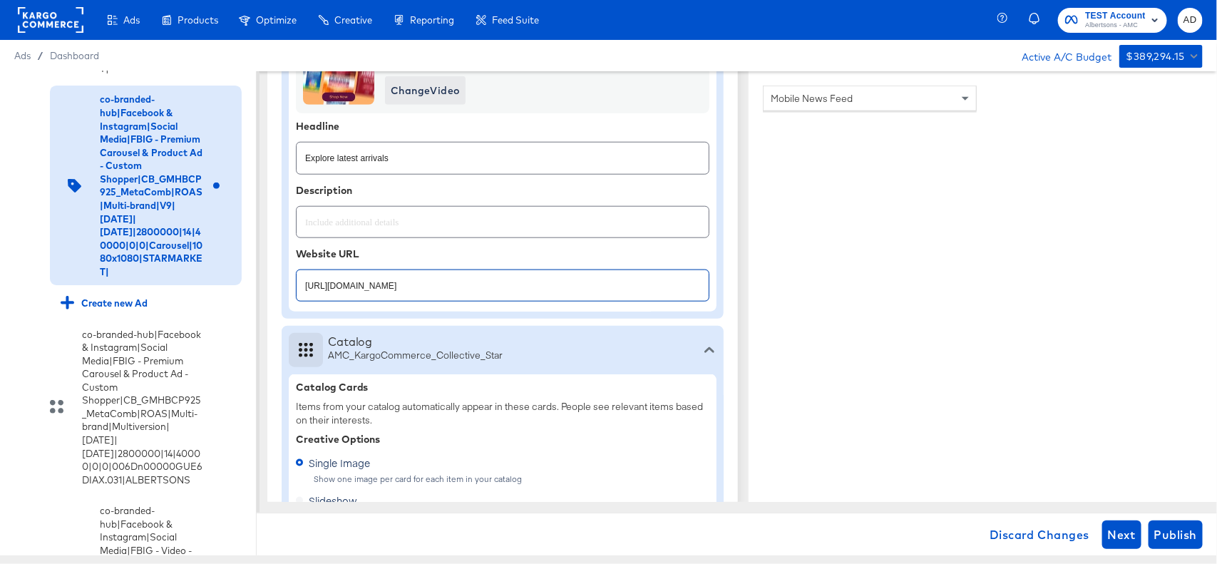
type textarea "x"
click at [1168, 522] on button "Publish" at bounding box center [1176, 535] width 54 height 29
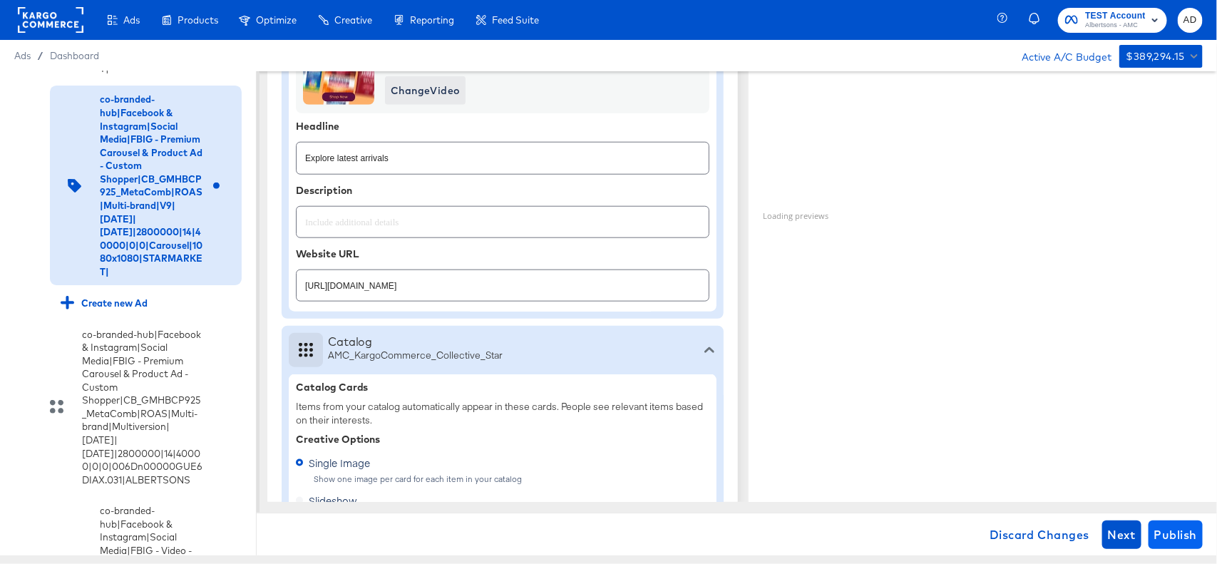
type textarea "x"
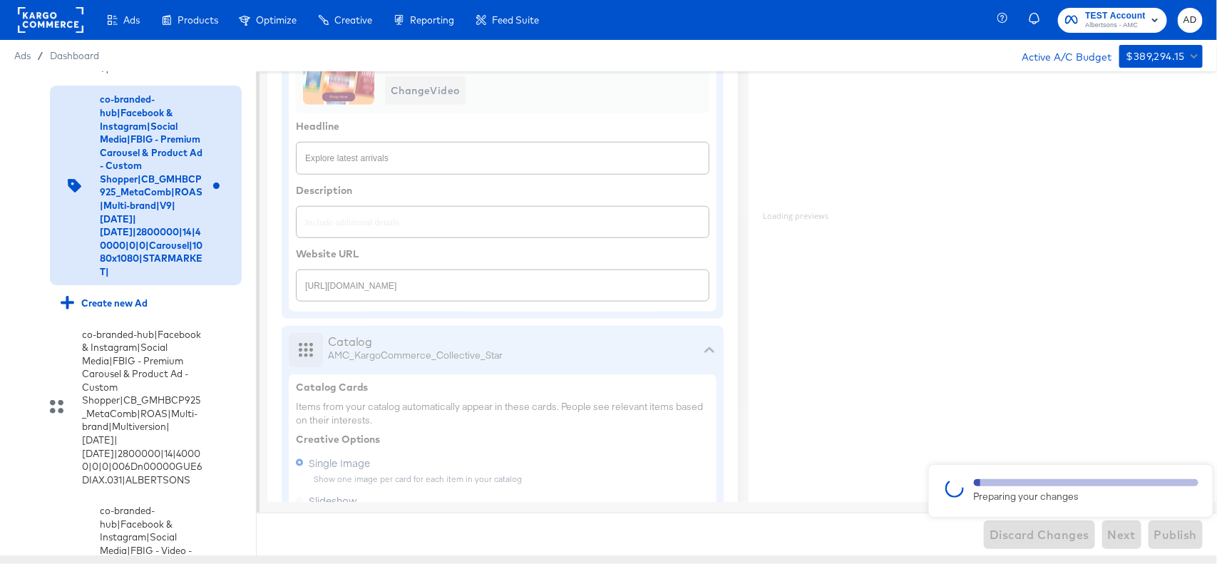
type textarea "x"
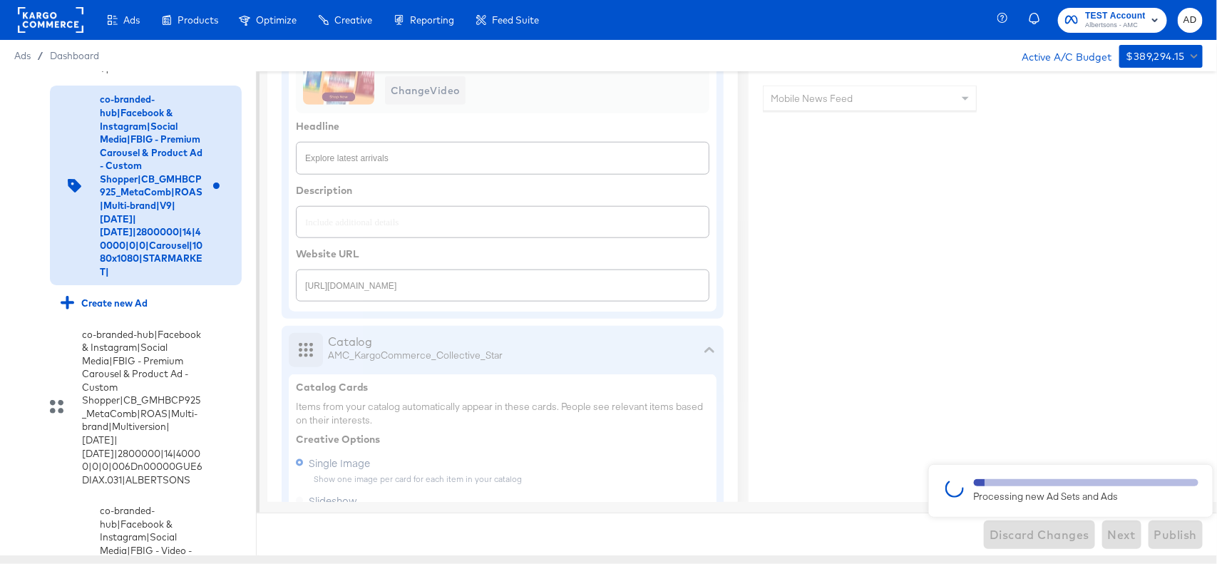
type textarea "x"
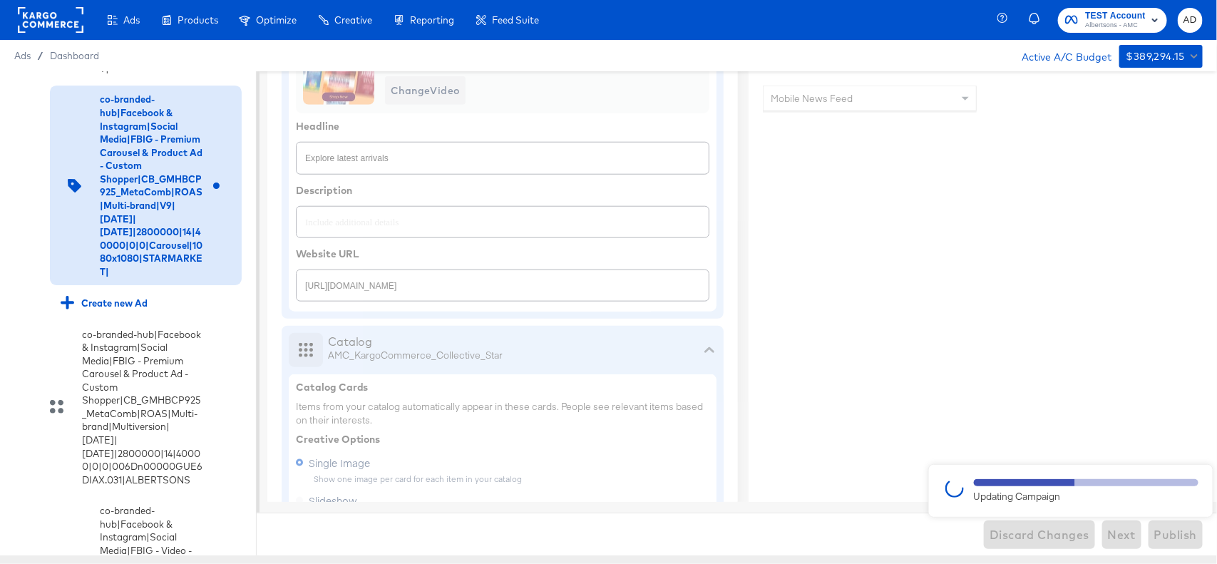
type textarea "x"
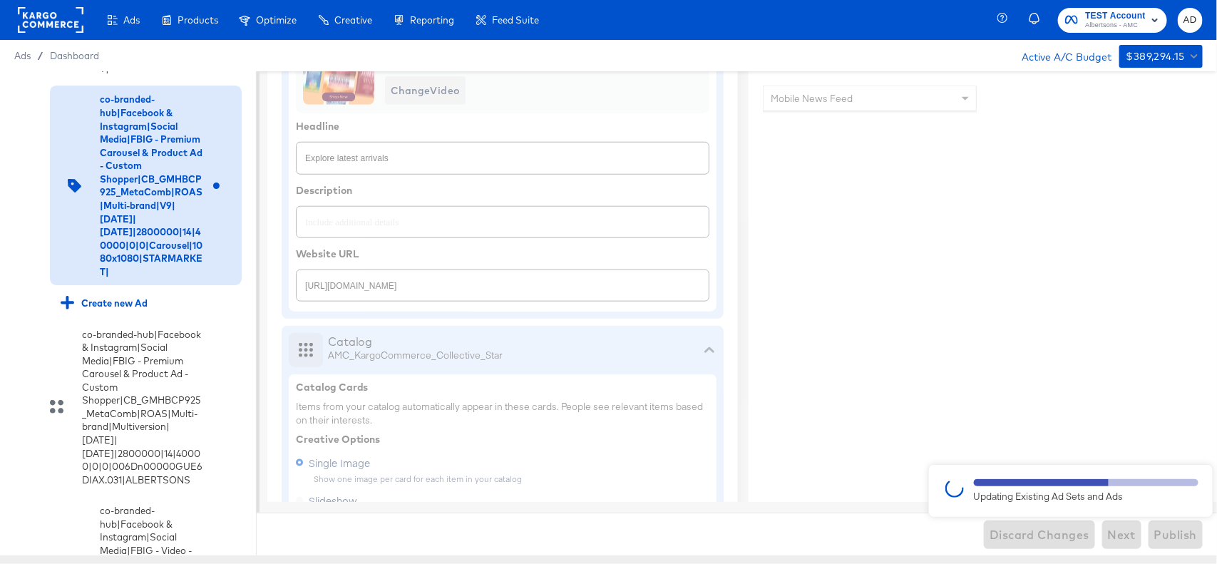
type textarea "x"
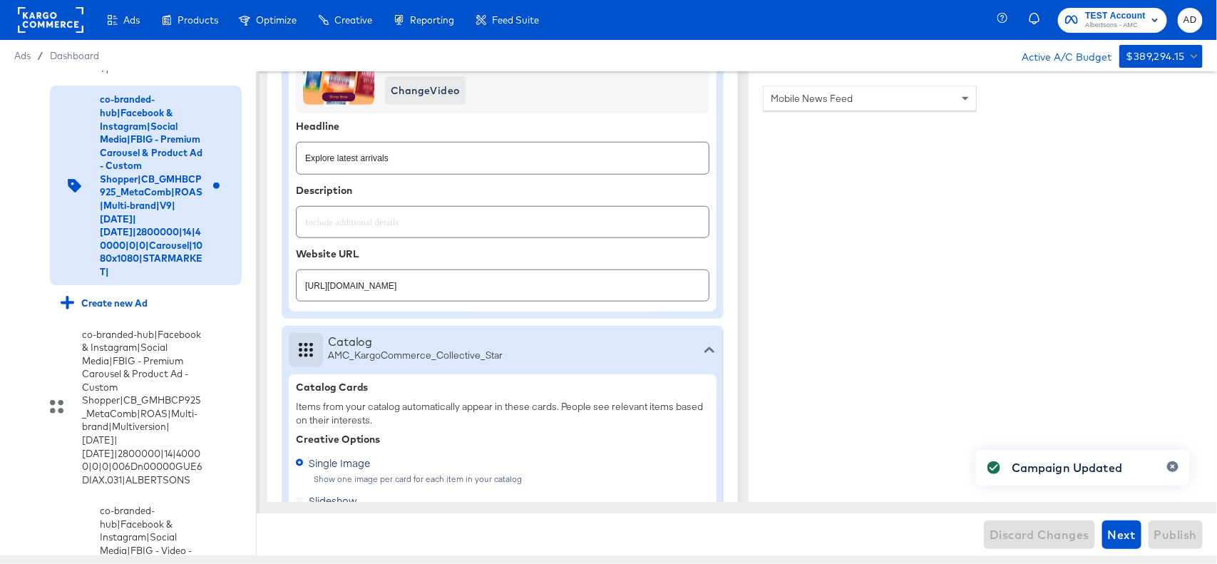
type textarea "x"
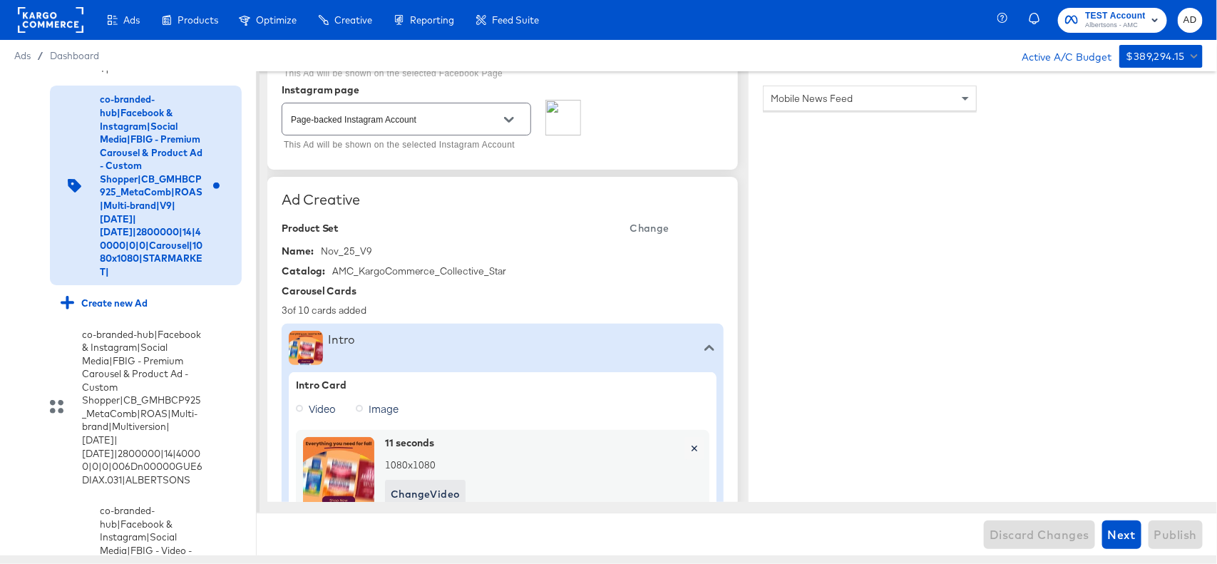
scroll to position [3449, 0]
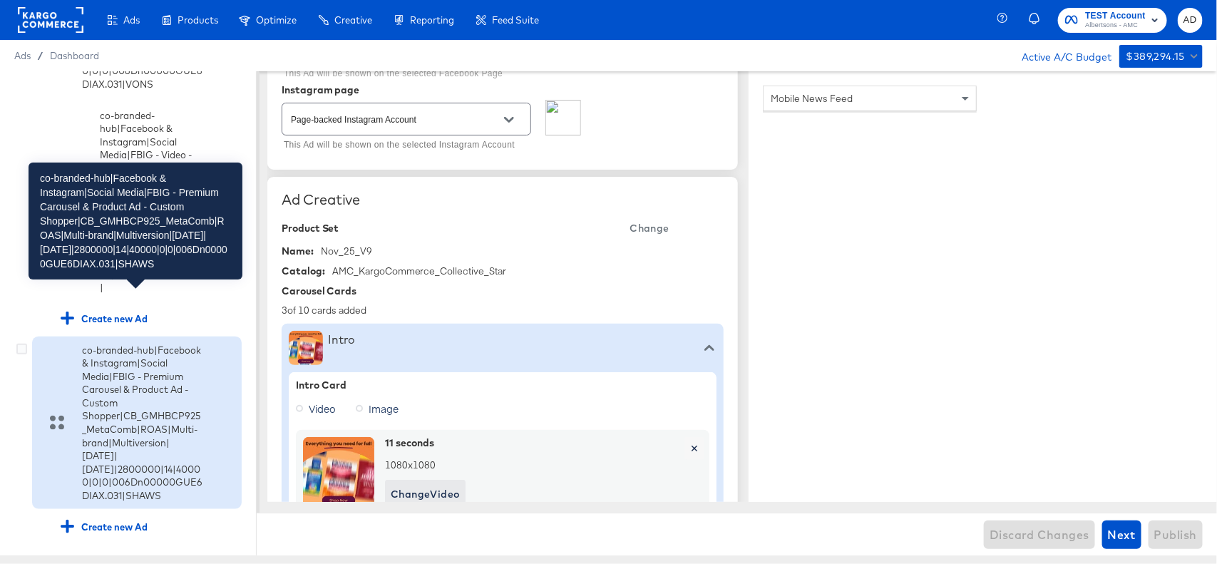
click at [107, 416] on div "co-branded-hub|Facebook & Instagram|Social Media|FBIG - Premium Carousel & Prod…" at bounding box center [142, 423] width 121 height 159
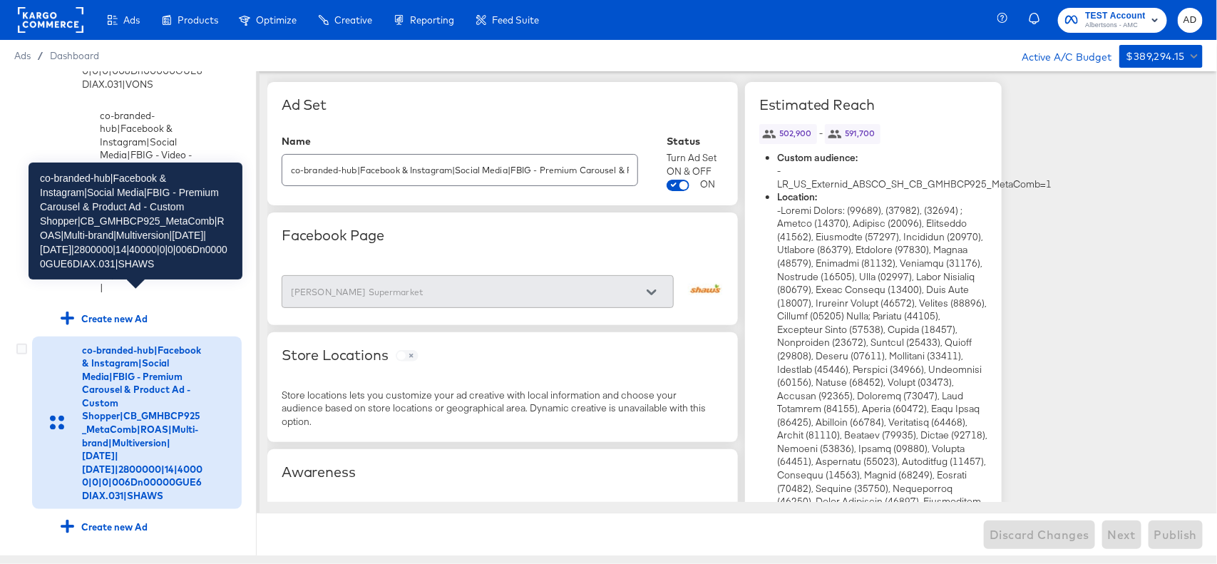
click at [104, 401] on div "co-branded-hub|Facebook & Instagram|Social Media|FBIG - Premium Carousel & Prod…" at bounding box center [142, 423] width 121 height 159
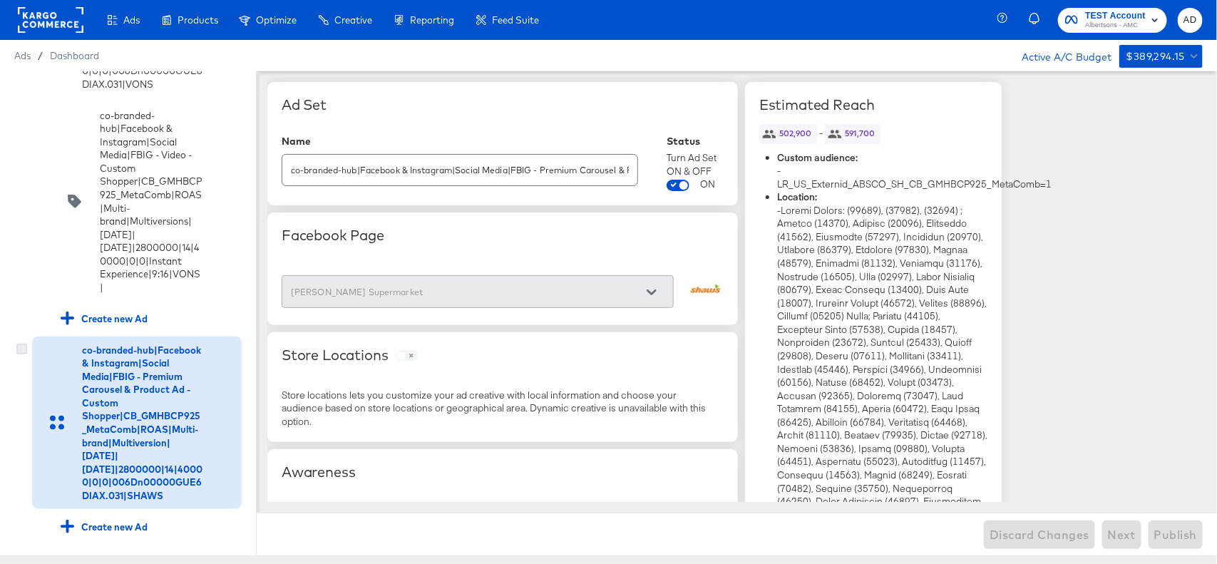
click at [19, 344] on icon at bounding box center [21, 349] width 11 height 11
click at [0, 0] on input "checkbox" at bounding box center [0, 0] width 0 height 0
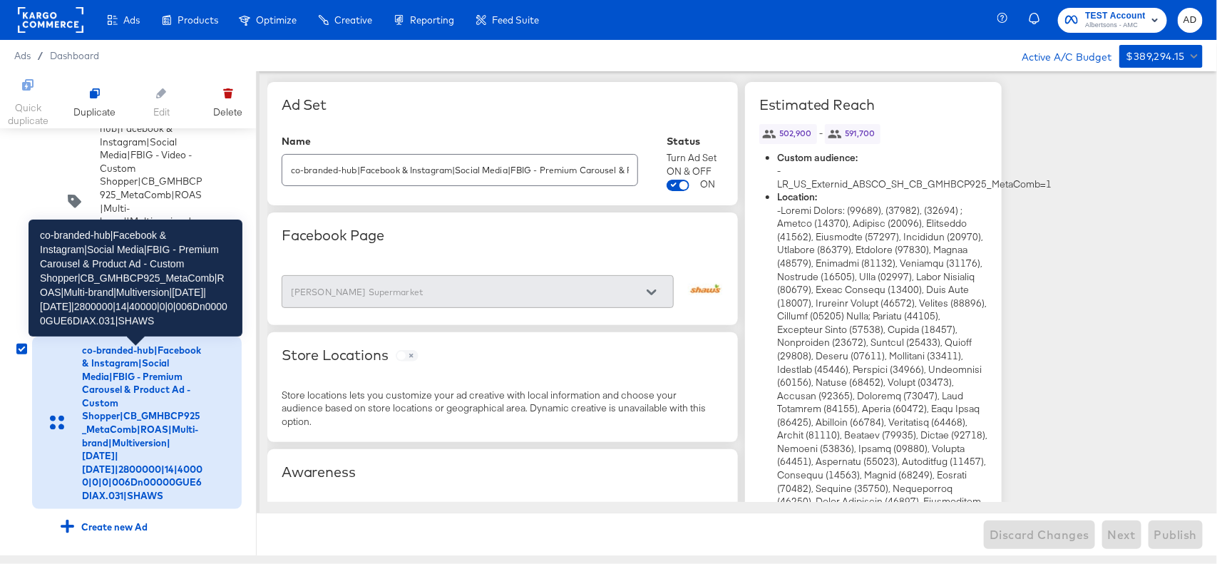
scroll to position [3506, 0]
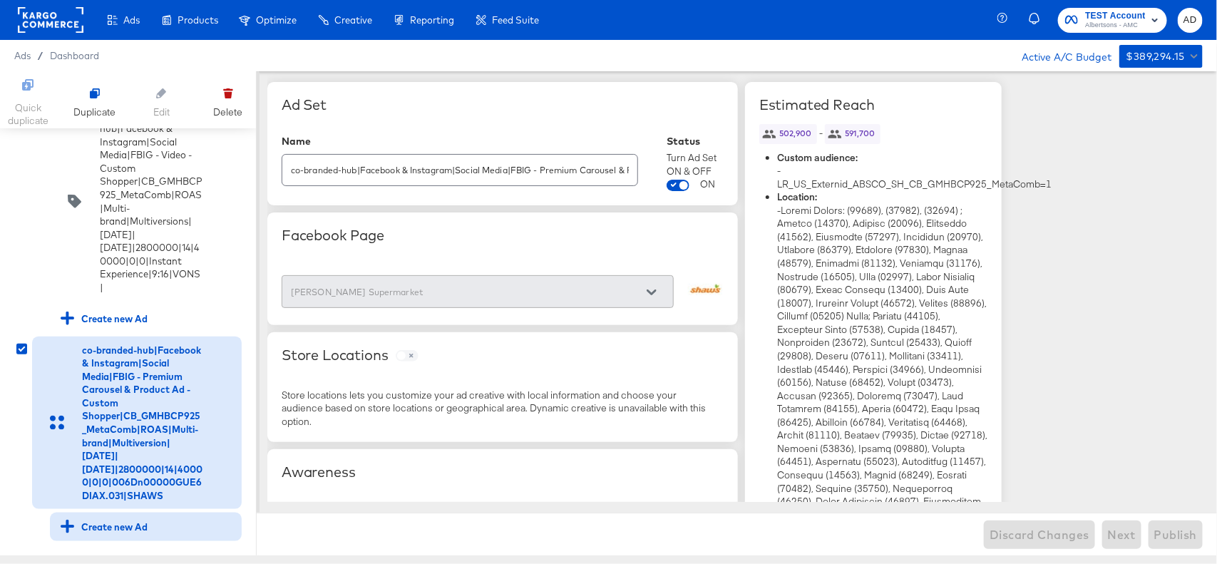
click at [93, 520] on div "Create new Ad" at bounding box center [104, 527] width 87 height 14
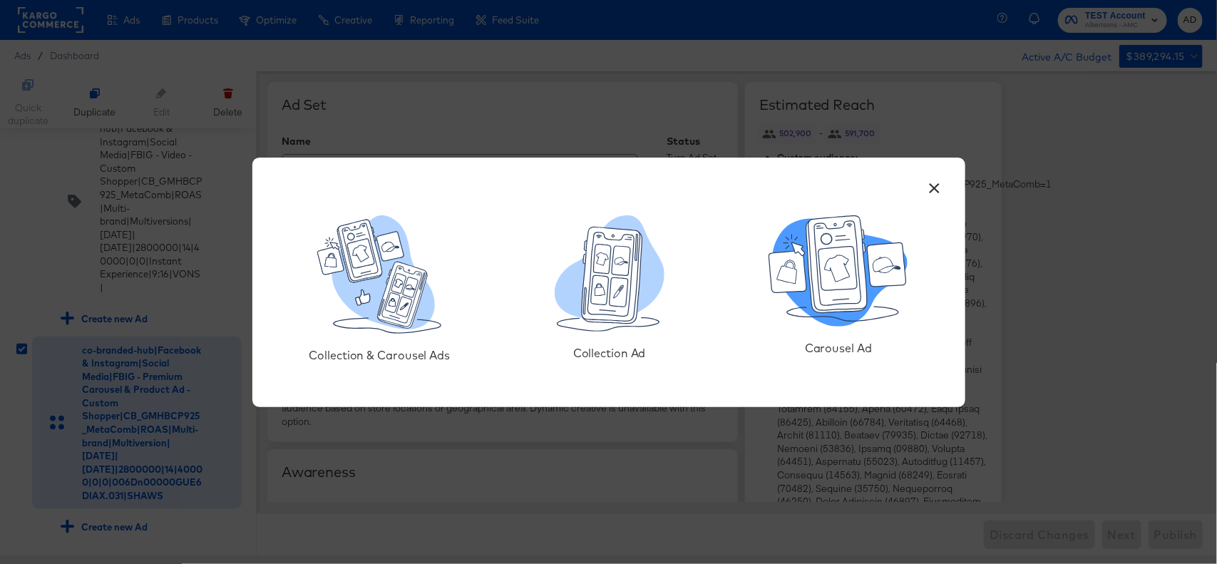
click at [860, 270] on icon at bounding box center [837, 264] width 61 height 97
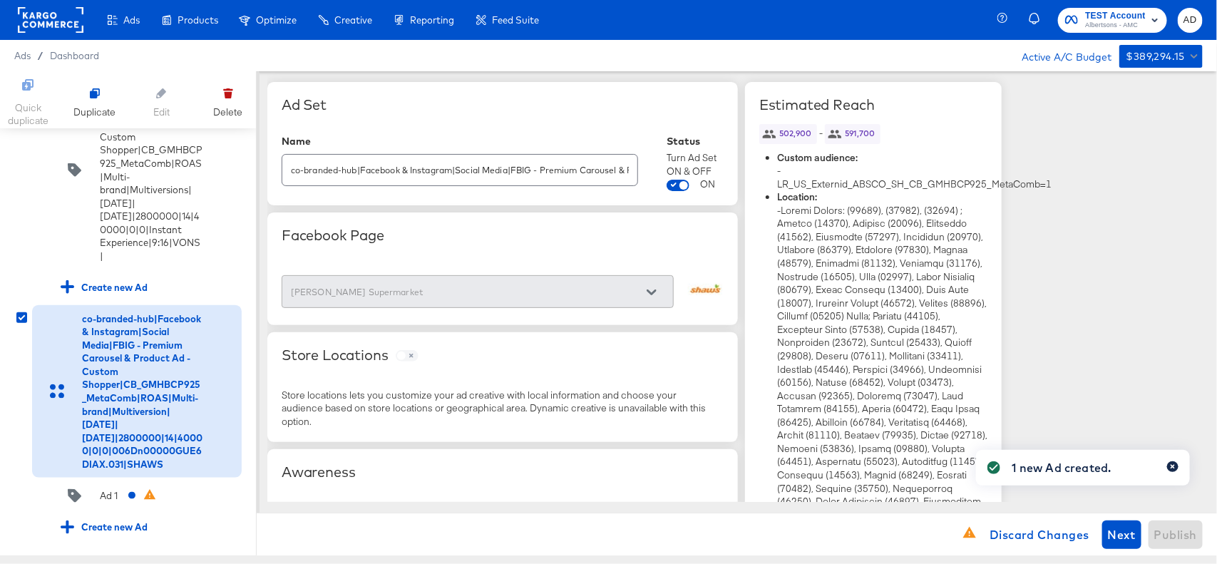
click at [1168, 471] on button "button" at bounding box center [1172, 466] width 11 height 11
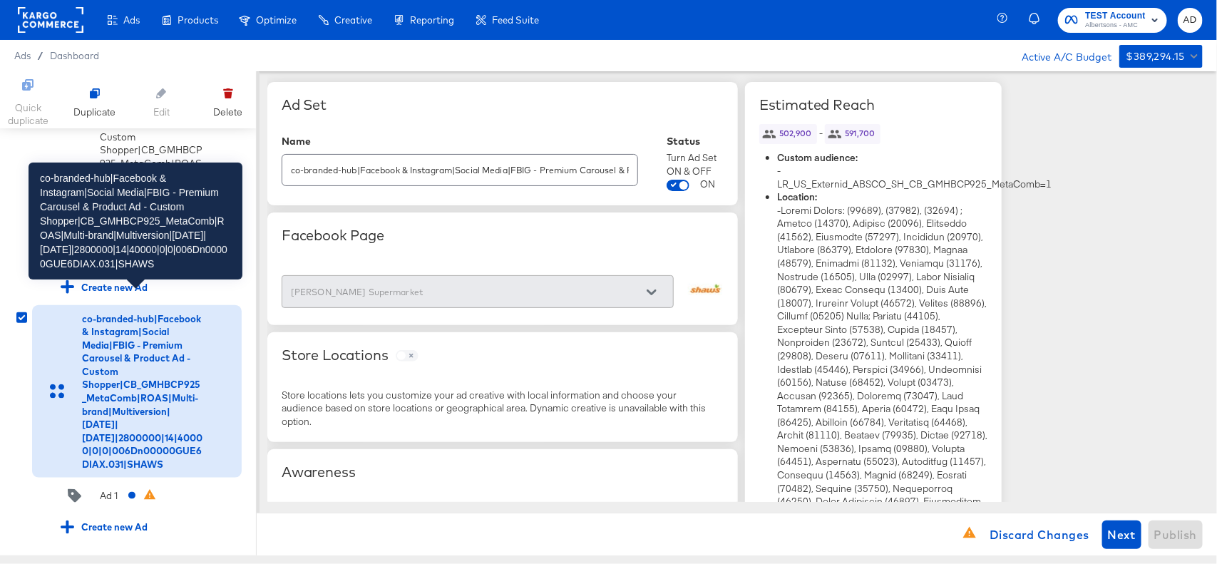
scroll to position [3538, 0]
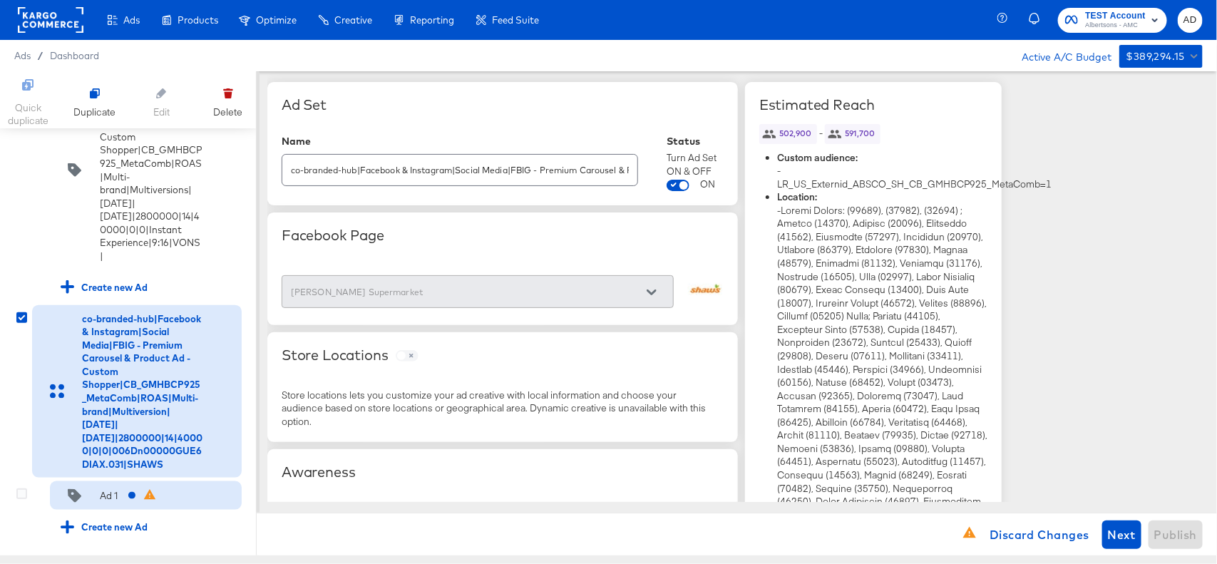
click at [77, 489] on icon at bounding box center [75, 496] width 14 height 14
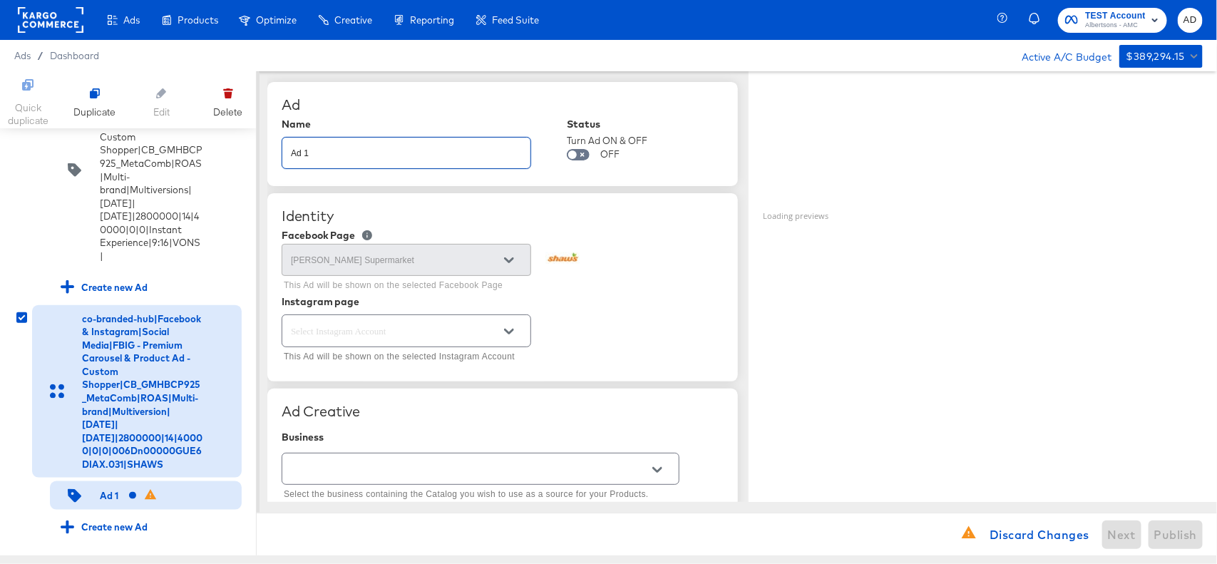
click at [414, 158] on input "Ad 1" at bounding box center [406, 147] width 248 height 31
paste input "co-branded-hub|Facebook & Instagram|Social Media|FBIG - Premium Carousel & Prod…"
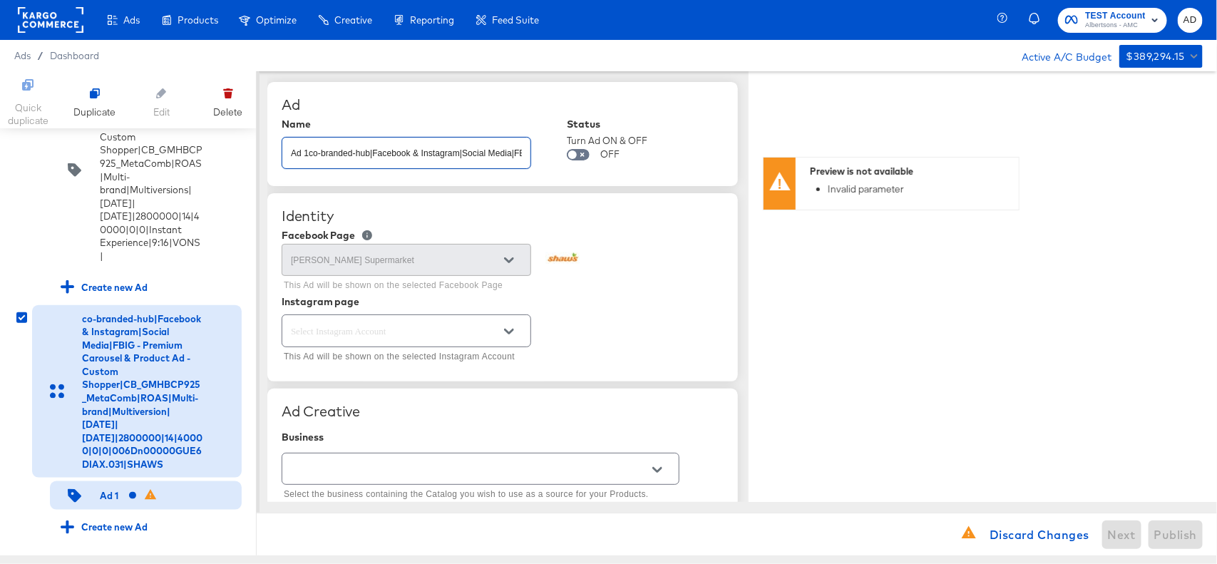
scroll to position [0, 721]
type input "Ad 1co-branded-hub|Facebook & Instagram|Social Media|FBIG - Premium Carousel & …"
type textarea "x"
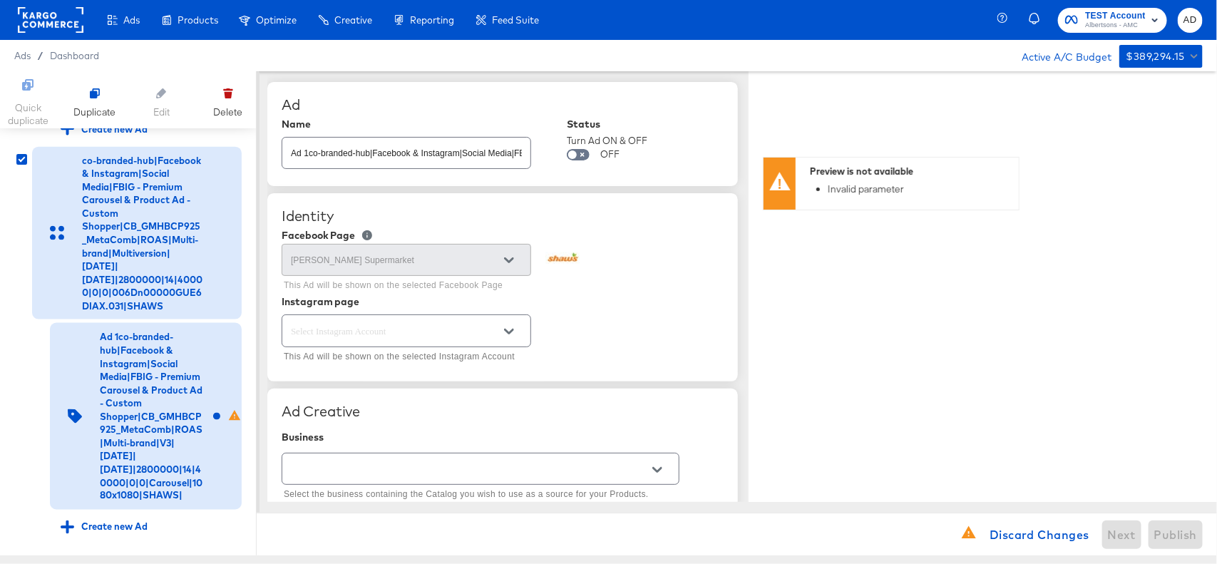
click at [650, 177] on div "Ad Name Ad 1co-branded-hub|Facebook & Instagram|Social Media|FBIG - Premium Car…" at bounding box center [502, 134] width 471 height 104
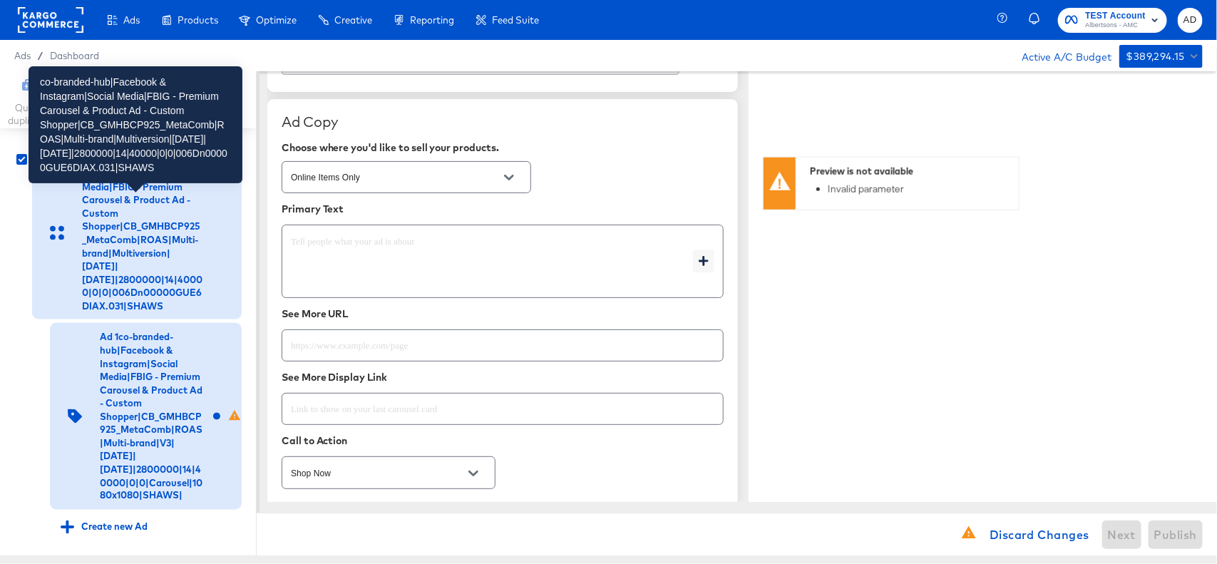
scroll to position [3723, 0]
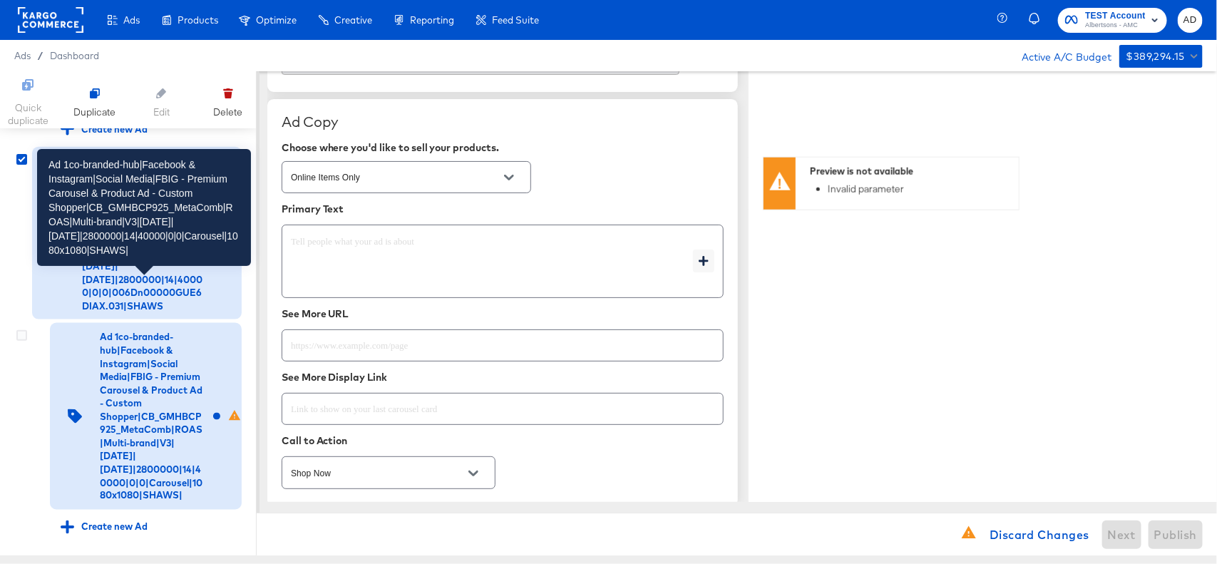
click at [120, 354] on div "Ad 1co-branded-hub|Facebook & Instagram|Social Media|FBIG - Premium Carousel & …" at bounding box center [151, 416] width 103 height 172
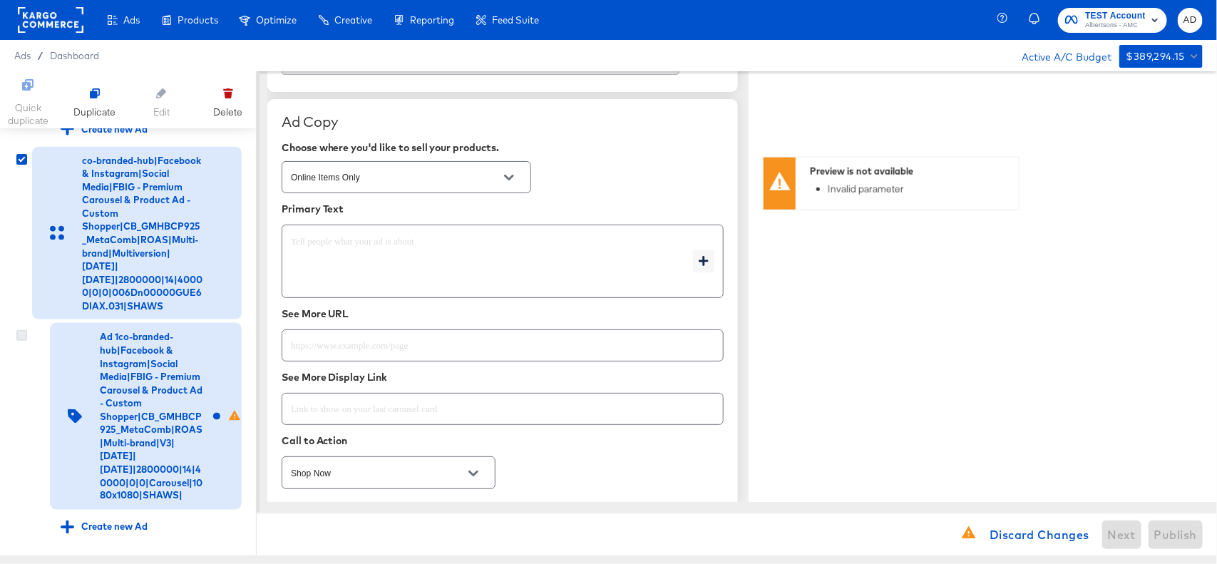
click at [19, 330] on icon at bounding box center [21, 335] width 11 height 11
click at [0, 0] on input "checkbox" at bounding box center [0, 0] width 0 height 0
click at [21, 165] on icon at bounding box center [21, 159] width 11 height 11
click at [0, 0] on input "checkbox" at bounding box center [0, 0] width 0 height 0
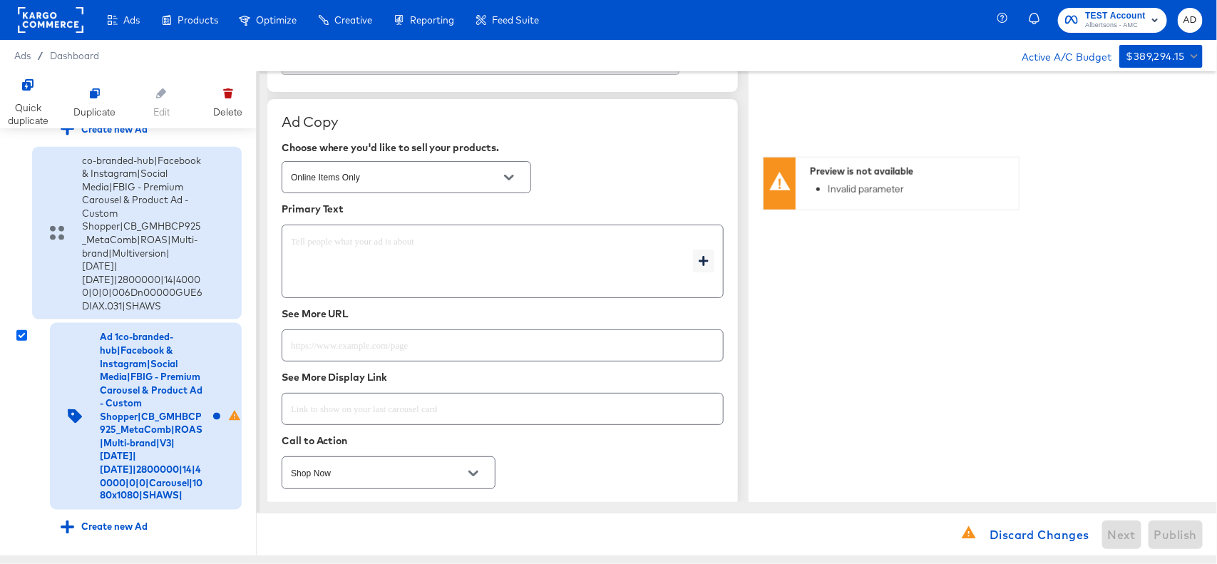
click at [21, 341] on icon at bounding box center [21, 335] width 11 height 11
click at [0, 0] on input "checkbox" at bounding box center [0, 0] width 0 height 0
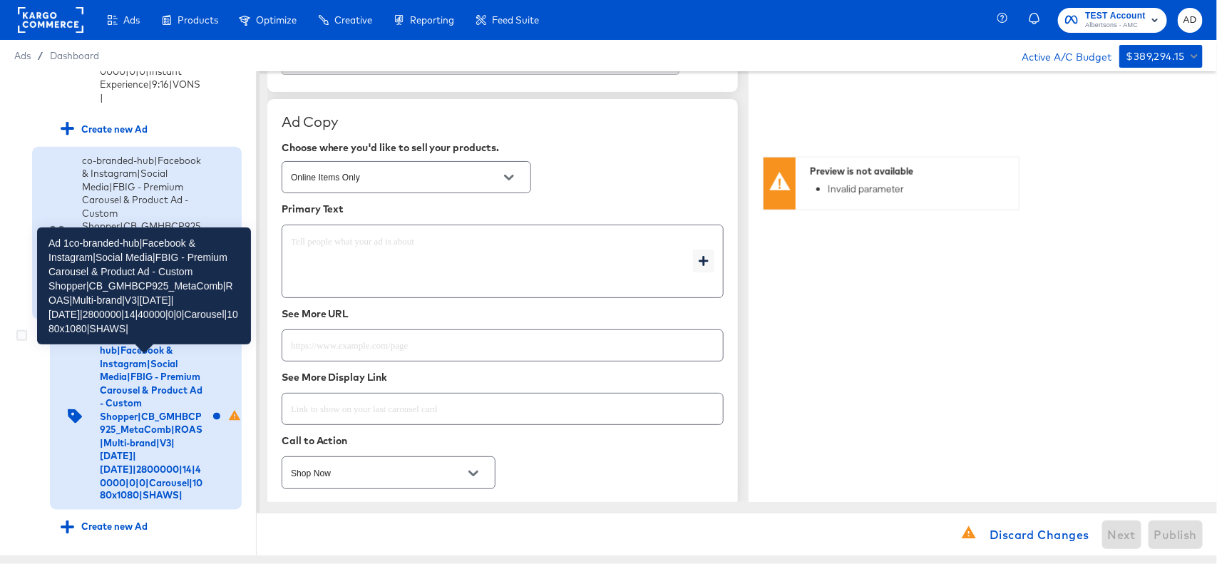
click at [120, 480] on div "Ad 1co-branded-hub|Facebook & Instagram|Social Media|FBIG - Premium Carousel & …" at bounding box center [151, 416] width 103 height 172
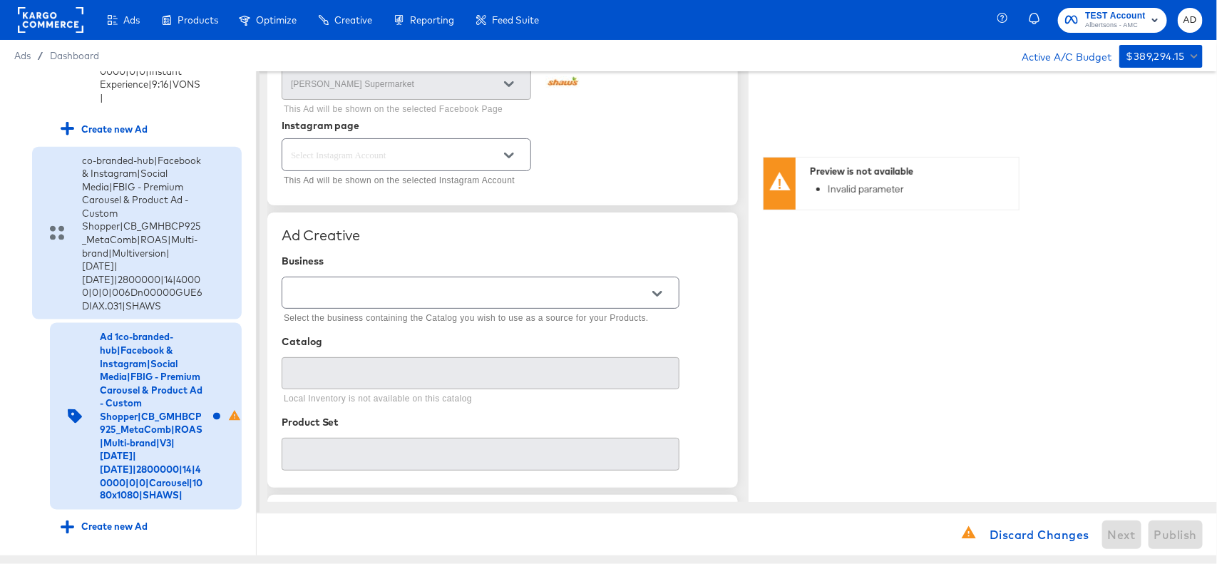
scroll to position [177, 0]
click at [483, 166] on div at bounding box center [407, 154] width 250 height 32
click at [498, 159] on div at bounding box center [509, 154] width 30 height 21
click at [507, 154] on icon "Open" at bounding box center [509, 155] width 10 height 6
click at [392, 193] on li "Page-backed Instagram Account" at bounding box center [406, 190] width 248 height 23
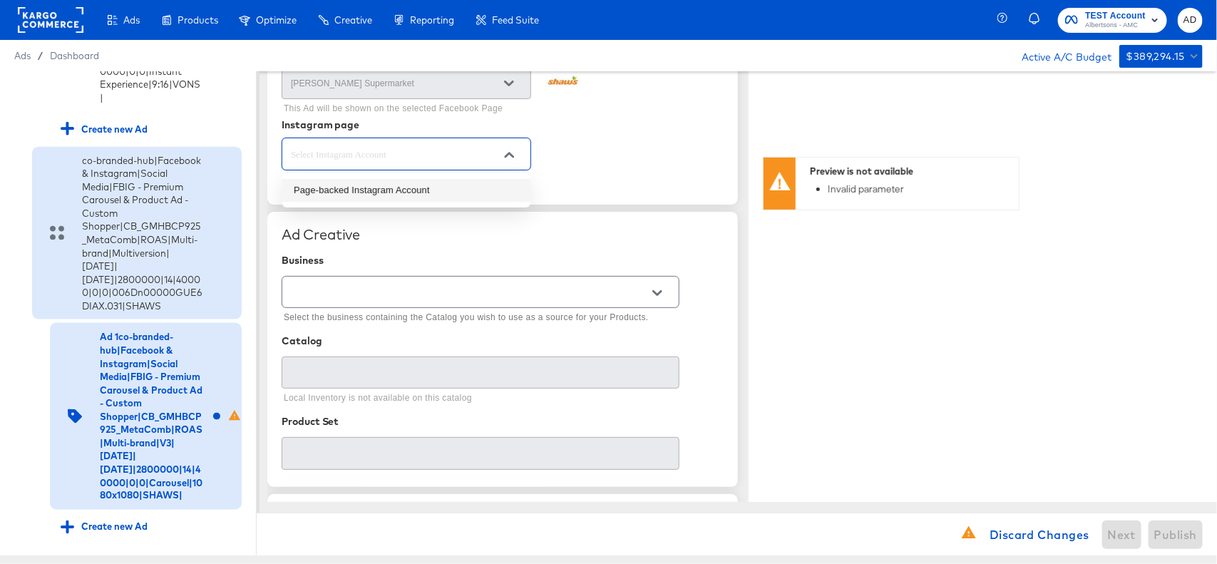
type input "Page-backed Instagram Account"
type textarea "x"
click at [597, 150] on div "Page-backed Instagram Account This Ad will be shown on the selected Instagram A…" at bounding box center [503, 162] width 442 height 55
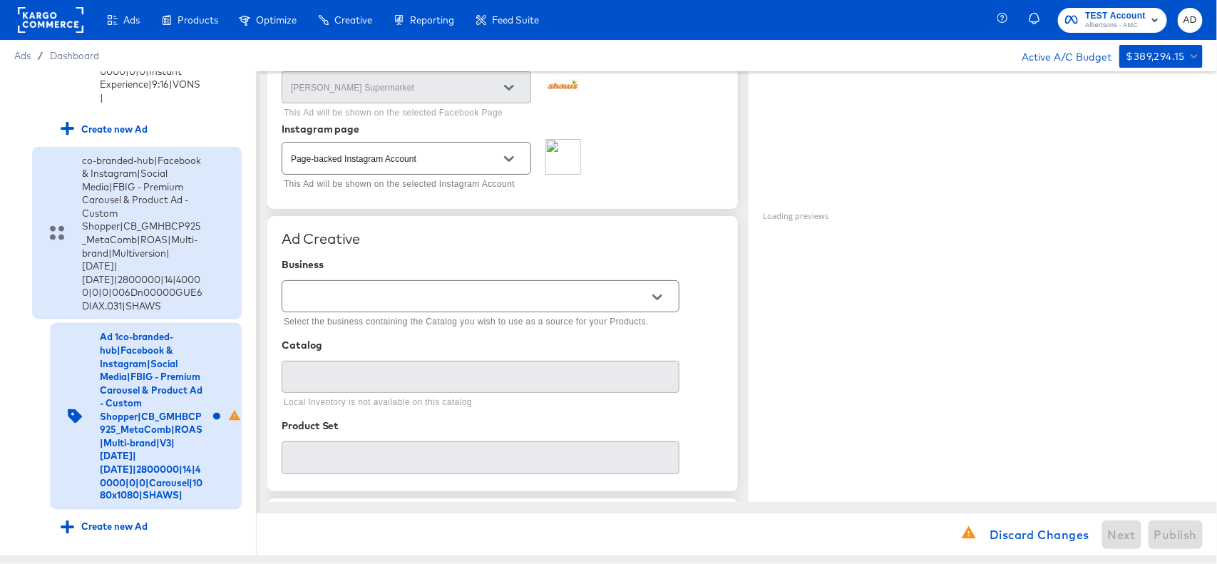
scroll to position [173, 0]
click at [521, 307] on div at bounding box center [481, 296] width 398 height 32
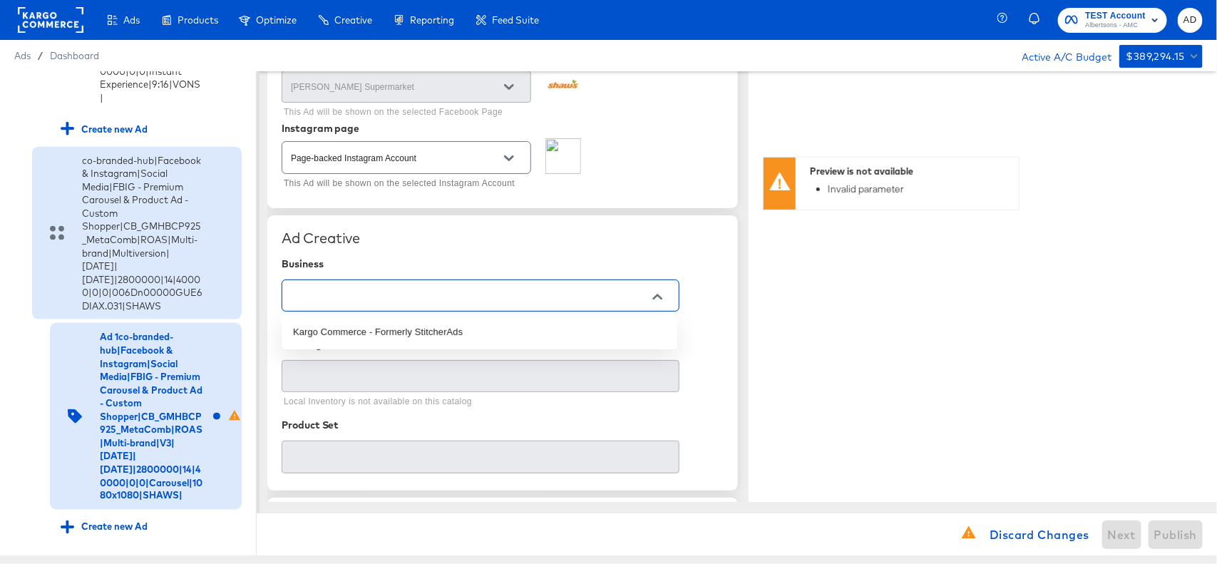
click at [600, 290] on input "text" at bounding box center [469, 296] width 363 height 16
click at [658, 294] on icon "Close" at bounding box center [657, 297] width 10 height 10
click at [651, 305] on button "Open" at bounding box center [657, 296] width 21 height 21
click at [419, 328] on li "Kargo Commerce - Formerly StitcherAds" at bounding box center [480, 332] width 396 height 23
type input "Kargo Commerce - Formerly StitcherAds"
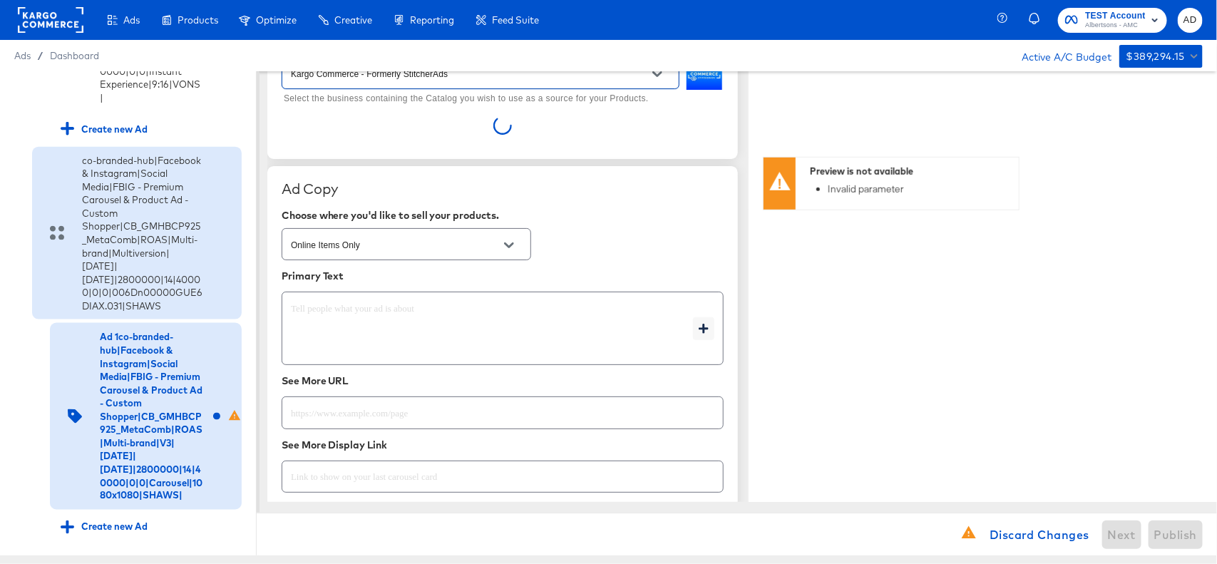
scroll to position [397, 0]
click at [376, 310] on textarea at bounding box center [492, 327] width 402 height 51
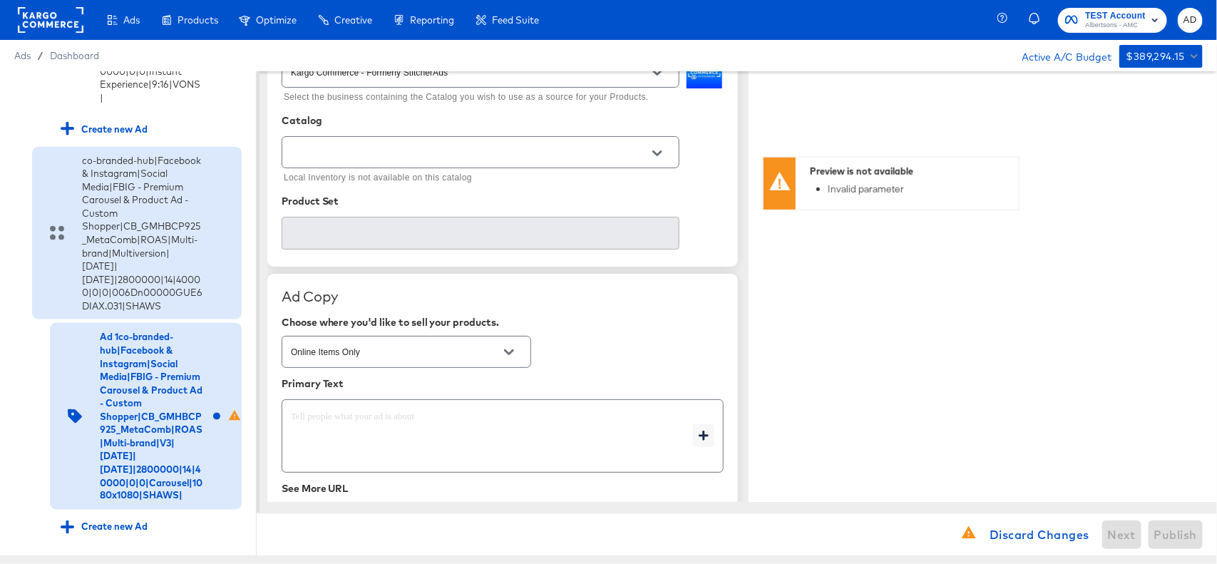
click at [459, 408] on div "x" at bounding box center [503, 435] width 442 height 73
type textarea "x"
click at [464, 419] on textarea at bounding box center [492, 436] width 402 height 51
paste textarea "Shop your favorite brands for you and your home!"
type textarea "Shop your favorite brands for you and your home!"
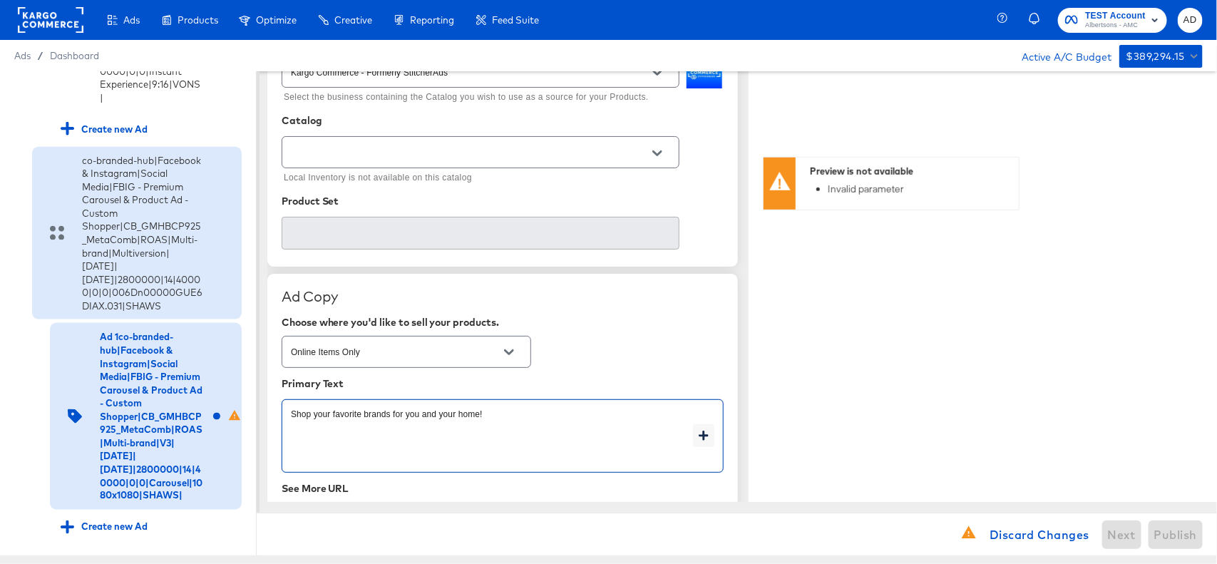
type textarea "x"
type textarea "Shop your favorite brands for you and your home!"
type textarea "x"
click at [640, 330] on div "Choose where you'd like to sell your products. Online Items Only" at bounding box center [503, 344] width 442 height 54
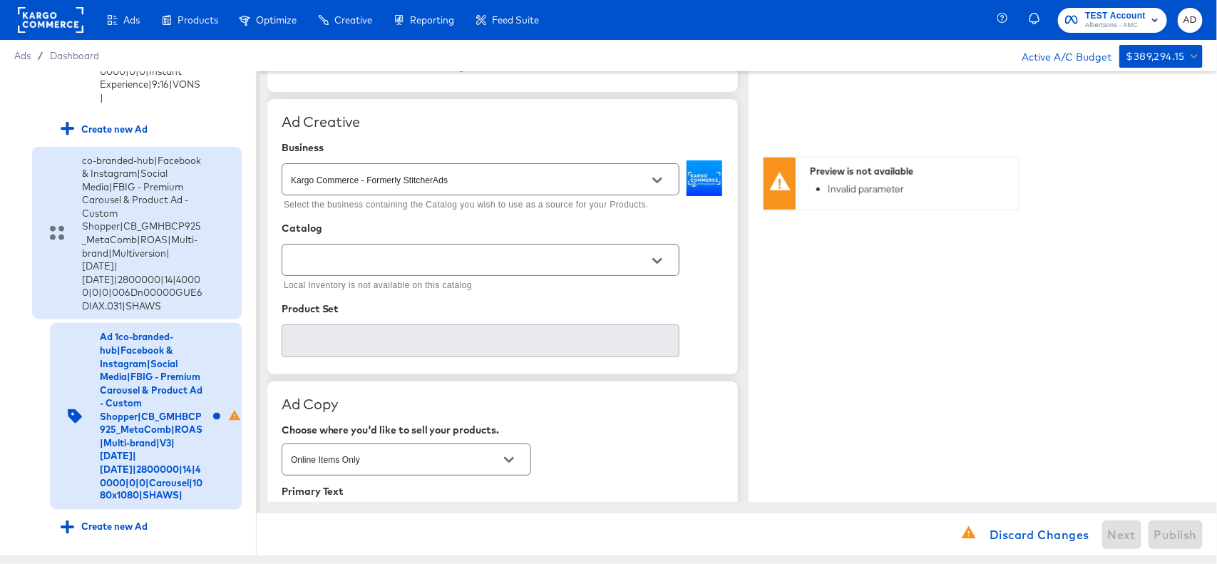
scroll to position [287, 0]
click at [650, 270] on button "Open" at bounding box center [657, 262] width 21 height 21
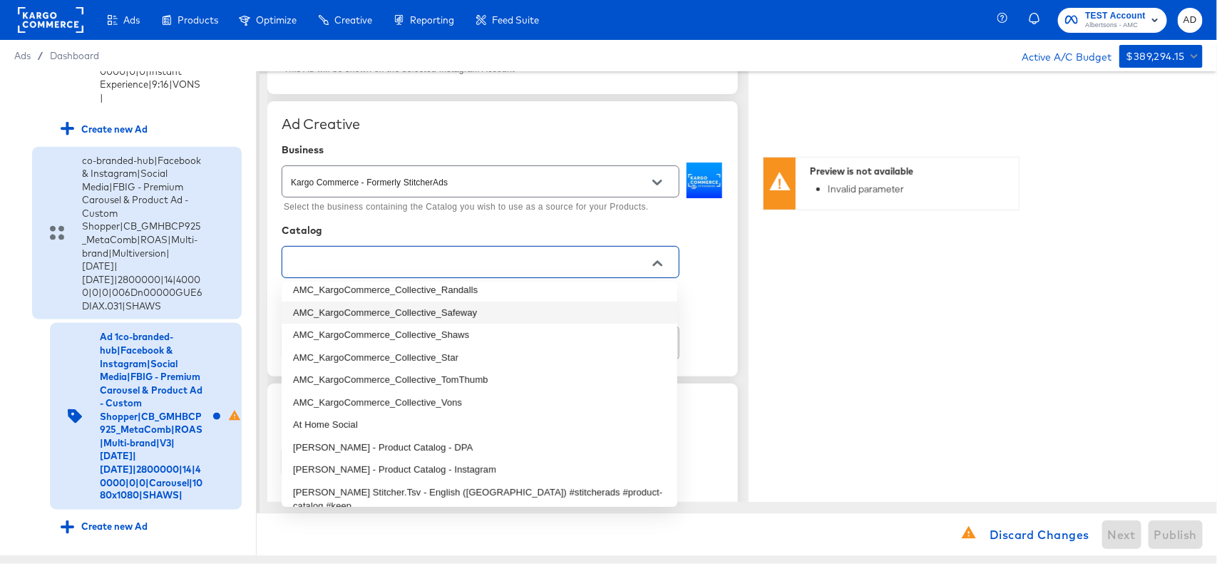
scroll to position [324, 0]
click at [454, 339] on li "AMC_KargoCommerce_Collective_Shaws" at bounding box center [480, 333] width 396 height 23
type input "AMC_KargoCommerce_Collective_Shaws"
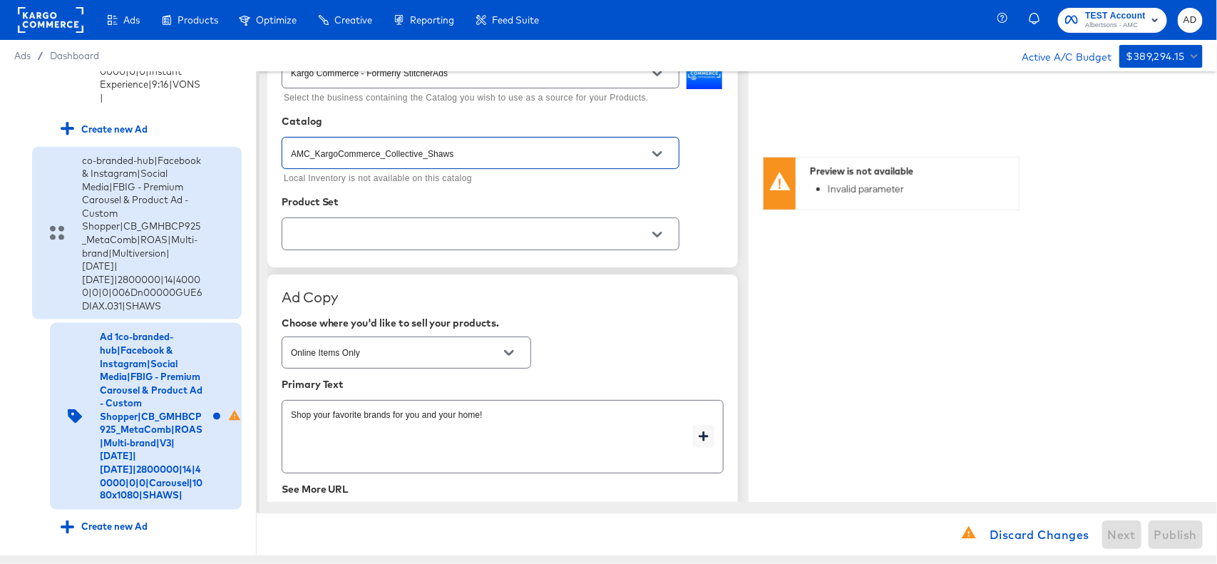
scroll to position [397, 0]
click at [658, 232] on icon "Open" at bounding box center [657, 234] width 10 height 10
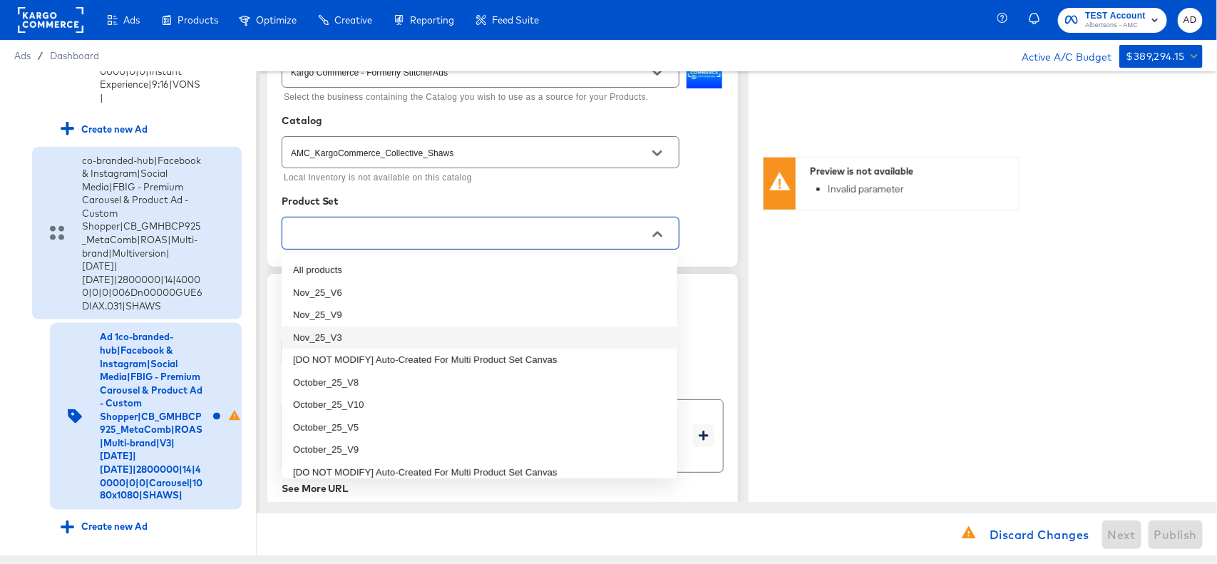
click at [324, 335] on li "Nov_25_V3" at bounding box center [480, 338] width 396 height 23
type textarea "x"
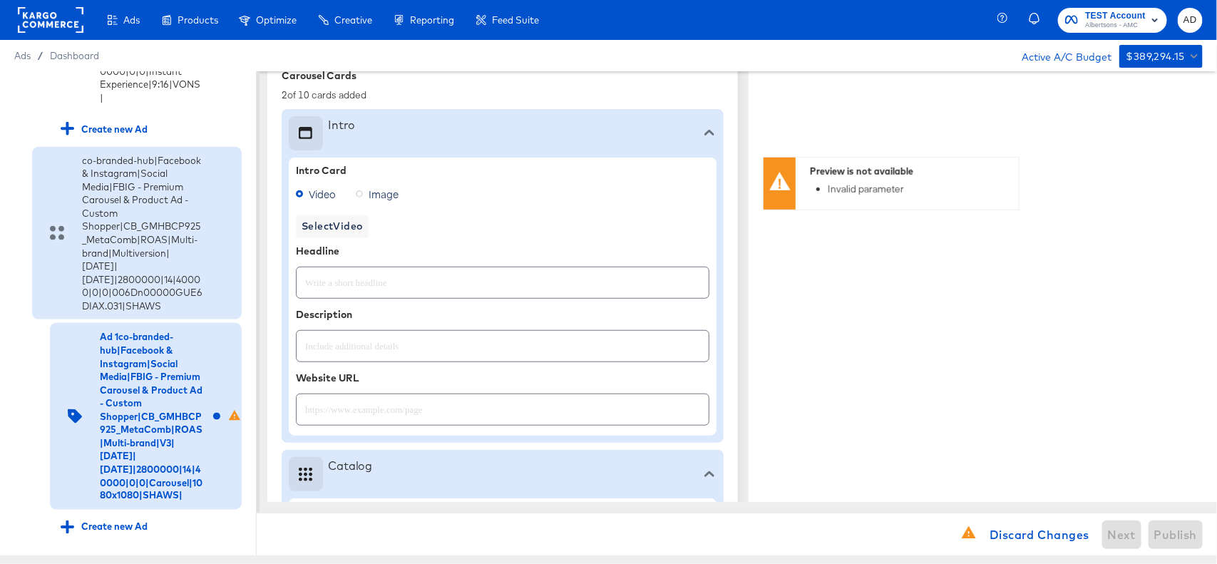
type textarea "x"
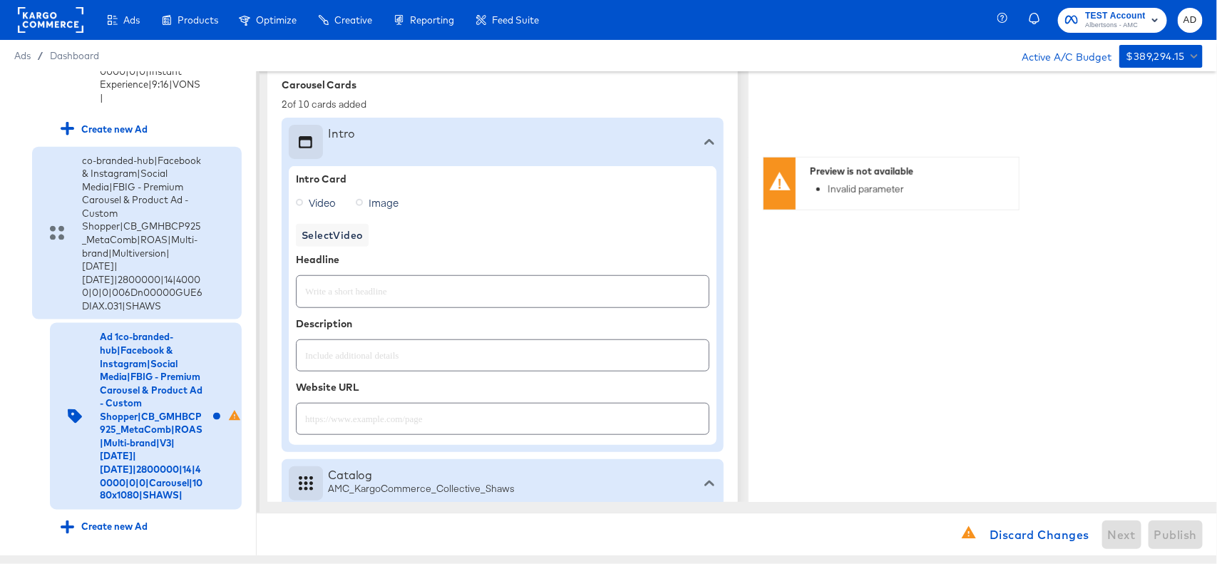
scroll to position [417, 0]
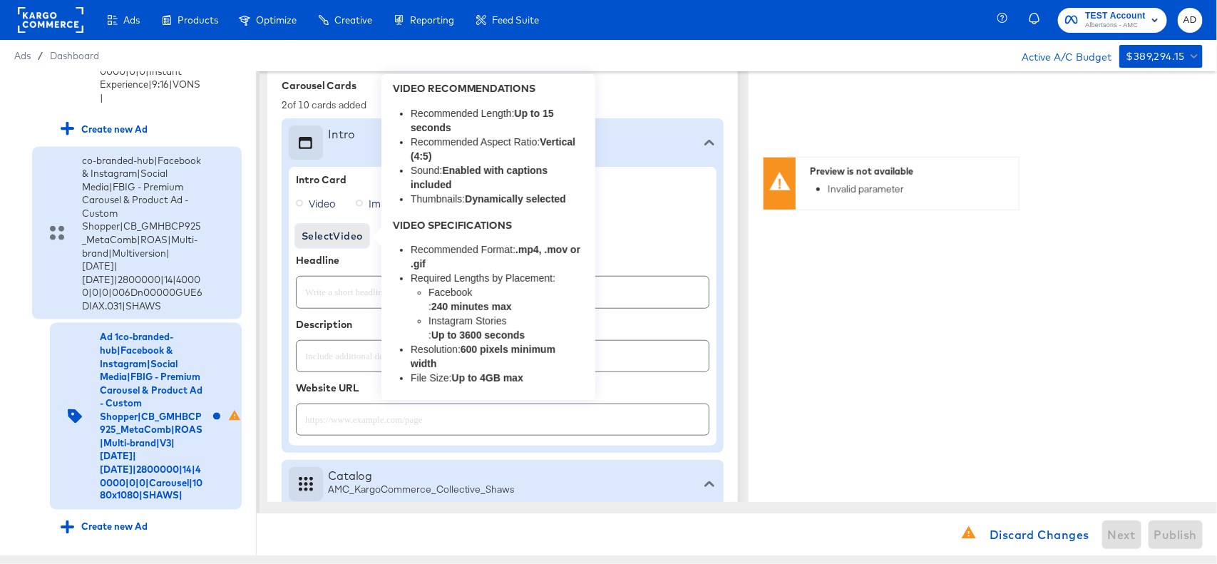
click at [327, 236] on span "Select Video" at bounding box center [332, 236] width 61 height 18
type textarea "x"
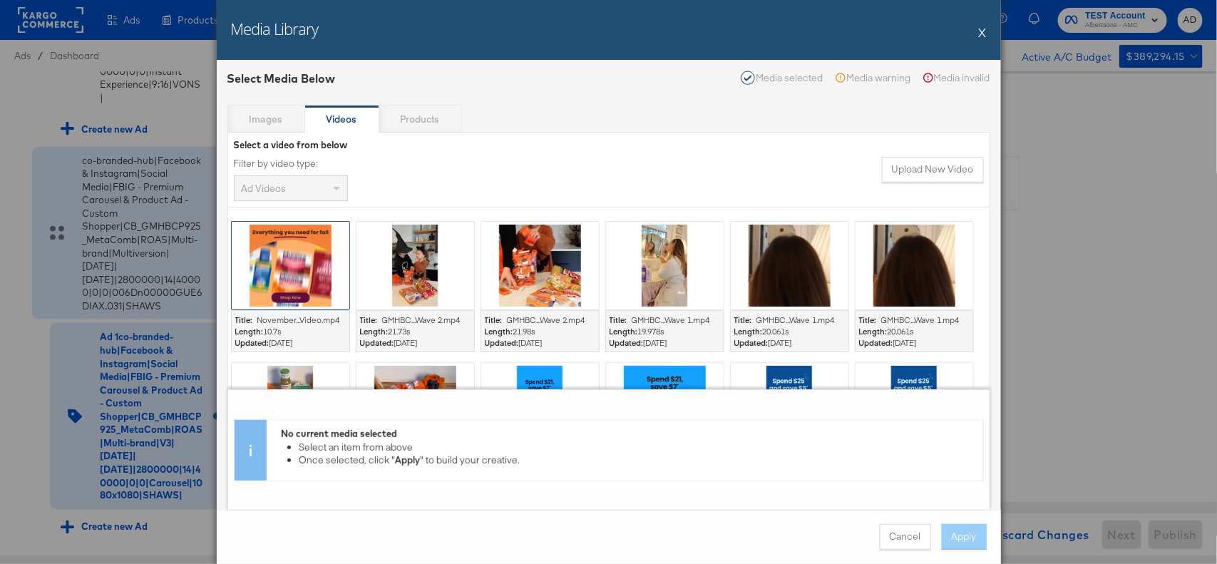
click at [271, 273] on div at bounding box center [291, 266] width 118 height 88
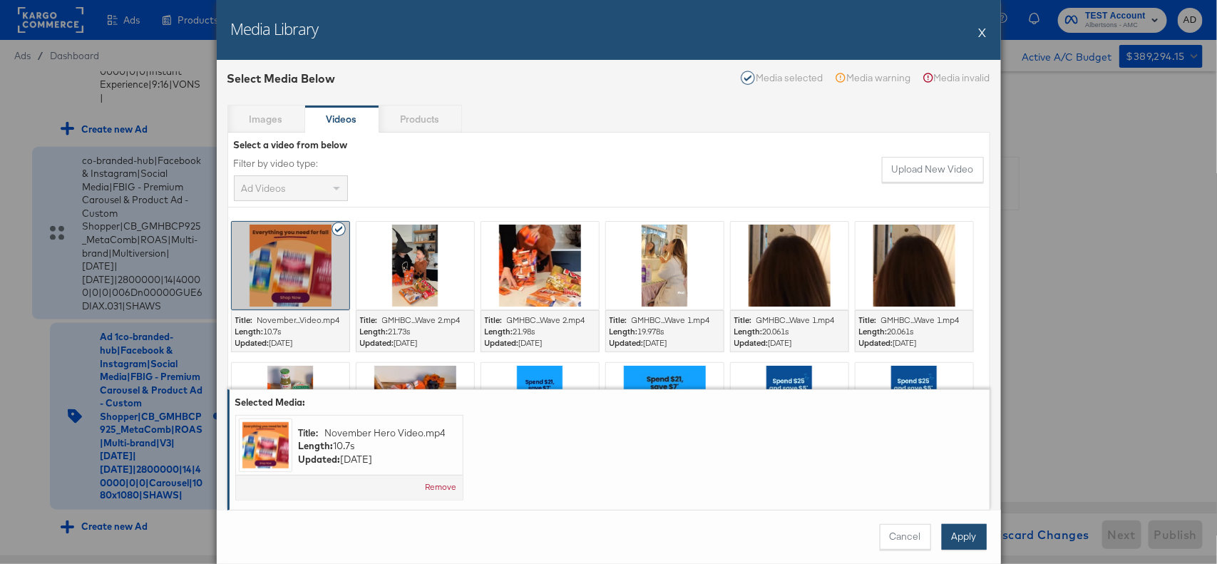
click at [960, 533] on button "Apply" at bounding box center [964, 537] width 45 height 26
type textarea "x"
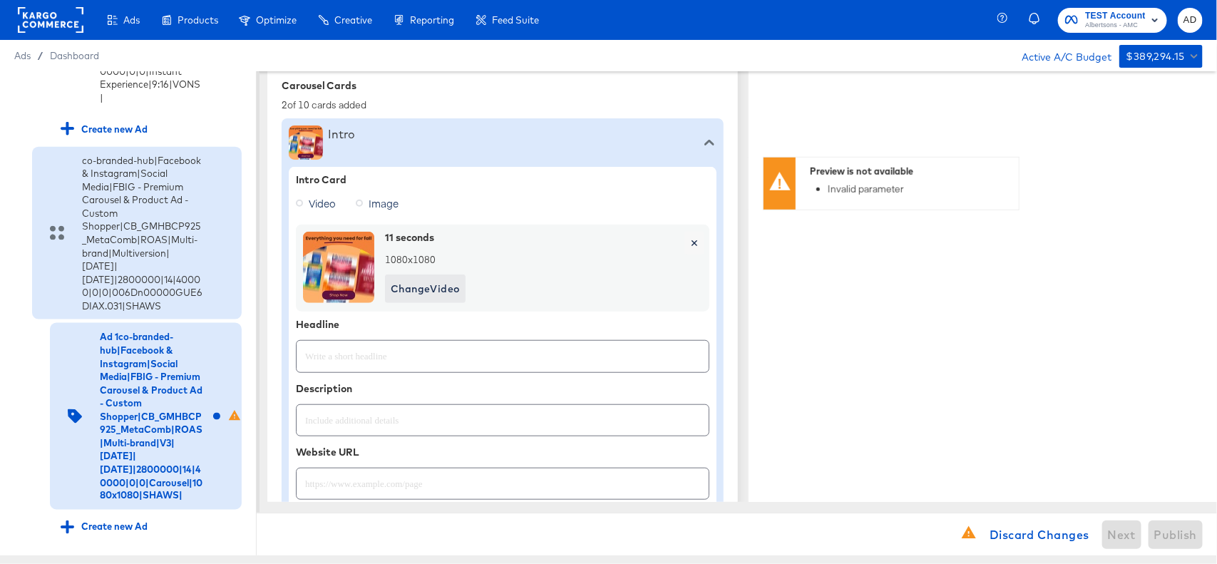
type textarea "x"
click at [561, 359] on input "text" at bounding box center [503, 350] width 412 height 31
type textarea "x"
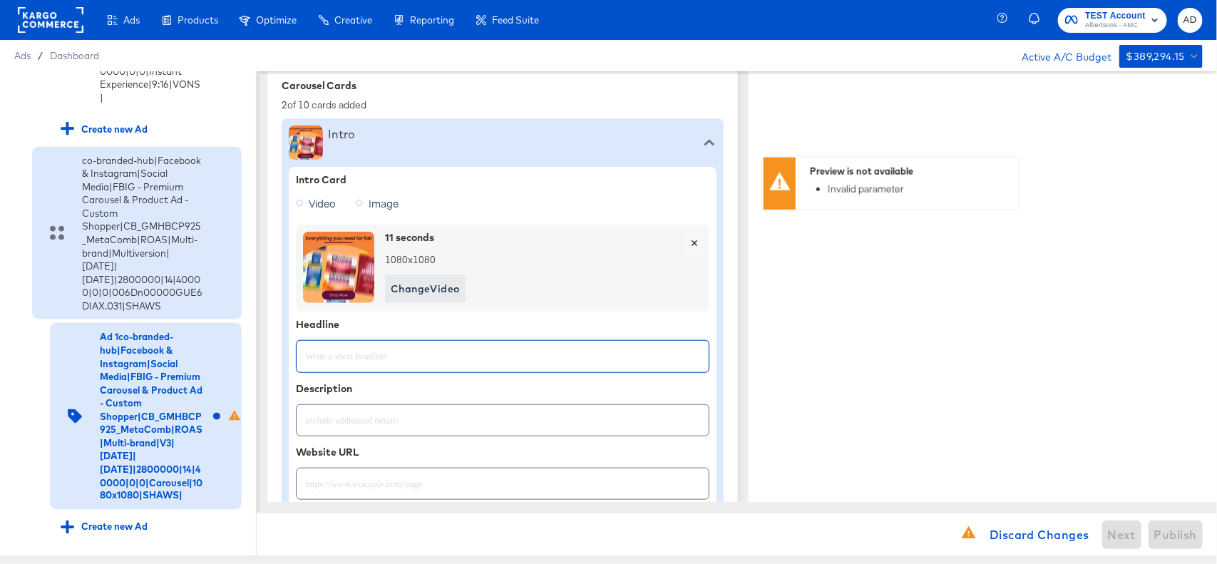
paste input "Explore latest arrivals"
type input "Explore latest arrivals"
type textarea "x"
click at [719, 375] on div "Intro Intro Card Video Image 11 seconds 1080 x 1080 Change Video ✕ Headline Exp…" at bounding box center [503, 317] width 442 height 399
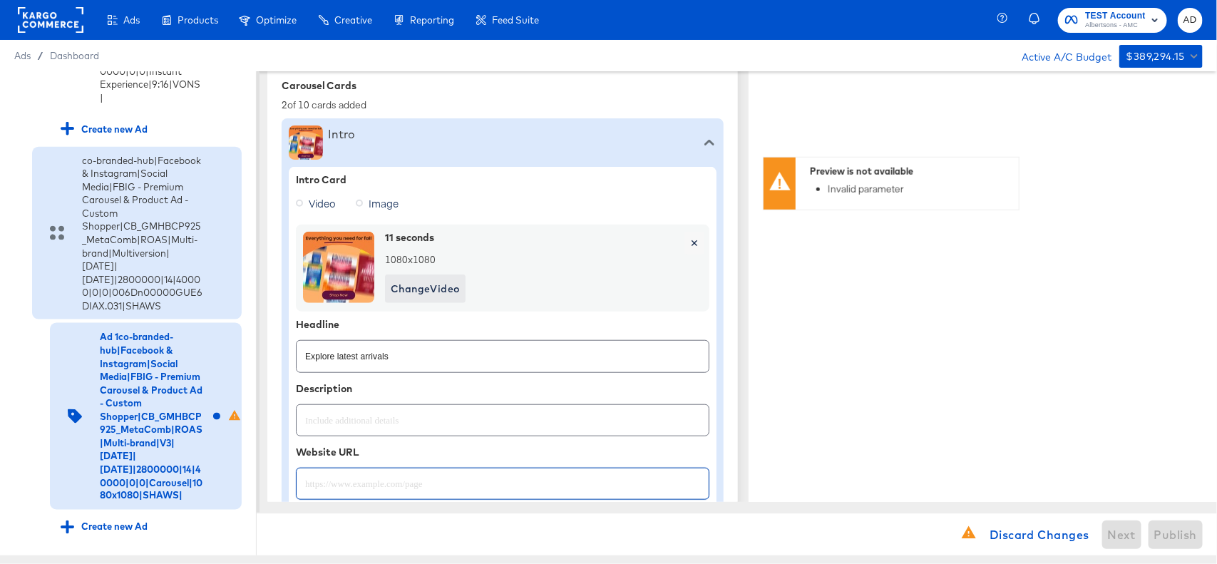
click at [511, 486] on input "text" at bounding box center [503, 478] width 412 height 31
paste input "[URL][DOMAIN_NAME]"
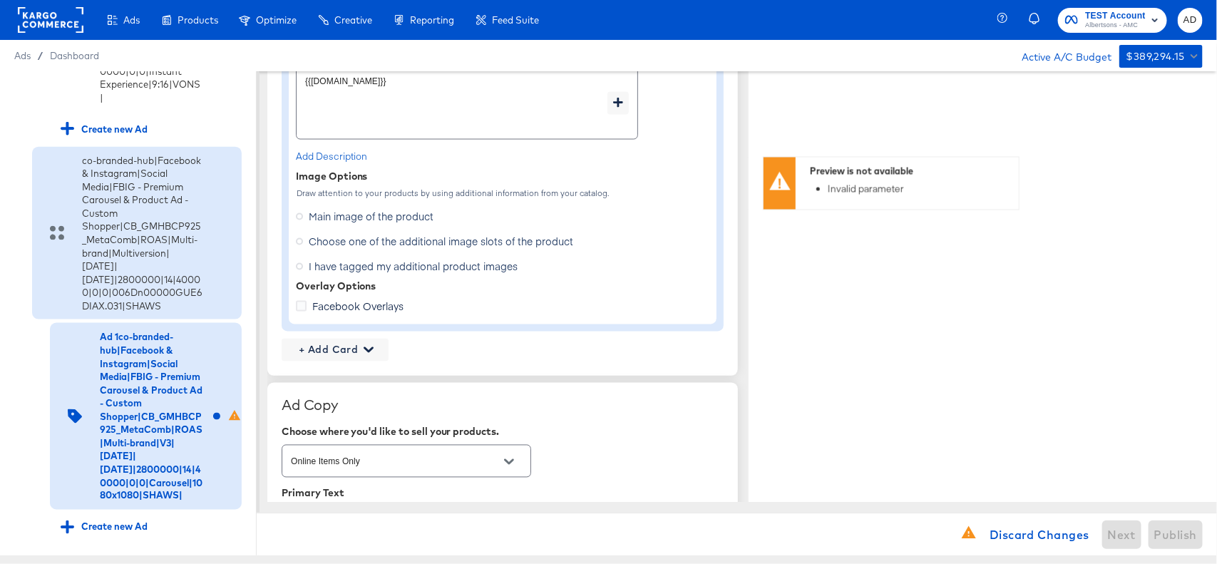
scroll to position [1106, 0]
type input "[URL][DOMAIN_NAME]"
type textarea "x"
click at [301, 247] on label "Choose one of the additional image slots of the product" at bounding box center [437, 240] width 283 height 21
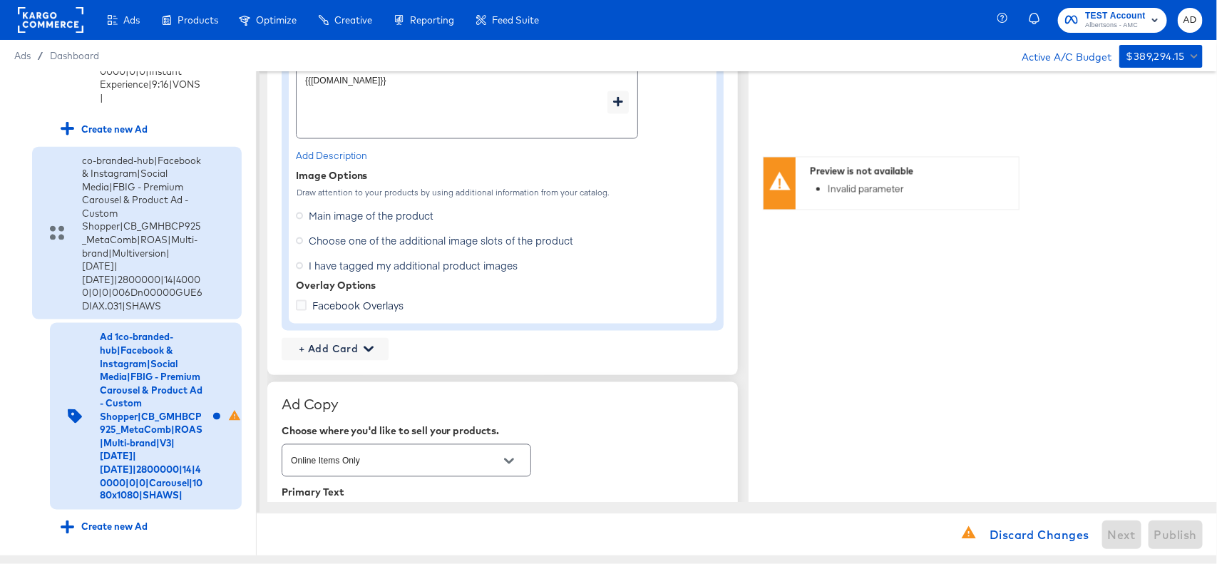
click at [0, 0] on input "Choose one of the additional image slots of the product" at bounding box center [0, 0] width 0 height 0
type textarea "x"
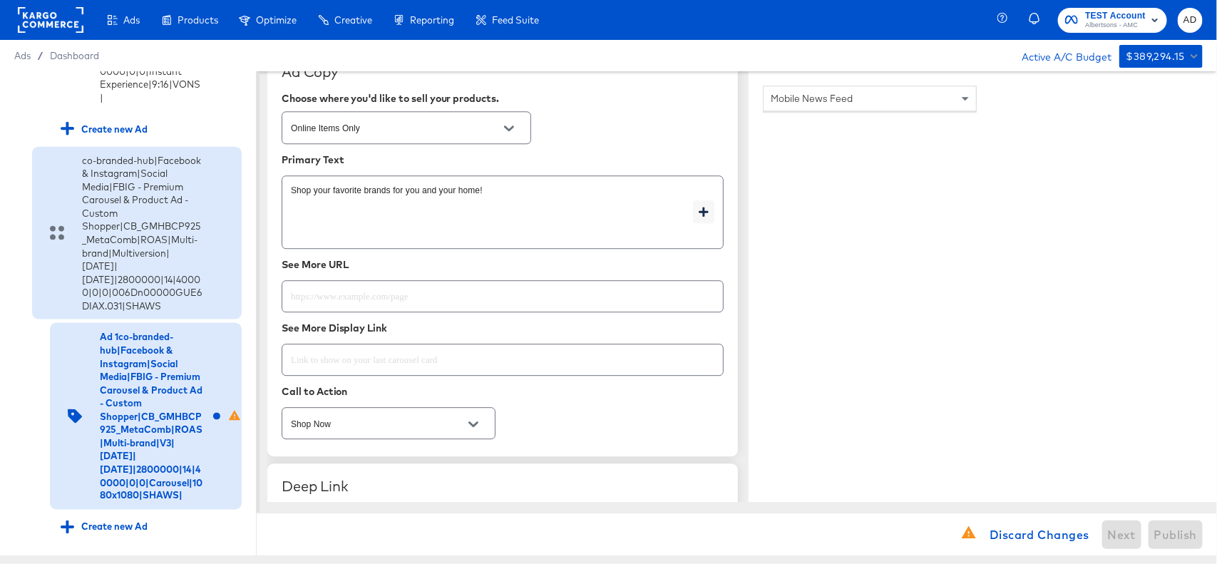
scroll to position [1709, 0]
click at [482, 308] on div at bounding box center [503, 296] width 442 height 32
paste input "[URL][DOMAIN_NAME]"
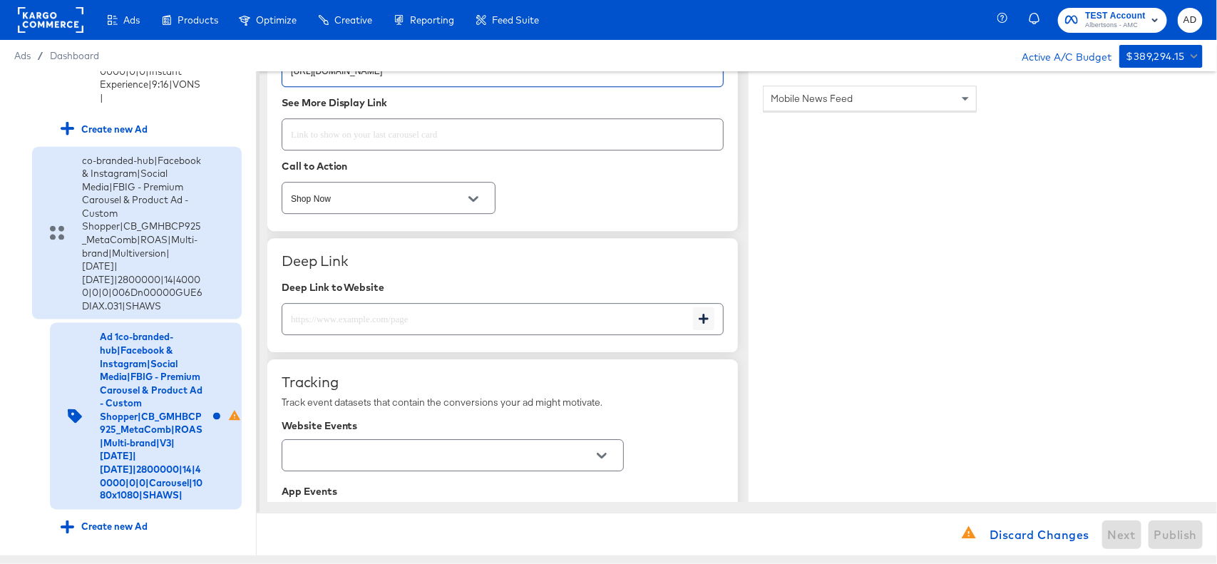
scroll to position [1938, 0]
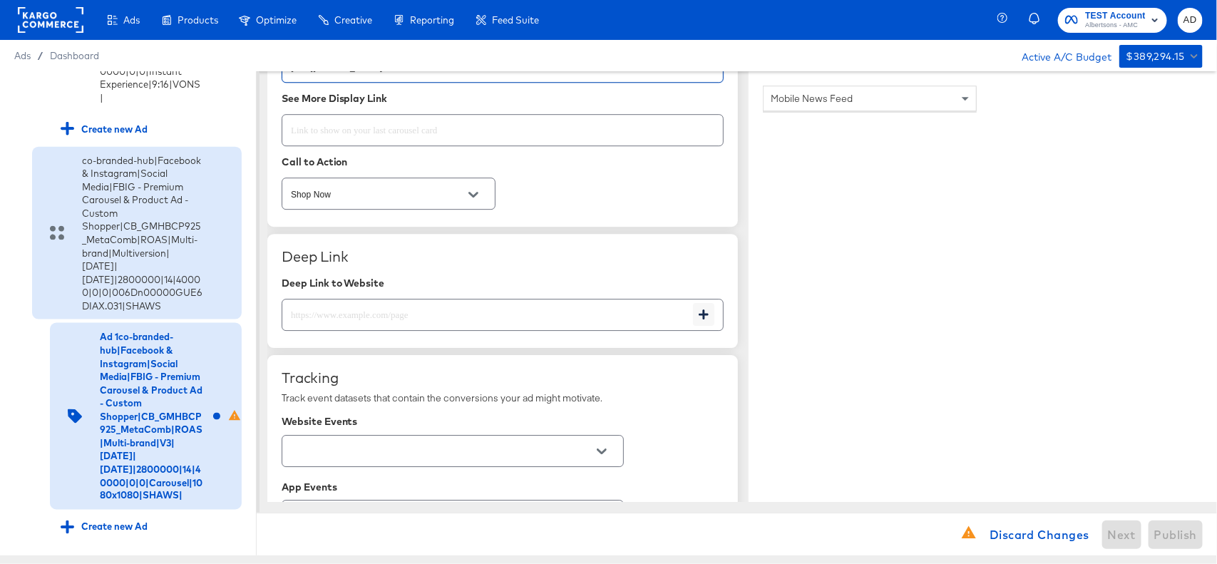
type input "[URL][DOMAIN_NAME]"
type textarea "x"
click at [560, 304] on input "text" at bounding box center [487, 309] width 411 height 31
paste input "[URL][DOMAIN_NAME]"
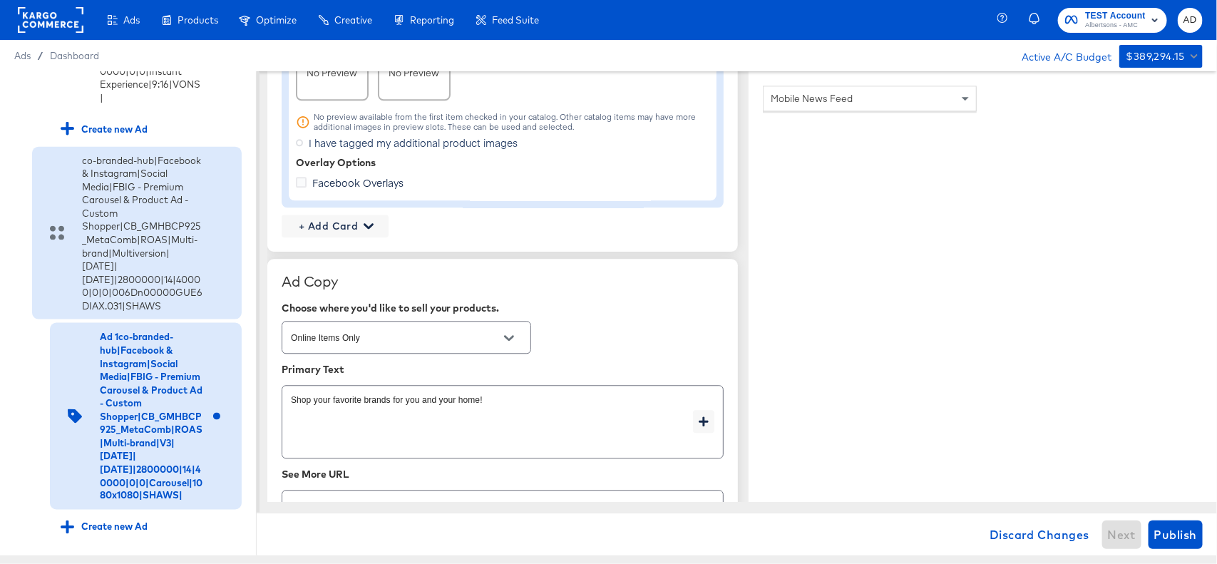
scroll to position [1495, 0]
type input "[URL][DOMAIN_NAME]"
type textarea "x"
click at [354, 225] on span "+ Add Card" at bounding box center [335, 230] width 96 height 18
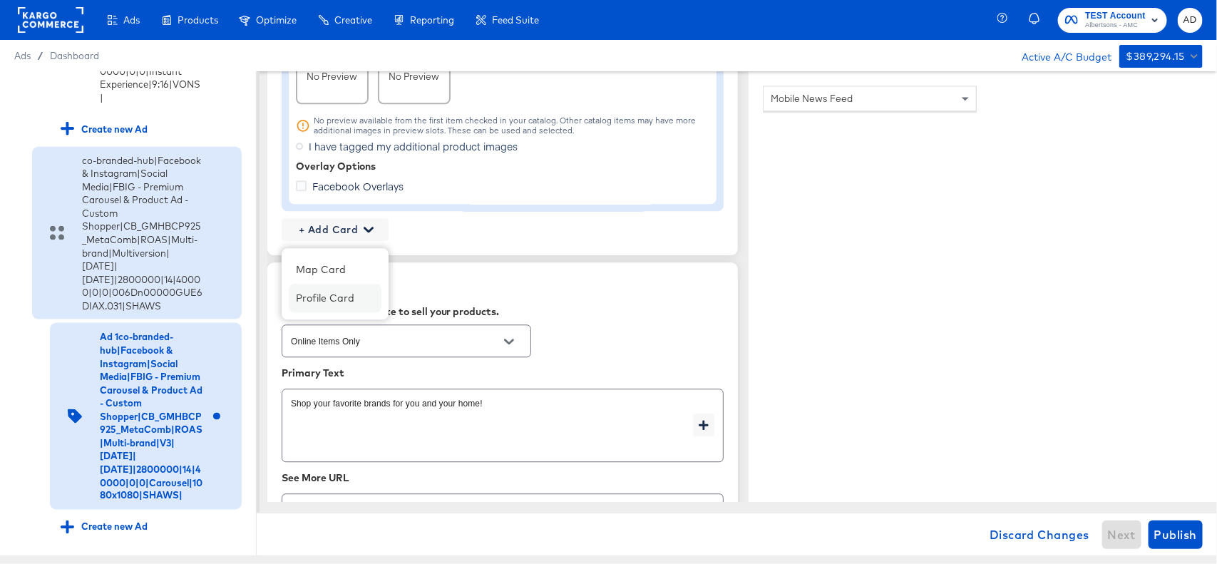
click at [322, 294] on div "Profile Card" at bounding box center [335, 298] width 93 height 29
type textarea "x"
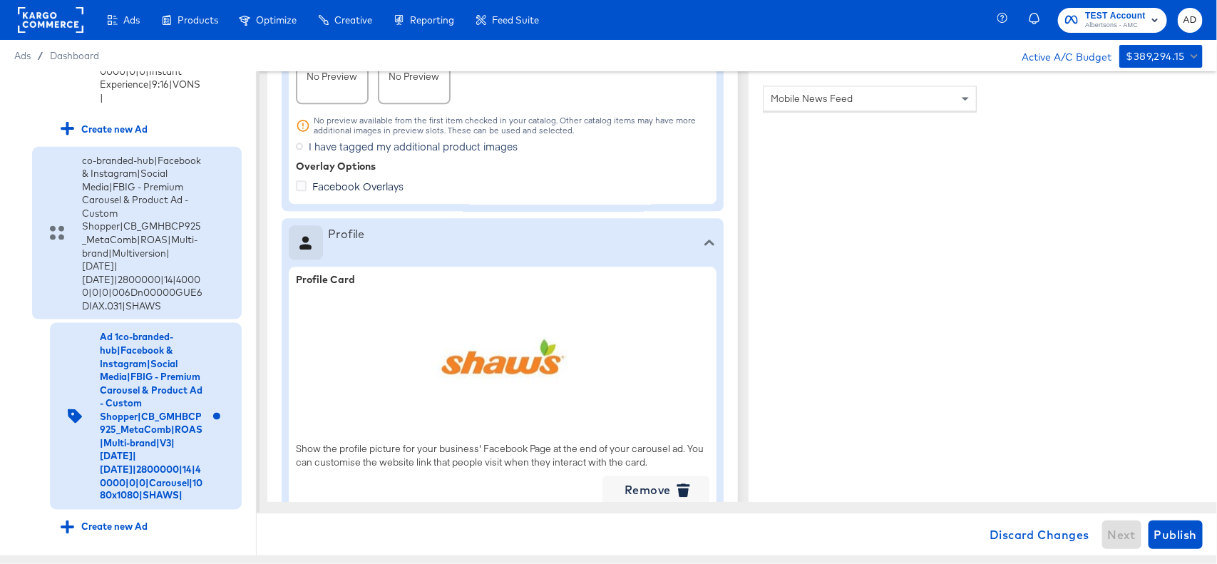
click at [742, 215] on div "Ad Name Ad 1co-branded-hub|Facebook & Instagram|Social Media|FBIG - Premium Car…" at bounding box center [742, 32] width 950 height 2913
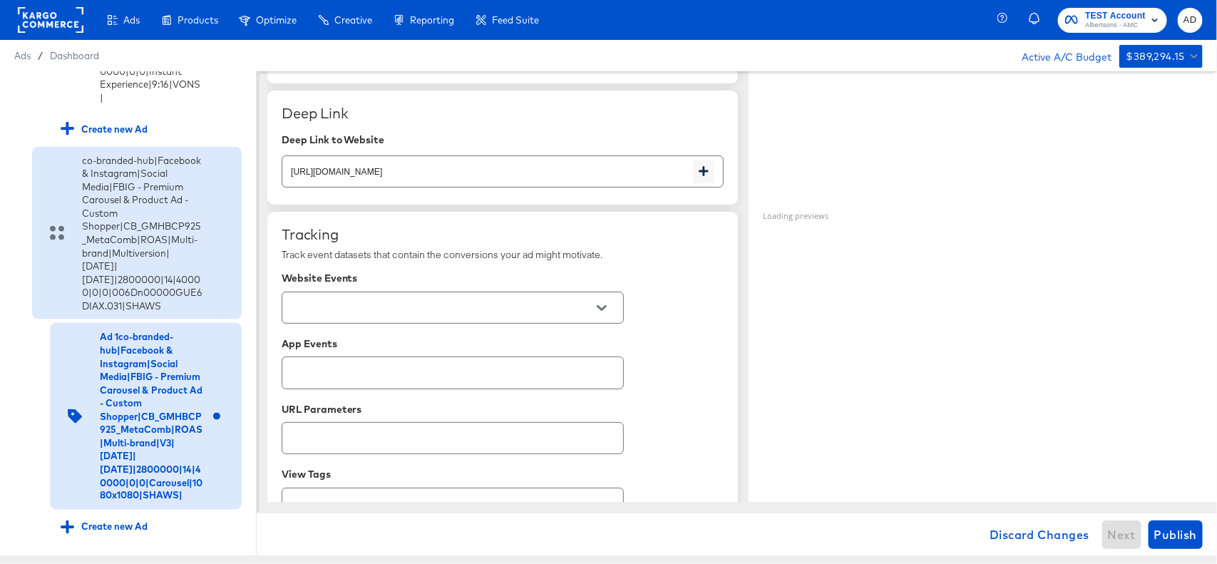
scroll to position [2485, 0]
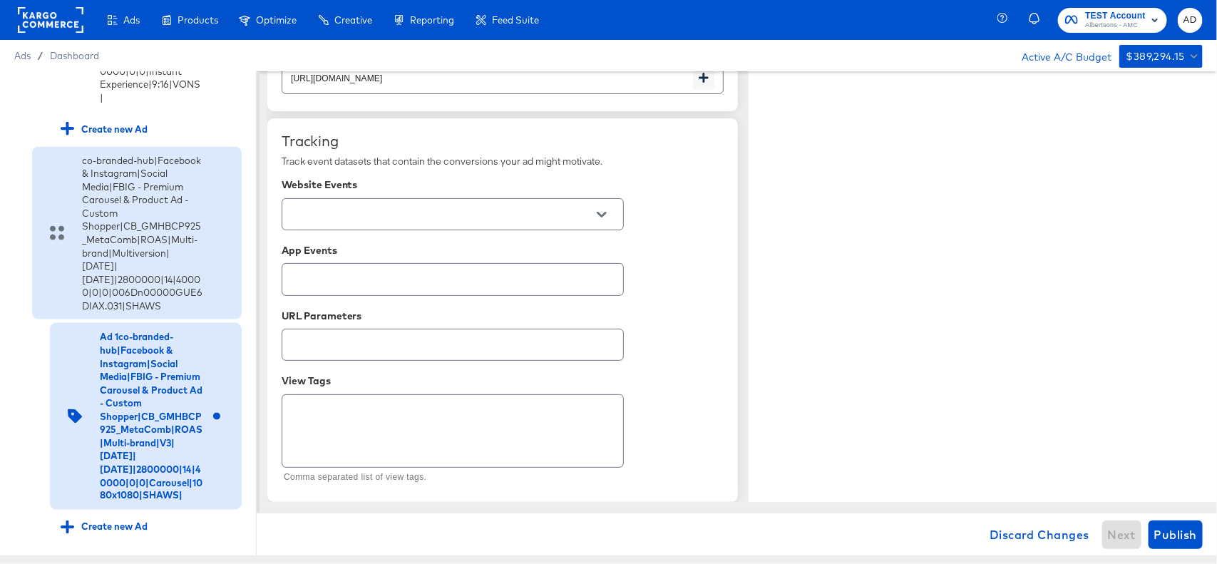
click at [728, 168] on div "Tracking Track event datasets that contain the conversions your ad might motiva…" at bounding box center [502, 310] width 471 height 384
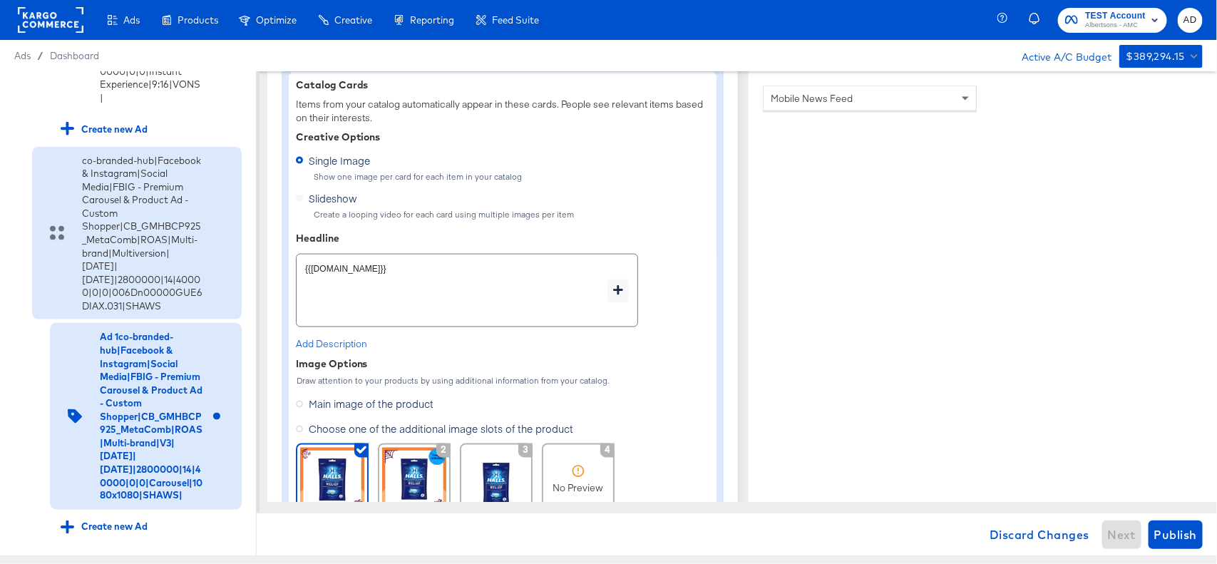
scroll to position [3613, 0]
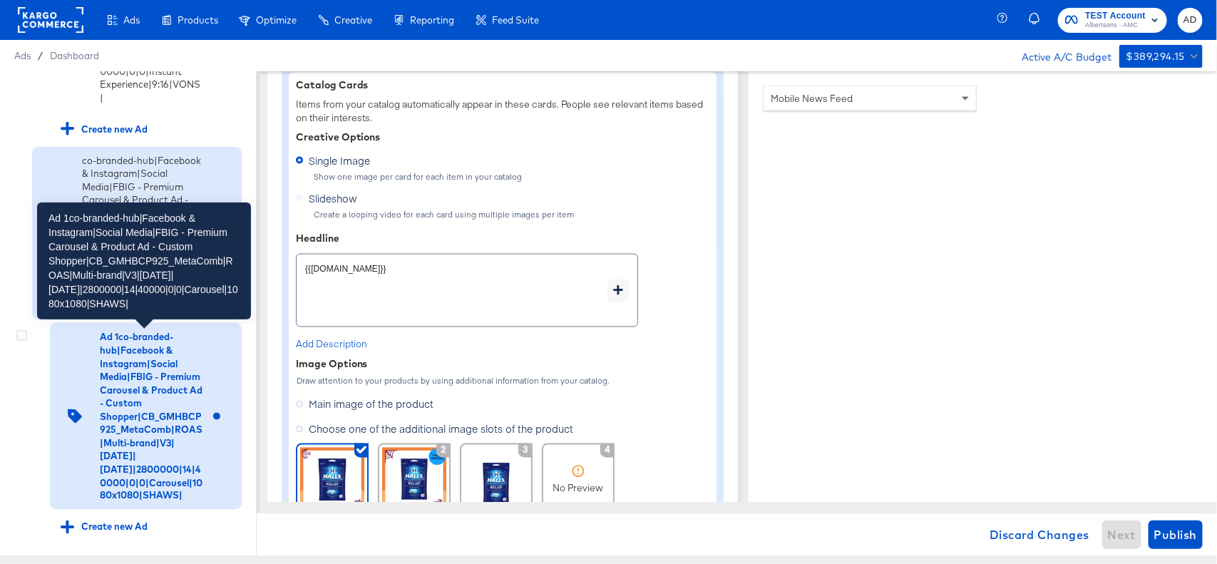
click at [112, 453] on div "Ad 1co-branded-hub|Facebook & Instagram|Social Media|FBIG - Premium Carousel & …" at bounding box center [151, 416] width 103 height 172
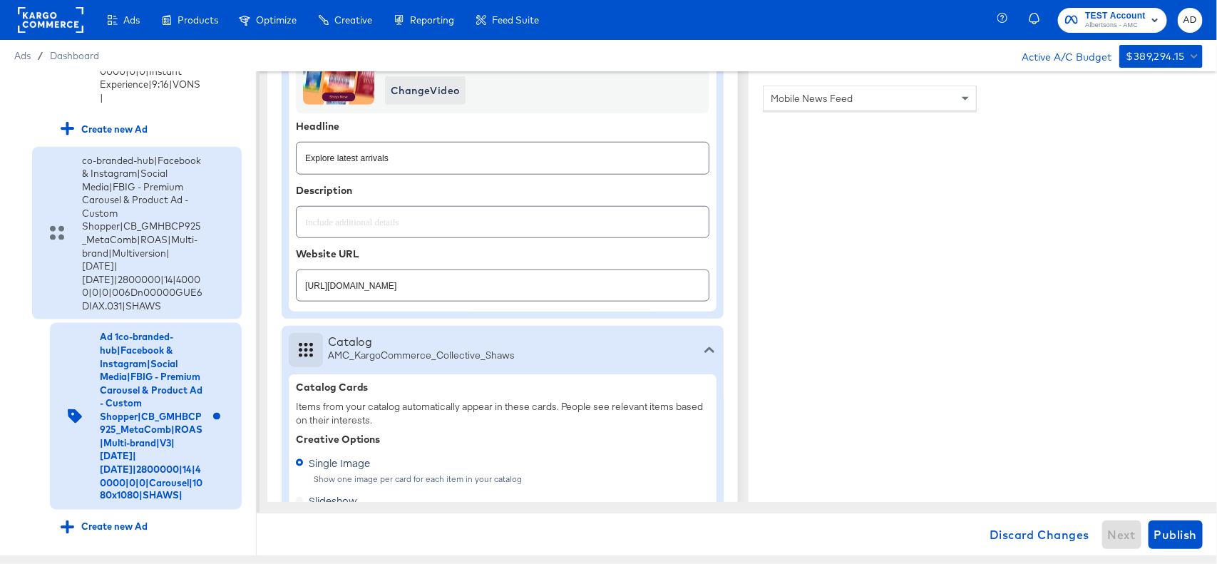
scroll to position [1920, 0]
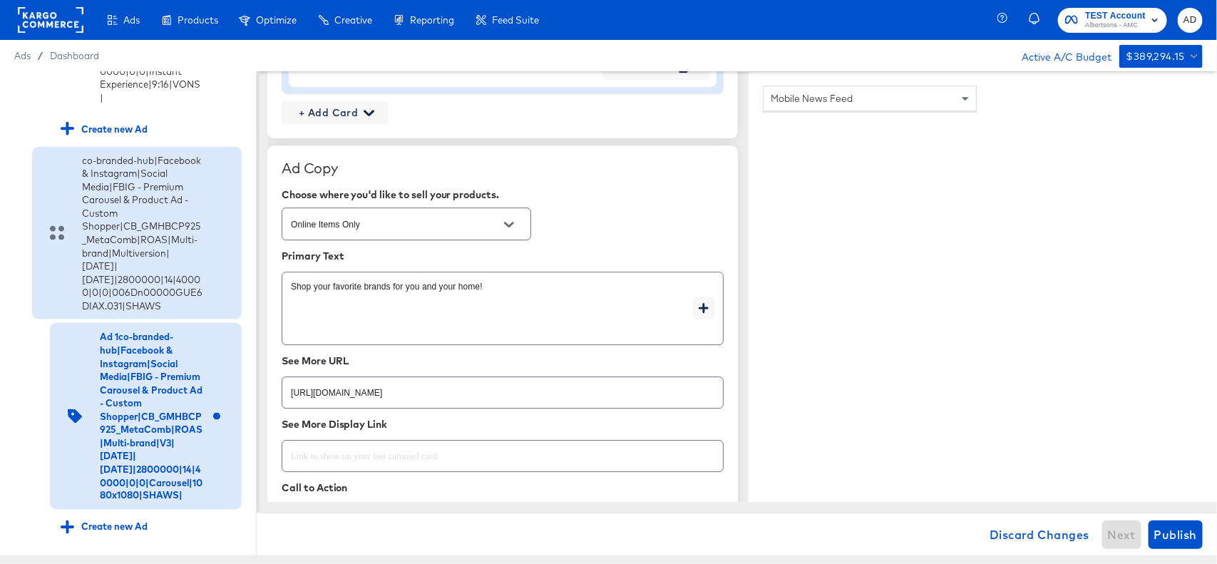
click at [615, 214] on div "Online Items Only" at bounding box center [503, 224] width 442 height 38
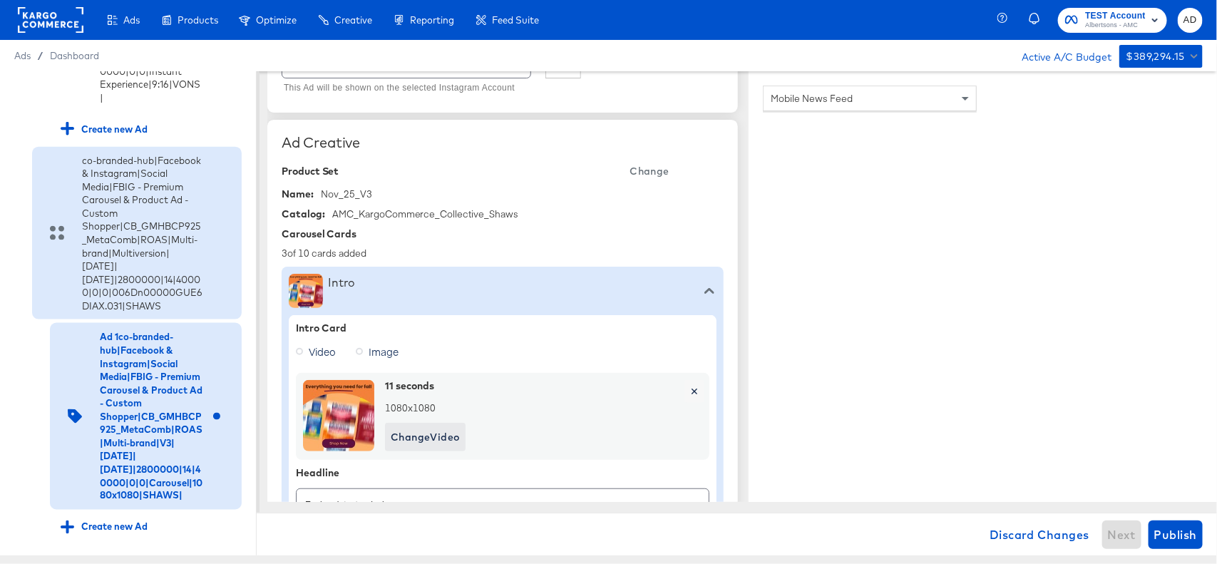
scroll to position [268, 0]
click at [1182, 536] on span "Publish" at bounding box center [1176, 535] width 43 height 20
type textarea "x"
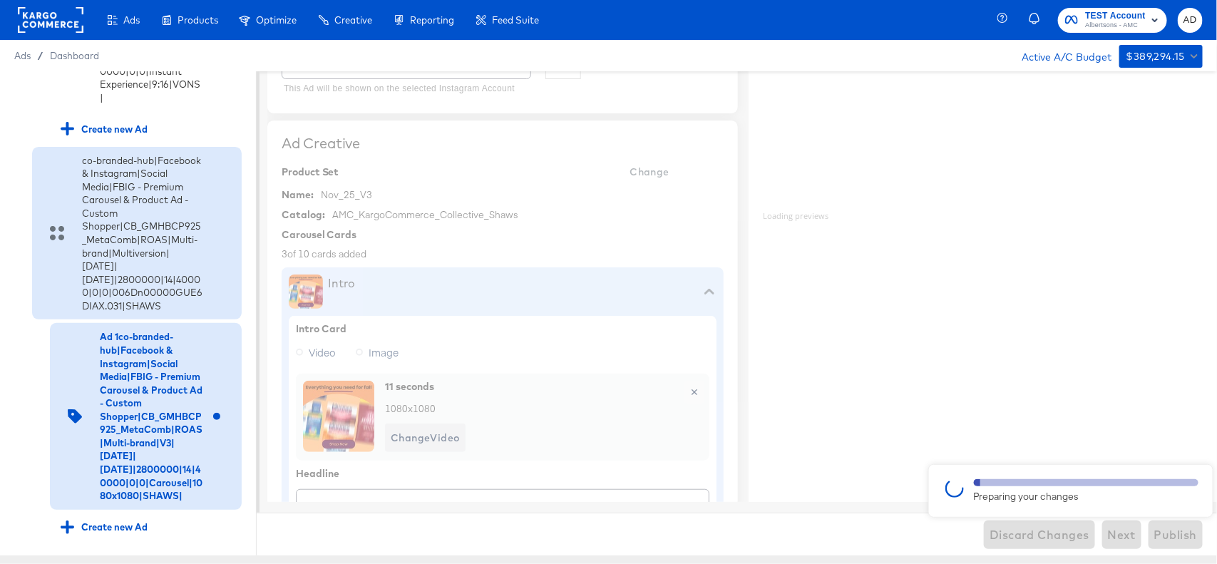
type textarea "x"
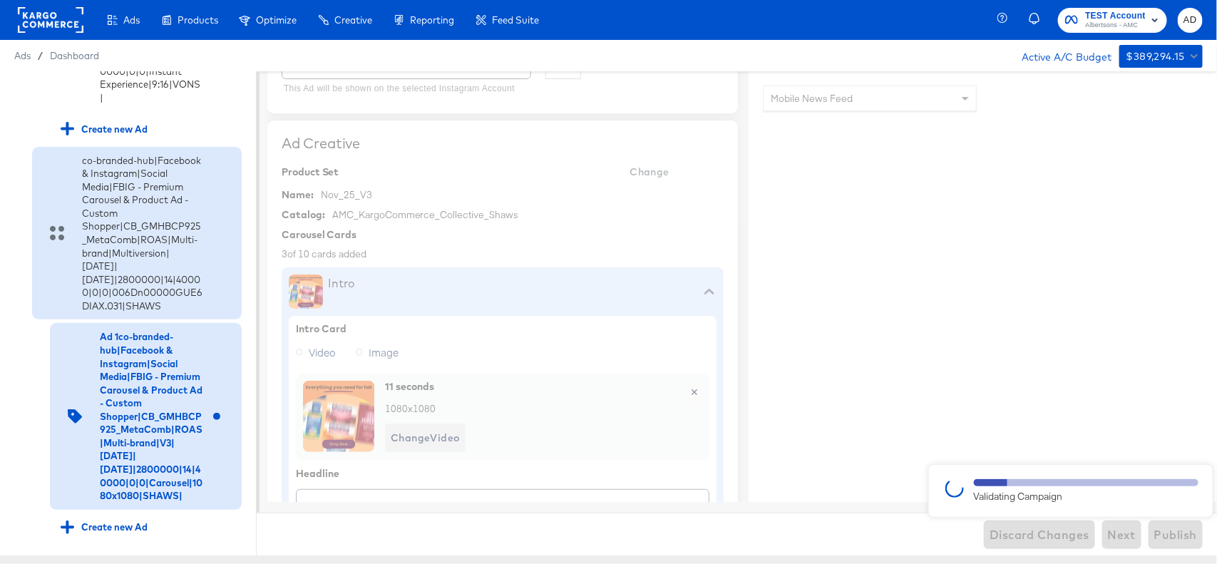
type textarea "x"
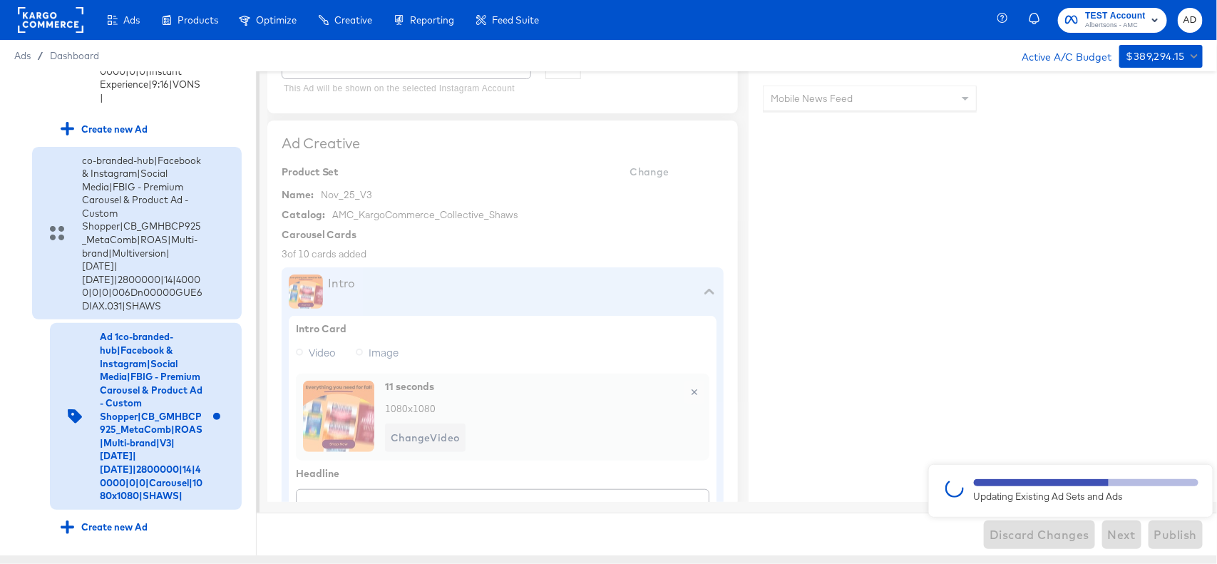
type textarea "x"
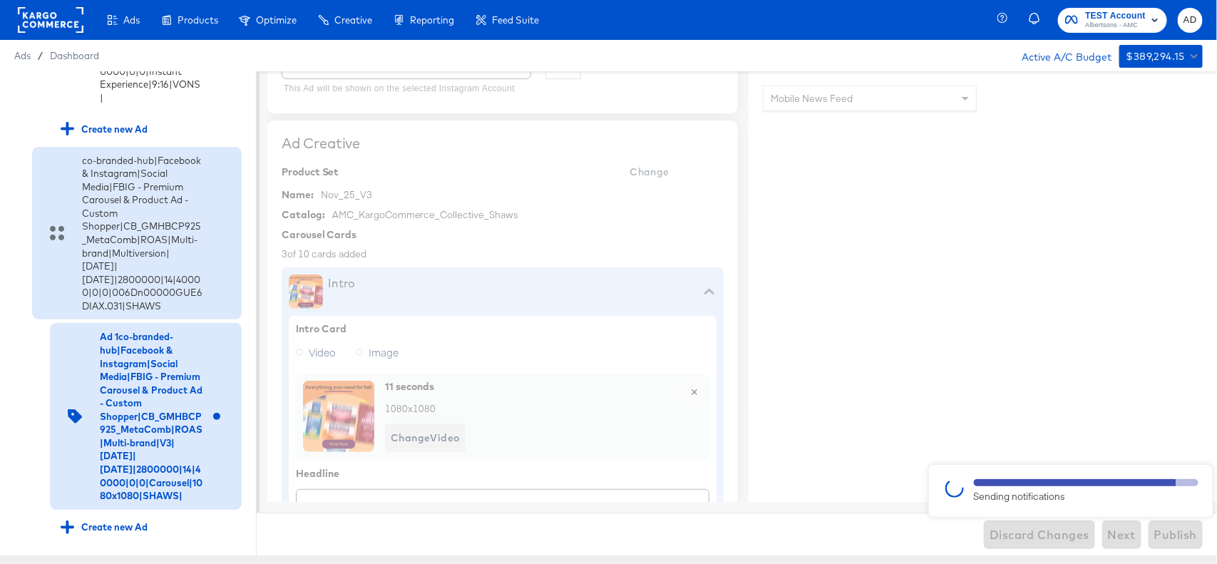
type textarea "x"
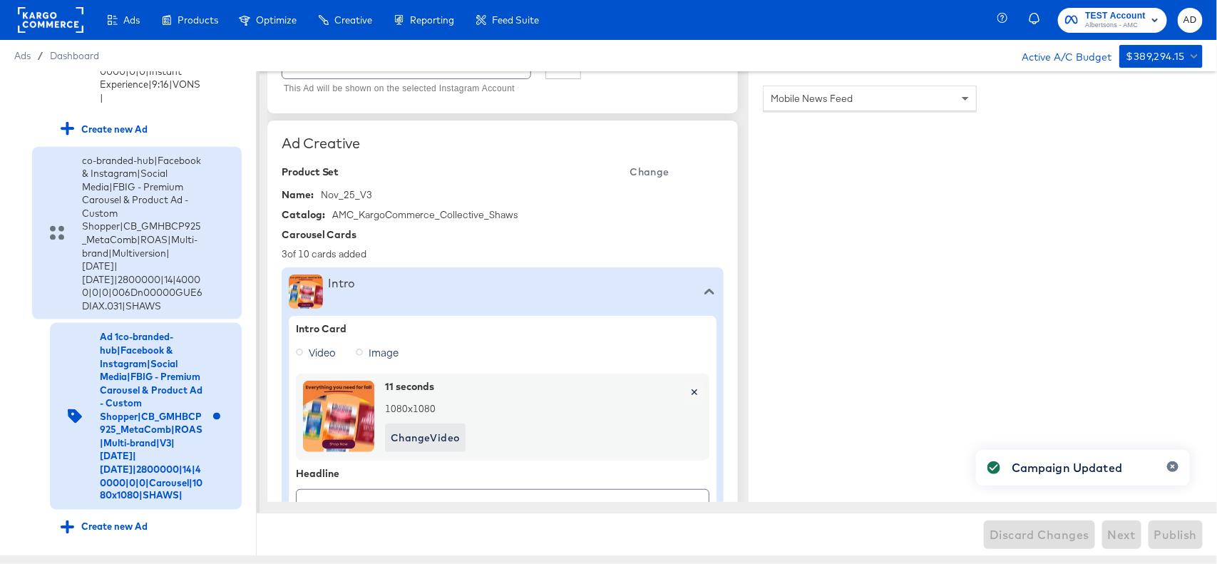
type textarea "x"
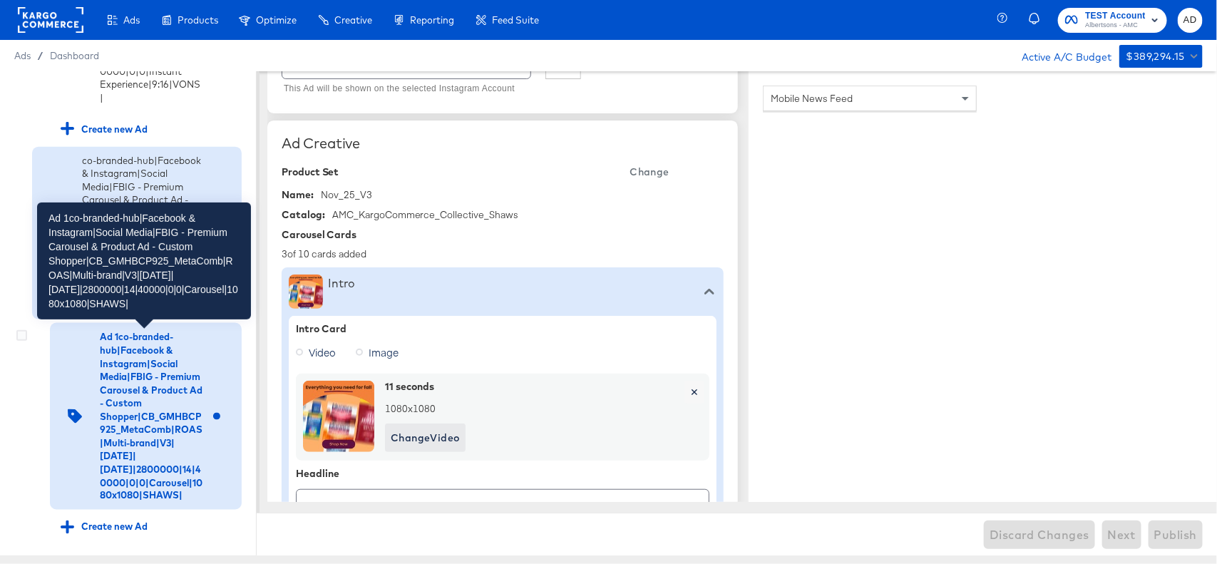
click at [119, 404] on div "Ad 1co-branded-hub|Facebook & Instagram|Social Media|FBIG - Premium Carousel & …" at bounding box center [151, 416] width 103 height 172
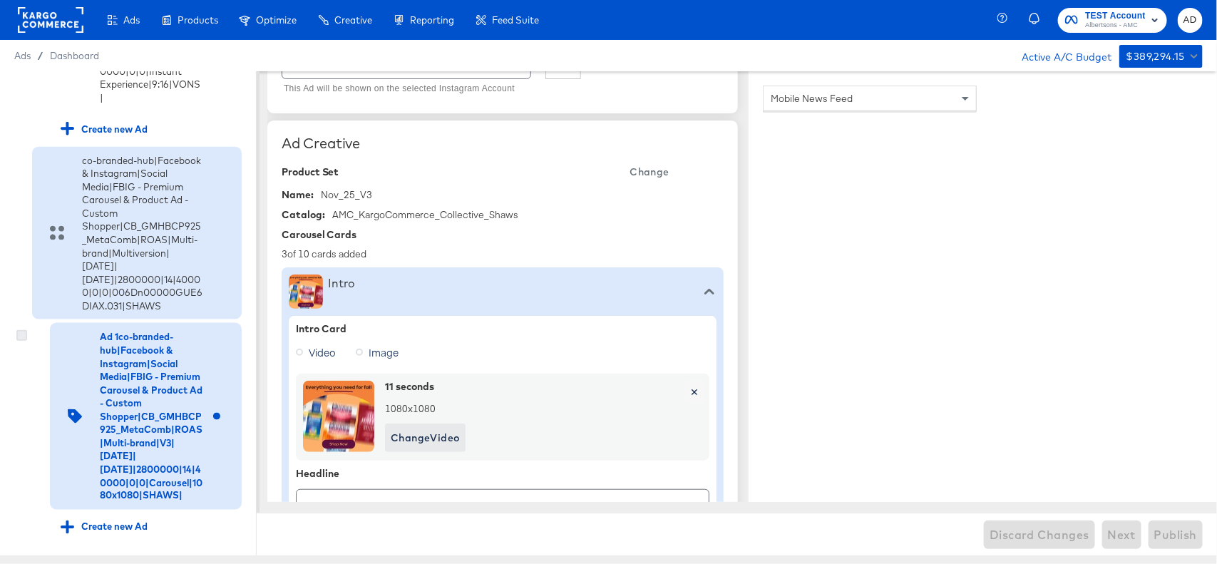
click at [18, 330] on icon at bounding box center [21, 335] width 11 height 11
click at [0, 0] on input "checkbox" at bounding box center [0, 0] width 0 height 0
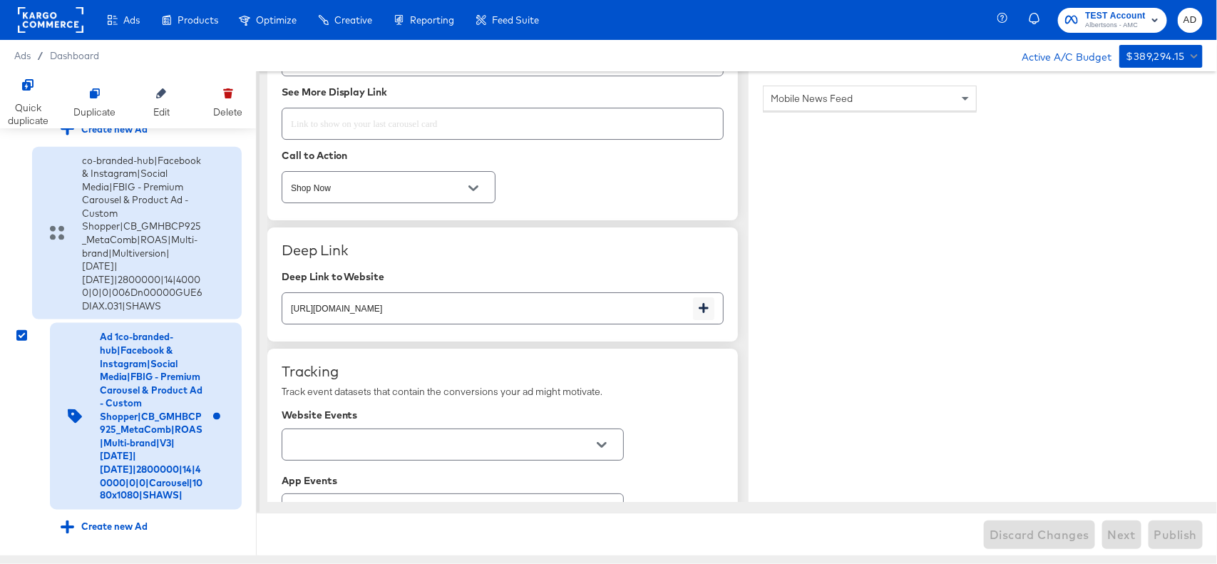
scroll to position [2253, 0]
click at [97, 394] on div "Ad 1co-branded-hub|Facebook & Instagram|Social Media|FBIG - Premium Carousel & …" at bounding box center [132, 416] width 142 height 172
click at [16, 105] on div "Quick duplicate" at bounding box center [28, 114] width 41 height 26
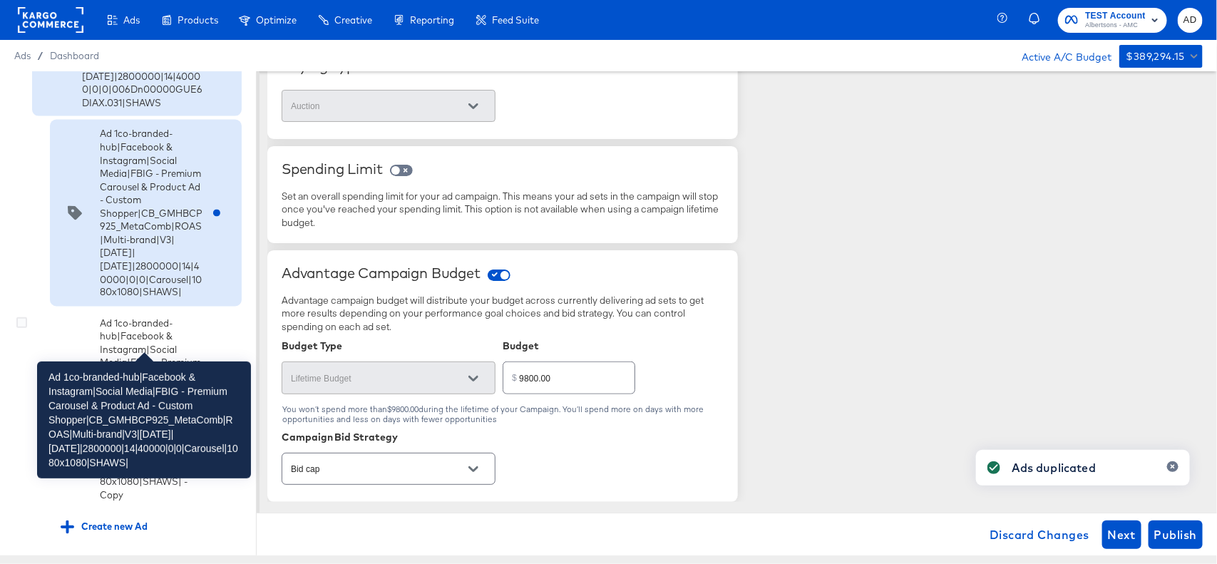
scroll to position [3896, 0]
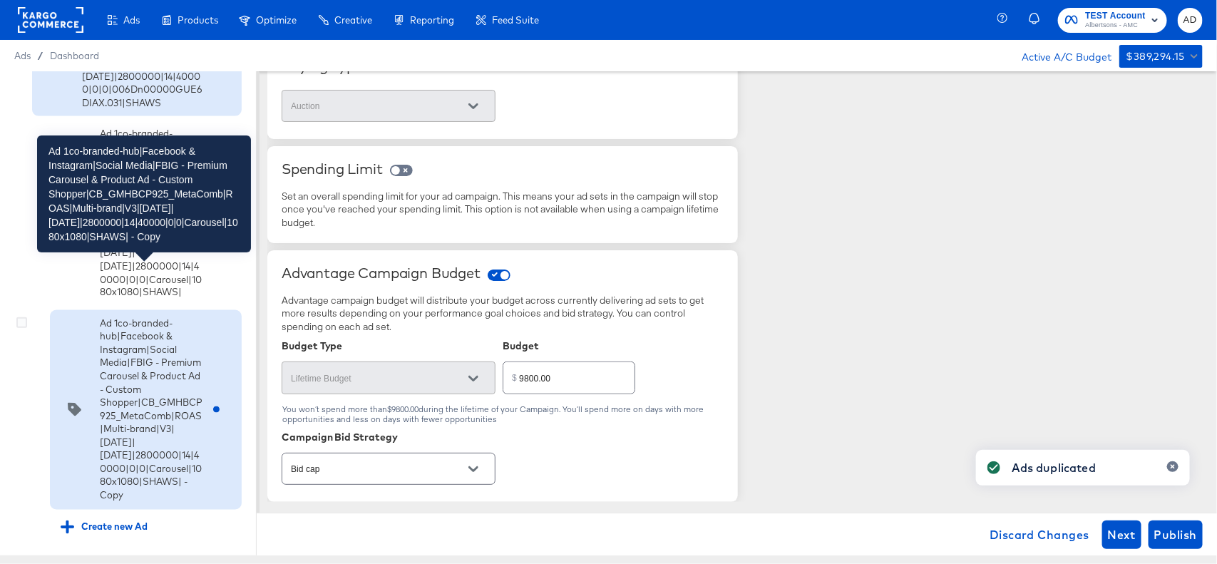
click at [143, 349] on div "Ad 1co-branded-hub|Facebook & Instagram|Social Media|FBIG - Premium Carousel & …" at bounding box center [151, 409] width 103 height 185
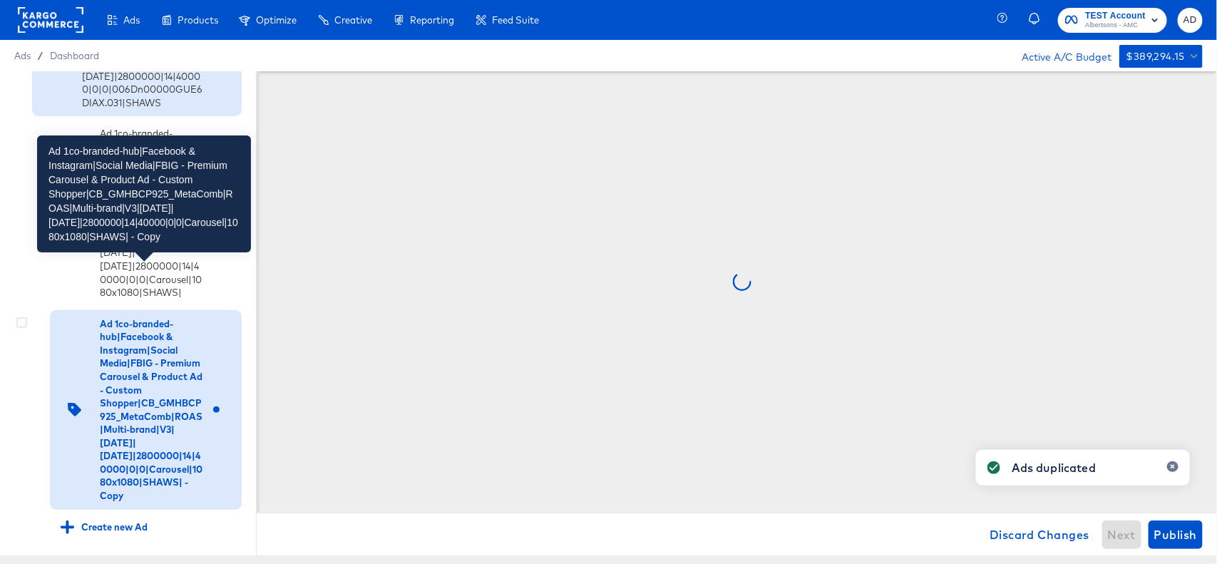
scroll to position [0, 0]
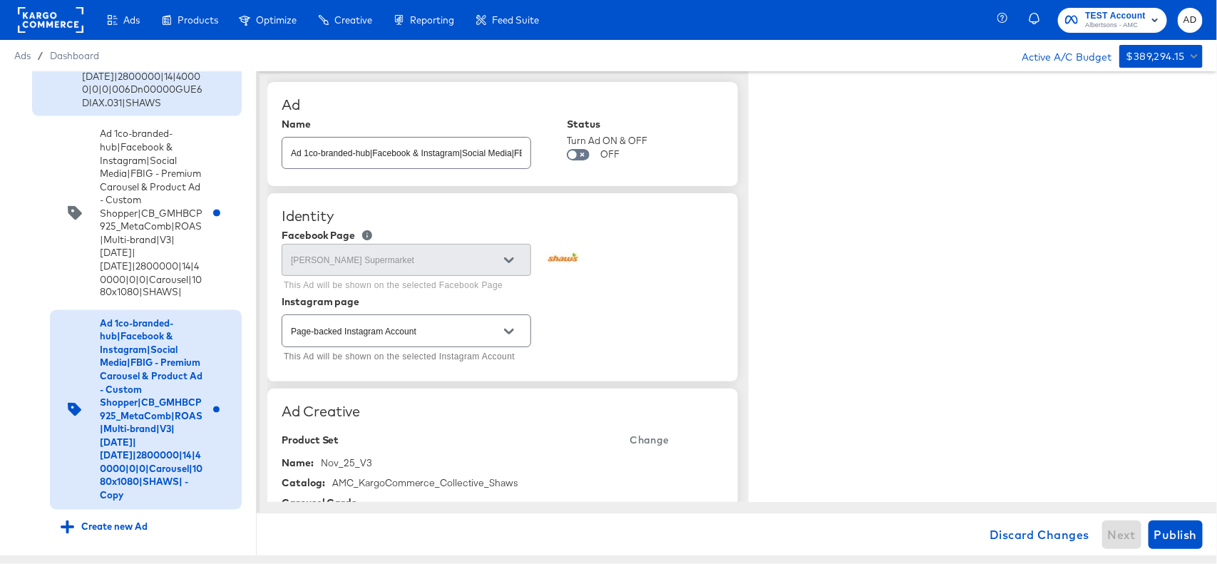
type textarea "x"
click at [491, 150] on input "Ad 1co-branded-hub|Facebook & Instagram|Social Media|FBIG - Premium Carousel & …" at bounding box center [406, 147] width 248 height 31
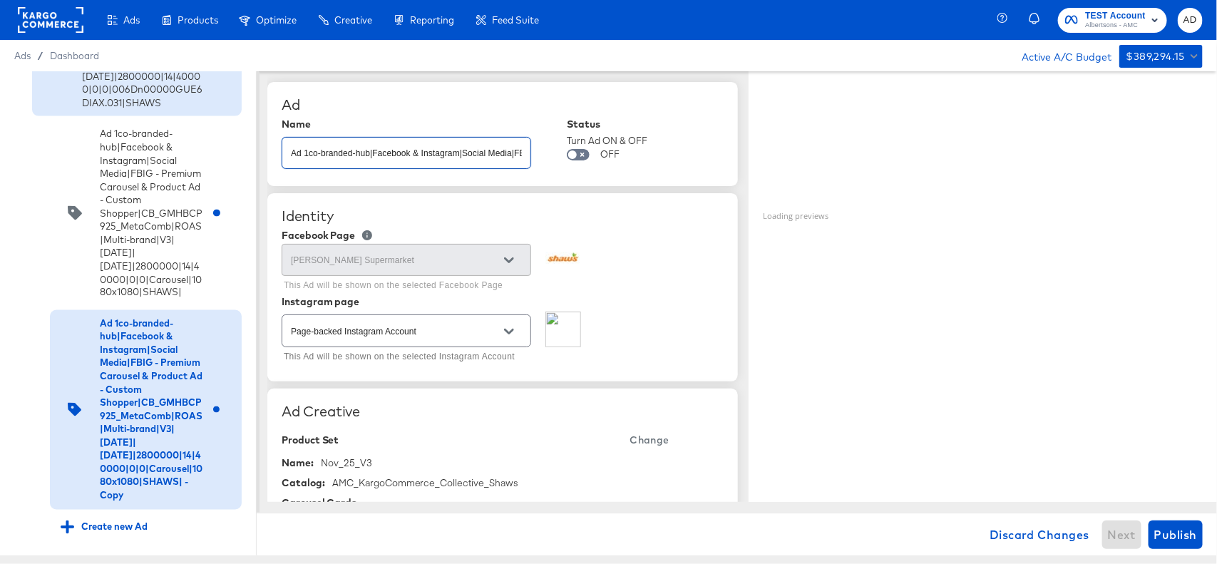
click at [491, 150] on input "Ad 1co-branded-hub|Facebook & Instagram|Social Media|FBIG - Premium Carousel & …" at bounding box center [406, 147] width 248 height 31
type input "Untitled Ad"
type textarea "x"
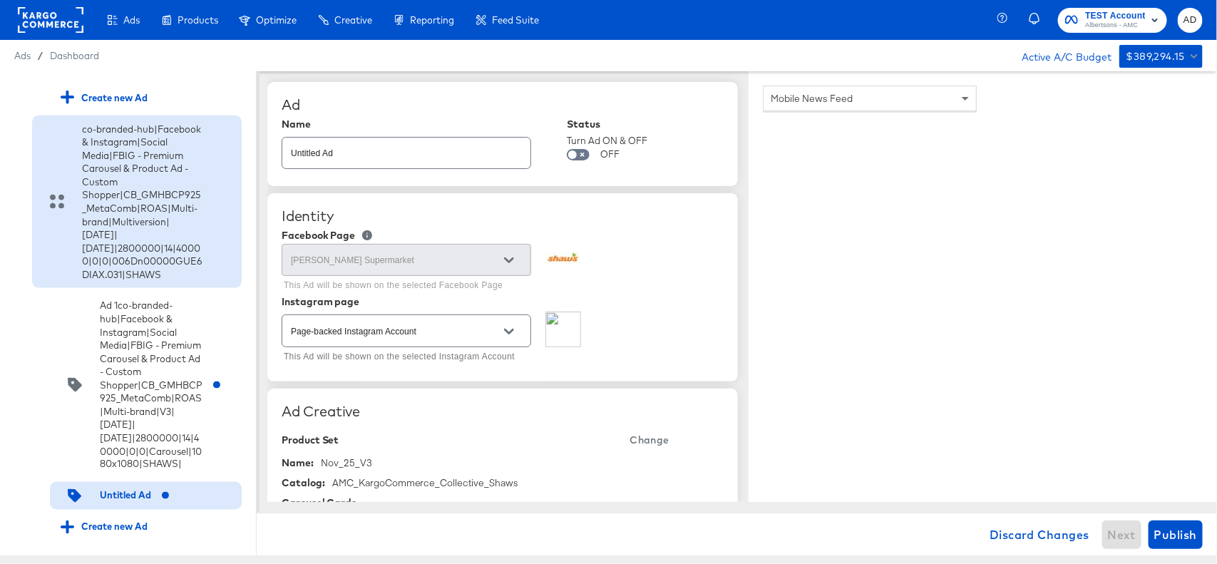
scroll to position [3697, 0]
click at [676, 230] on div "Facebook Page" at bounding box center [503, 235] width 442 height 11
click at [378, 151] on input "Untitled Ad" at bounding box center [406, 147] width 248 height 31
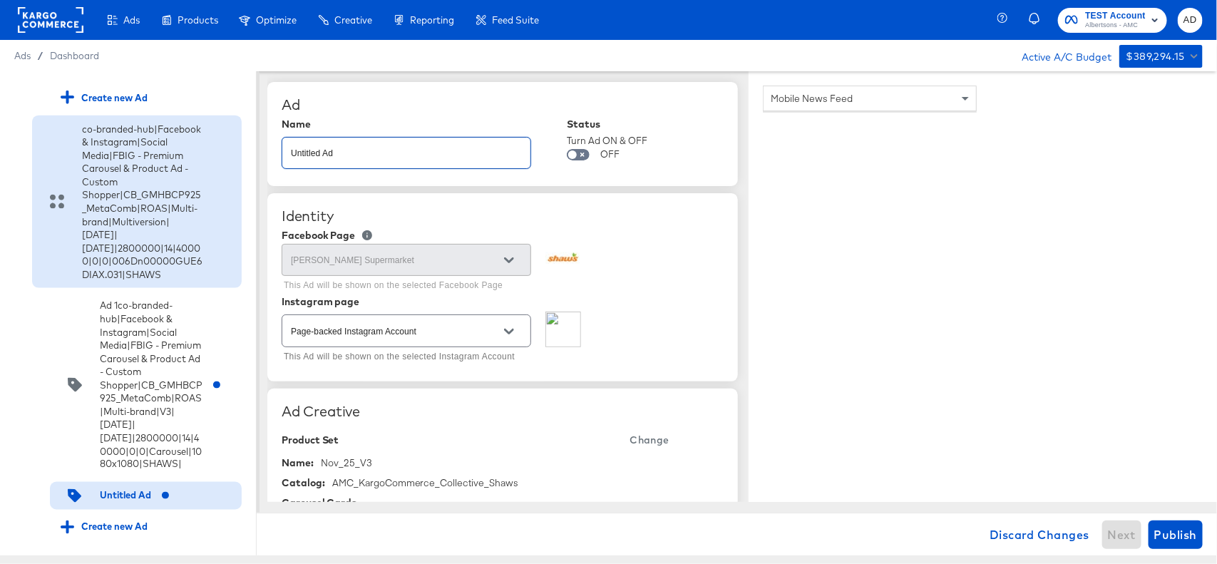
paste input "co-branded-hub|Facebook & Instagram|Social Media|FBIG - Premium Carousel & Prod…"
type input "co-branded-hub|Facebook & Instagram|Social Media|FBIG - Premium Carousel & Prod…"
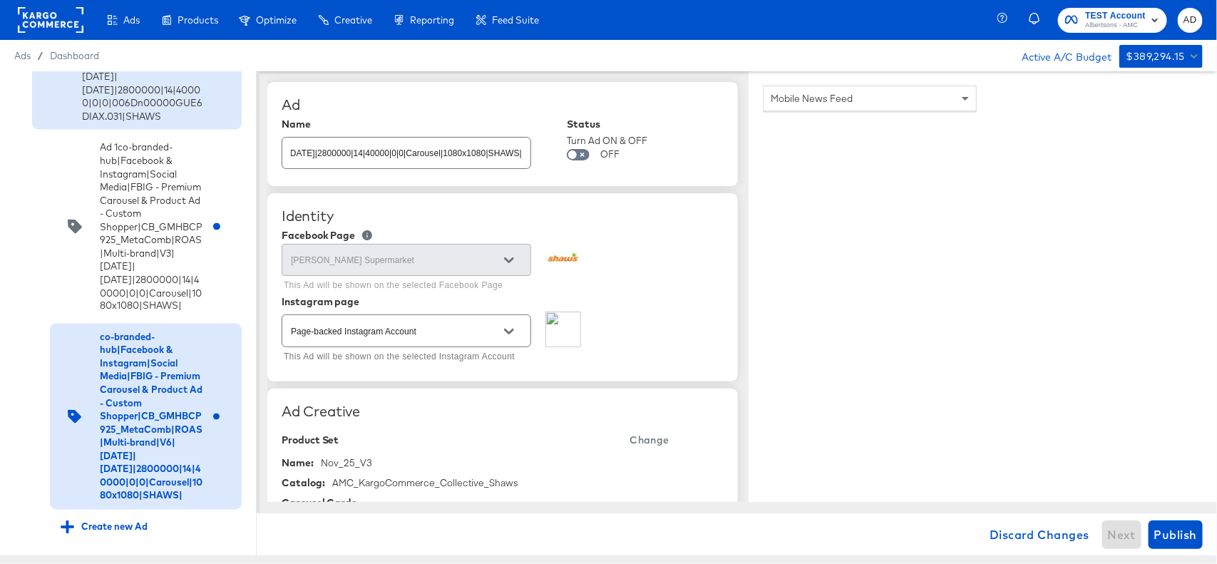
type textarea "x"
click at [662, 197] on div "Identity Facebook Page Shaw's Supermarket This Ad will be shown on the selected…" at bounding box center [502, 287] width 471 height 188
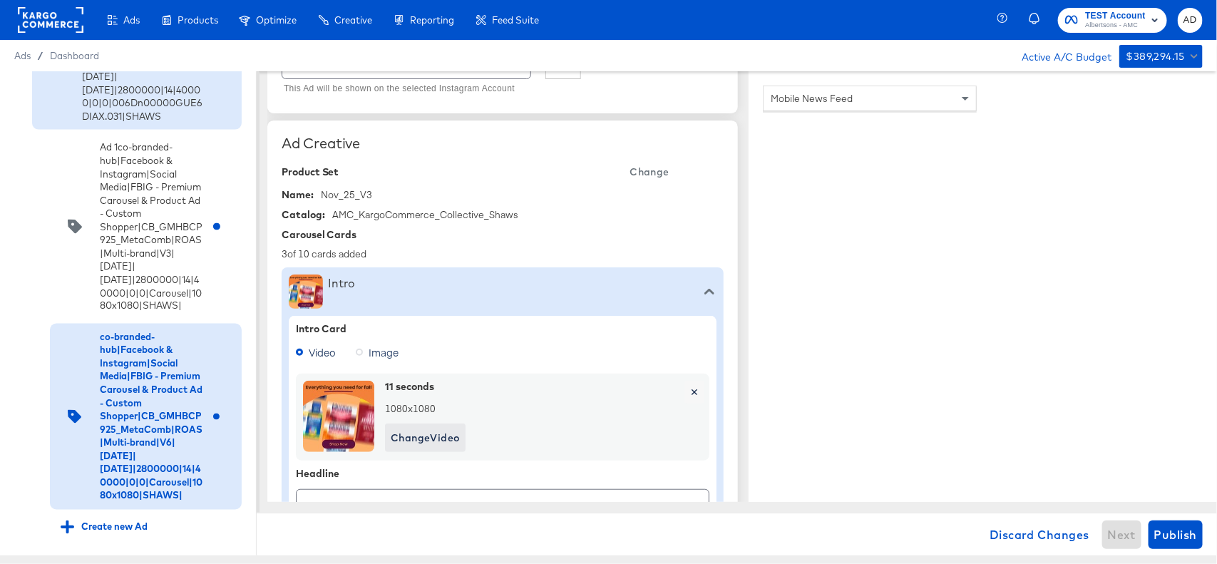
scroll to position [272, 0]
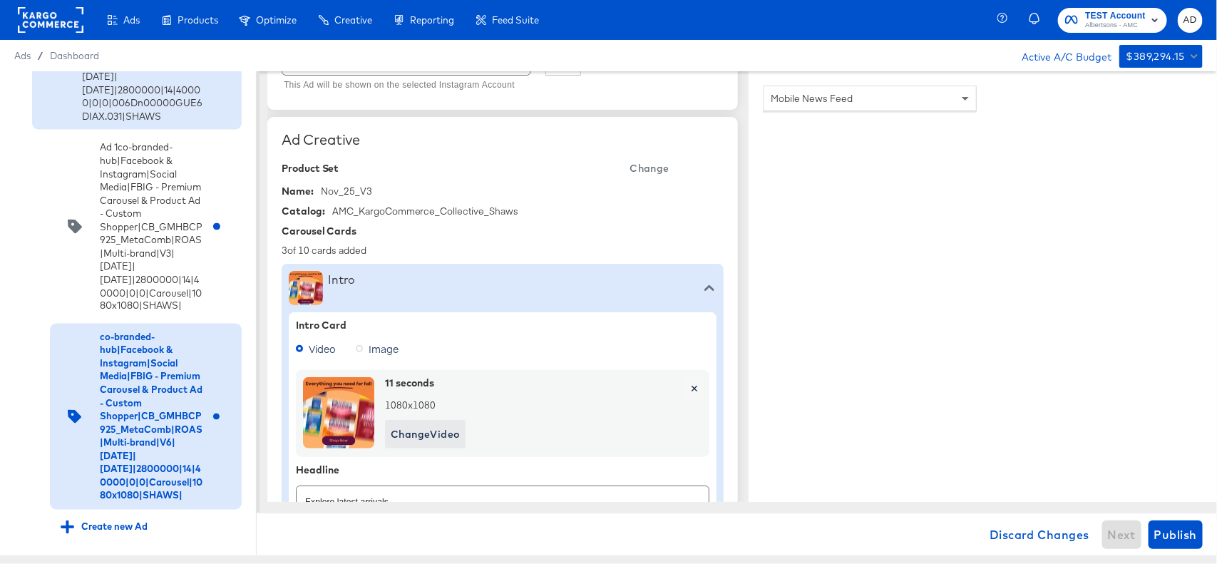
click at [645, 168] on span "Change" at bounding box center [649, 169] width 39 height 18
type textarea "x"
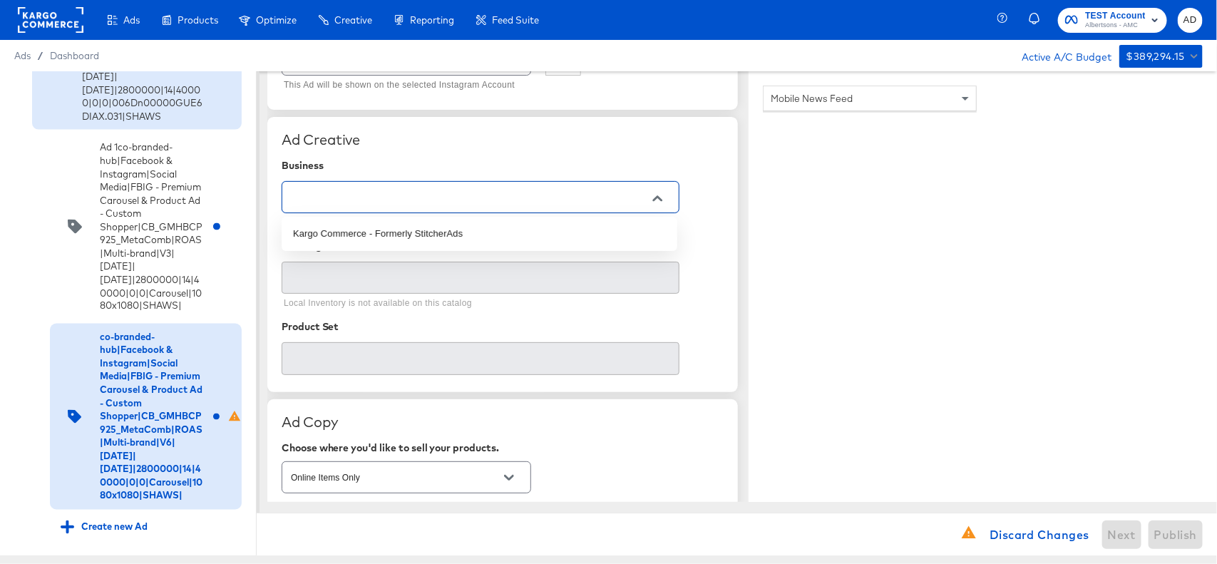
click at [630, 198] on input "text" at bounding box center [469, 198] width 363 height 16
click at [429, 230] on li "Kargo Commerce - Formerly StitcherAds" at bounding box center [480, 233] width 396 height 23
type input "Kargo Commerce - Formerly StitcherAds"
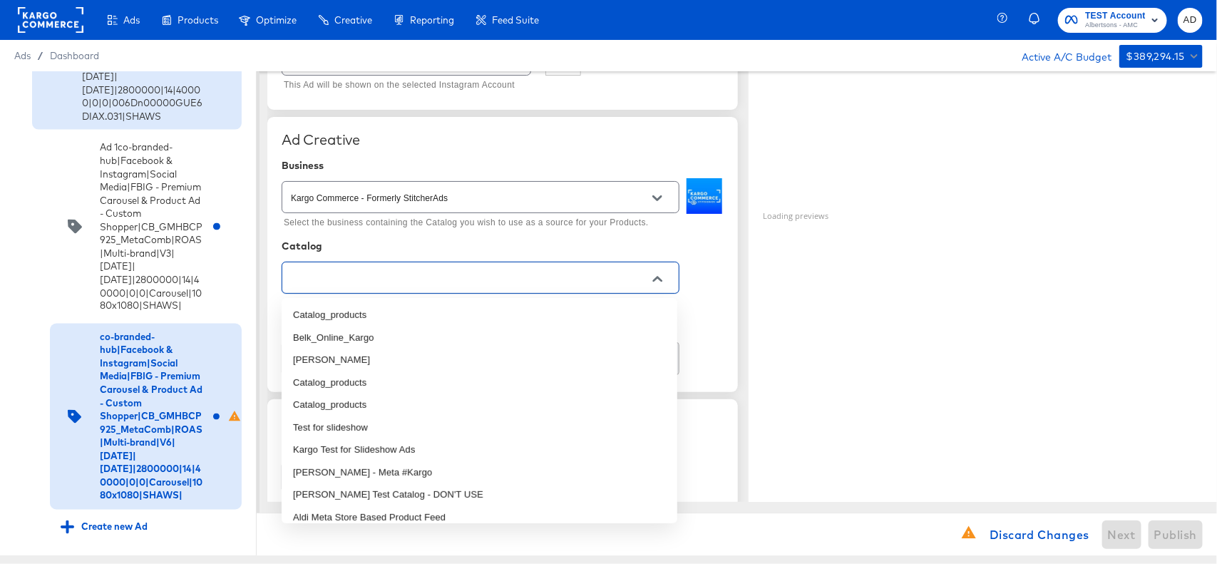
click at [636, 282] on input "text" at bounding box center [469, 278] width 363 height 16
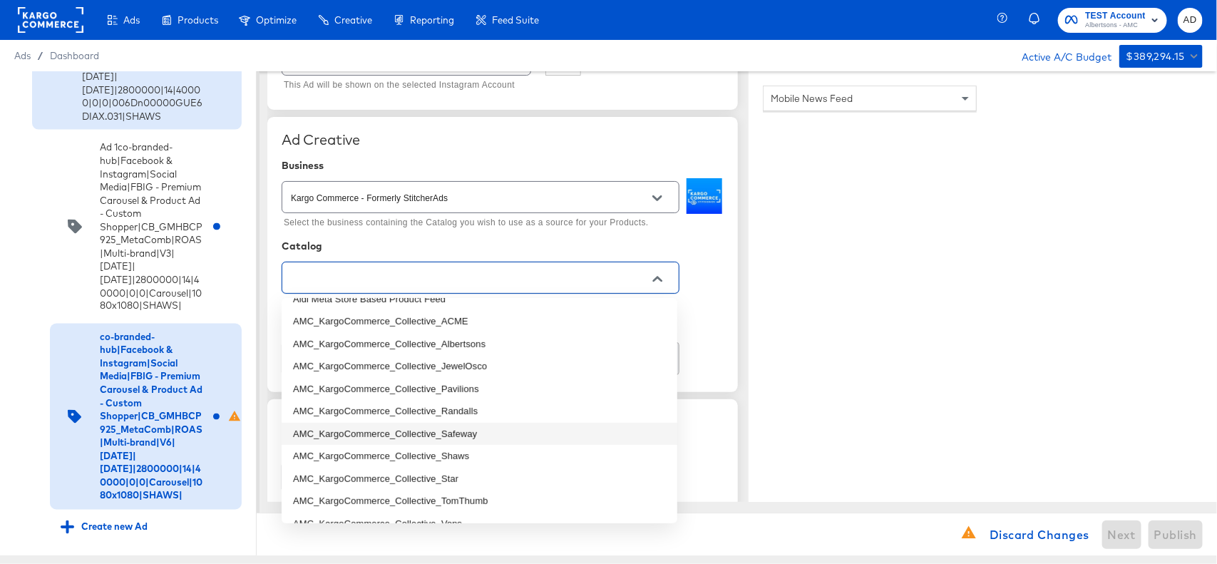
scroll to position [222, 0]
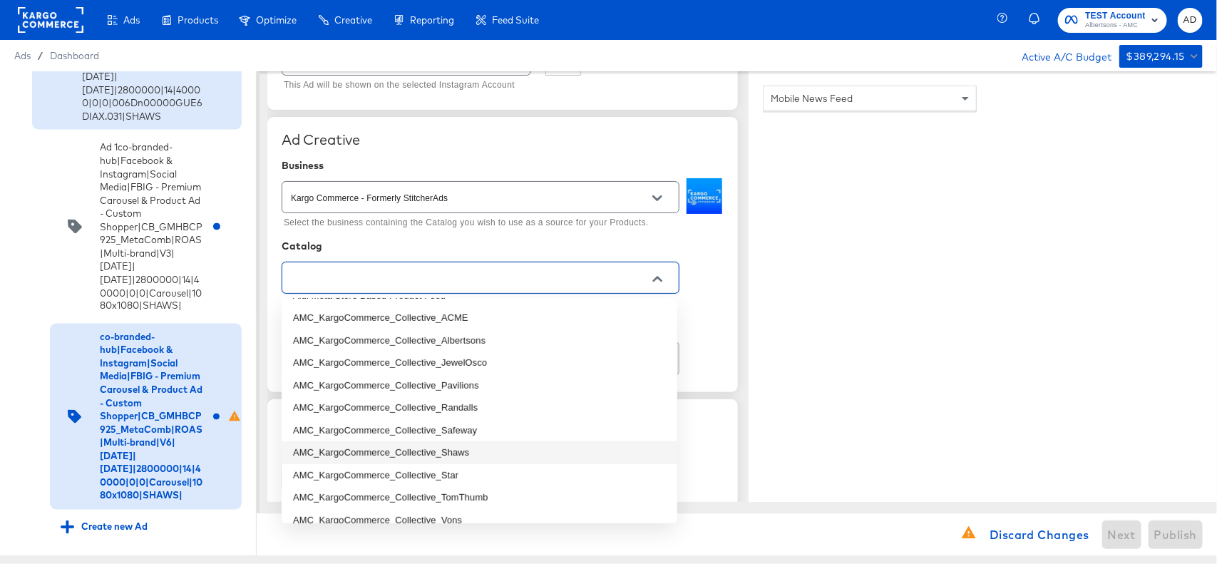
click at [456, 455] on li "AMC_KargoCommerce_Collective_Shaws" at bounding box center [480, 452] width 396 height 23
type input "AMC_KargoCommerce_Collective_Shaws"
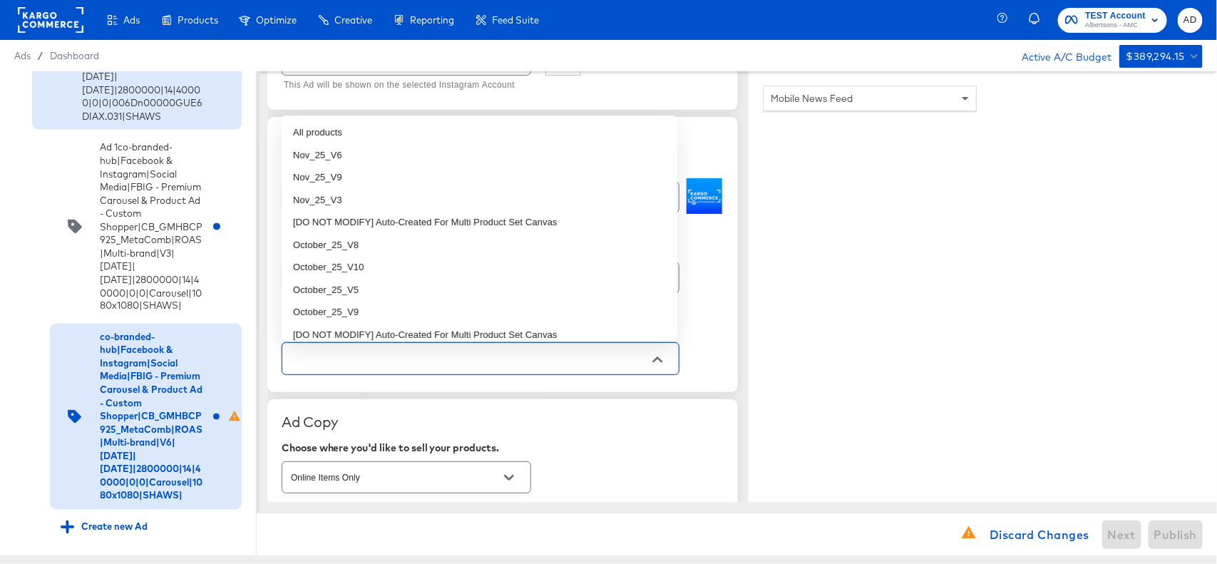
click at [623, 366] on input "text" at bounding box center [469, 359] width 363 height 16
click at [392, 150] on li "Nov_25_V6" at bounding box center [480, 155] width 396 height 23
type textarea "x"
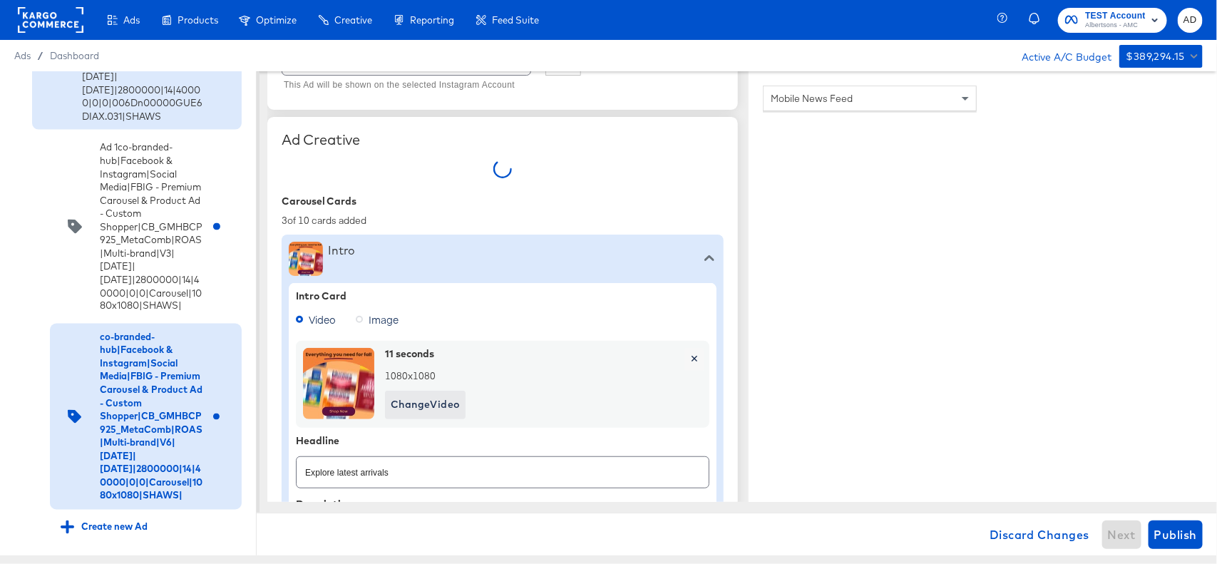
type textarea "x"
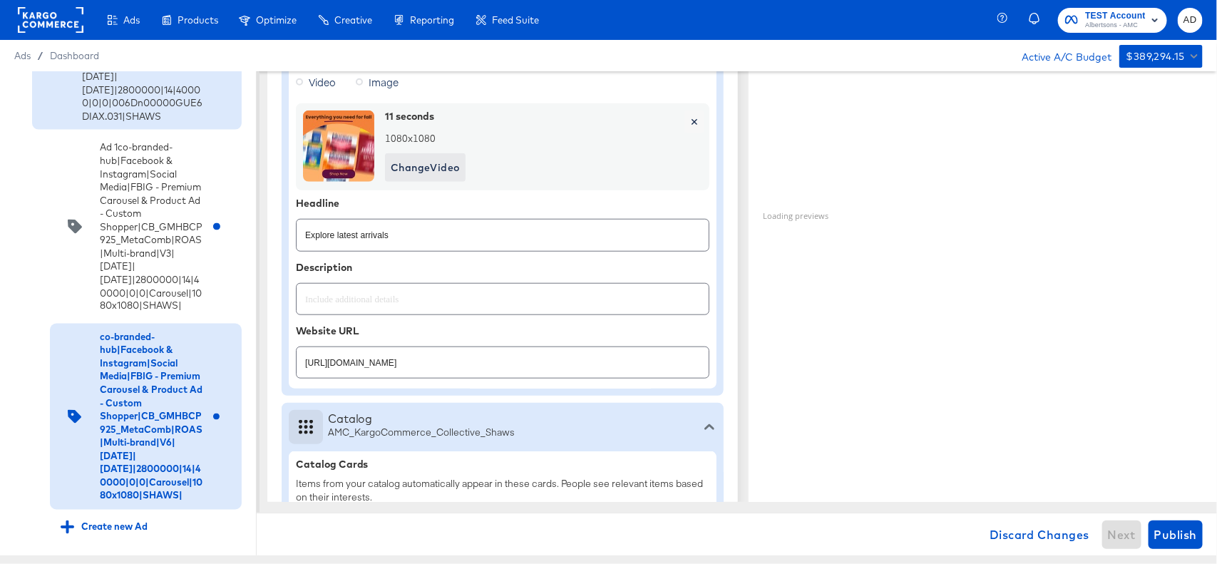
scroll to position [539, 0]
click at [603, 368] on input "[URL][DOMAIN_NAME]" at bounding box center [503, 356] width 412 height 31
type textarea "x"
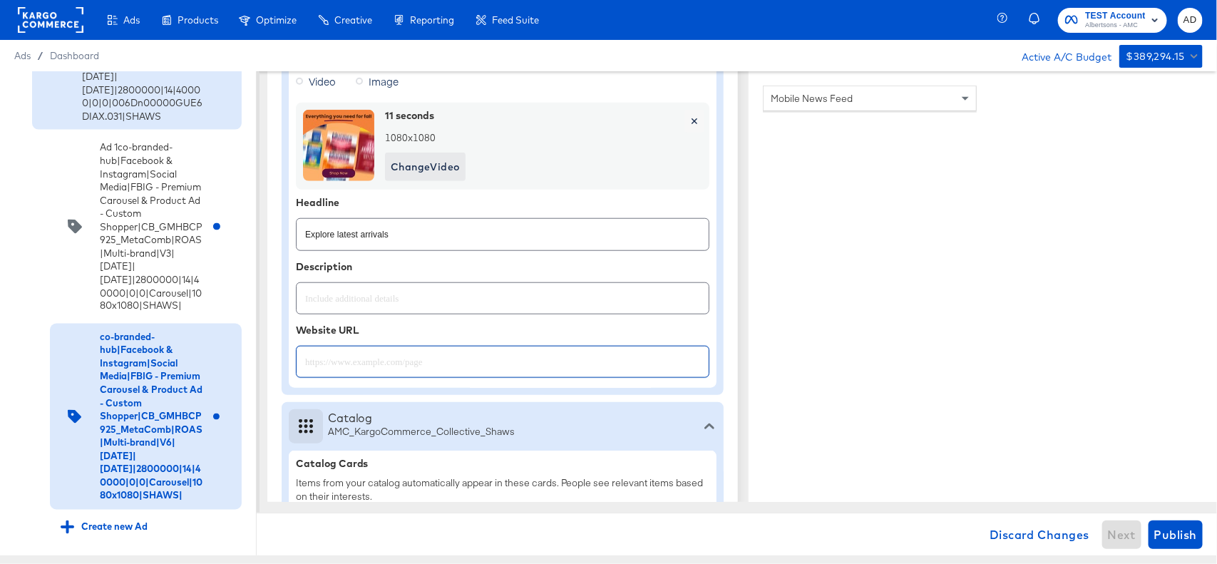
type textarea "x"
paste input "[URL][DOMAIN_NAME]"
click at [583, 359] on input "text" at bounding box center [503, 356] width 412 height 31
type input "[URL][DOMAIN_NAME]"
type textarea "x"
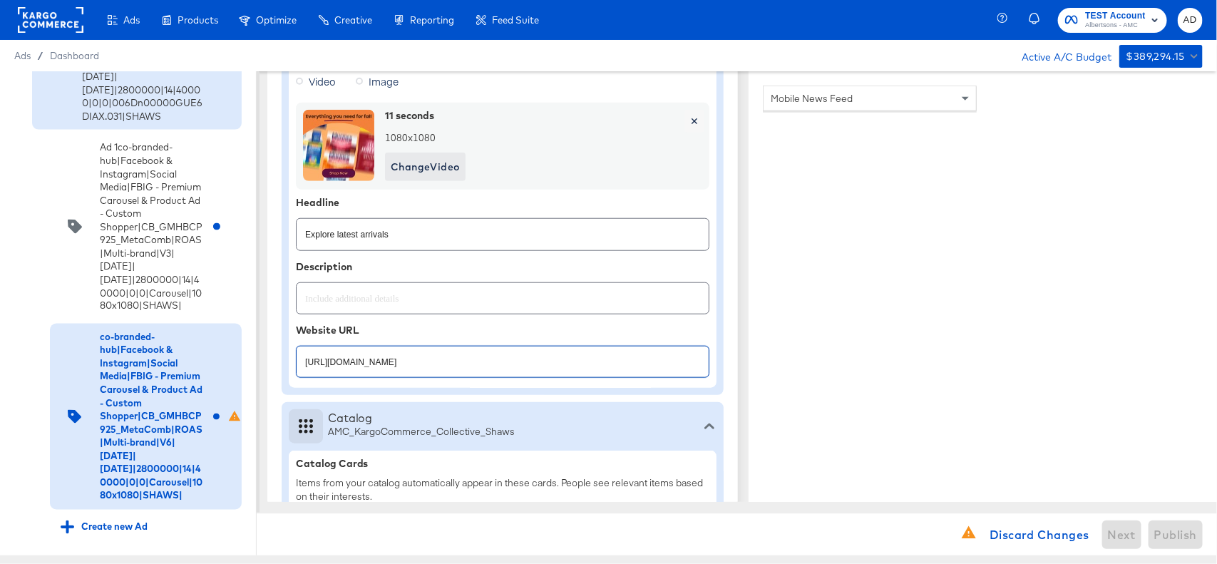
type textarea "x"
click at [718, 334] on div "Intro Intro Card Video Image 11 seconds 1080 x 1080 Change Video ✕ Headline Exp…" at bounding box center [503, 195] width 442 height 399
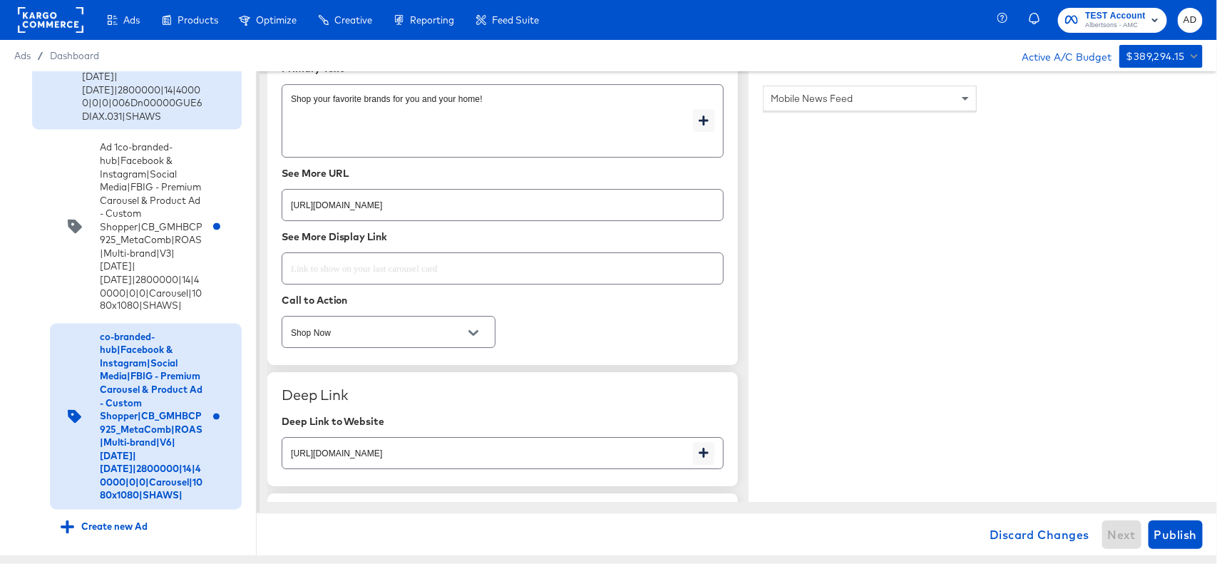
scroll to position [2108, 0]
click at [573, 198] on input "[URL][DOMAIN_NAME]" at bounding box center [502, 198] width 441 height 31
paste input "lp/baby-products-supplies"
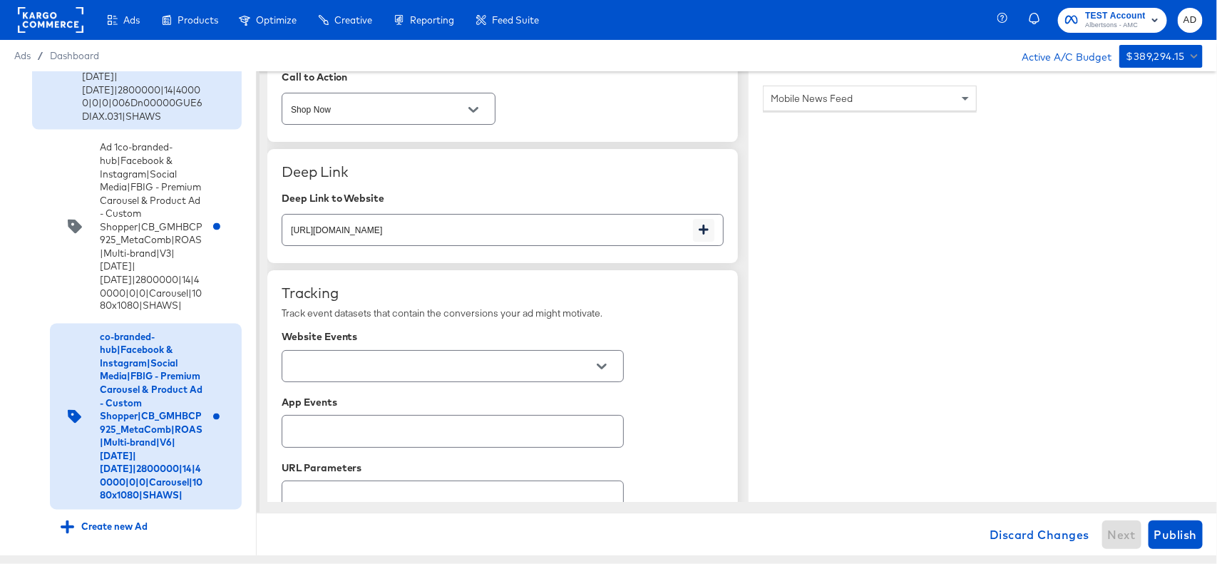
scroll to position [2332, 0]
type input "[URL][DOMAIN_NAME]"
type textarea "x"
click at [580, 244] on div "[URL][DOMAIN_NAME]" at bounding box center [503, 229] width 442 height 32
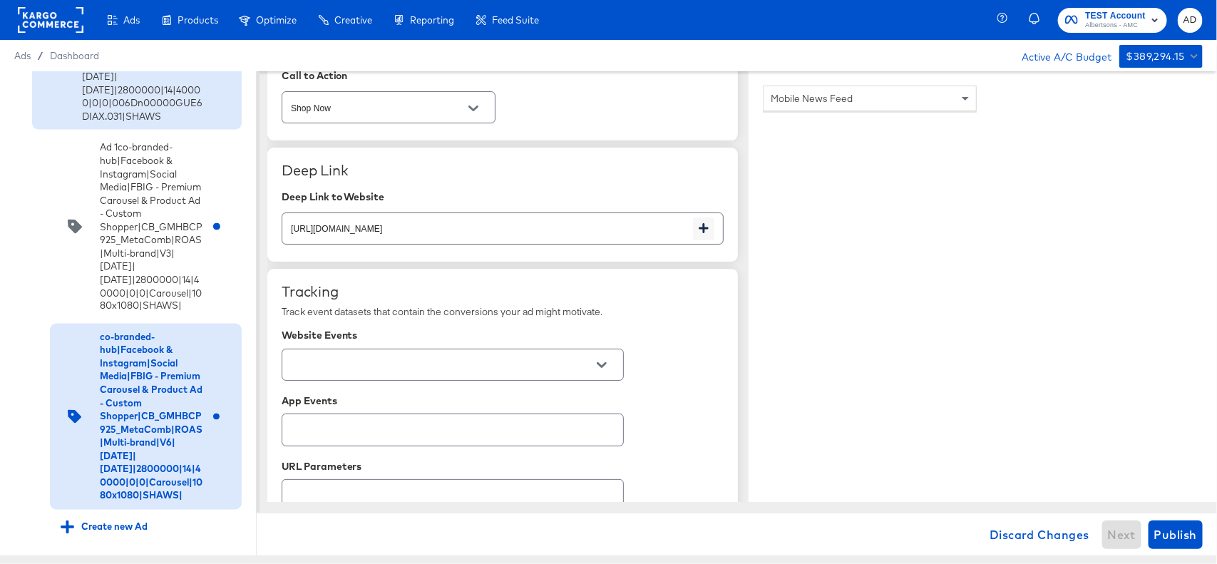
type textarea "x"
click at [580, 244] on div "[URL][DOMAIN_NAME]" at bounding box center [503, 229] width 442 height 32
type textarea "x"
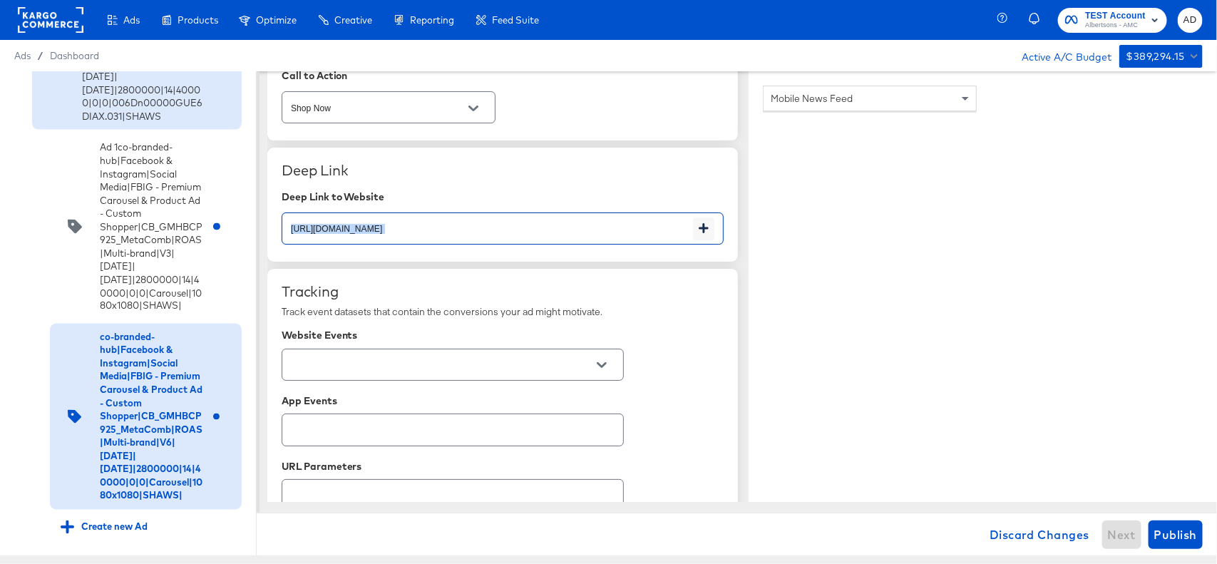
click at [580, 244] on div "[URL][DOMAIN_NAME]" at bounding box center [503, 229] width 442 height 32
type textarea "x"
click at [580, 244] on div "[URL][DOMAIN_NAME]" at bounding box center [503, 229] width 442 height 32
click at [599, 237] on input "[URL][DOMAIN_NAME]" at bounding box center [487, 223] width 411 height 31
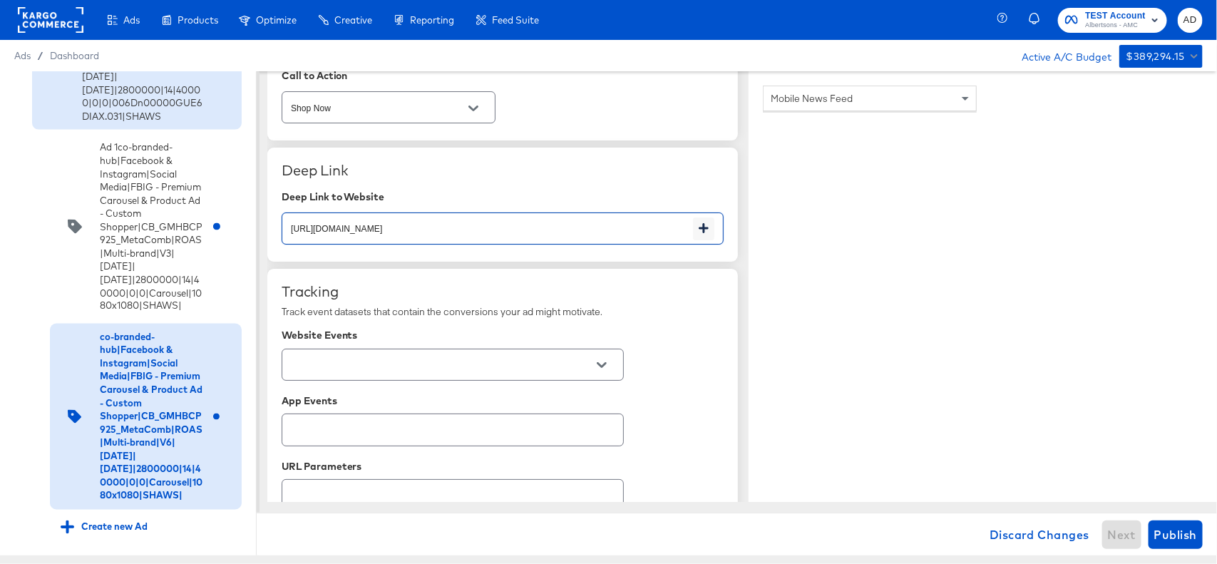
click at [599, 237] on input "[URL][DOMAIN_NAME]" at bounding box center [487, 223] width 411 height 31
paste input "lp/baby-products-supplies"
type input "[URL][DOMAIN_NAME]"
type textarea "x"
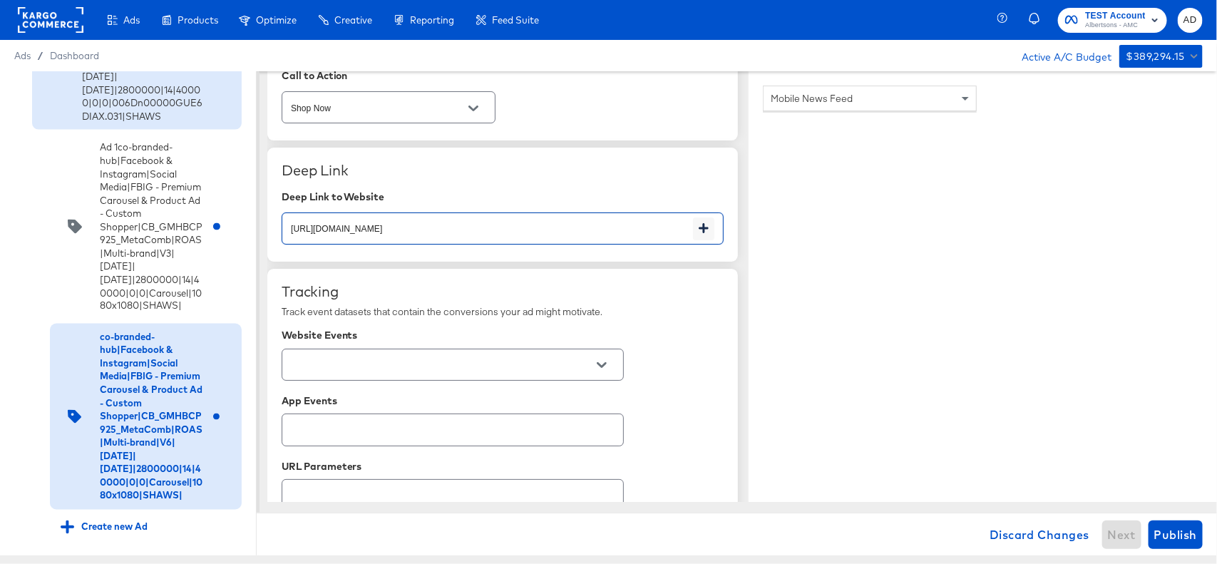
type textarea "x"
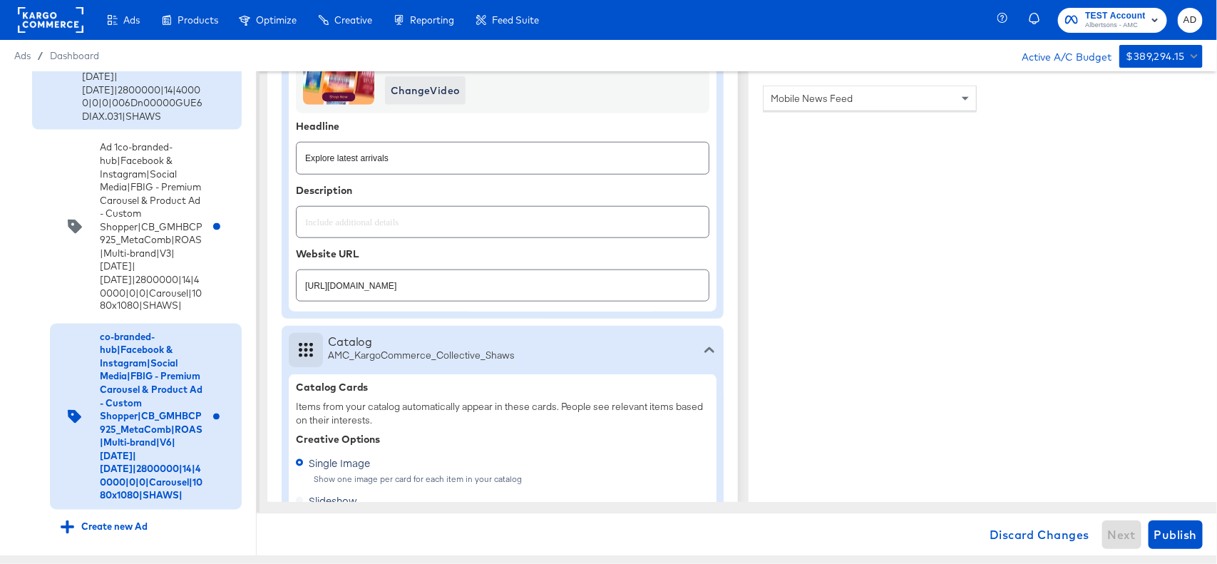
scroll to position [1920, 0]
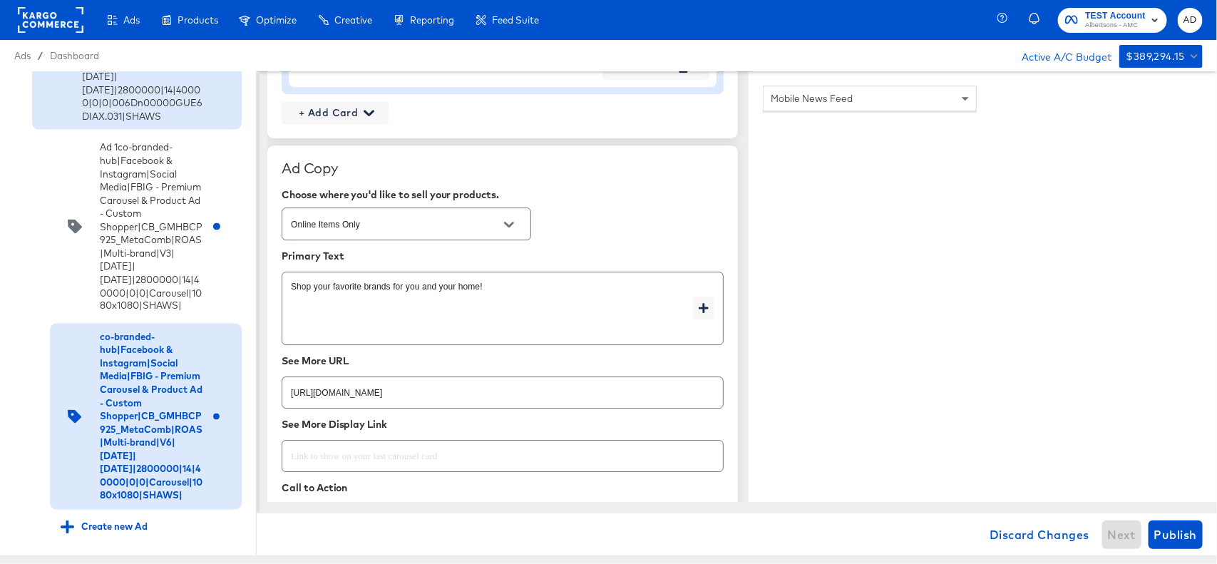
click at [653, 232] on div "Online Items Only" at bounding box center [503, 224] width 442 height 38
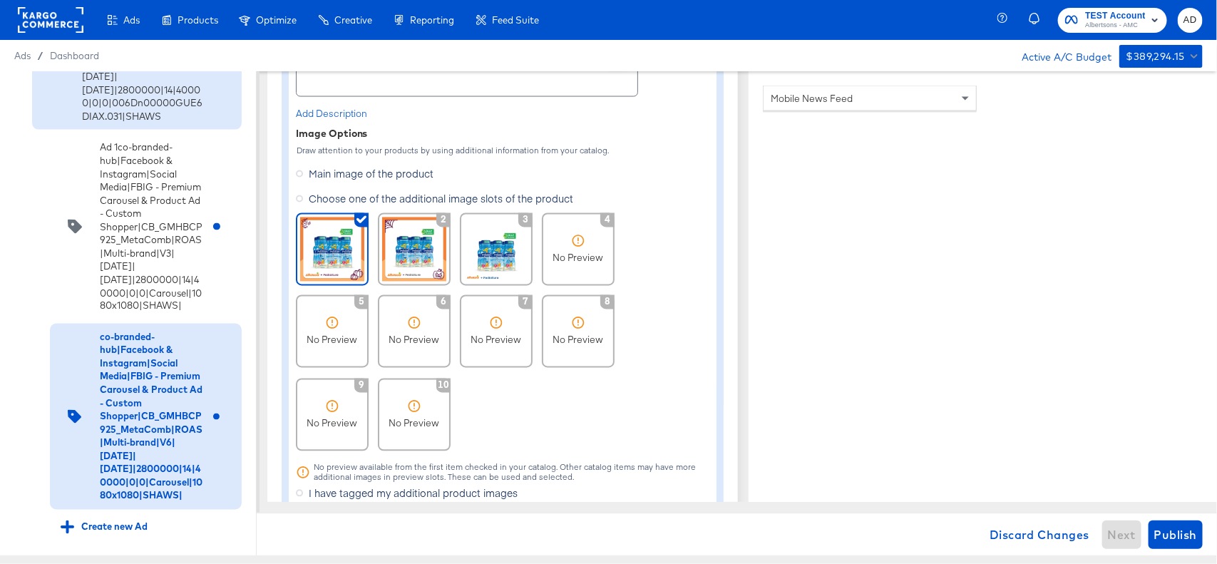
scroll to position [1149, 0]
click at [1185, 536] on span "Publish" at bounding box center [1176, 535] width 43 height 20
type textarea "x"
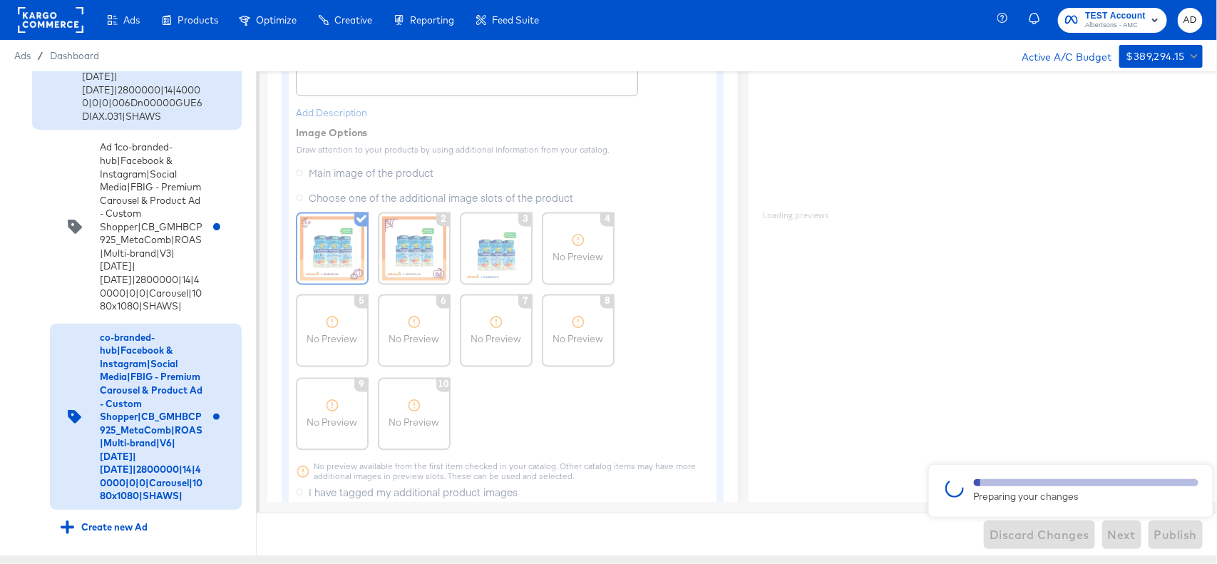
type textarea "x"
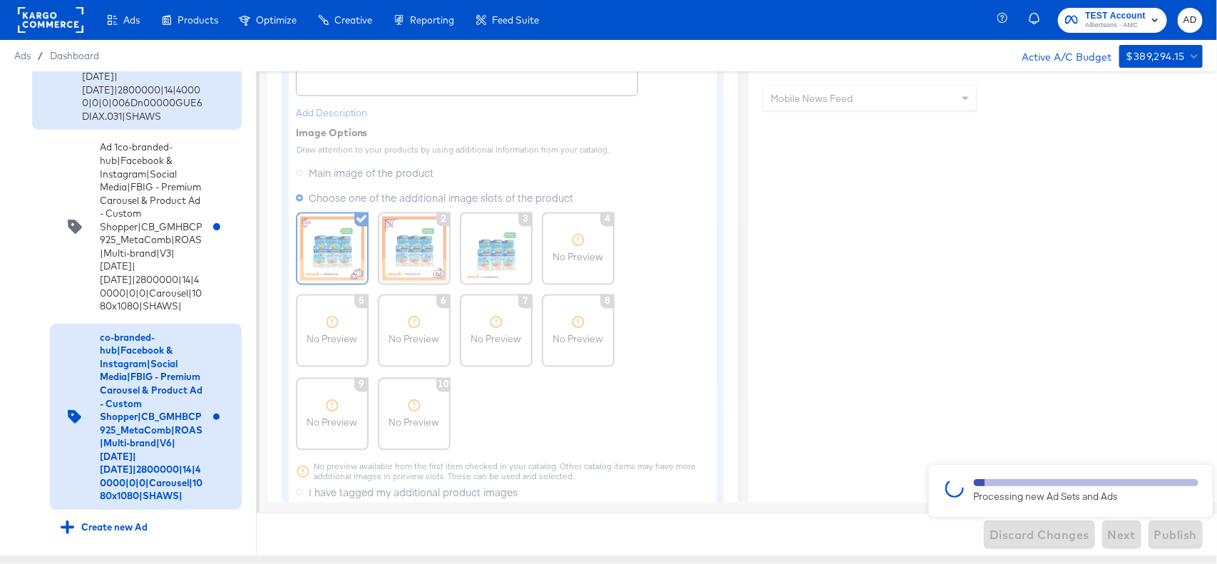
type textarea "x"
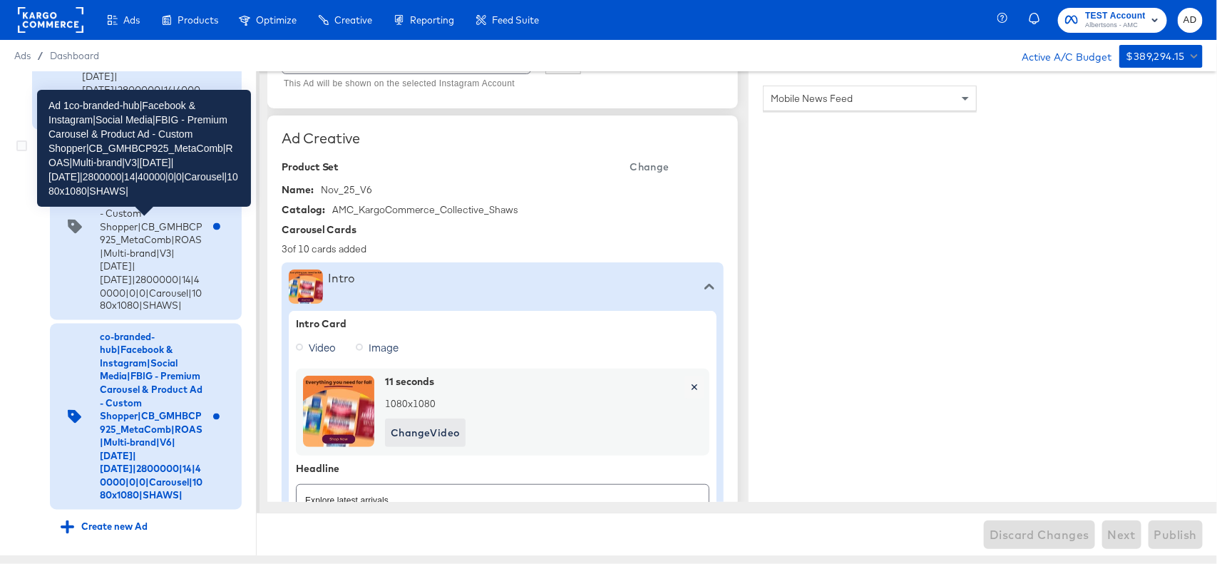
scroll to position [3712, 0]
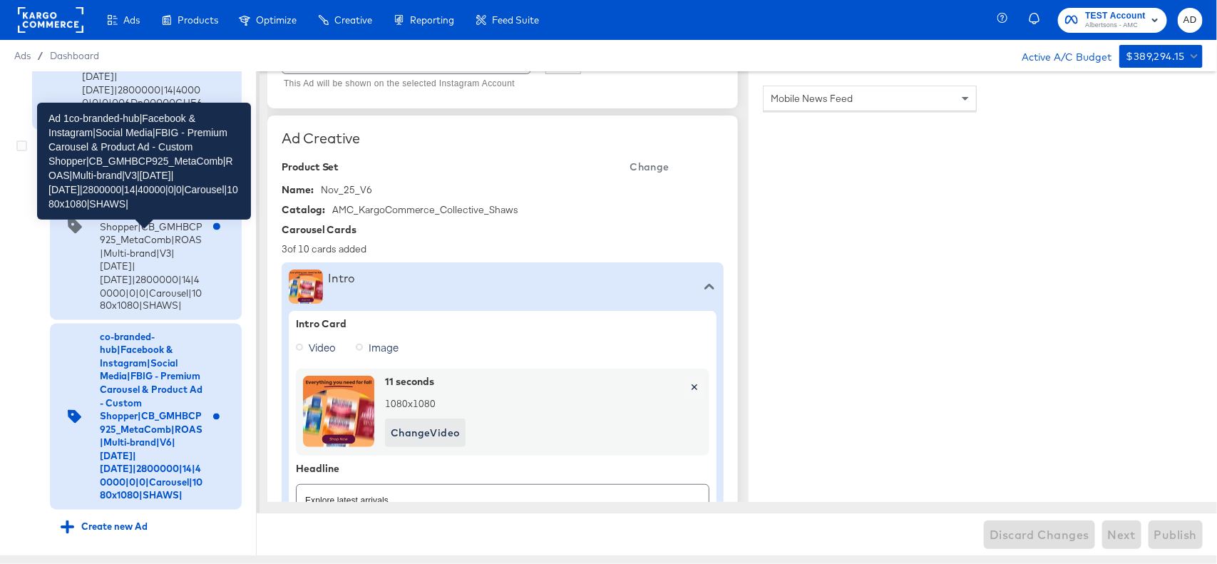
click at [123, 312] on div "Ad 1co-branded-hub|Facebook & Instagram|Social Media|FBIG - Premium Carousel & …" at bounding box center [151, 226] width 103 height 172
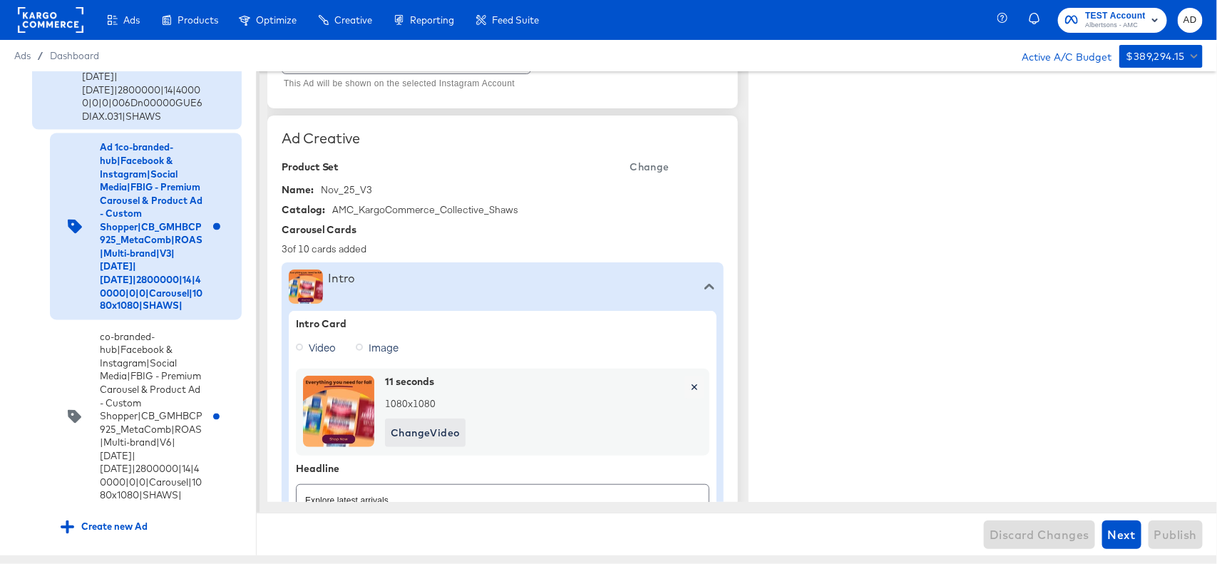
scroll to position [0, 0]
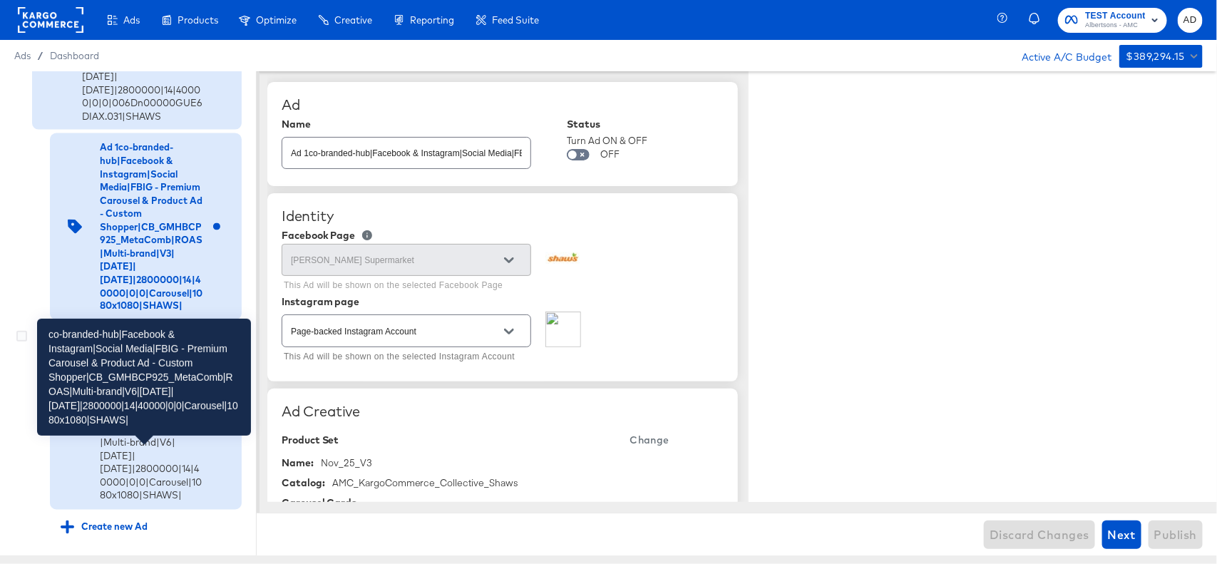
click at [127, 482] on div "co-branded-hub|Facebook & Instagram|Social Media|FBIG - Premium Carousel & Prod…" at bounding box center [151, 417] width 103 height 172
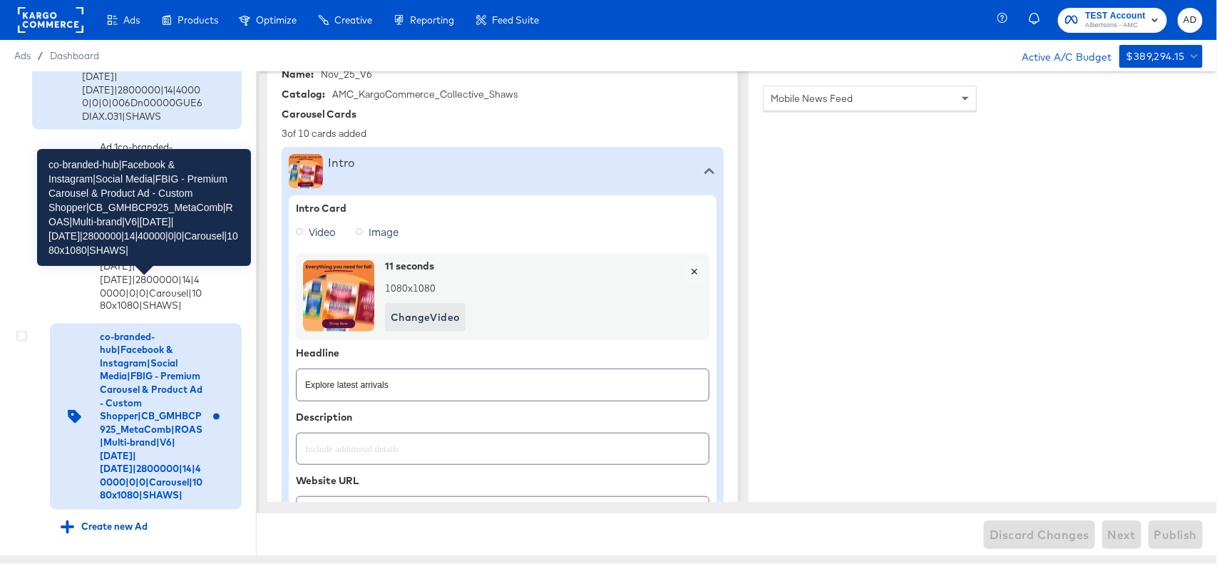
scroll to position [3883, 0]
click at [146, 361] on div "co-branded-hub|Facebook & Instagram|Social Media|FBIG - Premium Carousel & Prod…" at bounding box center [151, 417] width 103 height 172
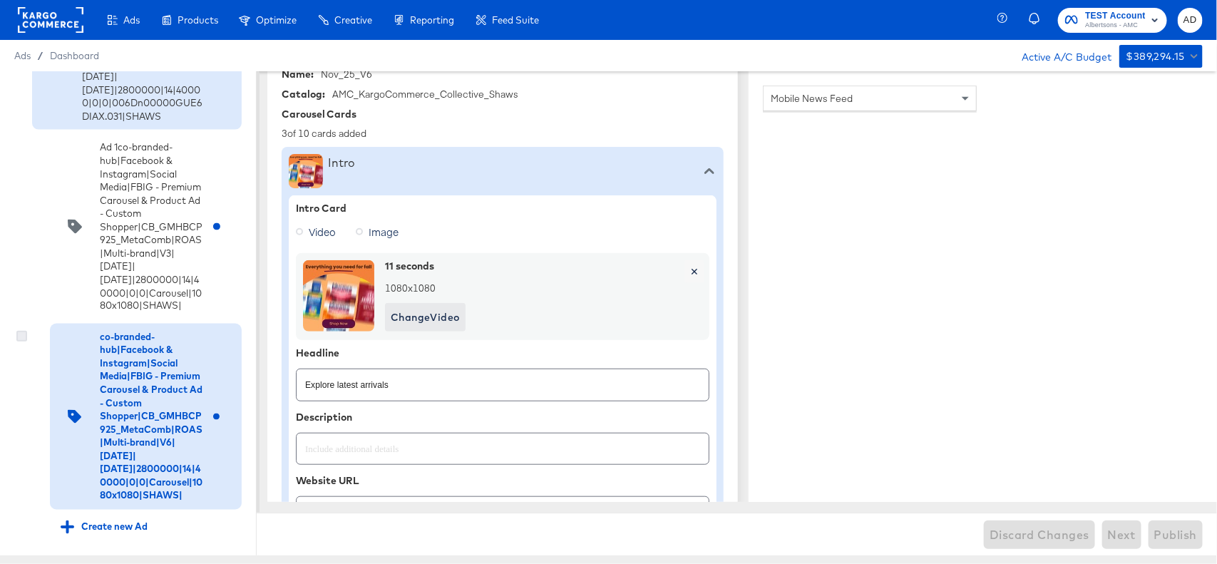
click at [19, 331] on icon at bounding box center [21, 336] width 11 height 11
click at [0, 0] on input "checkbox" at bounding box center [0, 0] width 0 height 0
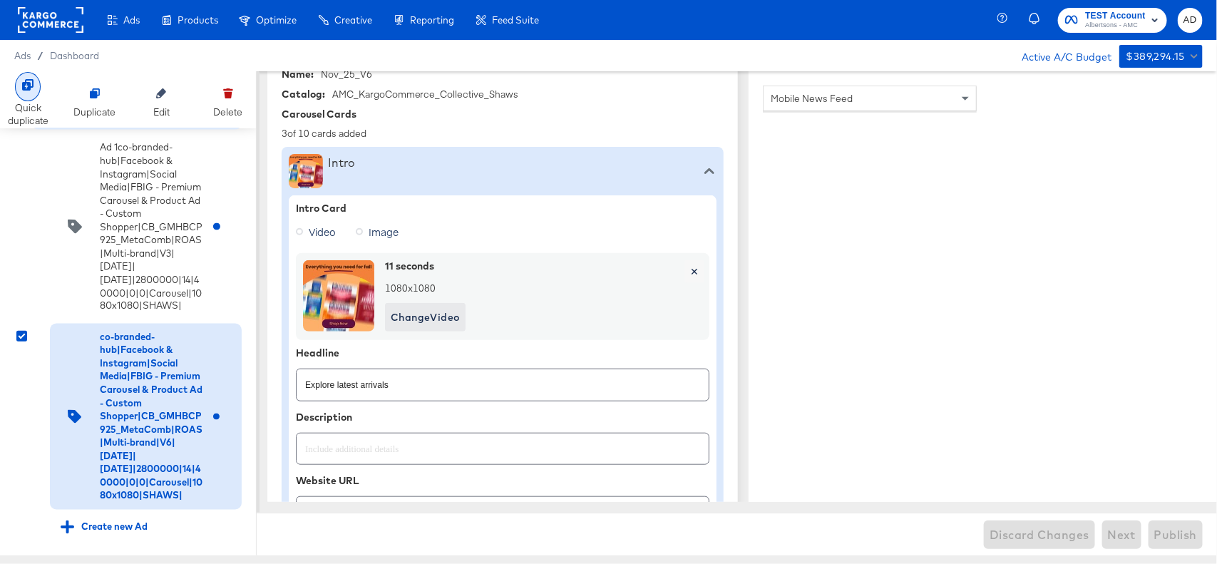
click at [33, 98] on div at bounding box center [28, 86] width 26 height 29
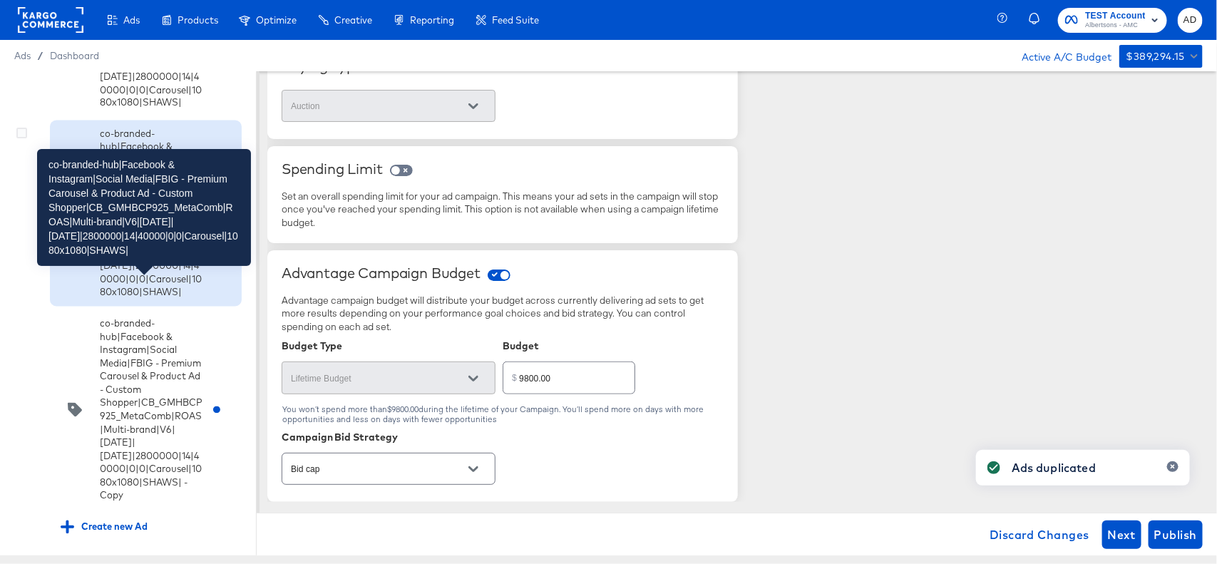
scroll to position [4112, 0]
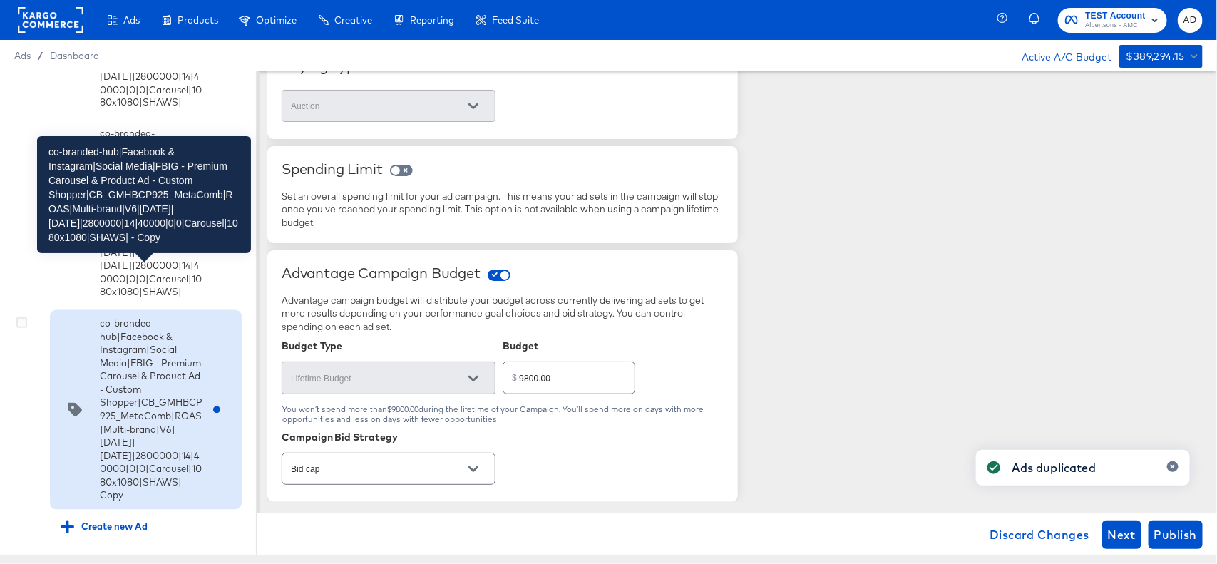
click at [140, 391] on div "co-branded-hub|Facebook & Instagram|Social Media|FBIG - Premium Carousel & Prod…" at bounding box center [151, 409] width 103 height 185
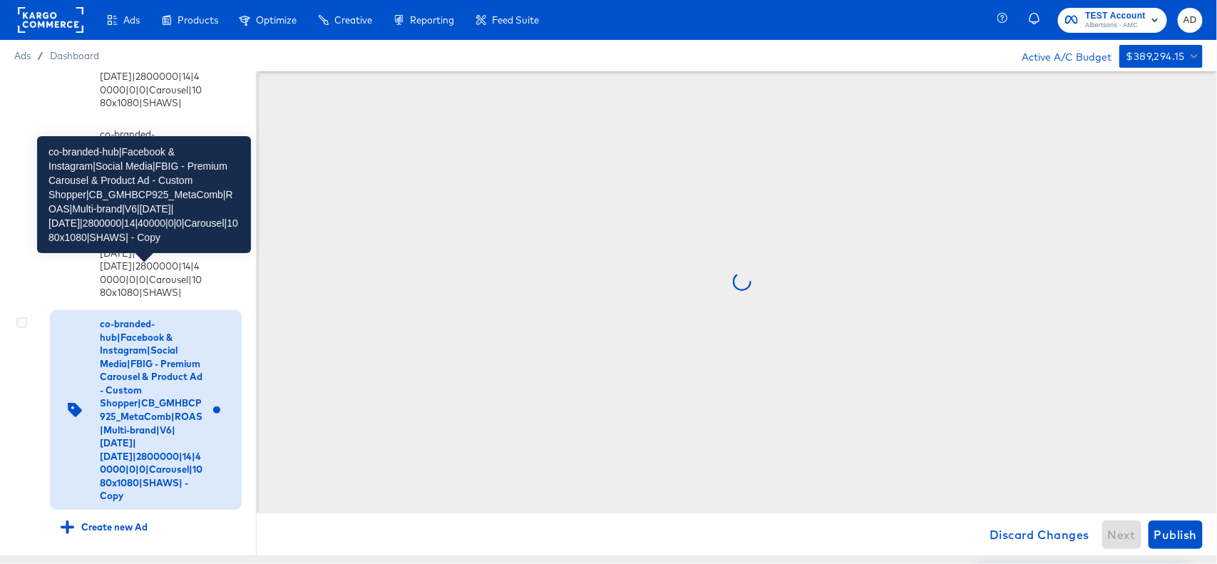
scroll to position [0, 0]
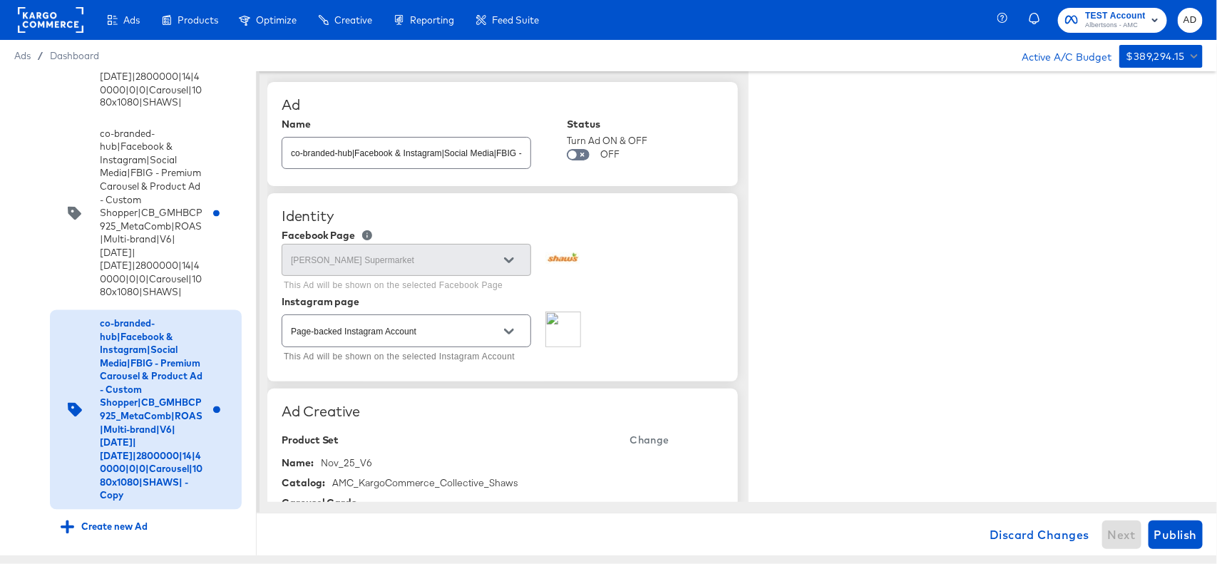
click at [488, 157] on input "co-branded-hub|Facebook & Instagram|Social Media|FBIG - Premium Carousel & Prod…" at bounding box center [406, 147] width 248 height 31
click at [488, 157] on input "text" at bounding box center [406, 147] width 248 height 31
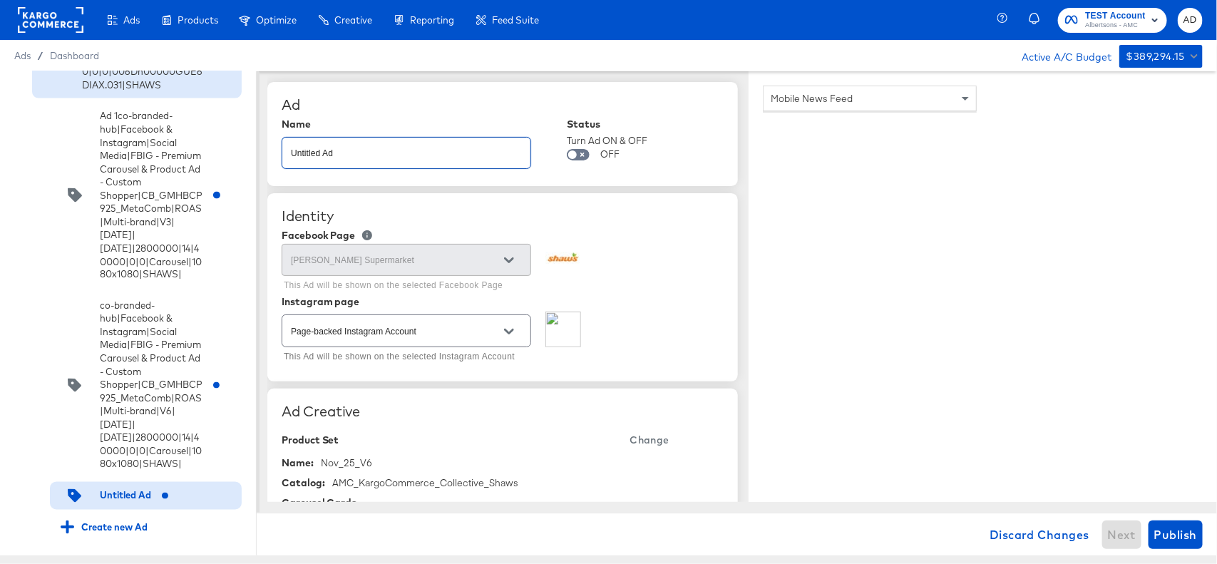
scroll to position [3914, 0]
click at [385, 162] on input "Untitled Ad" at bounding box center [406, 147] width 248 height 31
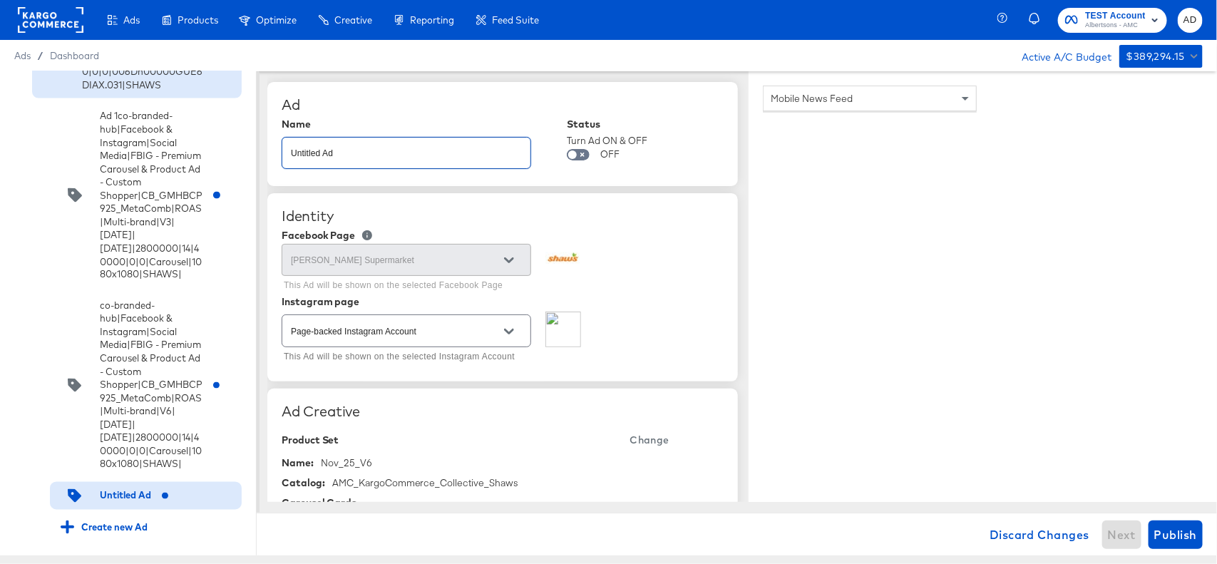
paste input "co-branded-hub|Facebook & Instagram|Social Media|FBIG - Premium Carousel & Prod…"
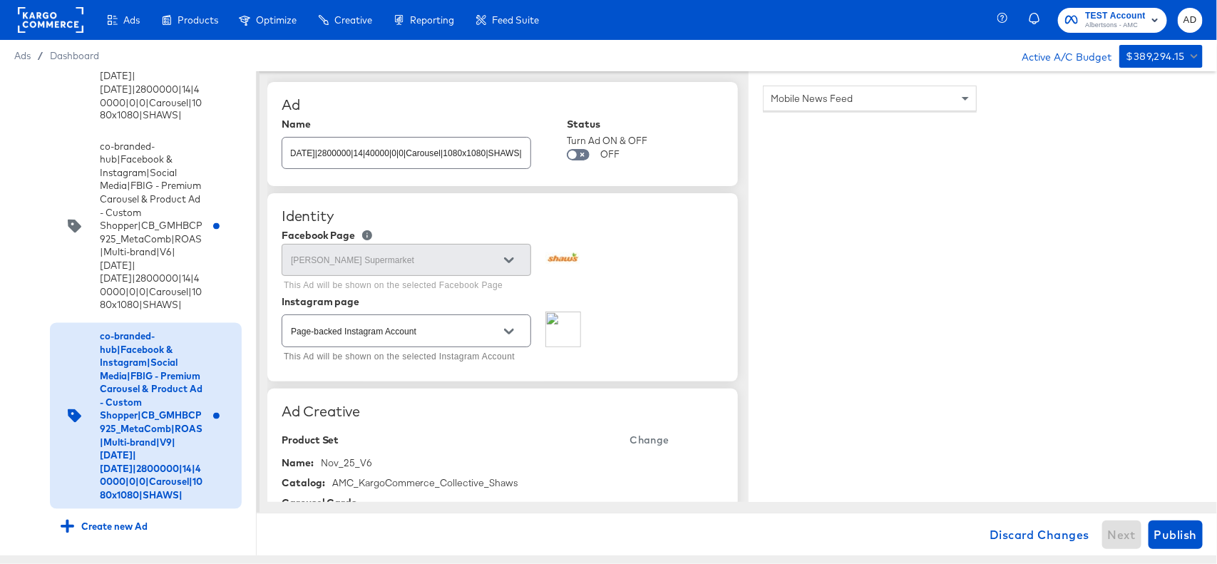
scroll to position [4099, 0]
click at [682, 165] on div "Name co-branded-hub|Facebook & Instagram|Social Media|FBIG - Premium Carousel &…" at bounding box center [503, 145] width 442 height 54
click at [653, 265] on div "[PERSON_NAME] Supermarket This Ad will be shown on the selected Facebook Page" at bounding box center [503, 268] width 442 height 55
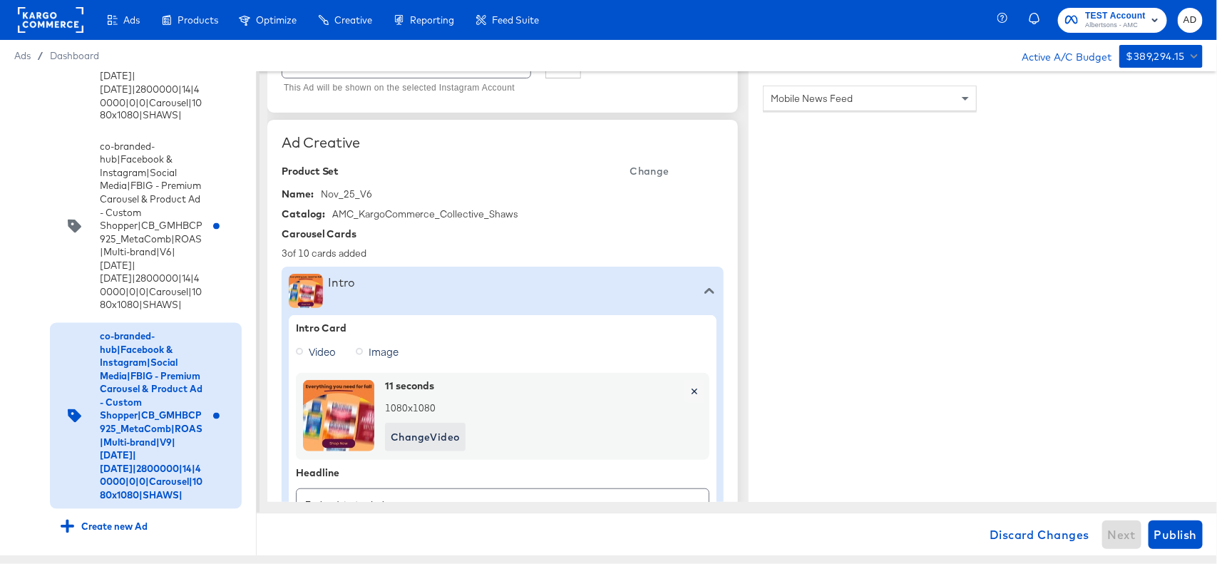
scroll to position [270, 0]
click at [650, 166] on span "Change" at bounding box center [649, 171] width 39 height 18
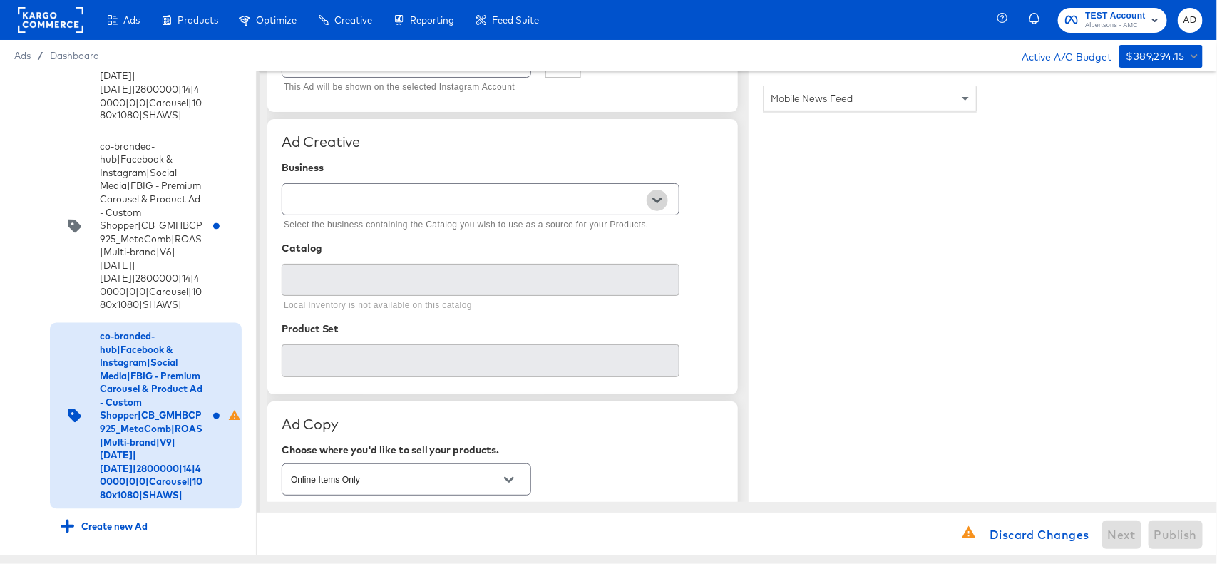
click at [657, 205] on button "Open" at bounding box center [657, 200] width 21 height 21
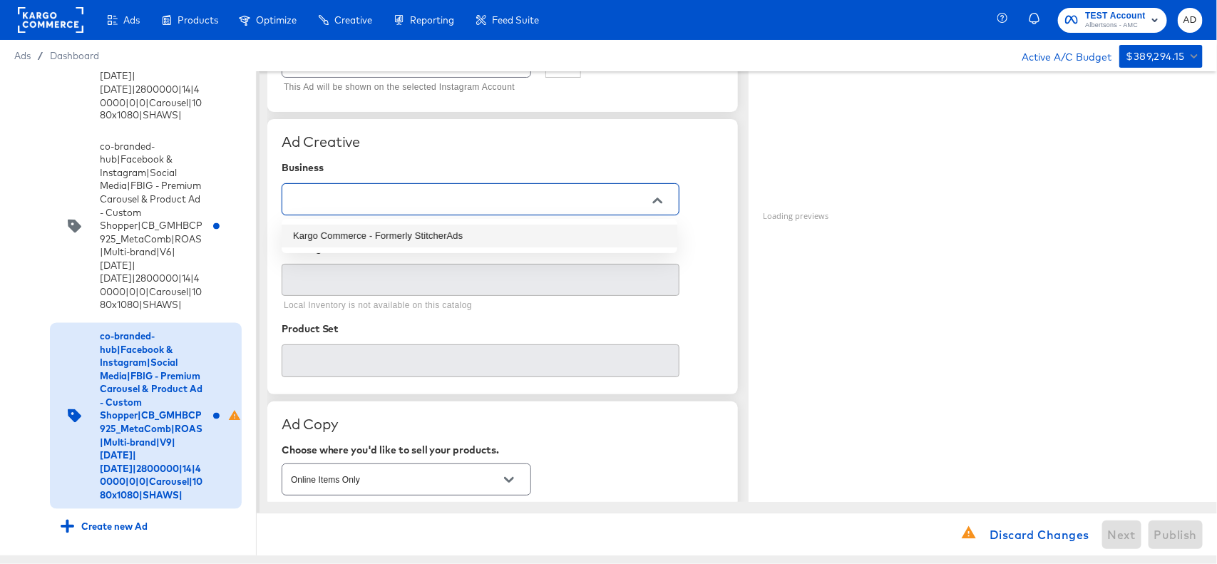
click at [419, 247] on li "Kargo Commerce - Formerly StitcherAds" at bounding box center [480, 236] width 396 height 23
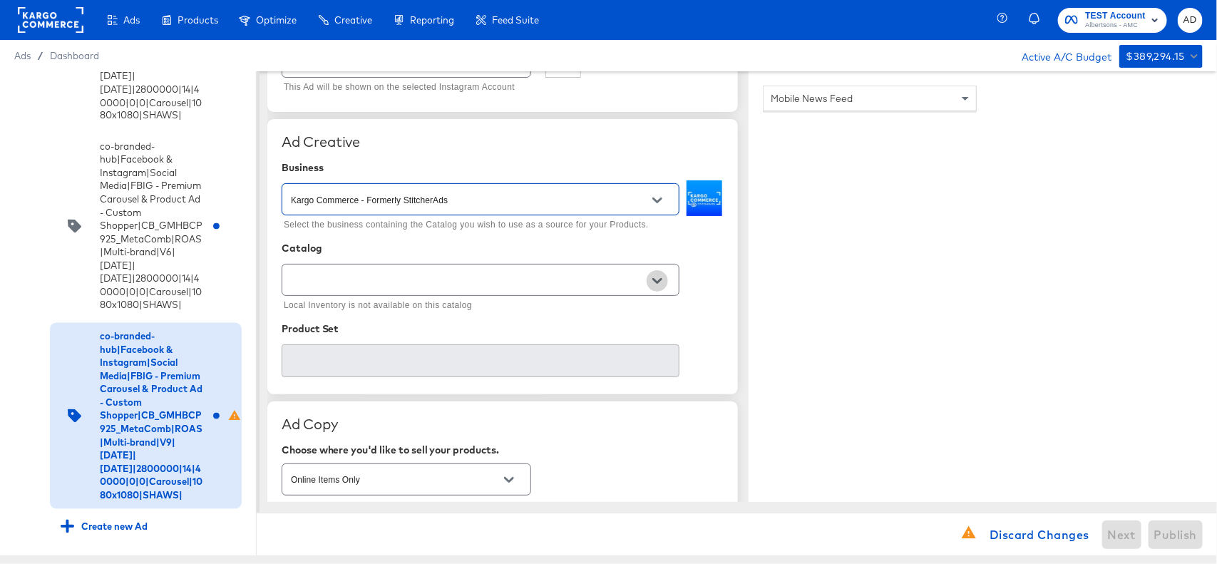
click at [657, 283] on icon "Open" at bounding box center [657, 281] width 10 height 6
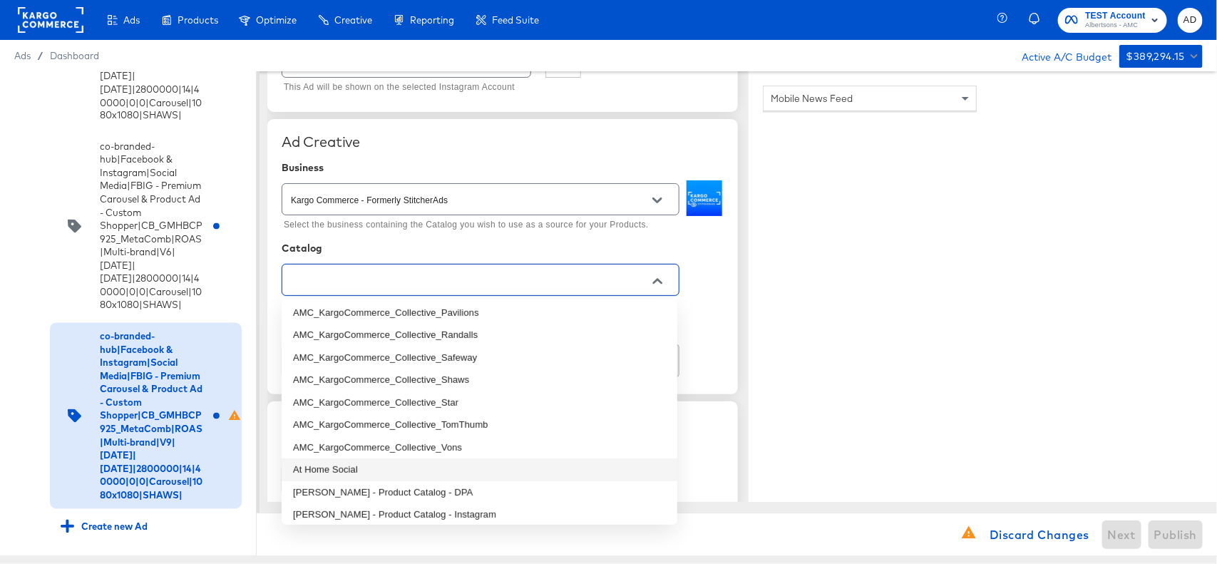
scroll to position [295, 0]
click at [460, 374] on li "AMC_KargoCommerce_Collective_Shaws" at bounding box center [480, 381] width 396 height 23
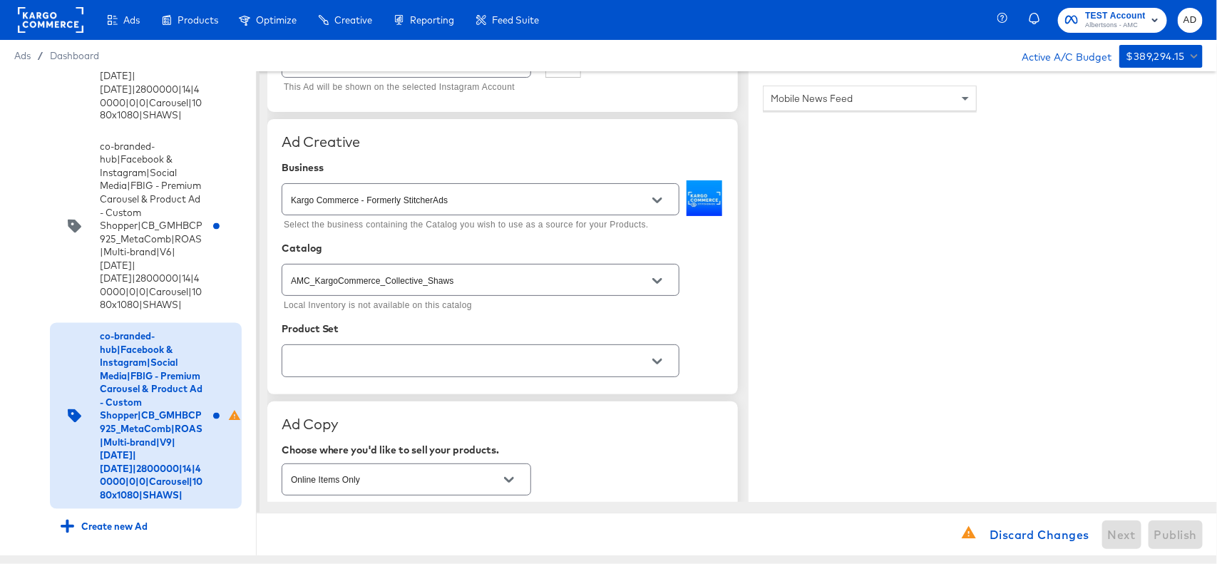
click at [713, 257] on div "Catalog AMC_KargoCommerce_Collective_Shaws Local Inventory is not available on …" at bounding box center [503, 310] width 442 height 137
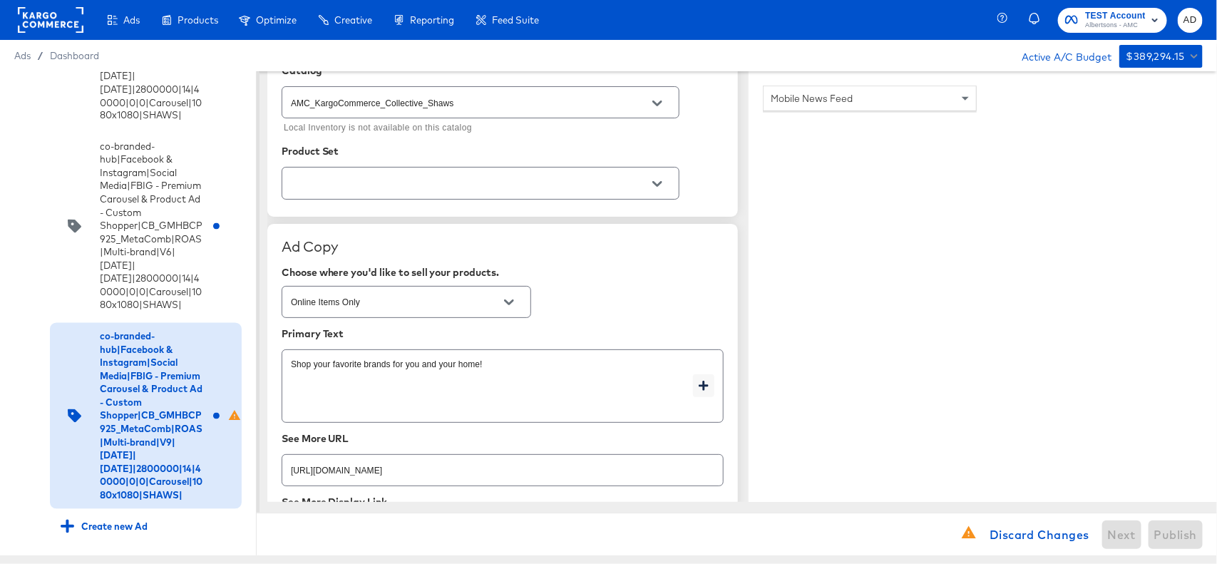
scroll to position [448, 0]
click at [660, 183] on icon "Open" at bounding box center [657, 183] width 10 height 6
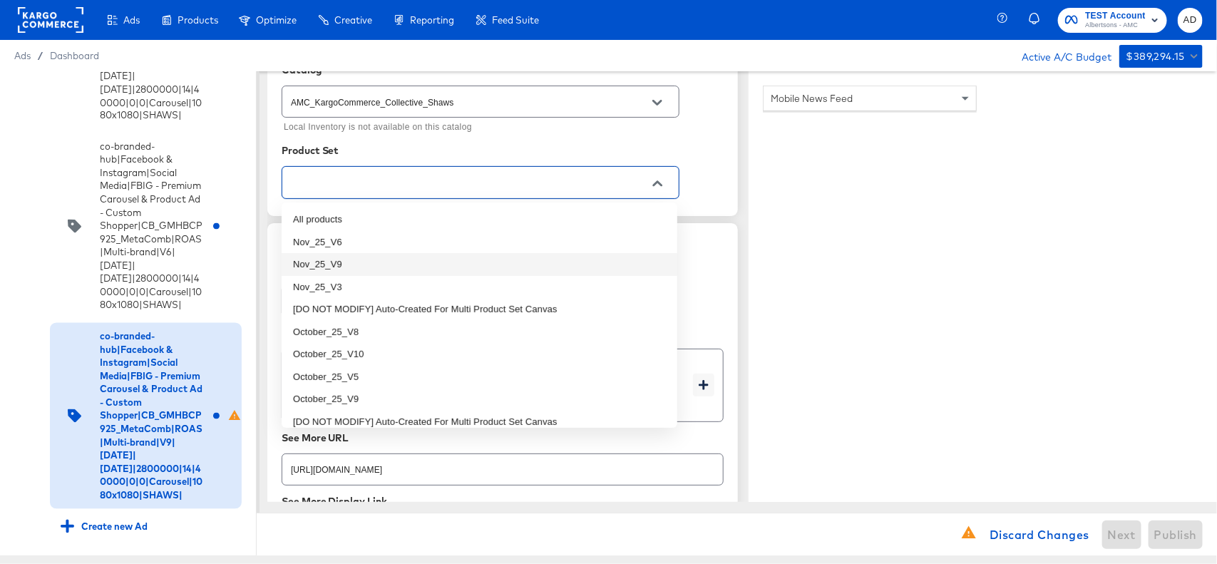
click at [344, 260] on li "Nov_25_V9" at bounding box center [480, 264] width 396 height 23
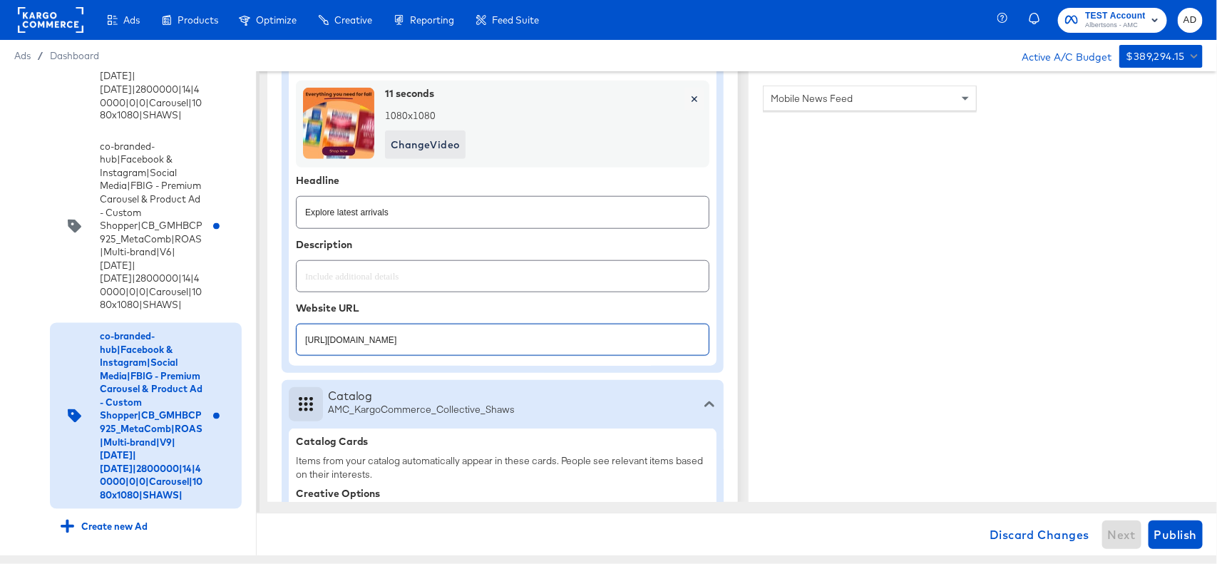
click at [575, 348] on input "[URL][DOMAIN_NAME]" at bounding box center [503, 334] width 412 height 31
paste input "shop/aisles/personal-care-health"
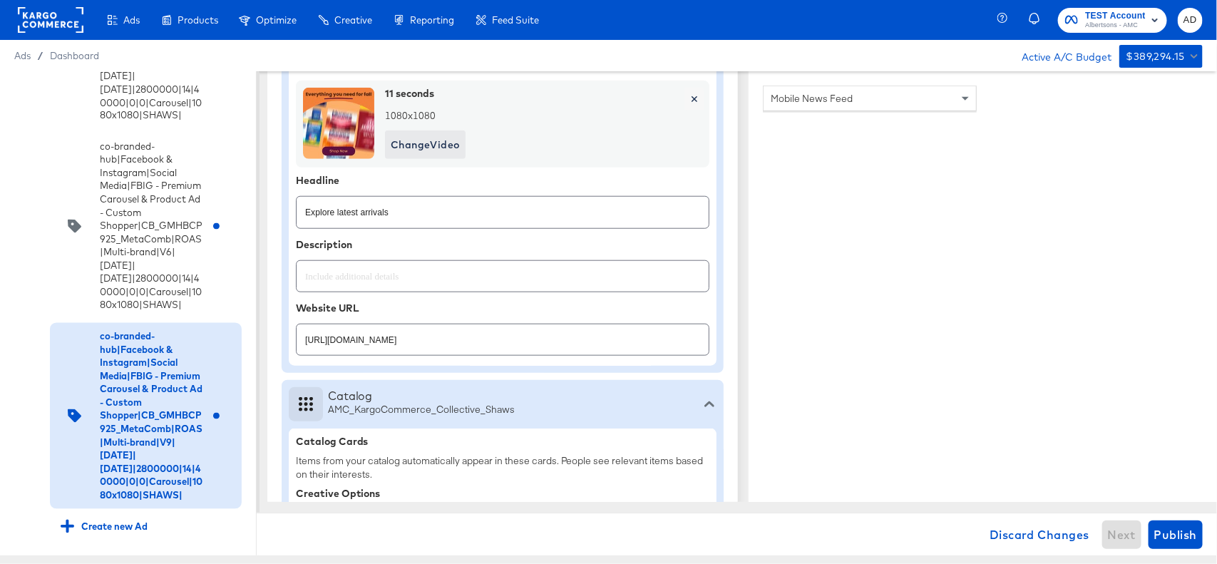
click at [714, 298] on div "Intro Card Video Image 11 seconds 1080 x 1080 Change Video ✕ Headline Explore l…" at bounding box center [503, 194] width 428 height 343
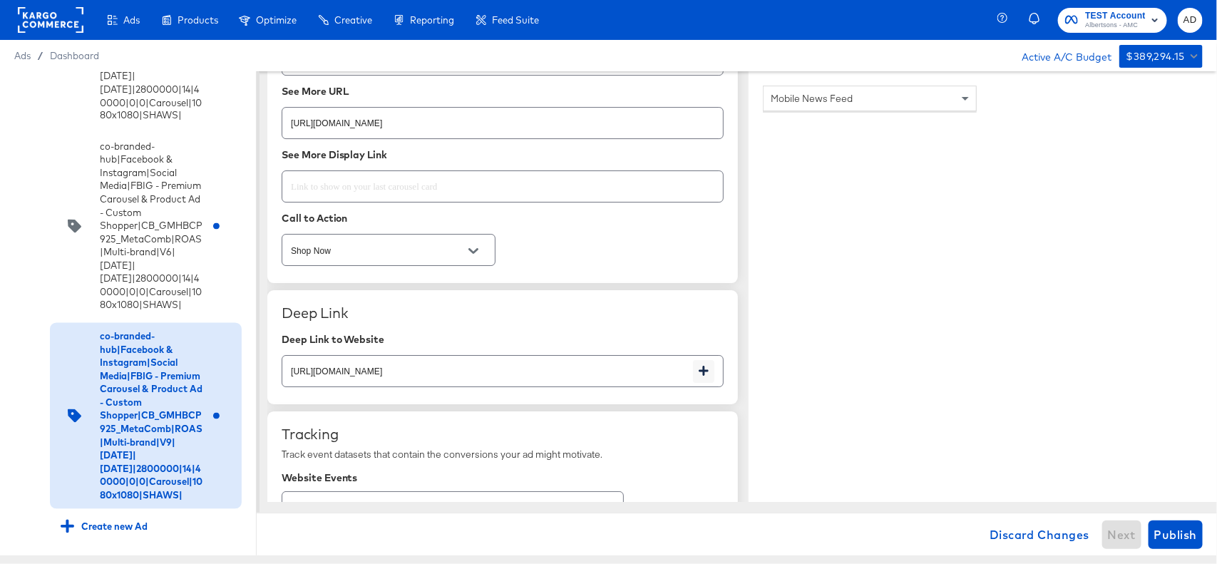
scroll to position [2194, 0]
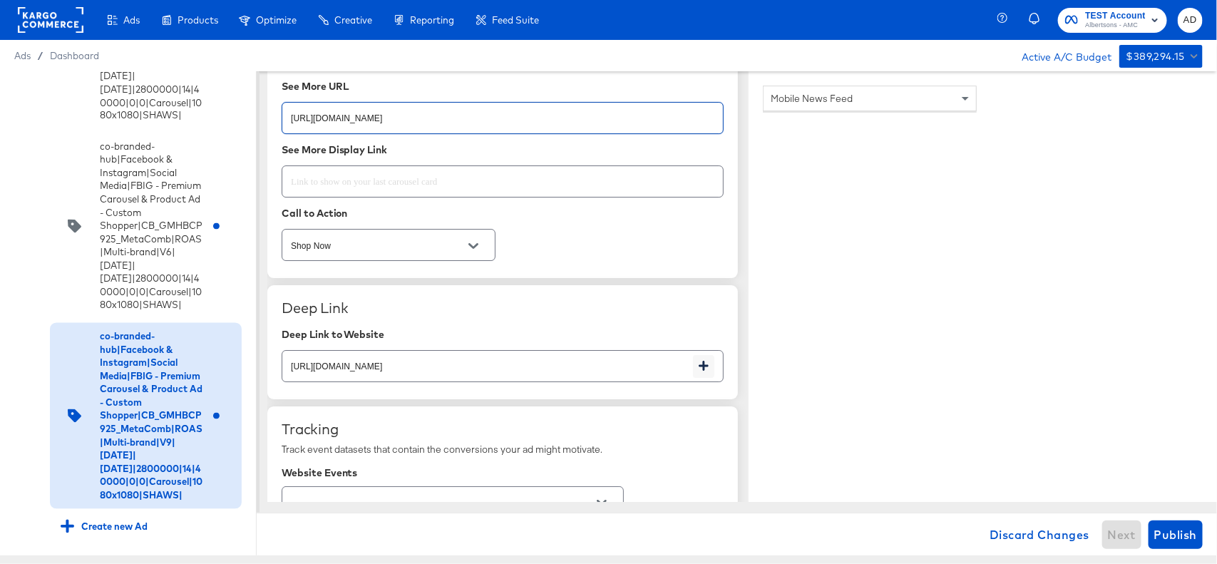
click at [547, 115] on input "[URL][DOMAIN_NAME]" at bounding box center [502, 112] width 441 height 31
paste input "shop/aisles/personal-care-health"
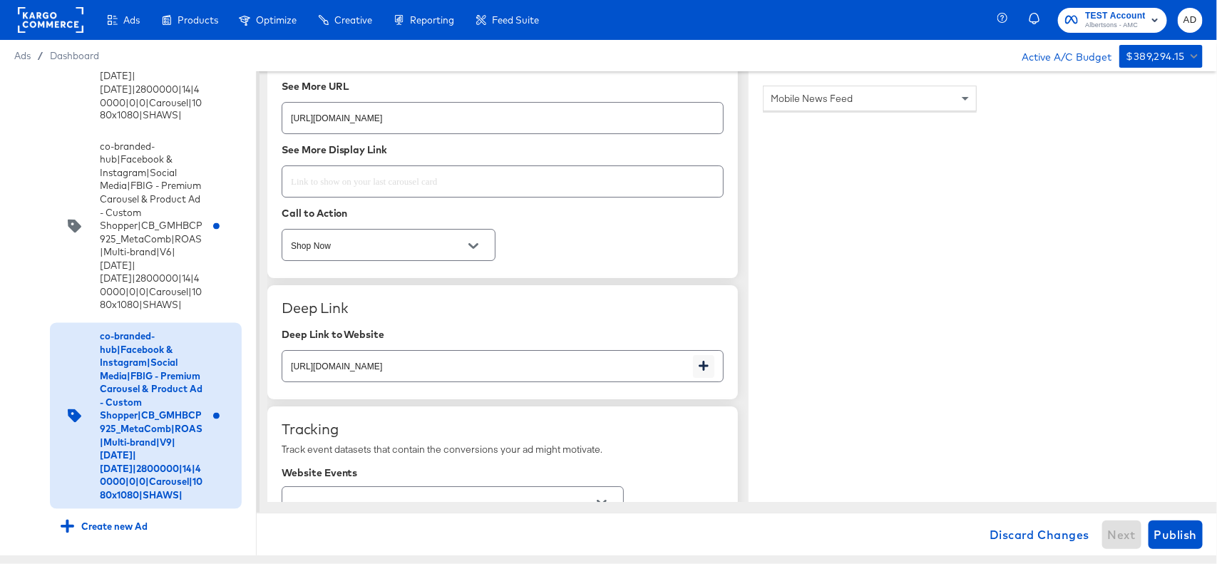
click at [657, 157] on div "Ad Copy Choose where you'd like to sell your products. Online Items Only Primar…" at bounding box center [502, 74] width 471 height 407
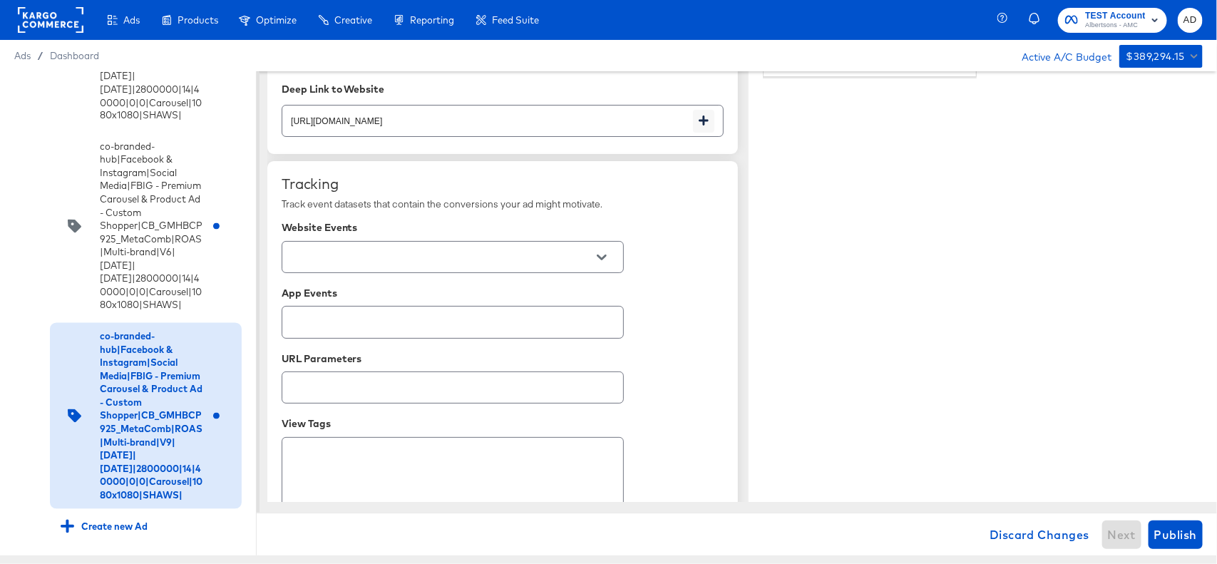
scroll to position [2444, 0]
click at [589, 123] on input "[URL][DOMAIN_NAME]" at bounding box center [487, 111] width 411 height 31
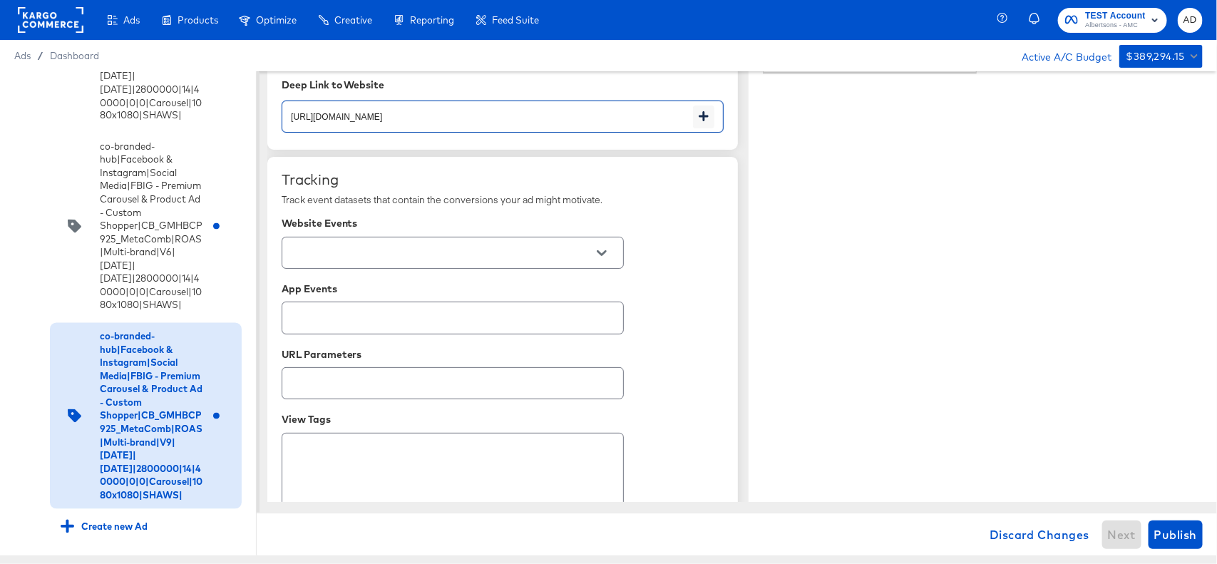
click at [589, 123] on input "[URL][DOMAIN_NAME]" at bounding box center [487, 111] width 411 height 31
paste input "shop/aisles/personal-care-health"
click at [667, 165] on div "Tracking Track event datasets that contain the conversions your ad might motiva…" at bounding box center [502, 349] width 471 height 384
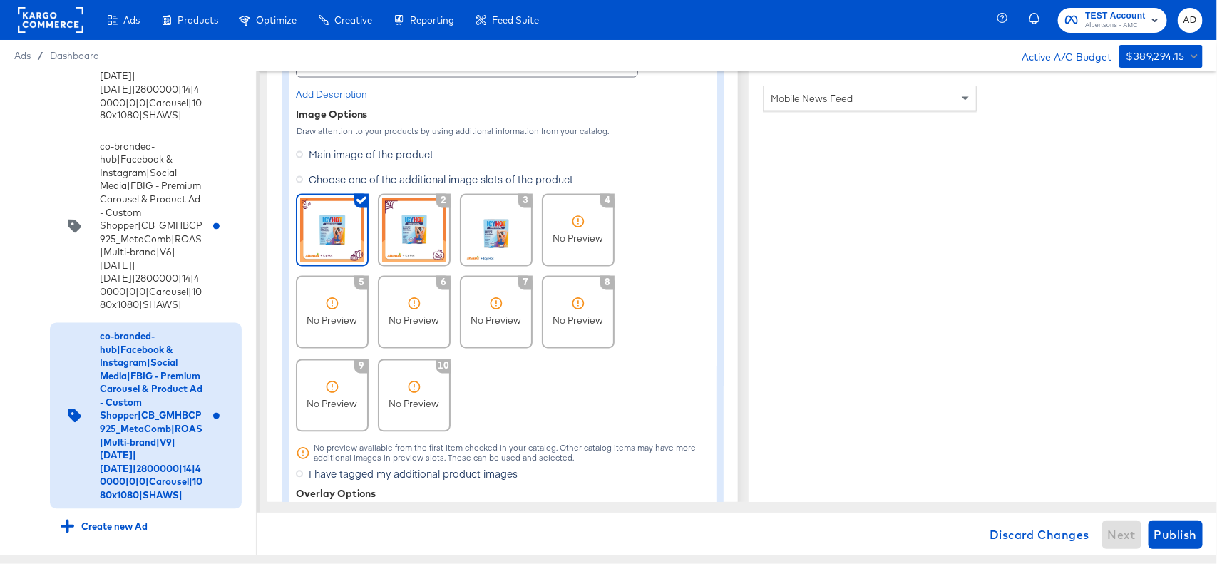
scroll to position [1097, 0]
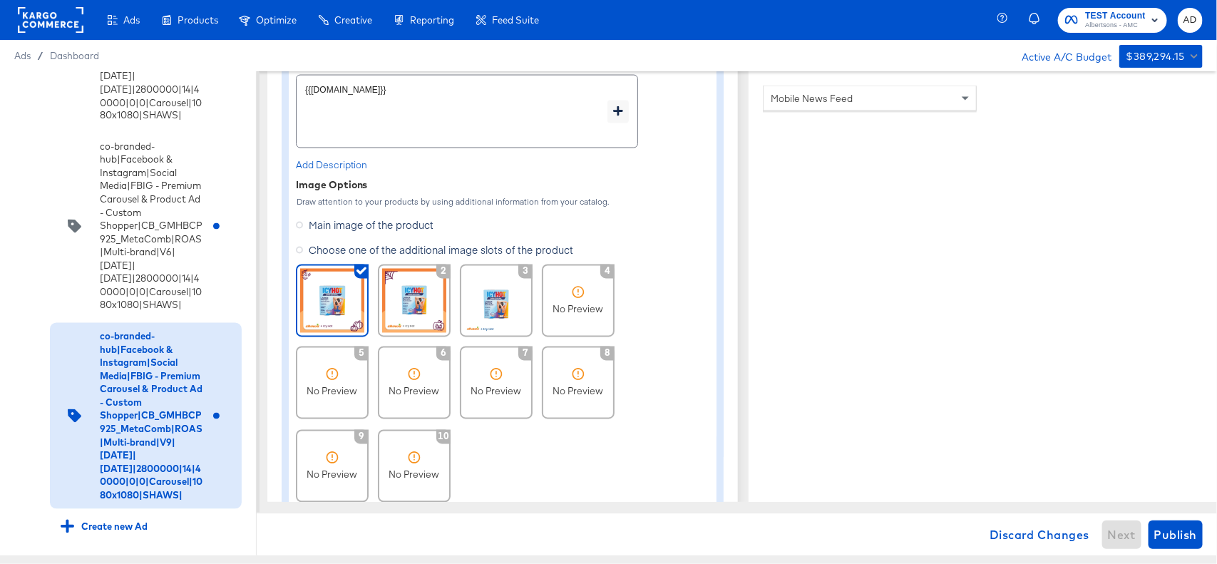
click at [697, 252] on div "Choose one of the additional image slots of the product 2 3 4 No Preview 5 No P…" at bounding box center [503, 387] width 414 height 295
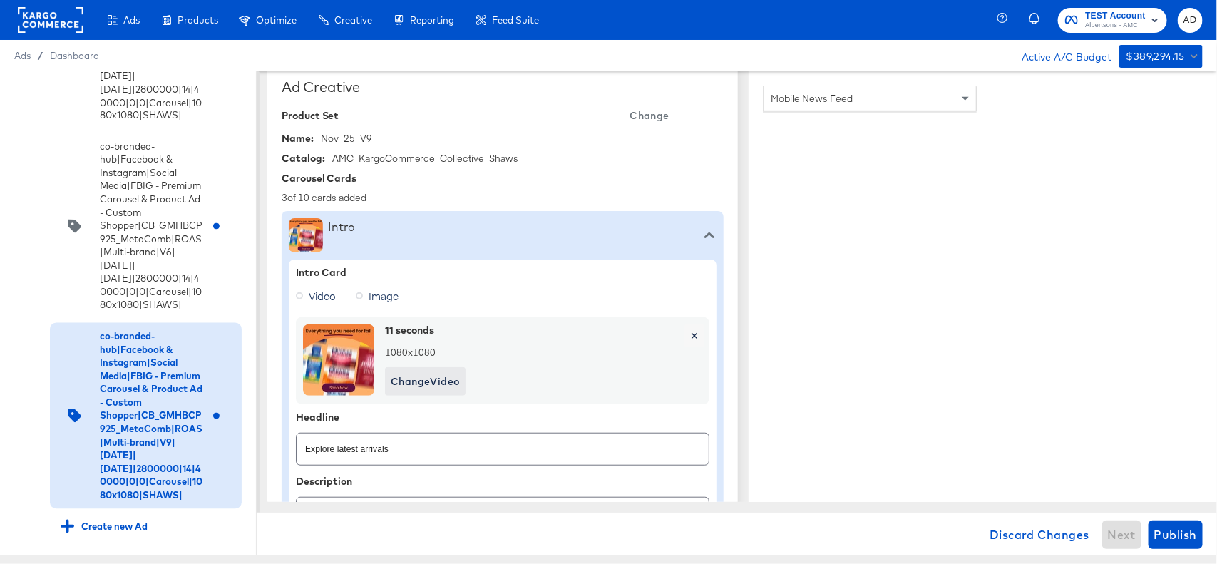
scroll to position [269, 0]
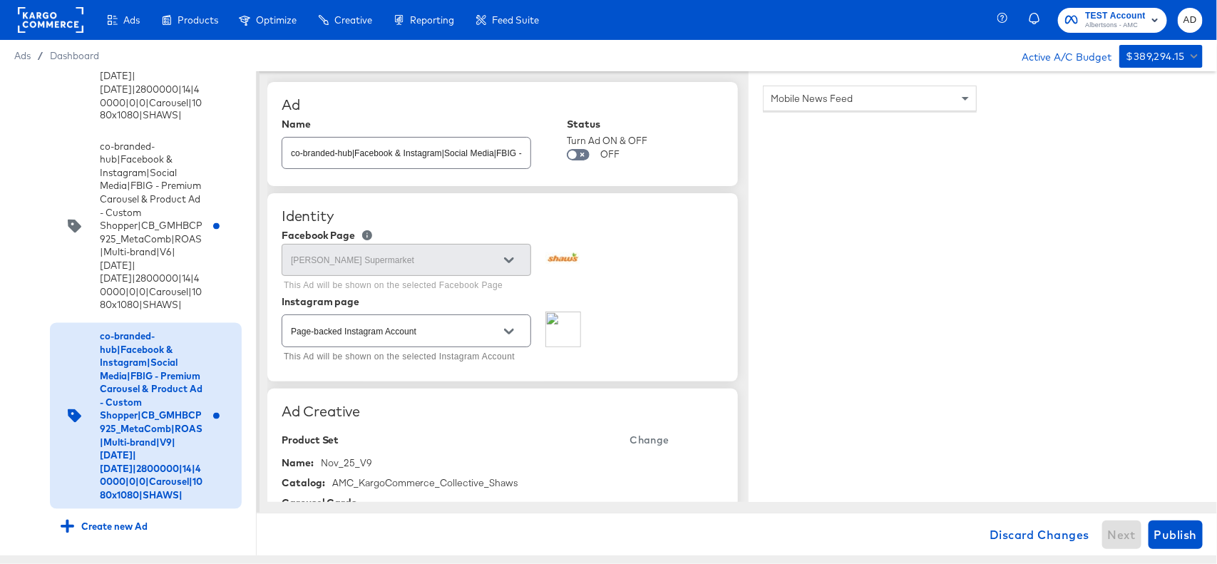
click at [685, 254] on div "[PERSON_NAME] Supermarket This Ad will be shown on the selected Facebook Page" at bounding box center [503, 268] width 442 height 55
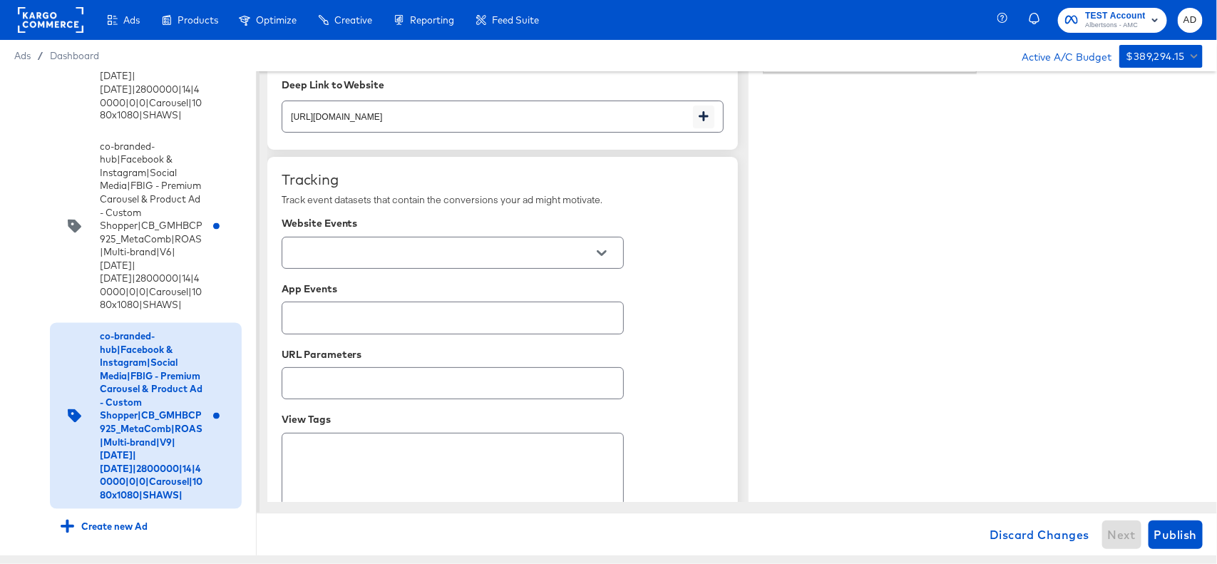
scroll to position [2443, 0]
click at [600, 257] on icon "Open" at bounding box center [602, 254] width 10 height 6
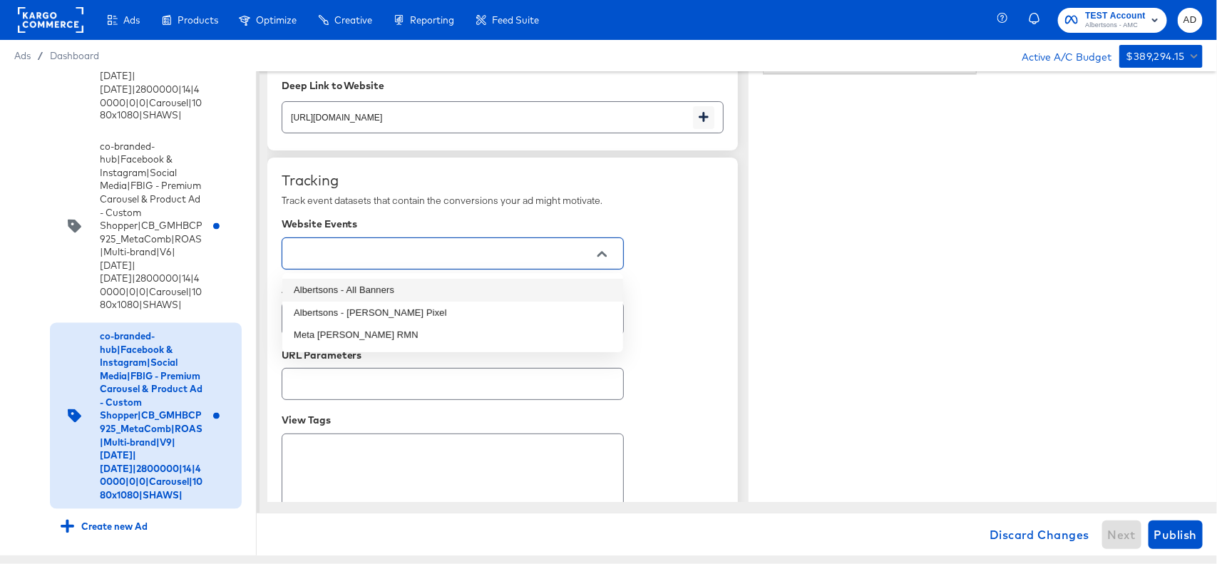
click at [354, 284] on li "Albertsons - All Banners" at bounding box center [452, 290] width 341 height 23
type input "Albertsons - All Banners"
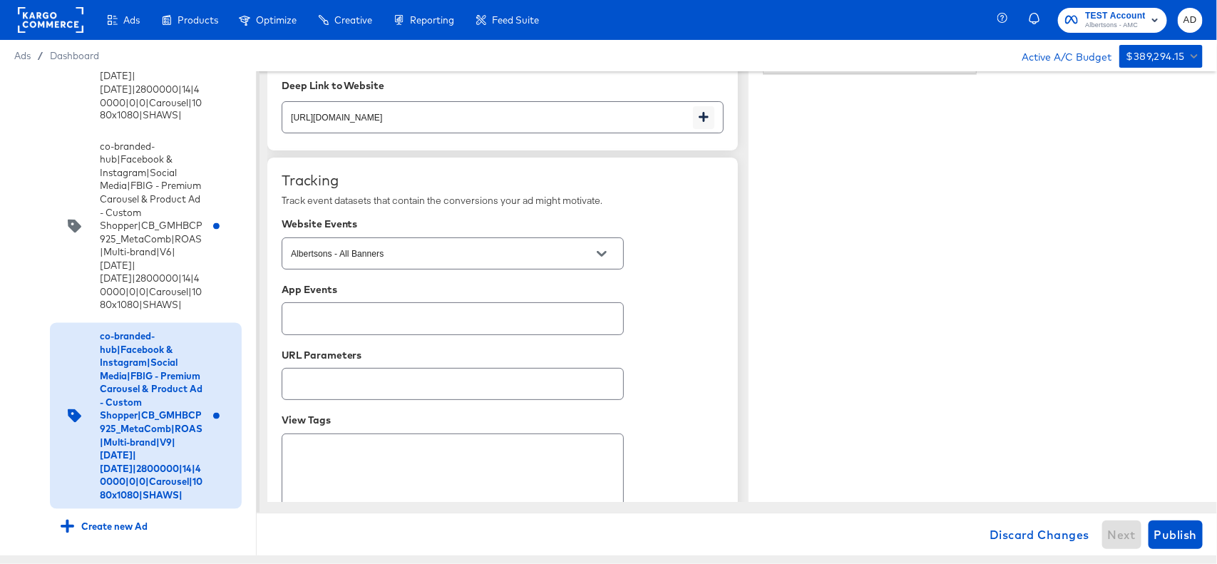
click at [683, 244] on div "Tracking Track event datasets that contain the conversions your ad might motiva…" at bounding box center [503, 349] width 442 height 355
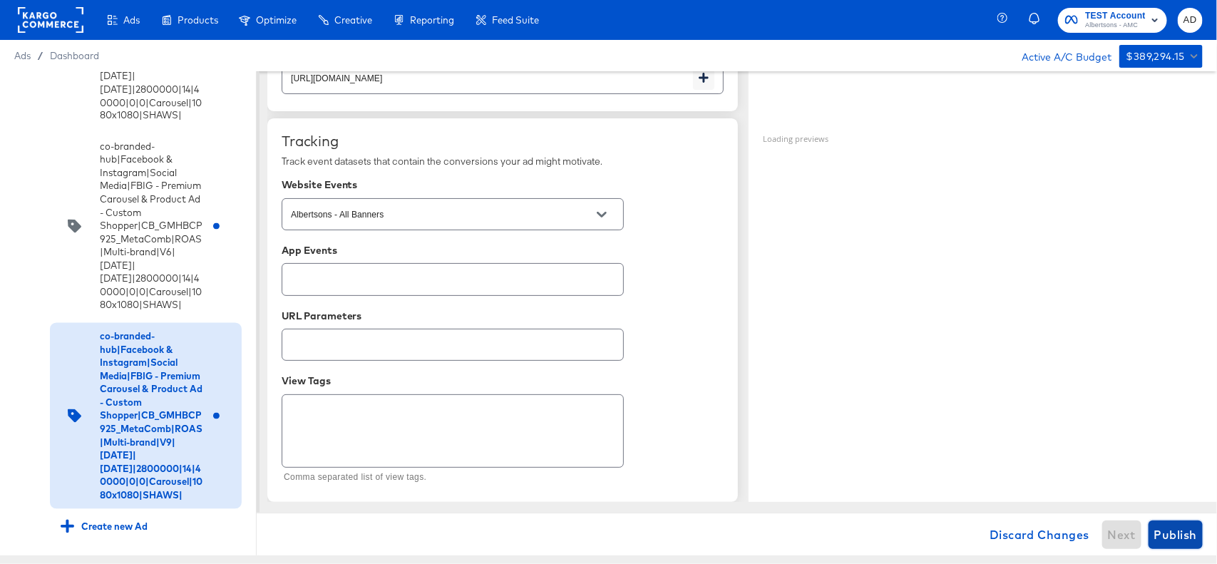
click at [1166, 531] on span "Publish" at bounding box center [1176, 535] width 43 height 20
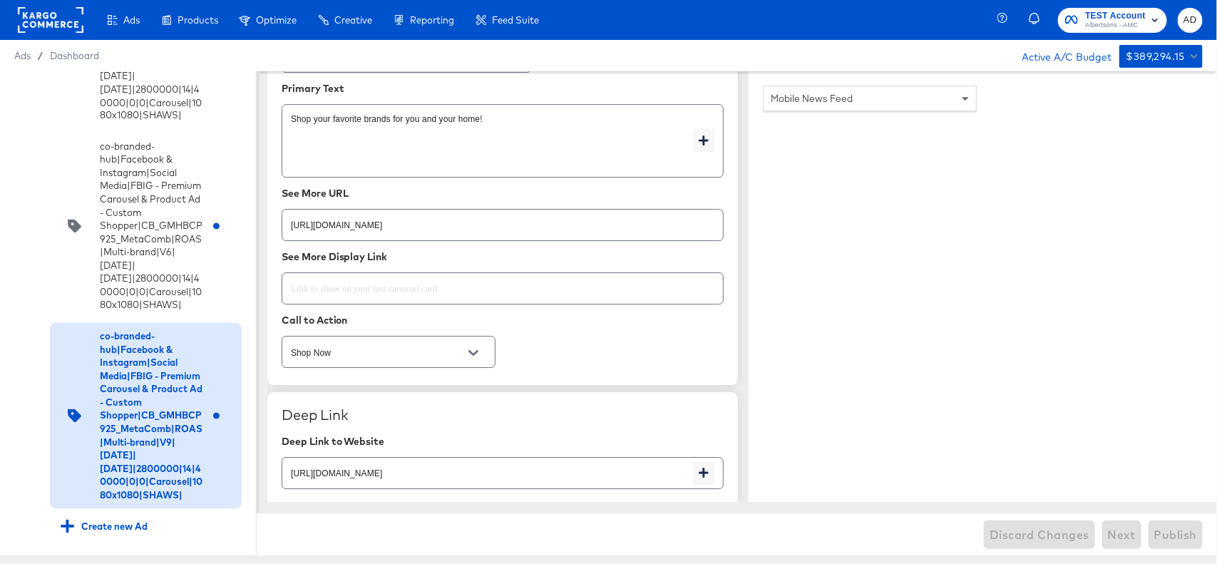
scroll to position [2089, 0]
click at [668, 350] on div "Ad Copy Choose where you'd like to sell your products. Online Items Only Primar…" at bounding box center [502, 179] width 471 height 407
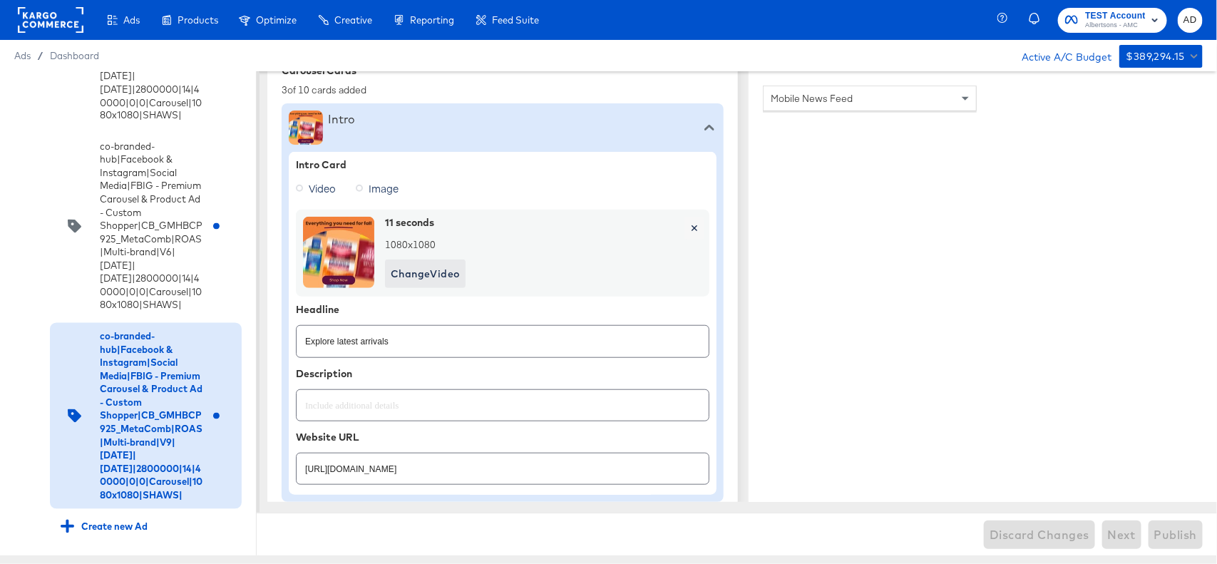
scroll to position [0, 0]
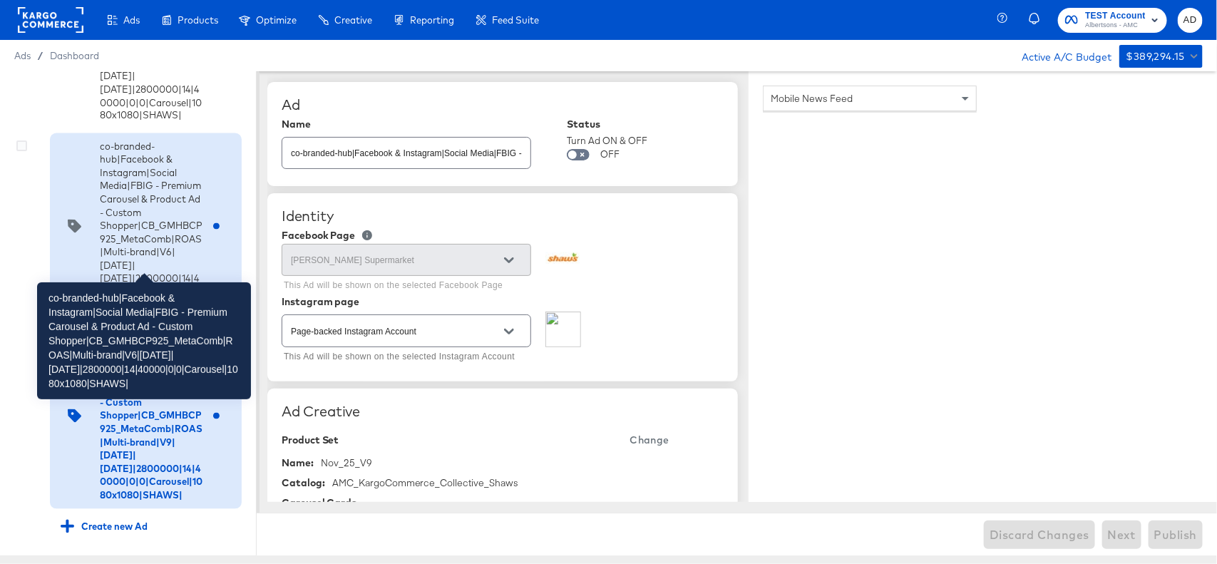
click at [140, 205] on div "co-branded-hub|Facebook & Instagram|Social Media|FBIG - Premium Carousel & Prod…" at bounding box center [151, 226] width 103 height 172
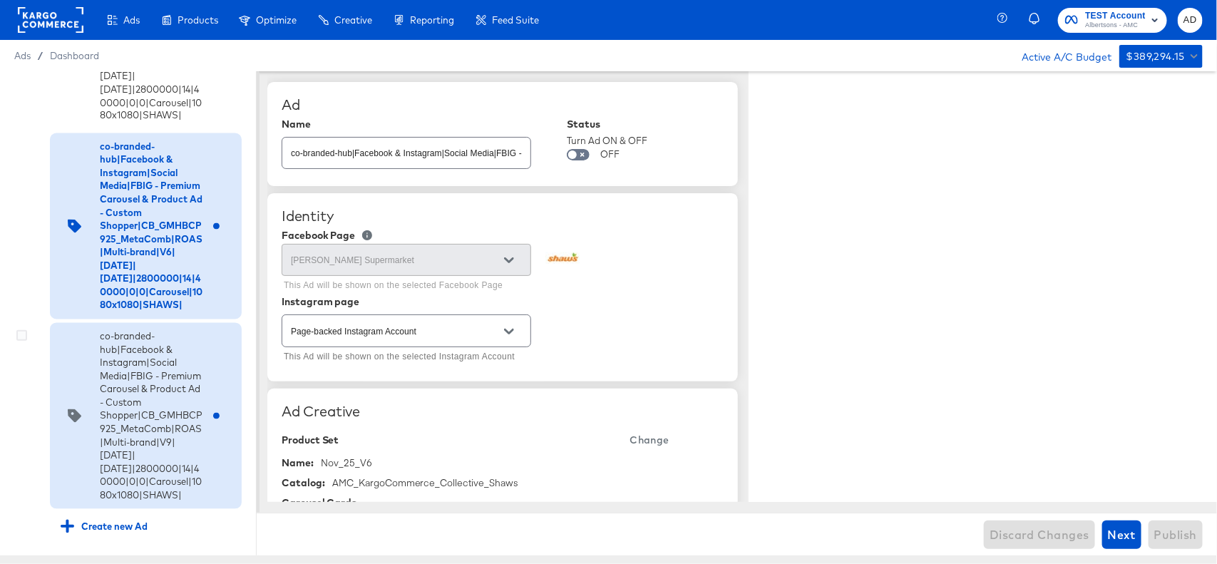
type textarea "x"
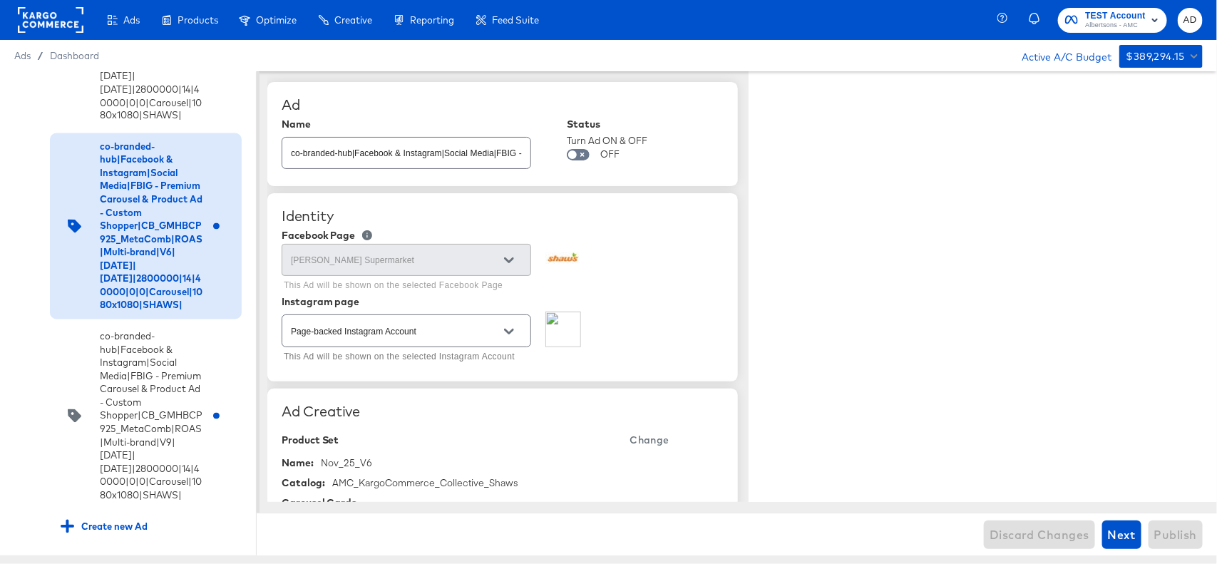
type textarea "x"
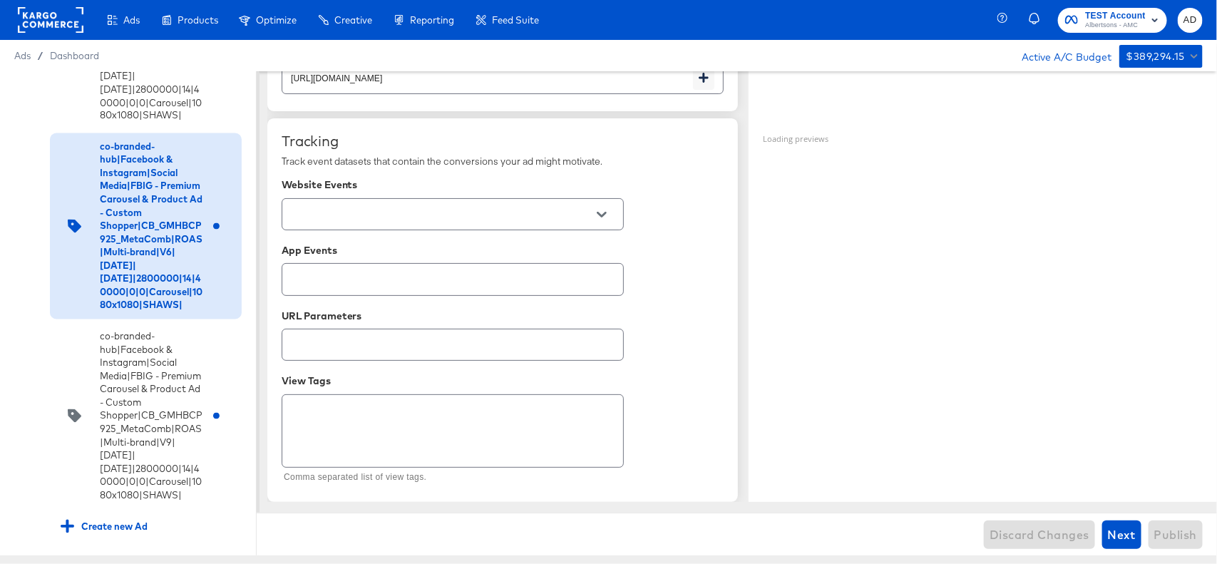
scroll to position [2453, 0]
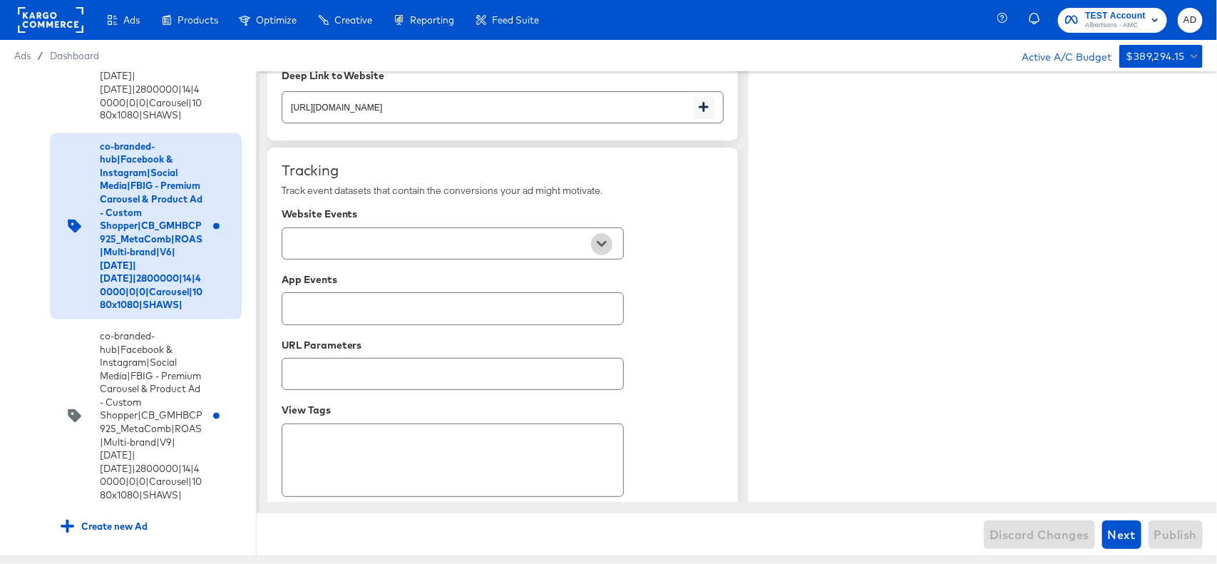
click at [607, 240] on button "Open" at bounding box center [601, 243] width 21 height 21
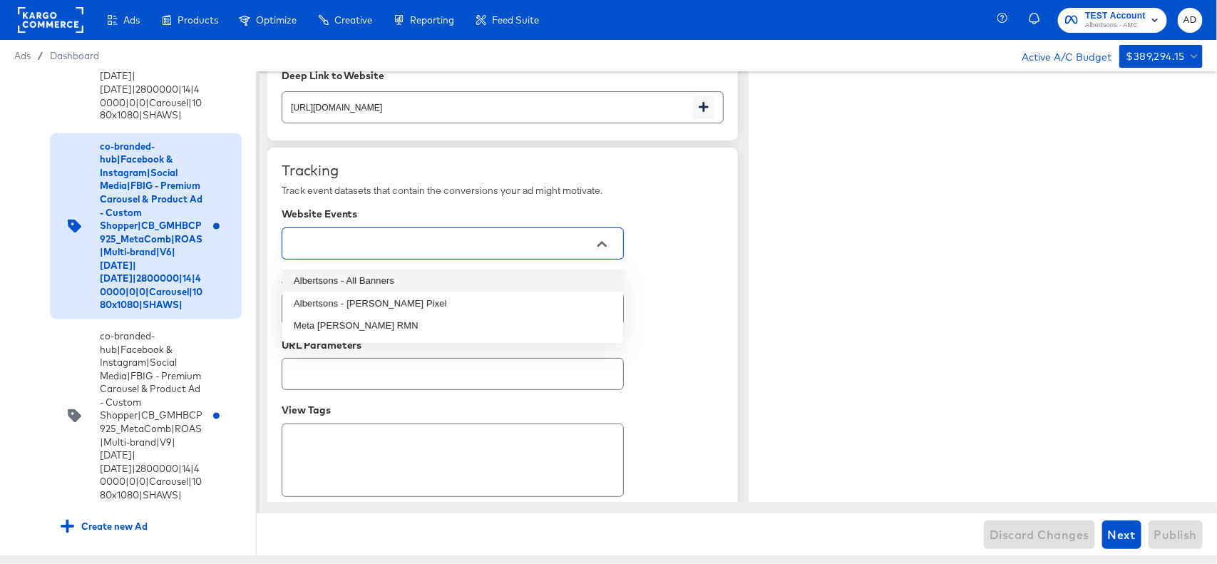
click at [369, 282] on li "Albertsons - All Banners" at bounding box center [452, 281] width 341 height 23
type textarea "x"
type input "Albertsons - All Banners"
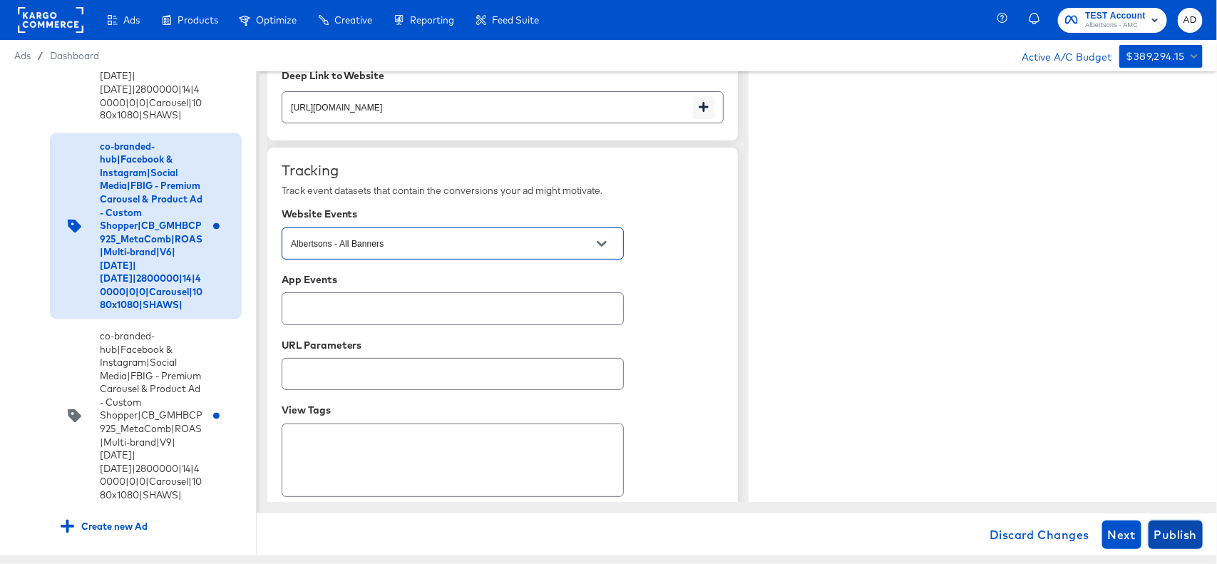
click at [1165, 533] on span "Publish" at bounding box center [1176, 535] width 43 height 20
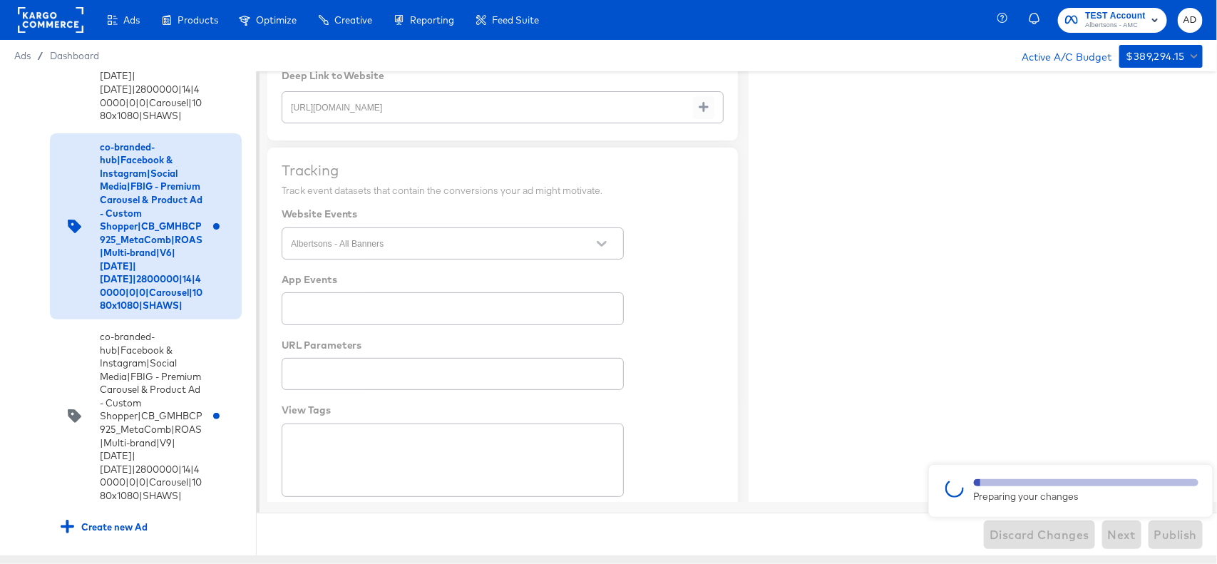
type textarea "x"
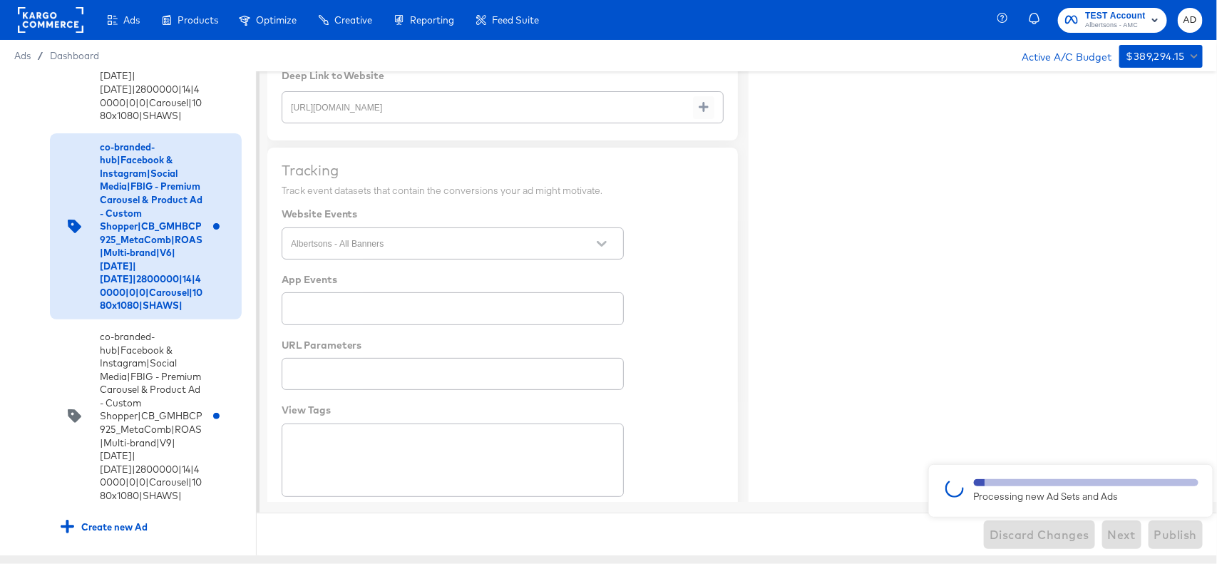
type textarea "x"
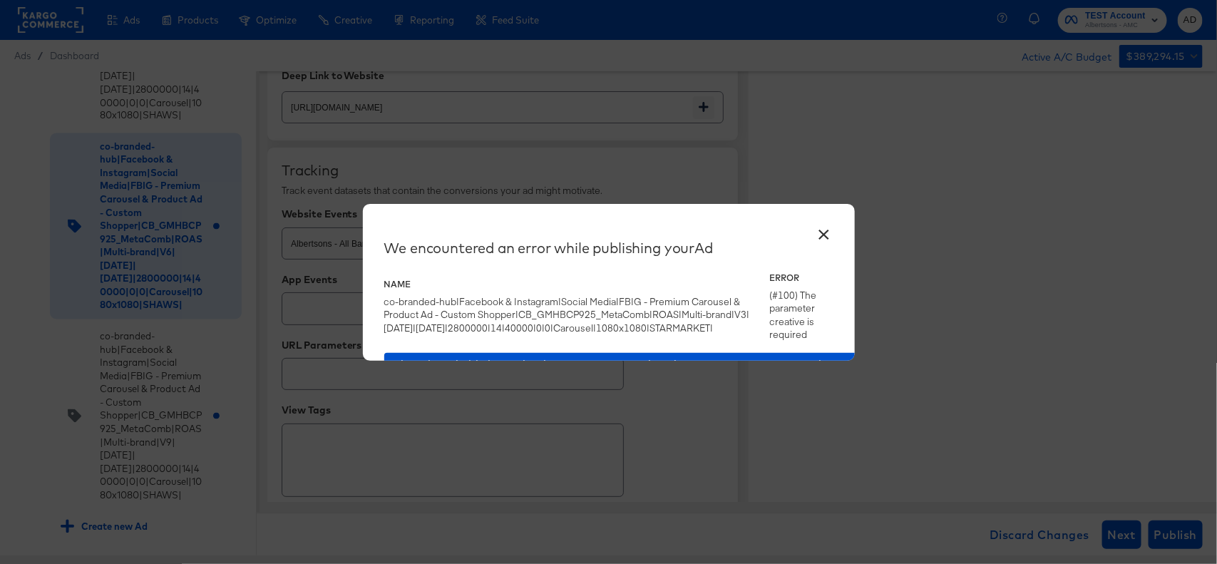
type textarea "x"
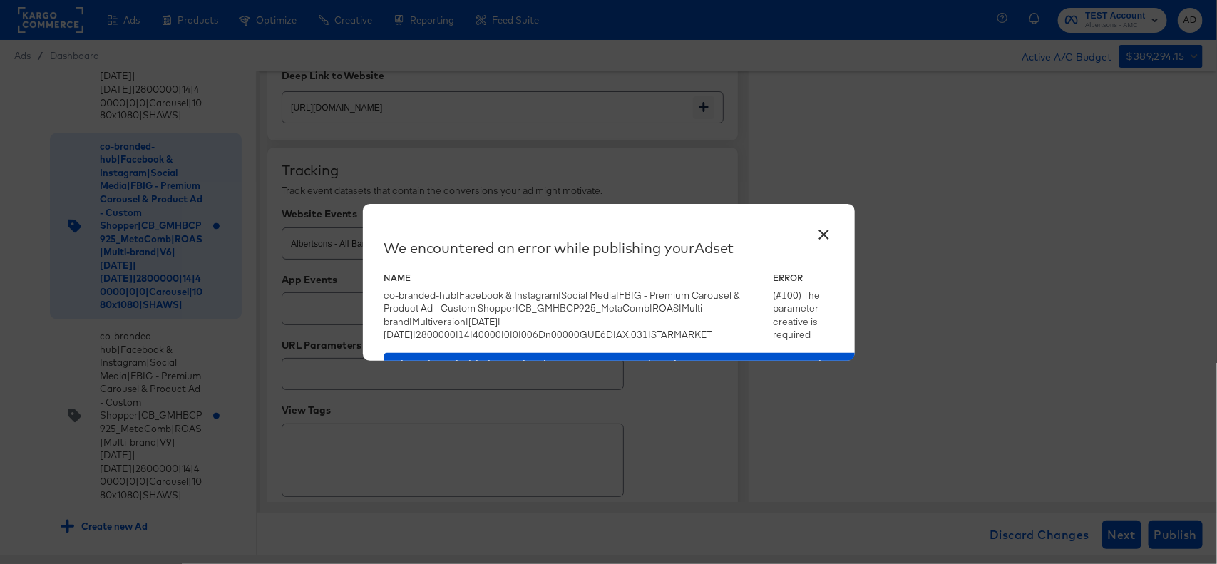
click at [831, 230] on button "×" at bounding box center [825, 231] width 26 height 26
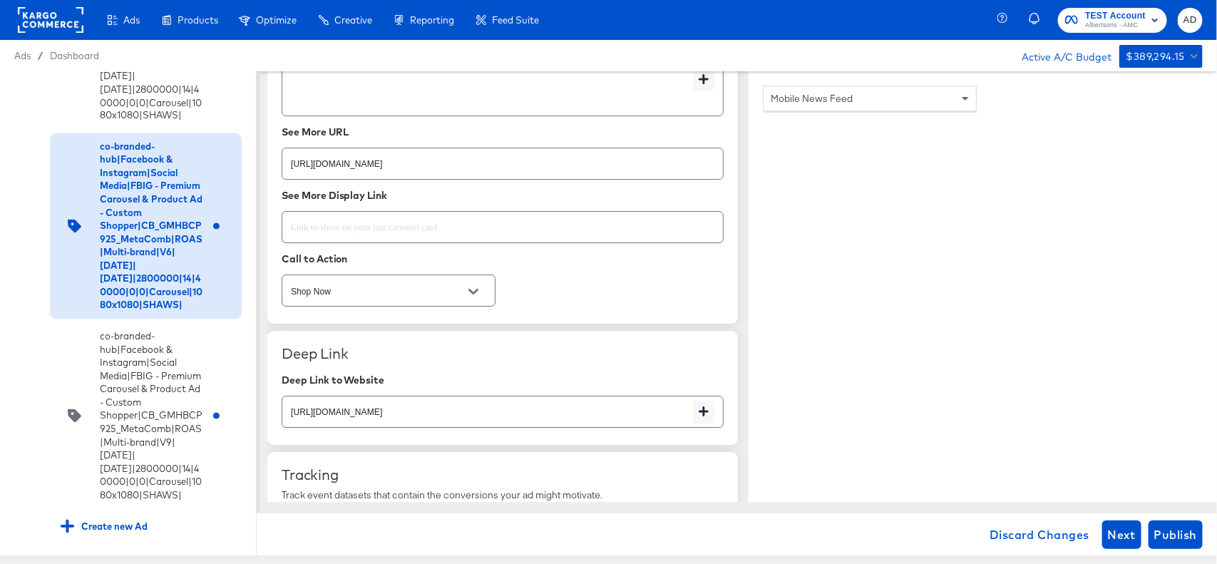
scroll to position [2148, 0]
click at [1192, 541] on span "Publish" at bounding box center [1176, 535] width 43 height 20
type textarea "x"
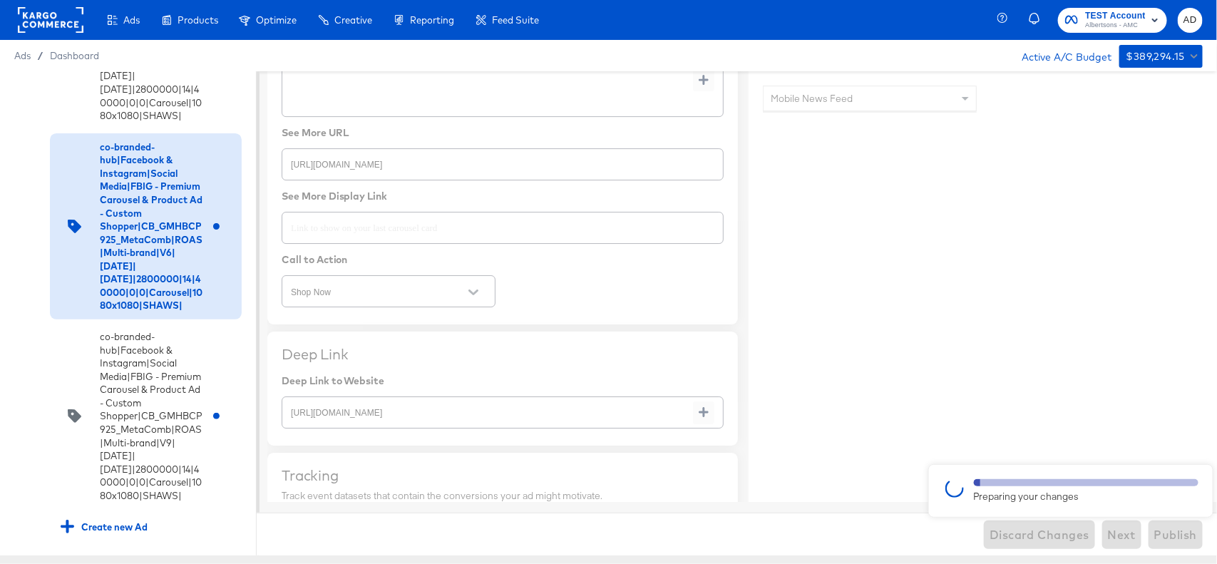
type textarea "x"
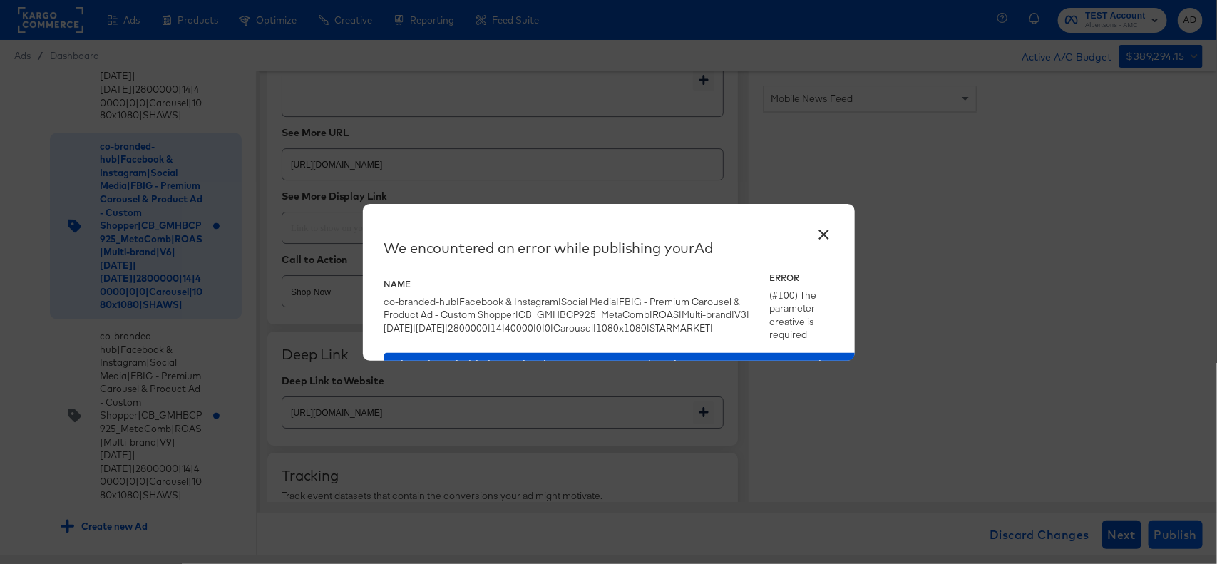
type textarea "x"
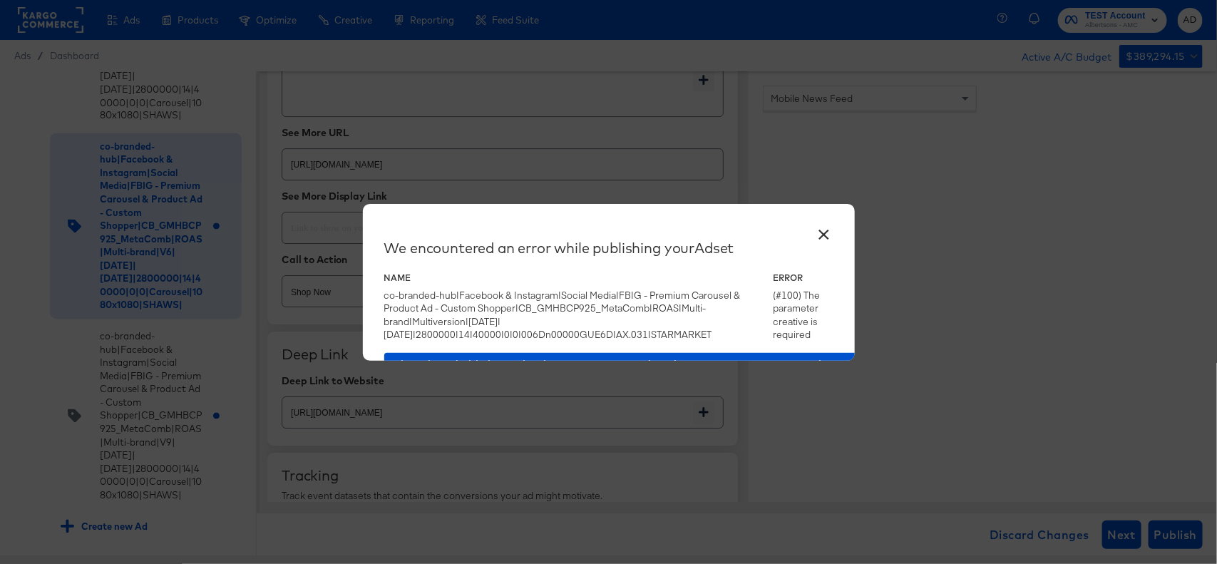
click at [831, 233] on button "×" at bounding box center [825, 231] width 26 height 26
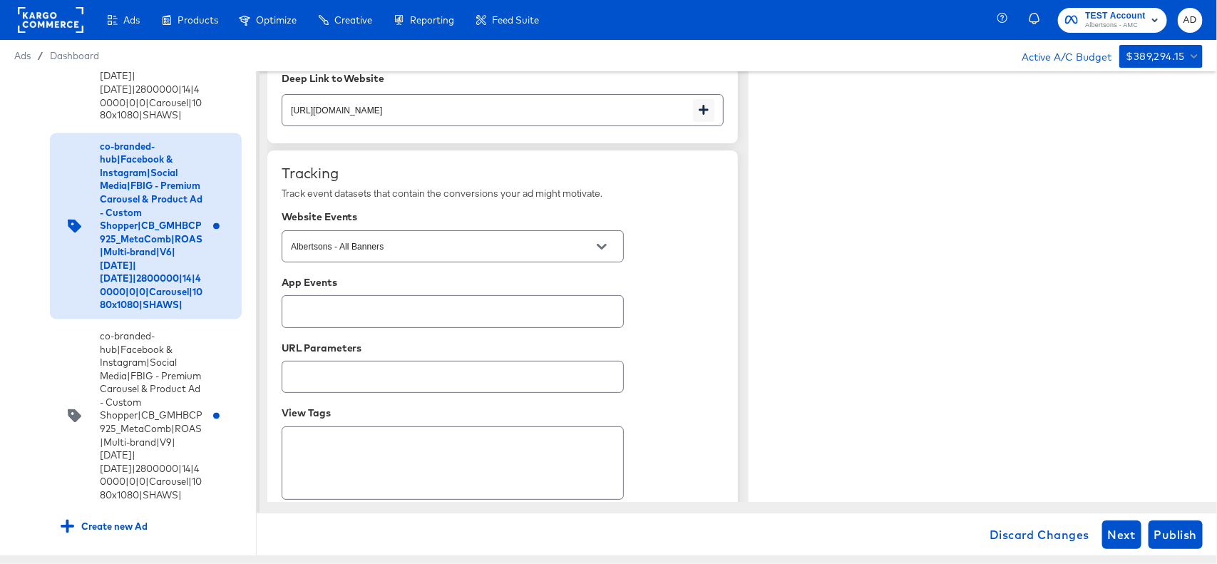
scroll to position [2485, 0]
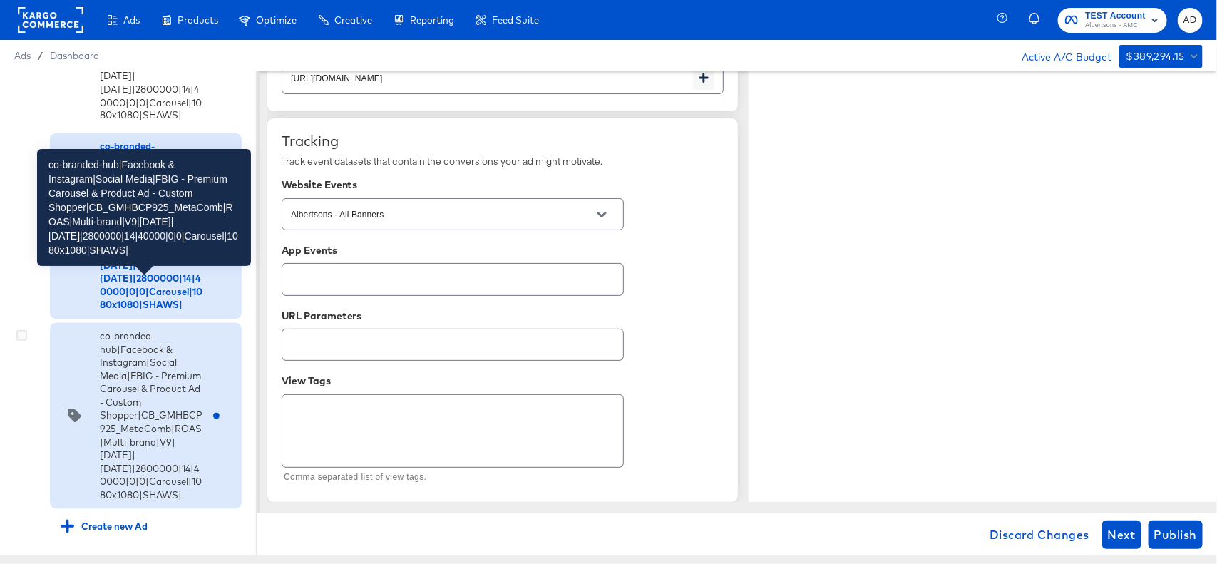
click at [108, 335] on div "co-branded-hub|Facebook & Instagram|Social Media|FBIG - Premium Carousel & Prod…" at bounding box center [151, 416] width 103 height 172
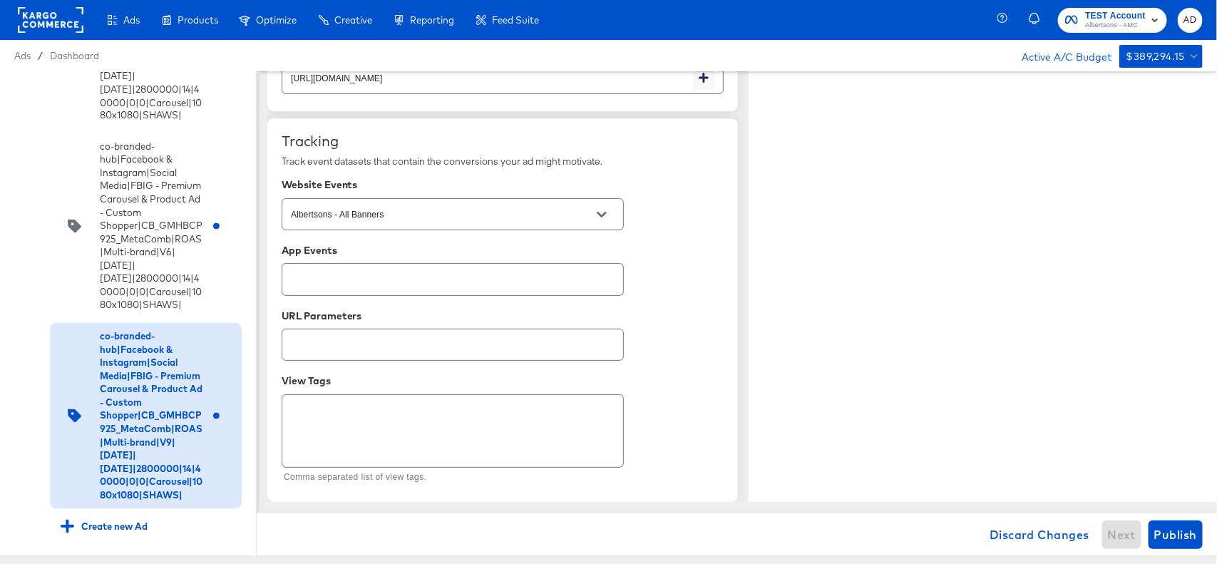
type textarea "x"
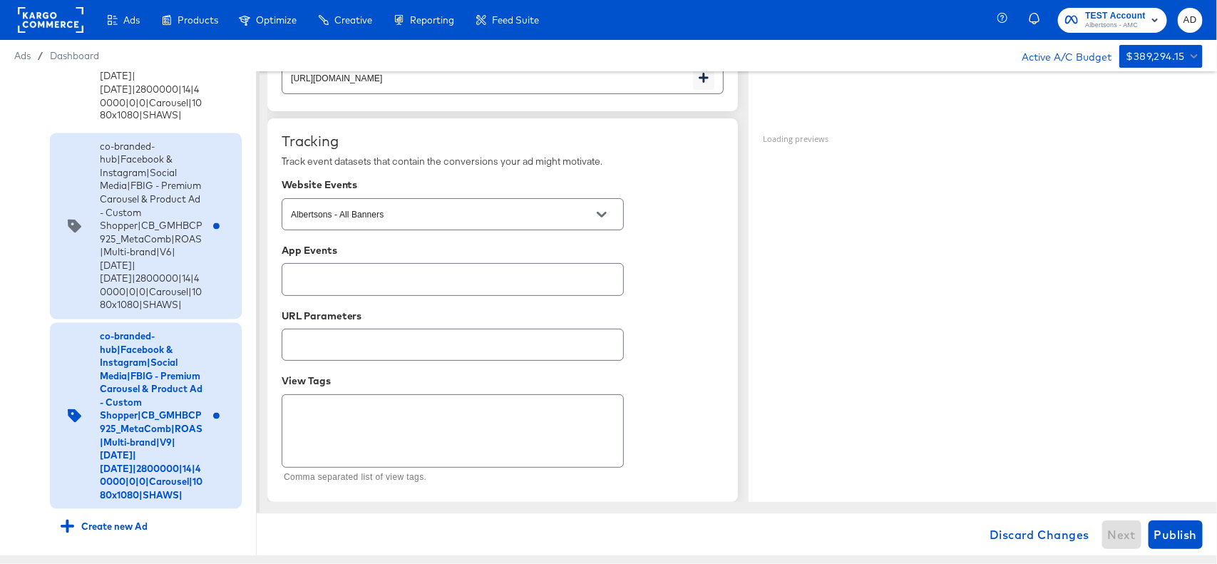
scroll to position [3856, 0]
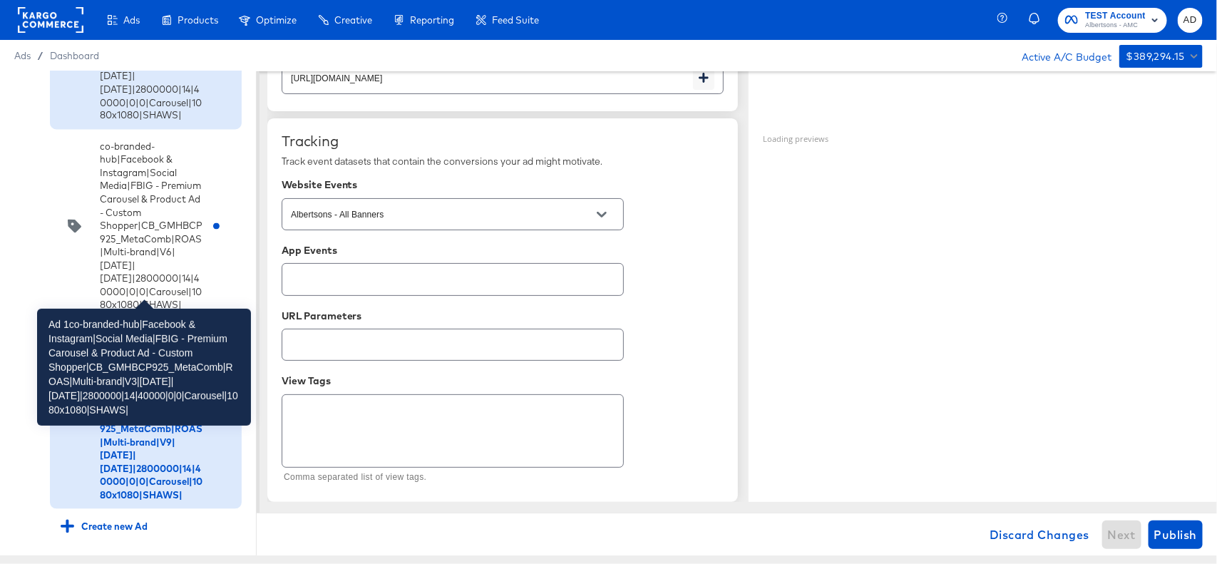
click at [151, 122] on div "Ad 1co-branded-hub|Facebook & Instagram|Social Media|FBIG - Premium Carousel & …" at bounding box center [151, 36] width 103 height 172
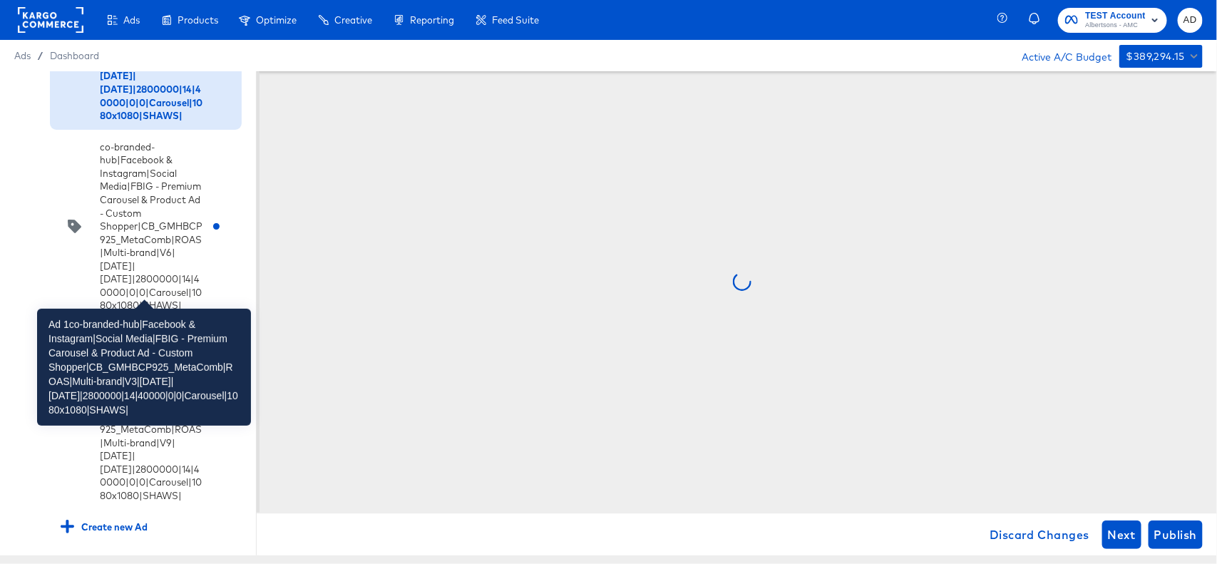
scroll to position [0, 0]
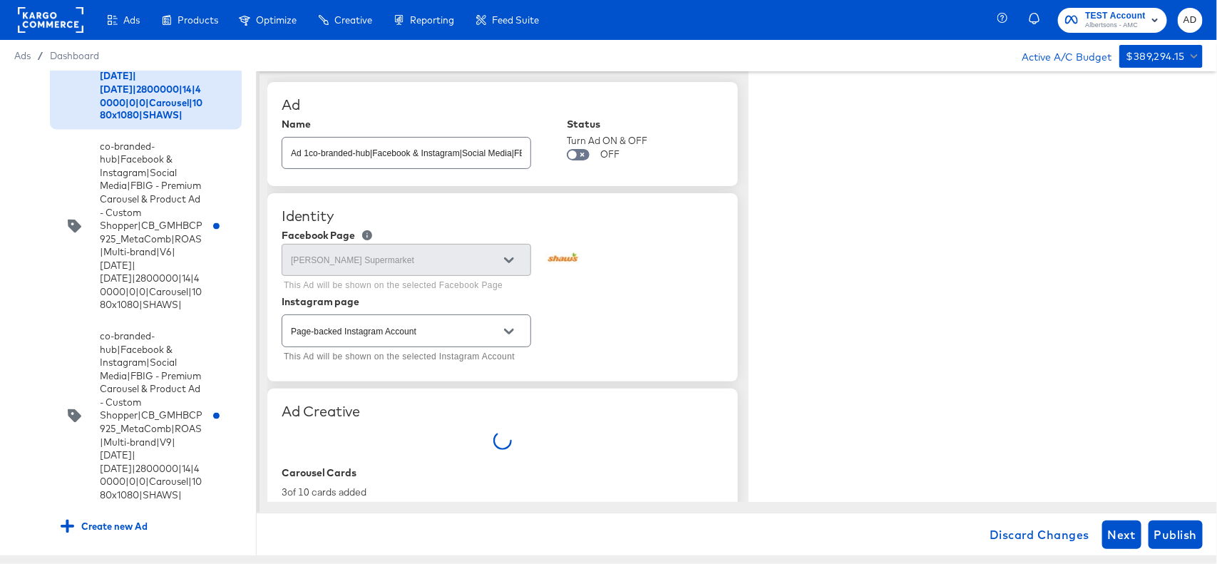
type textarea "x"
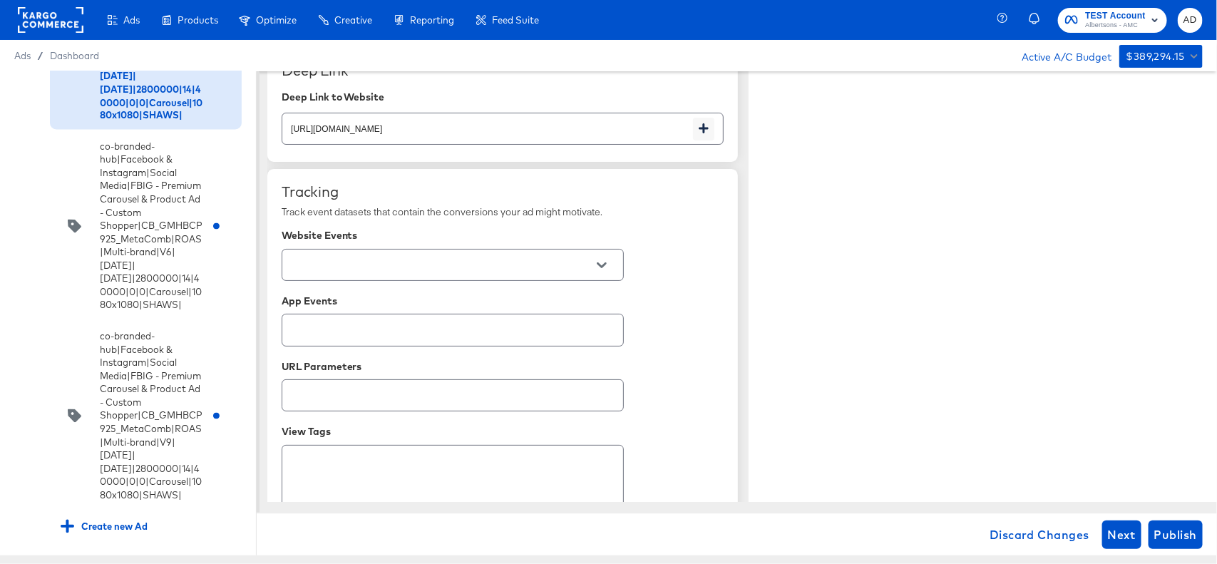
scroll to position [2485, 0]
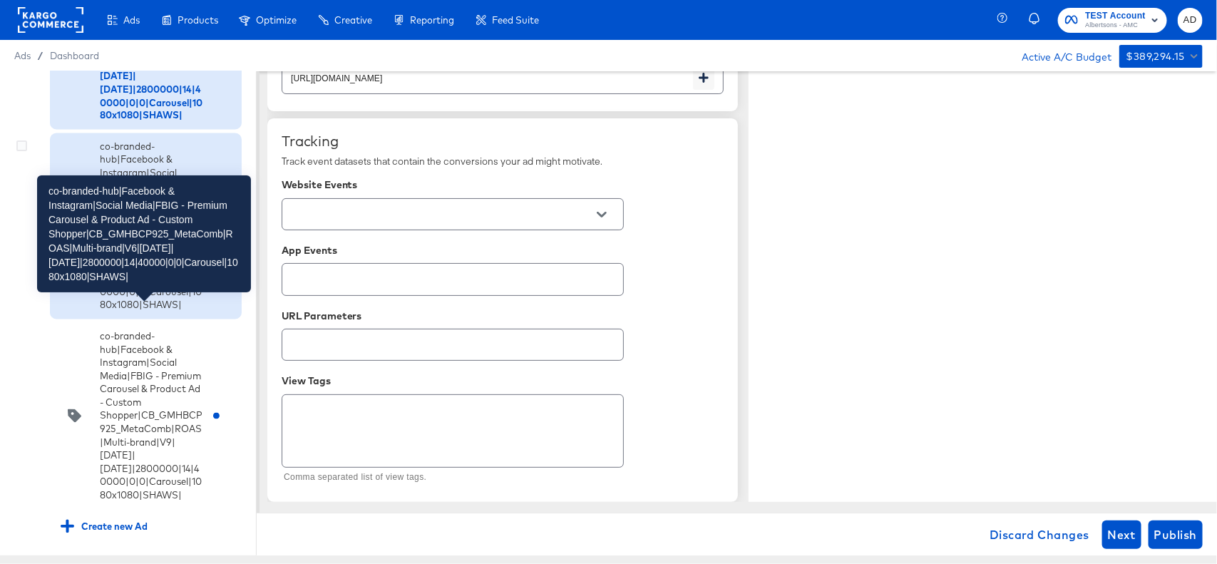
click at [171, 312] on div "co-branded-hub|Facebook & Instagram|Social Media|FBIG - Premium Carousel & Prod…" at bounding box center [151, 226] width 103 height 172
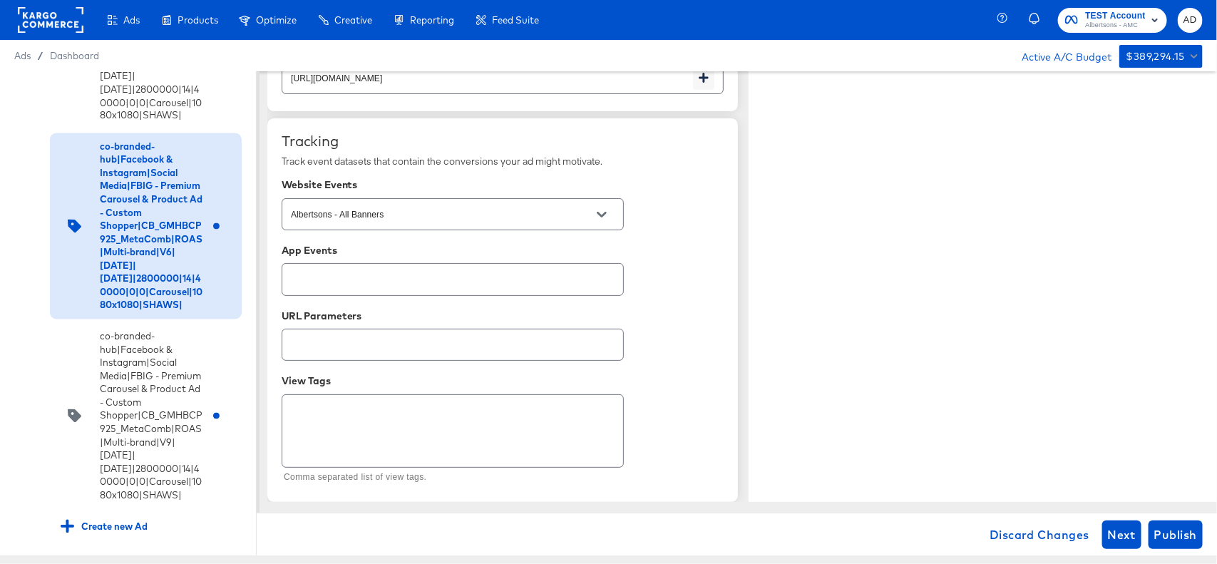
type textarea "x"
click at [1174, 532] on span "Publish" at bounding box center [1176, 535] width 43 height 20
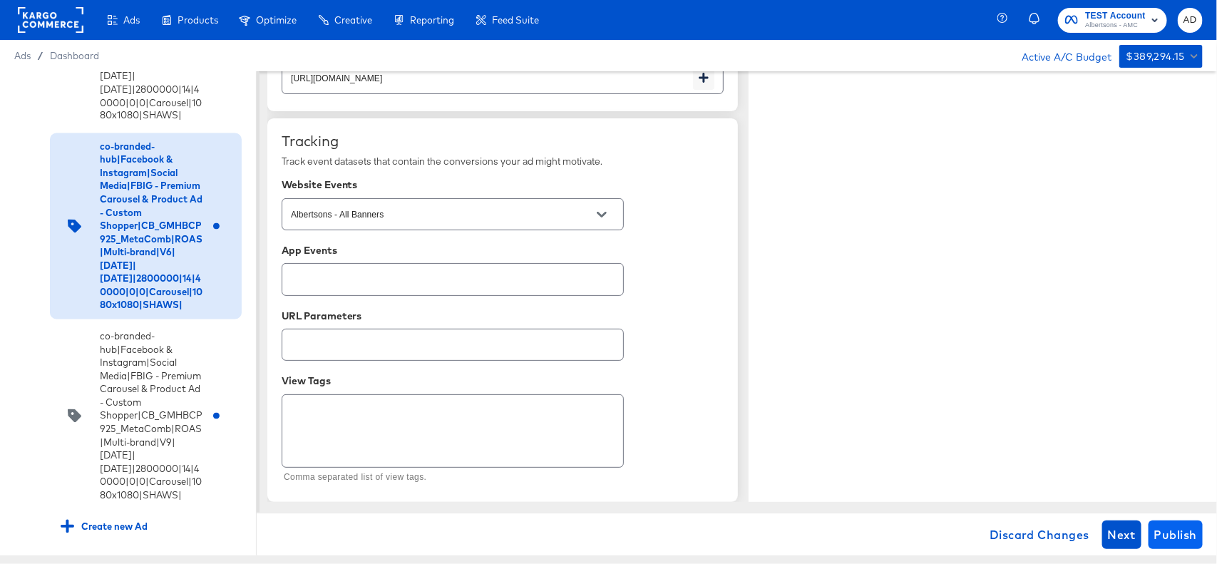
type textarea "x"
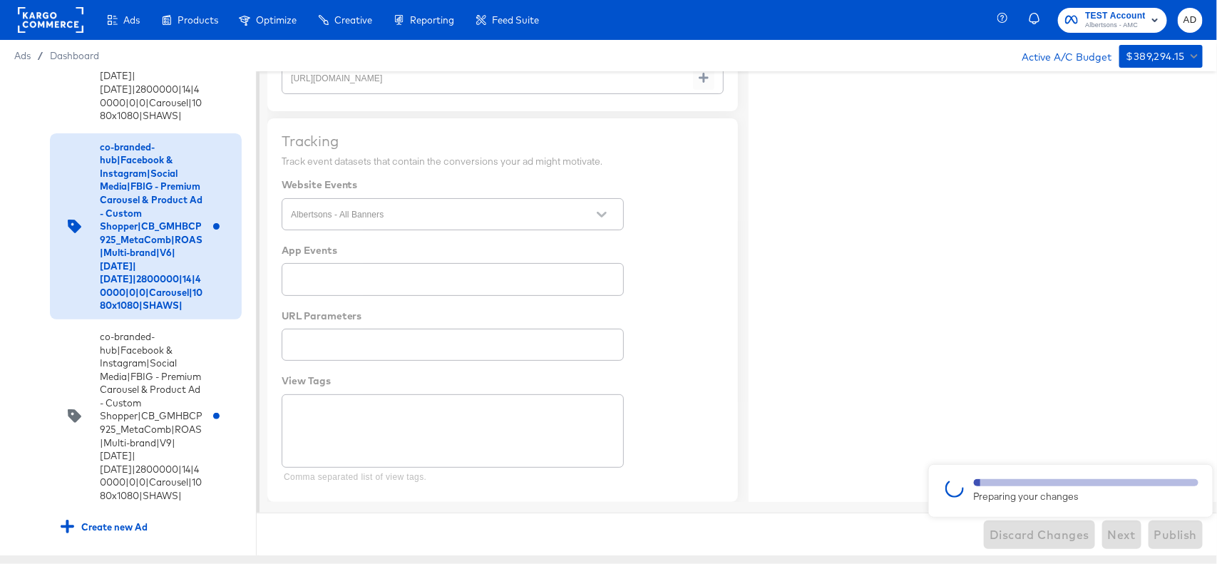
type textarea "x"
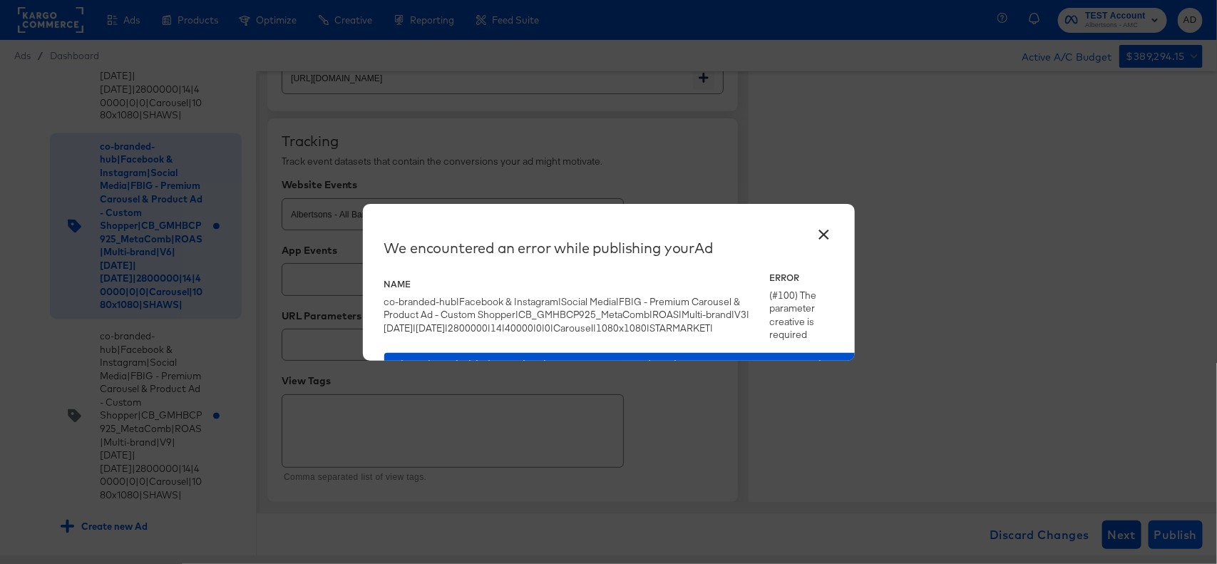
type textarea "x"
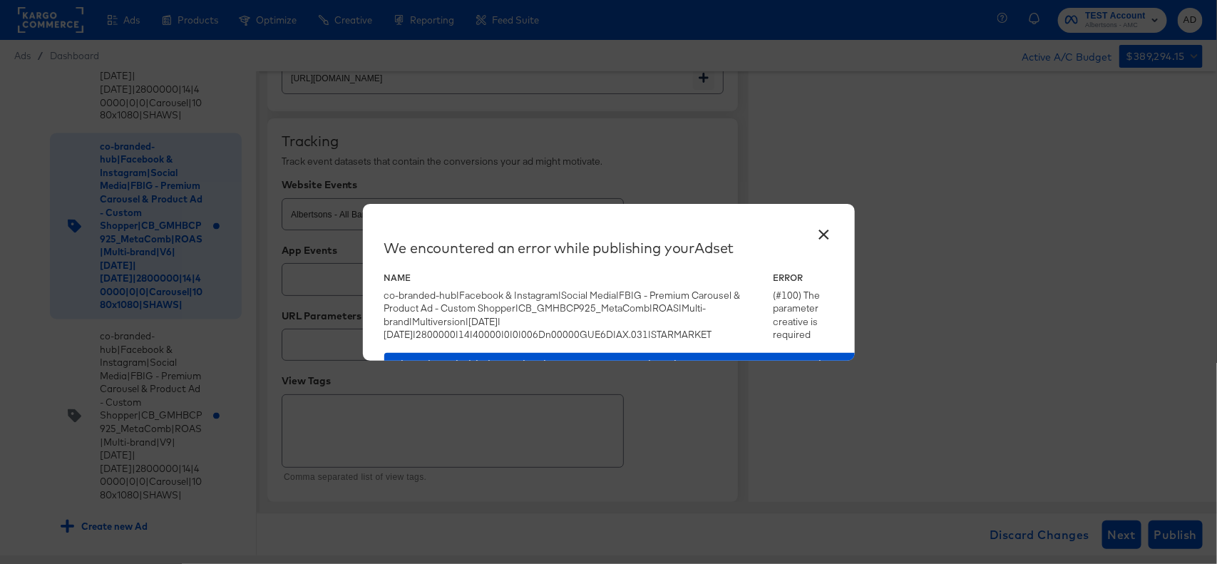
click at [832, 237] on button "×" at bounding box center [825, 231] width 26 height 26
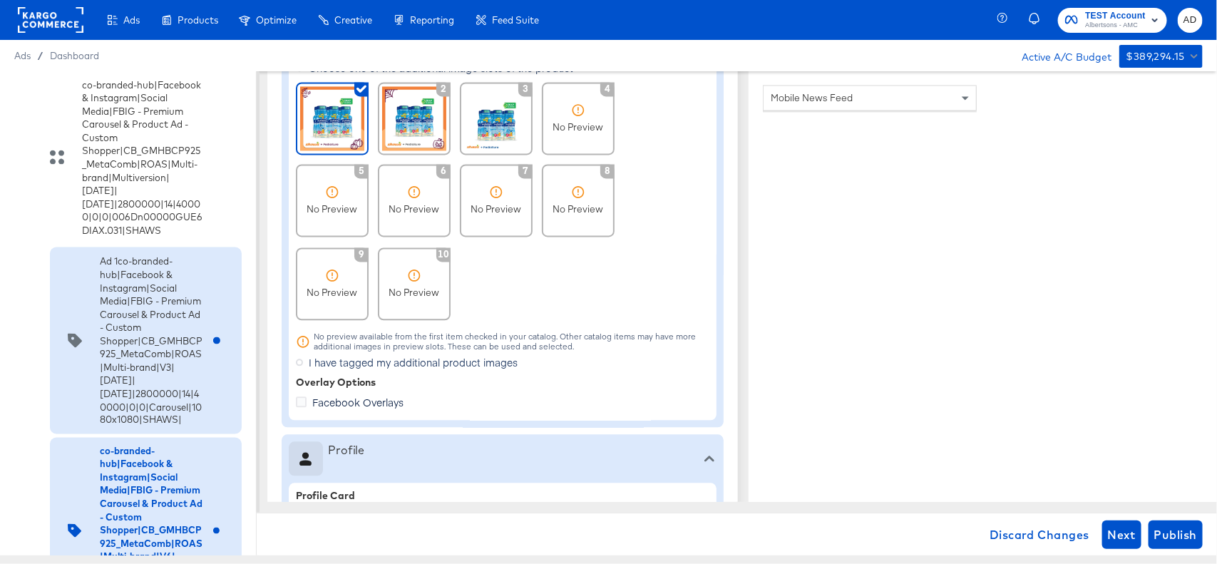
scroll to position [3302, 0]
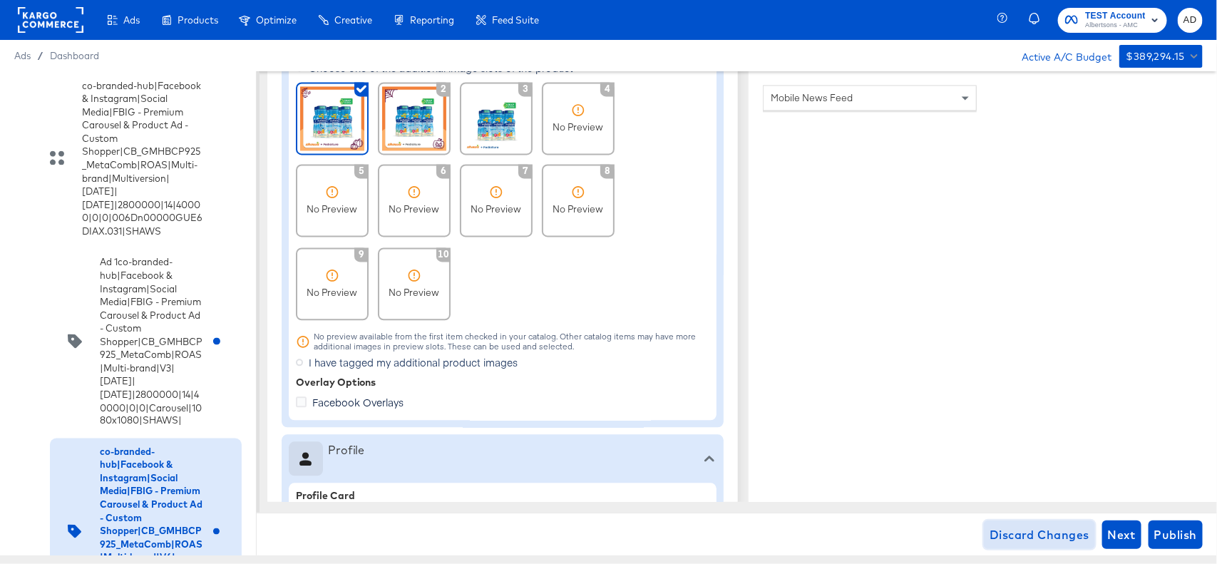
click at [1039, 536] on span "Discard Changes" at bounding box center [1040, 535] width 100 height 20
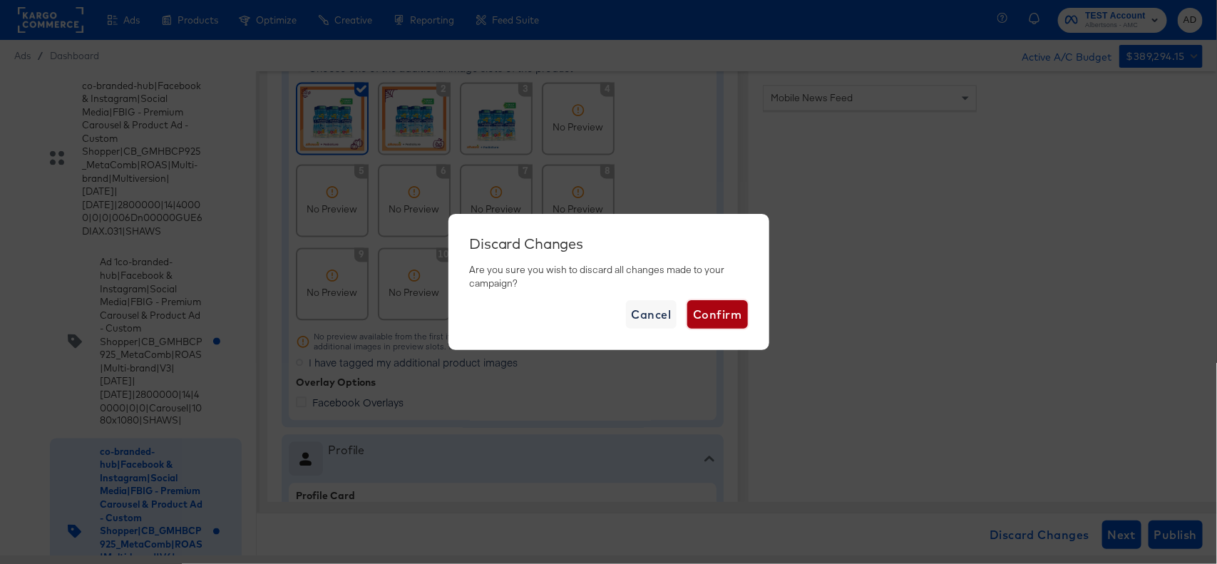
click at [726, 311] on span "Confirm" at bounding box center [717, 314] width 48 height 20
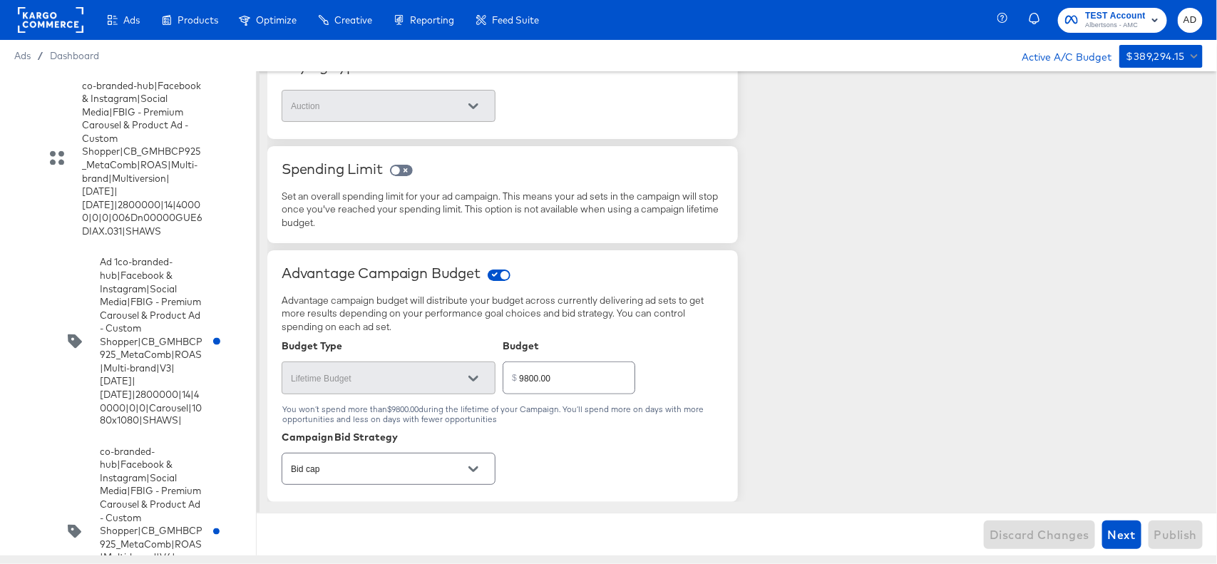
scroll to position [3965, 0]
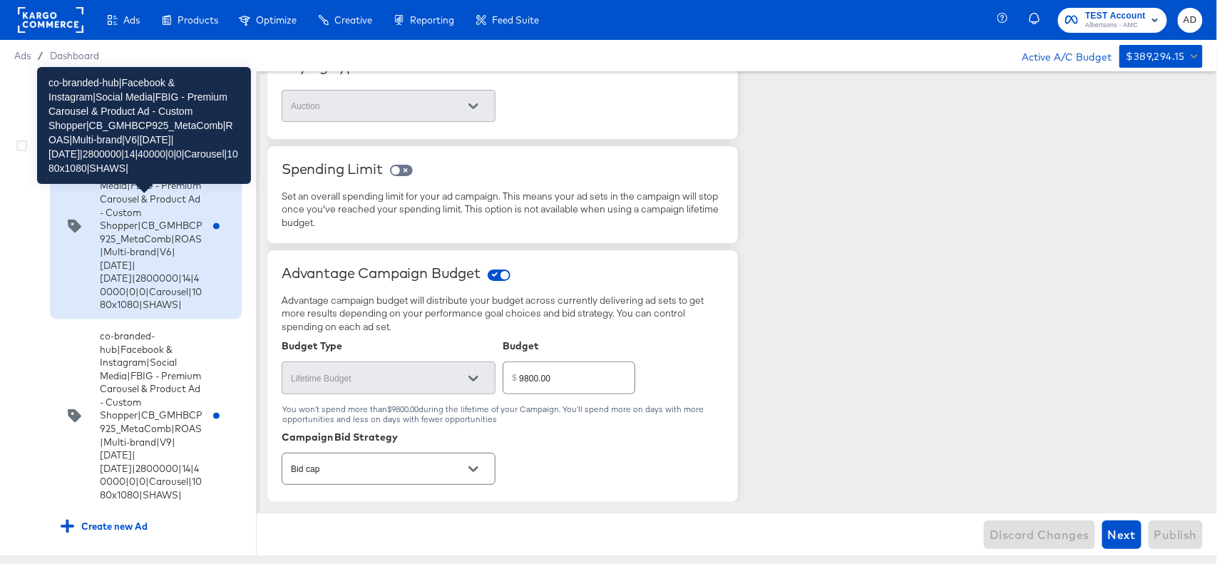
click at [172, 312] on div "co-branded-hub|Facebook & Instagram|Social Media|FBIG - Premium Carousel & Prod…" at bounding box center [151, 226] width 103 height 172
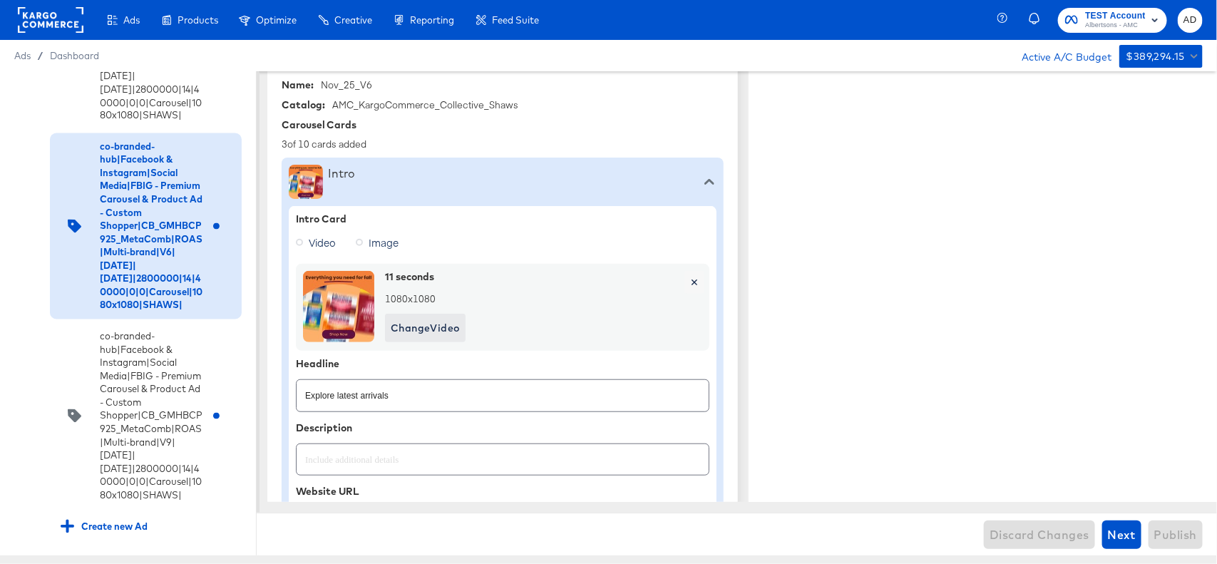
type textarea "x"
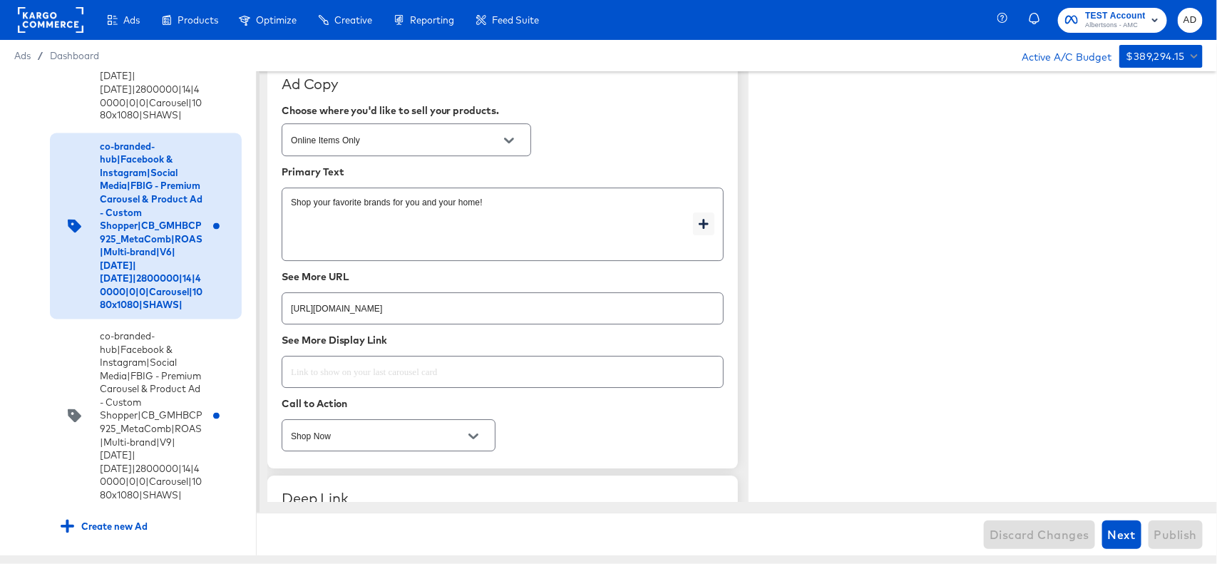
scroll to position [2485, 0]
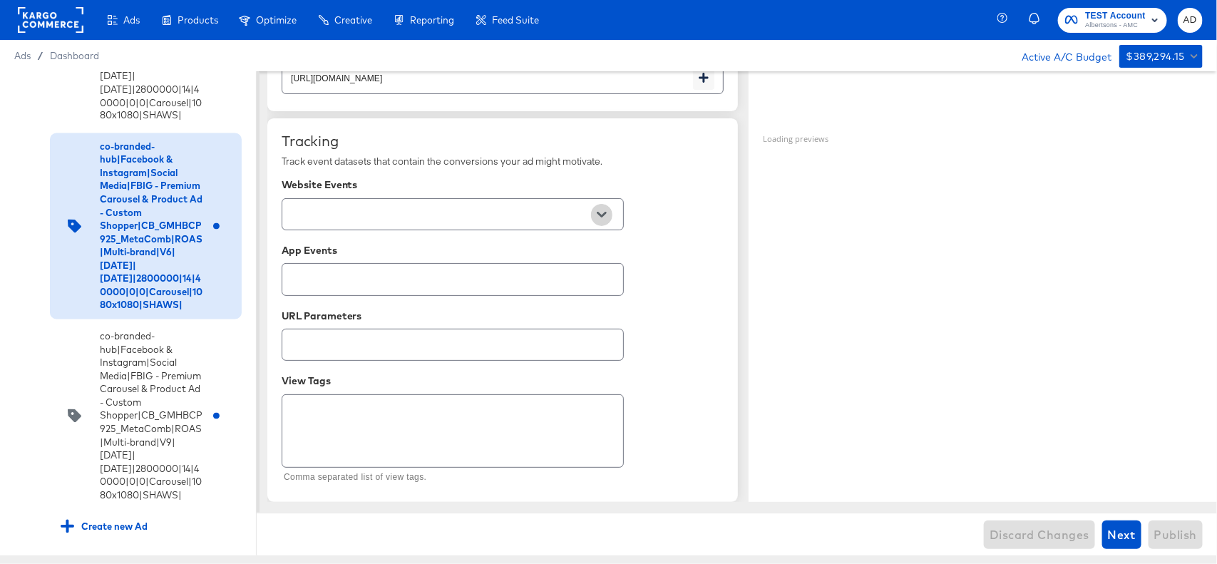
click at [600, 219] on button "Open" at bounding box center [601, 214] width 21 height 21
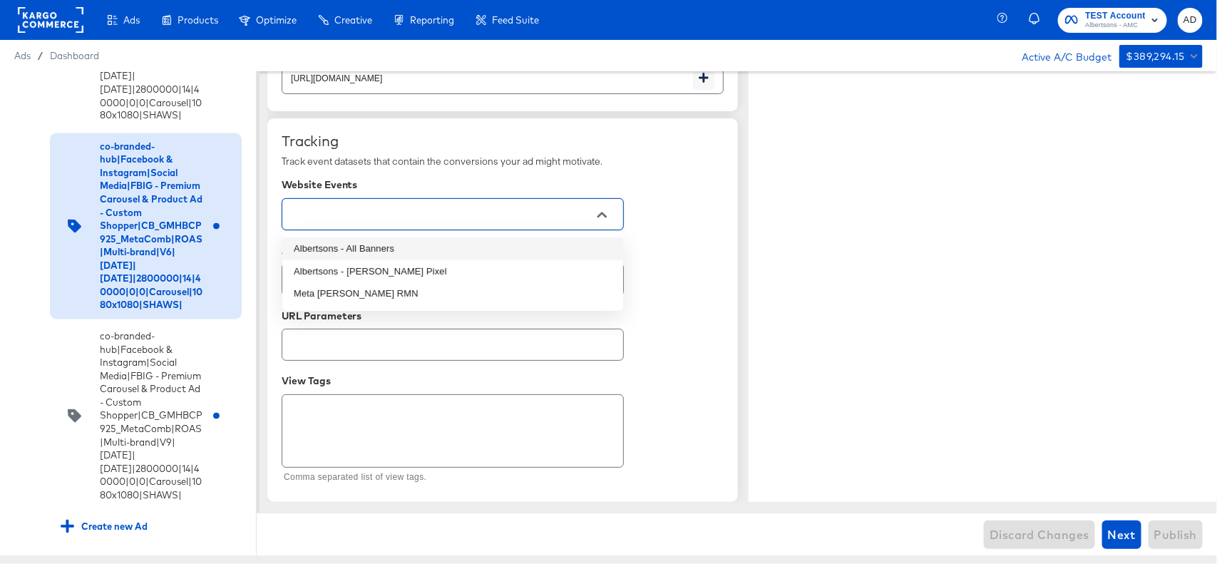
click at [372, 255] on li "Albertsons - All Banners" at bounding box center [452, 248] width 341 height 23
type textarea "x"
type input "Albertsons - All Banners"
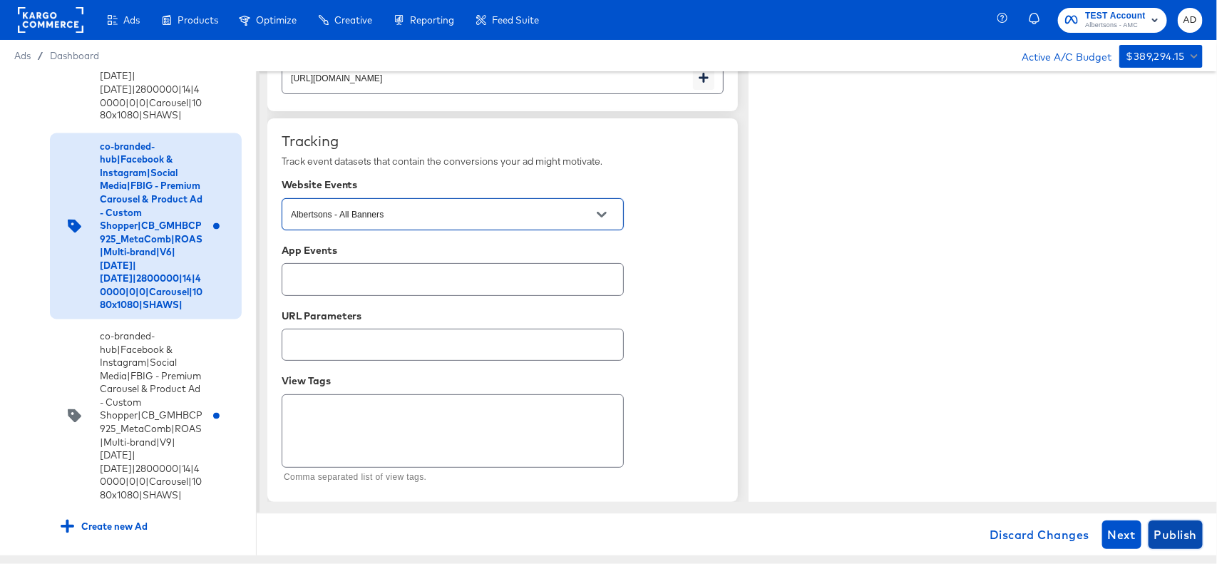
click at [1172, 533] on span "Publish" at bounding box center [1176, 535] width 43 height 20
type textarea "x"
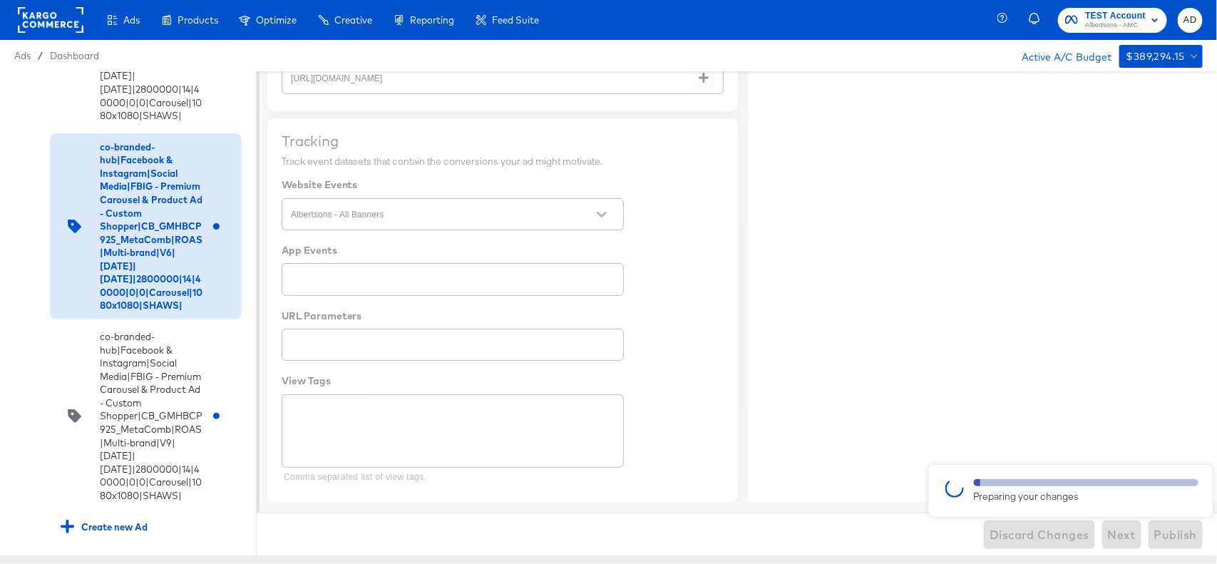
type textarea "x"
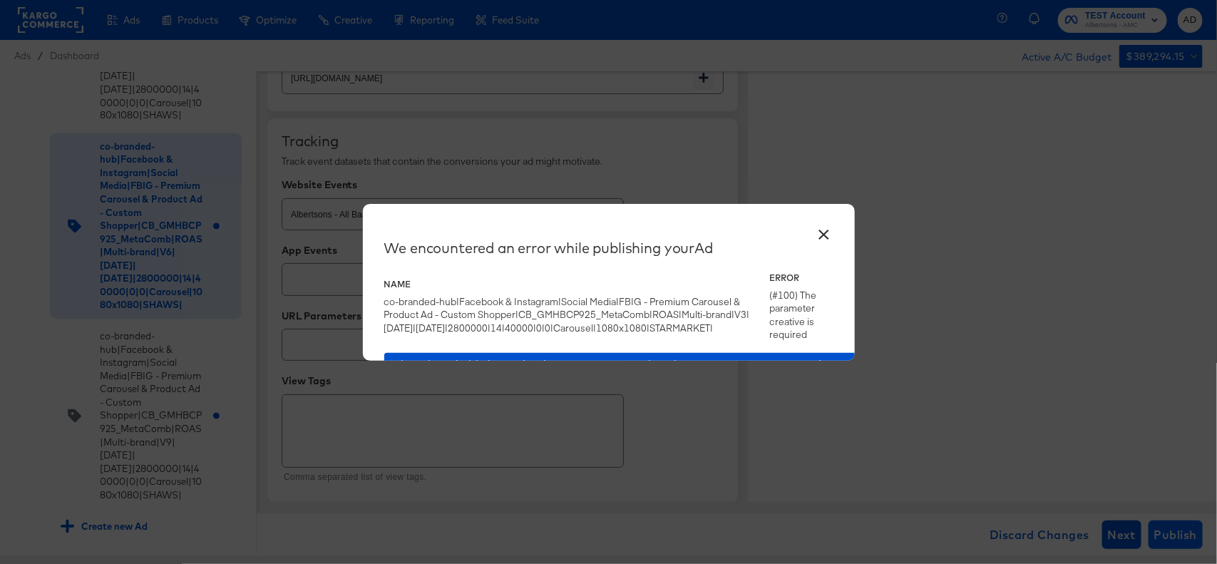
type textarea "x"
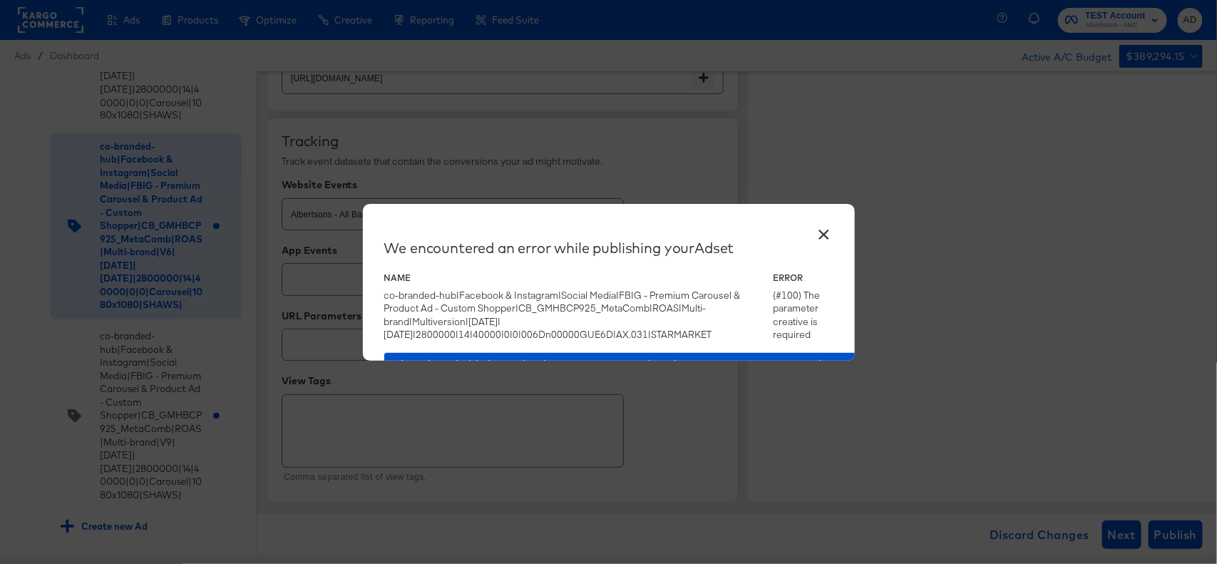
click at [821, 237] on button "×" at bounding box center [825, 231] width 26 height 26
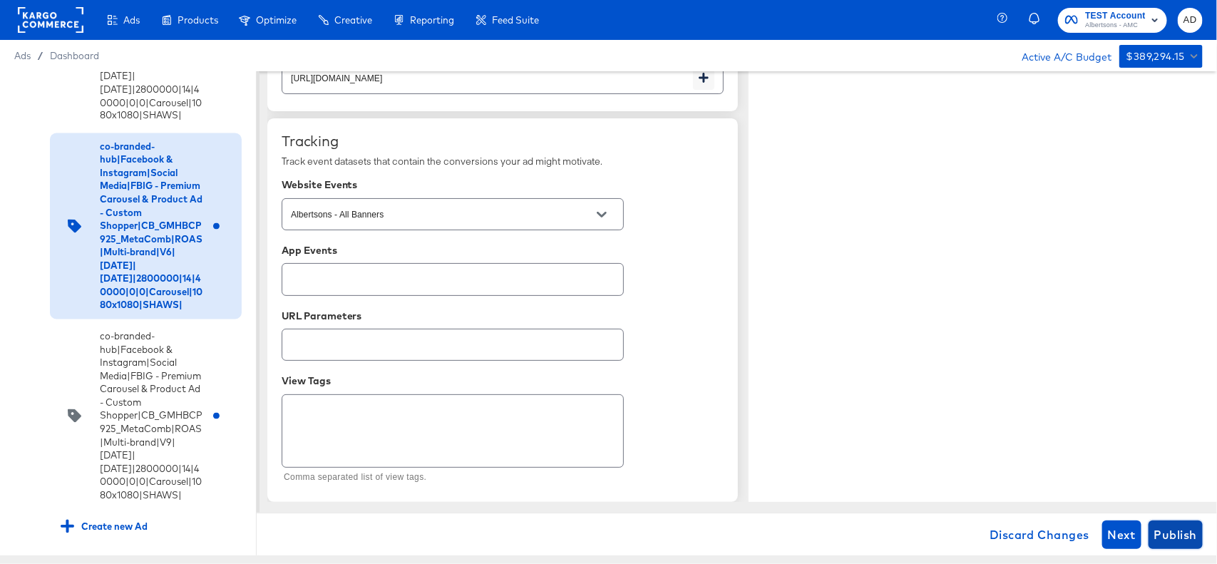
click at [1179, 528] on span "Publish" at bounding box center [1176, 535] width 43 height 20
type textarea "x"
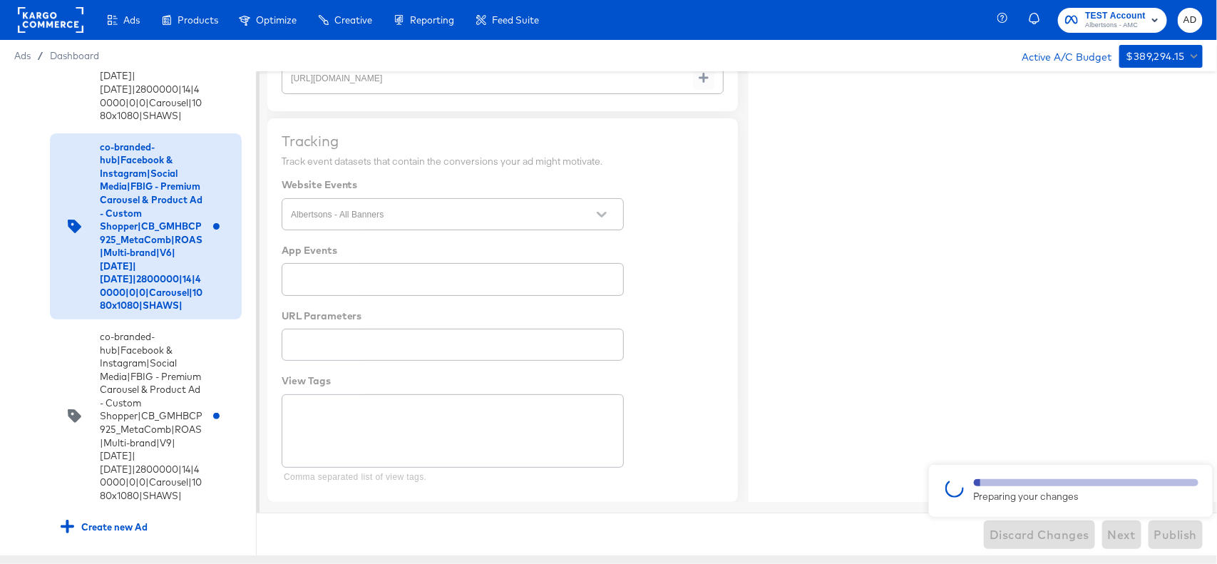
type textarea "x"
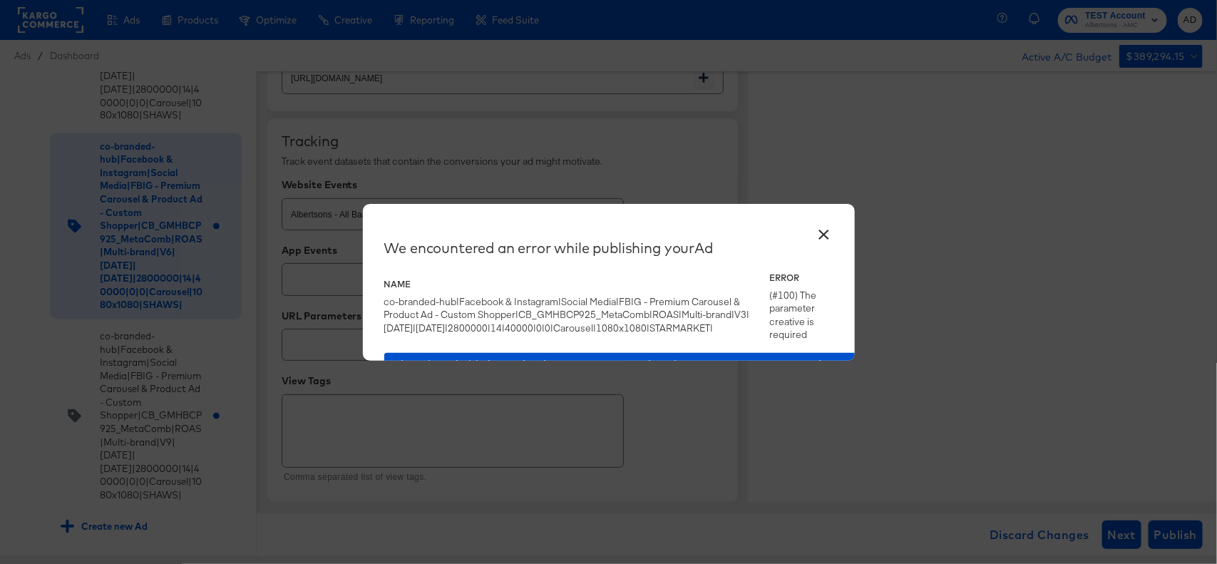
type textarea "x"
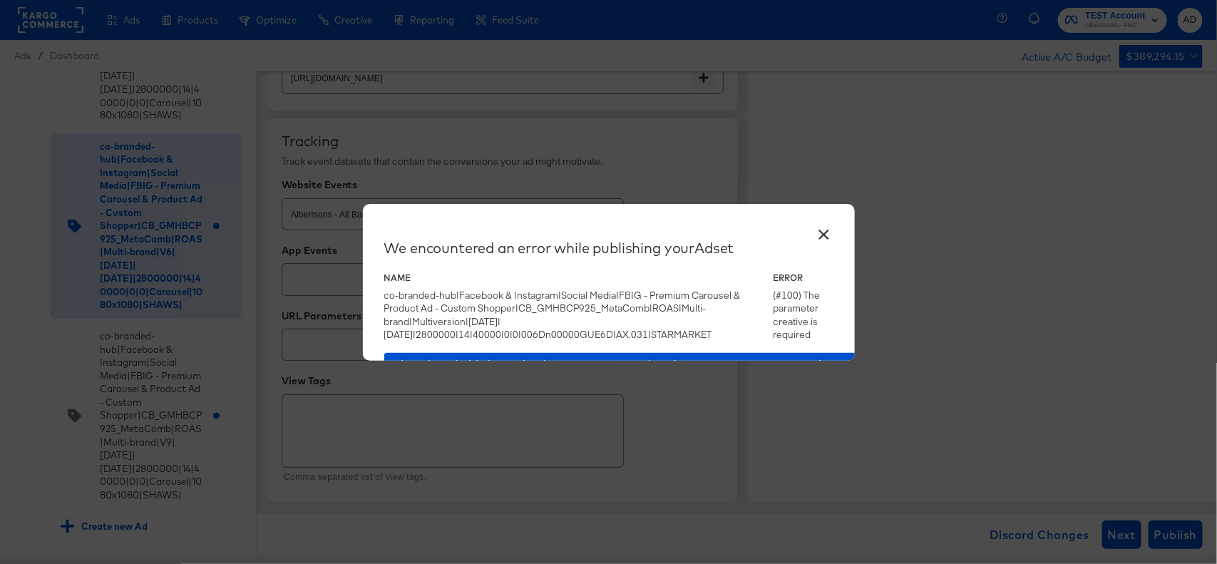
click at [822, 230] on button "×" at bounding box center [825, 231] width 26 height 26
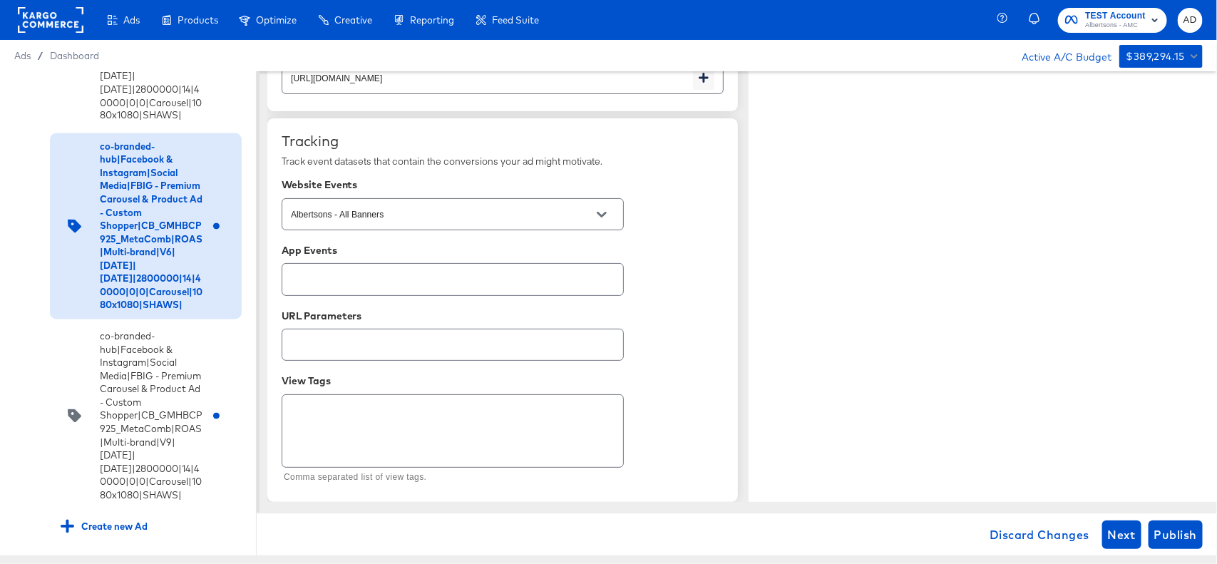
click at [1080, 392] on div "Mobile News Feed" at bounding box center [983, 248] width 469 height 508
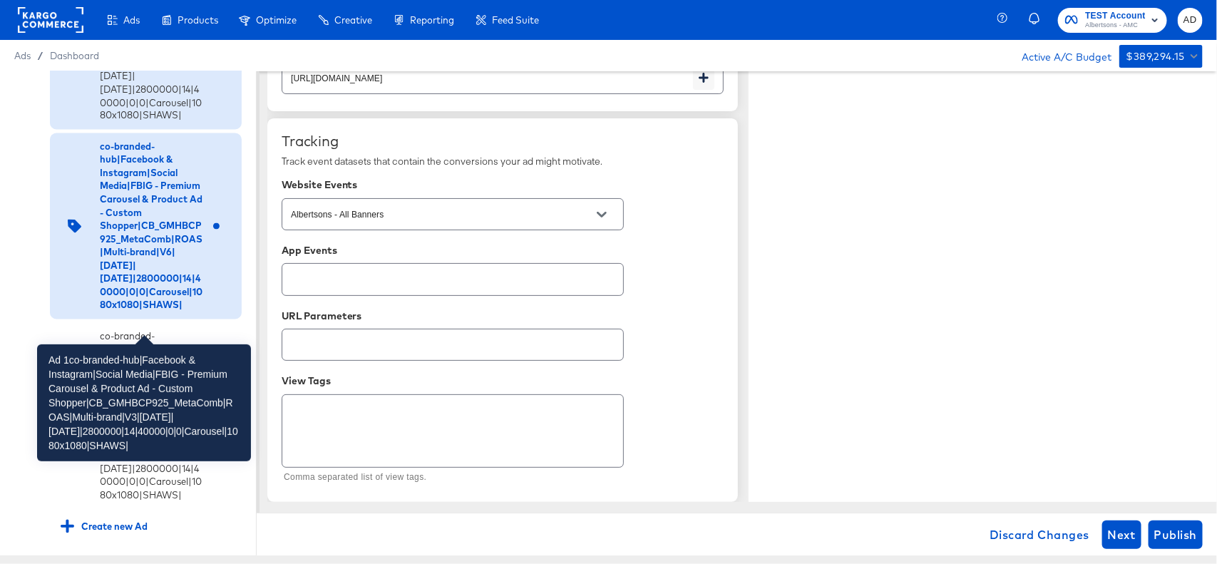
click at [146, 122] on div "Ad 1co-branded-hub|Facebook & Instagram|Social Media|FBIG - Premium Carousel & …" at bounding box center [151, 36] width 103 height 172
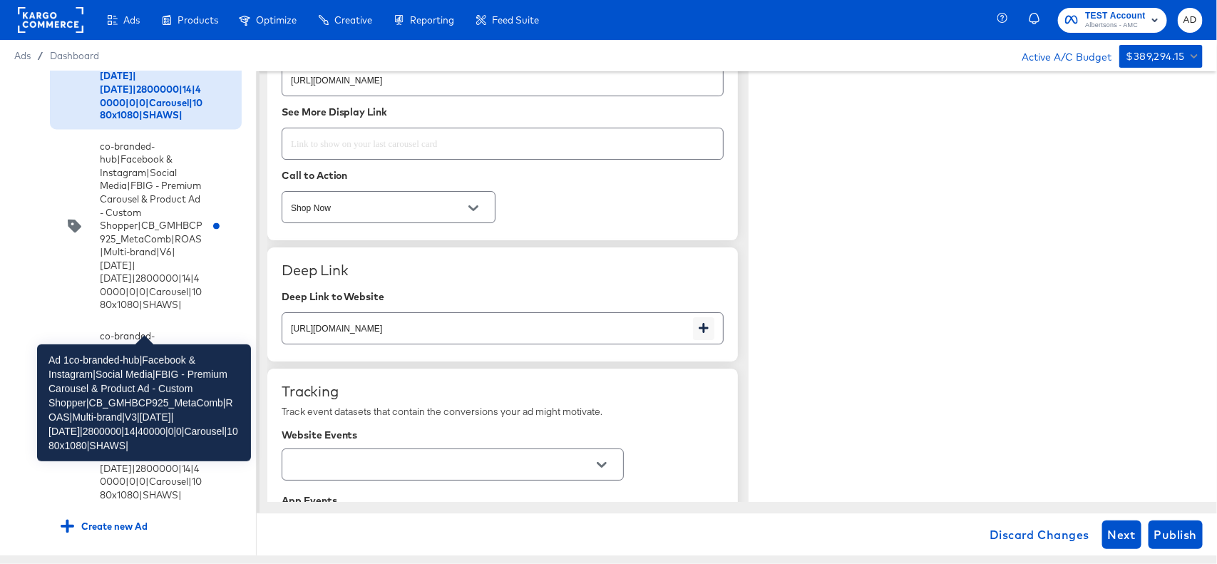
scroll to position [2485, 0]
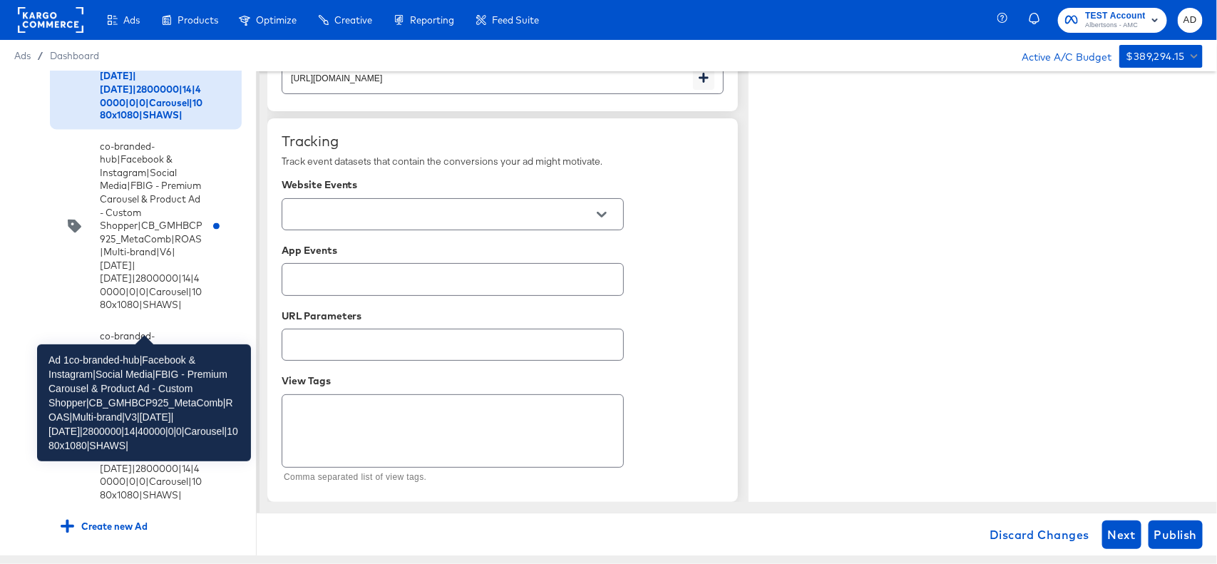
type textarea "x"
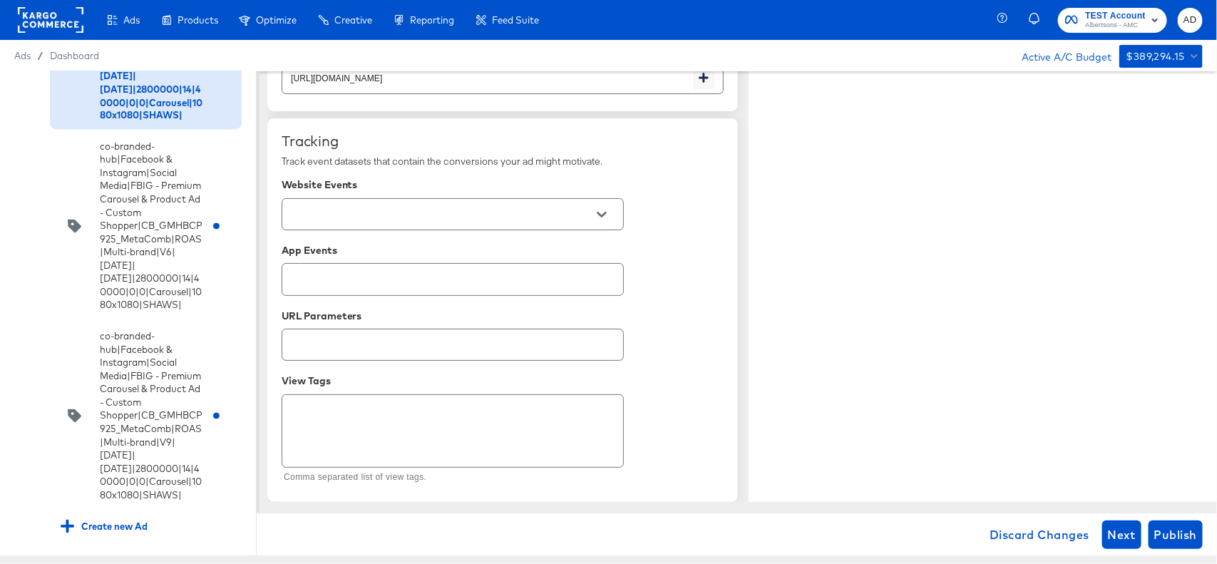
type textarea "x"
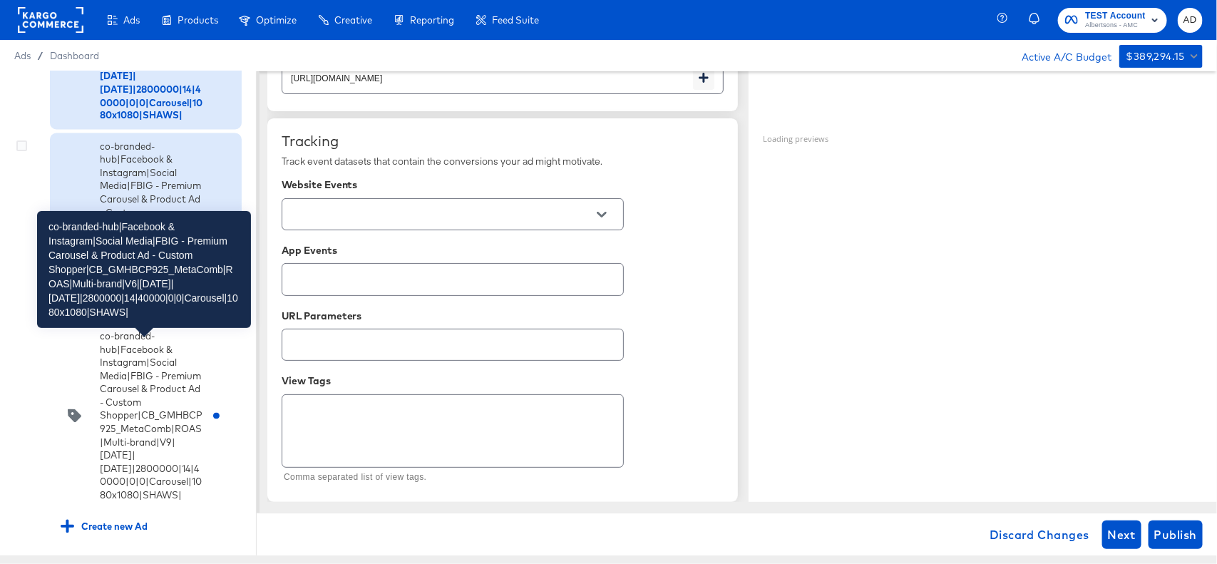
click at [141, 312] on div "co-branded-hub|Facebook & Instagram|Social Media|FBIG - Premium Carousel & Prod…" at bounding box center [151, 226] width 103 height 172
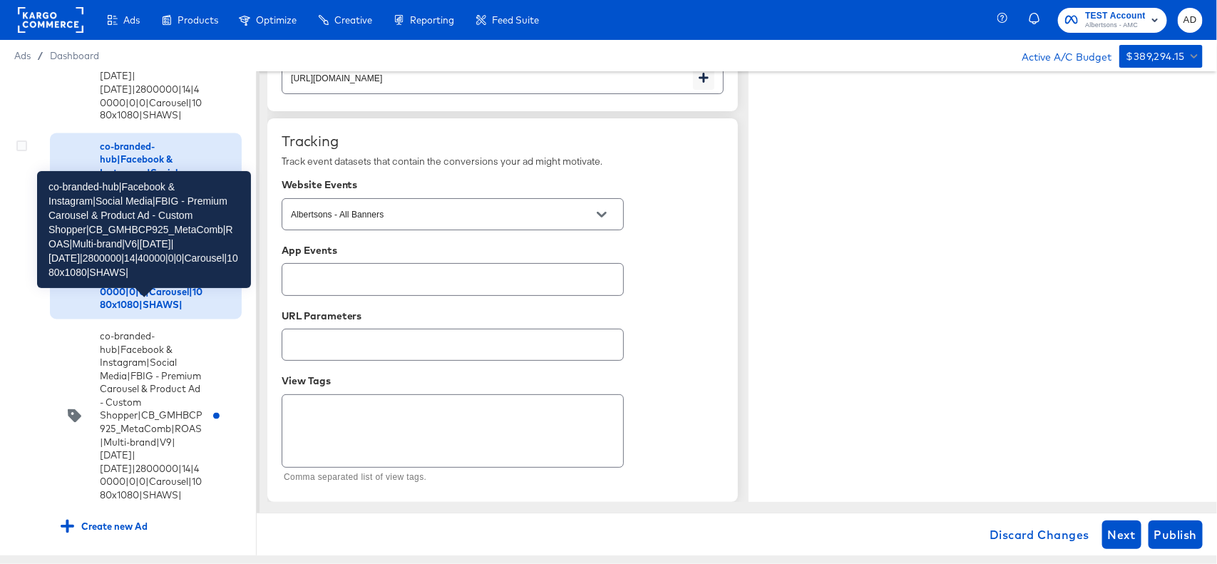
type textarea "x"
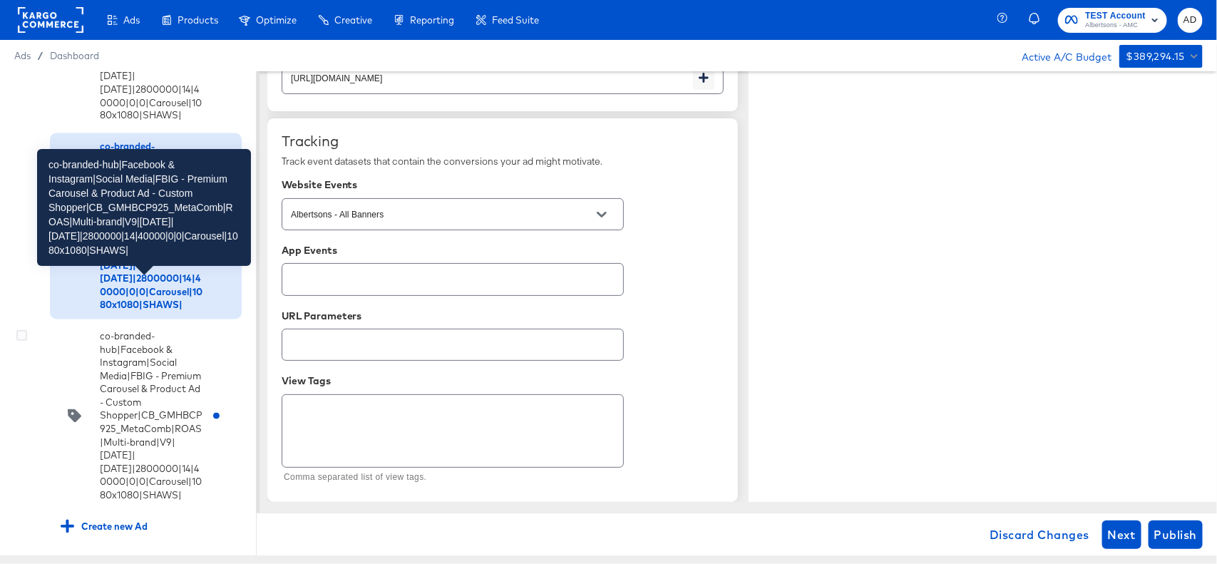
scroll to position [4099, 0]
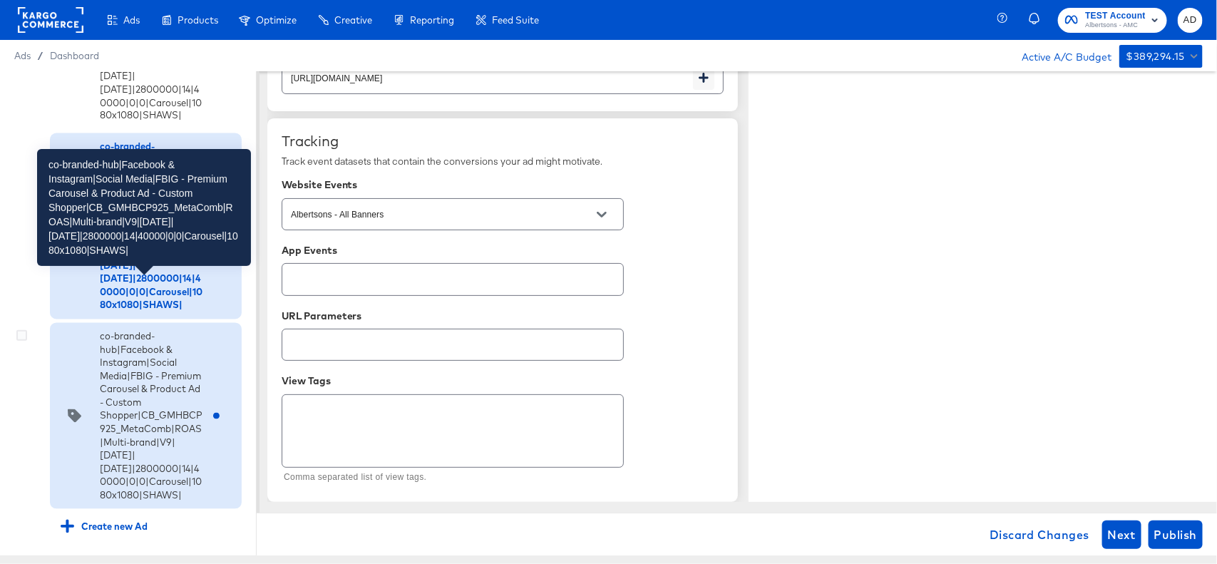
click at [146, 404] on div "co-branded-hub|Facebook & Instagram|Social Media|FBIG - Premium Carousel & Prod…" at bounding box center [151, 416] width 103 height 172
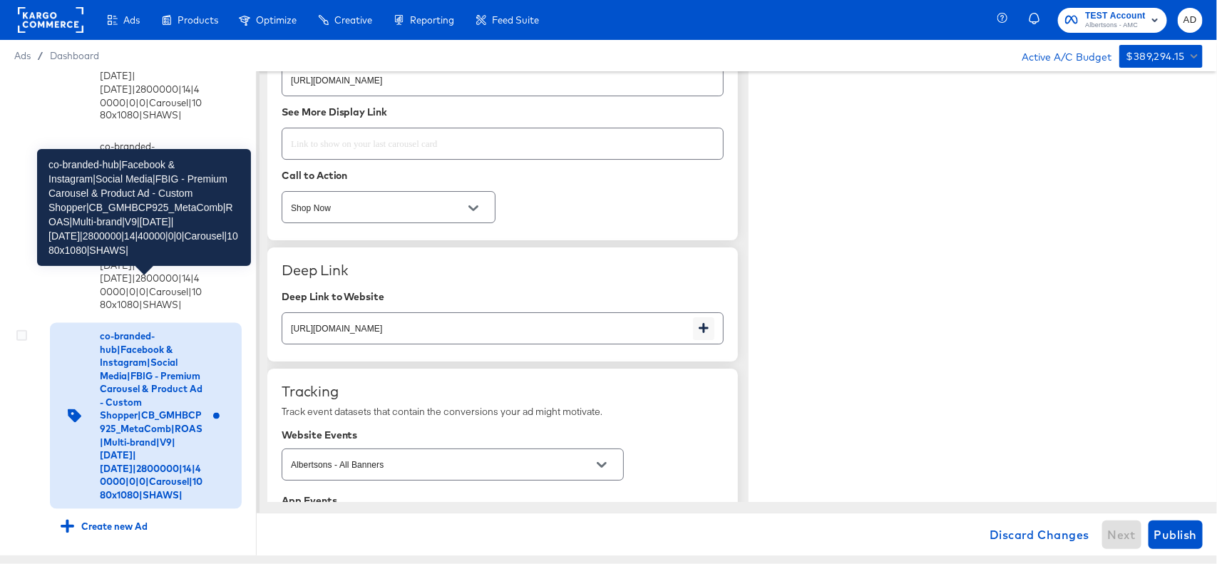
scroll to position [2485, 0]
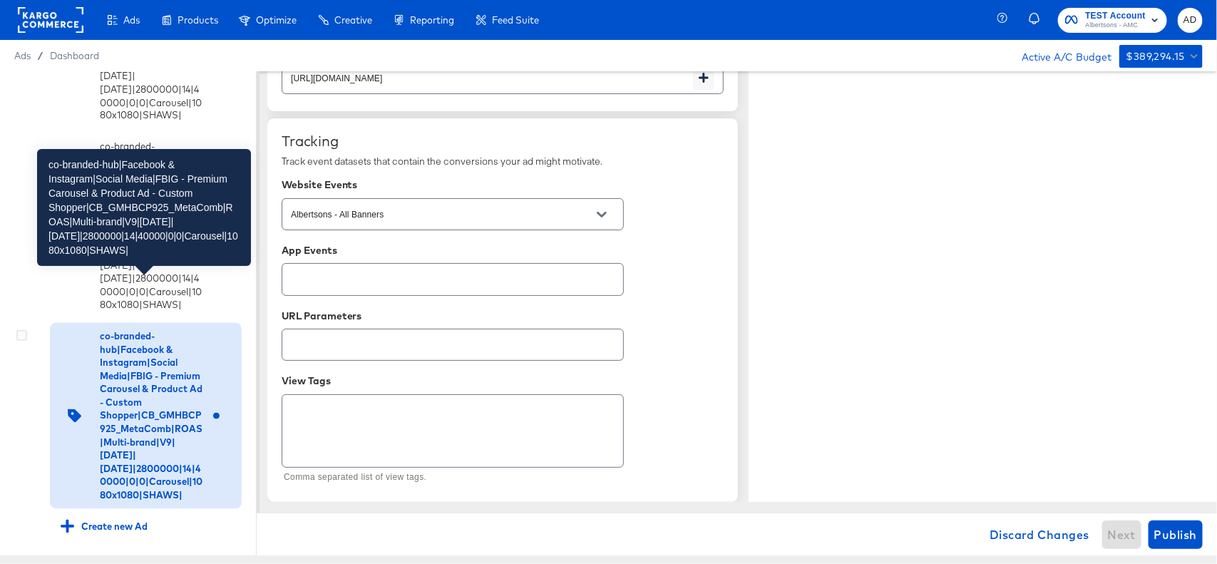
type textarea "x"
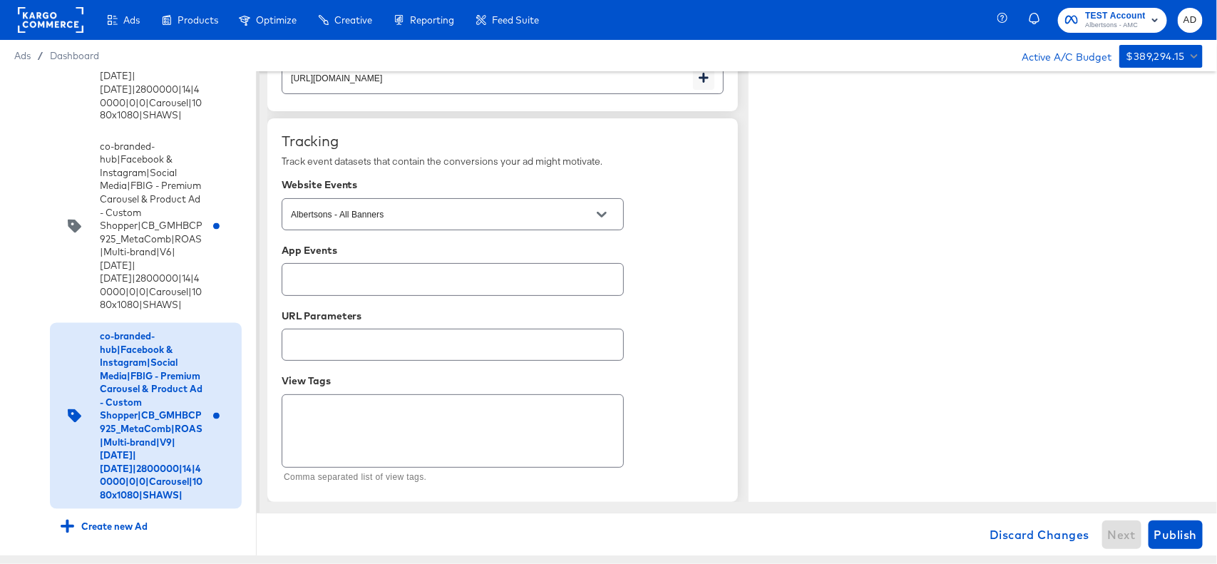
type textarea "x"
click at [1172, 530] on span "Publish" at bounding box center [1176, 535] width 43 height 20
type textarea "x"
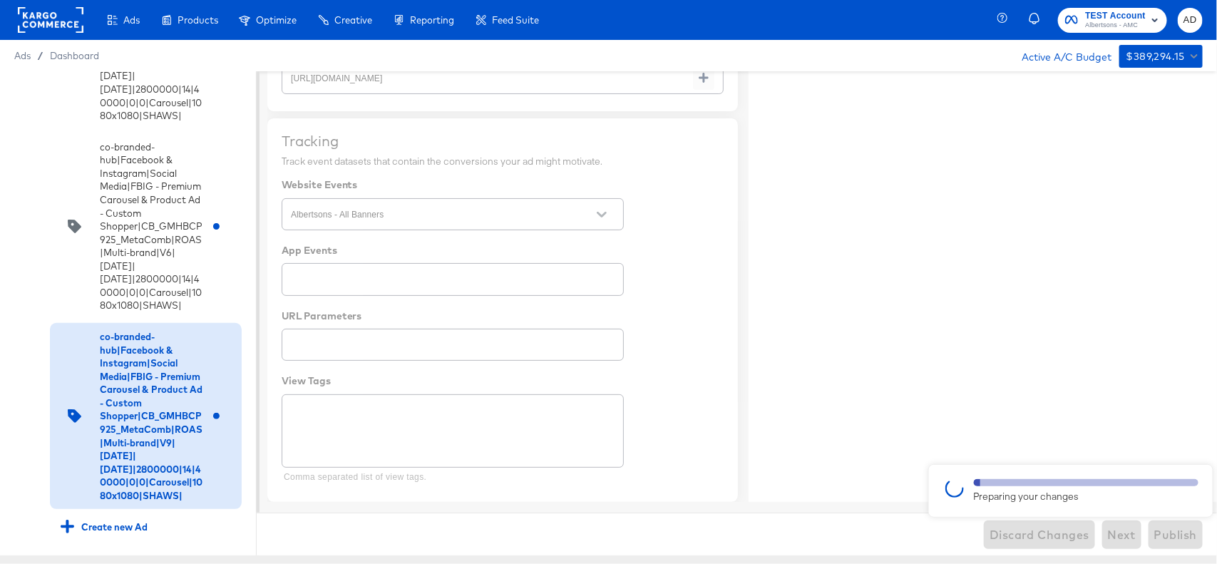
type textarea "x"
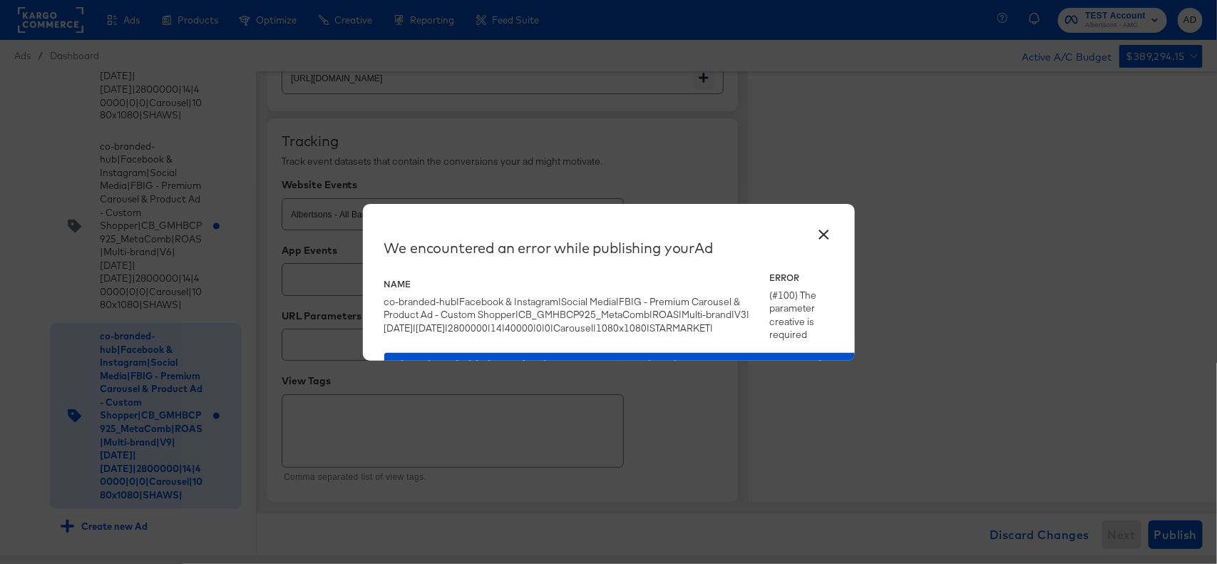
type textarea "x"
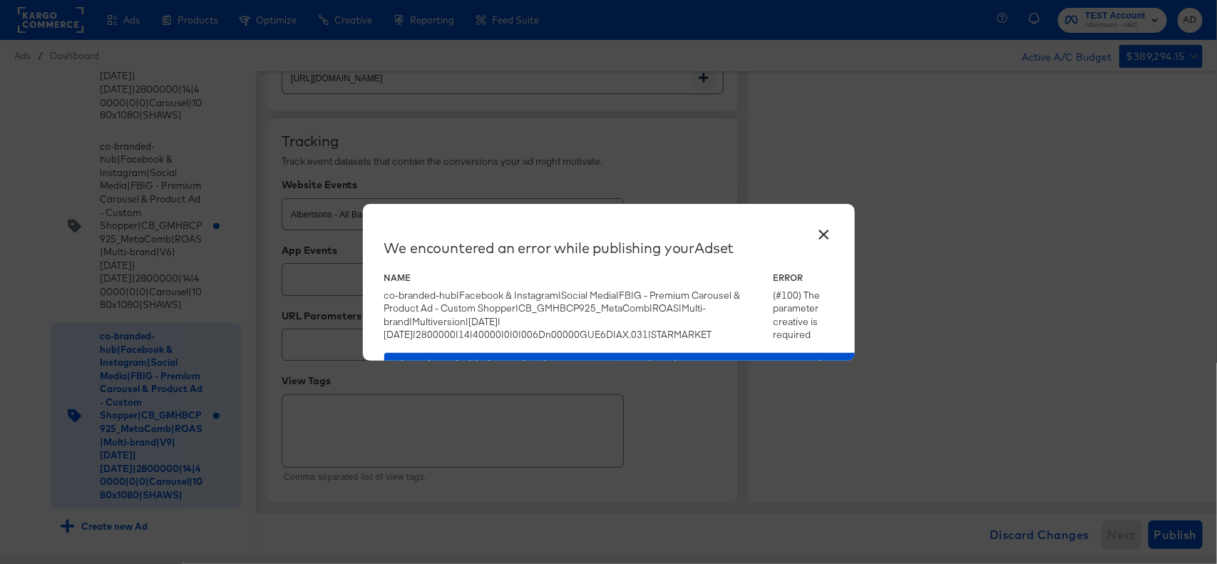
click at [824, 230] on button "×" at bounding box center [825, 231] width 26 height 26
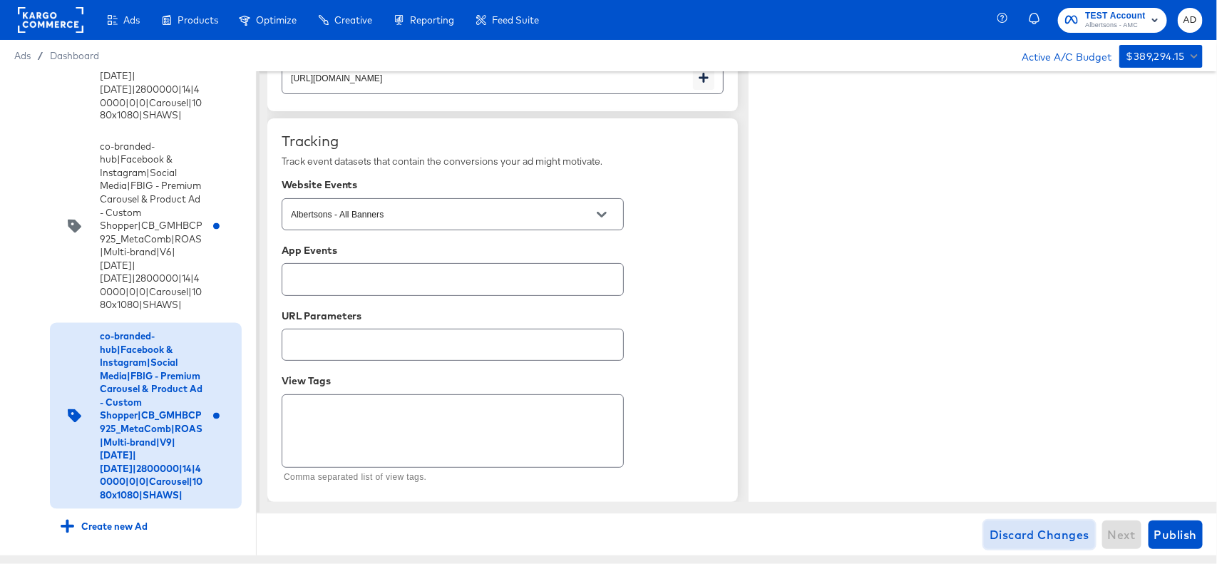
click at [1046, 538] on span "Discard Changes" at bounding box center [1040, 535] width 100 height 20
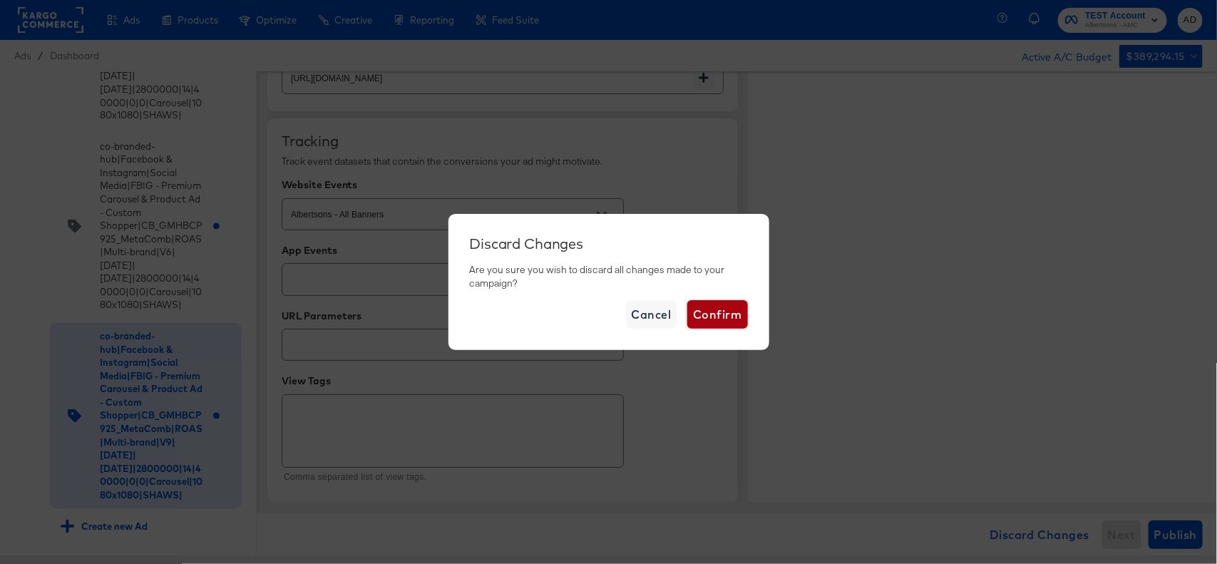
click at [703, 304] on span "Confirm" at bounding box center [717, 314] width 48 height 20
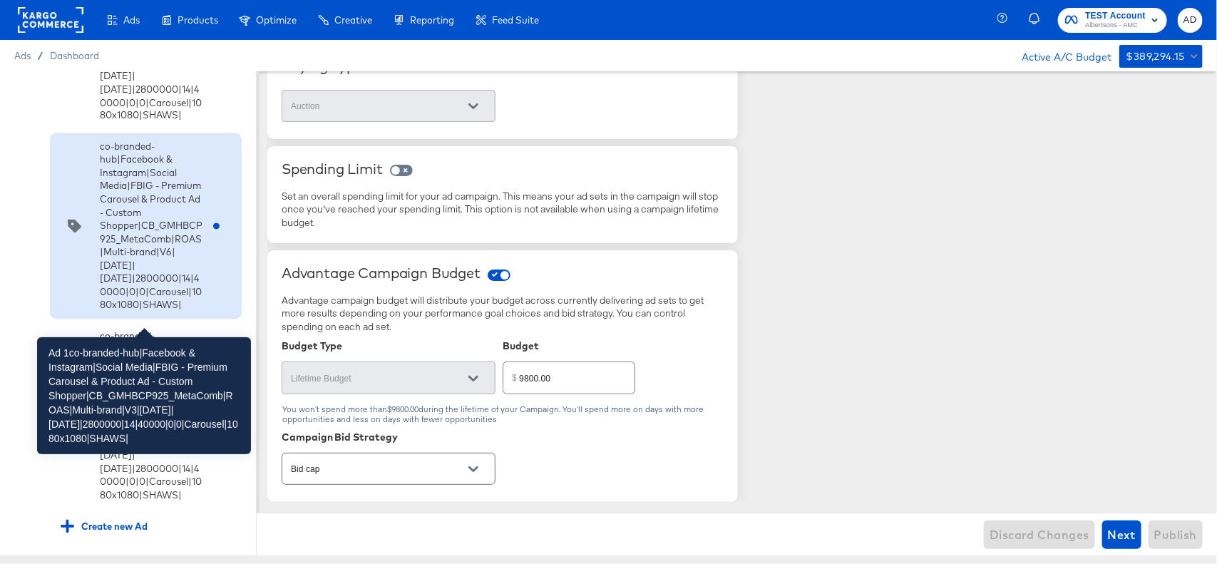
scroll to position [4099, 0]
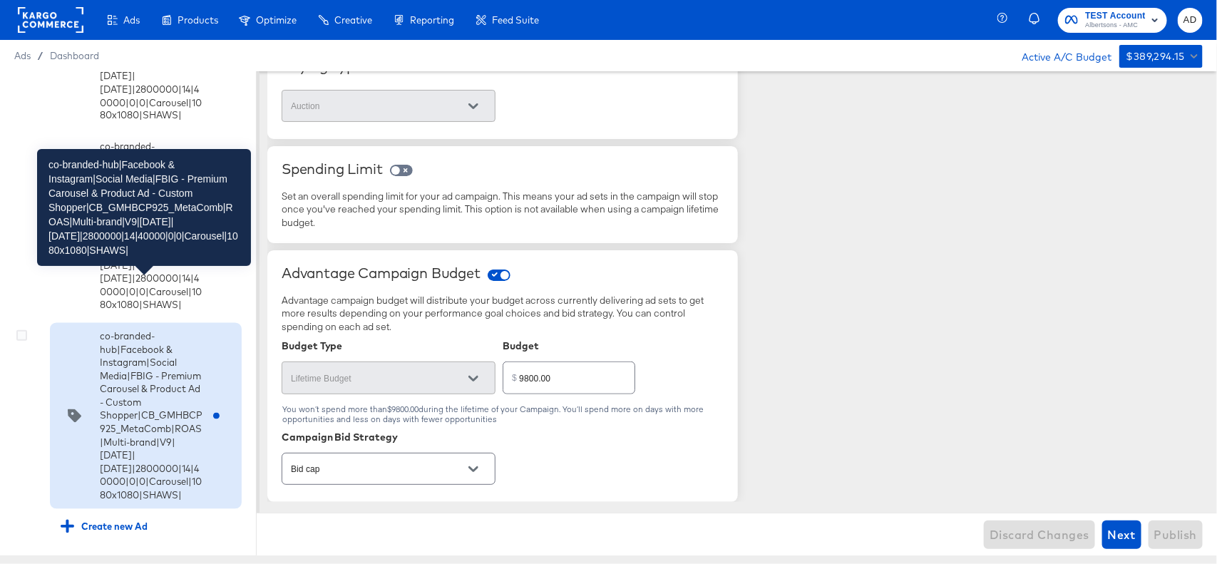
click at [127, 451] on div "co-branded-hub|Facebook & Instagram|Social Media|FBIG - Premium Carousel & Prod…" at bounding box center [151, 416] width 103 height 172
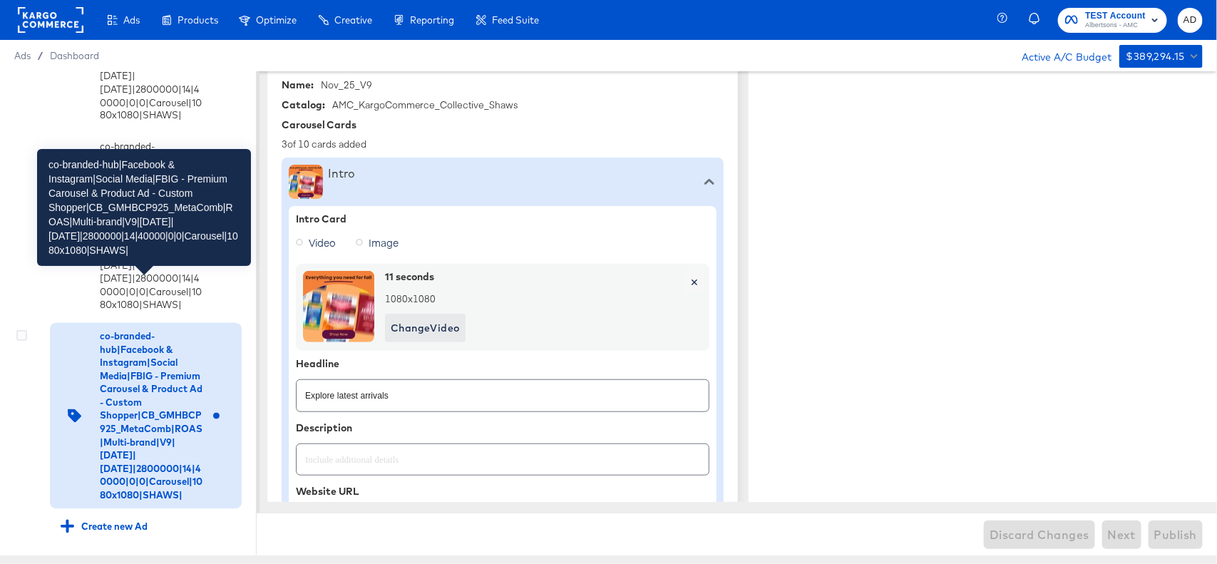
type textarea "x"
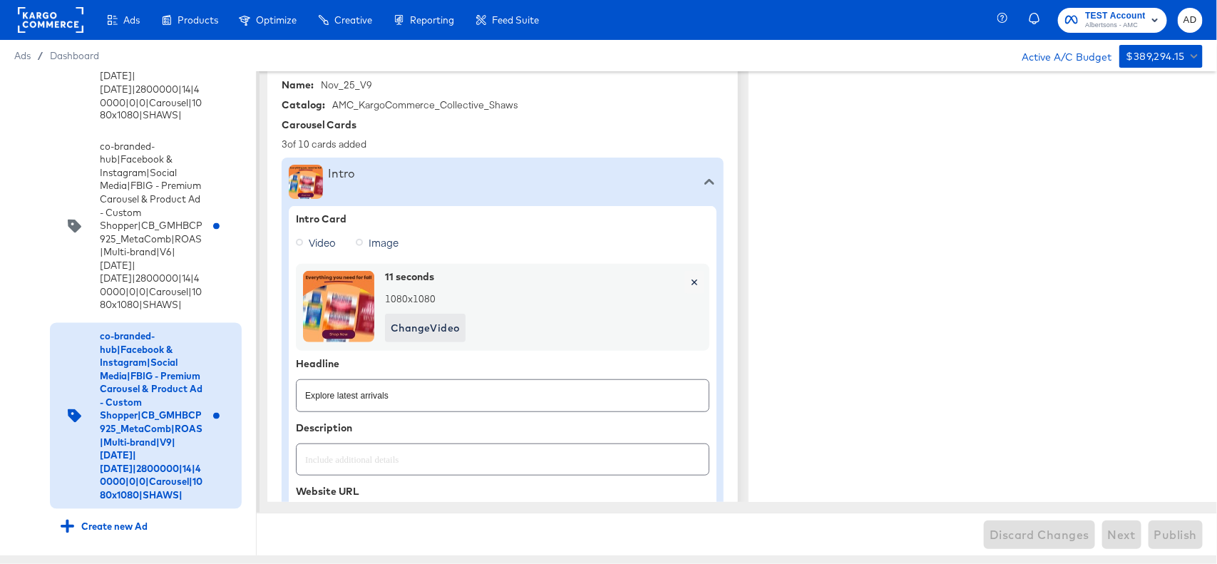
type textarea "x"
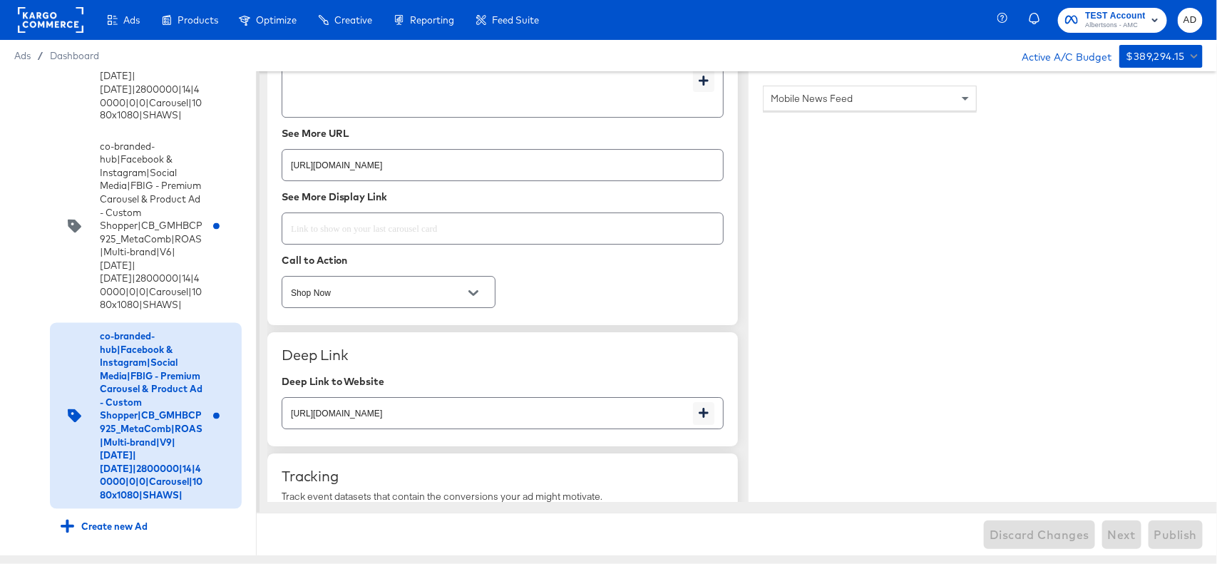
scroll to position [2485, 0]
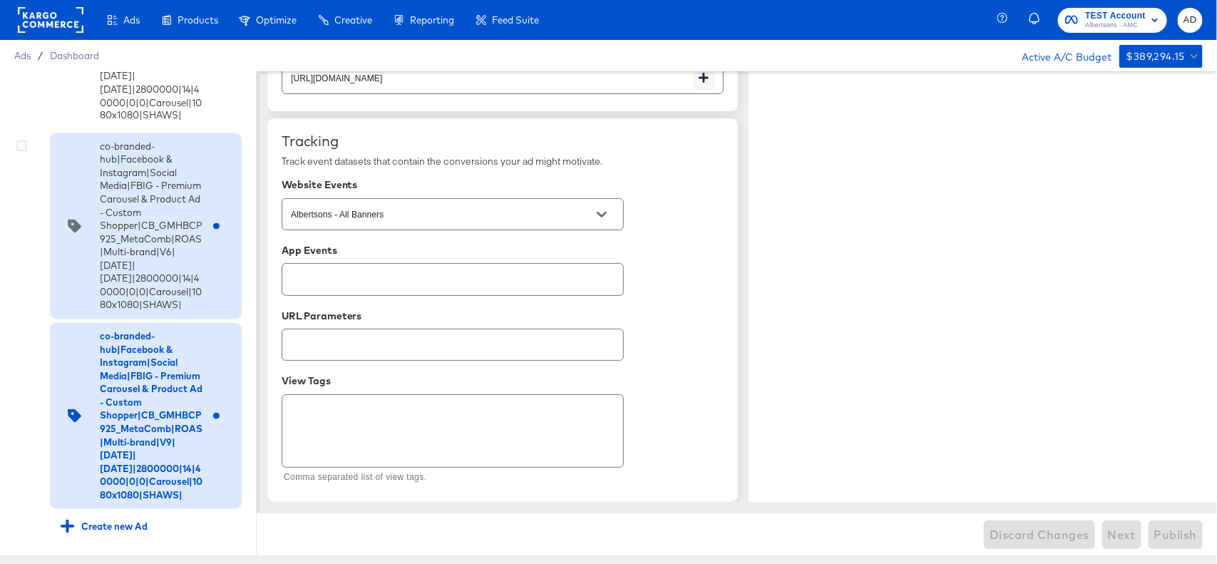
click at [86, 143] on div "co-branded-hub|Facebook & Instagram|Social Media|FBIG - Premium Carousel & Prod…" at bounding box center [132, 226] width 142 height 172
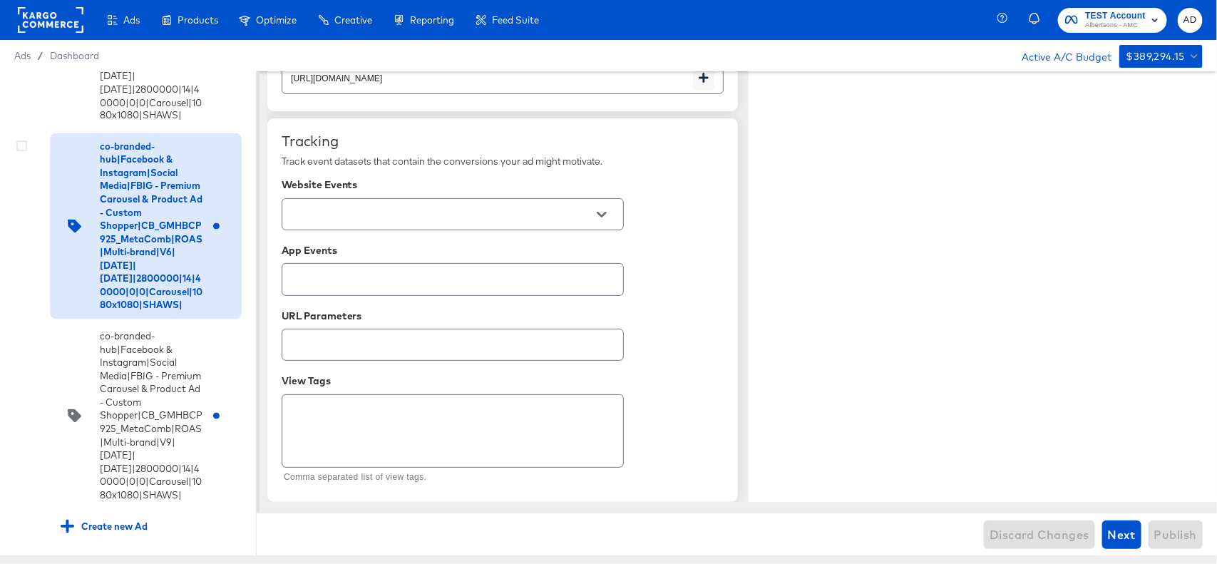
type textarea "x"
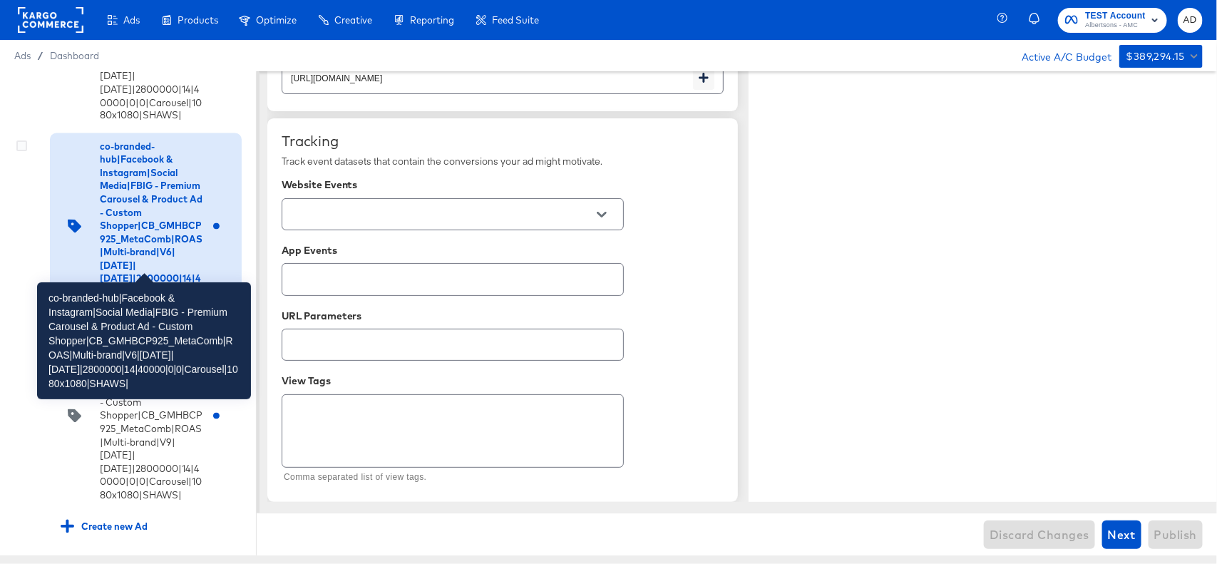
type textarea "x"
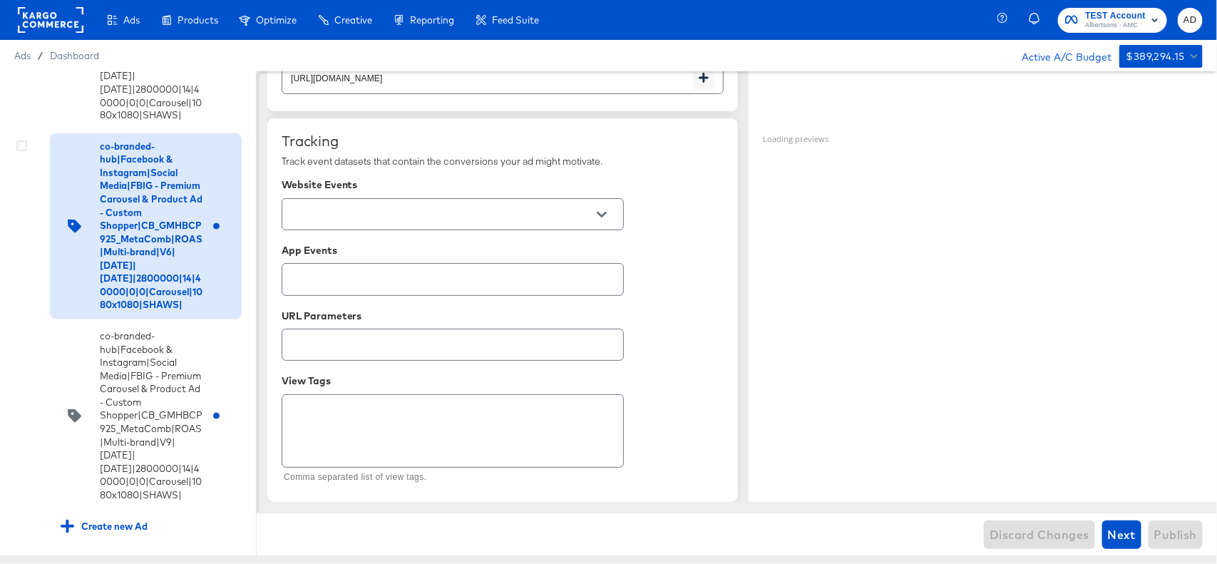
scroll to position [3802, 0]
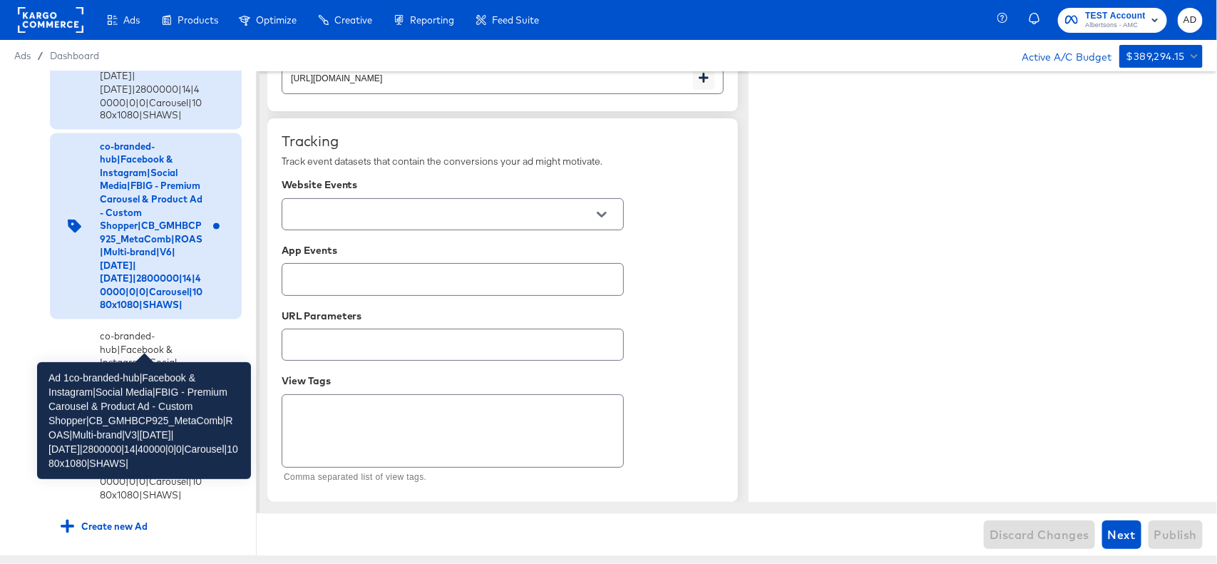
click at [132, 122] on div "Ad 1co-branded-hub|Facebook & Instagram|Social Media|FBIG - Premium Carousel & …" at bounding box center [151, 36] width 103 height 172
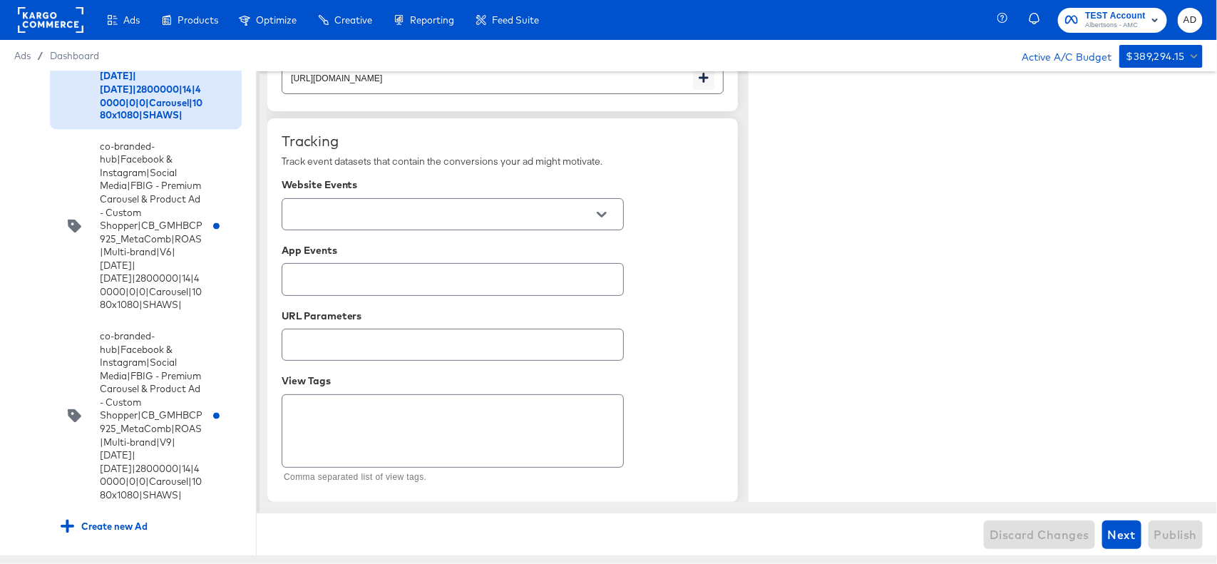
scroll to position [2350, 0]
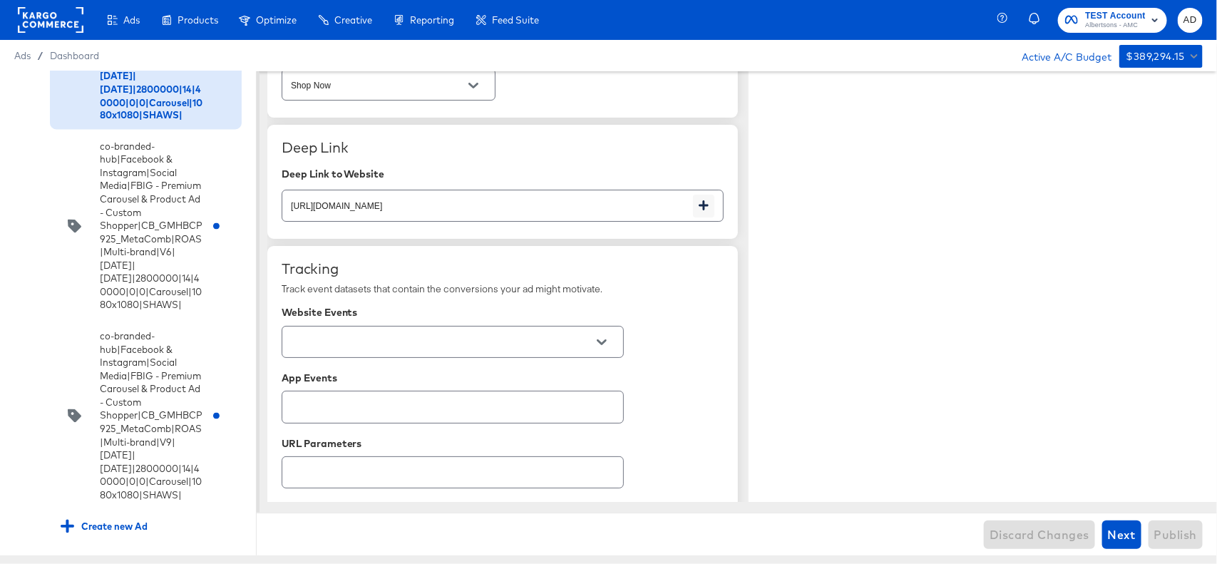
type textarea "x"
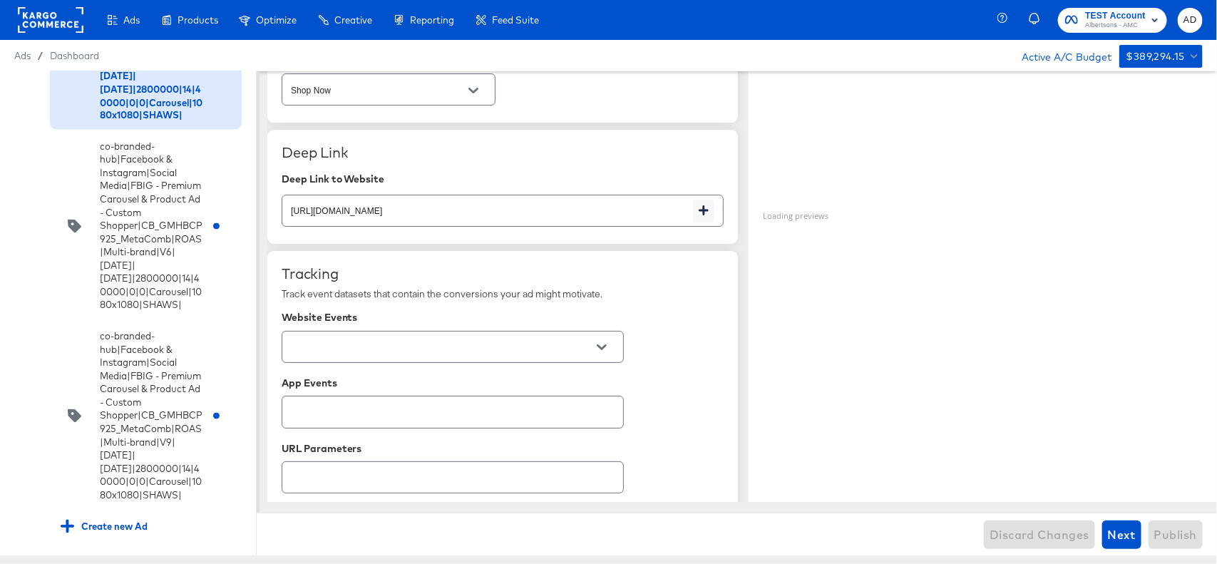
click at [0, 0] on input "checkbox" at bounding box center [0, 0] width 0 height 0
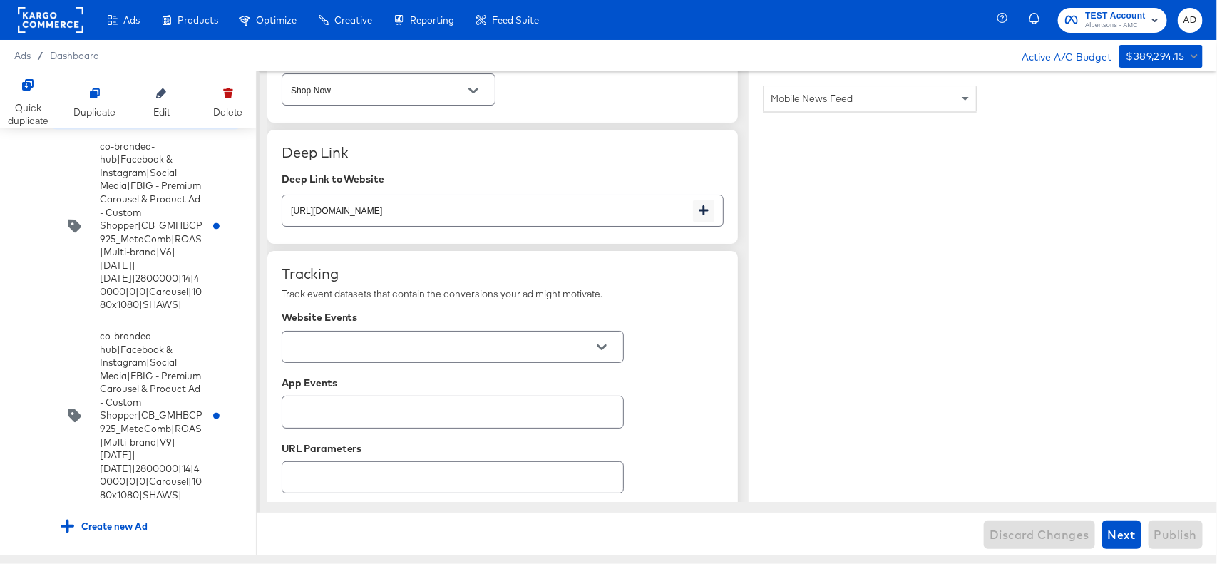
click at [1041, 536] on div "Discard Changes Next Publish" at bounding box center [737, 534] width 961 height 43
click at [223, 95] on icon at bounding box center [228, 93] width 10 height 10
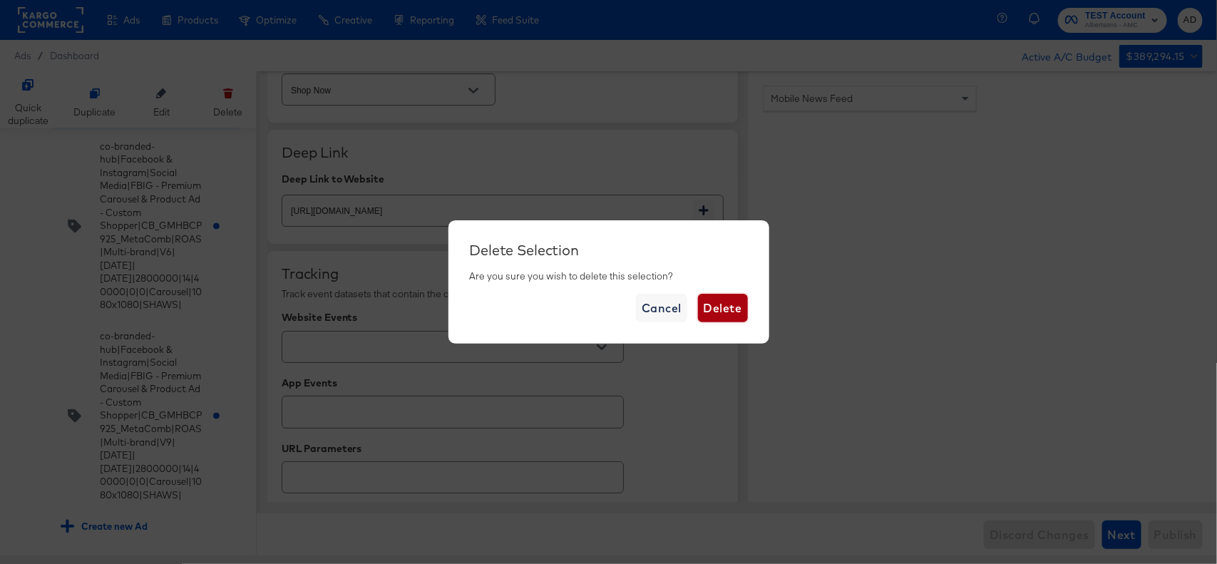
click at [733, 304] on span "Delete" at bounding box center [723, 308] width 39 height 20
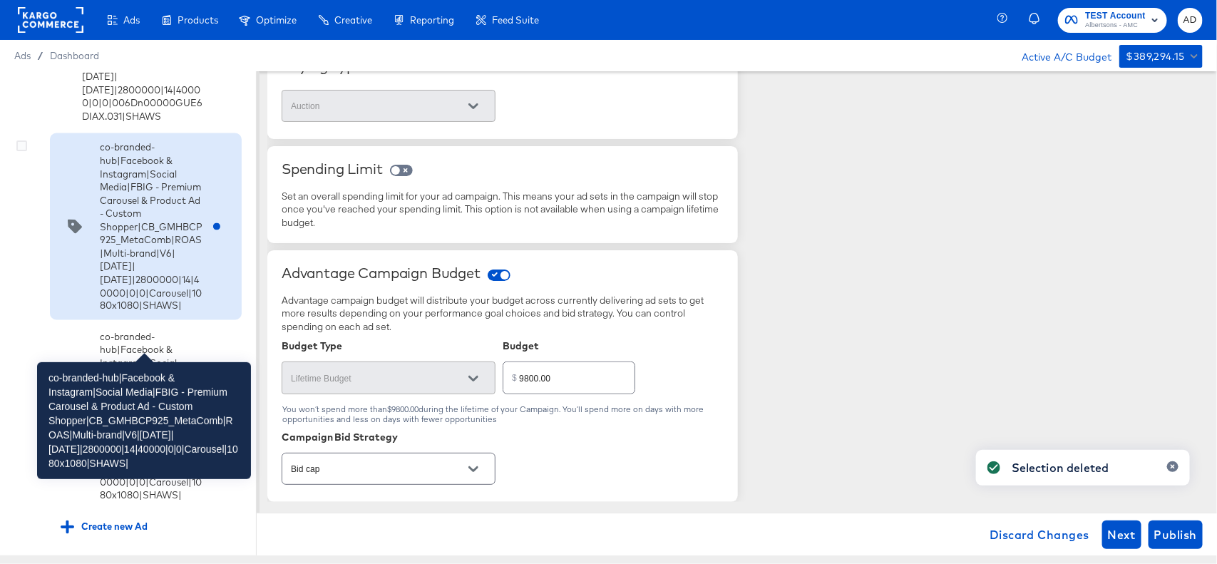
scroll to position [3883, 0]
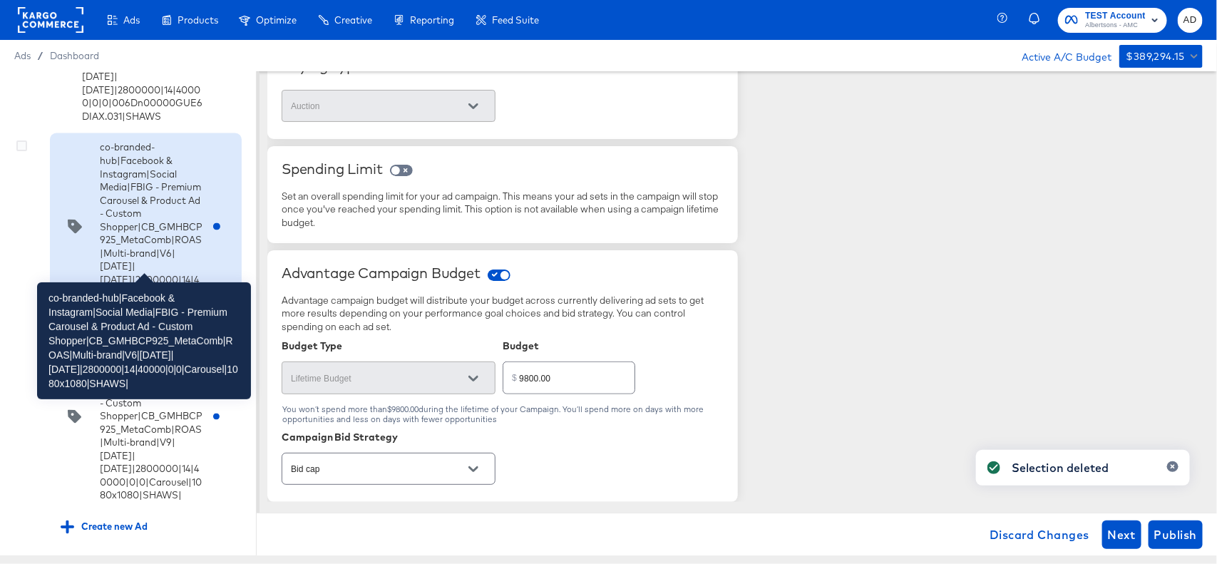
click at [111, 169] on div "co-branded-hub|Facebook & Instagram|Social Media|FBIG - Premium Carousel & Prod…" at bounding box center [151, 226] width 103 height 172
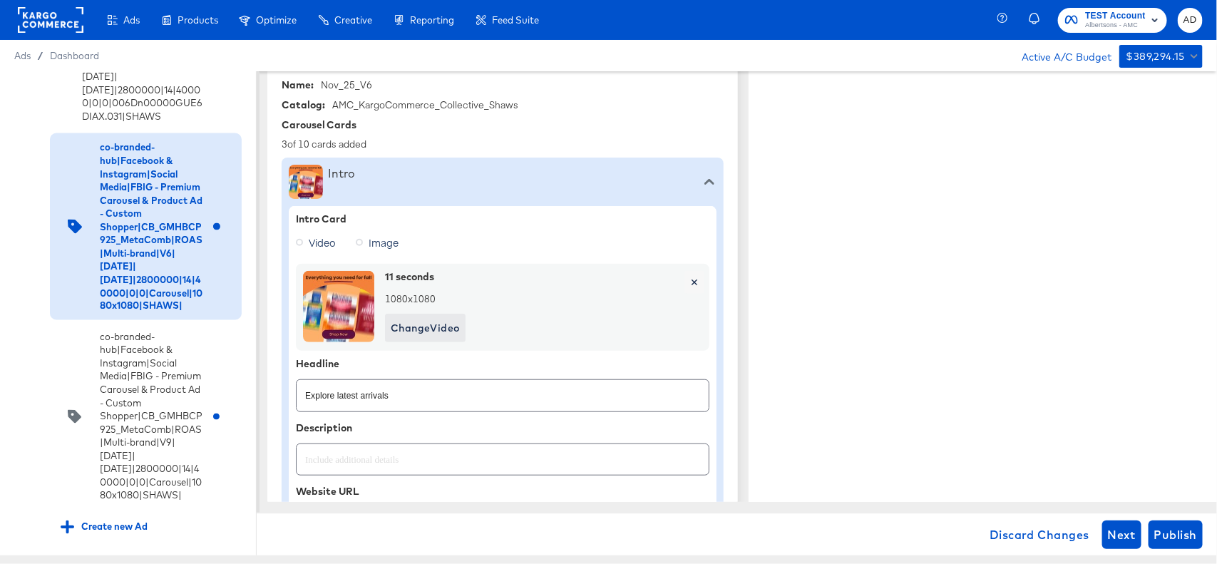
type textarea "x"
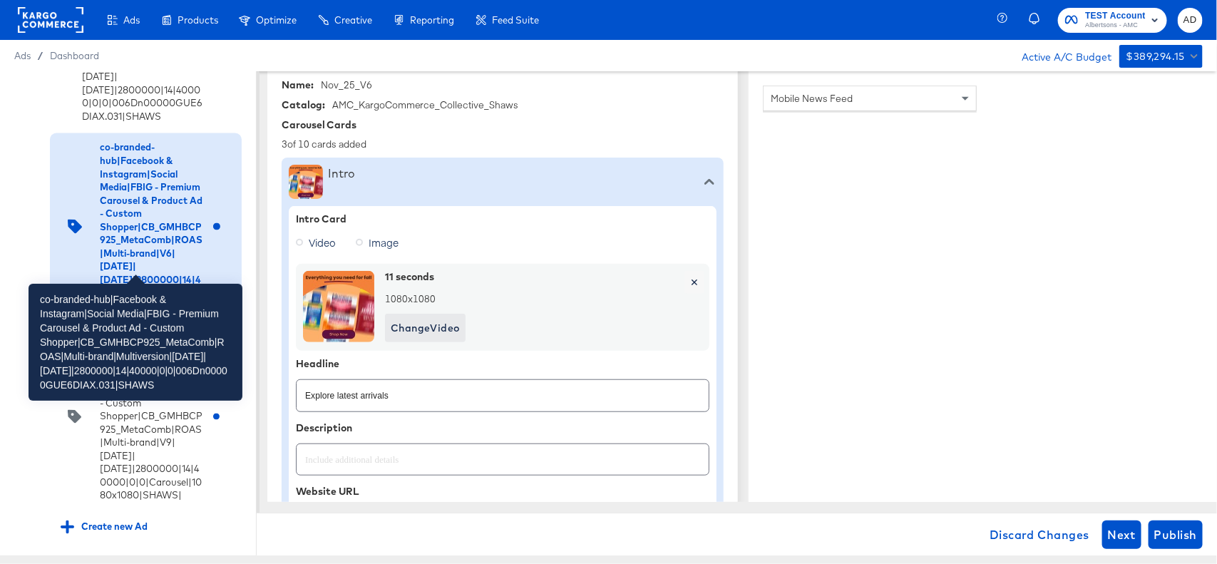
scroll to position [3656, 0]
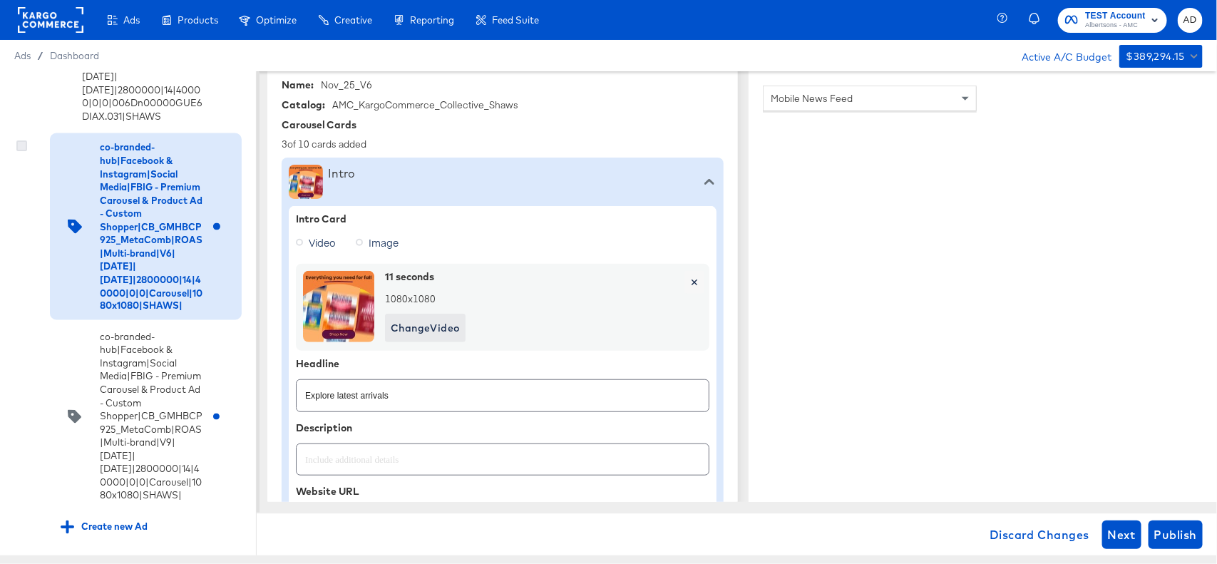
click at [22, 151] on icon at bounding box center [21, 145] width 11 height 11
click at [0, 0] on input "checkbox" at bounding box center [0, 0] width 0 height 0
click at [229, 106] on div "Delete" at bounding box center [227, 113] width 29 height 14
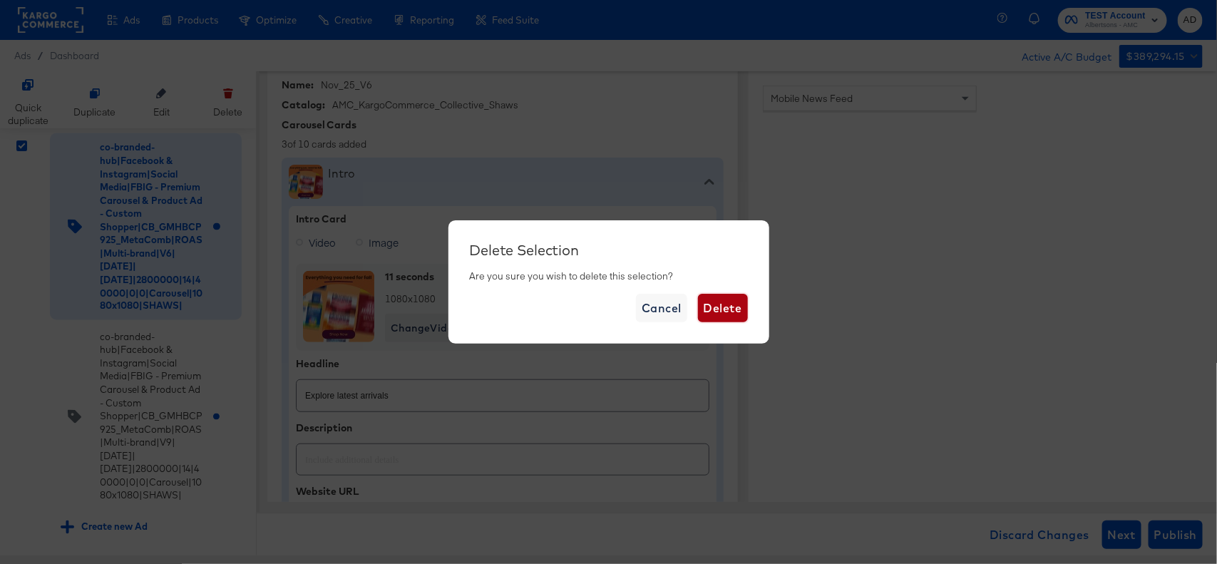
click at [724, 297] on button "Delete" at bounding box center [723, 308] width 50 height 29
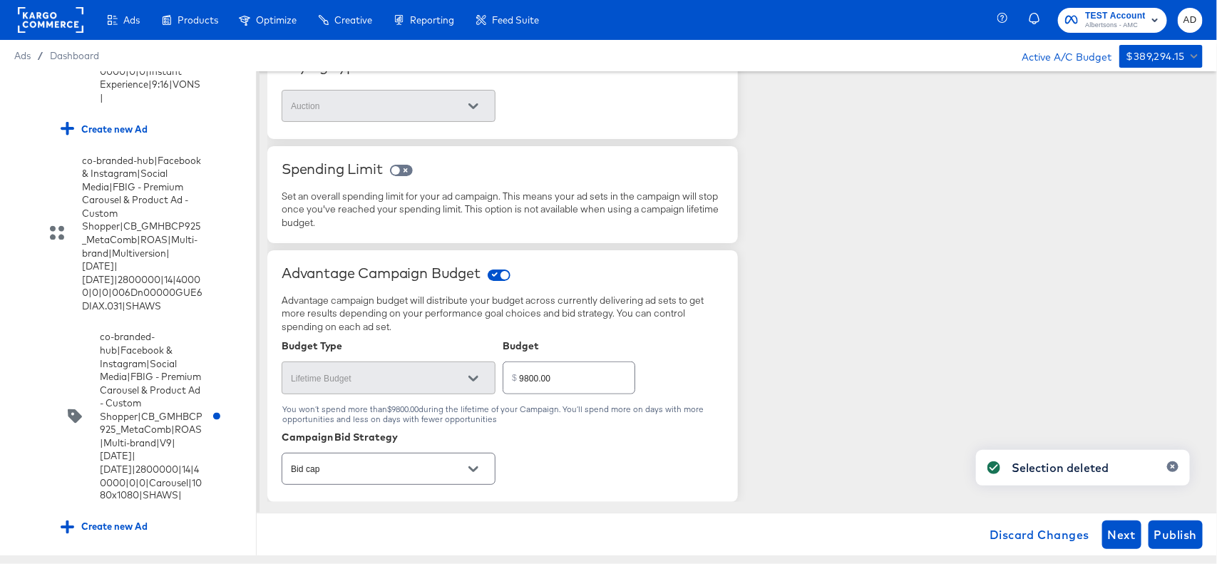
click at [956, 310] on div "Campaign Name co-branded-hub|Multi-brand|GMHBC P9_Digital Circular_Multi-Brand_…" at bounding box center [742, 286] width 950 height 431
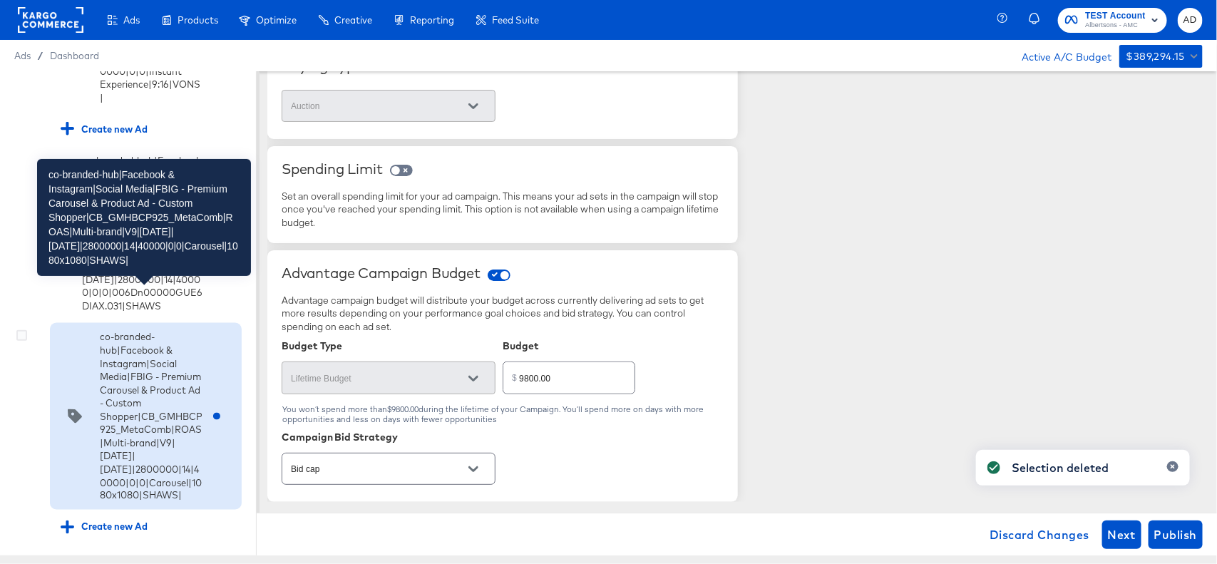
click at [123, 410] on div "co-branded-hub|Facebook & Instagram|Social Media|FBIG - Premium Carousel & Prod…" at bounding box center [151, 416] width 103 height 172
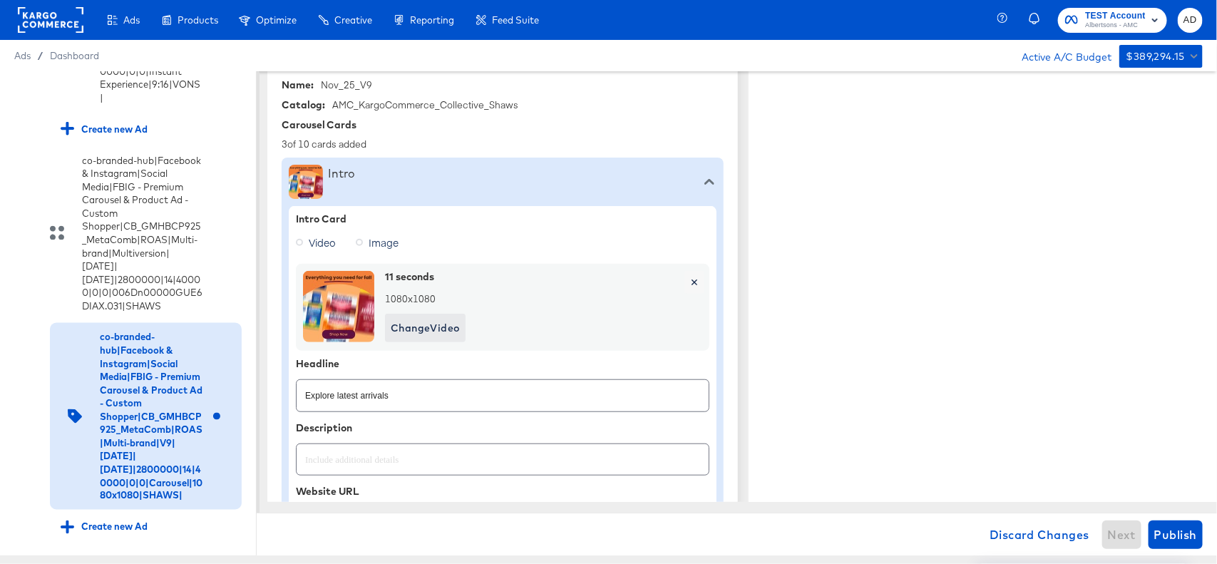
type textarea "x"
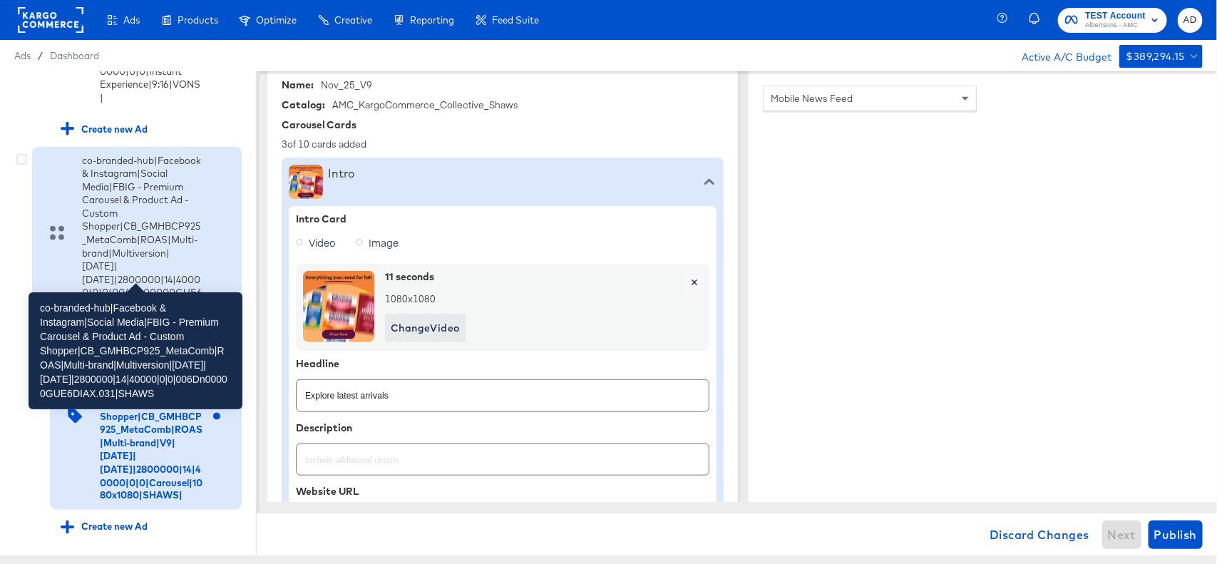
click at [130, 191] on div "co-branded-hub|Facebook & Instagram|Social Media|FBIG - Premium Carousel & Prod…" at bounding box center [142, 233] width 121 height 159
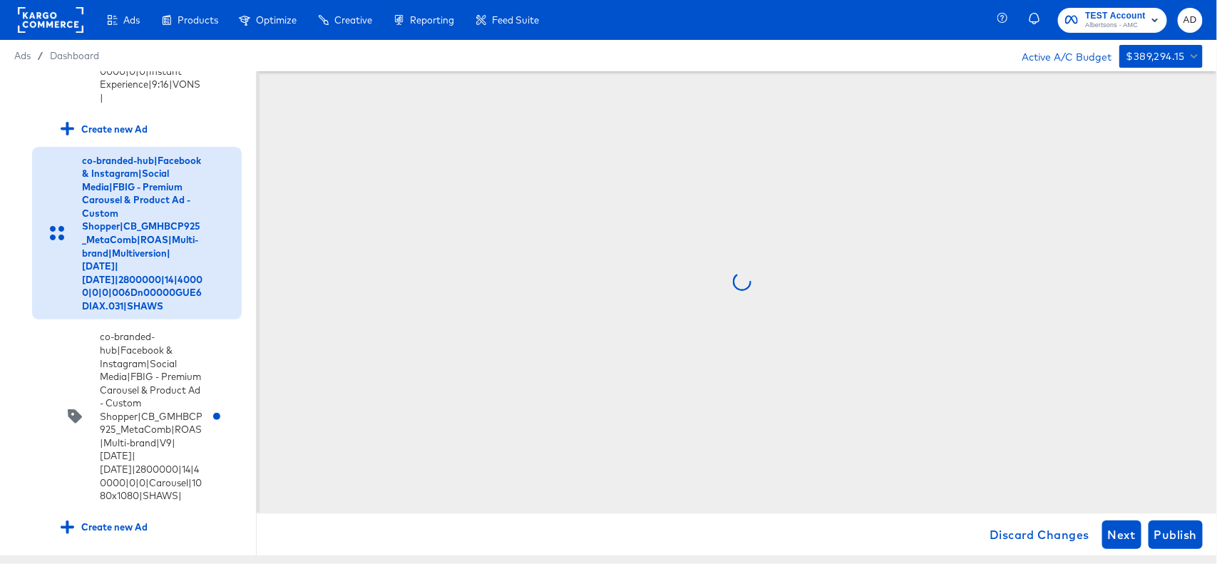
click at [50, 26] on rect at bounding box center [51, 20] width 66 height 26
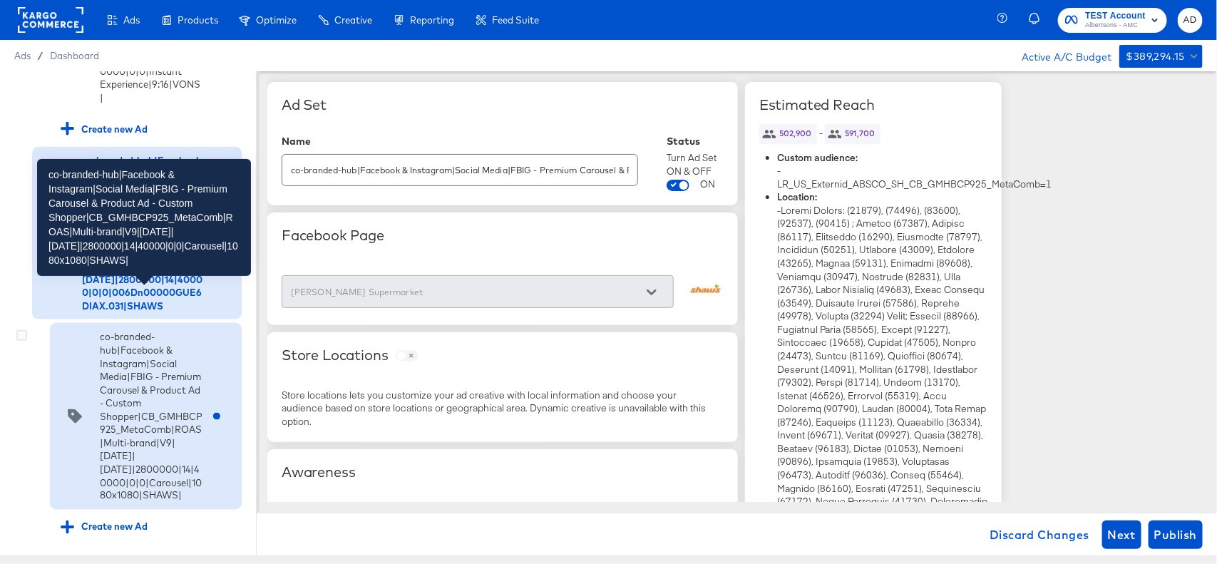
click at [129, 424] on div "co-branded-hub|Facebook & Instagram|Social Media|FBIG - Premium Carousel & Prod…" at bounding box center [151, 416] width 103 height 172
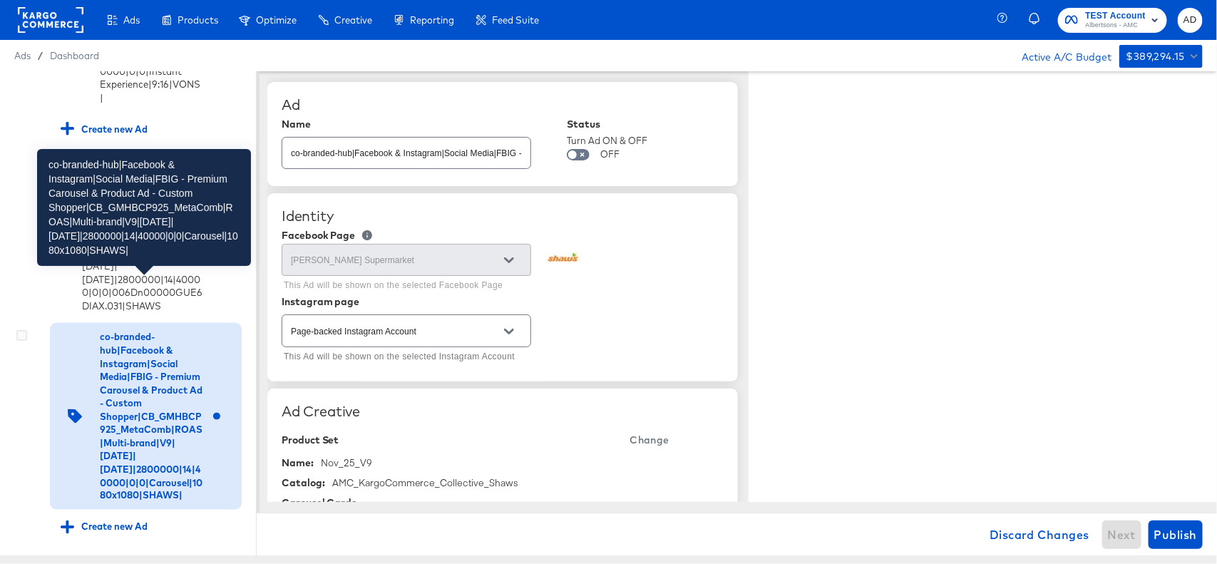
scroll to position [3666, 0]
type textarea "x"
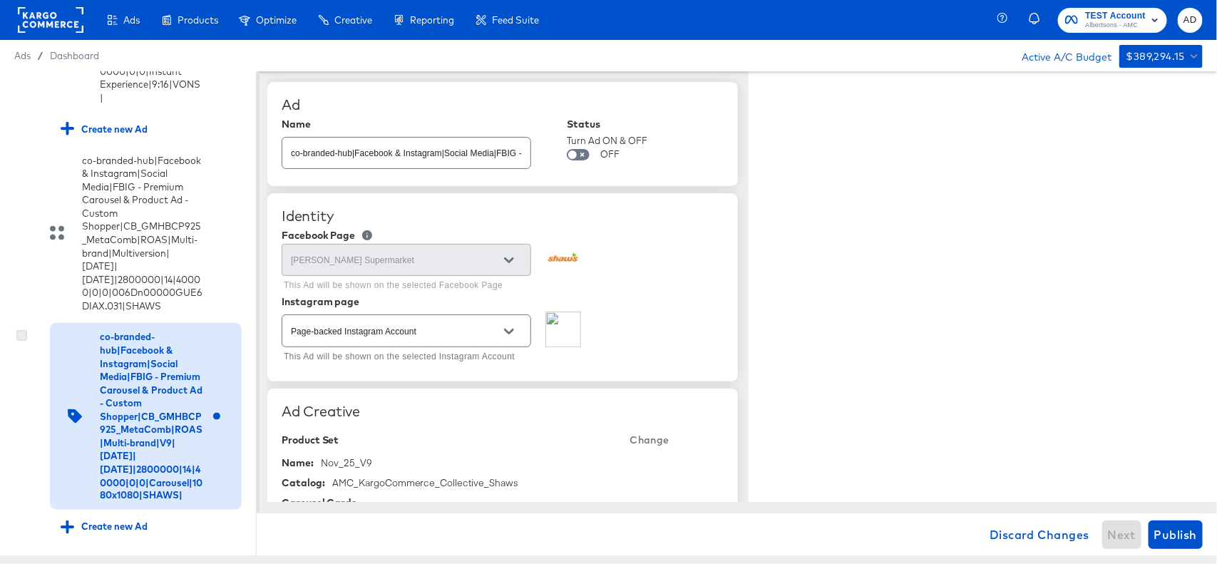
click at [21, 330] on icon at bounding box center [21, 335] width 11 height 11
click at [0, 0] on input "checkbox" at bounding box center [0, 0] width 0 height 0
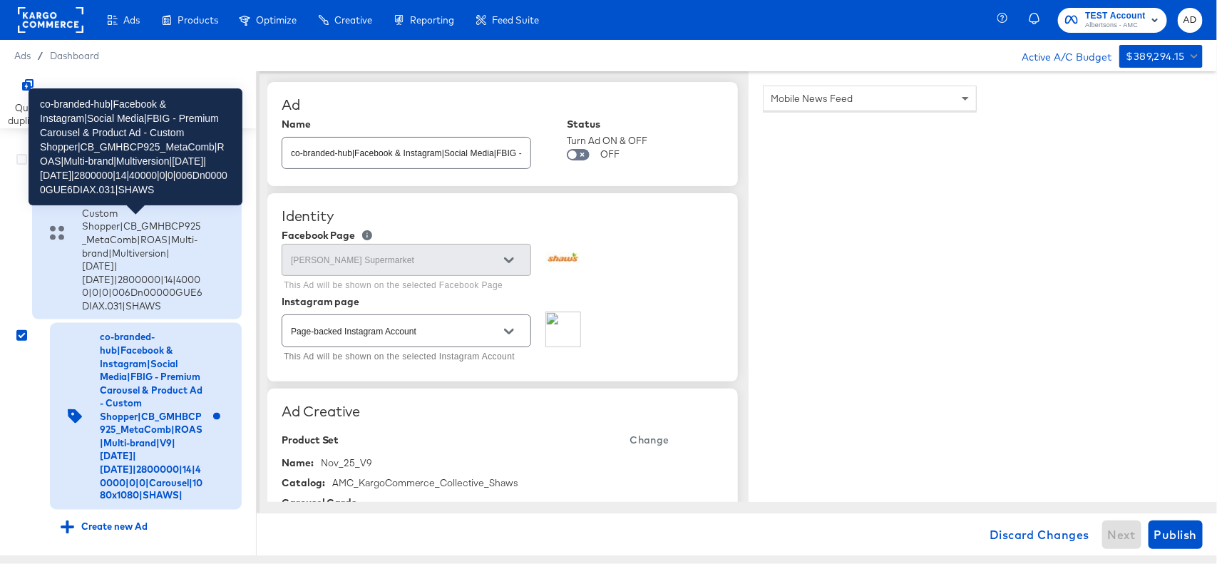
scroll to position [3539, 0]
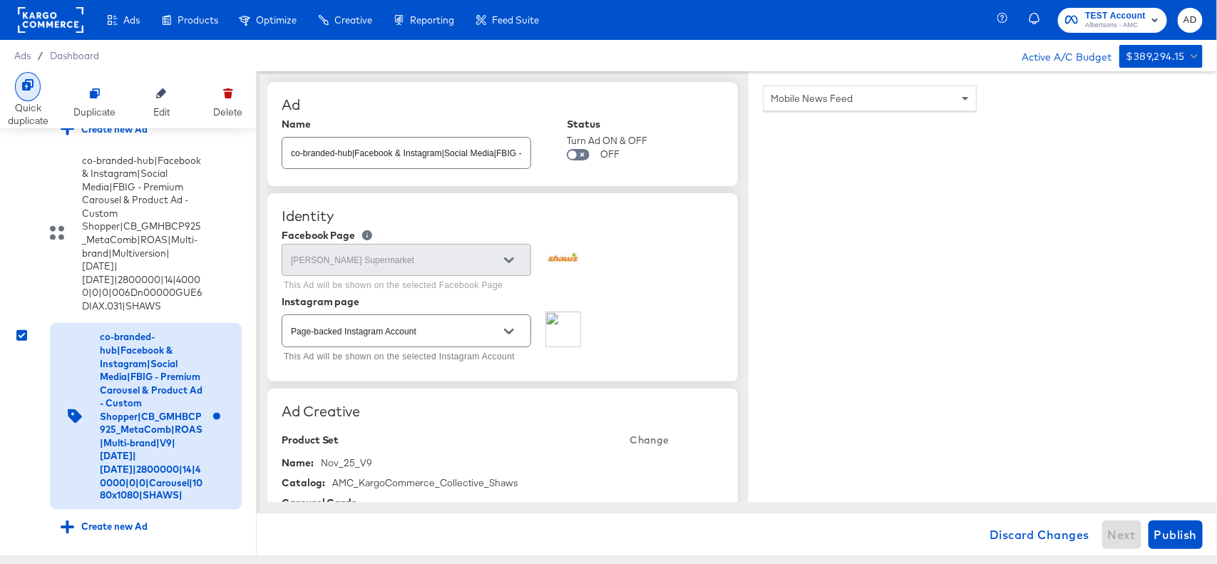
click at [20, 104] on div "Quick duplicate" at bounding box center [28, 114] width 41 height 26
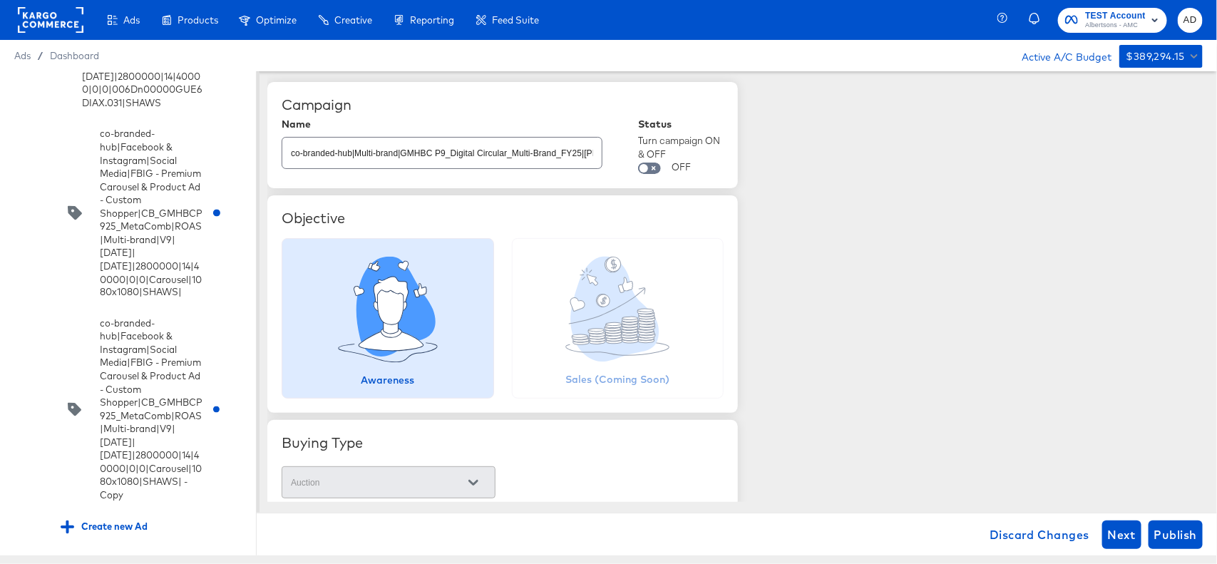
scroll to position [3884, 0]
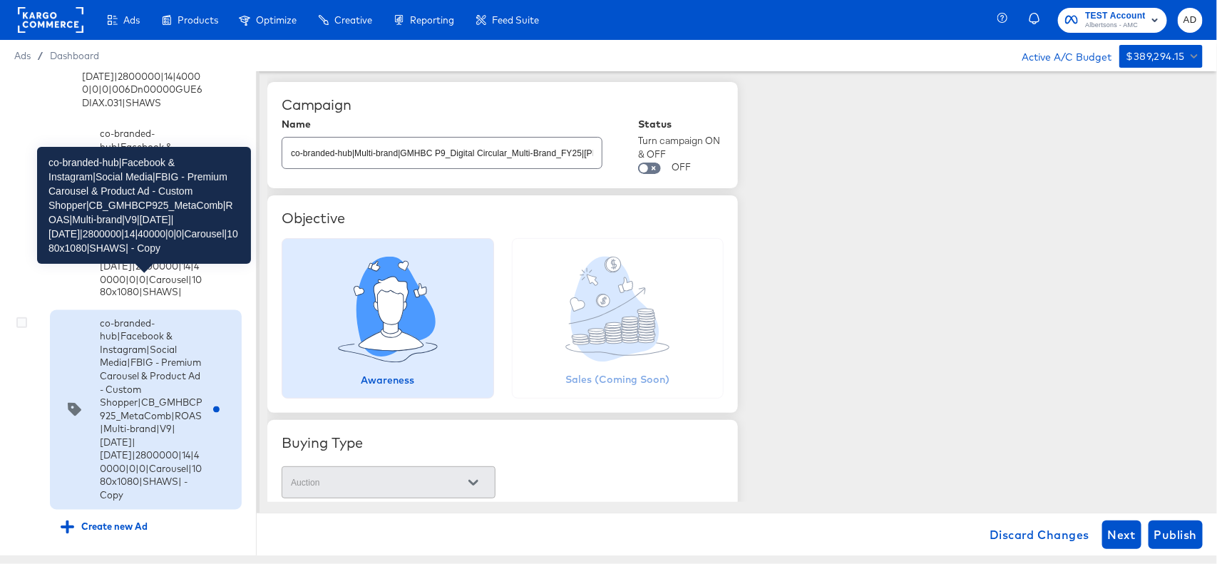
click at [177, 414] on div "co-branded-hub|Facebook & Instagram|Social Media|FBIG - Premium Carousel & Prod…" at bounding box center [151, 409] width 103 height 185
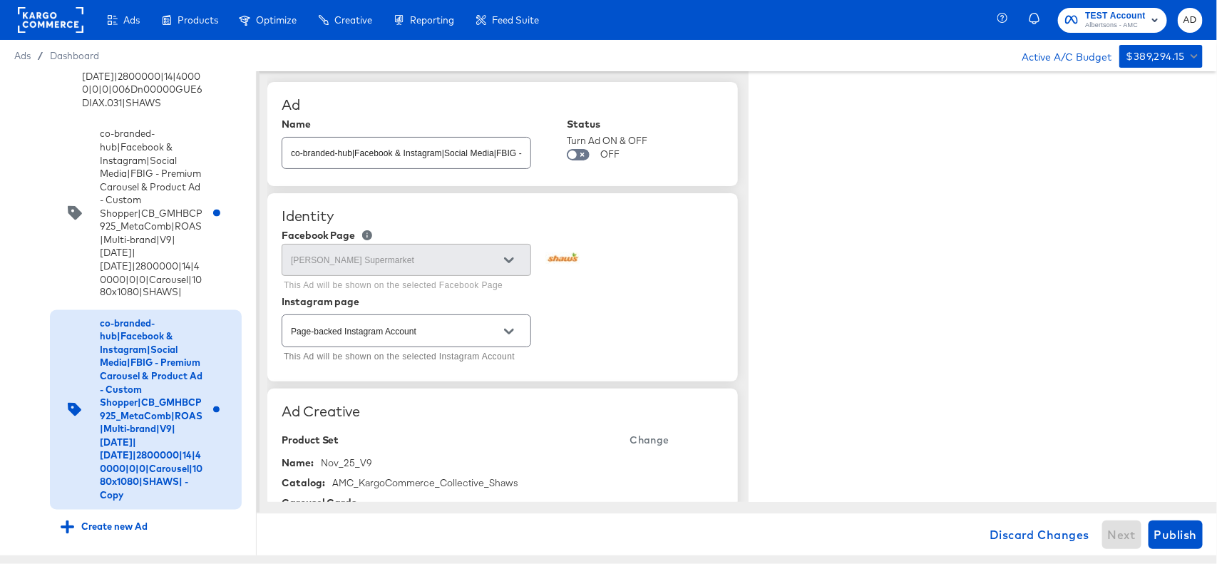
type textarea "x"
click at [486, 155] on input "co-branded-hub|Facebook & Instagram|Social Media|FBIG - Premium Carousel & Prod…" at bounding box center [406, 147] width 248 height 31
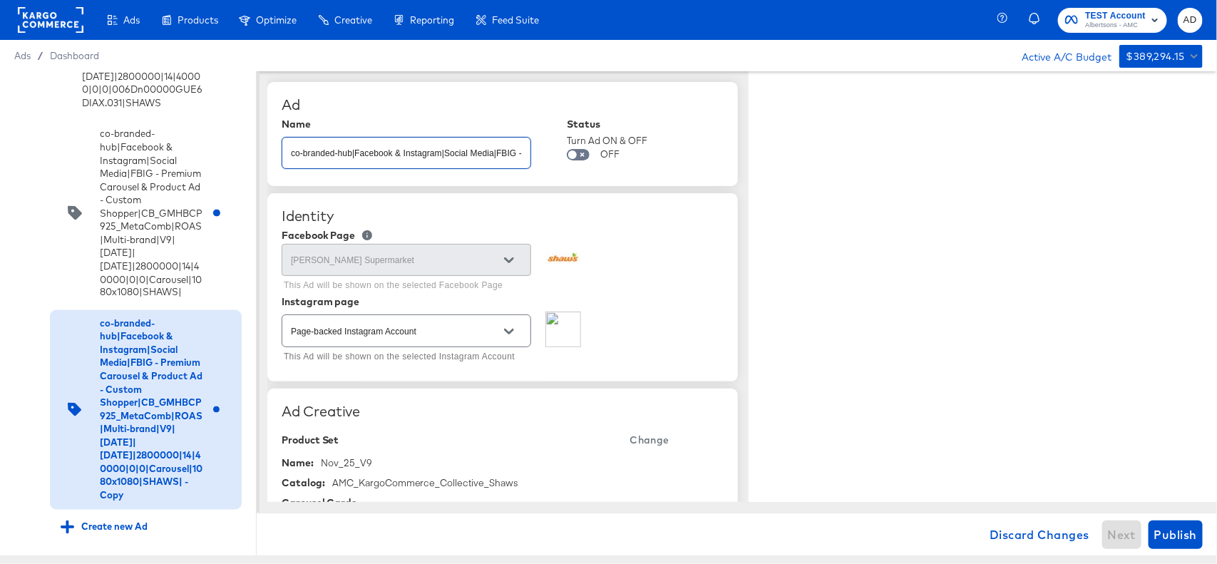
click at [486, 155] on input "co-branded-hub|Facebook & Instagram|Social Media|FBIG - Premium Carousel & Prod…" at bounding box center [406, 147] width 248 height 31
type input "Untitled Ad"
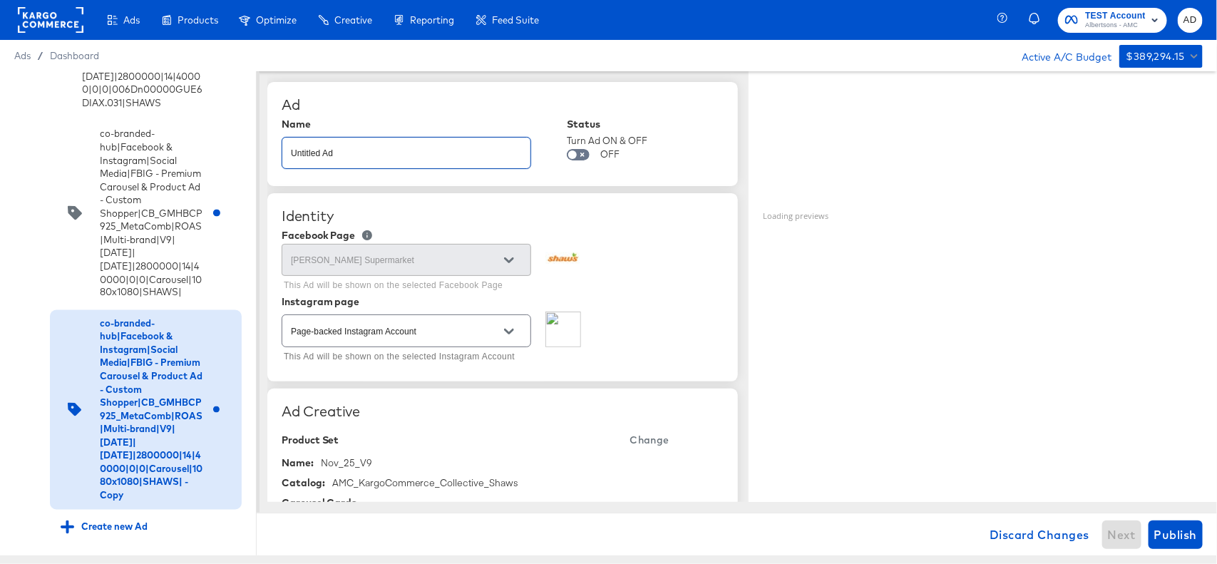
type textarea "x"
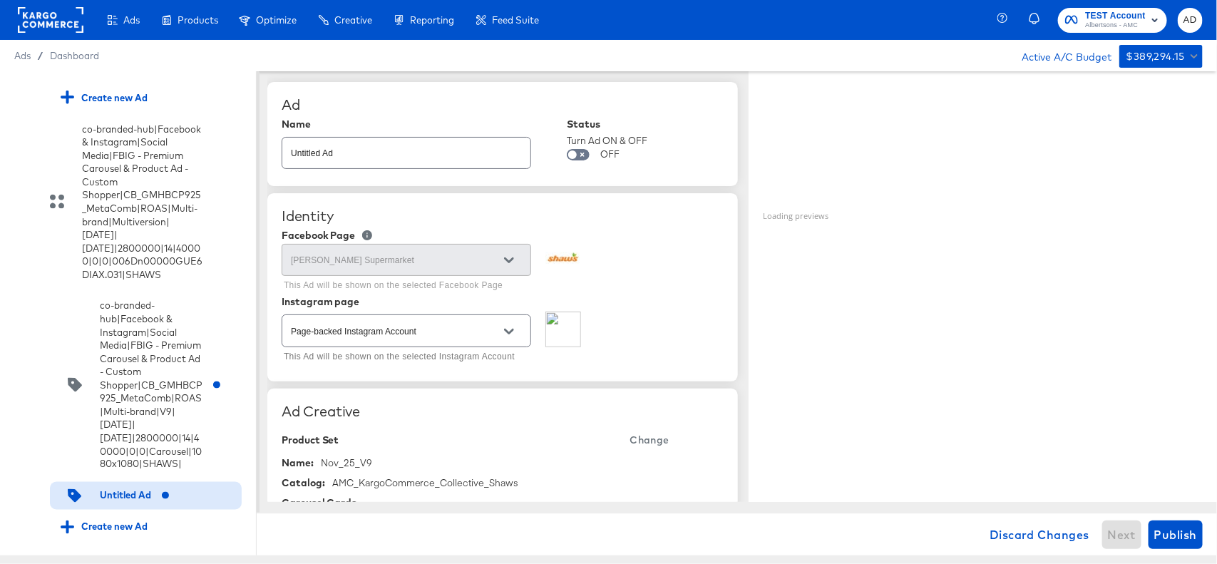
scroll to position [3697, 0]
click at [396, 144] on input "Untitled Ad" at bounding box center [406, 147] width 248 height 31
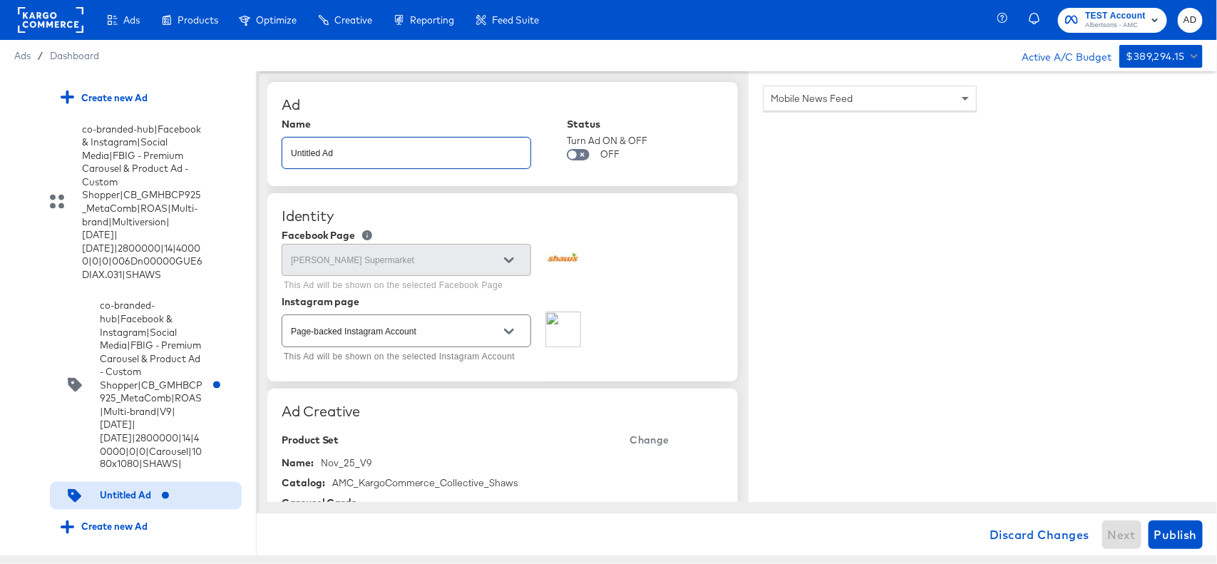
paste input "co-branded-hub|Facebook & Instagram|Social Media|FBIG - Premium Carousel & Prod…"
click at [483, 155] on input "co-branded-hub|Facebook & Instagram|Social Media|FBIG - Premium Carousel & Prod…" at bounding box center [406, 147] width 248 height 31
type input "co-branded-hub|Facebook & Instagram|Social Media|FBIG - Premium Carousel & Prod…"
type textarea "x"
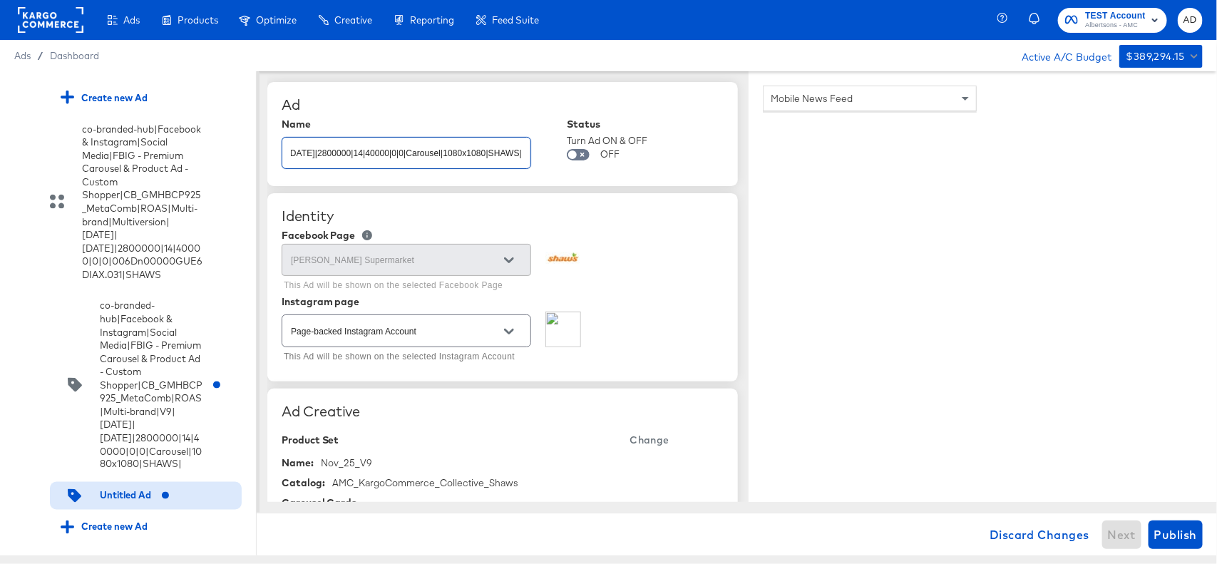
scroll to position [3883, 0]
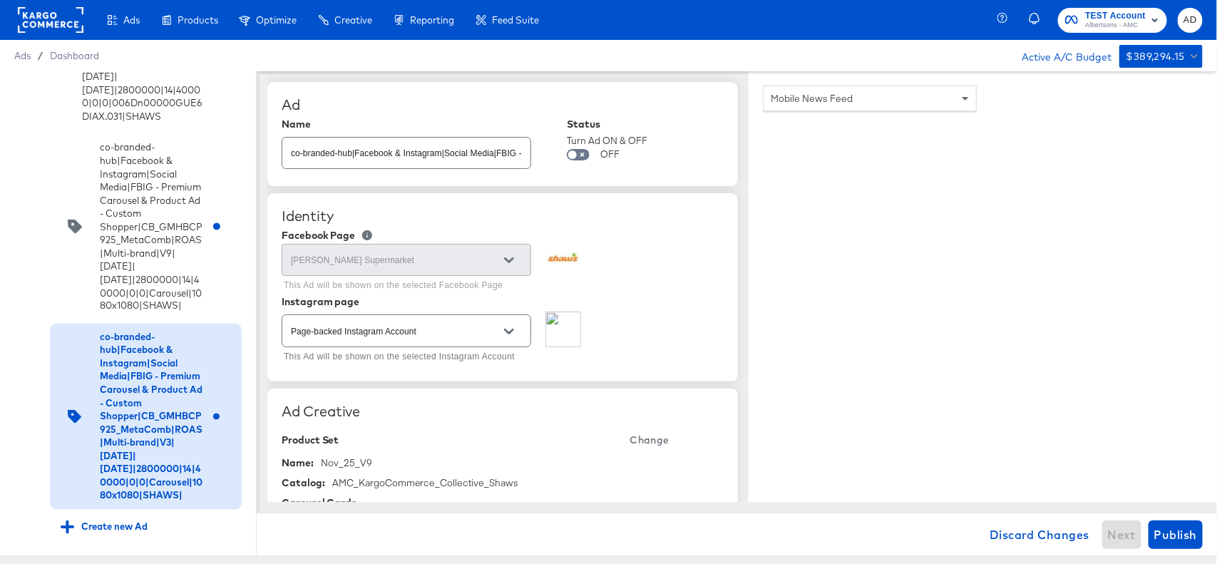
click at [1047, 304] on div "Mobile News Feed" at bounding box center [983, 325] width 469 height 508
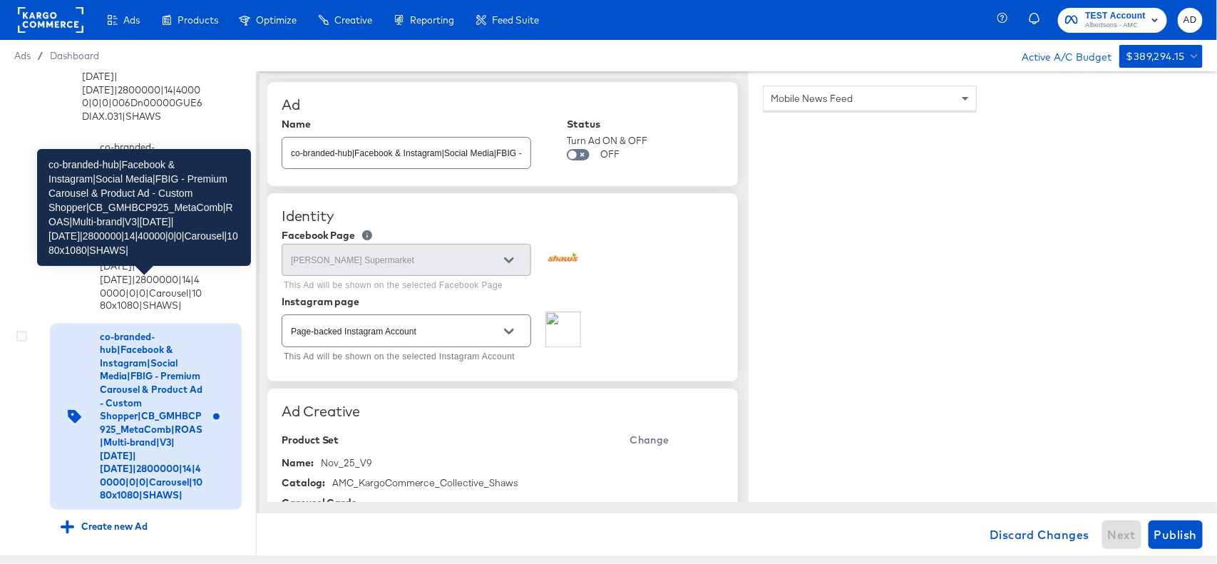
click at [148, 369] on div "co-branded-hub|Facebook & Instagram|Social Media|FBIG - Premium Carousel & Prod…" at bounding box center [151, 417] width 103 height 172
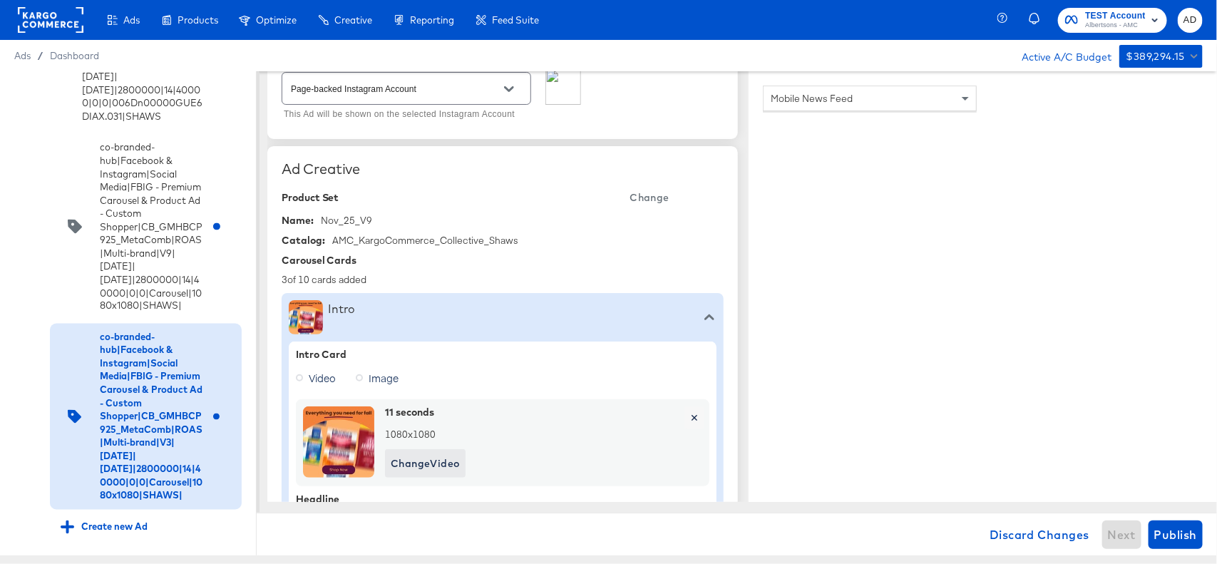
scroll to position [243, 0]
click at [643, 196] on span "Change" at bounding box center [649, 197] width 39 height 18
type textarea "x"
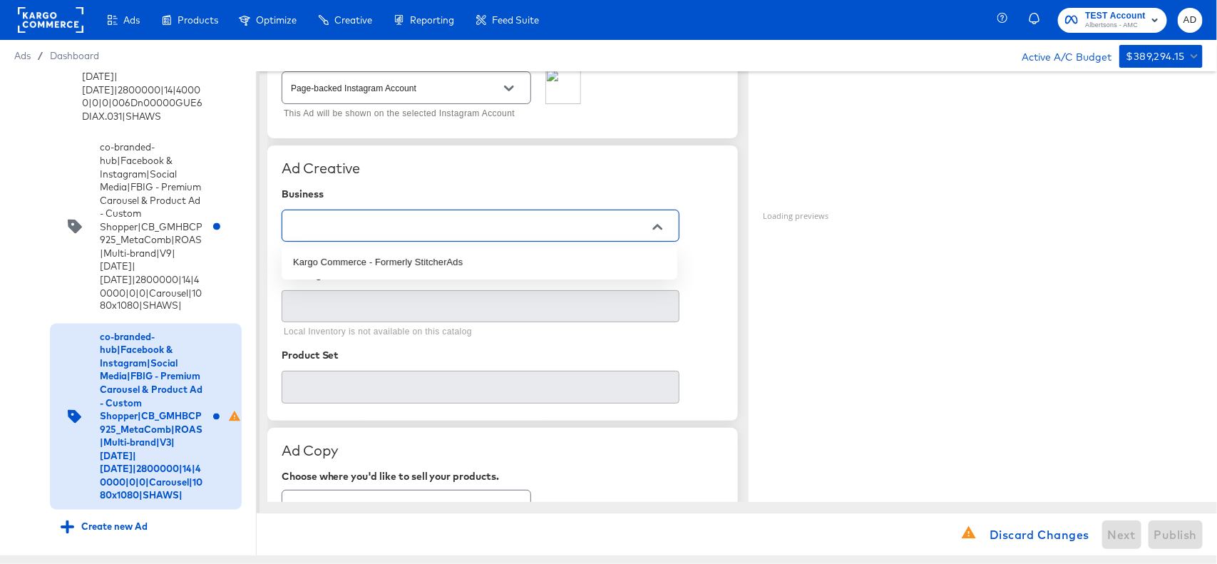
click at [447, 229] on input "text" at bounding box center [469, 226] width 363 height 16
click at [424, 261] on li "Kargo Commerce - Formerly StitcherAds" at bounding box center [480, 262] width 396 height 23
type input "Kargo Commerce - Formerly StitcherAds"
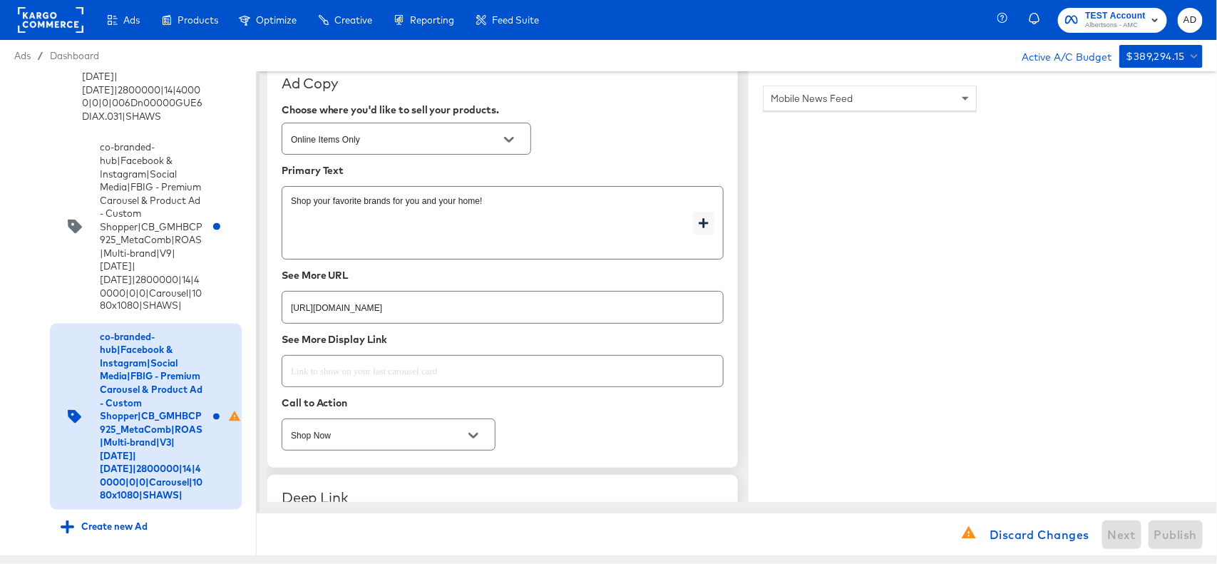
scroll to position [506, 0]
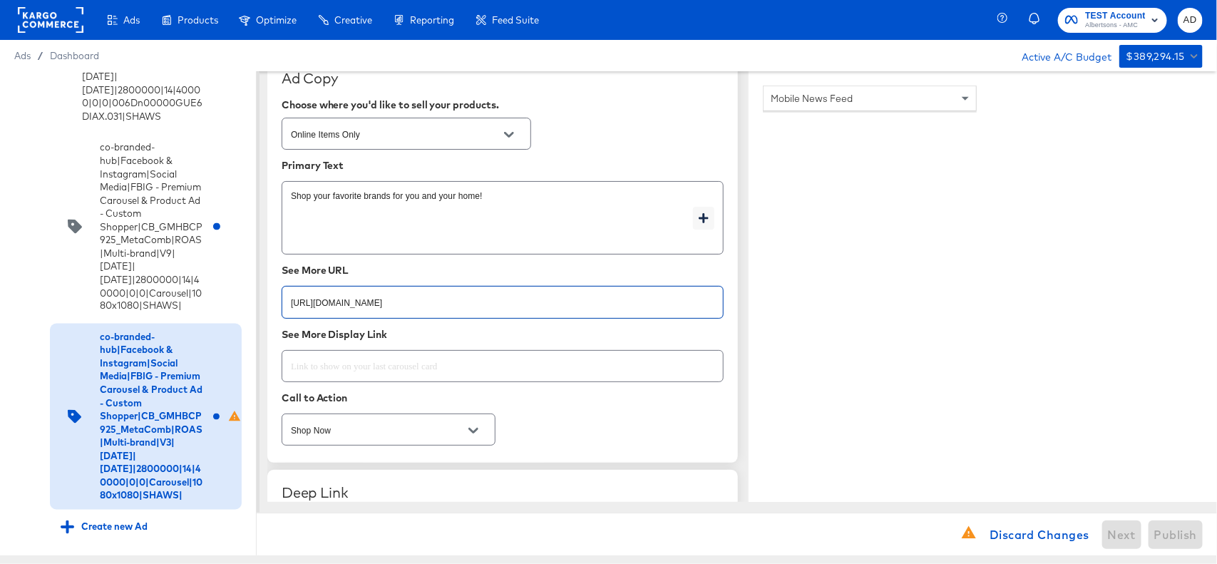
click at [553, 300] on input "[URL][DOMAIN_NAME]" at bounding box center [502, 296] width 441 height 31
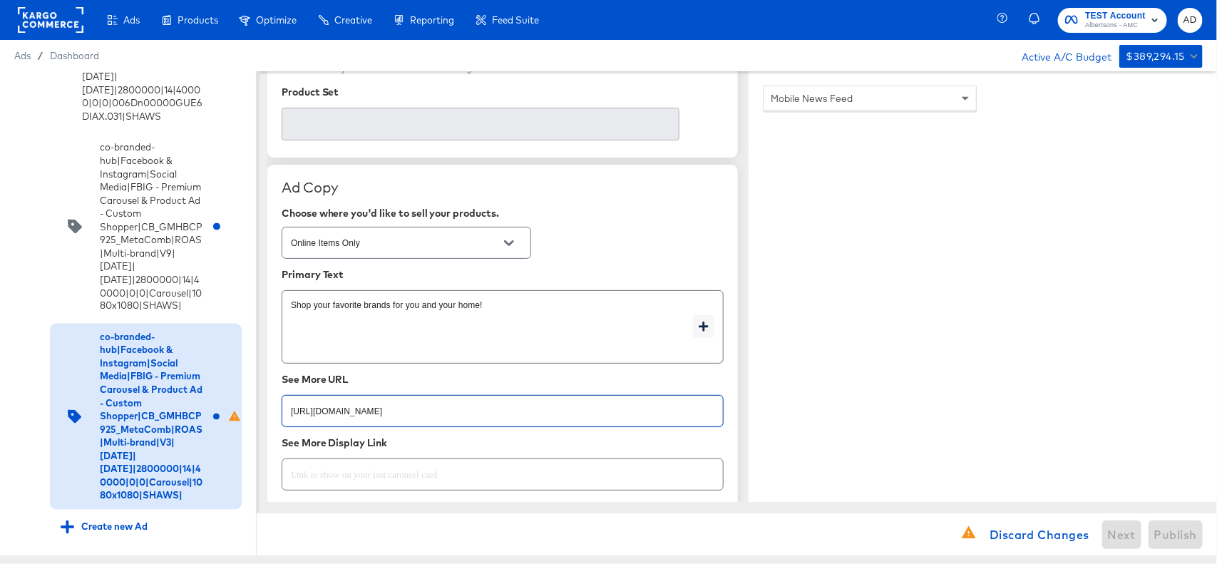
scroll to position [615, 0]
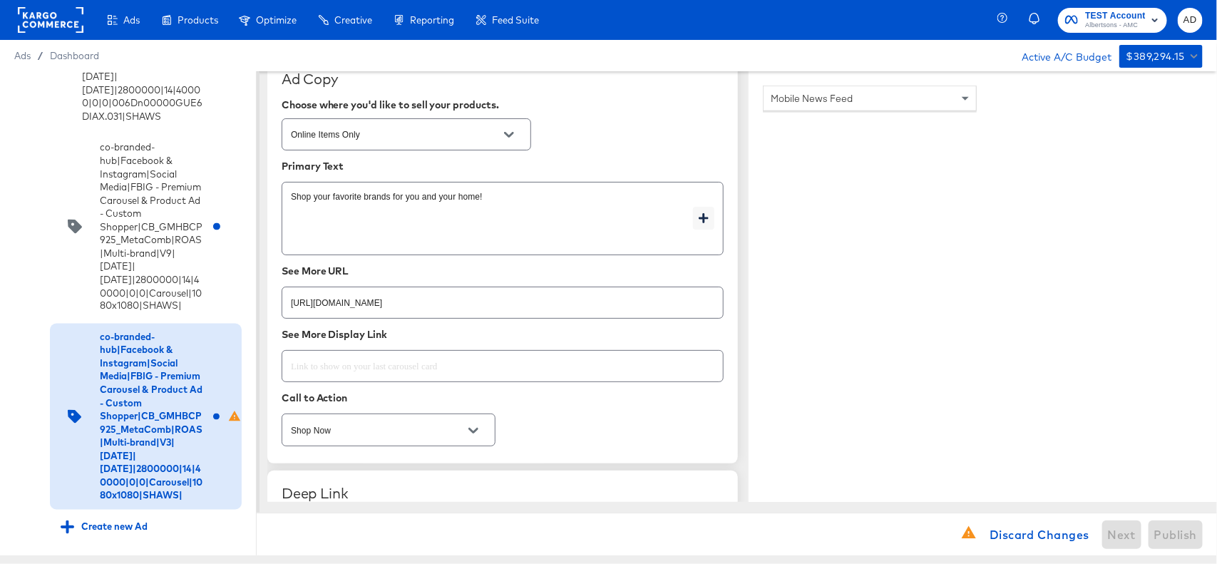
click at [756, 280] on div "Mobile News Feed" at bounding box center [983, 325] width 469 height 508
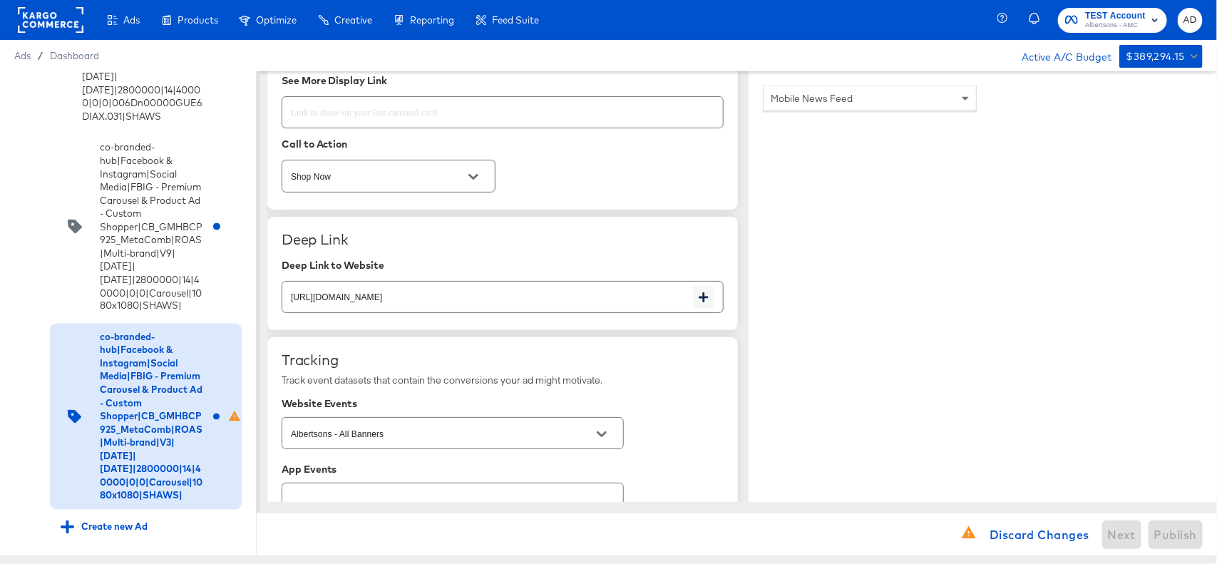
scroll to position [870, 0]
click at [568, 297] on input "[URL][DOMAIN_NAME]" at bounding box center [487, 290] width 411 height 31
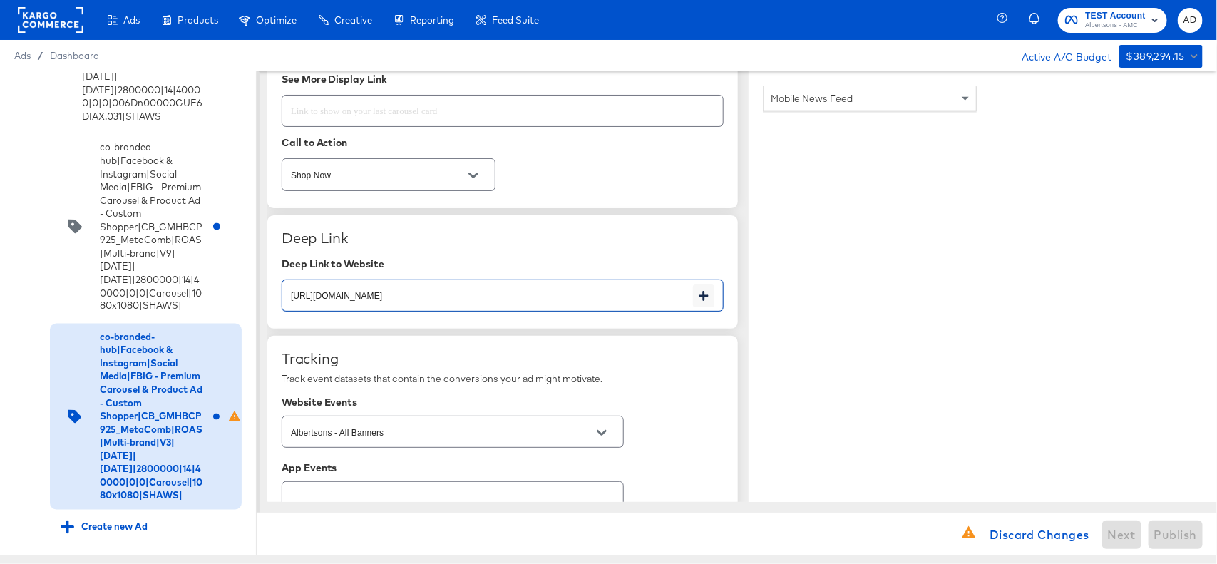
type textarea "x"
click at [751, 352] on div "Mobile News Feed" at bounding box center [983, 325] width 469 height 508
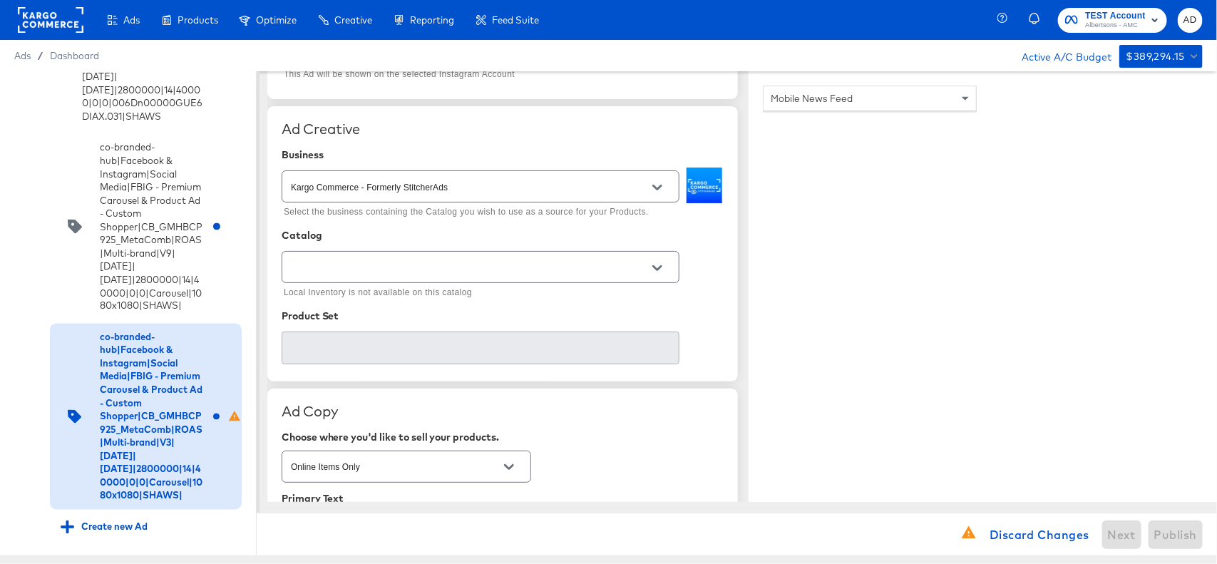
scroll to position [257, 0]
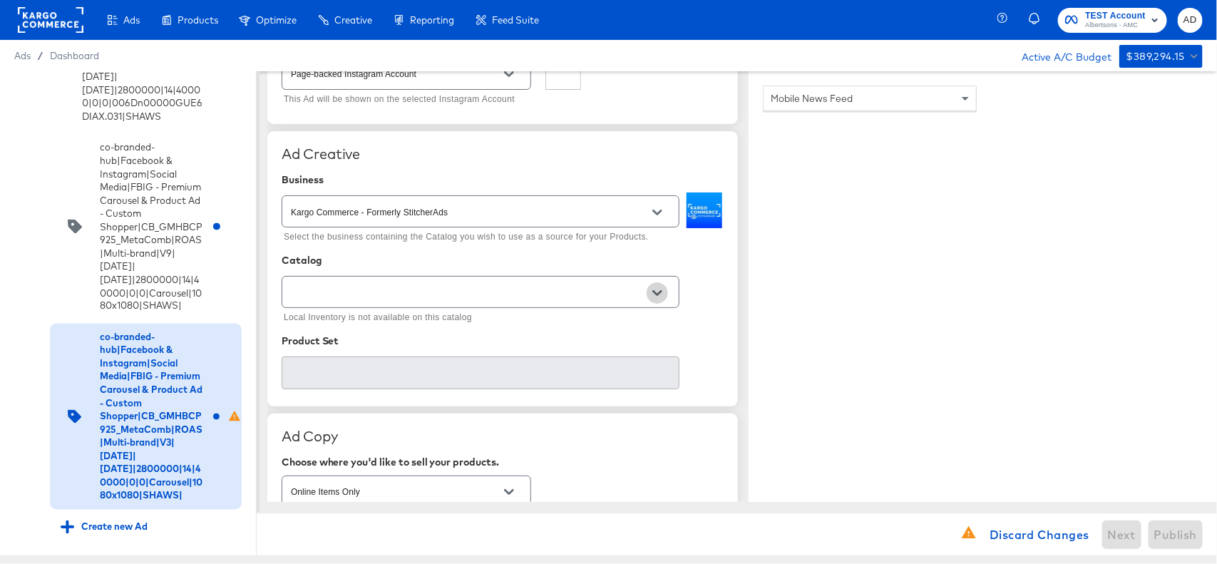
click at [663, 289] on button "Open" at bounding box center [657, 292] width 21 height 21
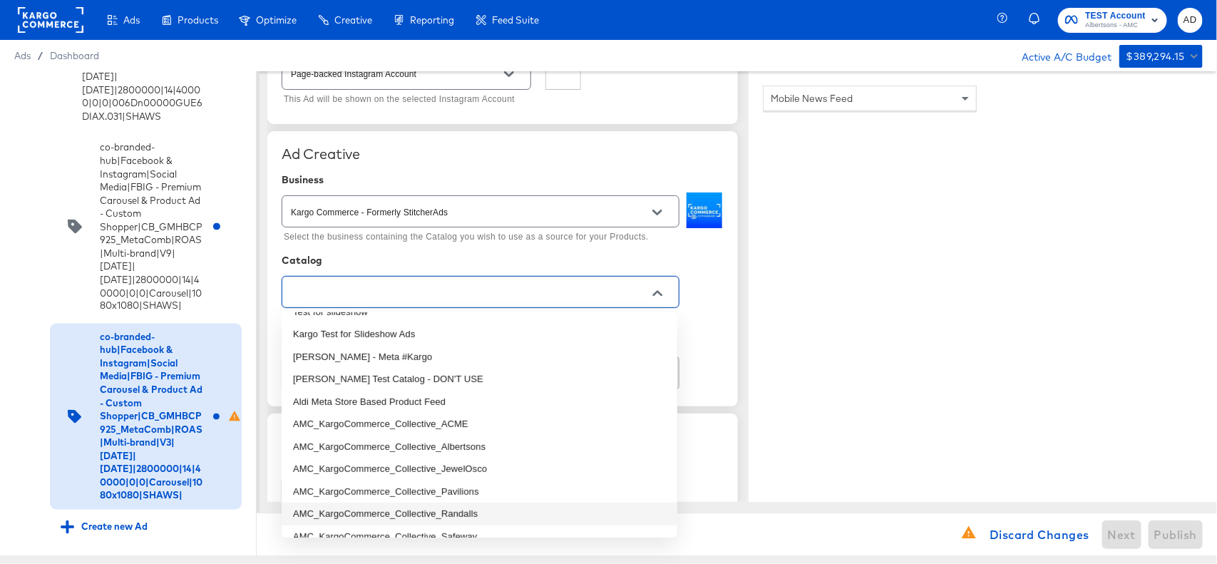
scroll to position [259, 0]
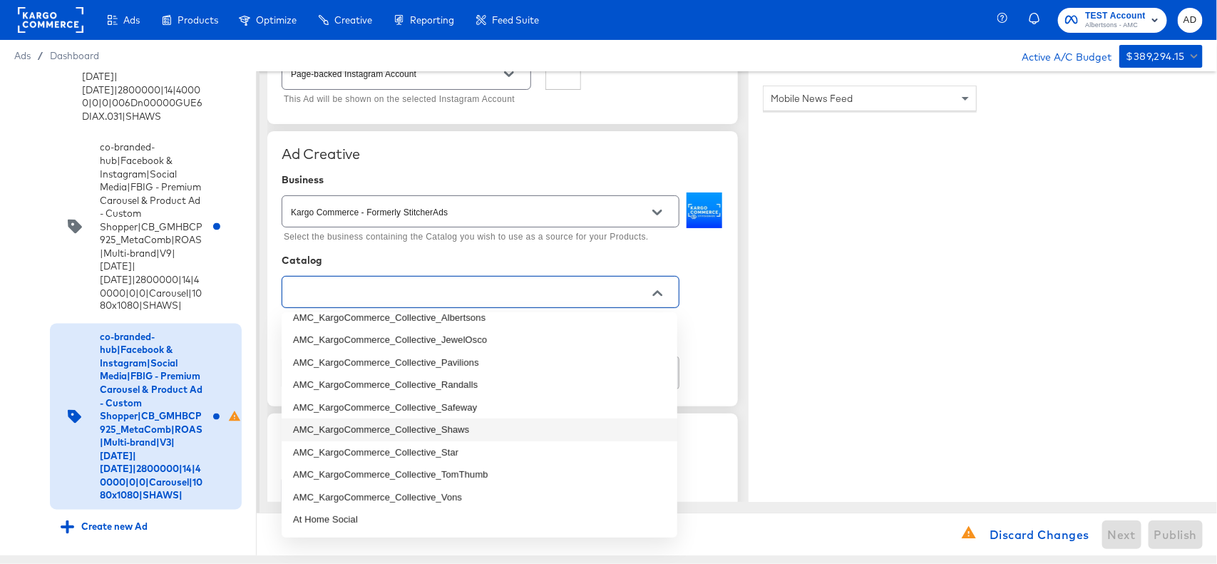
click at [443, 431] on li "AMC_KargoCommerce_Collective_Shaws" at bounding box center [480, 430] width 396 height 23
type input "AMC_KargoCommerce_Collective_Shaws"
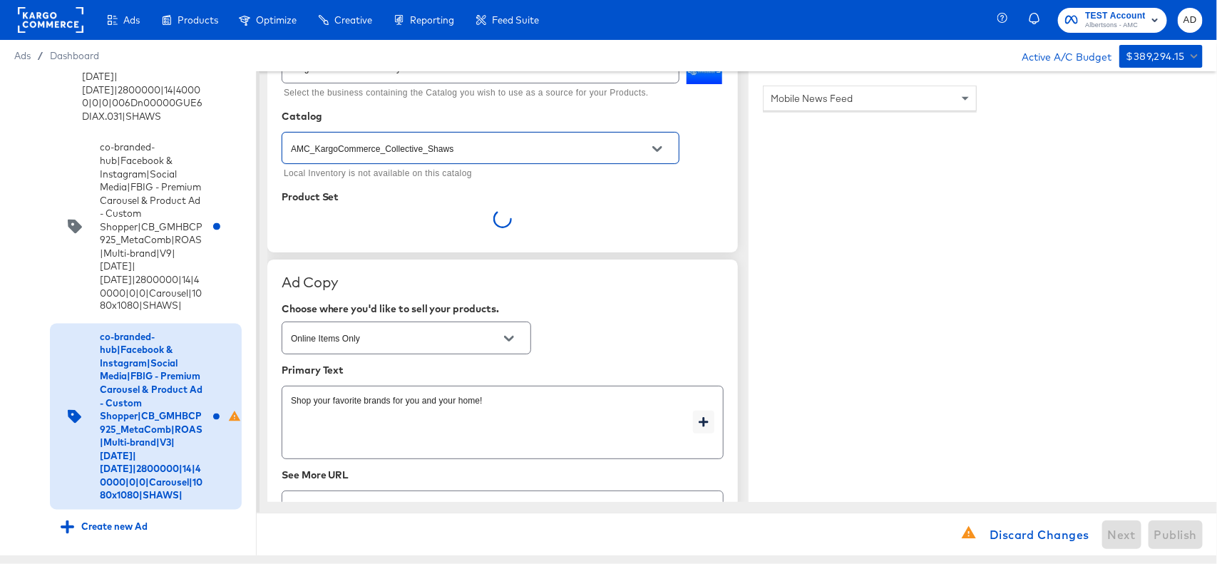
scroll to position [404, 0]
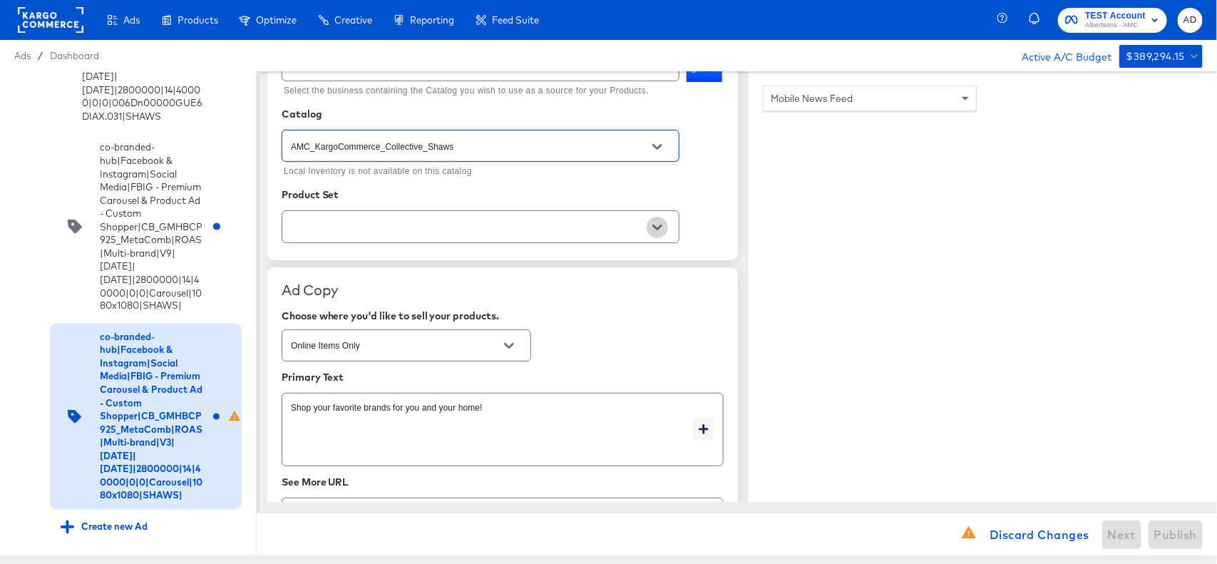
click at [655, 232] on icon "Open" at bounding box center [657, 227] width 10 height 10
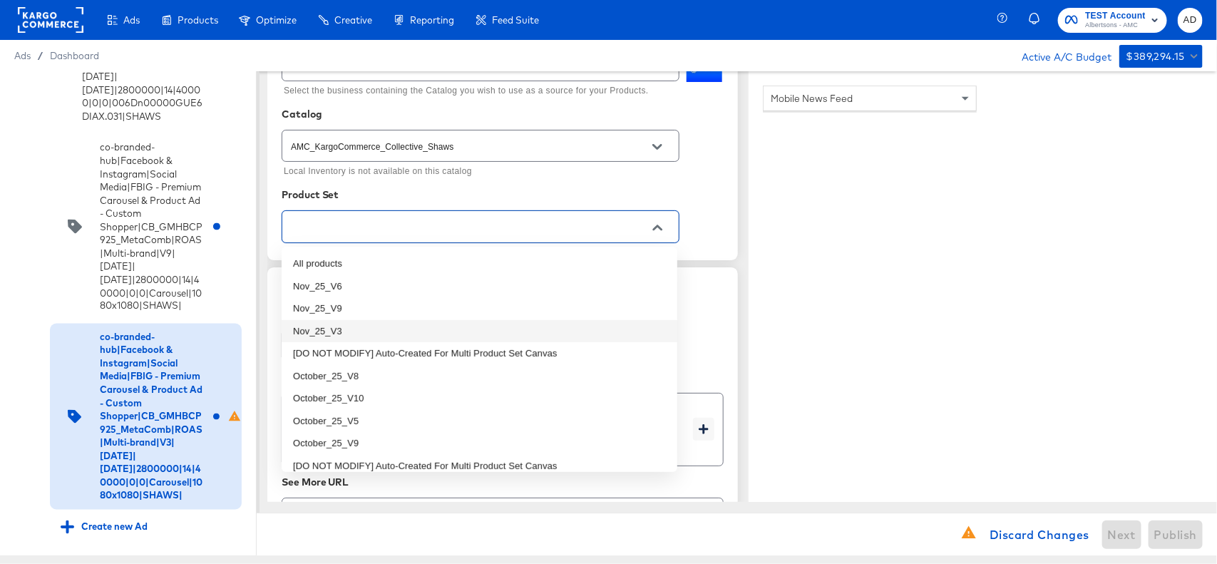
click at [332, 333] on li "Nov_25_V3" at bounding box center [480, 331] width 396 height 23
type textarea "x"
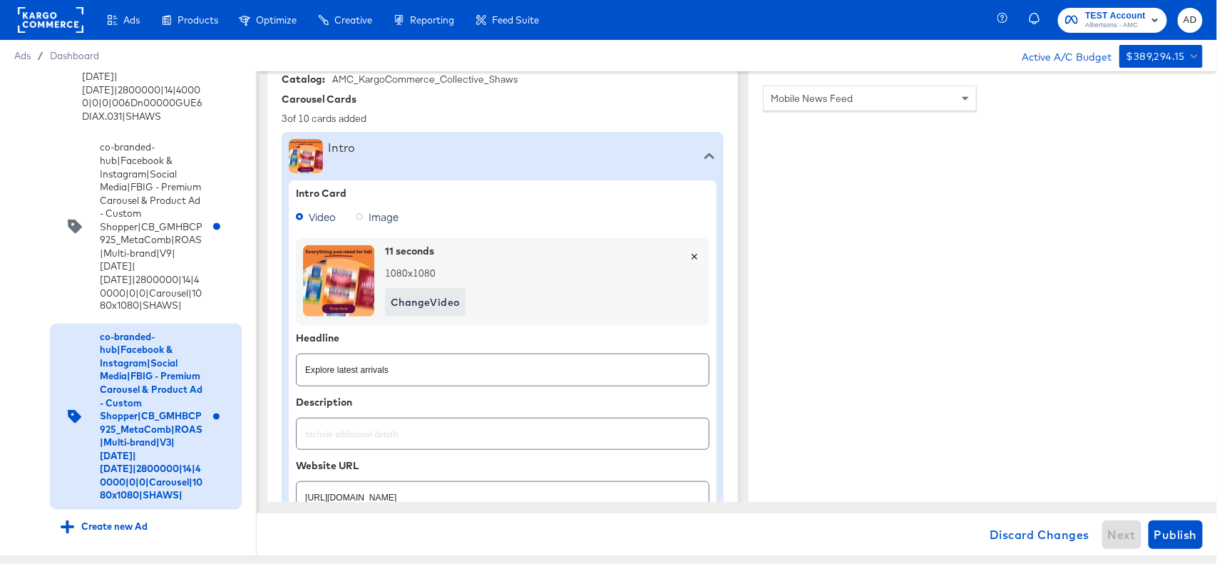
type textarea "x"
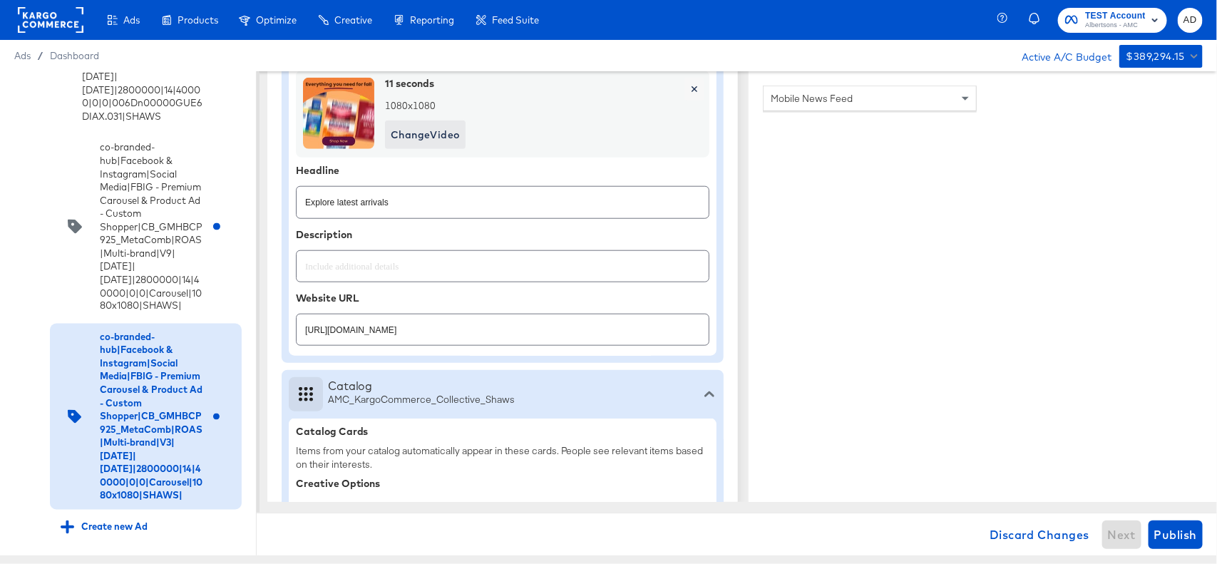
scroll to position [572, 0]
click at [572, 329] on input "[URL][DOMAIN_NAME]" at bounding box center [503, 323] width 412 height 31
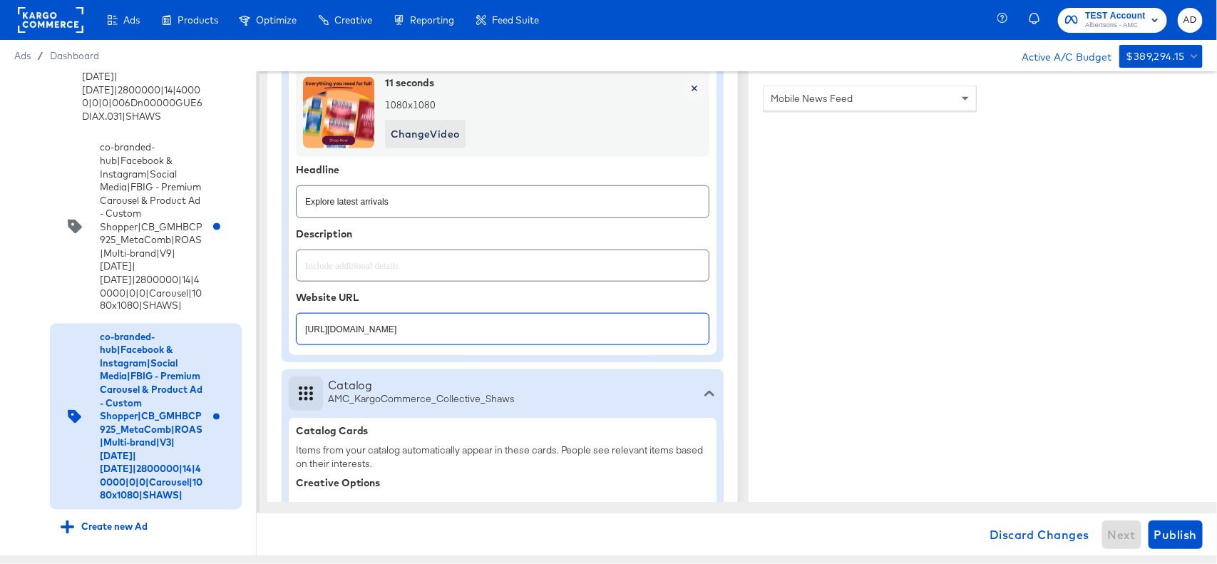
type textarea "x"
click at [583, 341] on div "[URL][DOMAIN_NAME]" at bounding box center [503, 329] width 414 height 32
type textarea "x"
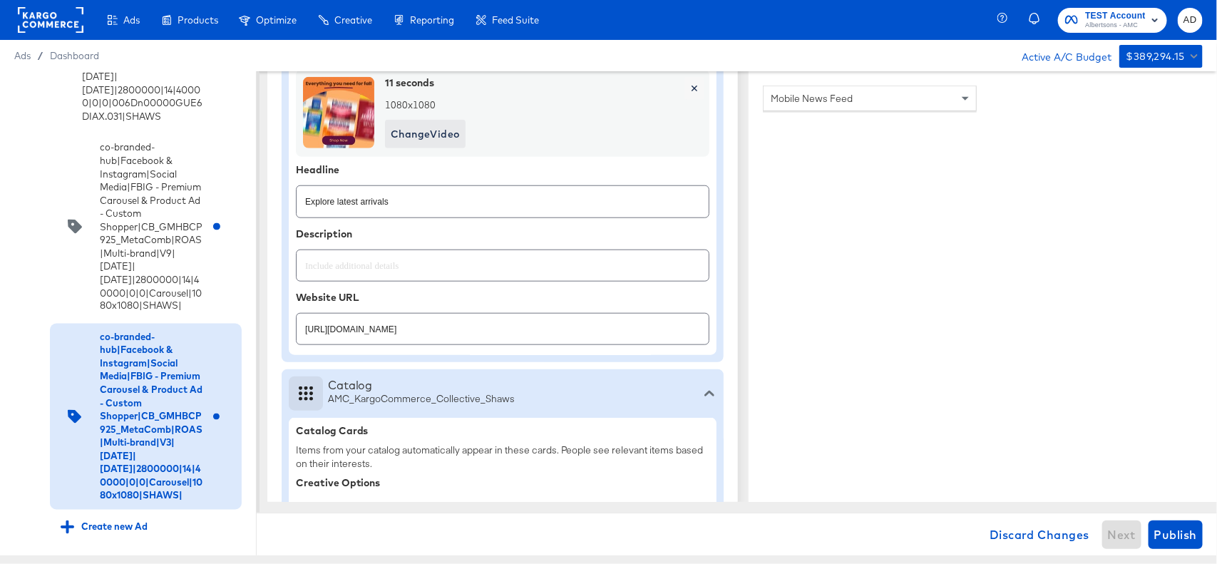
type textarea "x"
click at [583, 341] on div "[URL][DOMAIN_NAME]" at bounding box center [503, 329] width 414 height 32
type textarea "x"
click at [583, 341] on div "[URL][DOMAIN_NAME]" at bounding box center [503, 329] width 414 height 32
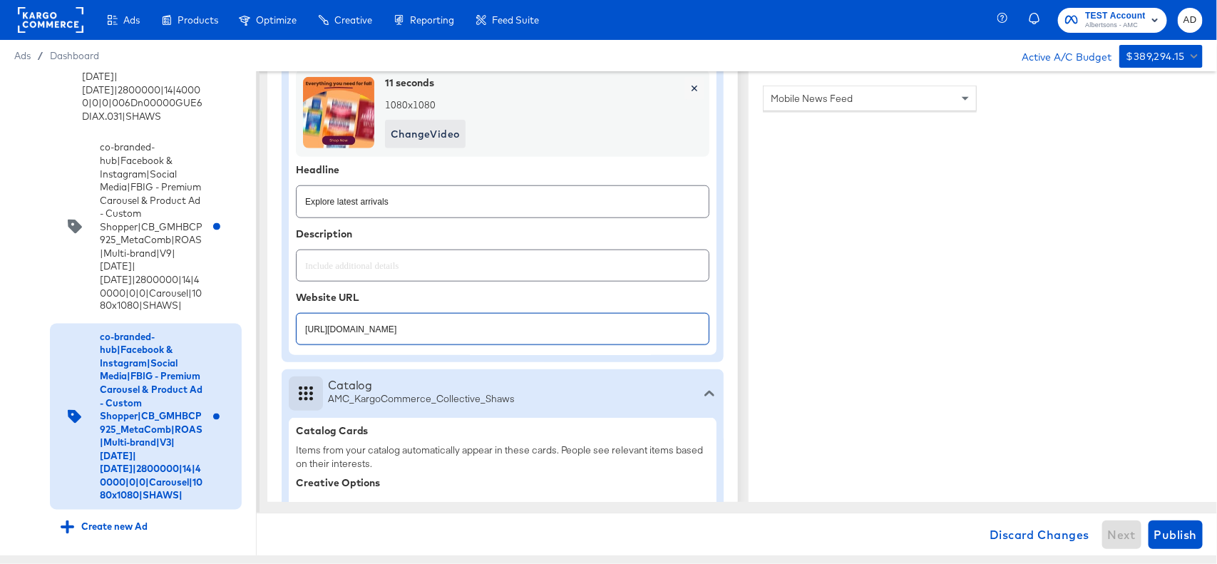
click at [603, 330] on input "[URL][DOMAIN_NAME]" at bounding box center [503, 323] width 412 height 31
type textarea "x"
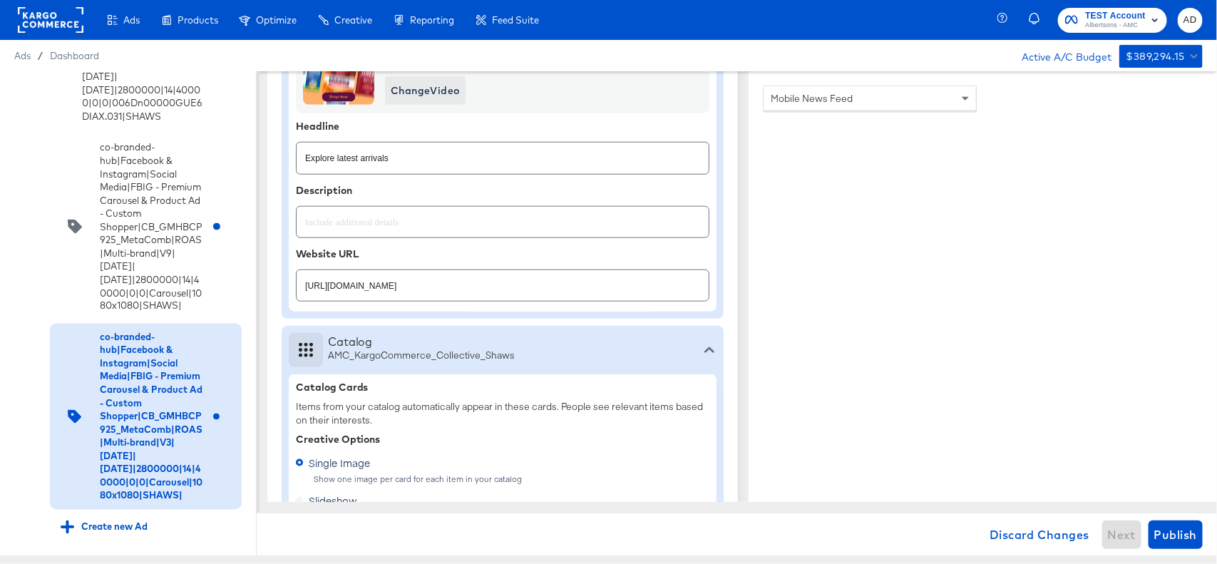
scroll to position [1920, 0]
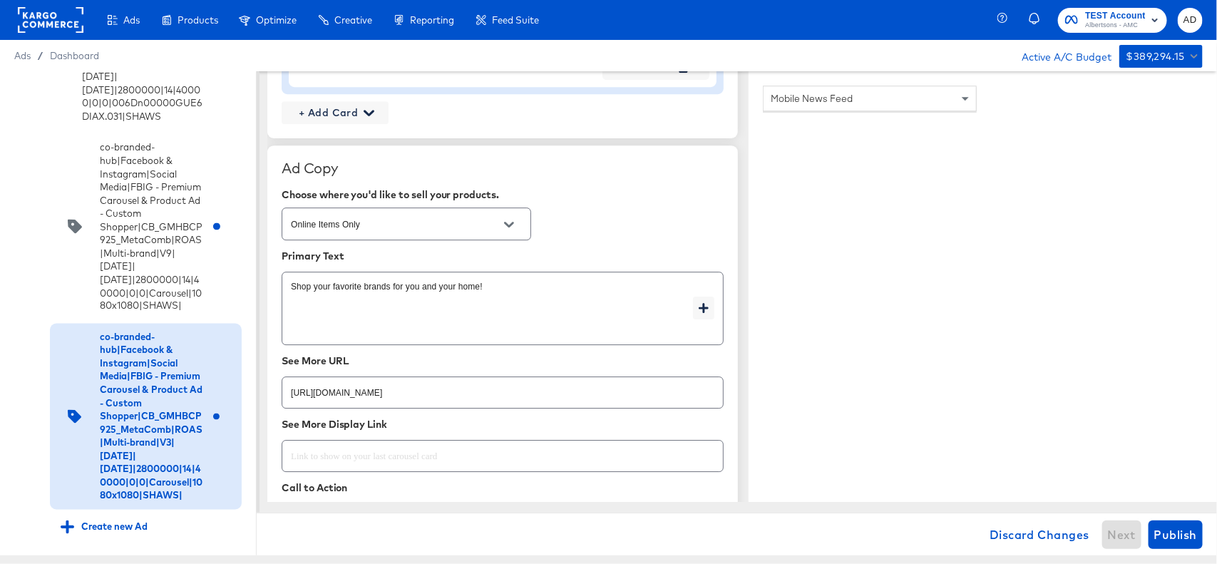
click at [665, 172] on div "Ad Copy" at bounding box center [503, 168] width 442 height 17
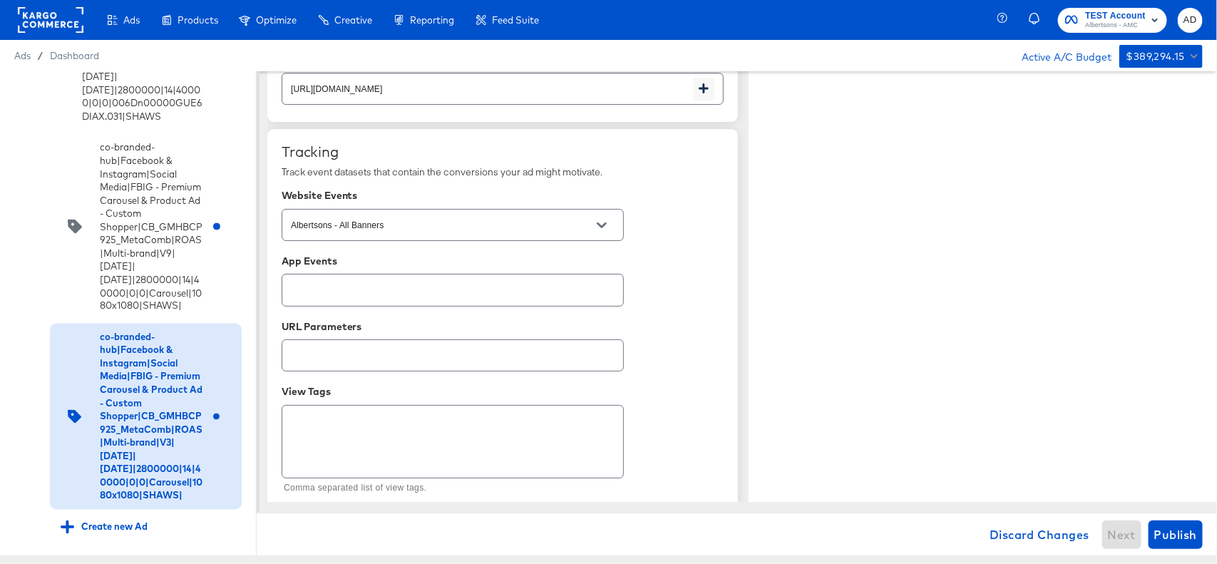
scroll to position [2485, 0]
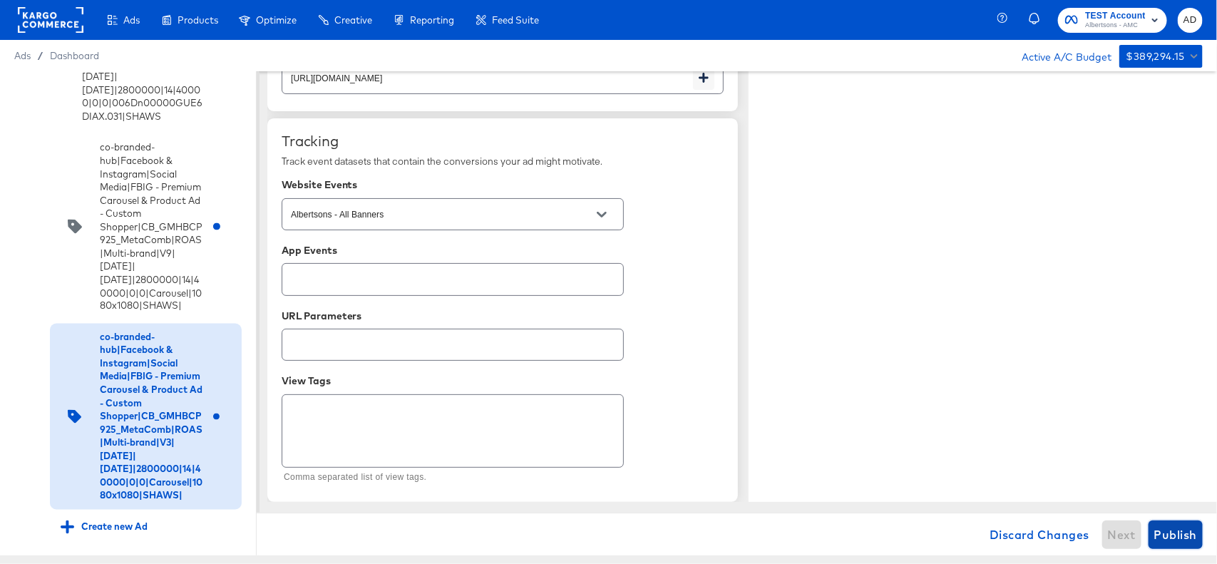
click at [1177, 533] on span "Publish" at bounding box center [1176, 535] width 43 height 20
type textarea "x"
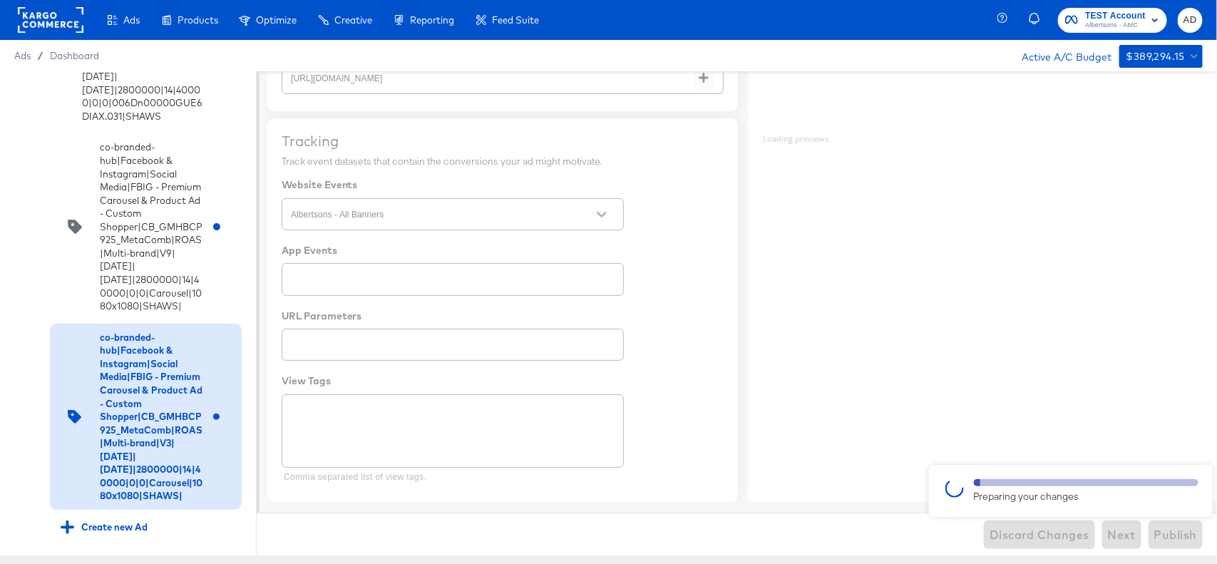
type textarea "x"
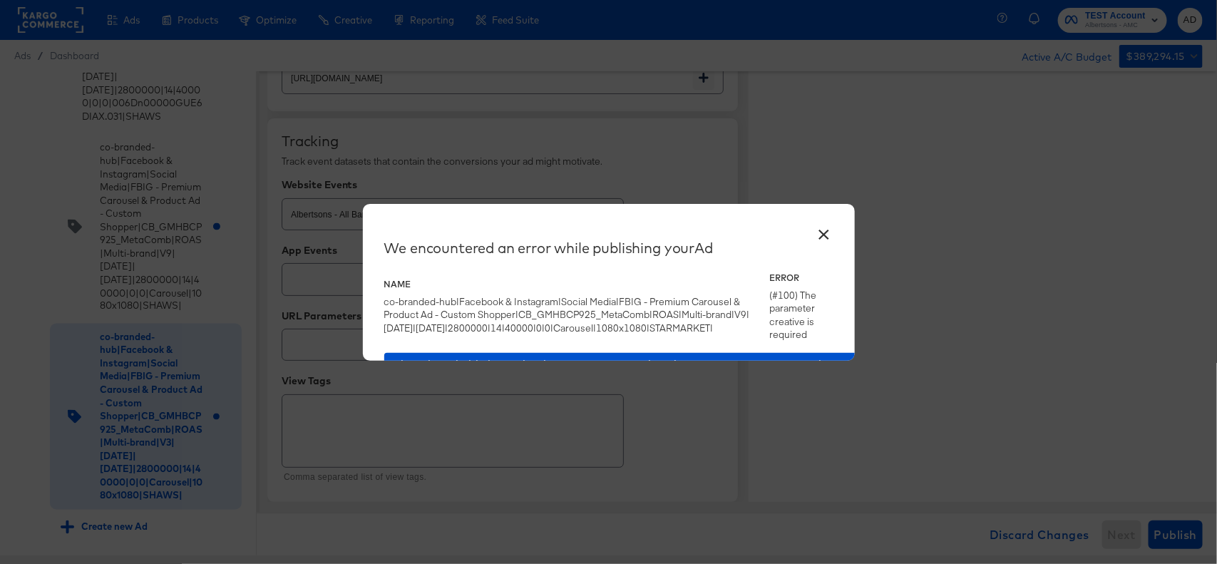
type textarea "x"
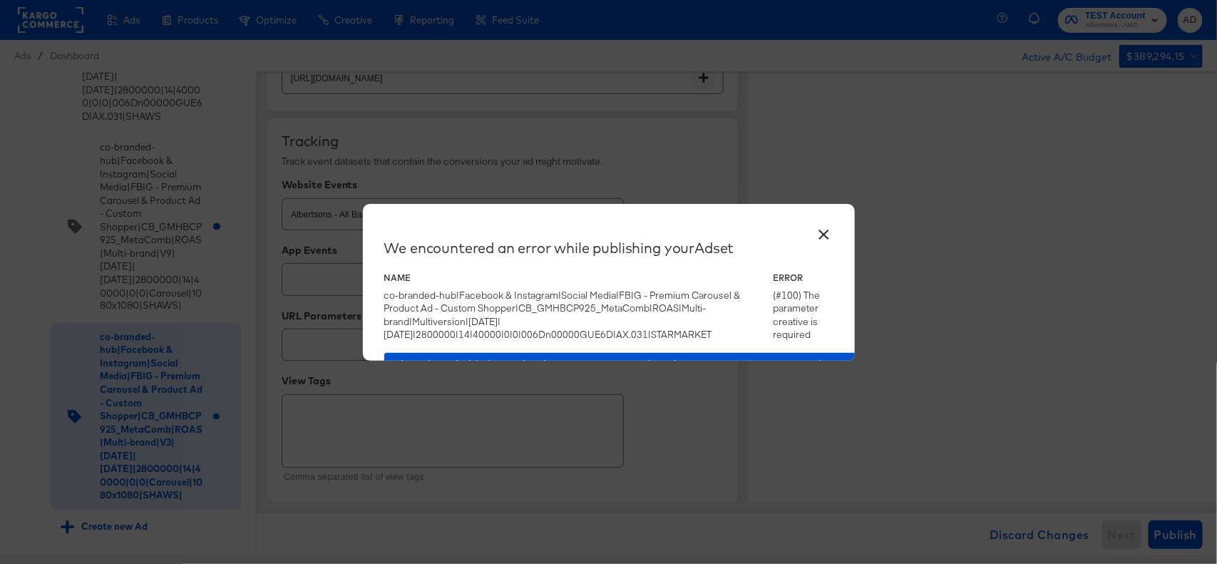
click at [822, 230] on button "×" at bounding box center [825, 231] width 26 height 26
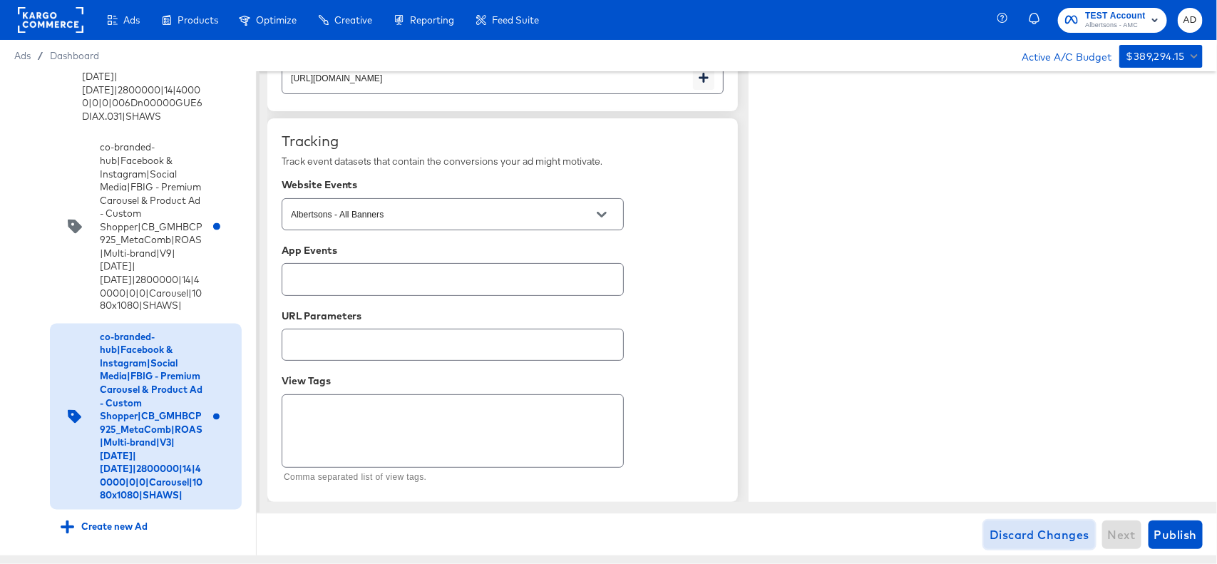
click at [1053, 533] on span "Discard Changes" at bounding box center [1040, 535] width 100 height 20
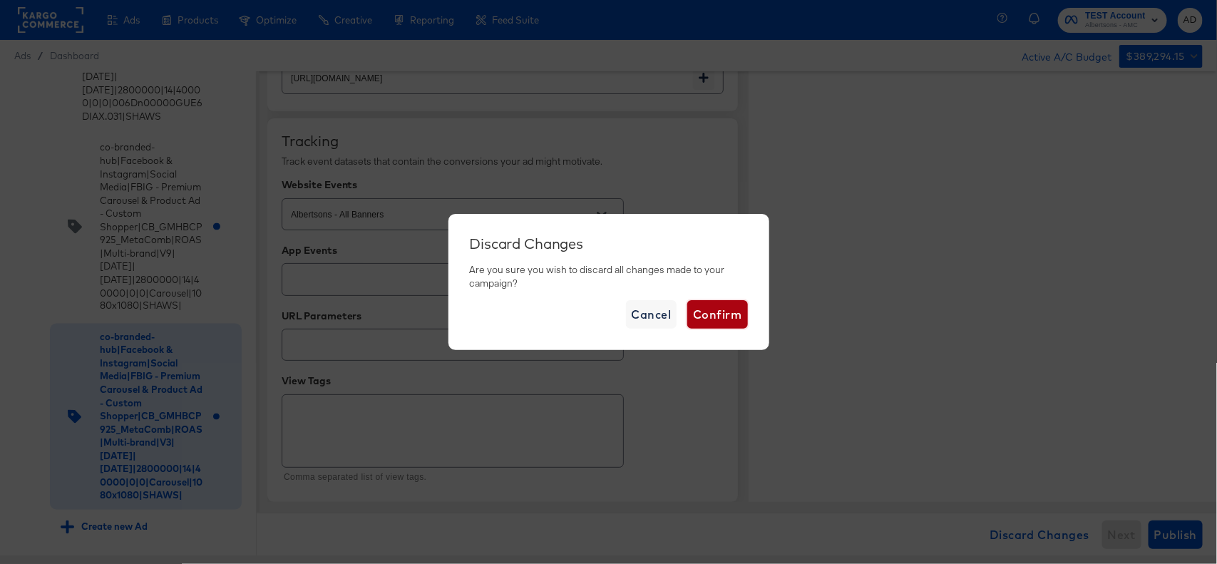
click at [725, 322] on span "Confirm" at bounding box center [717, 314] width 48 height 20
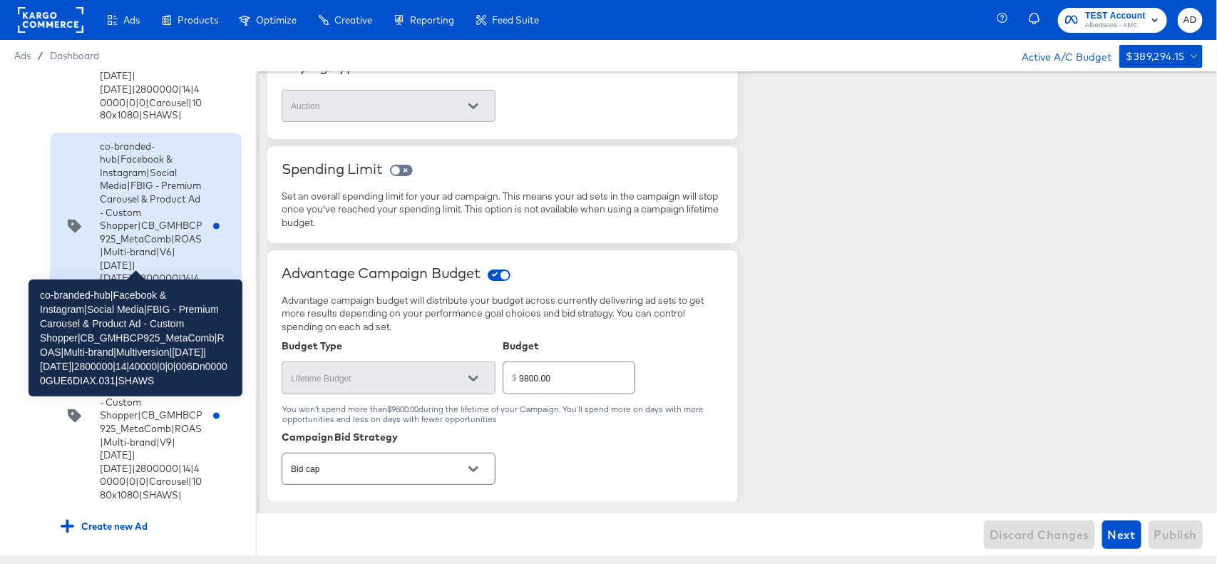
scroll to position [4099, 0]
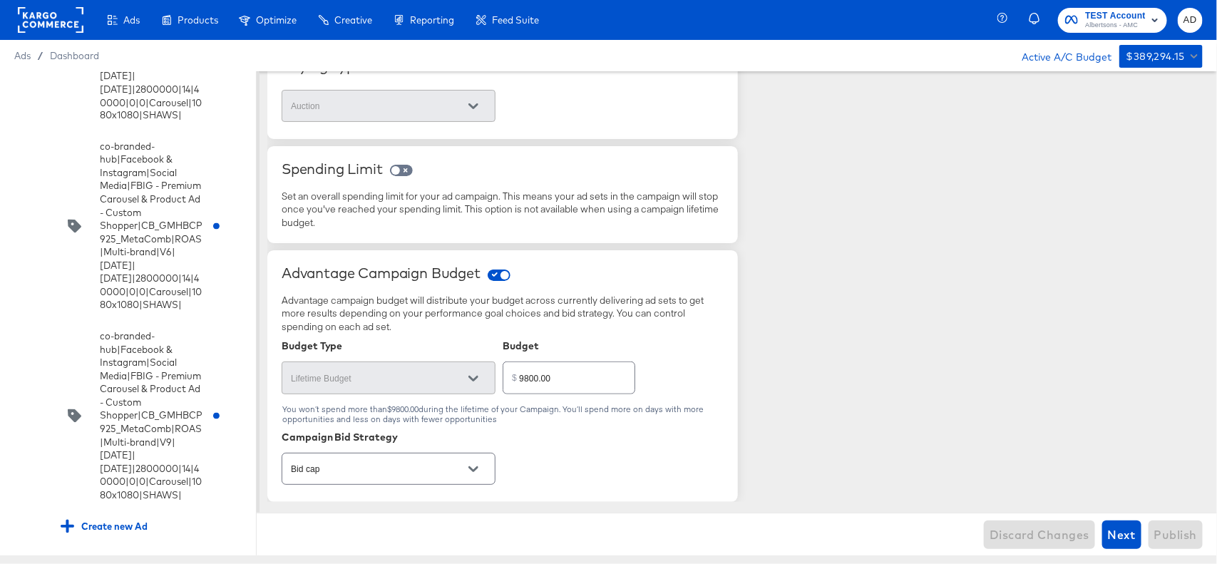
click at [775, 247] on div "Campaign Name co-branded-hub|Multi-brand|GMHBC P9_Digital Circular_Multi-Brand_…" at bounding box center [742, 286] width 950 height 431
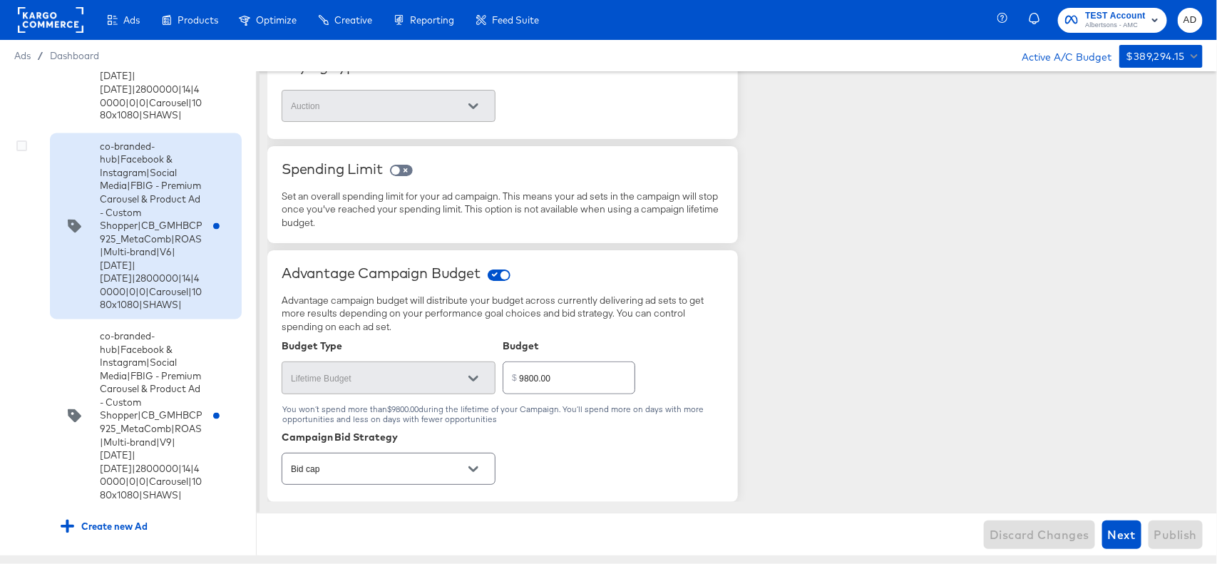
scroll to position [3730, 0]
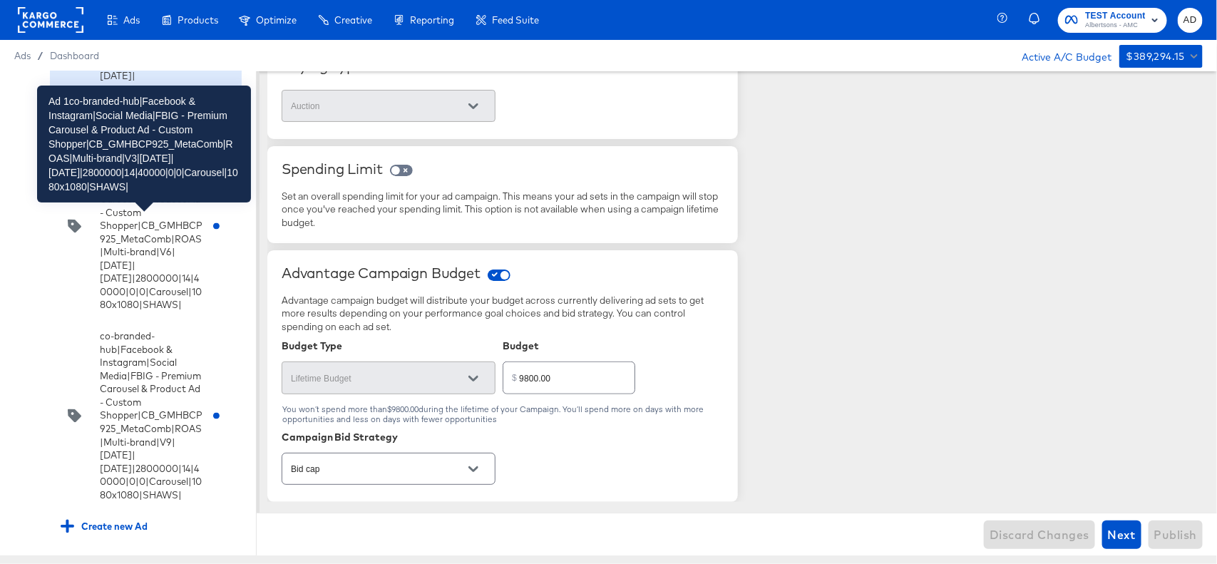
click at [158, 122] on div "Ad 1co-branded-hub|Facebook & Instagram|Social Media|FBIG - Premium Carousel & …" at bounding box center [151, 36] width 103 height 172
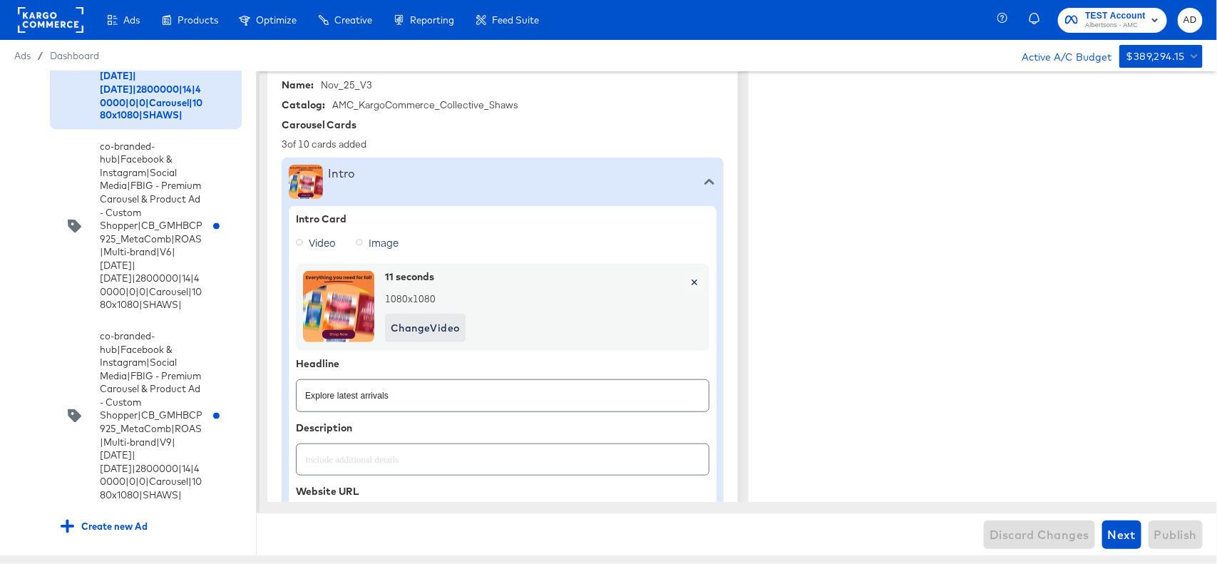
type textarea "x"
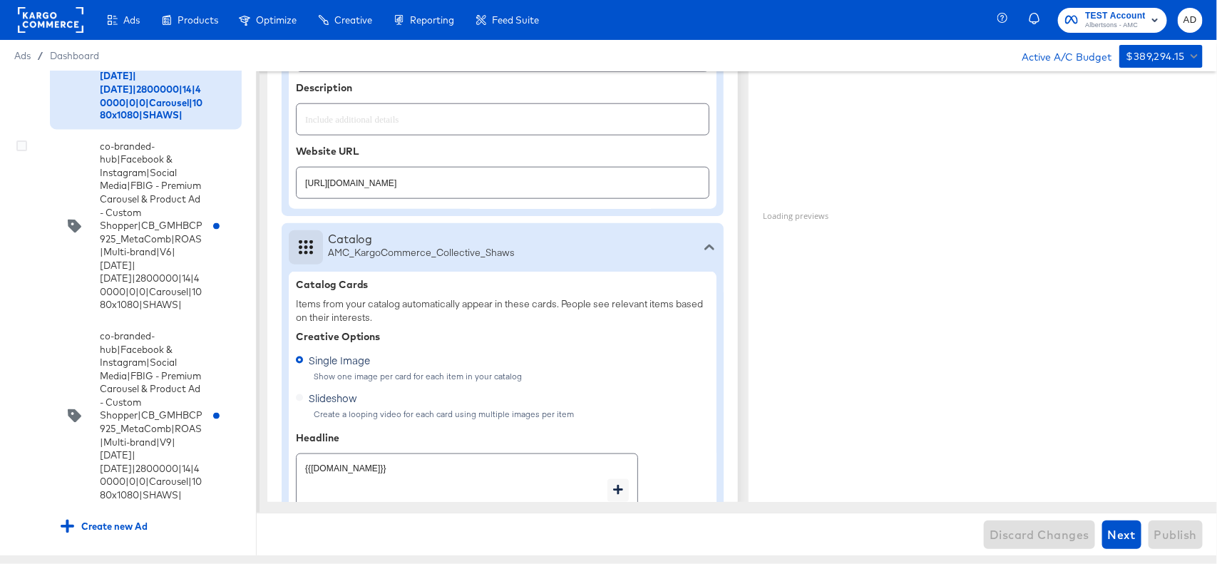
scroll to position [3921, 0]
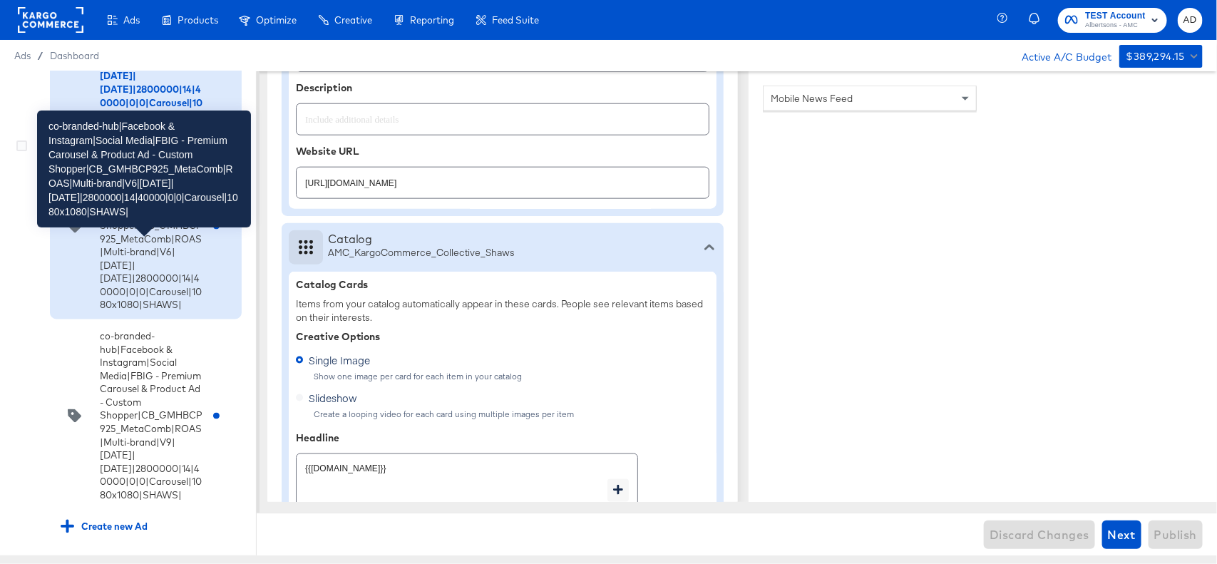
click at [188, 312] on div "co-branded-hub|Facebook & Instagram|Social Media|FBIG - Premium Carousel & Prod…" at bounding box center [151, 226] width 103 height 172
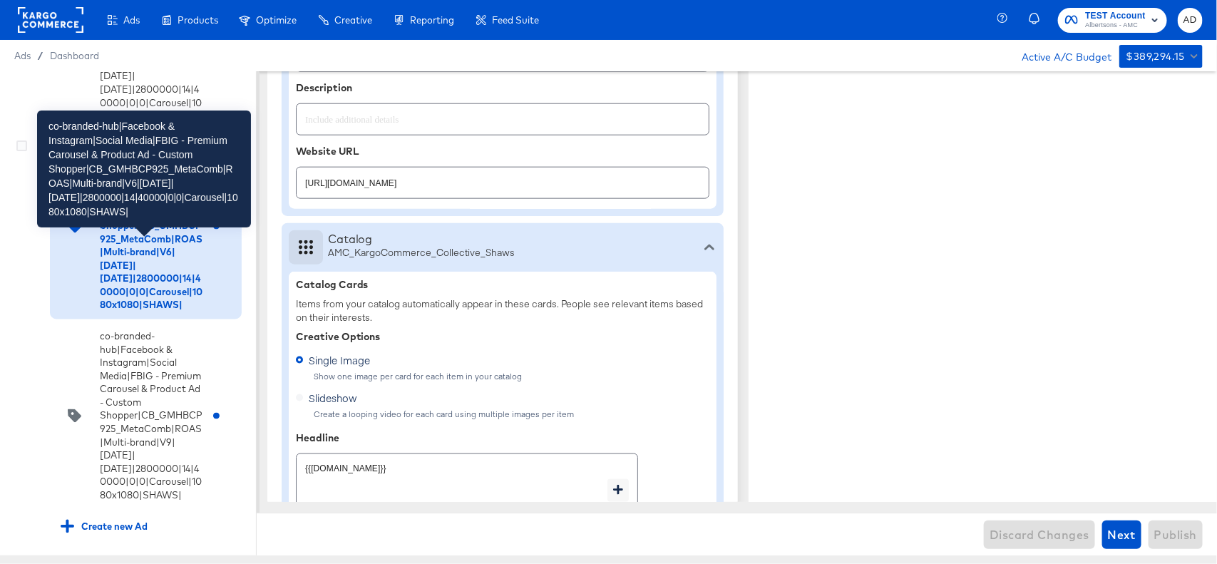
scroll to position [747, 0]
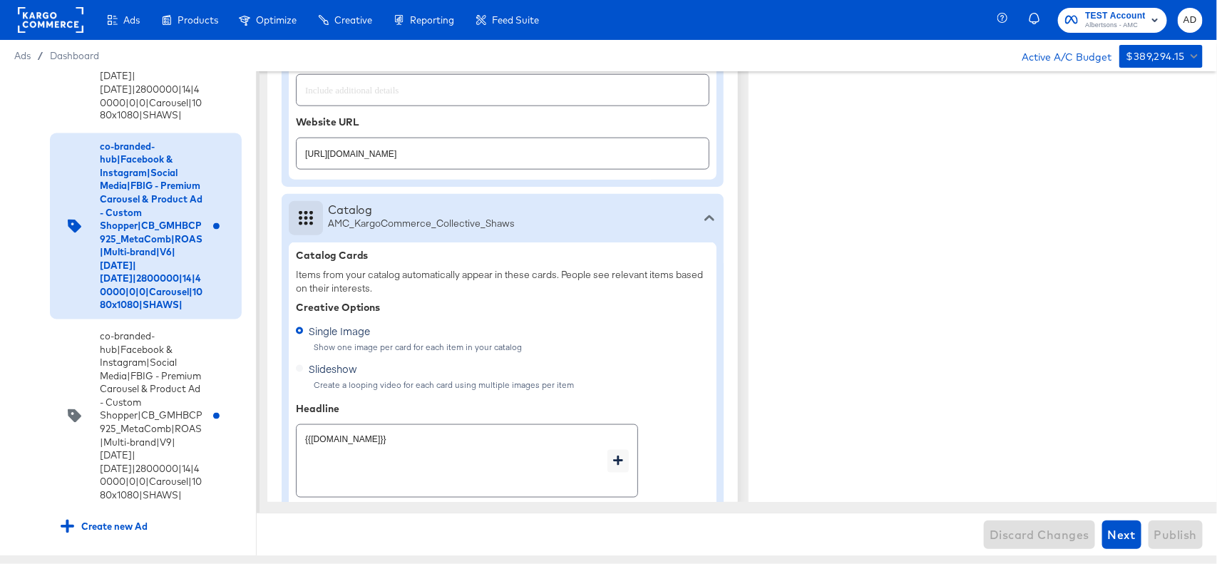
type textarea "x"
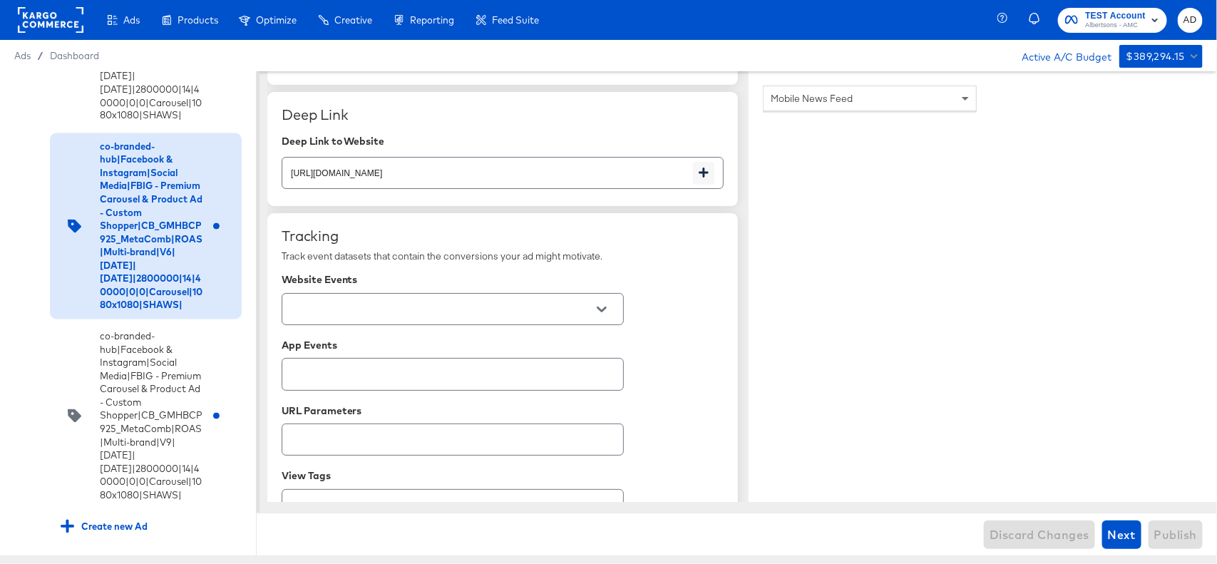
scroll to position [2485, 0]
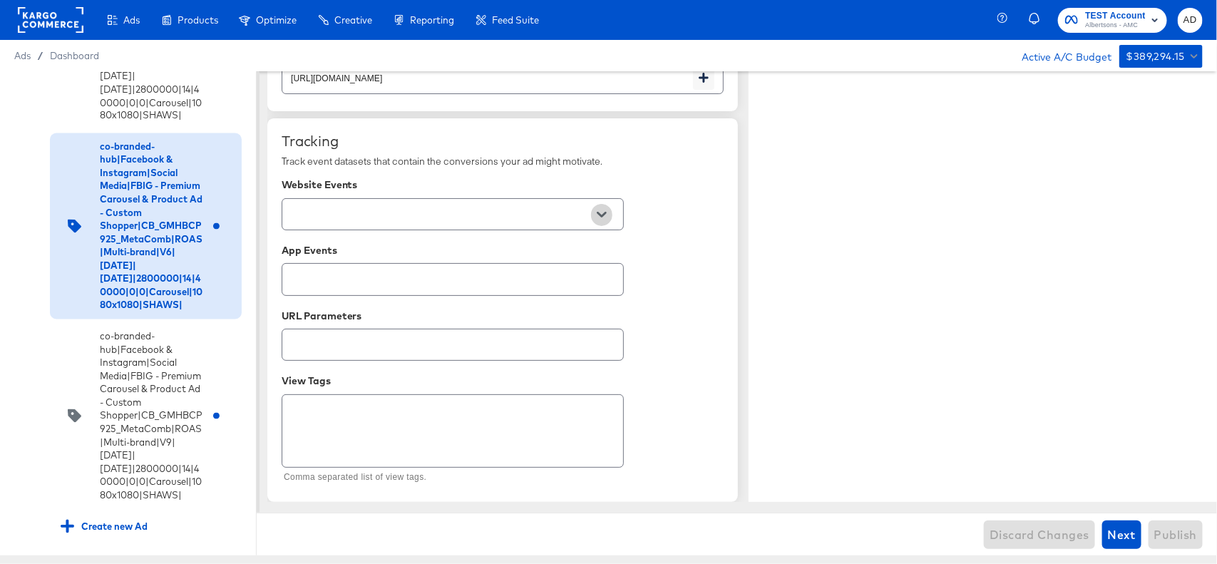
click at [599, 221] on button "Open" at bounding box center [601, 214] width 21 height 21
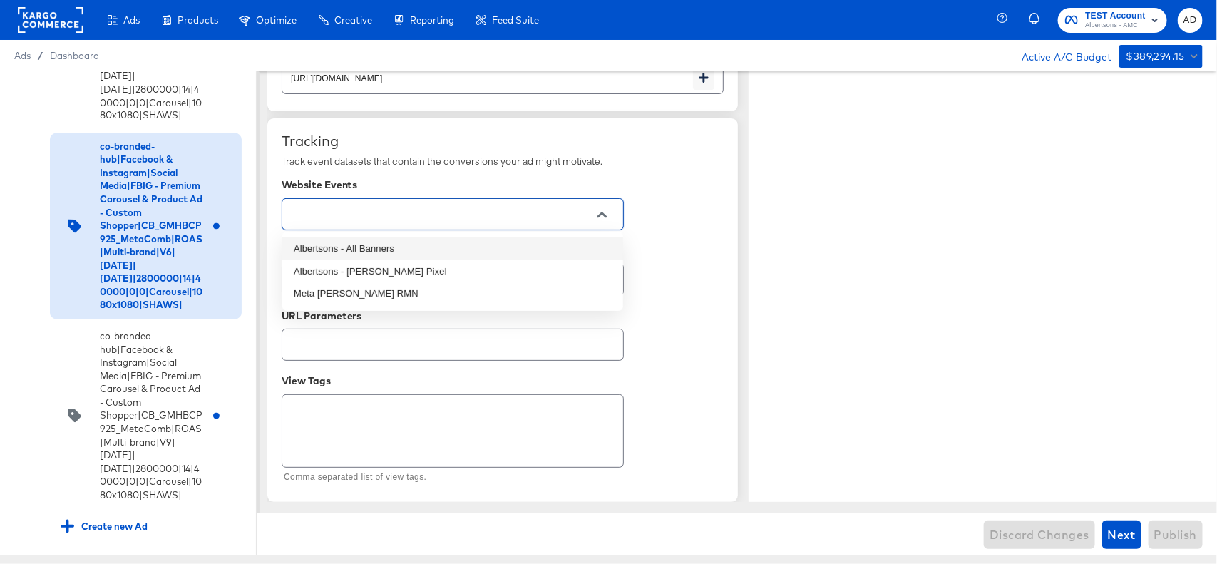
click at [408, 258] on li "Albertsons - All Banners" at bounding box center [452, 248] width 341 height 23
type textarea "x"
type input "Albertsons - All Banners"
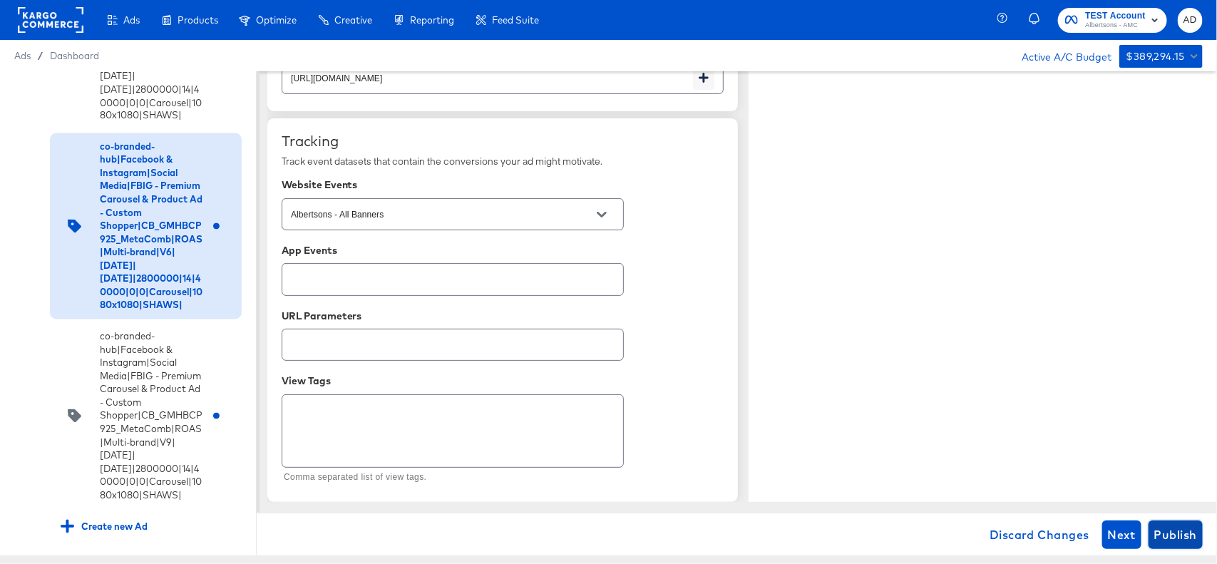
click at [1170, 533] on span "Publish" at bounding box center [1176, 535] width 43 height 20
type textarea "x"
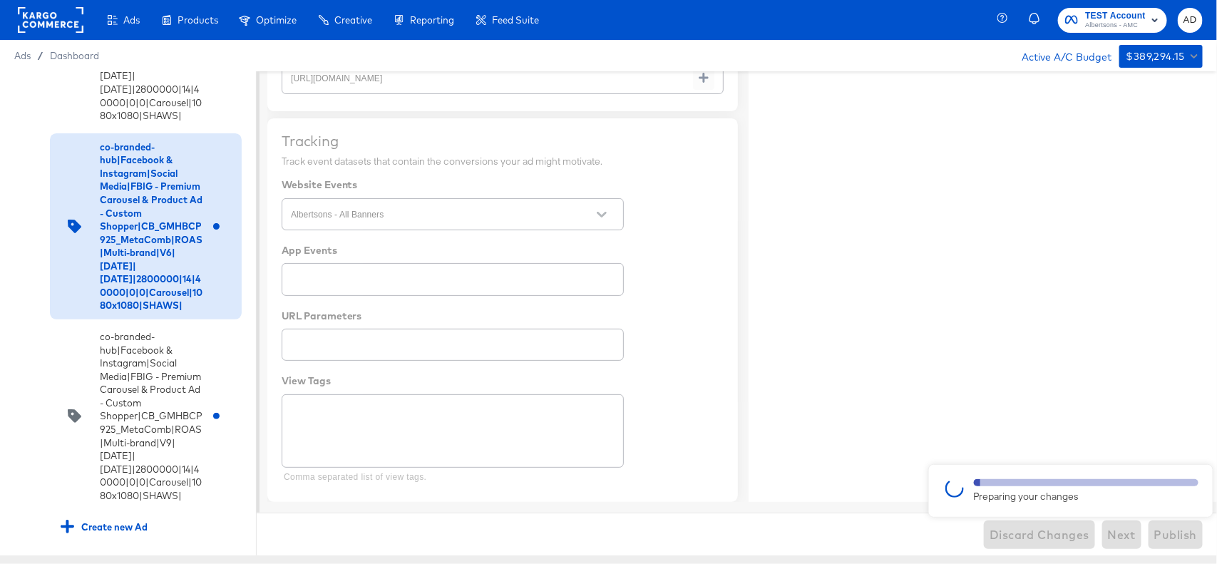
type textarea "x"
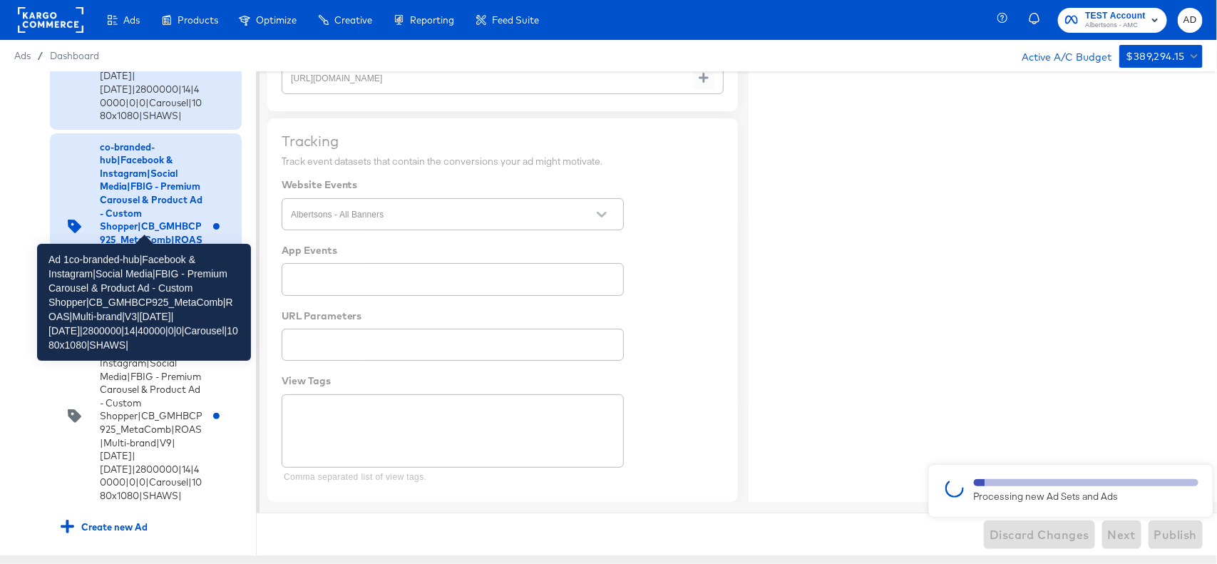
type textarea "x"
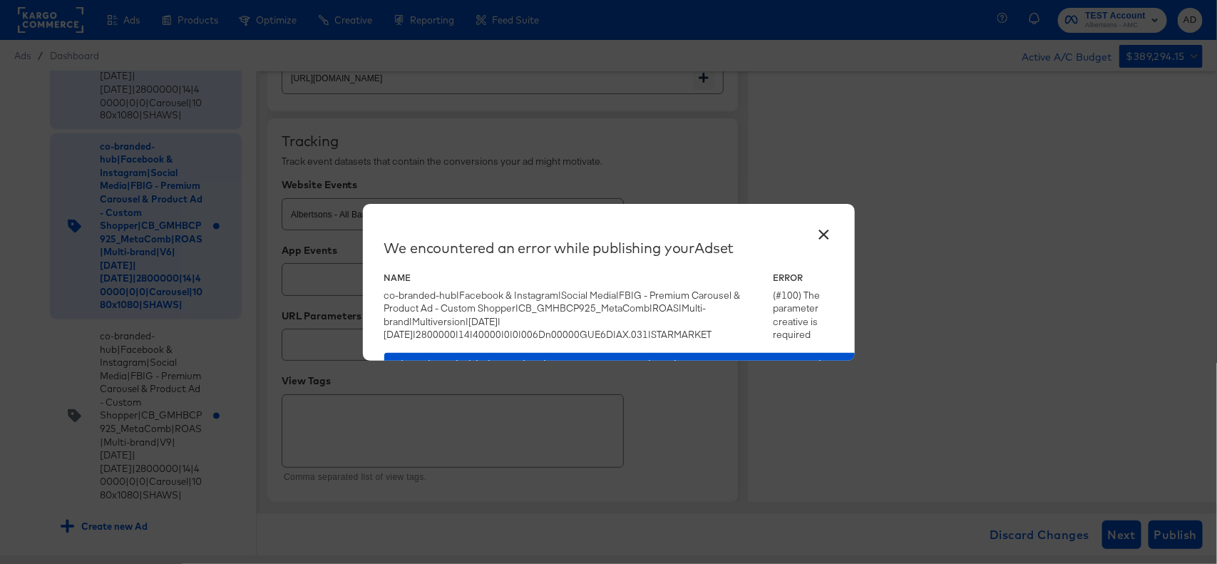
type textarea "x"
click at [822, 236] on button "×" at bounding box center [825, 231] width 26 height 26
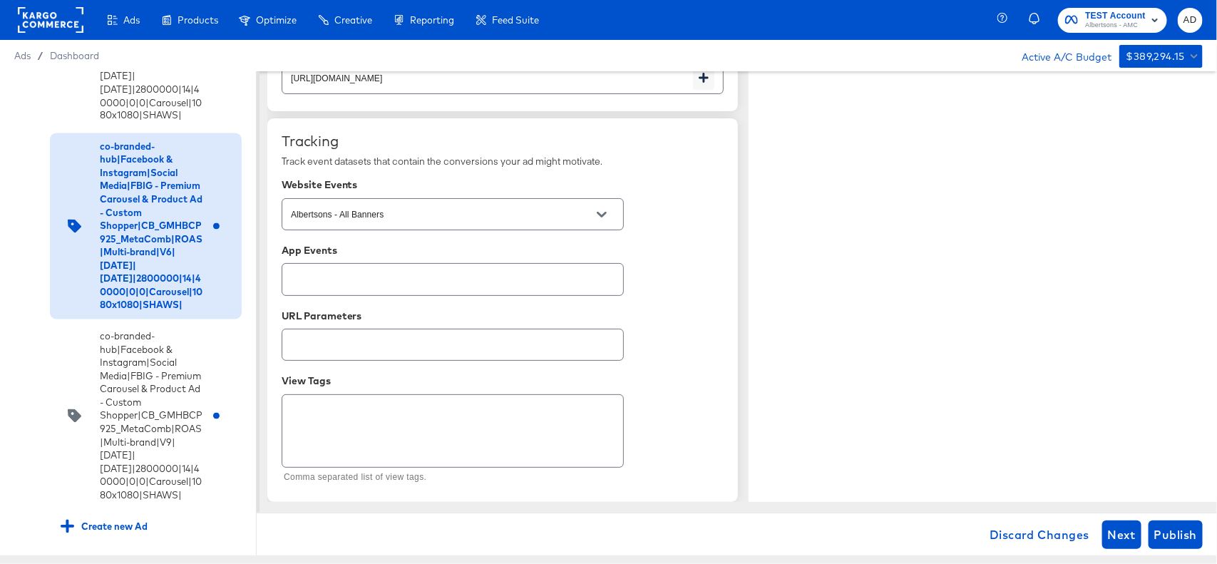
scroll to position [3767, 0]
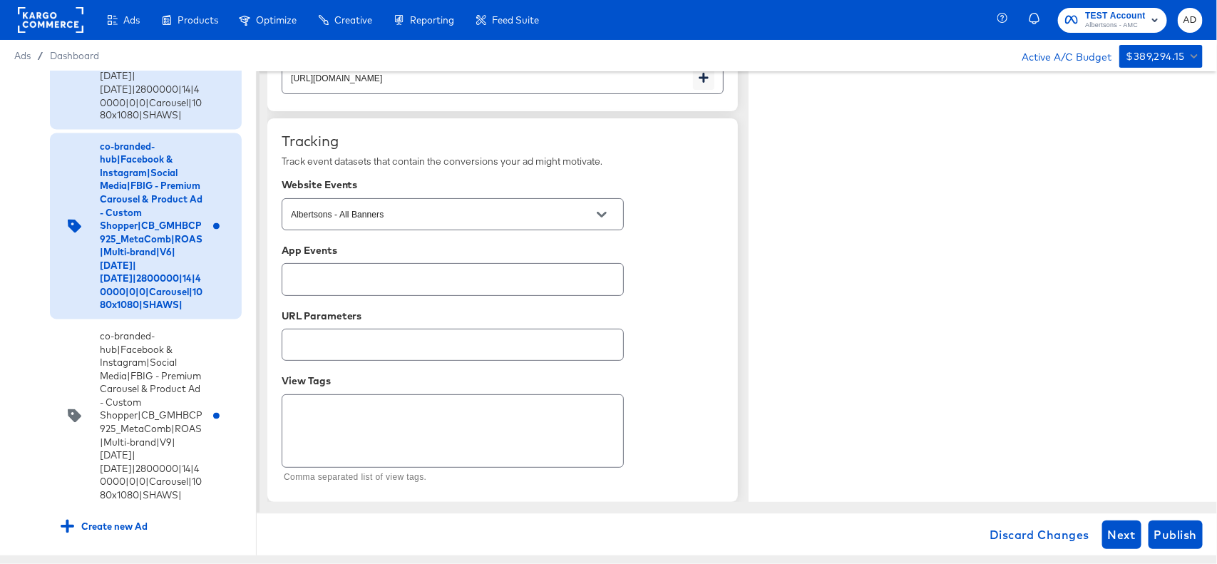
click at [0, 0] on input "checkbox" at bounding box center [0, 0] width 0 height 0
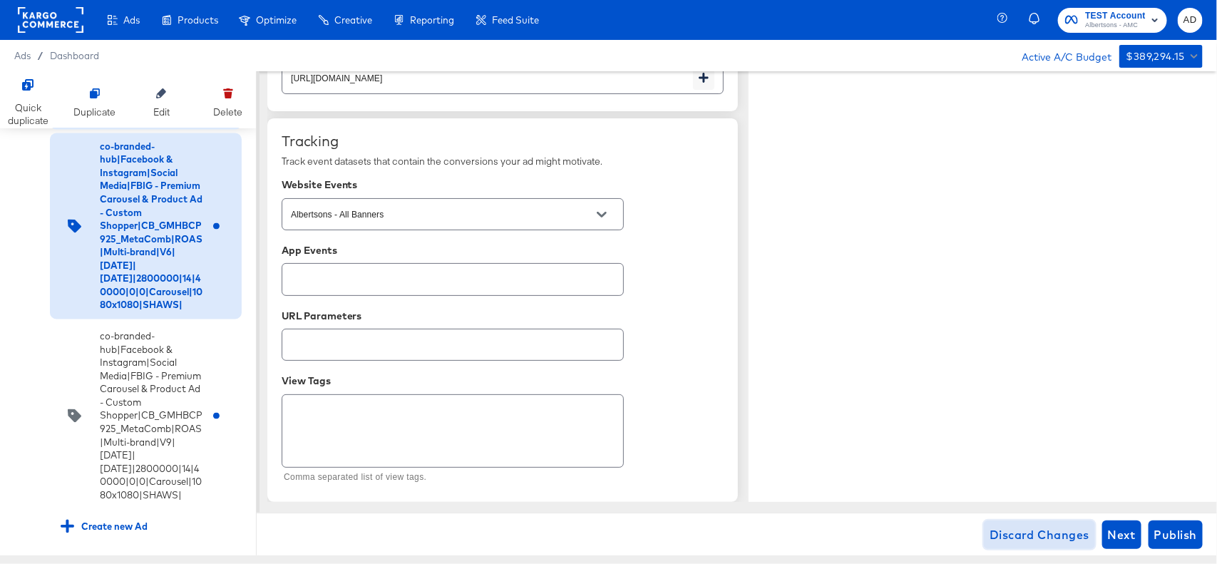
click at [1053, 539] on span "Discard Changes" at bounding box center [1040, 535] width 100 height 20
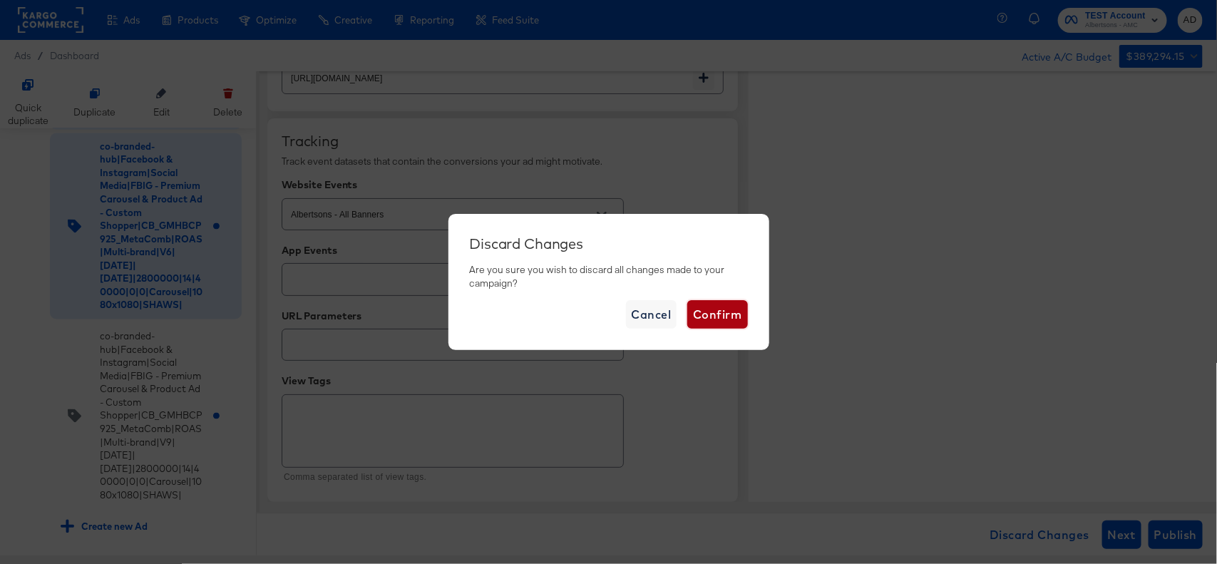
click at [722, 301] on button "Confirm" at bounding box center [717, 314] width 60 height 29
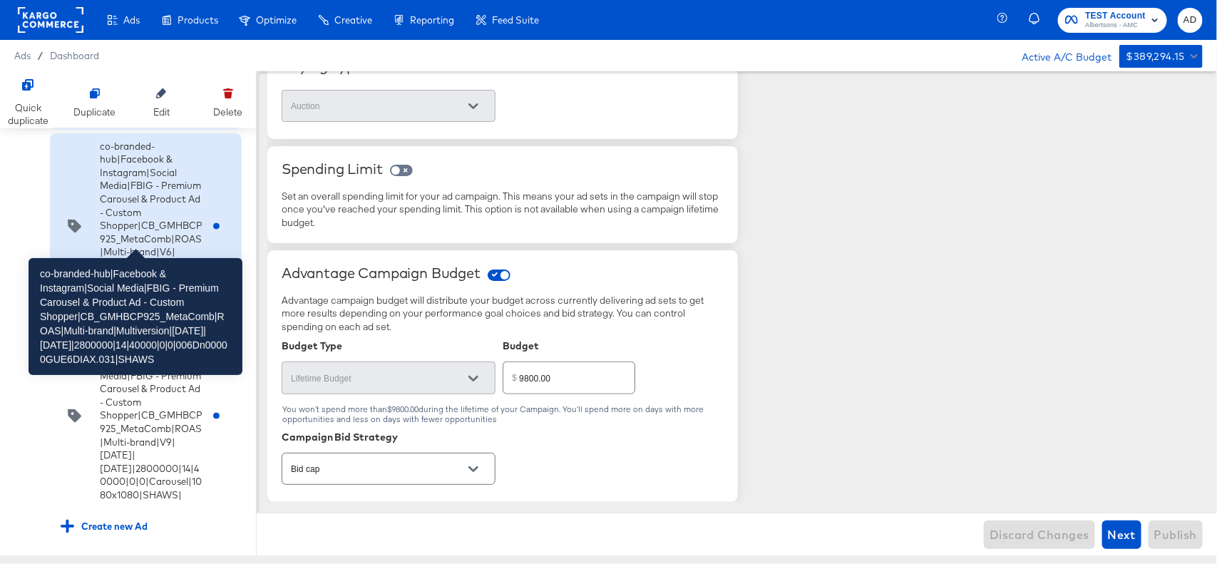
scroll to position [3746, 0]
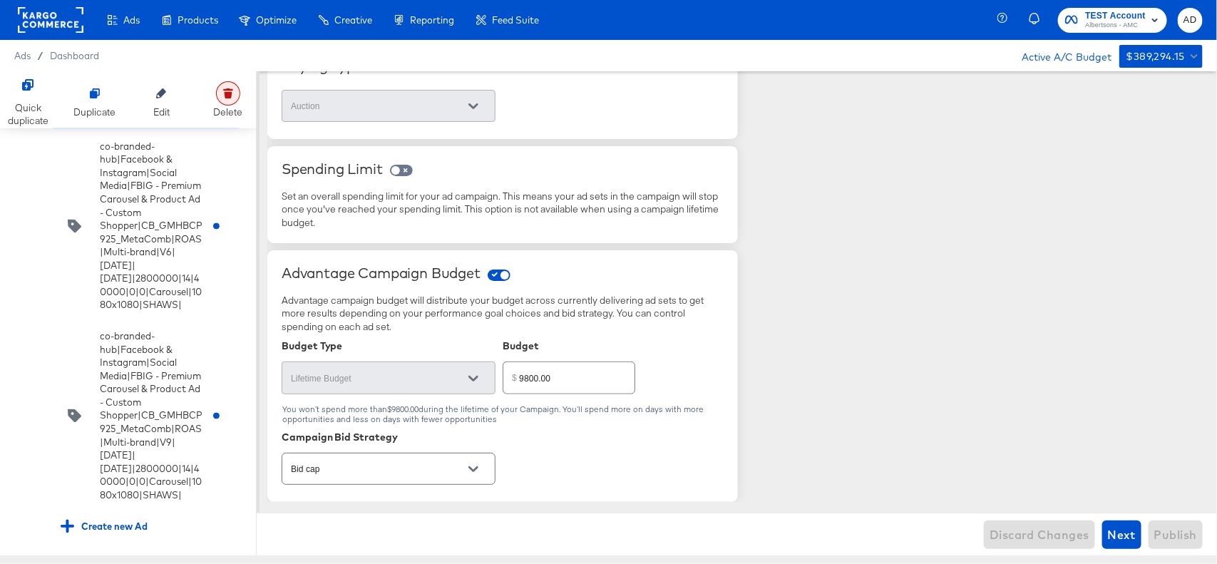
click at [223, 98] on icon at bounding box center [228, 93] width 10 height 10
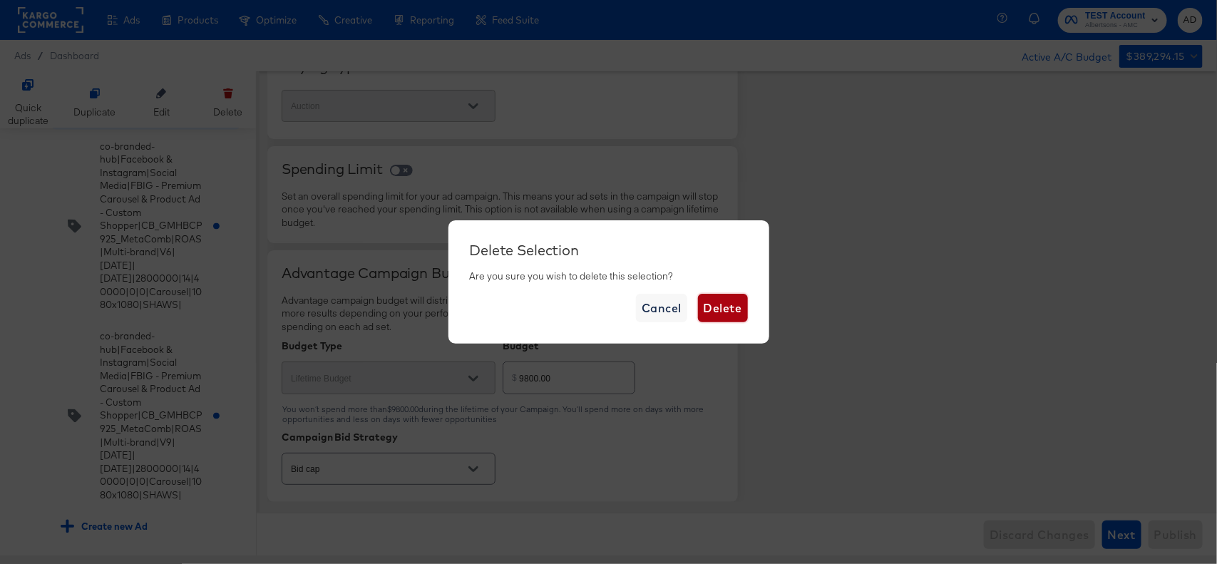
click at [724, 311] on span "Delete" at bounding box center [723, 308] width 39 height 20
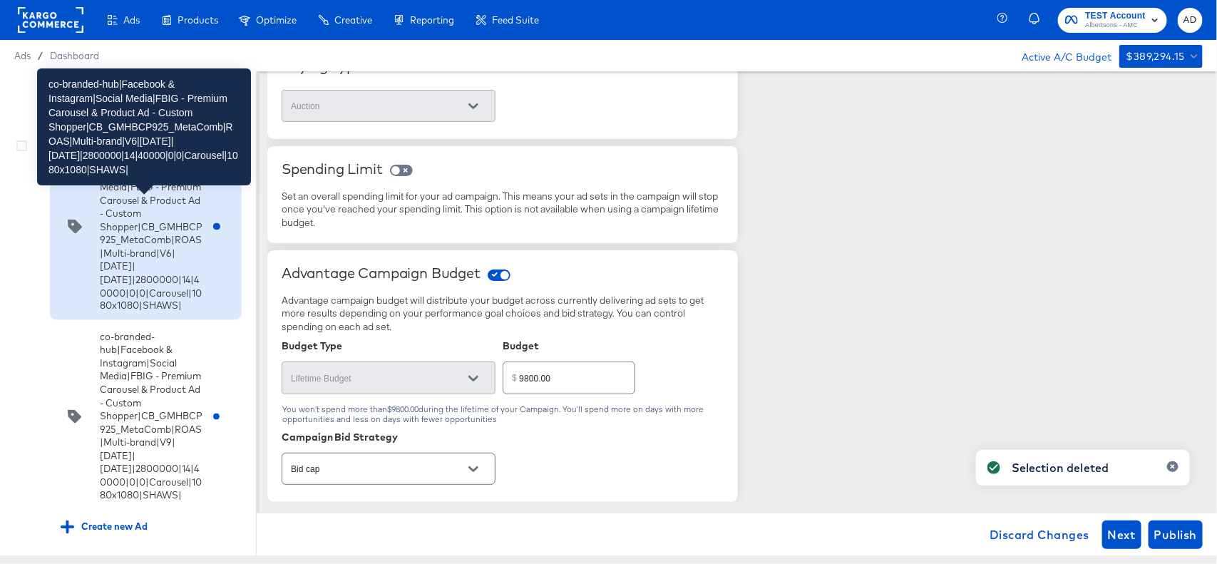
click at [132, 270] on div "co-branded-hub|Facebook & Instagram|Social Media|FBIG - Premium Carousel & Prod…" at bounding box center [151, 226] width 103 height 172
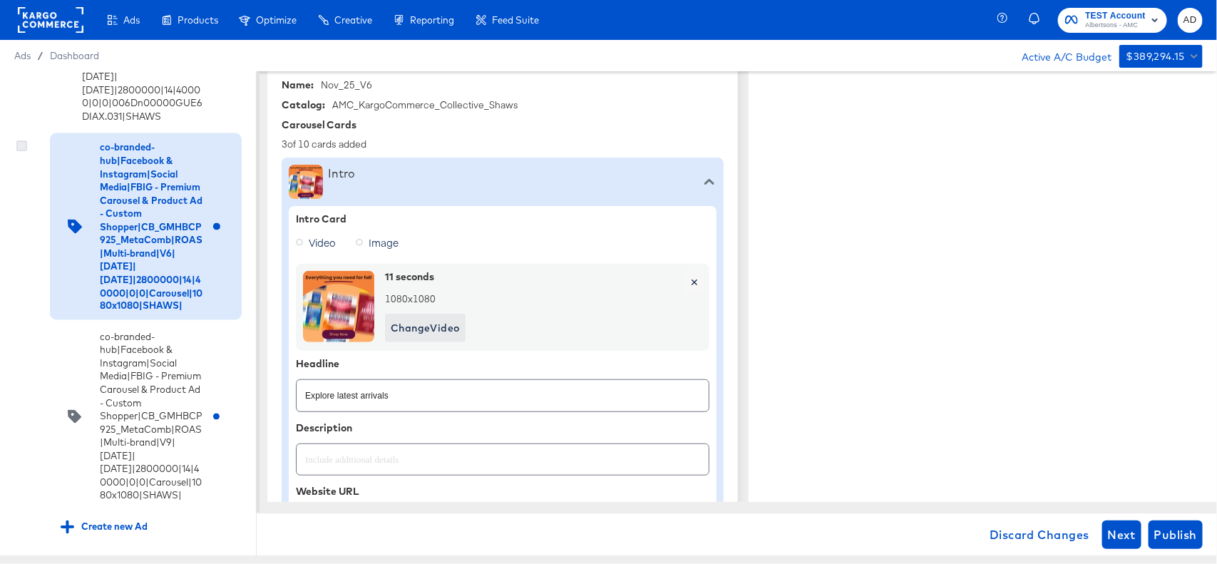
type textarea "x"
click at [20, 151] on icon at bounding box center [21, 145] width 11 height 11
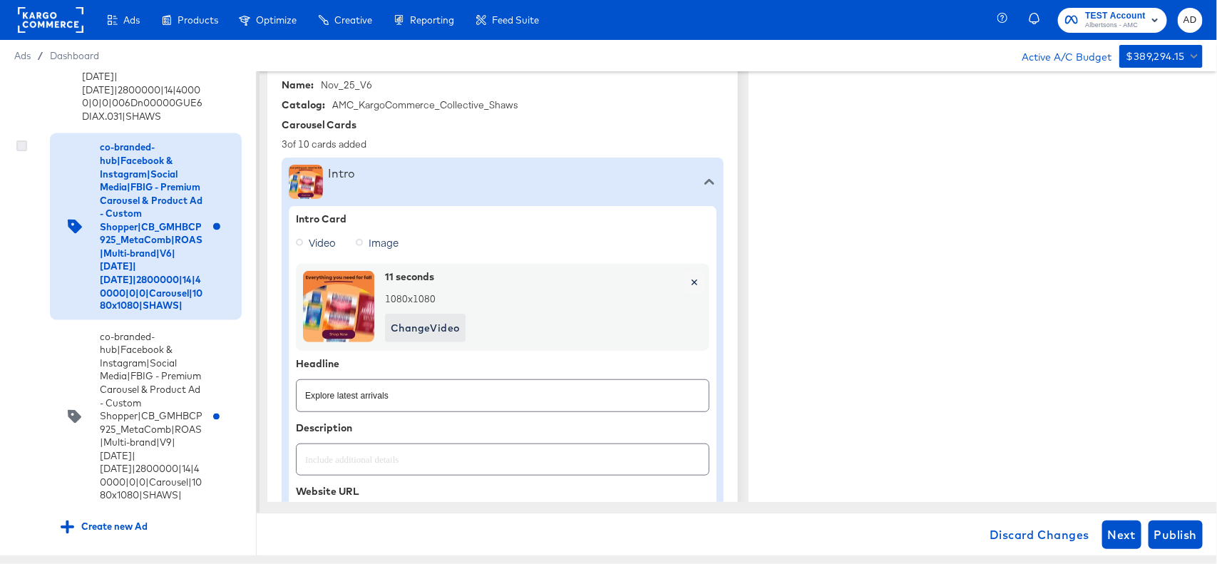
click at [0, 0] on input "checkbox" at bounding box center [0, 0] width 0 height 0
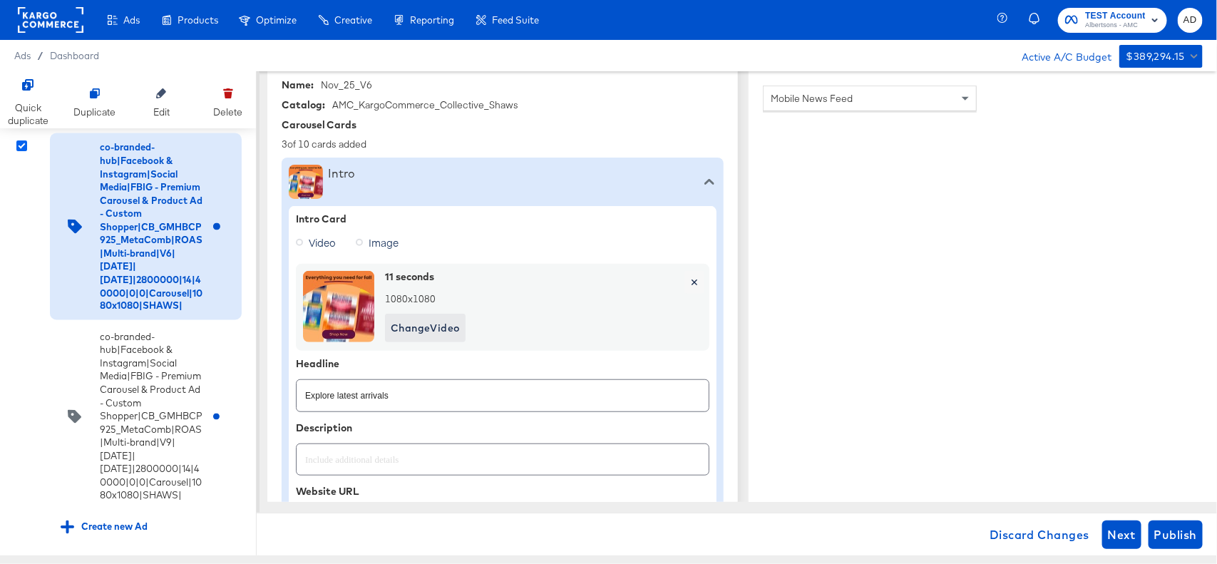
click at [20, 130] on div "co-branded-hub|Facebook & Instagram|Social Media|FBIG - Premium Carousel & Prod…" at bounding box center [127, 43] width 227 height 173
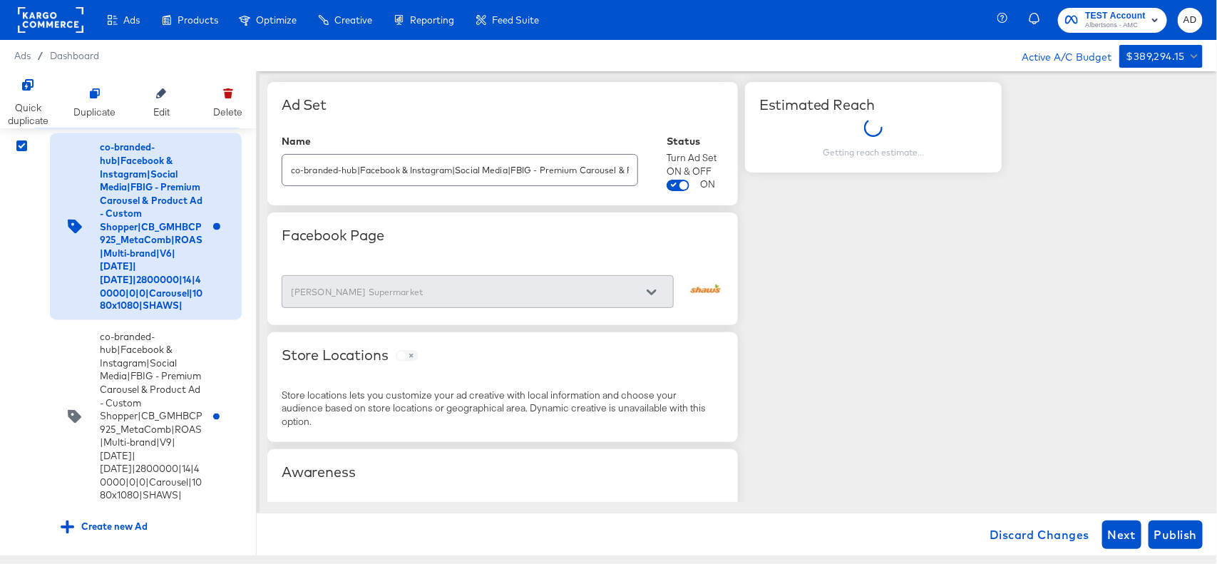
scroll to position [3824, 0]
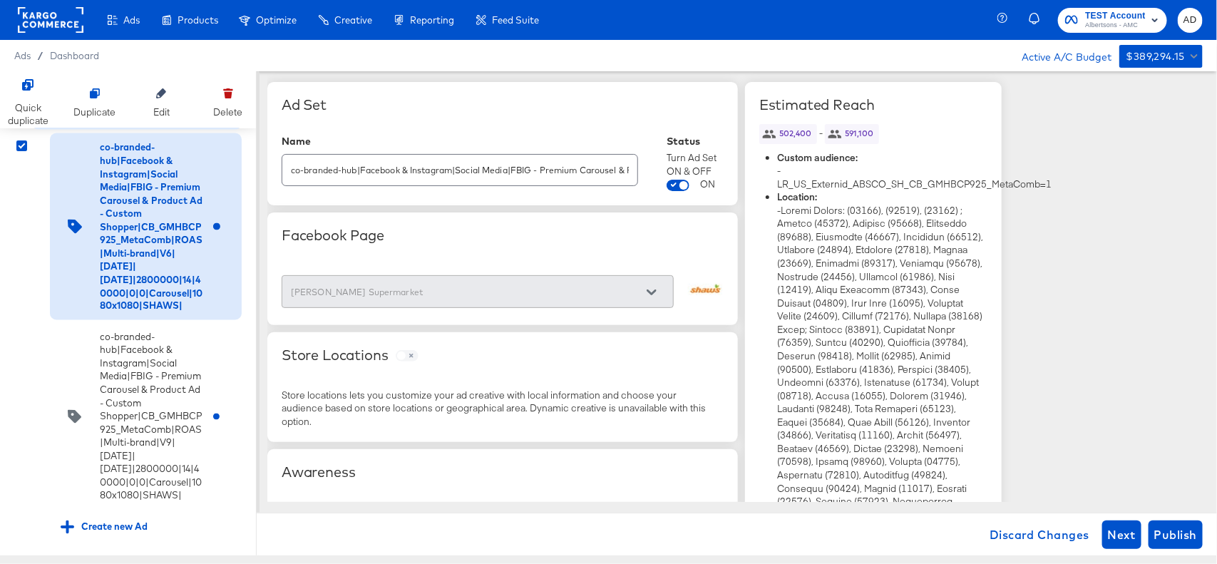
click at [125, 255] on div "co-branded-hub|Facebook & Instagram|Social Media|FBIG - Premium Carousel & Prod…" at bounding box center [151, 226] width 103 height 172
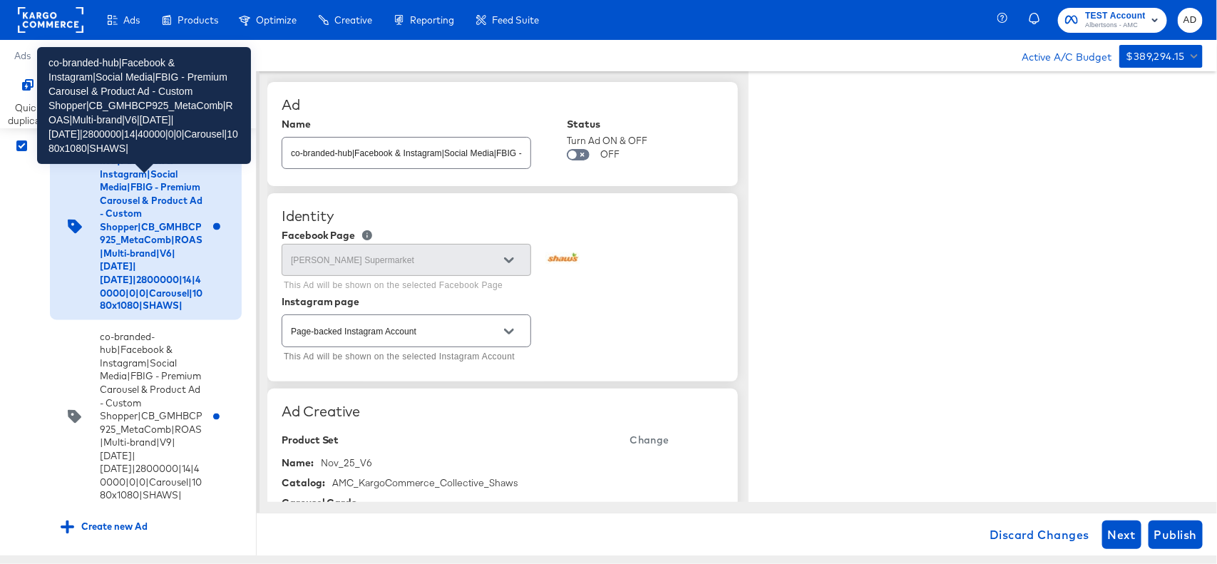
type textarea "x"
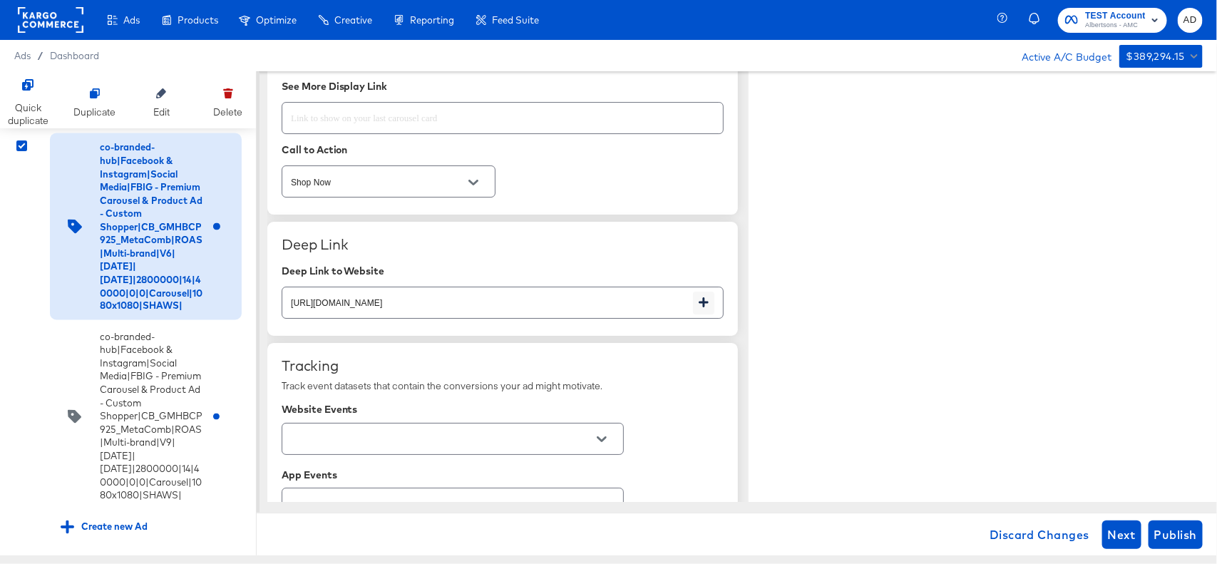
scroll to position [2485, 0]
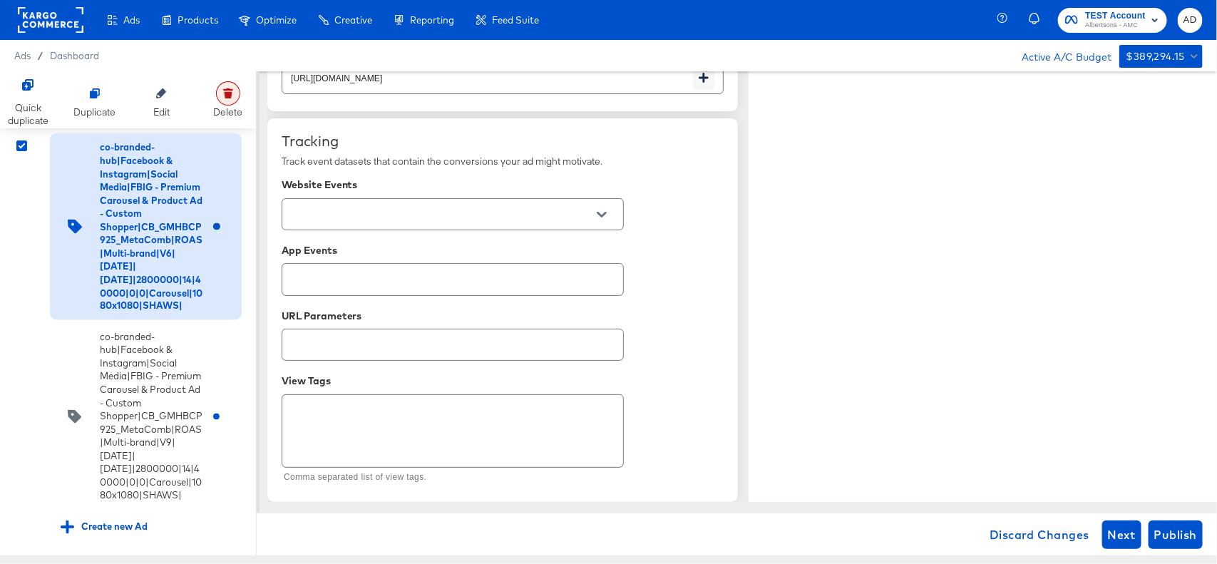
click at [229, 102] on div at bounding box center [228, 93] width 24 height 24
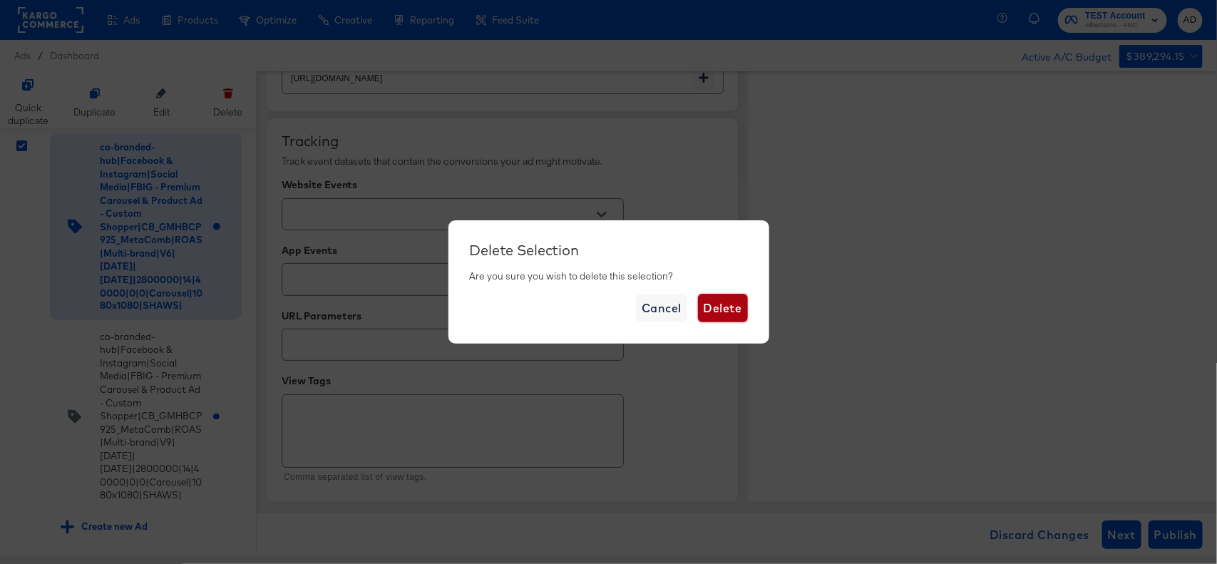
click at [704, 307] on span "Delete" at bounding box center [723, 308] width 39 height 20
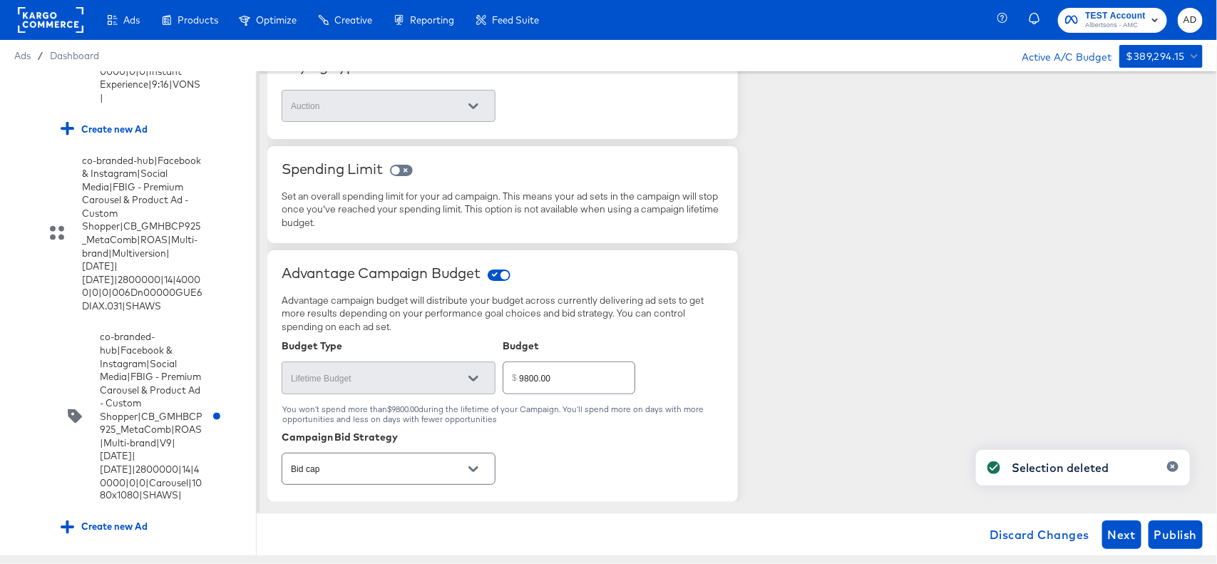
scroll to position [3666, 0]
